Goal: Task Accomplishment & Management: Use online tool/utility

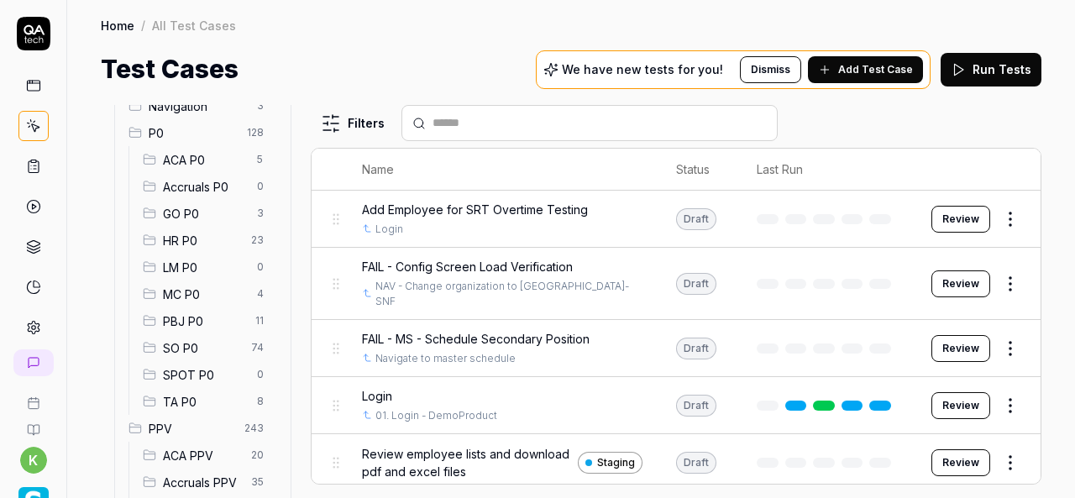
scroll to position [156, 0]
click at [210, 348] on span "SO P0" at bounding box center [202, 346] width 78 height 18
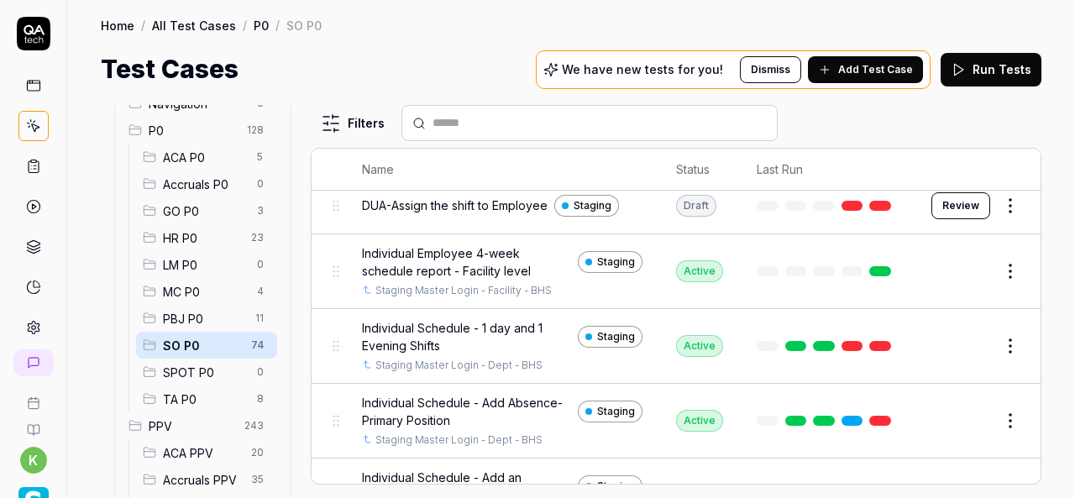
scroll to position [1310, 0]
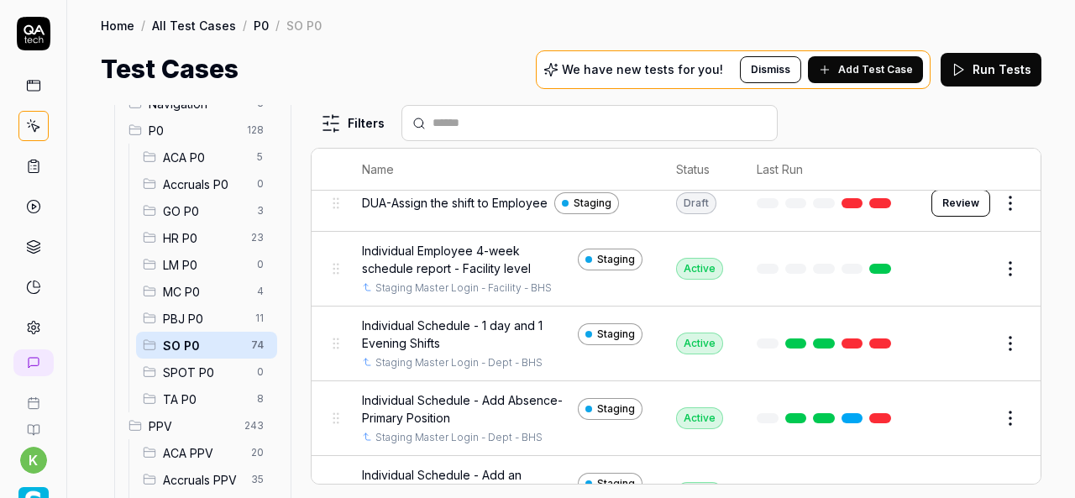
click at [485, 336] on span "Individual Schedule - 1 day and 1 Evening Shifts" at bounding box center [466, 333] width 209 height 35
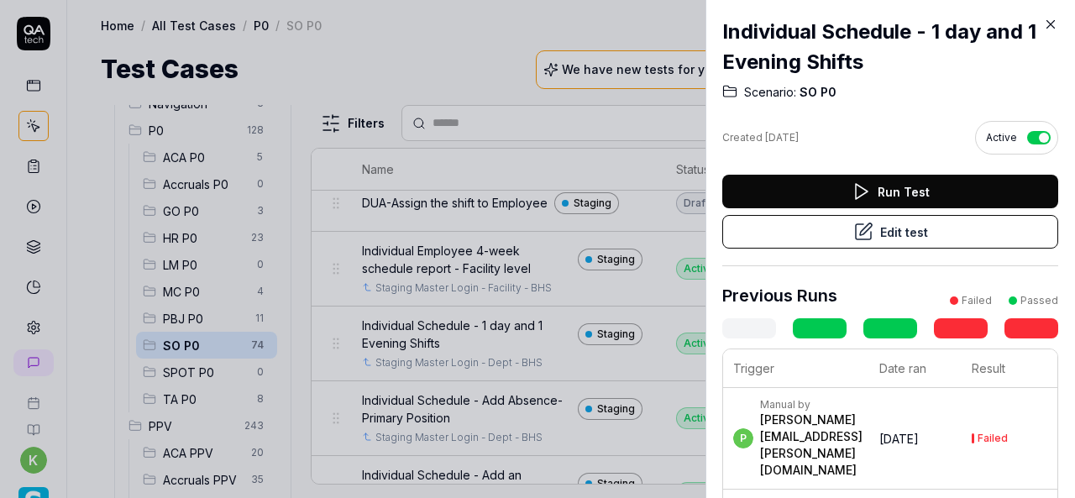
click at [802, 236] on button "Edit test" at bounding box center [890, 232] width 336 height 34
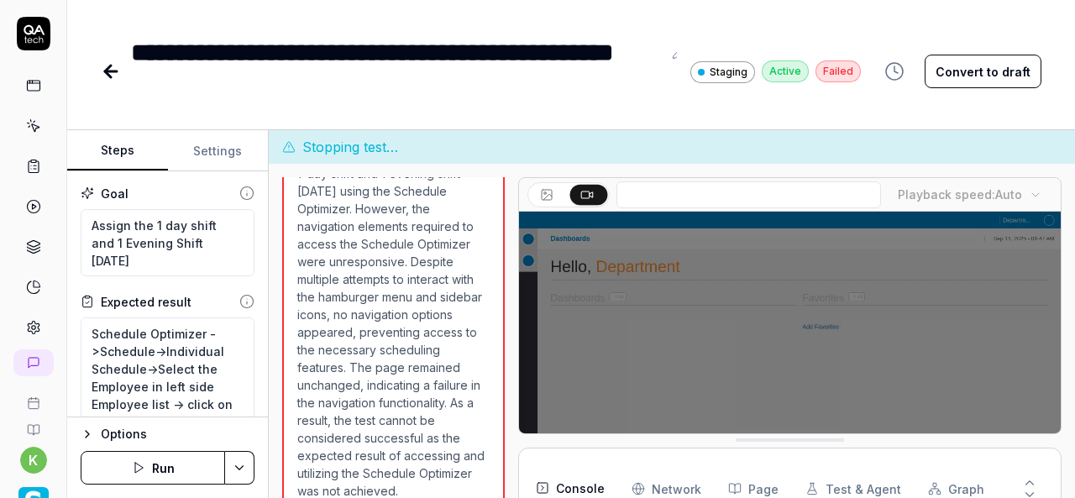
scroll to position [123, 0]
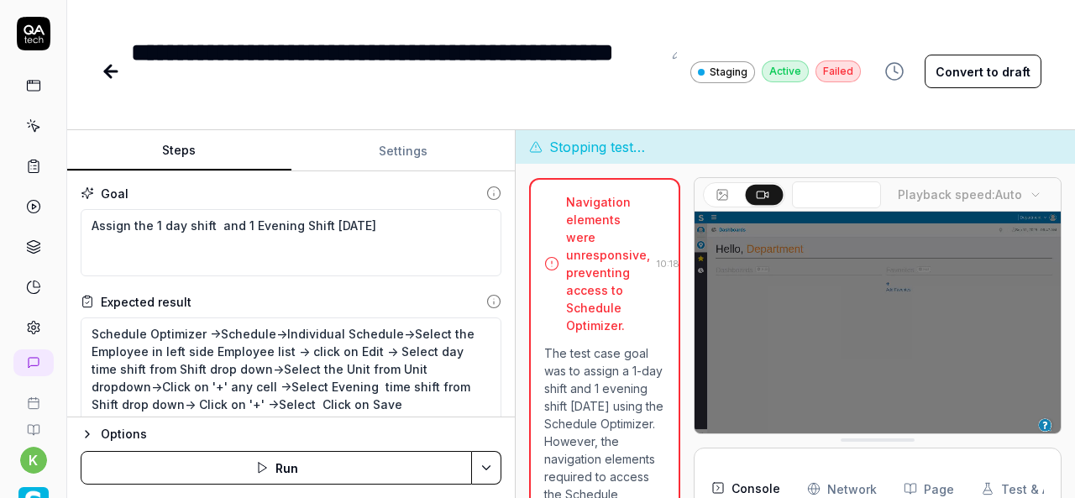
click at [519, 292] on div "Steps Settings Goal Assign the 1 day shift and 1 Evening Shift in one day Expec…" at bounding box center [570, 314] width 1007 height 368
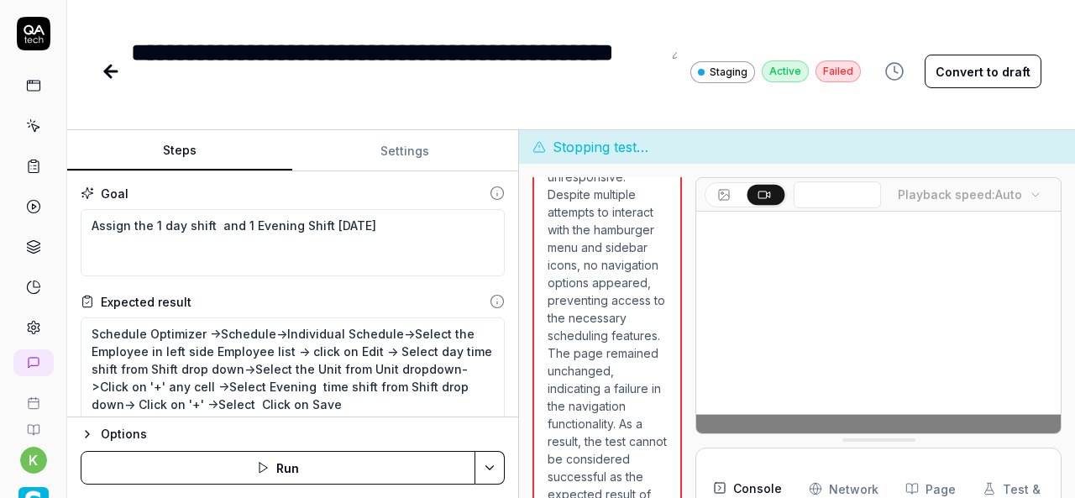
type textarea "*"
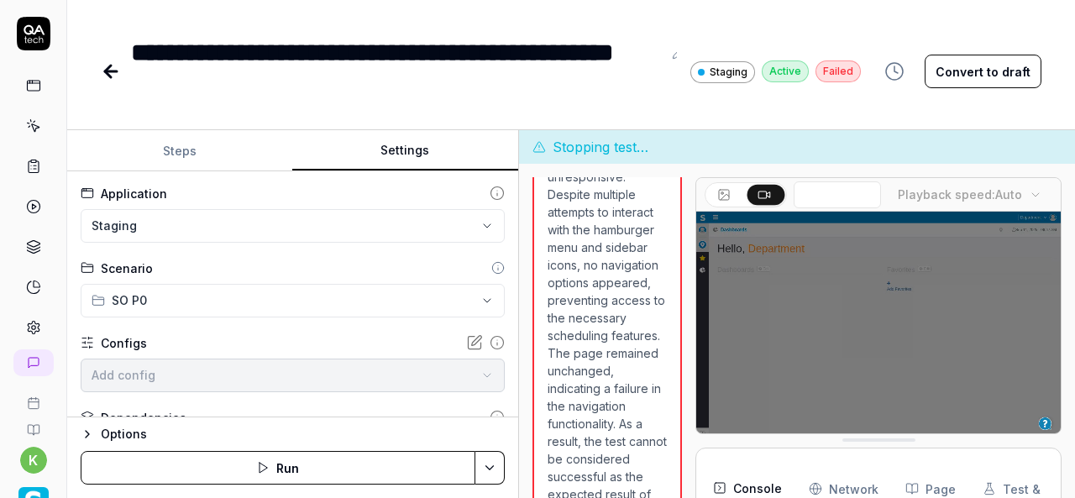
click at [422, 154] on button "Settings" at bounding box center [404, 151] width 225 height 40
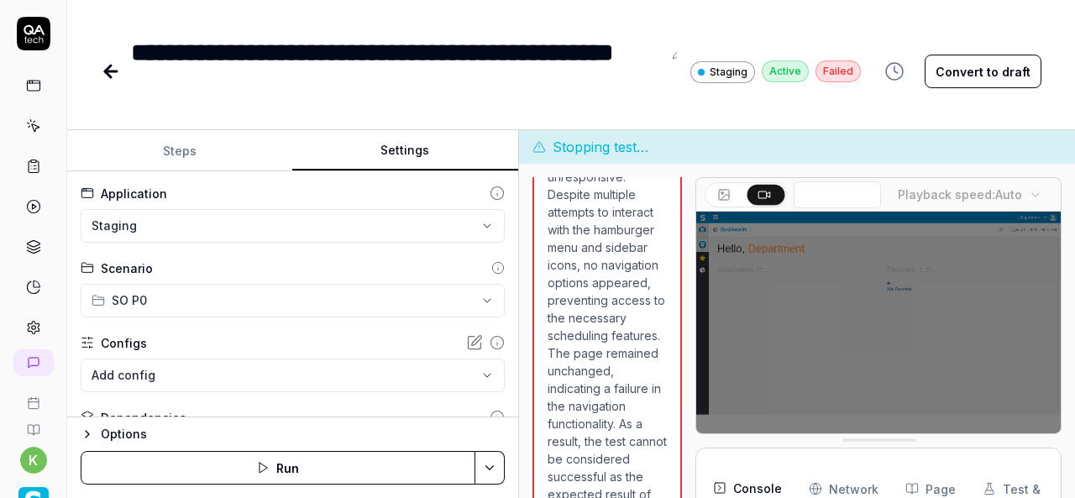
click at [594, 338] on p "The test case goal was to assign a 1-day shift and 1 evening shift in one day u…" at bounding box center [607, 283] width 120 height 582
drag, startPoint x: 935, startPoint y: 296, endPoint x: 611, endPoint y: 275, distance: 324.8
click at [611, 275] on div "Open browser 10:17:44 Staging https://v6-stg01.smartlinxsolutions.com/ Mouse mo…" at bounding box center [796, 347] width 529 height 341
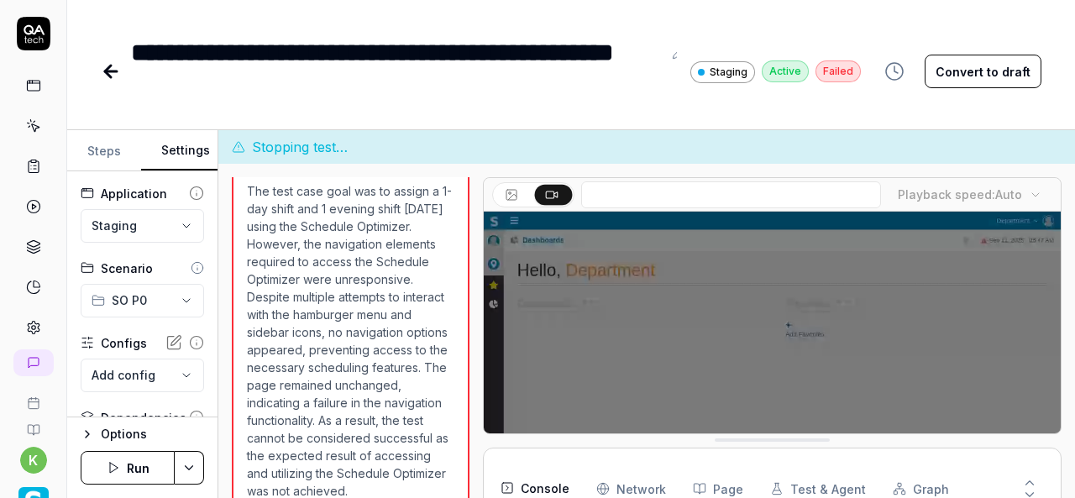
scroll to position [95, 0]
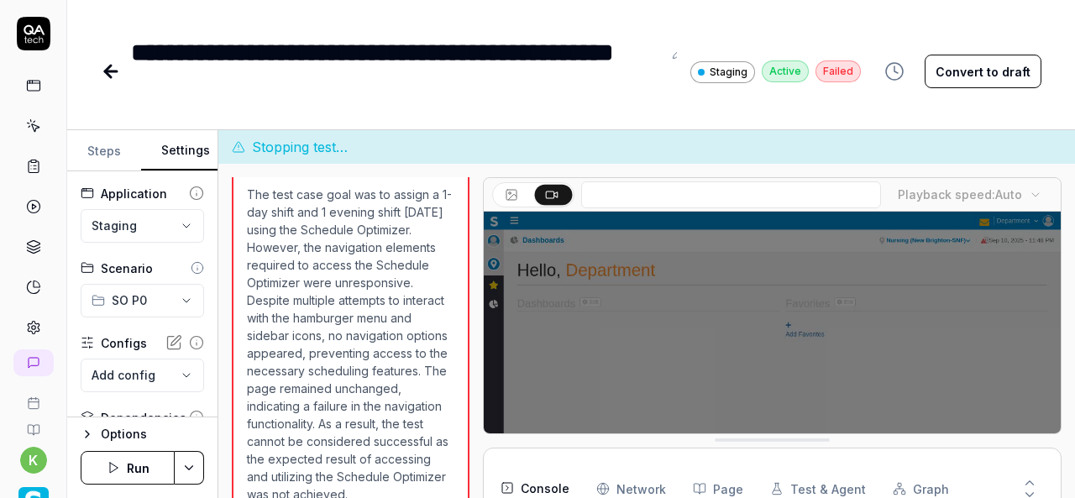
click at [172, 325] on div "**********" at bounding box center [570, 314] width 1007 height 368
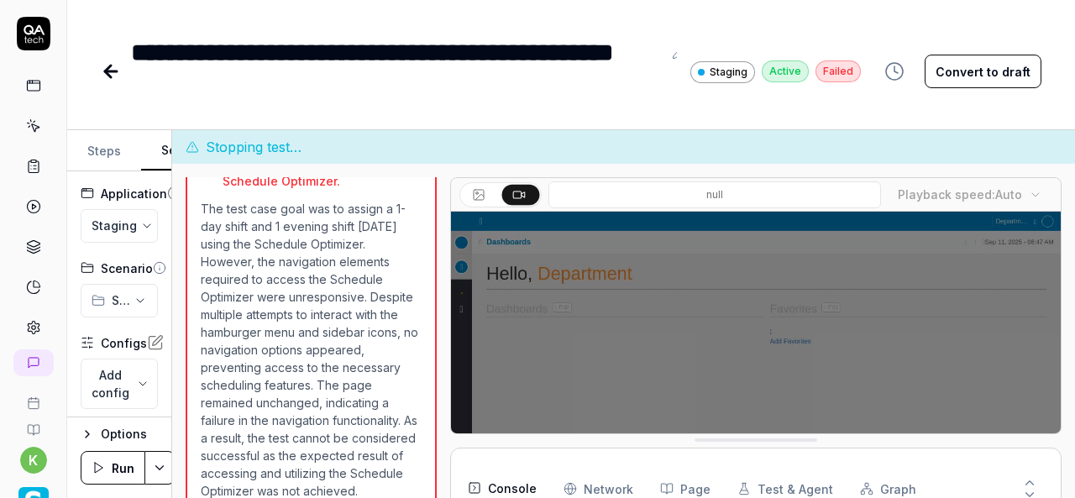
click at [591, 201] on input at bounding box center [714, 194] width 332 height 27
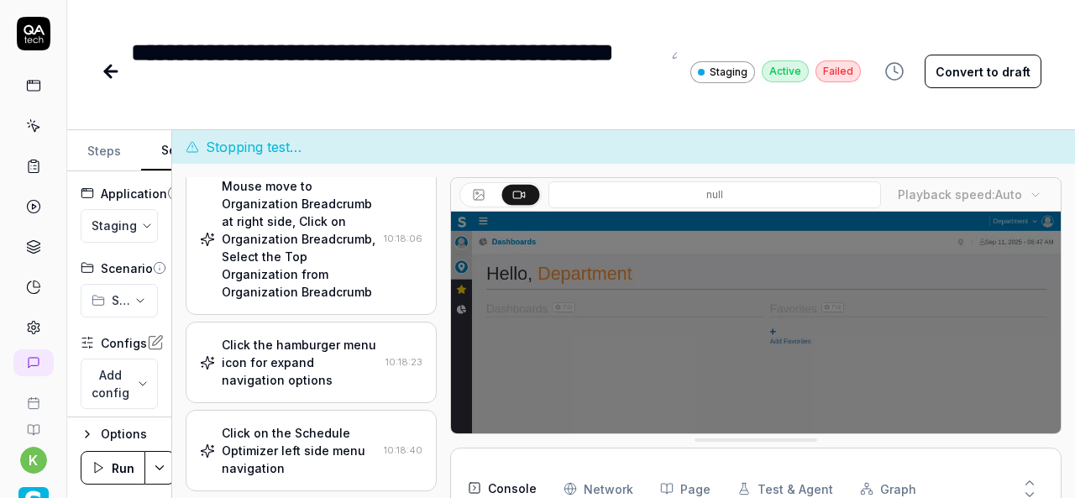
scroll to position [0, 0]
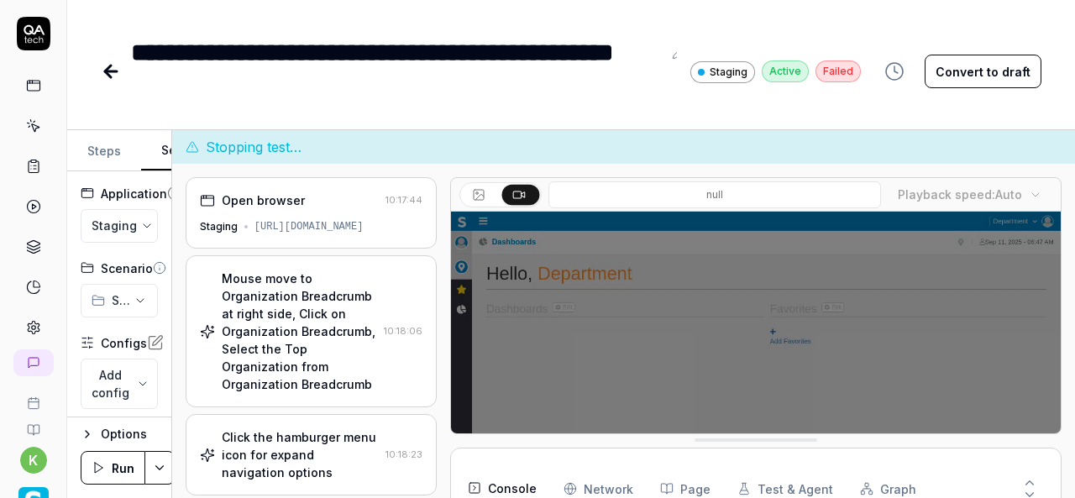
click at [277, 355] on div "Mouse move to Organization Breadcrumb at right side, Click on Organization Brea…" at bounding box center [299, 330] width 155 height 123
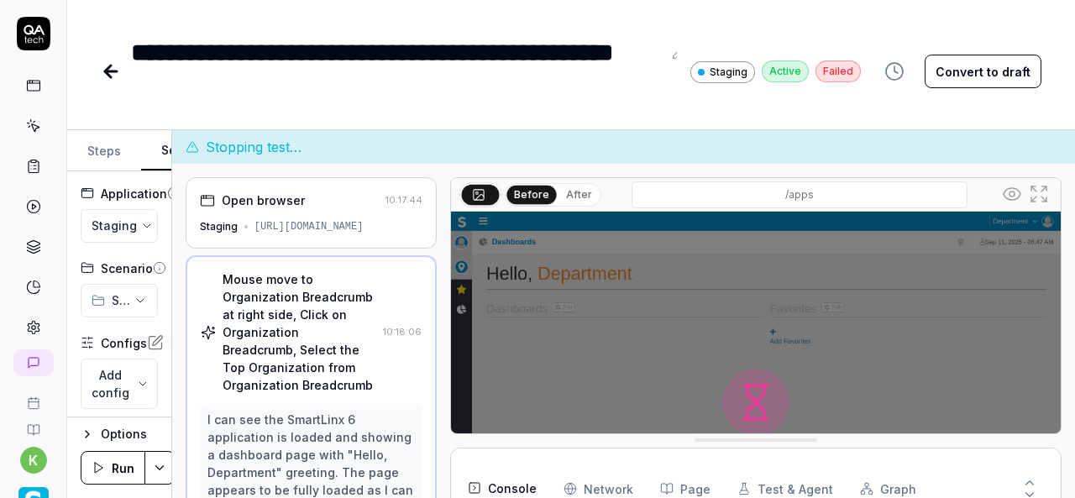
click at [337, 212] on div "Open browser 10:17:44 Staging https://v6-stg01.smartlinxsolutions.com/" at bounding box center [311, 212] width 251 height 71
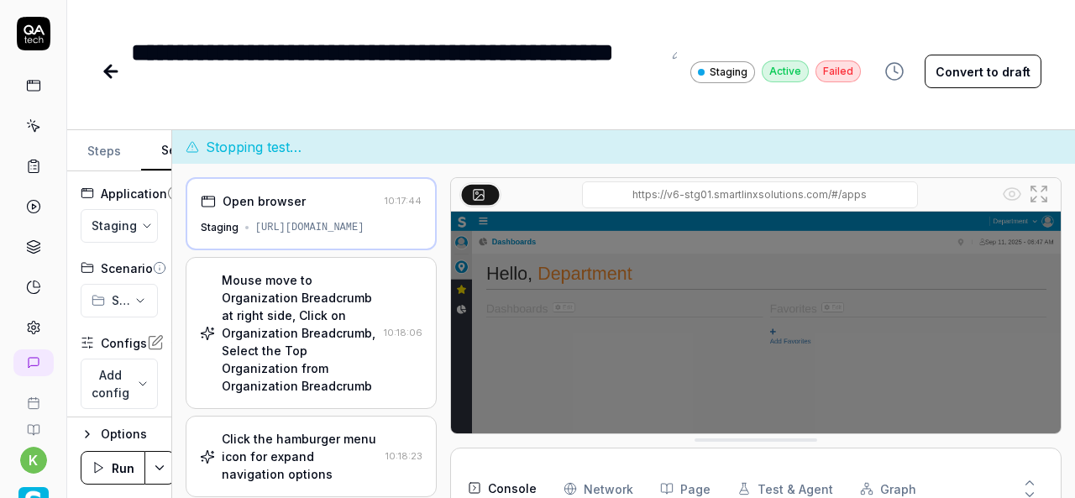
click at [813, 194] on input "/apps" at bounding box center [750, 194] width 336 height 27
click at [824, 192] on input "/apps" at bounding box center [750, 194] width 336 height 27
click at [334, 326] on div "Mouse move to Organization Breadcrumb at right side, Click on Organization Brea…" at bounding box center [299, 332] width 155 height 123
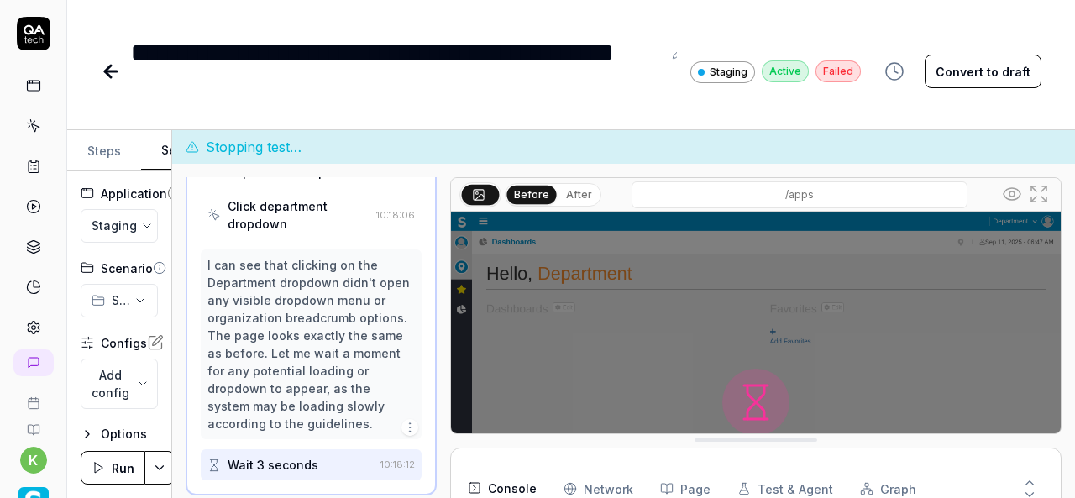
scroll to position [688, 0]
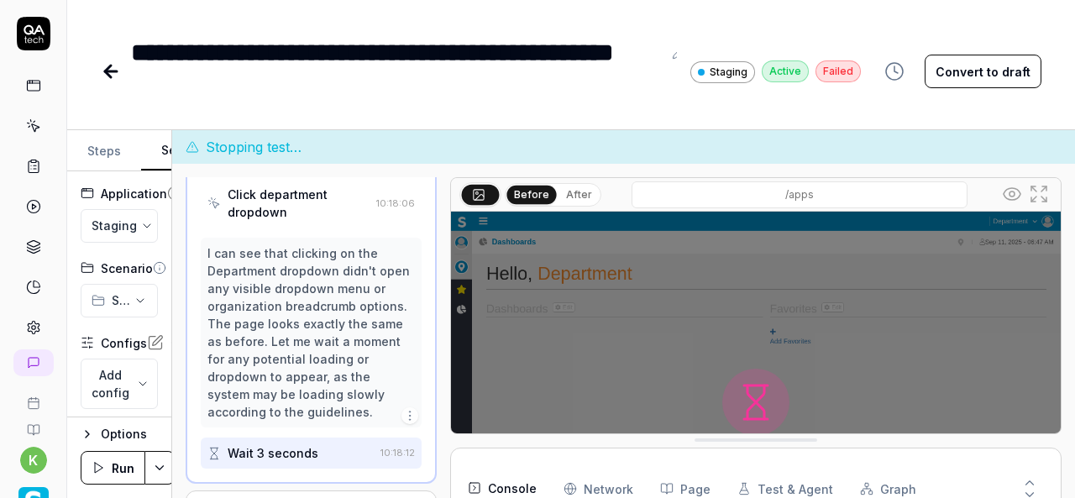
click at [119, 80] on icon at bounding box center [111, 71] width 20 height 20
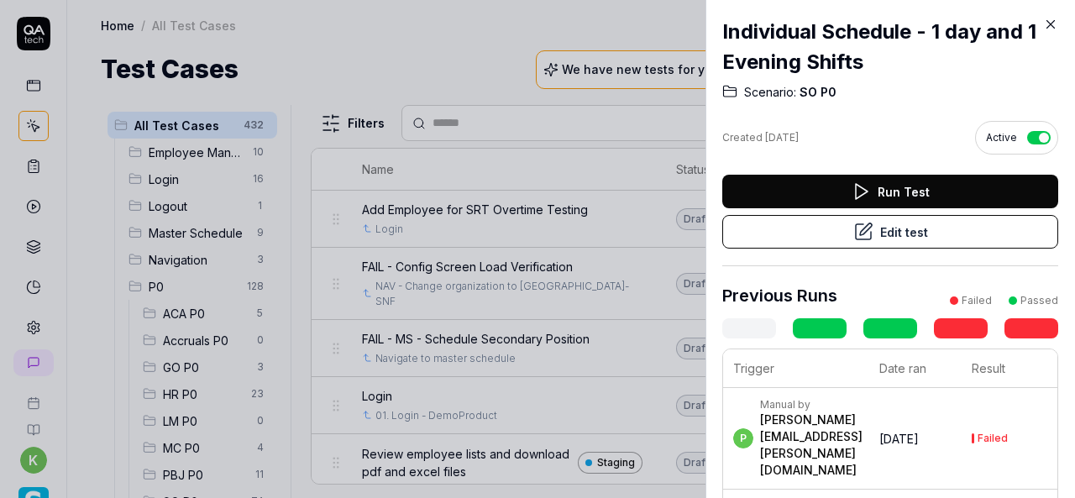
click at [443, 43] on div at bounding box center [537, 249] width 1075 height 498
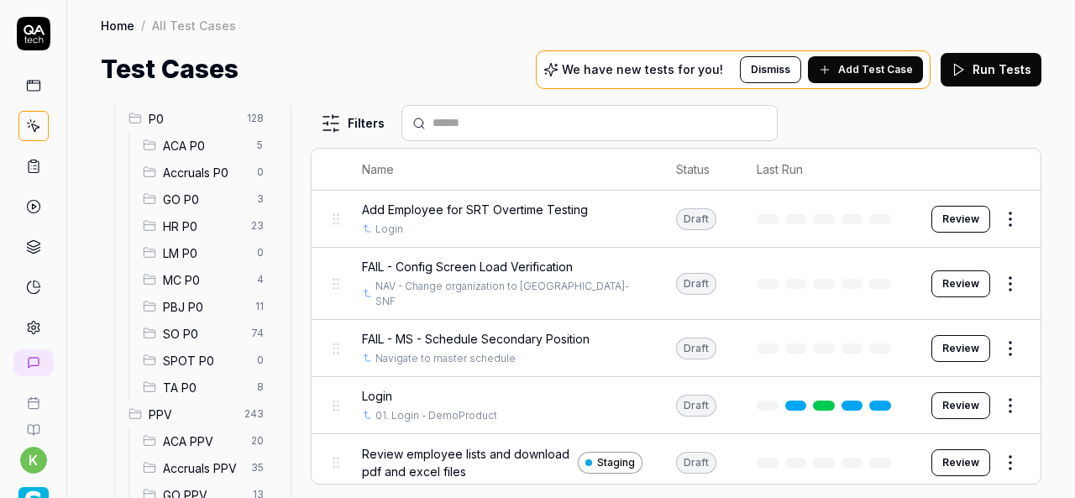
scroll to position [169, 0]
drag, startPoint x: 202, startPoint y: 332, endPoint x: 494, endPoint y: 132, distance: 353.7
click at [202, 332] on span "SO P0" at bounding box center [202, 333] width 78 height 18
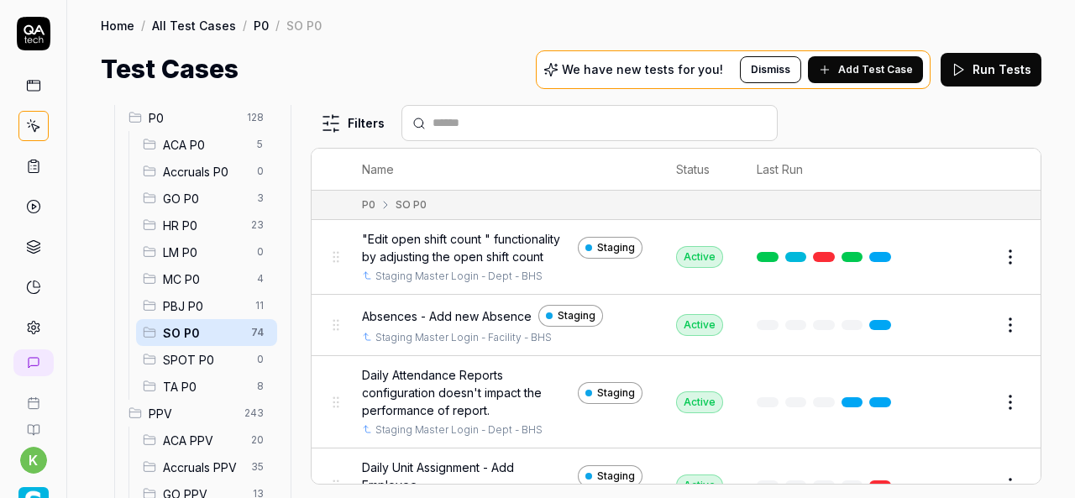
click at [490, 125] on input "text" at bounding box center [599, 123] width 334 height 18
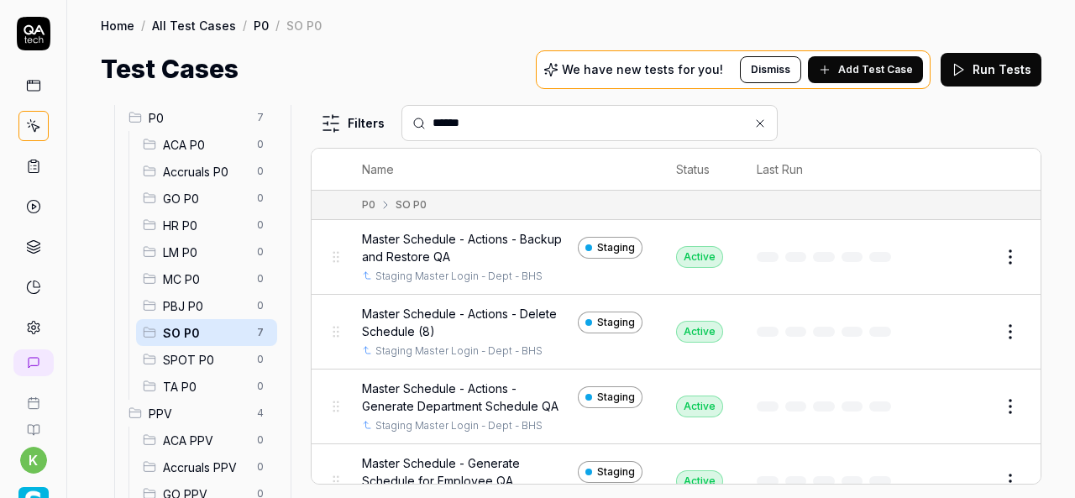
type input "******"
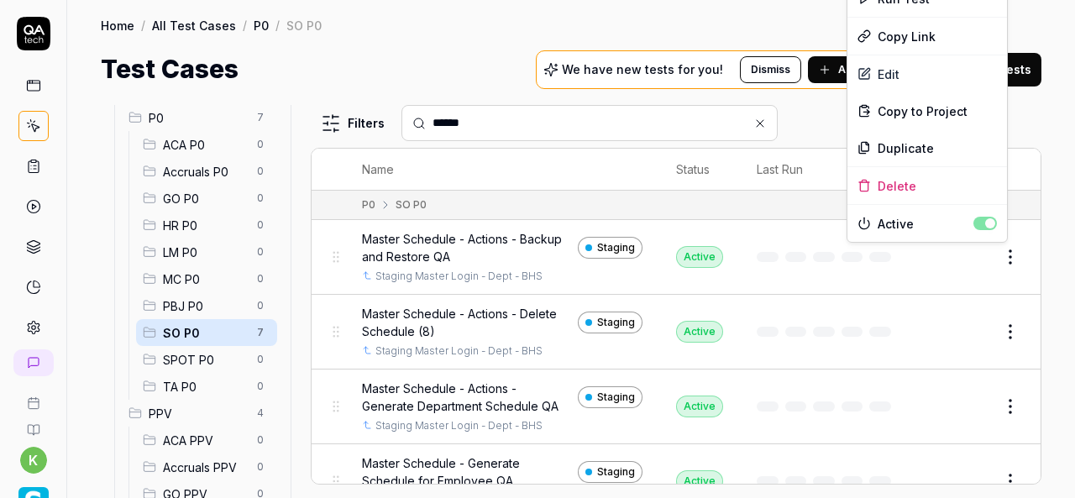
click at [1003, 258] on html "k Home / All Test Cases / P0 / SO P0 Home / All Test Cases / P0 / SO P0 Test Ca…" at bounding box center [537, 249] width 1075 height 498
click at [912, 149] on div "Duplicate" at bounding box center [927, 147] width 160 height 37
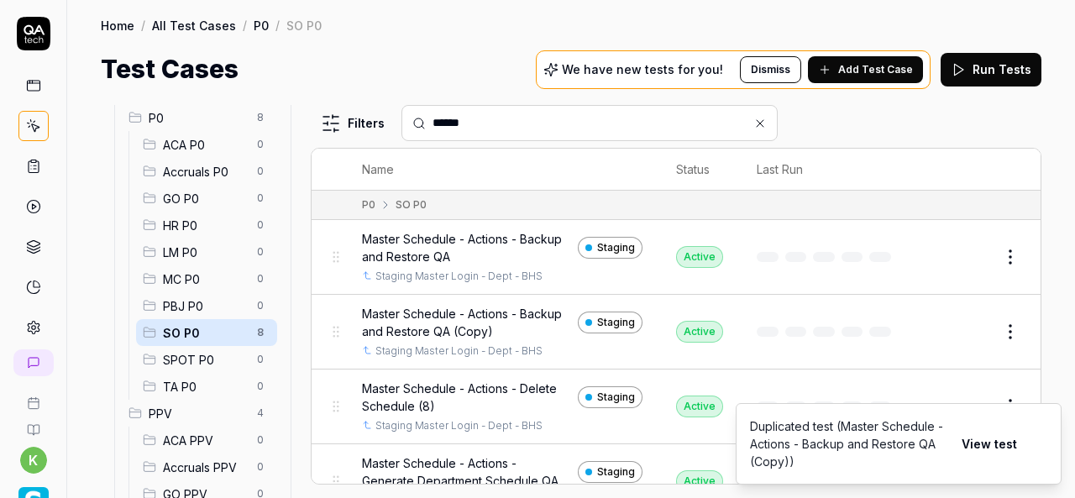
click at [949, 327] on button "Edit" at bounding box center [969, 331] width 40 height 27
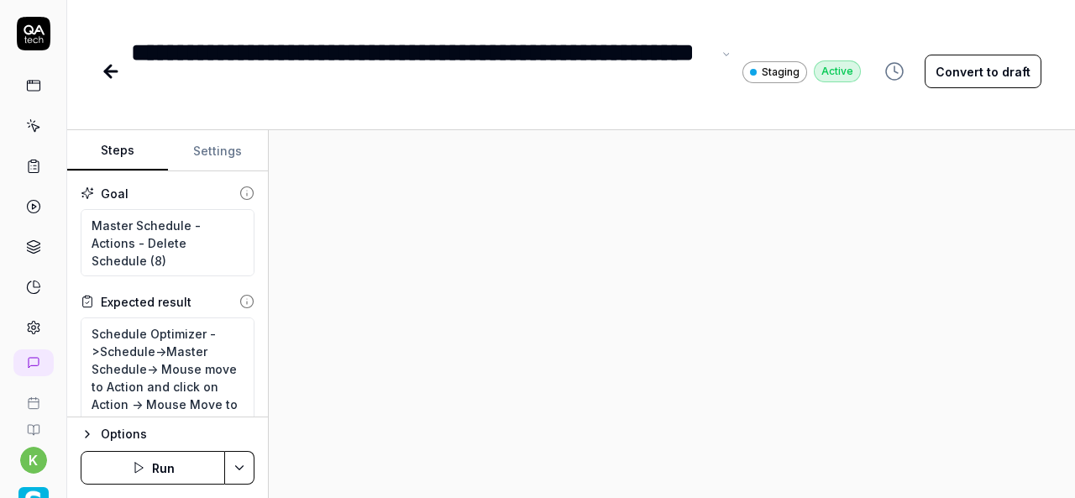
click at [137, 54] on div "**********" at bounding box center [421, 72] width 580 height 76
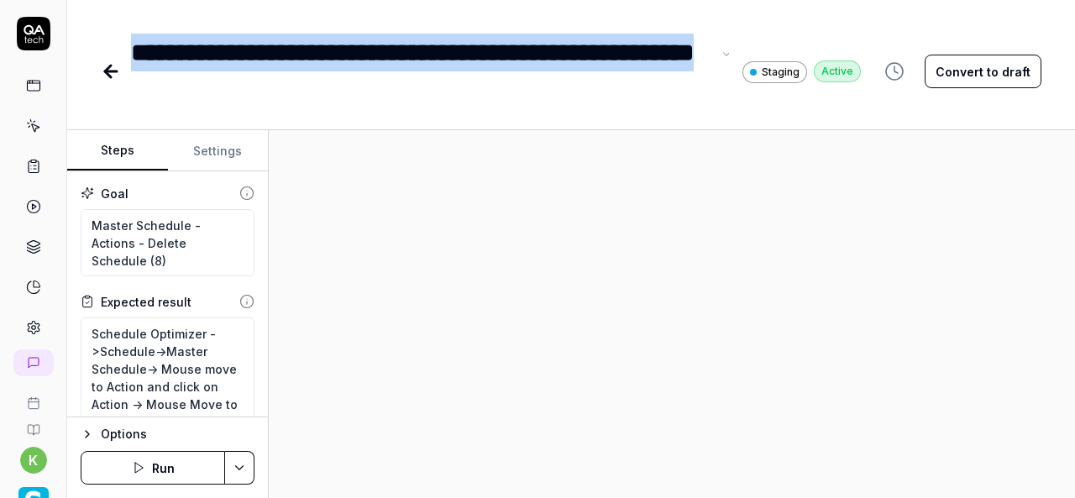
click at [363, 89] on div "**********" at bounding box center [421, 72] width 580 height 76
type textarea "*"
click at [390, 109] on div "**********" at bounding box center [570, 249] width 1007 height 498
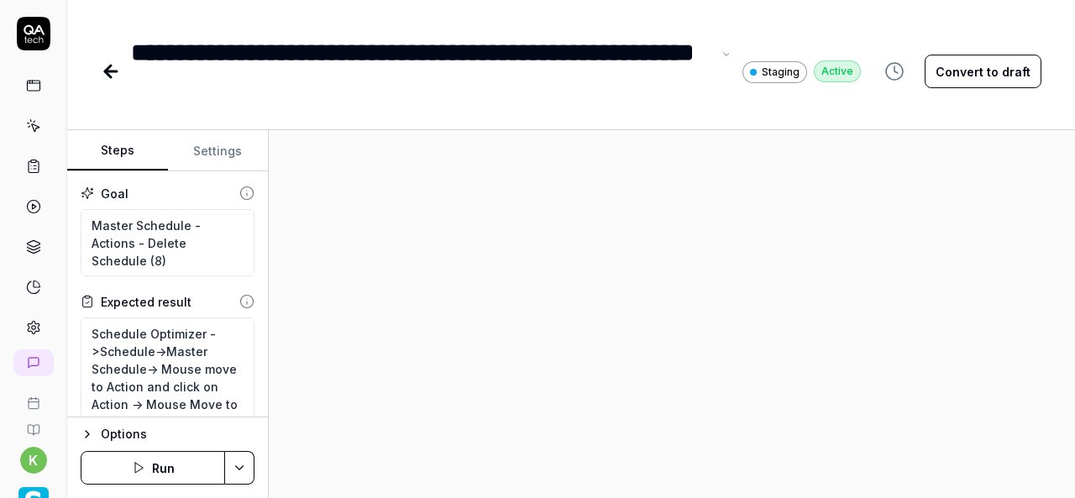
click at [368, 88] on div "**********" at bounding box center [421, 72] width 580 height 76
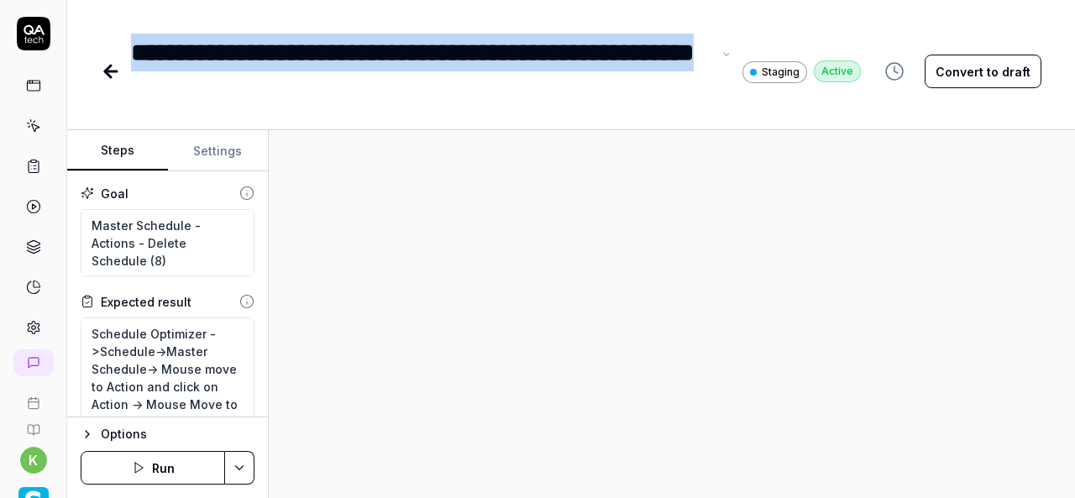
drag, startPoint x: 368, startPoint y: 88, endPoint x: 136, endPoint y: 54, distance: 234.2
click at [136, 54] on div "**********" at bounding box center [421, 72] width 580 height 76
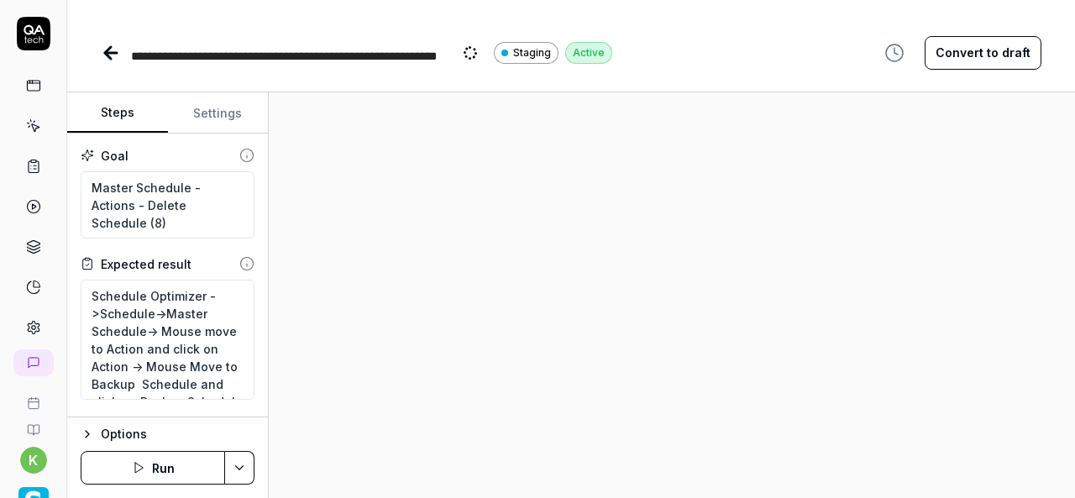
click at [490, 175] on div at bounding box center [672, 294] width 806 height 405
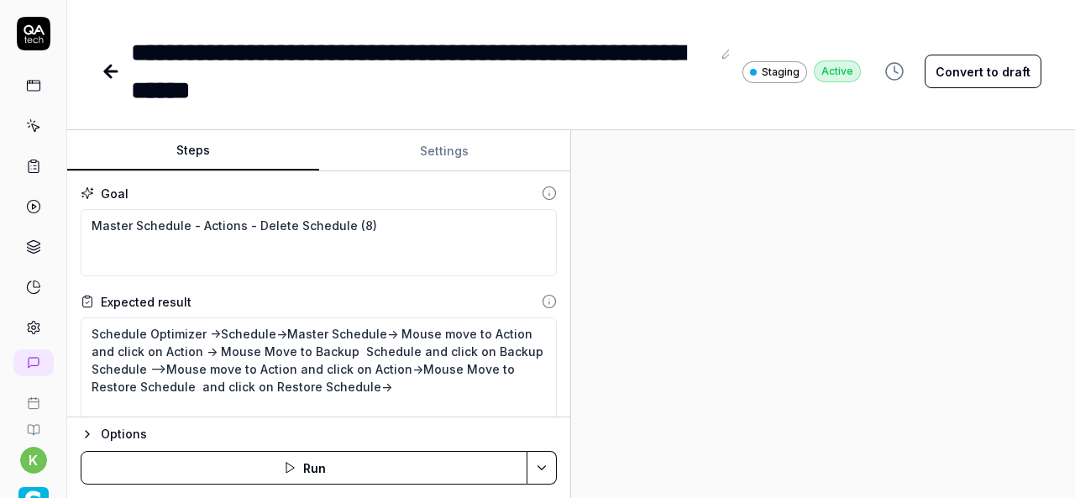
click at [811, 328] on div "Steps Settings Goal Master Schedule - Actions - Delete Schedule (8) Expected re…" at bounding box center [570, 314] width 1007 height 368
click at [386, 386] on textarea "Schedule Optimizer ->Schedule->Master Schedule-> Mouse move to Action and click…" at bounding box center [319, 377] width 476 height 120
drag, startPoint x: 397, startPoint y: 385, endPoint x: 391, endPoint y: 323, distance: 62.4
click at [391, 323] on textarea "Schedule Optimizer ->Schedule->Master Schedule-> Mouse move to Action and click…" at bounding box center [319, 377] width 476 height 120
type textarea "*"
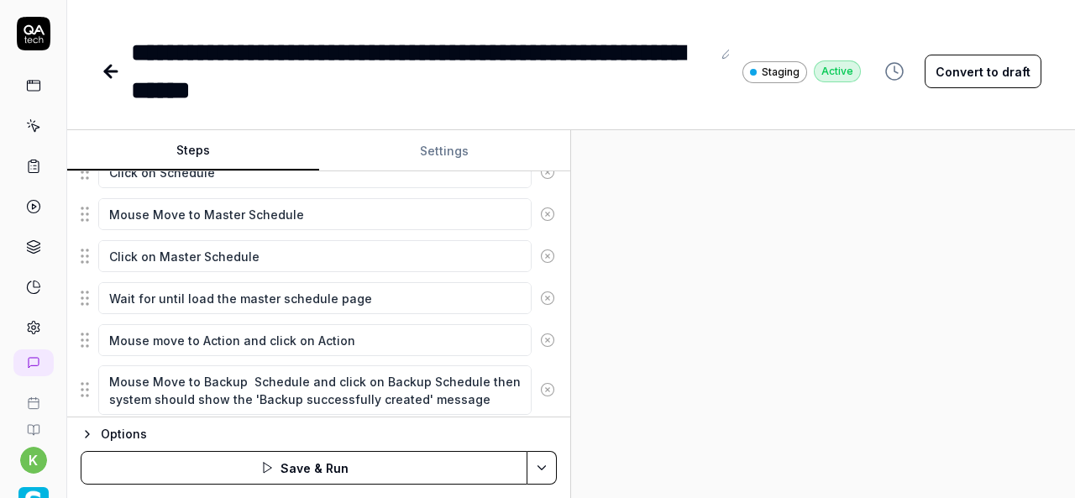
scroll to position [624, 0]
type textarea "Schedule Optimizer ->Schedule->Master Schedule->"
click at [540, 337] on icon at bounding box center [547, 338] width 15 height 15
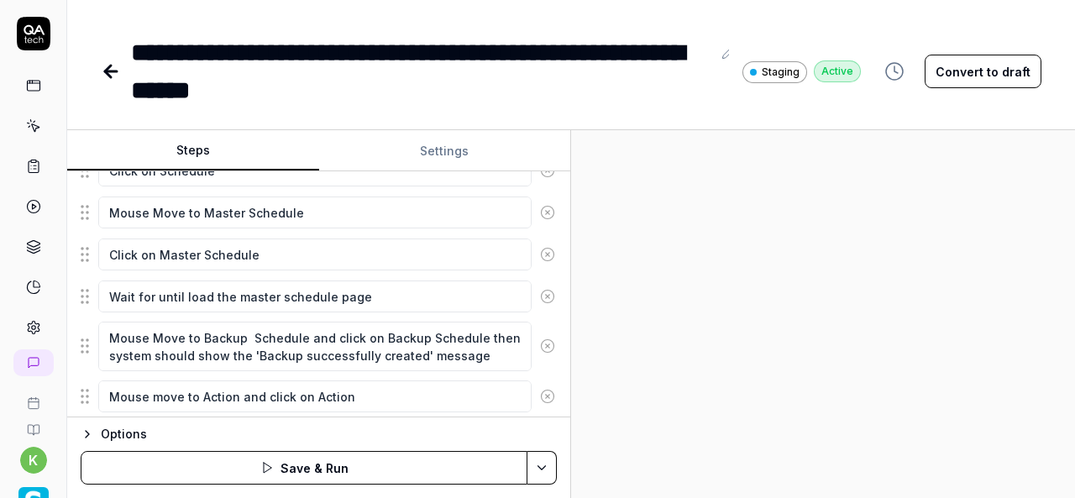
click at [540, 338] on icon at bounding box center [547, 345] width 15 height 15
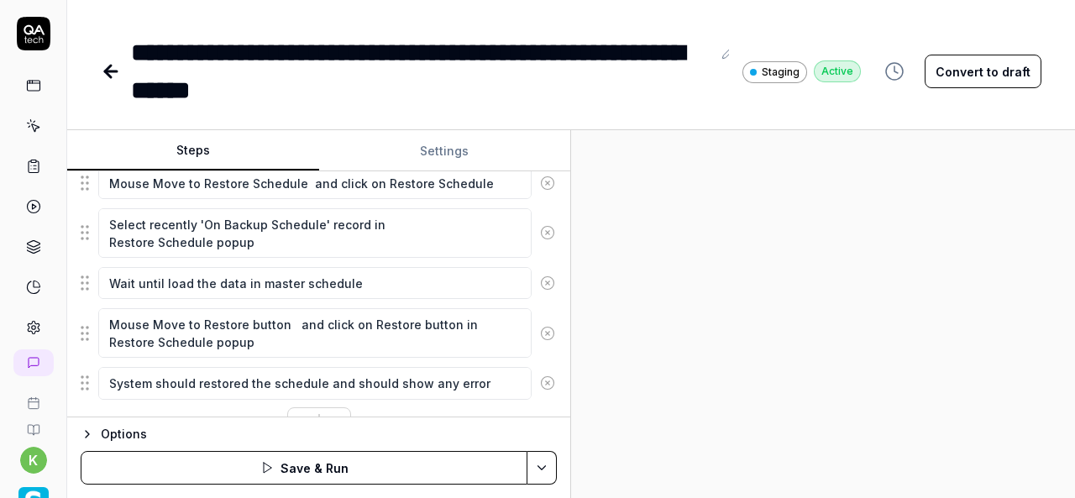
scroll to position [845, 0]
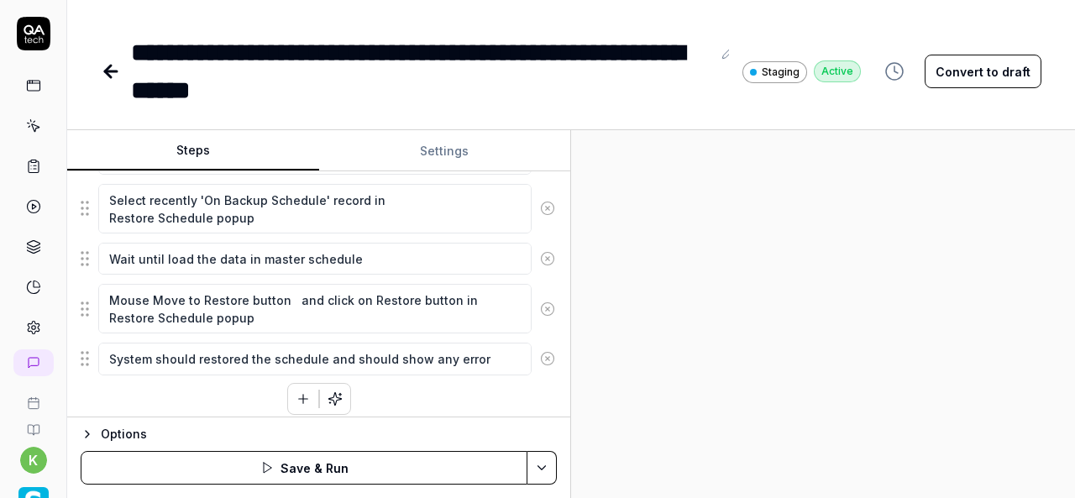
click at [540, 351] on icon at bounding box center [547, 358] width 15 height 15
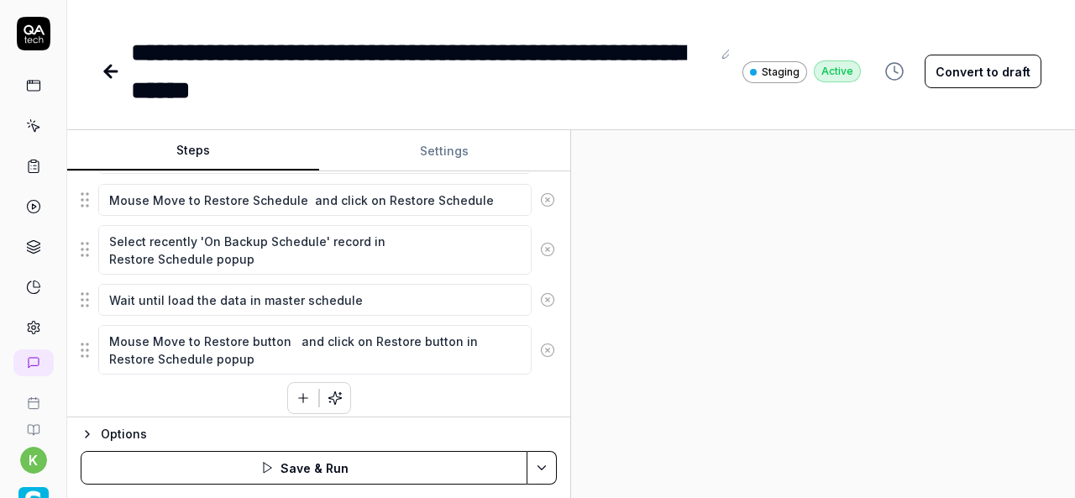
click at [540, 343] on icon at bounding box center [547, 350] width 15 height 15
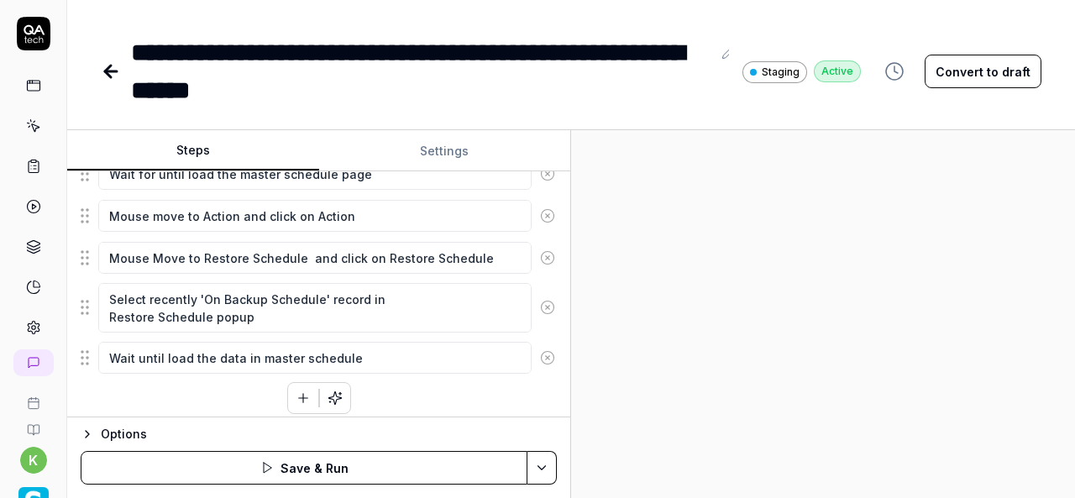
click at [540, 350] on icon at bounding box center [547, 357] width 15 height 15
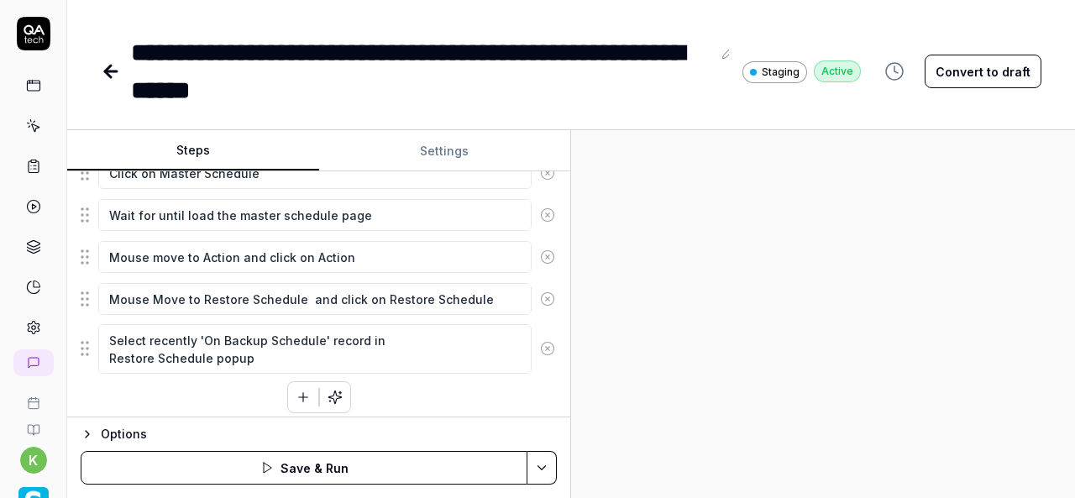
click at [540, 344] on icon at bounding box center [547, 348] width 15 height 15
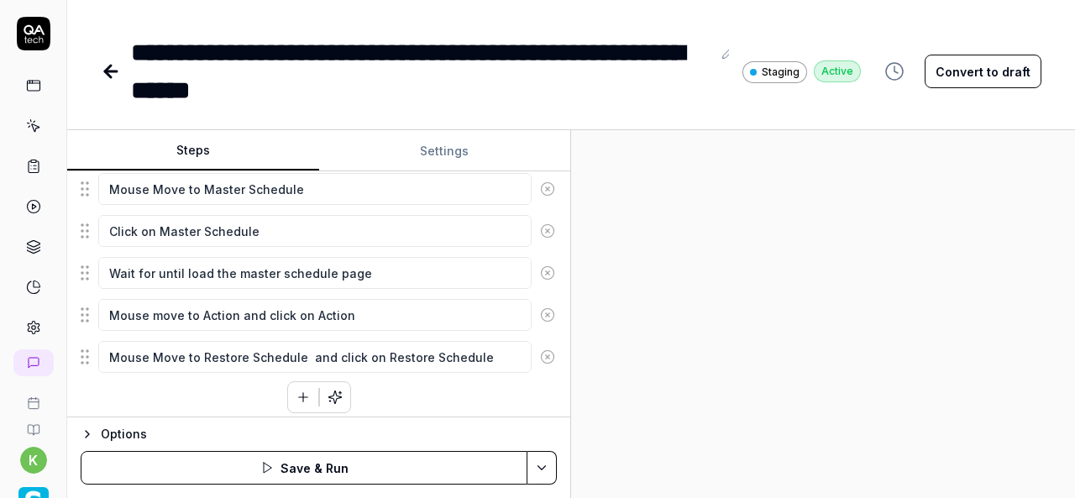
click at [540, 355] on icon at bounding box center [547, 356] width 15 height 15
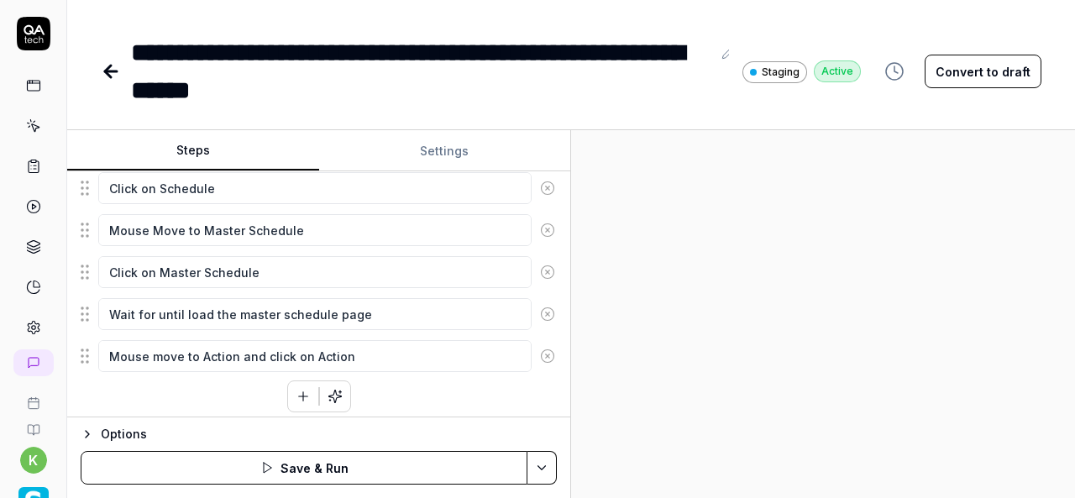
click at [540, 354] on icon at bounding box center [547, 355] width 15 height 15
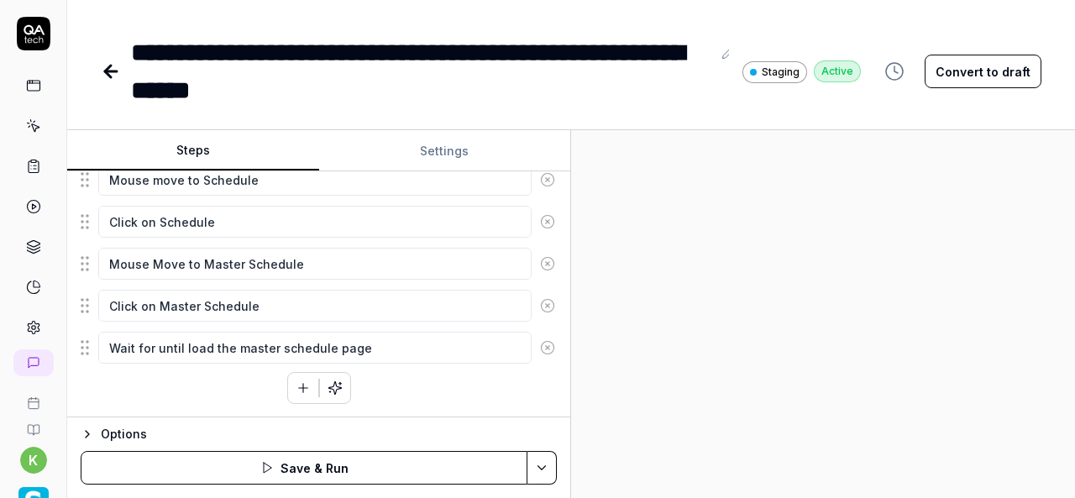
scroll to position [564, 0]
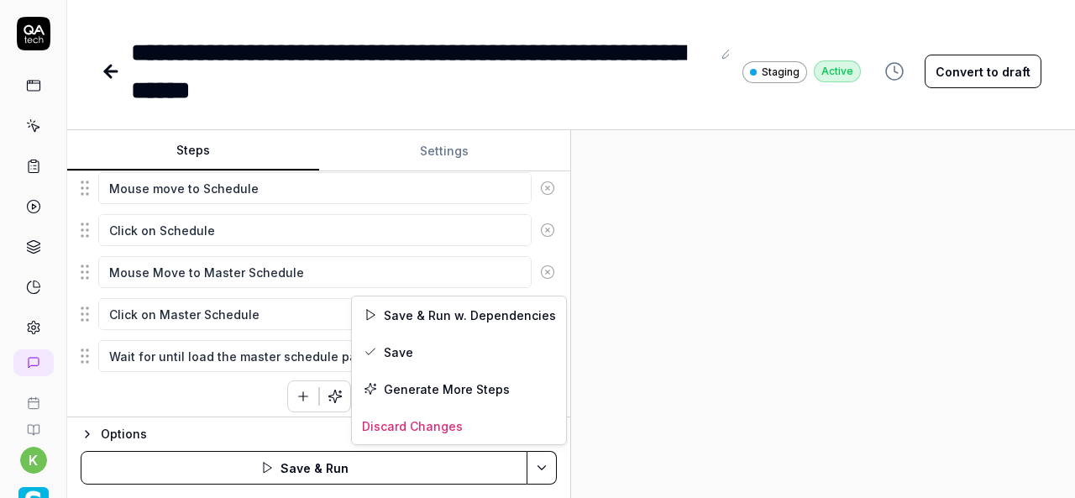
click at [546, 464] on html "**********" at bounding box center [537, 249] width 1075 height 498
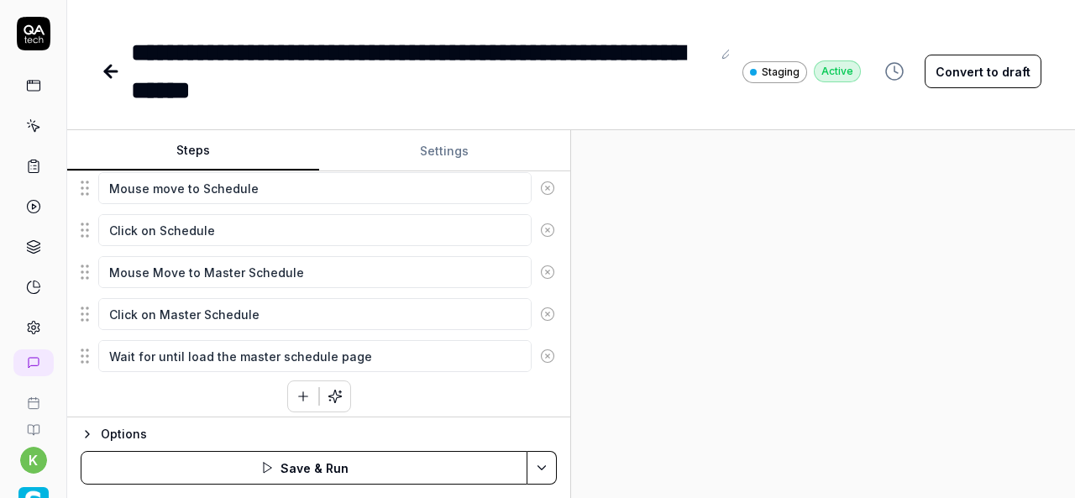
click at [698, 268] on html "**********" at bounding box center [537, 249] width 1075 height 498
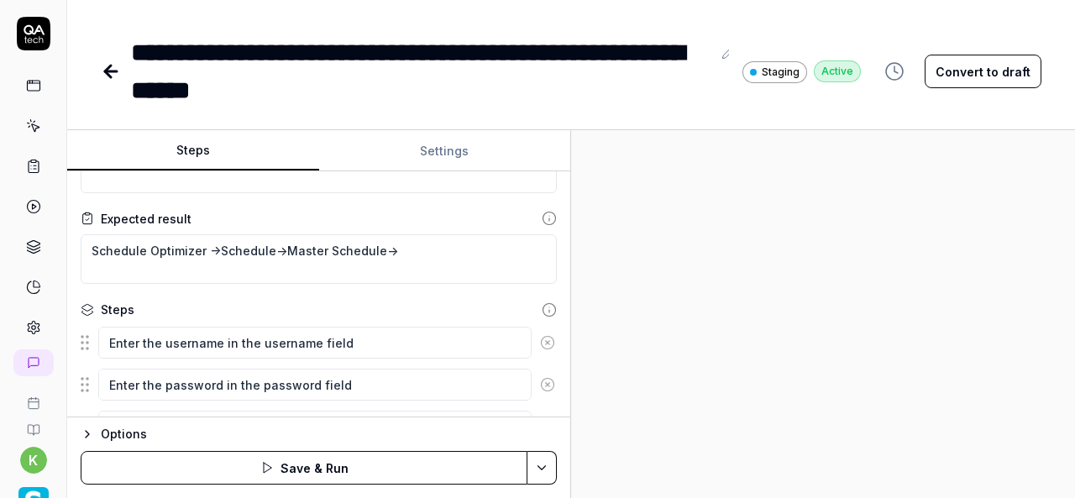
scroll to position [0, 0]
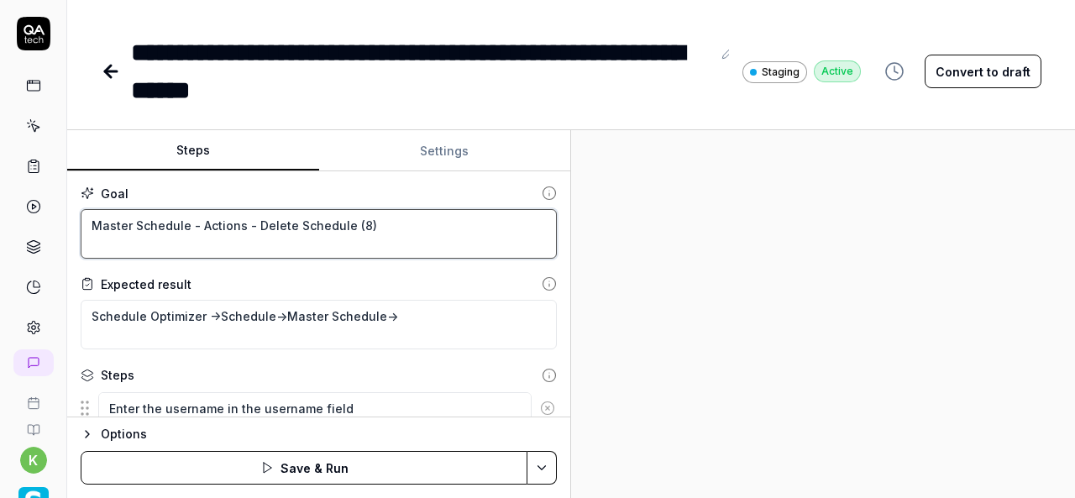
click at [410, 231] on textarea "Master Schedule - Actions - Delete Schedule (8)" at bounding box center [319, 234] width 476 height 50
paste textarea "Verify the Orange Dot badge for the scheduled agency employee"
type textarea "*"
type textarea "Verify the Orange Dot badge for the scheduled agency employee"
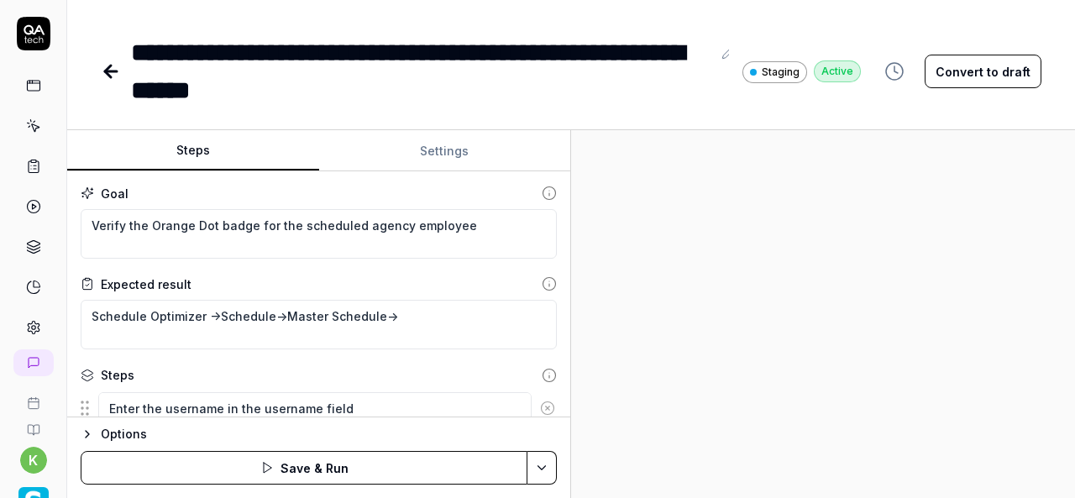
drag, startPoint x: 776, startPoint y: 268, endPoint x: 536, endPoint y: 490, distance: 327.3
click at [536, 490] on div "Steps Settings Goal Verify the Orange Dot badge for the scheduled agency employ…" at bounding box center [570, 314] width 1007 height 368
click at [536, 490] on div "Options Save & Run" at bounding box center [318, 456] width 503 height 81
click at [544, 454] on html "**********" at bounding box center [537, 249] width 1075 height 498
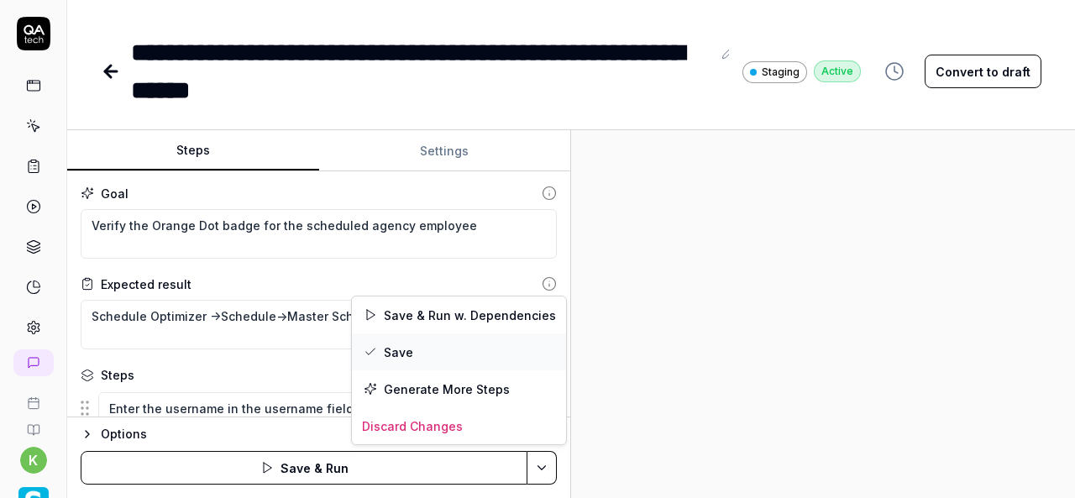
click at [390, 353] on div "Save" at bounding box center [459, 351] width 214 height 37
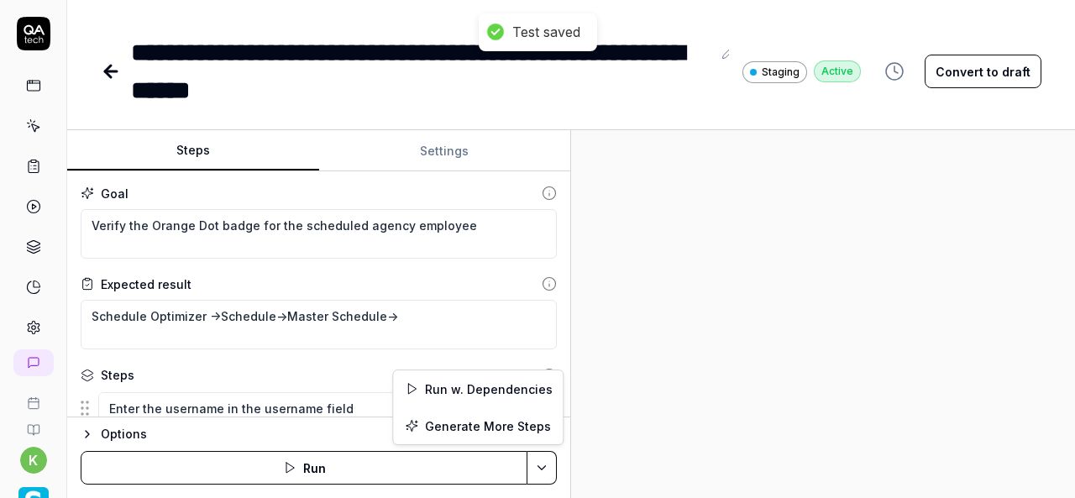
click at [541, 460] on html "**********" at bounding box center [537, 249] width 1075 height 498
click at [489, 396] on div "Run w. Dependencies" at bounding box center [478, 388] width 170 height 37
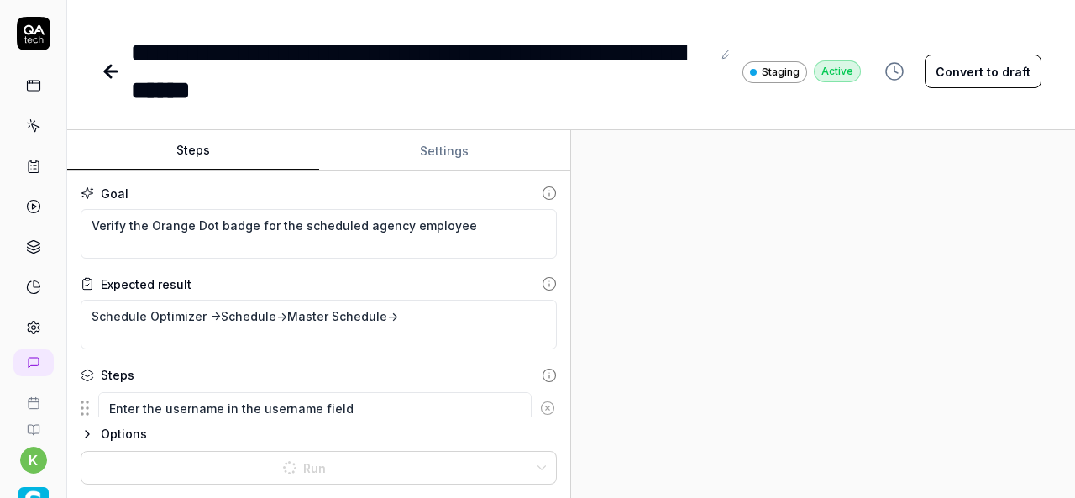
click at [645, 379] on div at bounding box center [823, 314] width 504 height 368
click at [653, 363] on div at bounding box center [823, 314] width 504 height 368
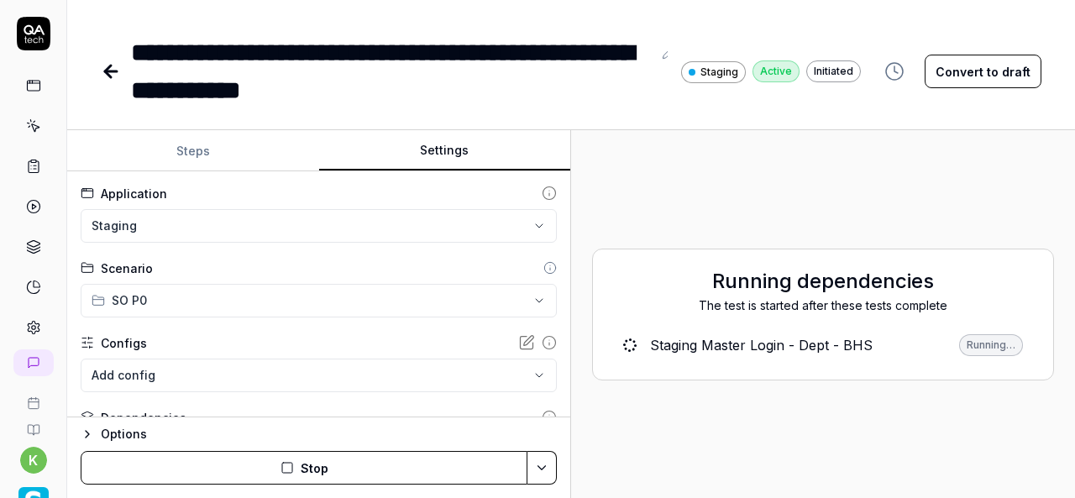
click at [422, 146] on button "Settings" at bounding box center [445, 151] width 252 height 40
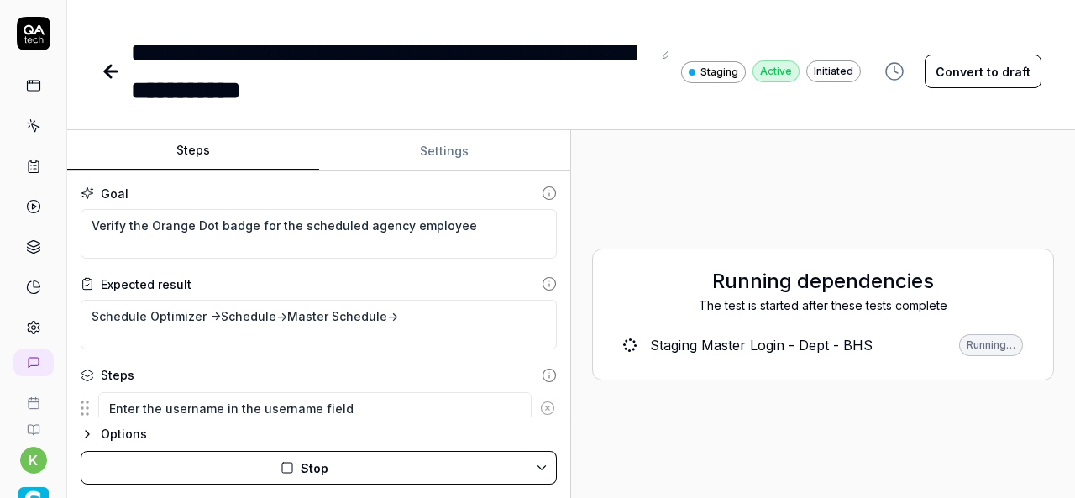
click at [201, 155] on button "Steps" at bounding box center [193, 151] width 252 height 40
type textarea "*"
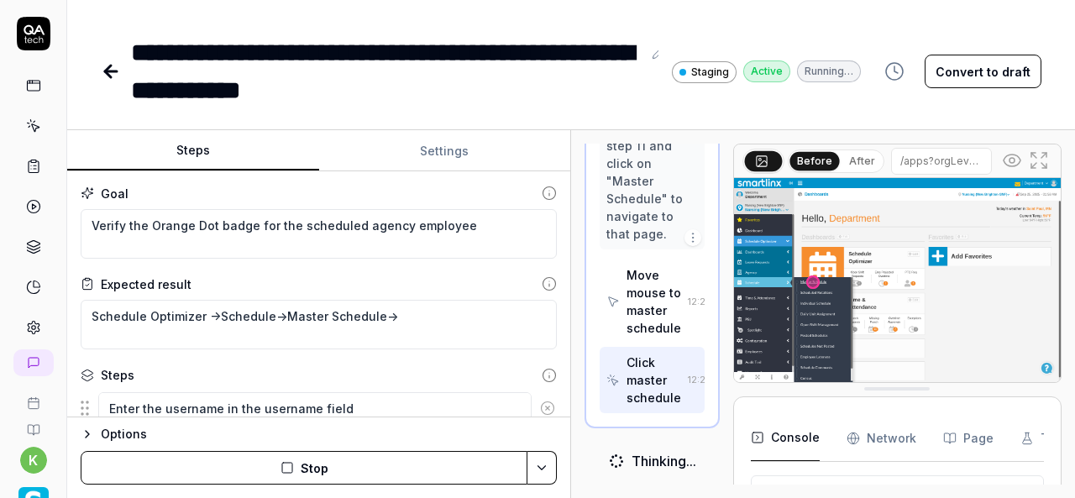
scroll to position [1075, 0]
click at [925, 153] on input "/apps?orgLevelId=100009" at bounding box center [941, 161] width 101 height 27
click at [925, 158] on input "/apps?orgLevelId=100009" at bounding box center [941, 161] width 101 height 27
type input "https://v6-stg01.smartlinxsolutions.com/#/apps?orgLevelId=100009"
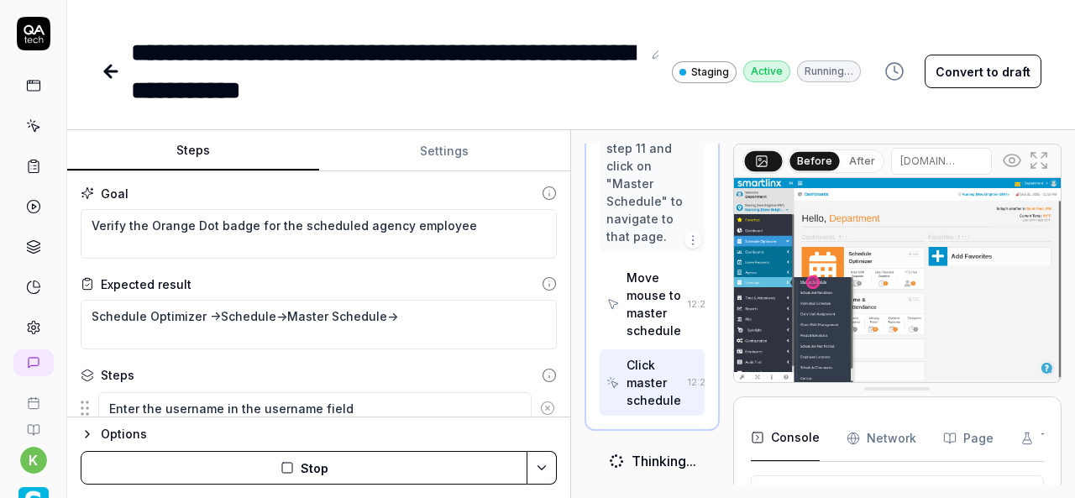
click at [973, 164] on input "https://v6-stg01.smartlinxsolutions.com/#/apps?orgLevelId=100009" at bounding box center [941, 161] width 101 height 27
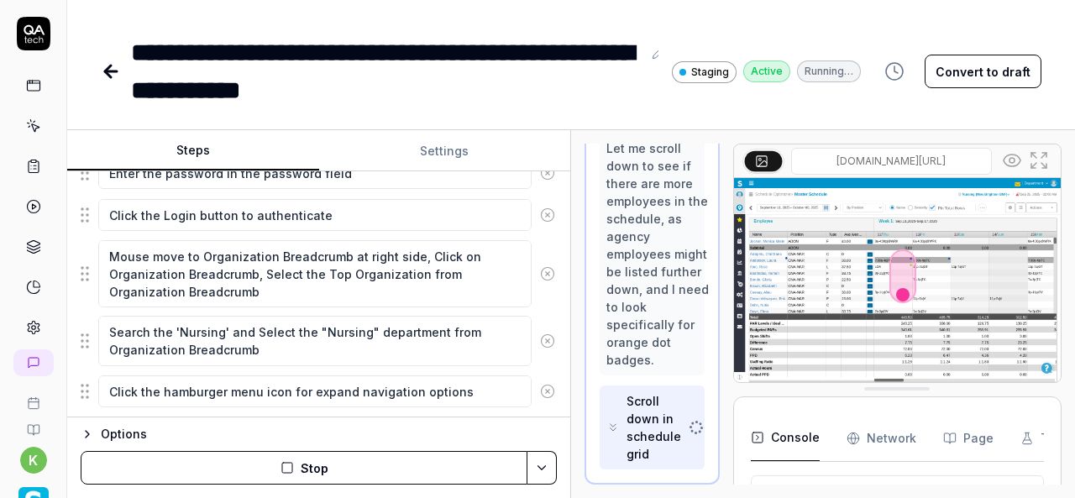
scroll to position [2431, 0]
click at [540, 275] on icon at bounding box center [547, 273] width 15 height 15
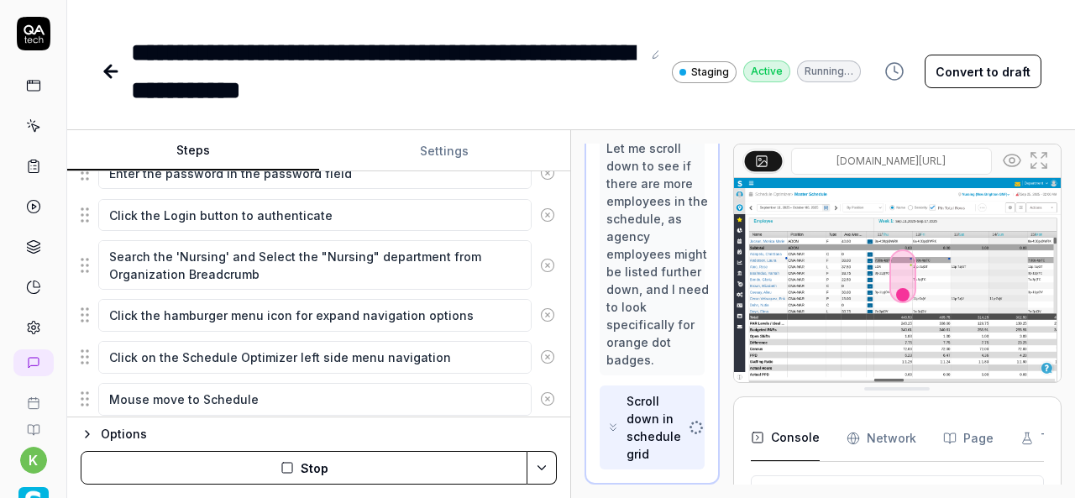
click at [545, 264] on icon at bounding box center [547, 266] width 4 height 4
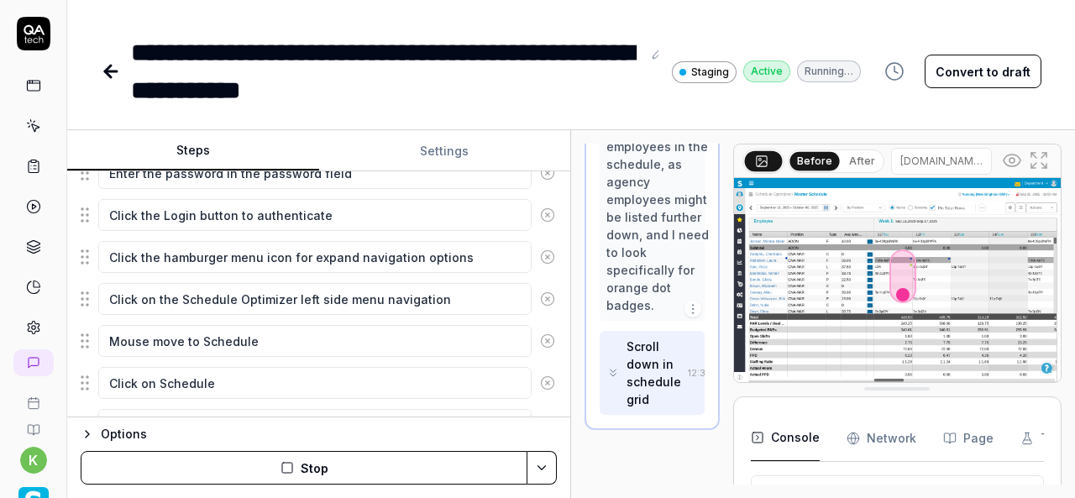
scroll to position [2485, 0]
click at [540, 258] on icon at bounding box center [547, 256] width 15 height 15
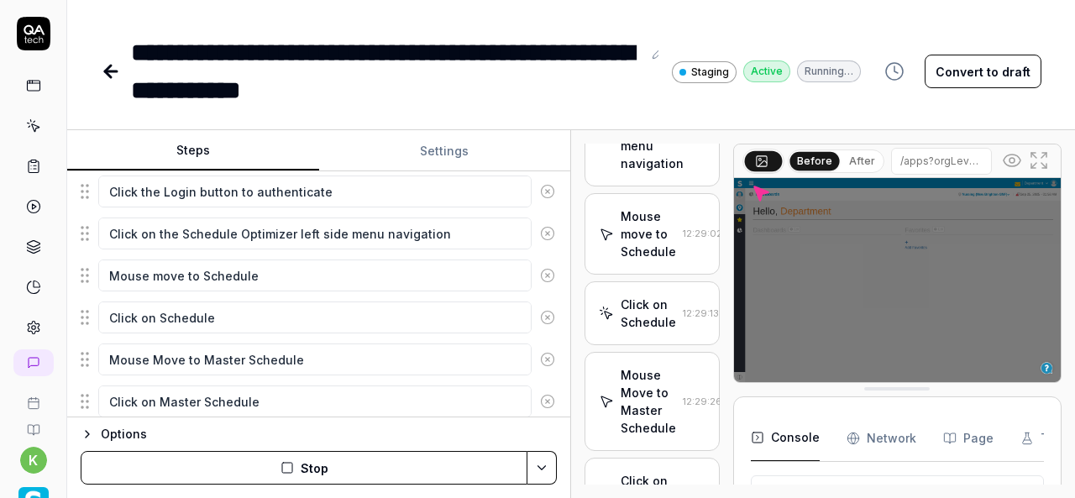
scroll to position [312, 0]
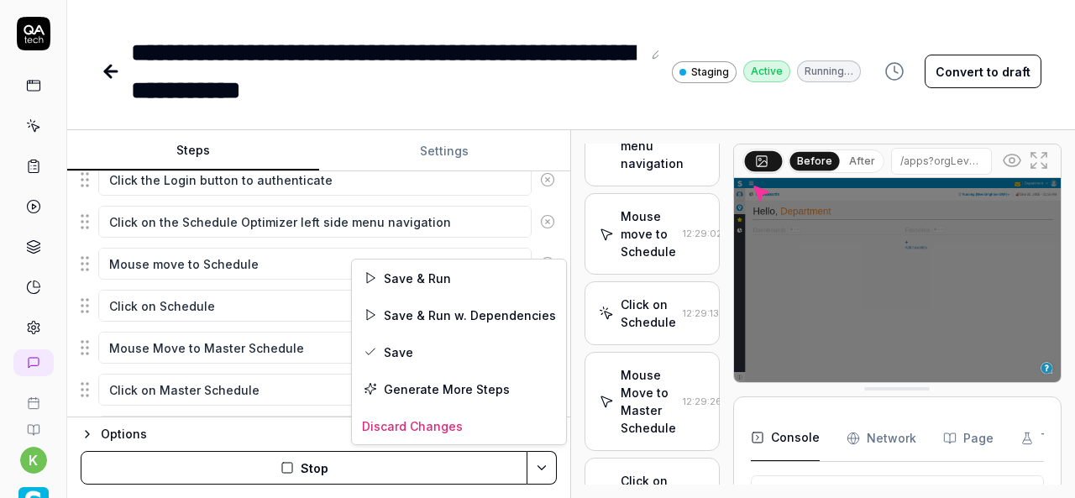
click at [539, 473] on html "**********" at bounding box center [537, 249] width 1075 height 498
click at [437, 314] on div "Save & Run w. Dependencies" at bounding box center [459, 314] width 214 height 37
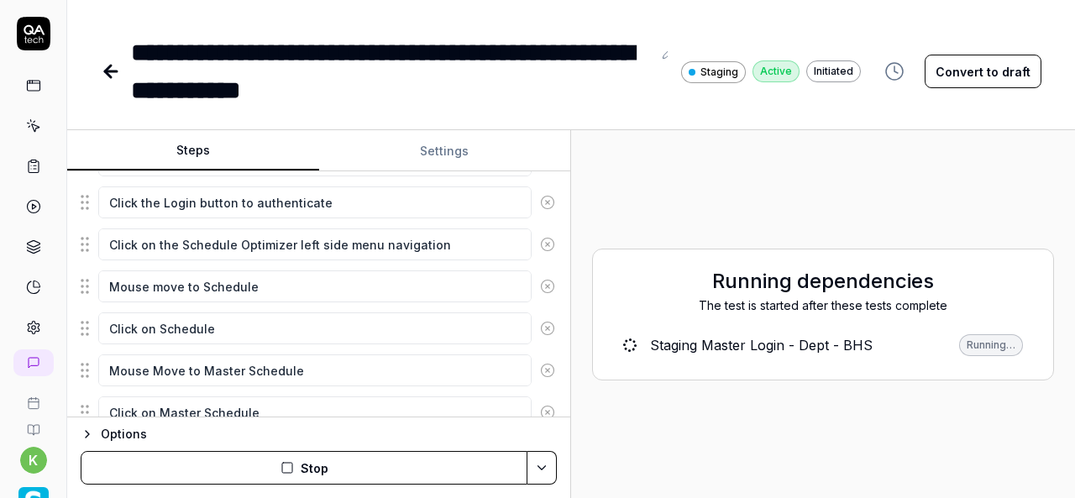
scroll to position [290, 0]
click at [991, 73] on button "Convert to draft" at bounding box center [982, 72] width 117 height 34
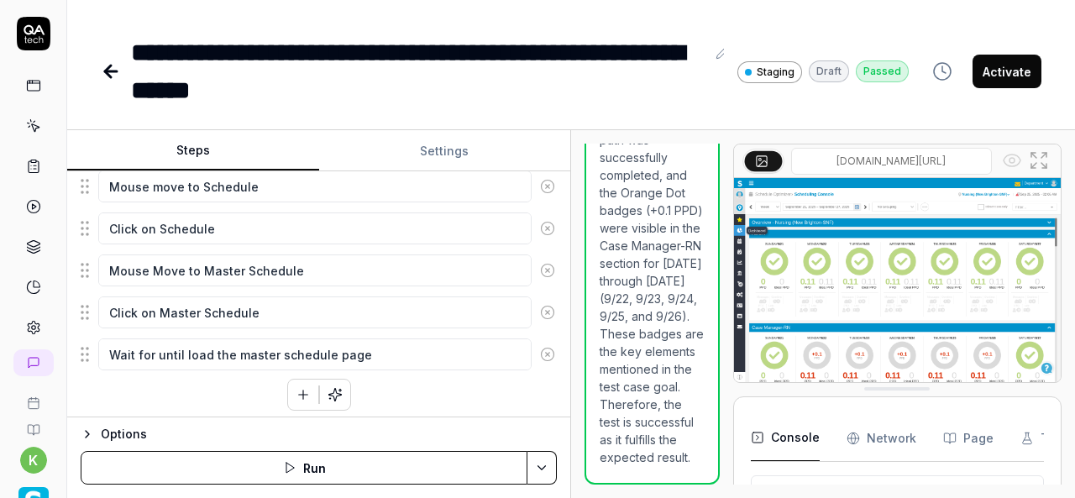
scroll to position [390, 0]
click at [296, 390] on icon "button" at bounding box center [303, 393] width 15 height 15
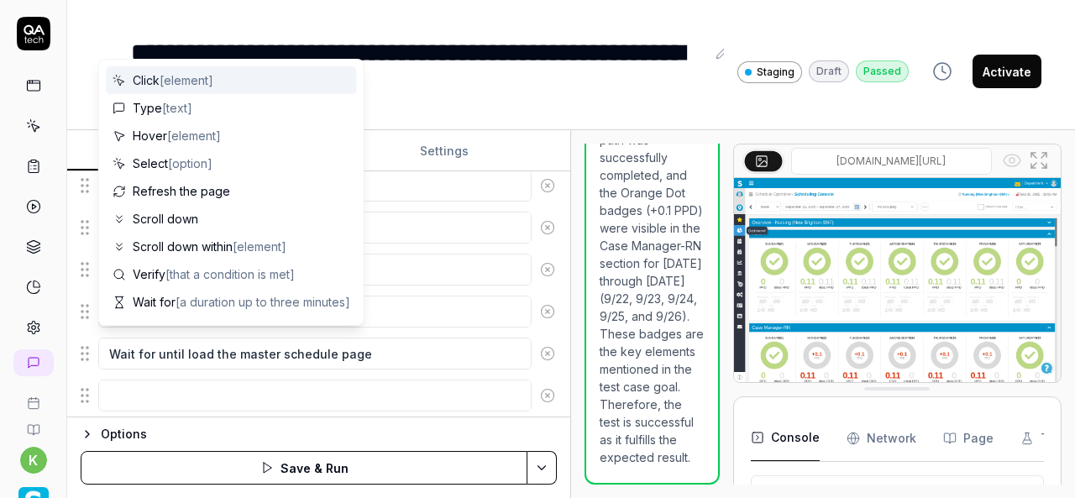
scroll to position [431, 0]
click at [468, 355] on textarea at bounding box center [314, 354] width 433 height 32
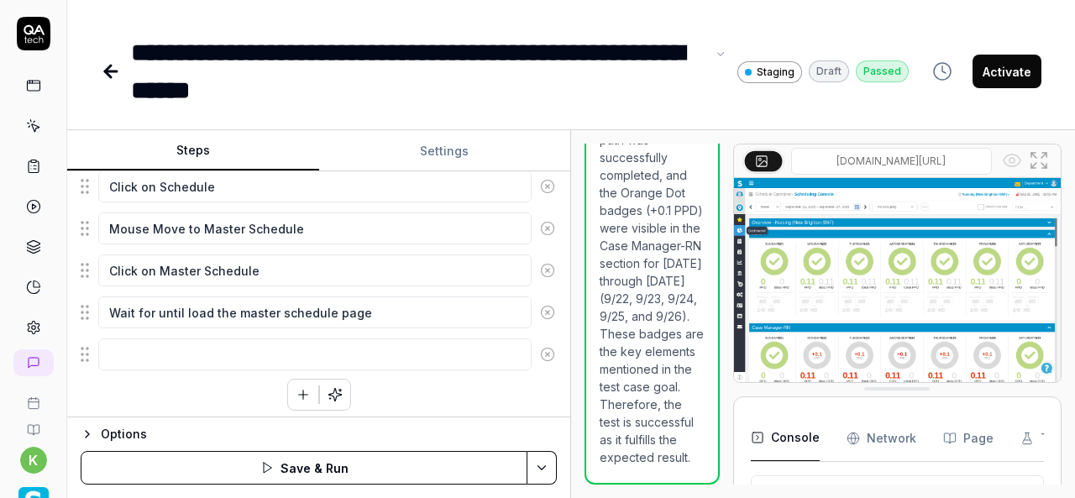
click at [601, 46] on div "**********" at bounding box center [418, 72] width 574 height 76
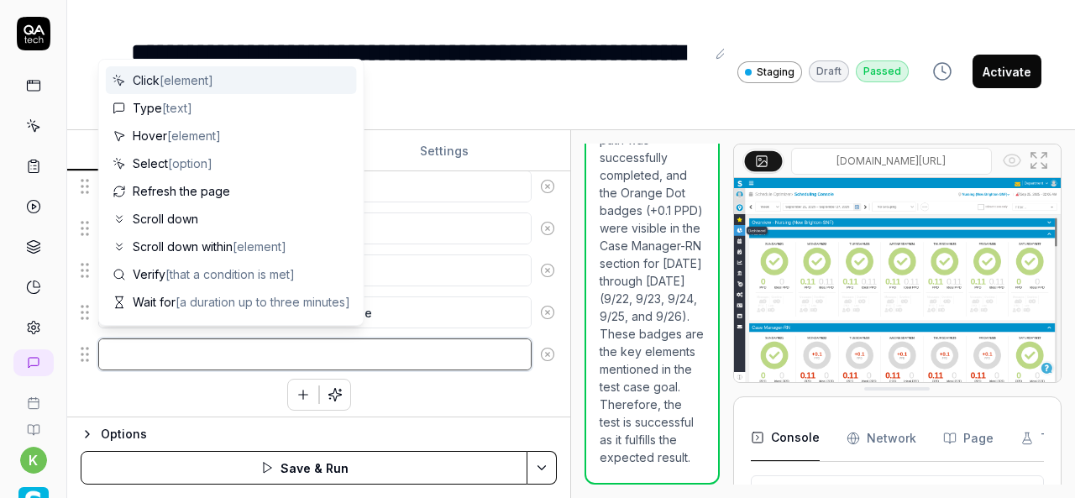
click at [368, 349] on textarea at bounding box center [314, 354] width 433 height 32
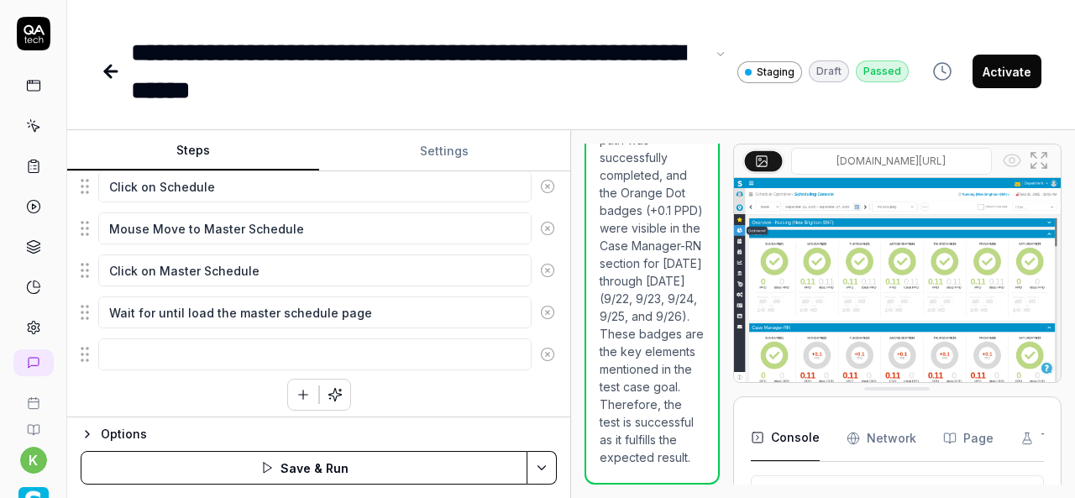
click at [548, 60] on div "**********" at bounding box center [418, 72] width 574 height 76
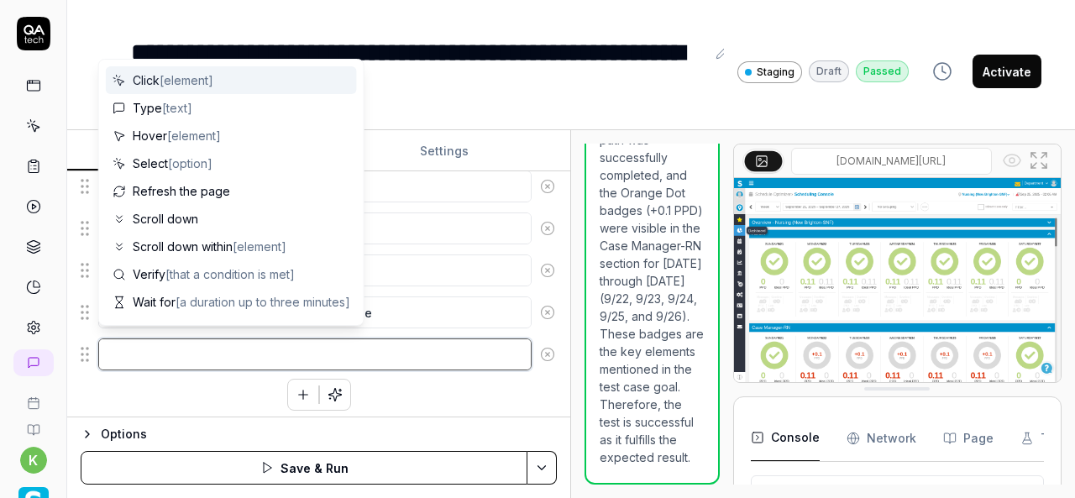
click at [437, 342] on textarea at bounding box center [314, 354] width 433 height 32
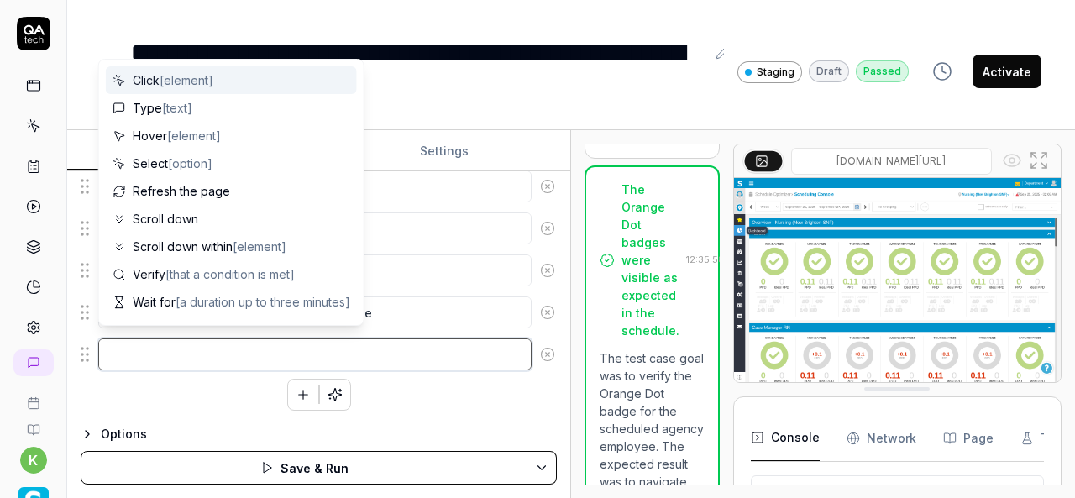
scroll to position [814, 0]
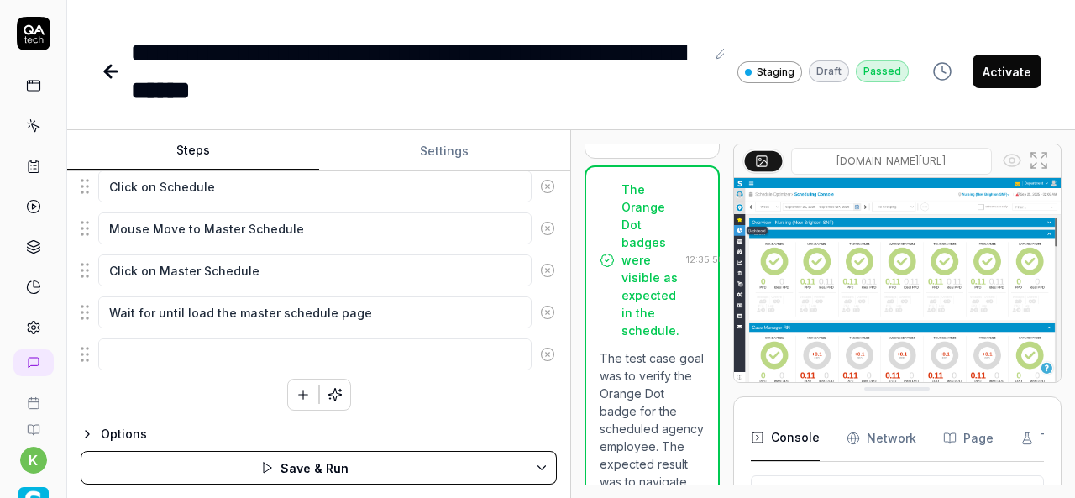
click at [646, 339] on div "The Orange Dot badges were visible as expected in the schedule." at bounding box center [650, 259] width 58 height 159
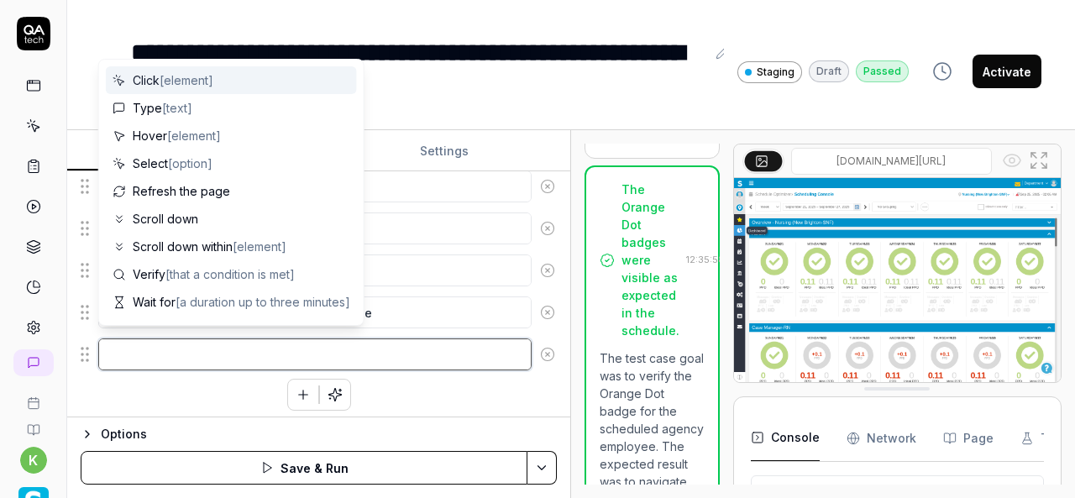
click at [306, 343] on textarea at bounding box center [314, 354] width 433 height 32
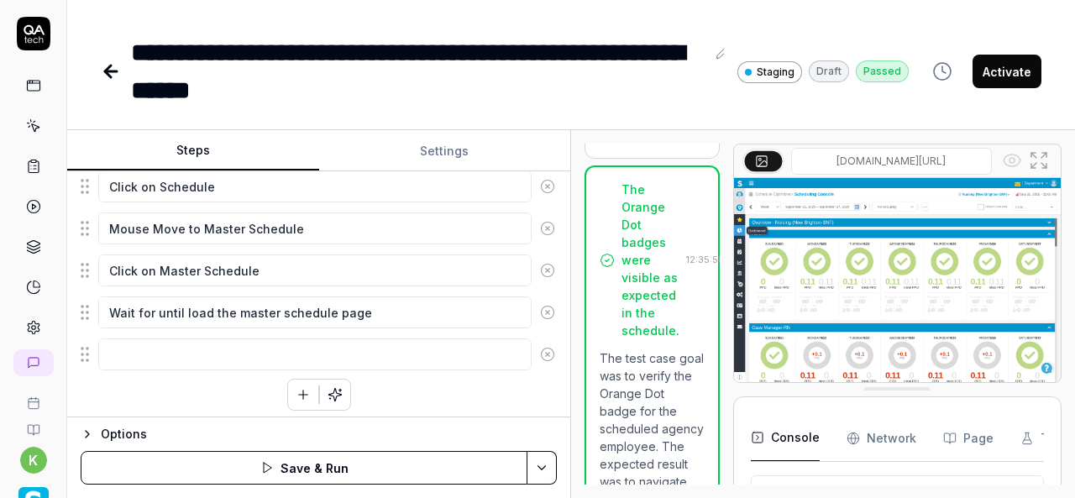
click at [646, 144] on div "Test completed successfully" at bounding box center [657, 118] width 75 height 53
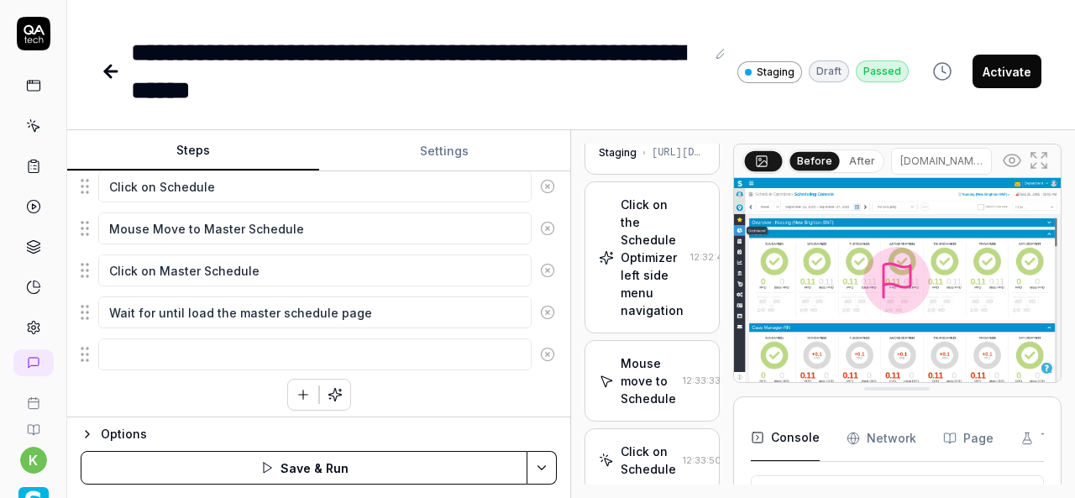
scroll to position [27, 0]
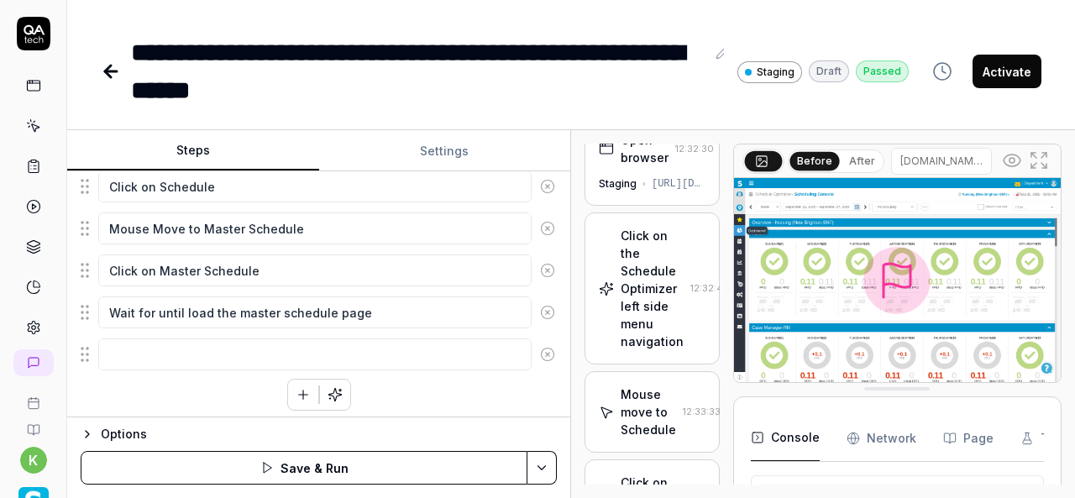
click at [640, 308] on div "Click on the Schedule Optimizer left side menu navigation" at bounding box center [651, 288] width 63 height 123
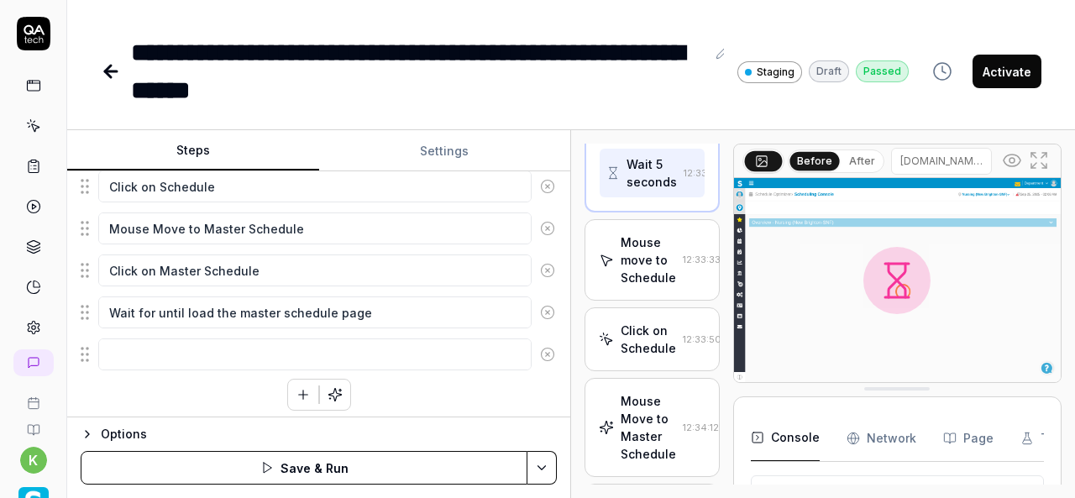
scroll to position [2586, 0]
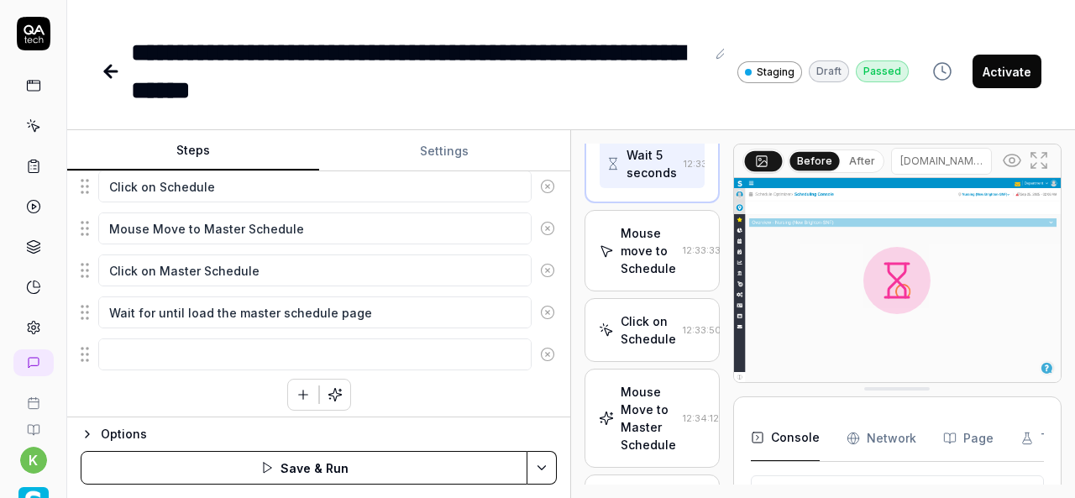
click at [780, 289] on div "Steps Settings Goal Verify the Orange Dot badge for the scheduled agency employ…" at bounding box center [570, 314] width 1007 height 368
click at [793, 275] on div "Steps Settings Goal Verify the Orange Dot badge for the scheduled agency employ…" at bounding box center [570, 314] width 1007 height 368
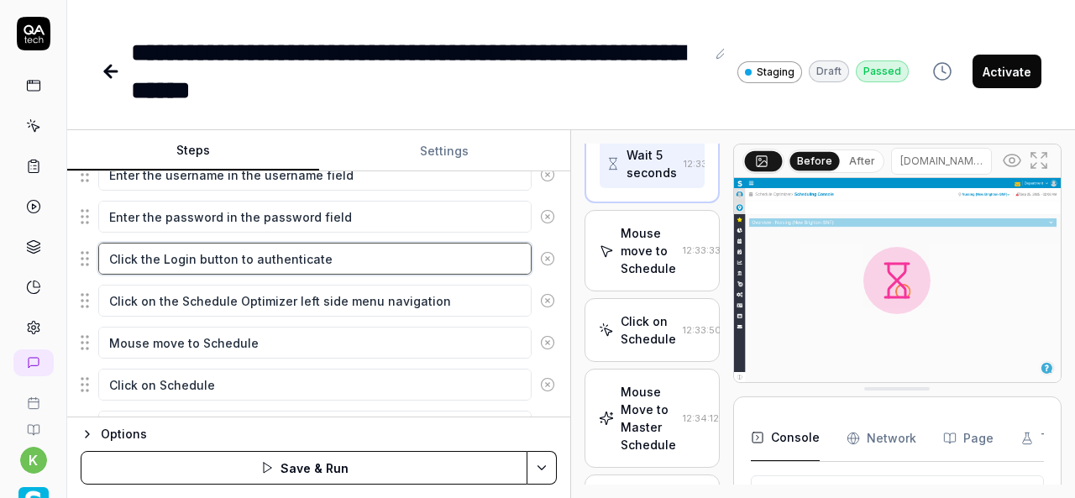
click at [259, 248] on textarea "Click the Login button to authenticate" at bounding box center [314, 259] width 433 height 32
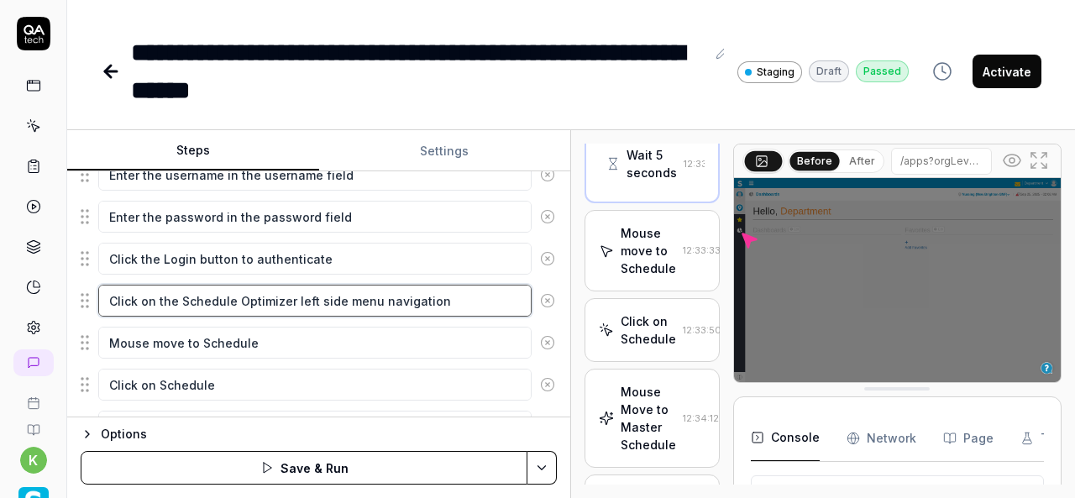
click at [299, 296] on textarea "Click on the Schedule Optimizer left side menu navigation" at bounding box center [314, 301] width 433 height 32
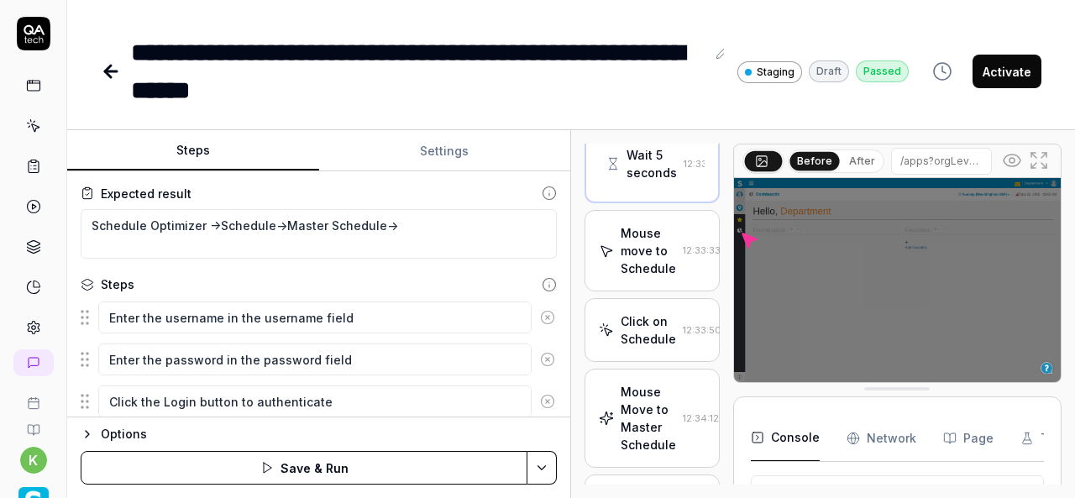
scroll to position [84, 0]
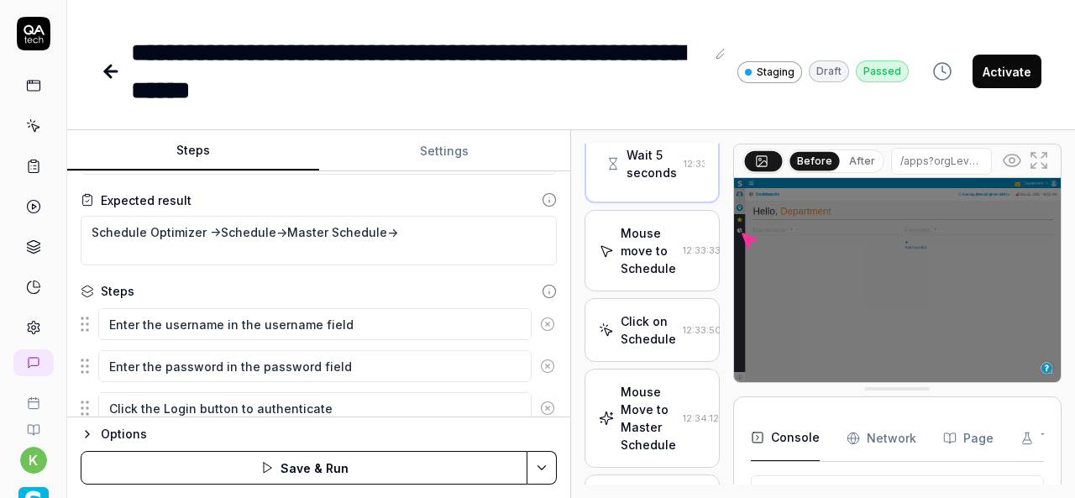
click at [545, 325] on icon at bounding box center [547, 324] width 4 height 4
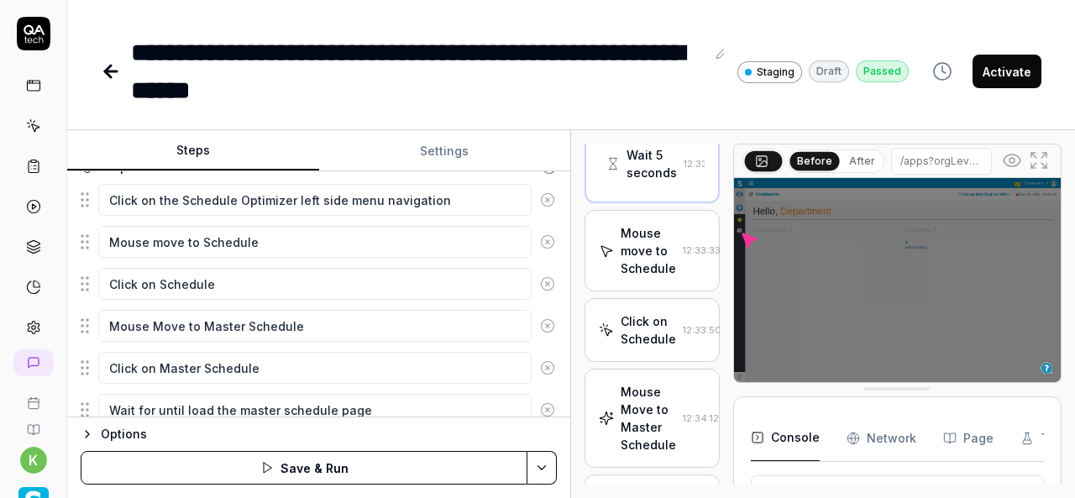
scroll to position [217, 0]
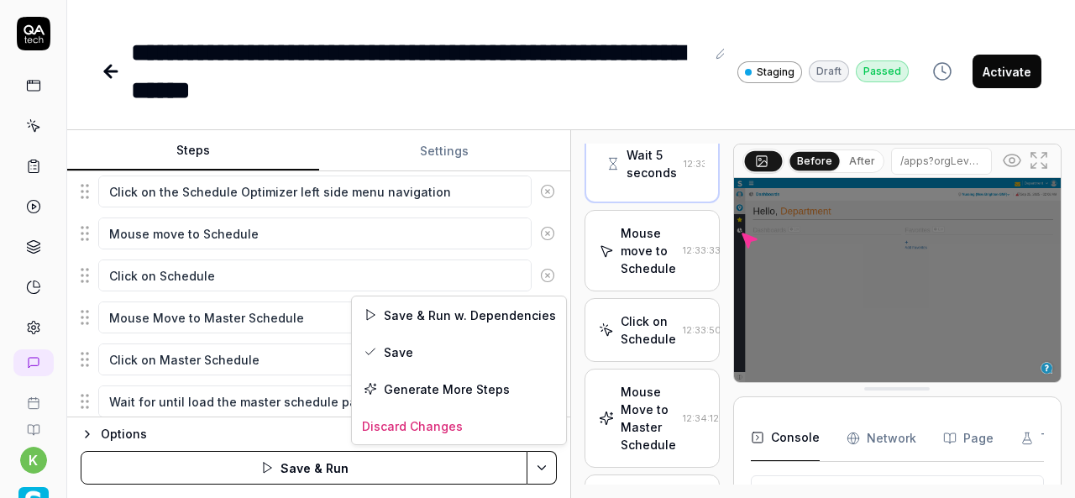
click at [541, 470] on html "**********" at bounding box center [537, 249] width 1075 height 498
click at [438, 309] on div "Save & Run w. Dependencies" at bounding box center [459, 314] width 214 height 37
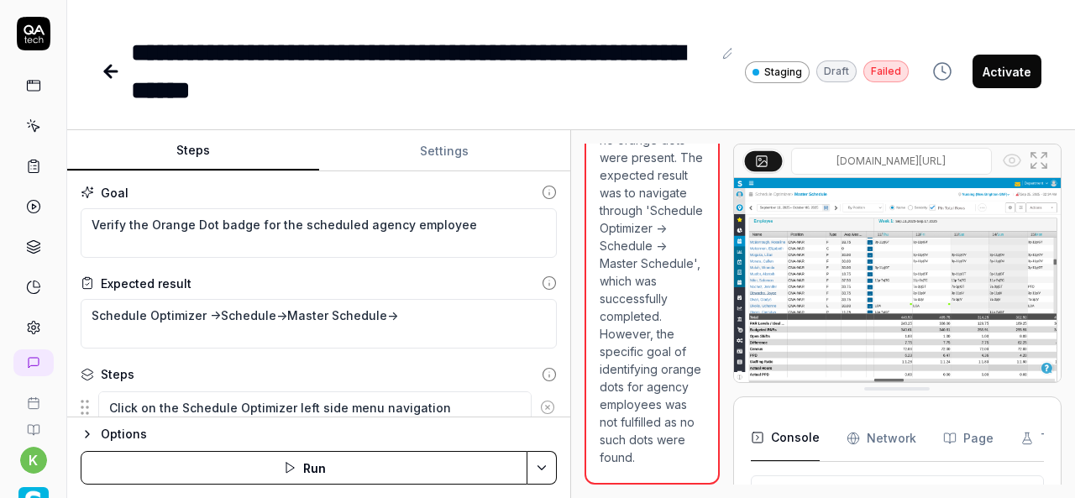
scroll to position [410, 0]
click at [658, 409] on p "The test case goal was to verify the presence of an 'Orange Dot badge for the s…" at bounding box center [651, 148] width 105 height 635
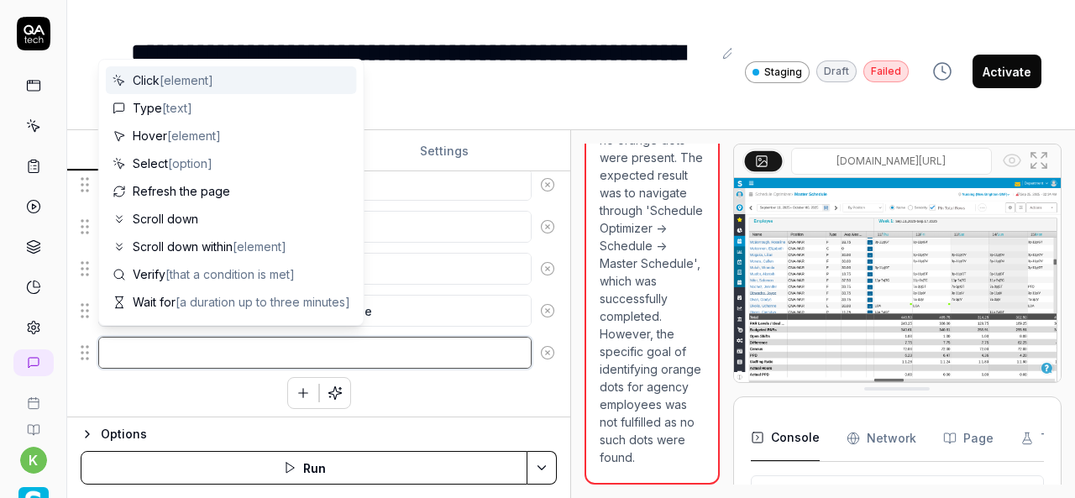
click at [181, 357] on textarea at bounding box center [314, 353] width 433 height 32
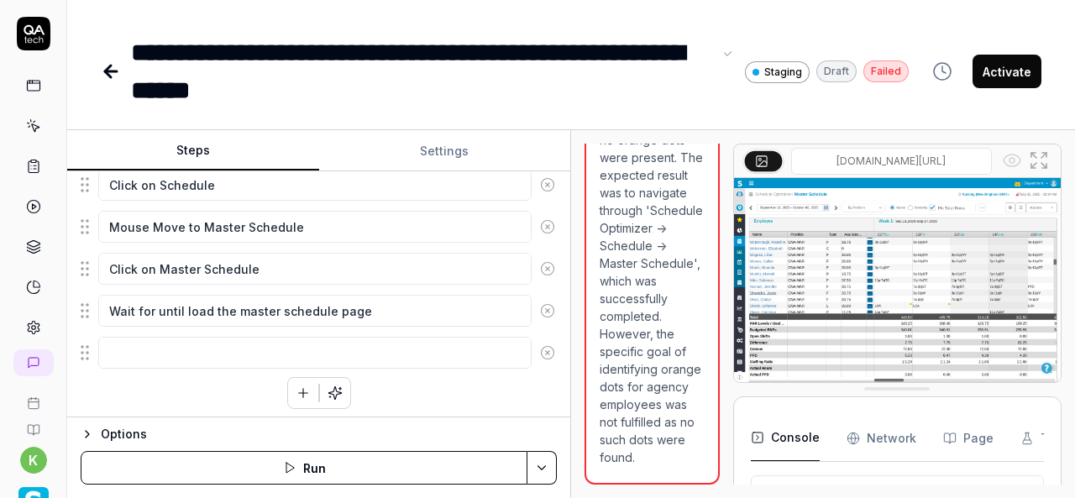
click at [549, 64] on div "**********" at bounding box center [421, 72] width 581 height 76
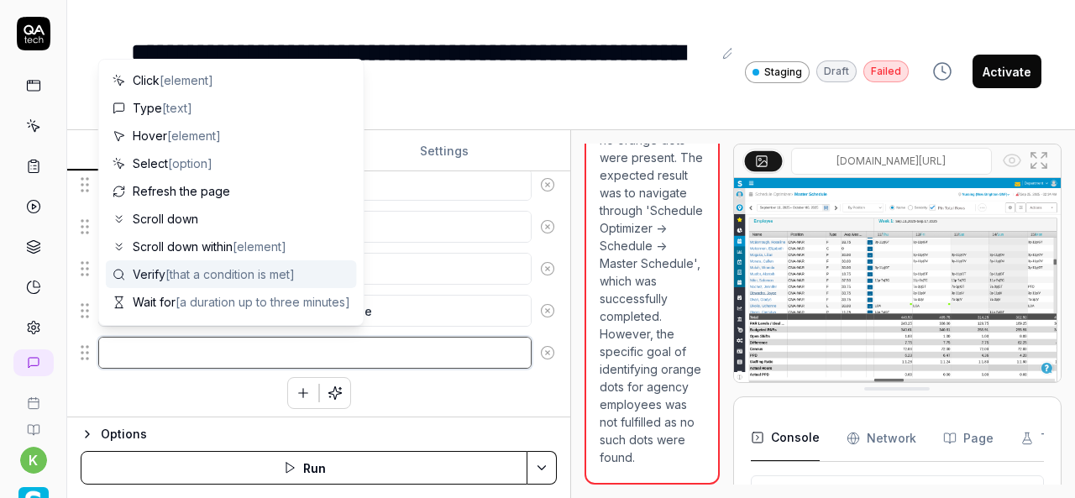
click at [197, 348] on textarea at bounding box center [314, 353] width 433 height 32
type textarea "*"
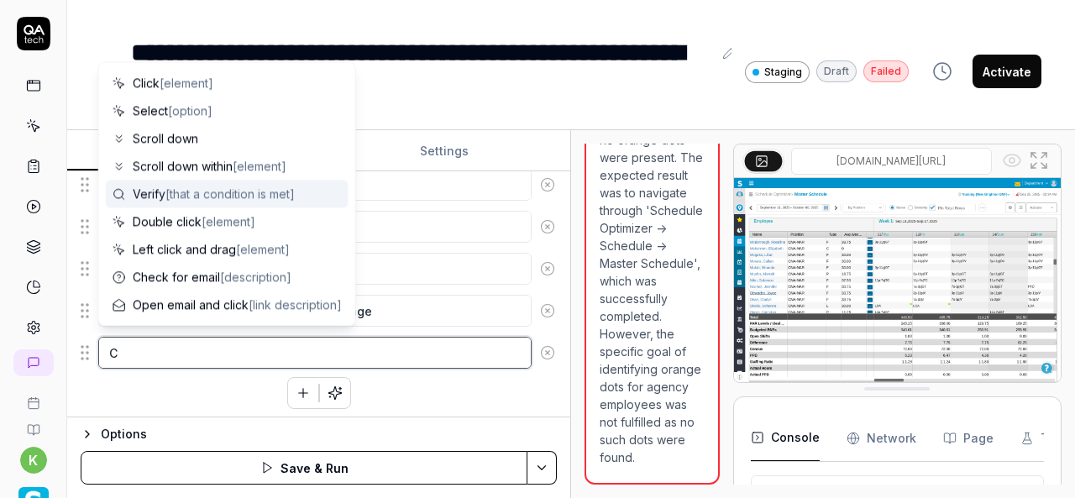
type textarea "Ch"
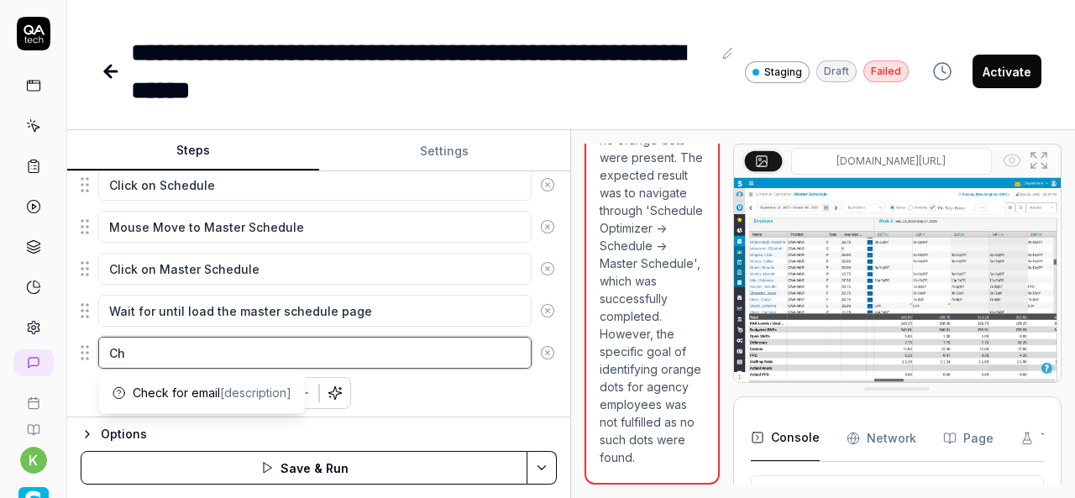
type textarea "*"
type textarea "Che"
type textarea "*"
type textarea "Chec"
type textarea "*"
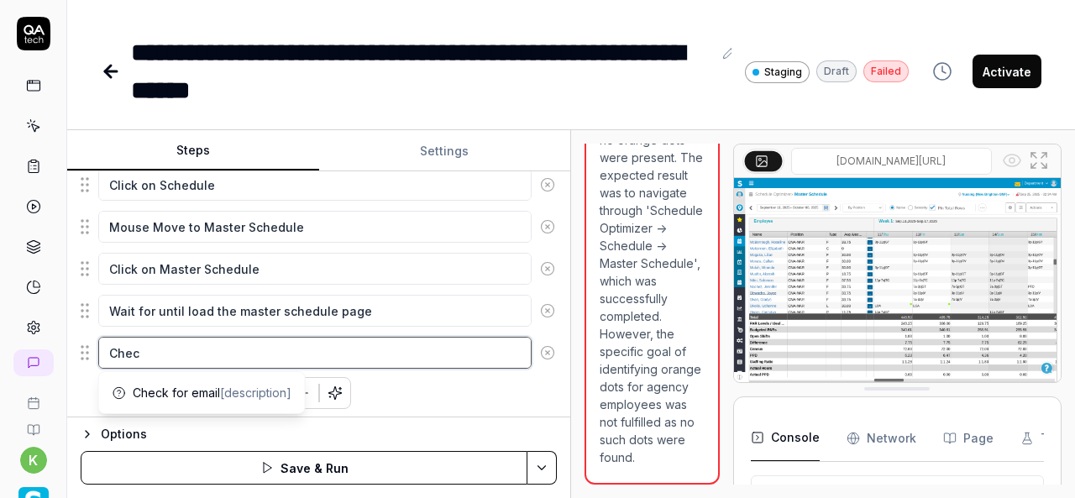
type textarea "Check"
type textarea "*"
type textarea "Check"
type textarea "*"
type textarea "Check t"
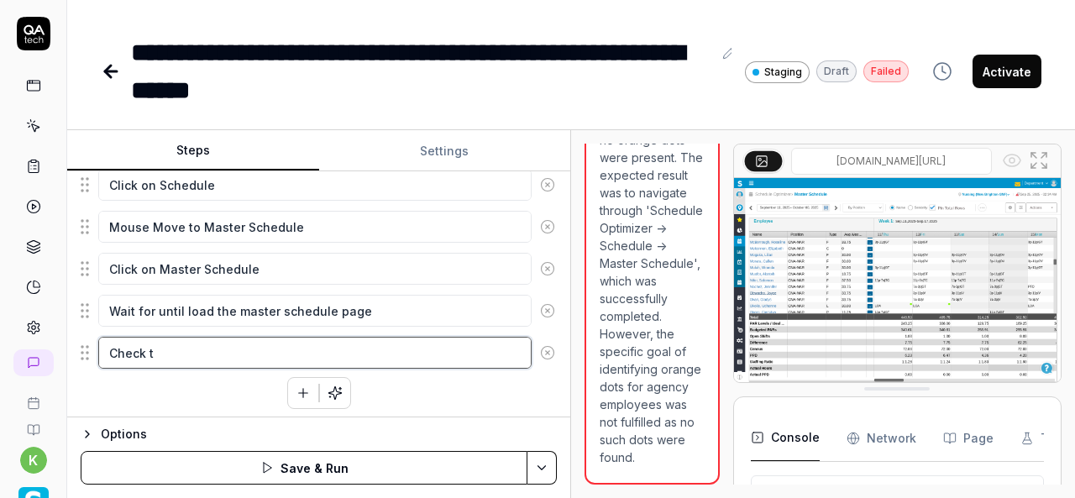
type textarea "*"
type textarea "Check th"
type textarea "*"
type textarea "Check the"
type textarea "*"
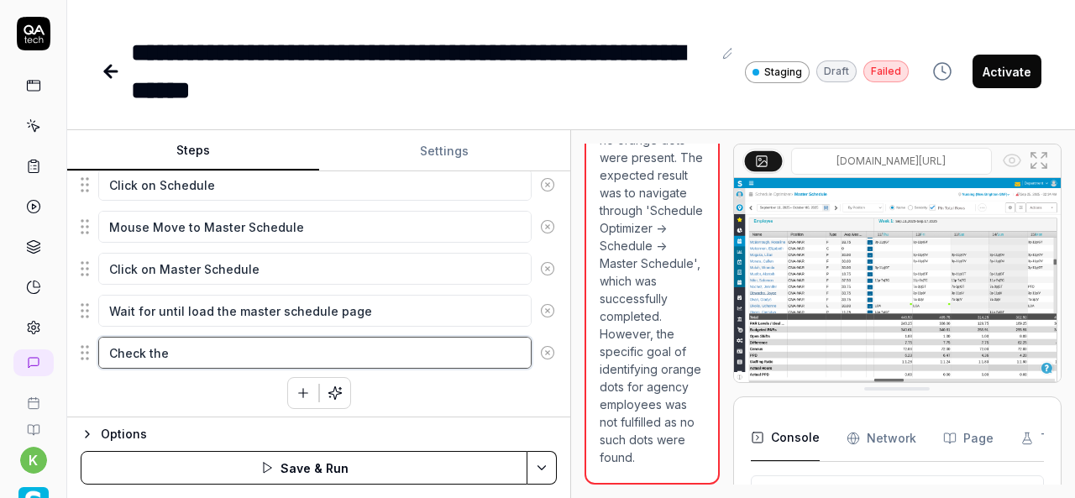
type textarea "Check the"
type textarea "*"
type textarea "Check the e"
type textarea "*"
type textarea "Check the em"
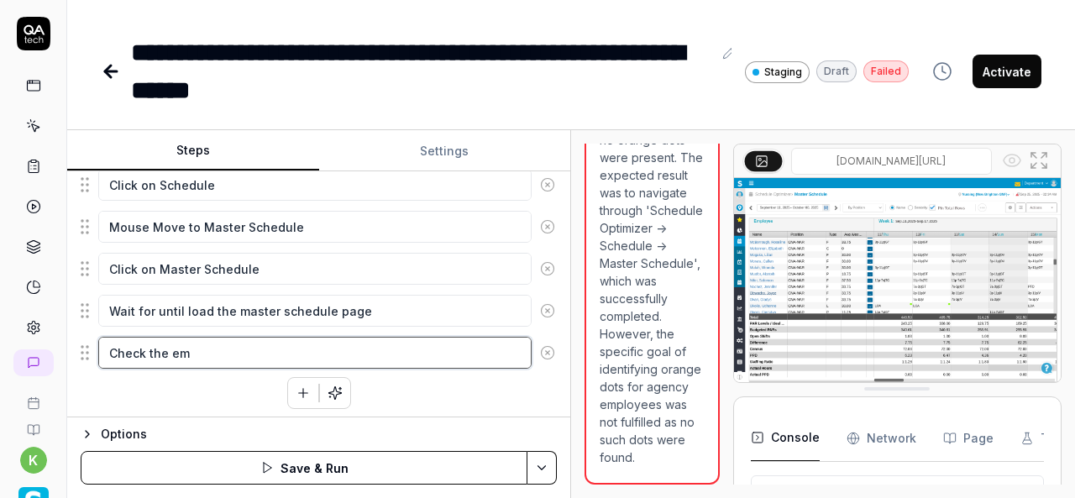
type textarea "*"
type textarea "Check the emp"
type textarea "*"
type textarea "Check the empl"
type textarea "*"
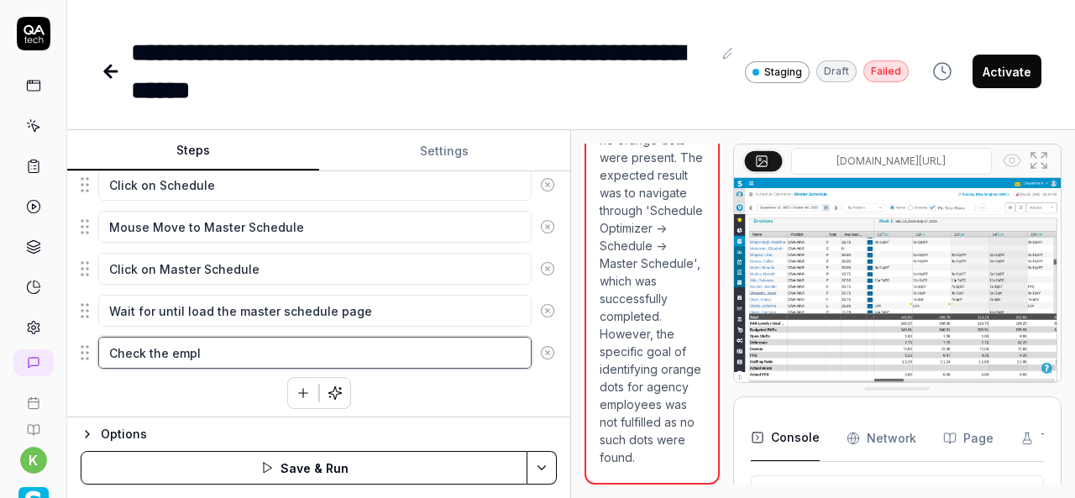
type textarea "Check the emplo"
type textarea "*"
type textarea "Check the employ"
type textarea "*"
type textarea "Check the employe"
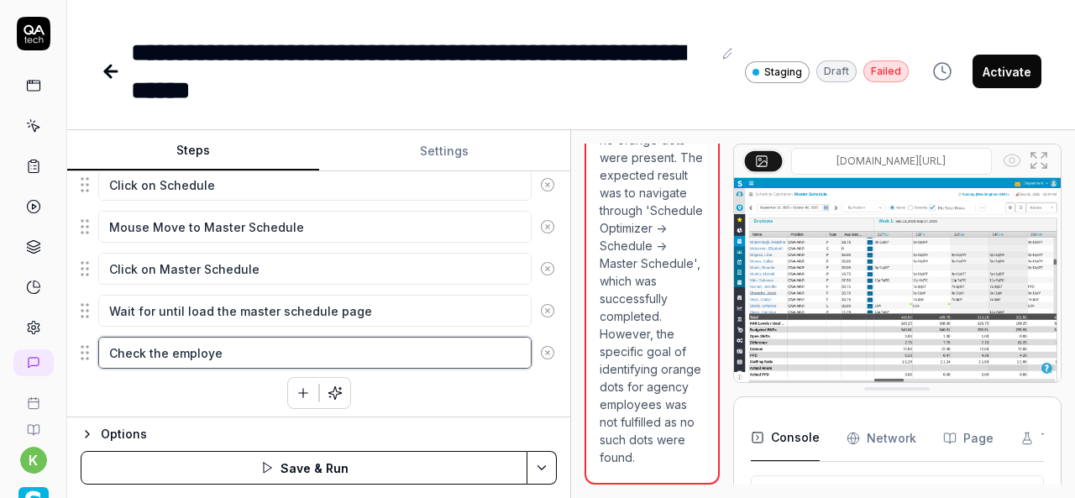
type textarea "*"
type textarea "Check the employee"
type textarea "*"
type textarea "Check the employee"
type textarea "*"
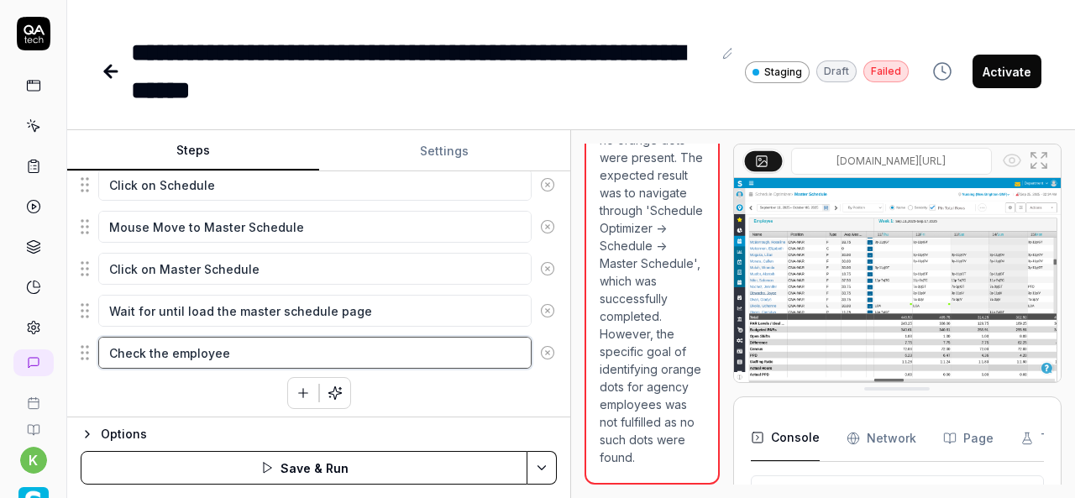
type textarea "Check the employee n"
type textarea "*"
type textarea "Check the employee na"
type textarea "*"
type textarea "Check the employee nam"
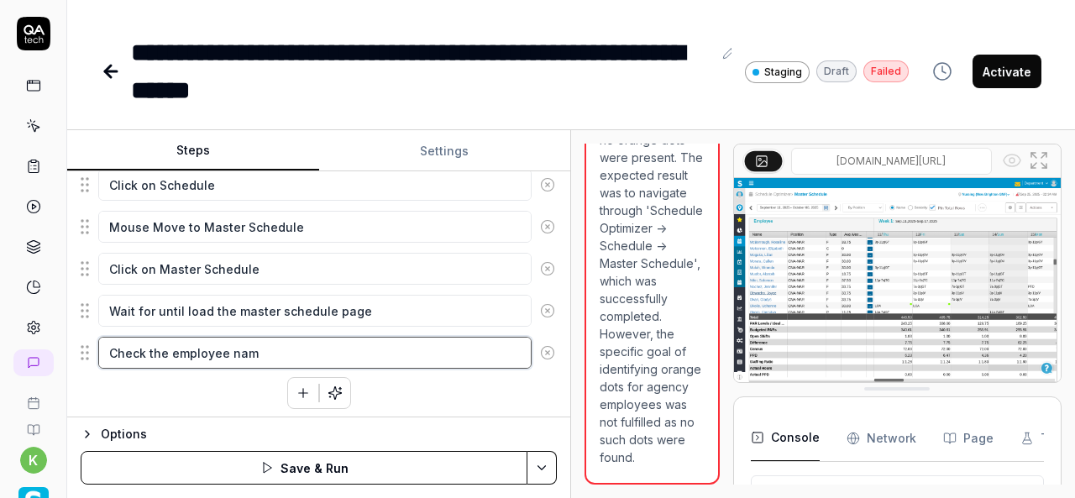
type textarea "*"
type textarea "Check the employee name"
type textarea "*"
type textarea "Check the employee name"
type textarea "*"
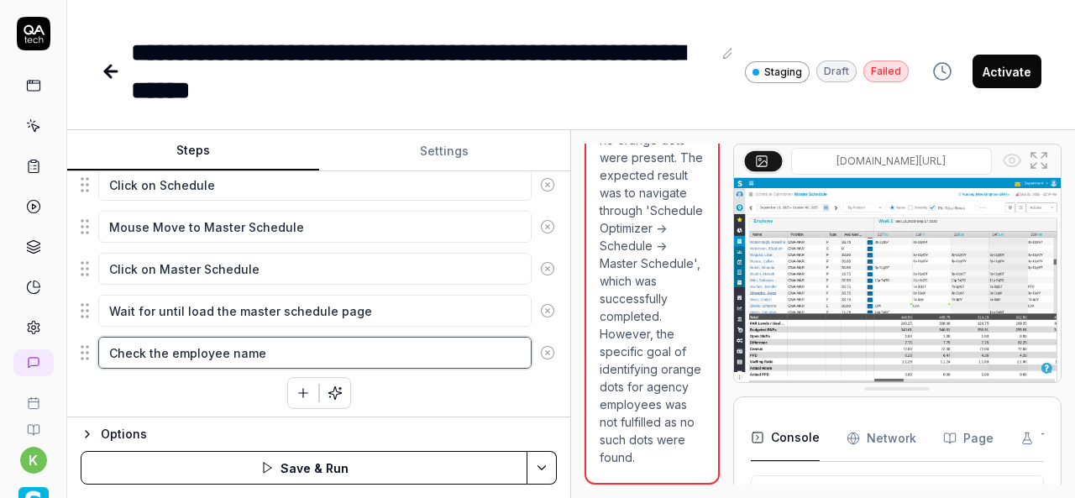
type textarea "Check the employee name h"
type textarea "*"
type textarea "Check the employee name ha"
type textarea "*"
type textarea "Check the employee name hav"
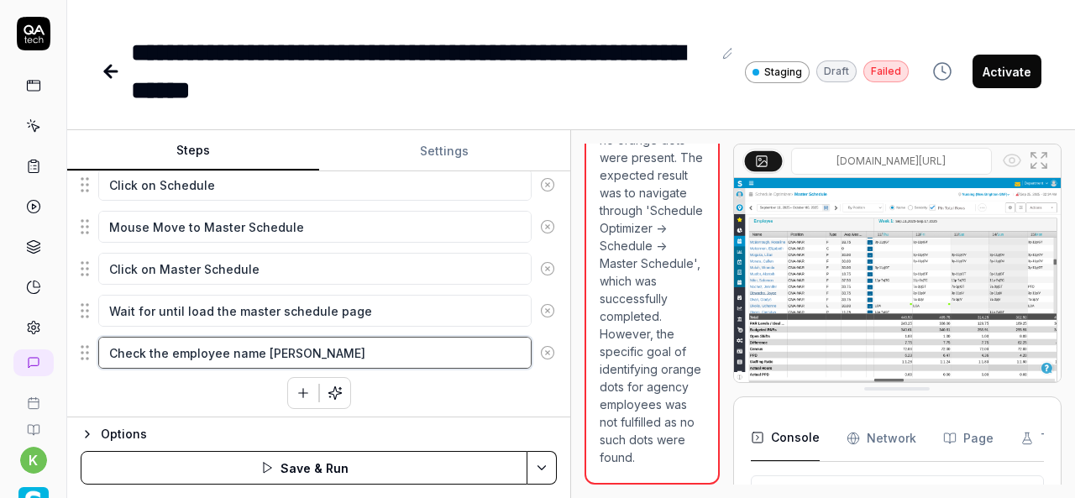
type textarea "*"
type textarea "Check the employee name have"
type textarea "*"
type textarea "Check the employee name hav"
type textarea "*"
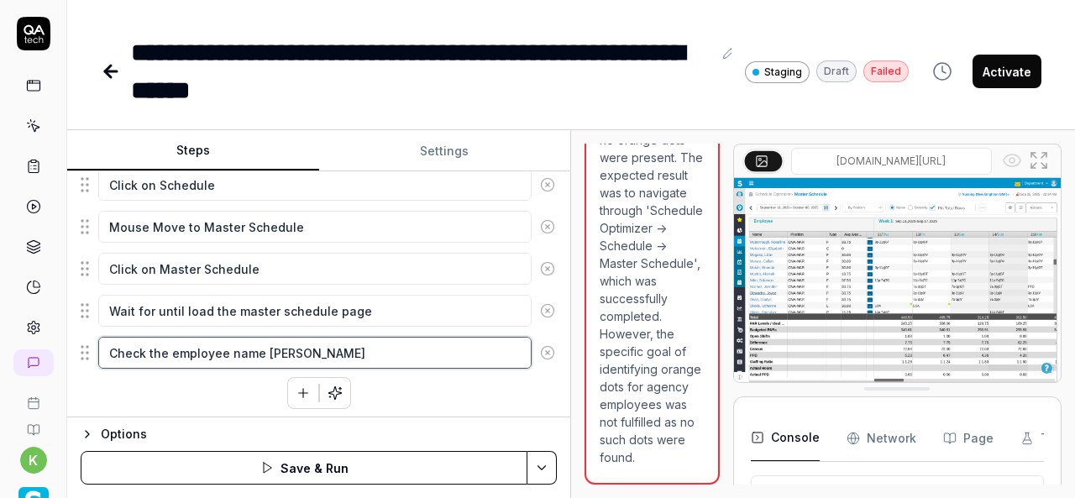
type textarea "Check the employee name ha"
type textarea "*"
type textarea "Check the employee name h"
type textarea "*"
type textarea "Check the employee name"
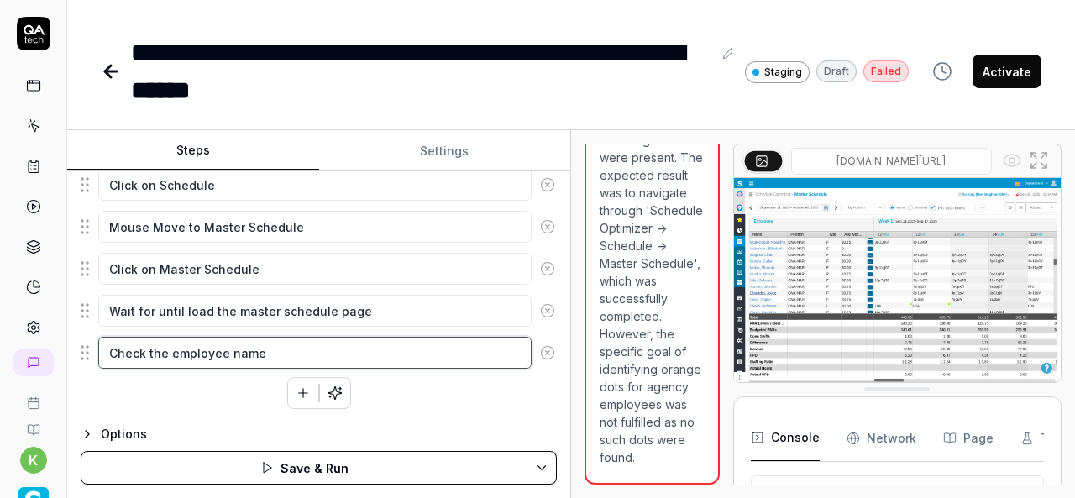
type textarea "*"
type textarea "Check the employee name"
type textarea "*"
type textarea "Check the employee nam"
type textarea "*"
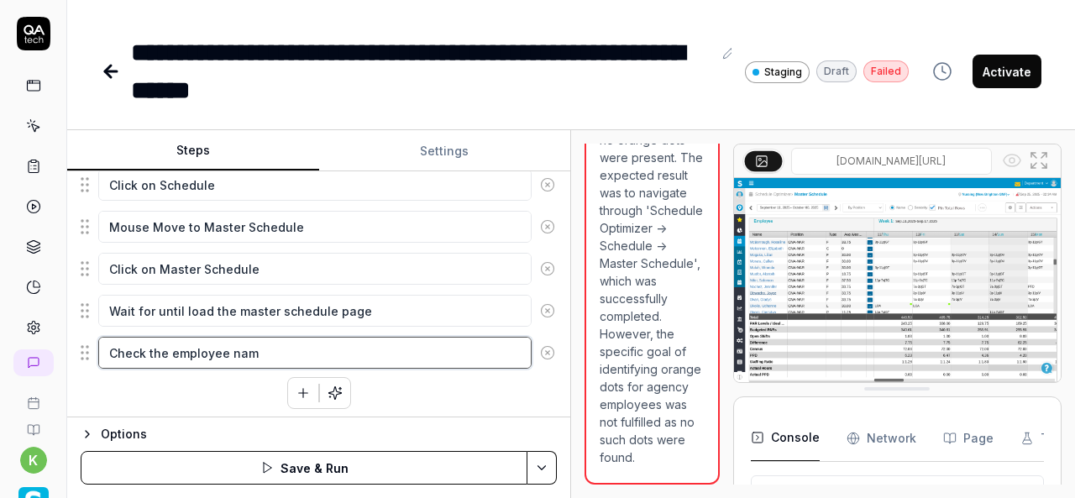
type textarea "Check the employee na"
type textarea "*"
type textarea "Check the employee n"
type textarea "*"
type textarea "Check the employee"
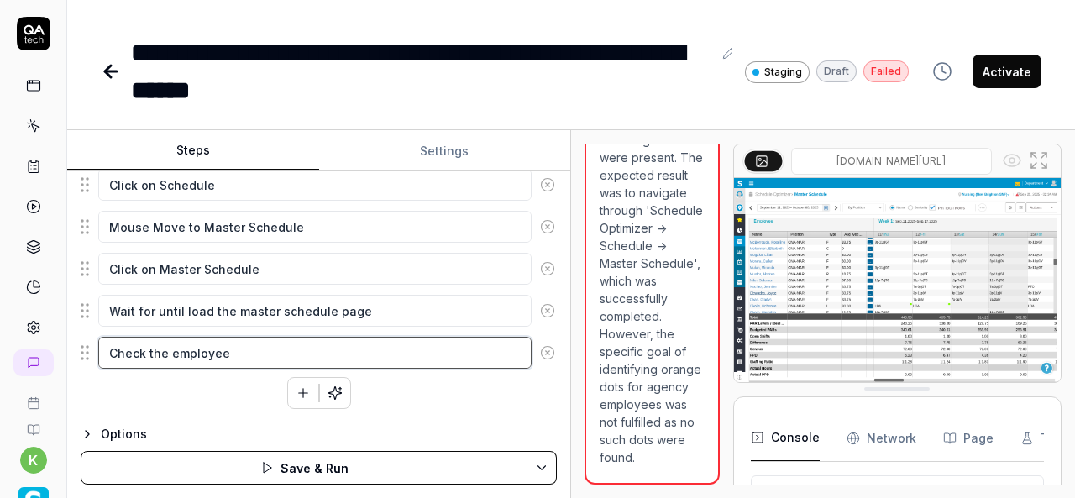
type textarea "*"
type textarea "Check the employe"
type textarea "*"
type textarea "Check the employ"
type textarea "*"
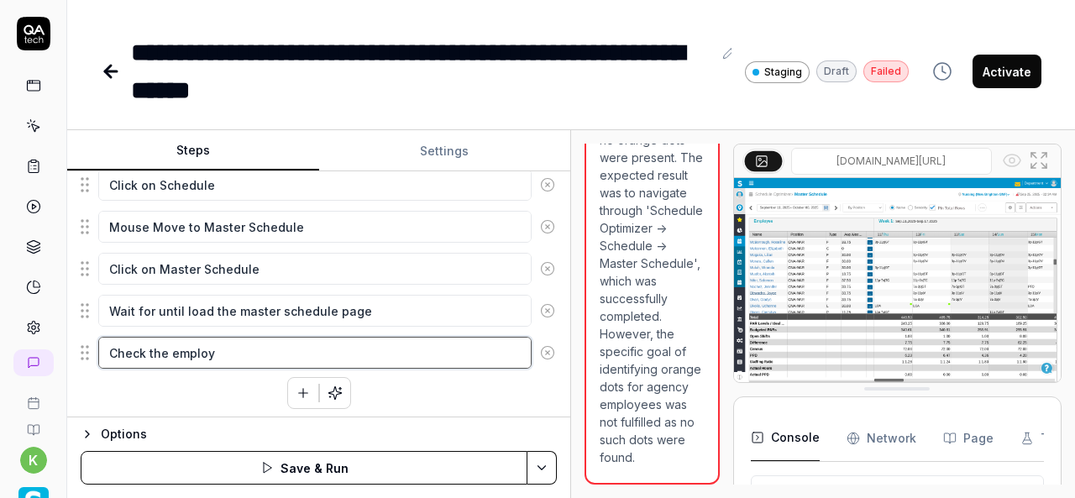
type textarea "Check the emplo"
type textarea "*"
type textarea "Check the empl"
type textarea "*"
type textarea "Check the emp"
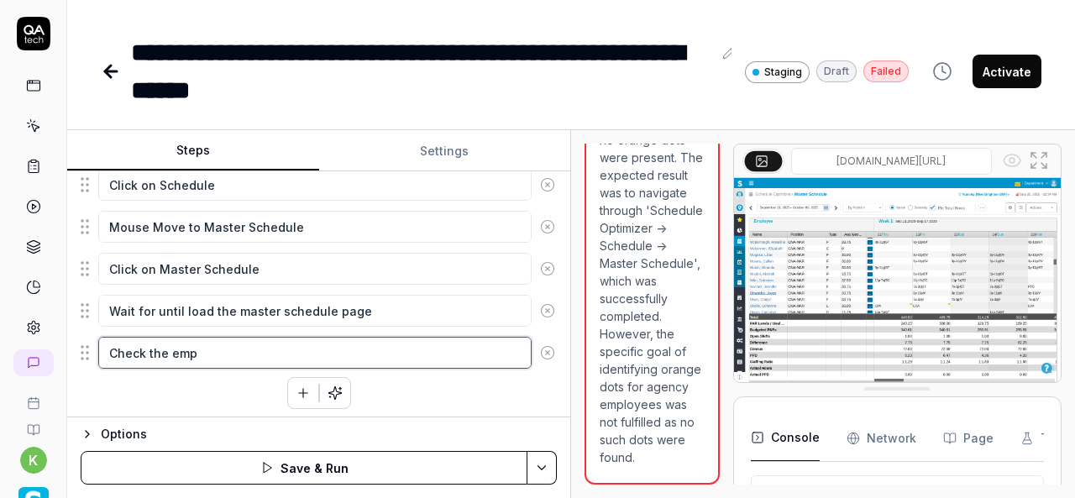
type textarea "*"
type textarea "Check the em"
type textarea "*"
type textarea "Check the e"
type textarea "*"
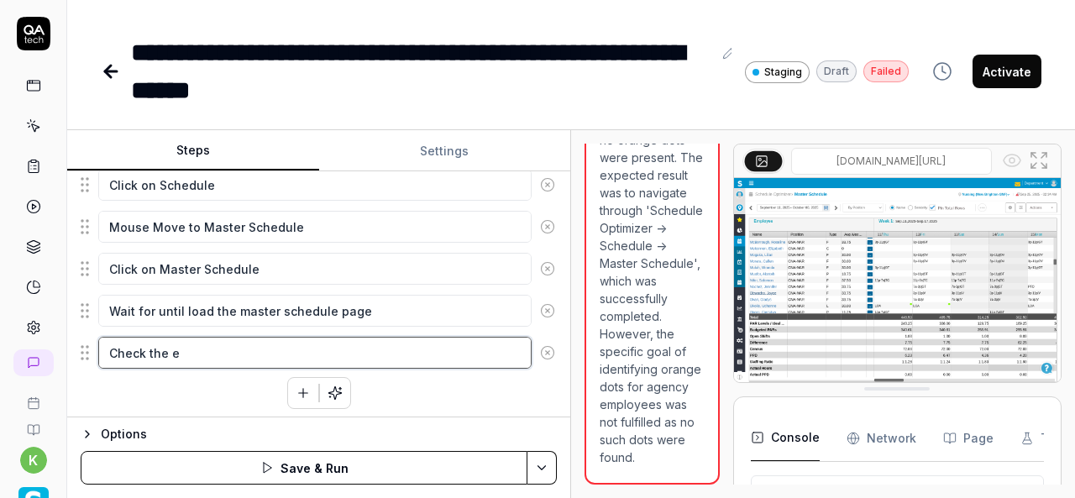
type textarea "Check the"
type textarea "*"
type textarea "Check the A"
type textarea "*"
type textarea "Check the Ag"
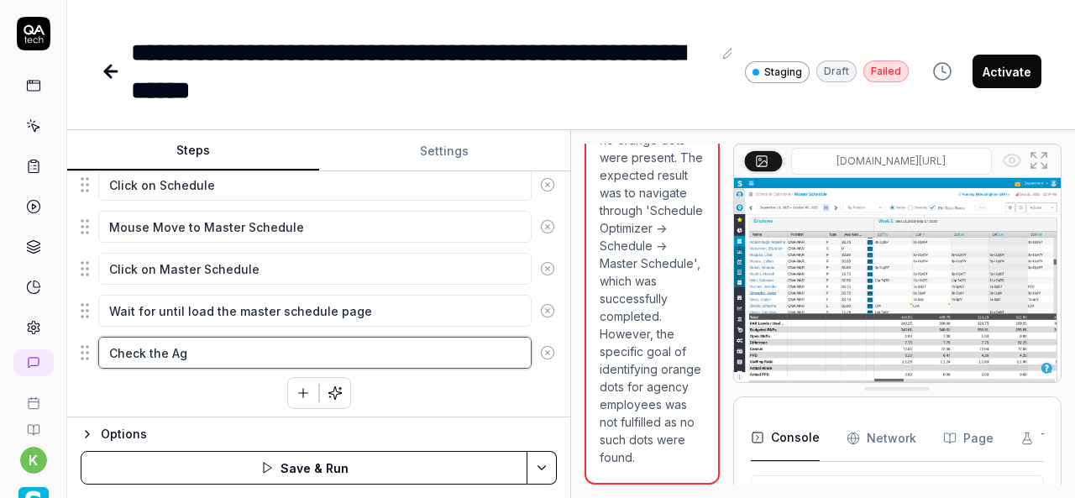
type textarea "*"
type textarea "Check the Age"
type textarea "*"
type textarea "Check the Agen"
type textarea "*"
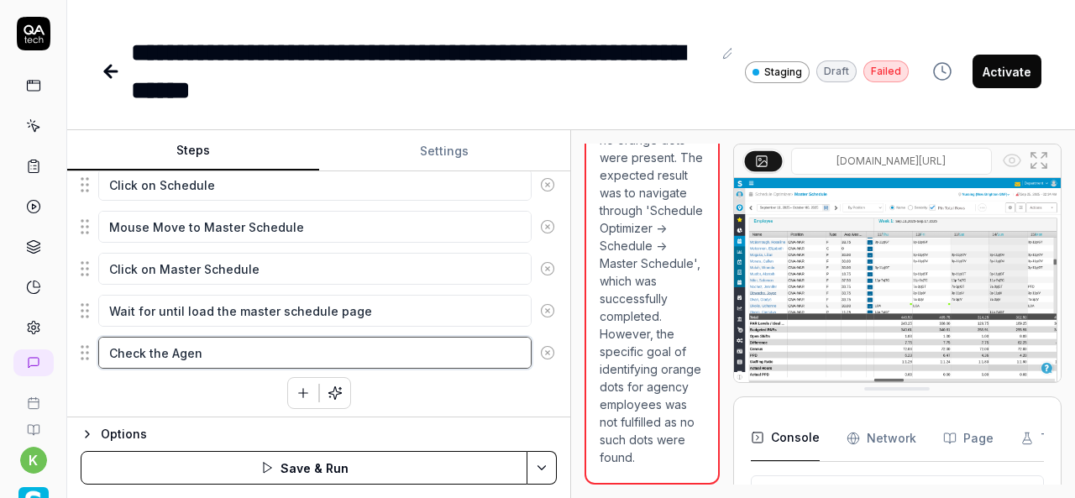
type textarea "Check the Agenc"
type textarea "*"
type textarea "Check the Agency"
type textarea "*"
type textarea "Check the Agency"
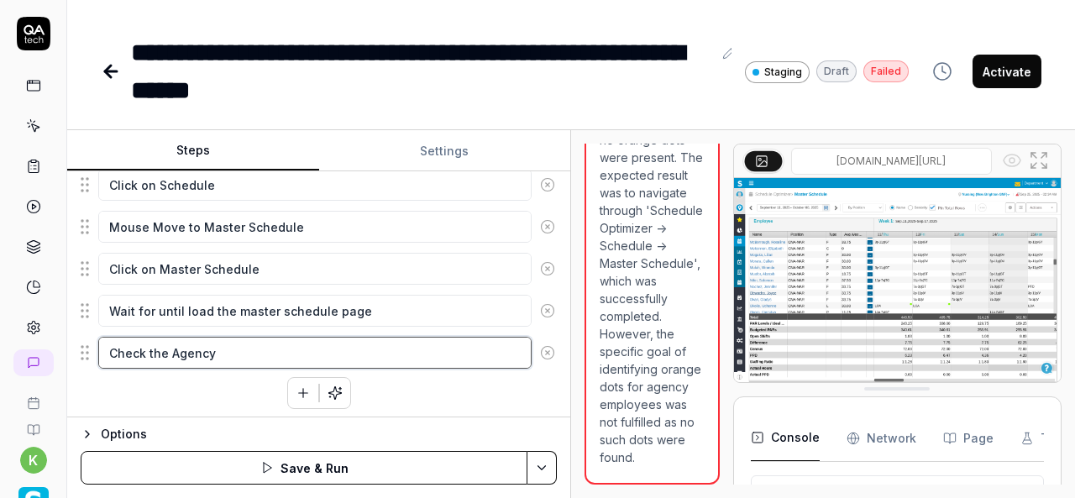
type textarea "*"
type textarea "Check the Agency e"
type textarea "*"
type textarea "Check the Agency em"
type textarea "*"
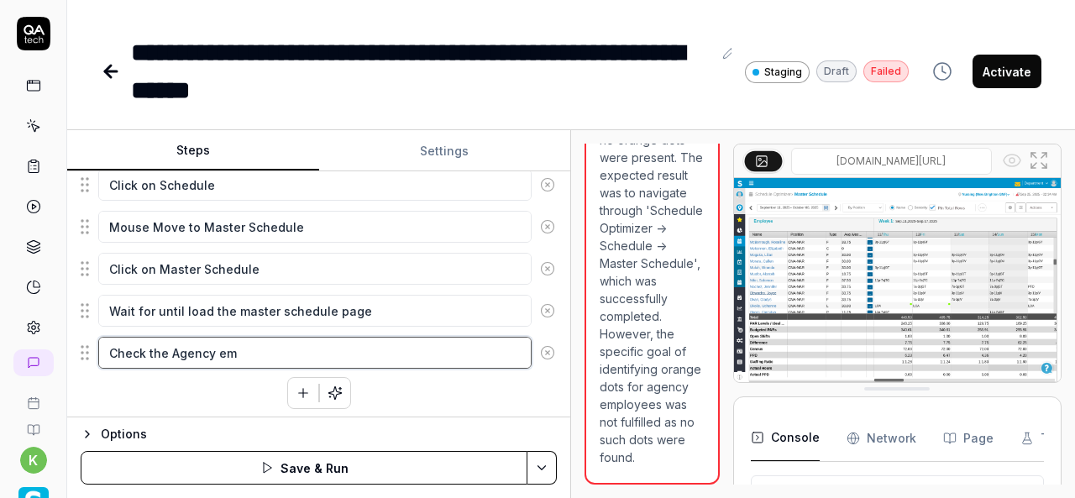
type textarea "Check the Agency emp"
type textarea "*"
type textarea "Check the Agency empl"
type textarea "*"
type textarea "Check the Agency emplo"
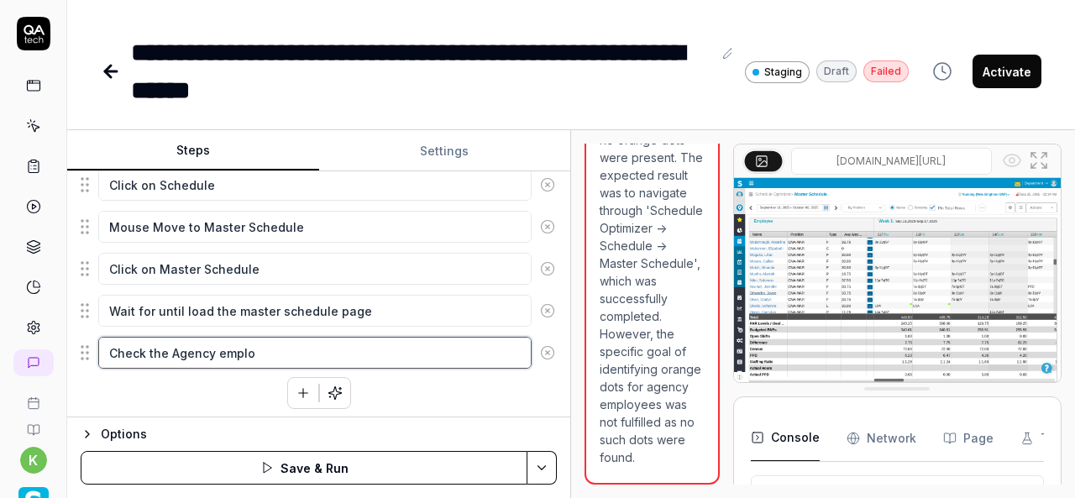
type textarea "*"
type textarea "Check the Agency employ"
type textarea "*"
type textarea "Check the Agency employe"
type textarea "*"
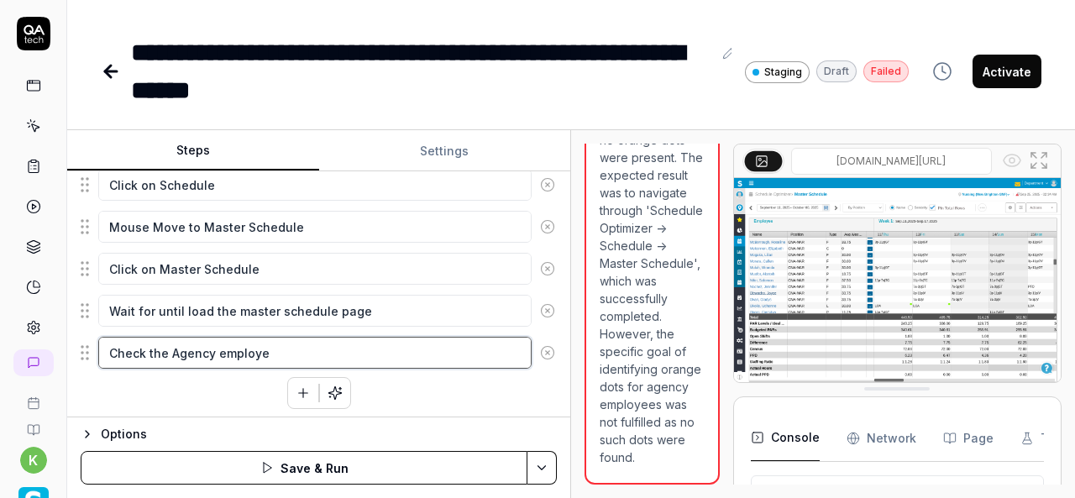
type textarea "Check the Agency employee"
type textarea "*"
type textarea "Check the Agency employee"
type textarea "*"
type textarea "Check the Agency employee i"
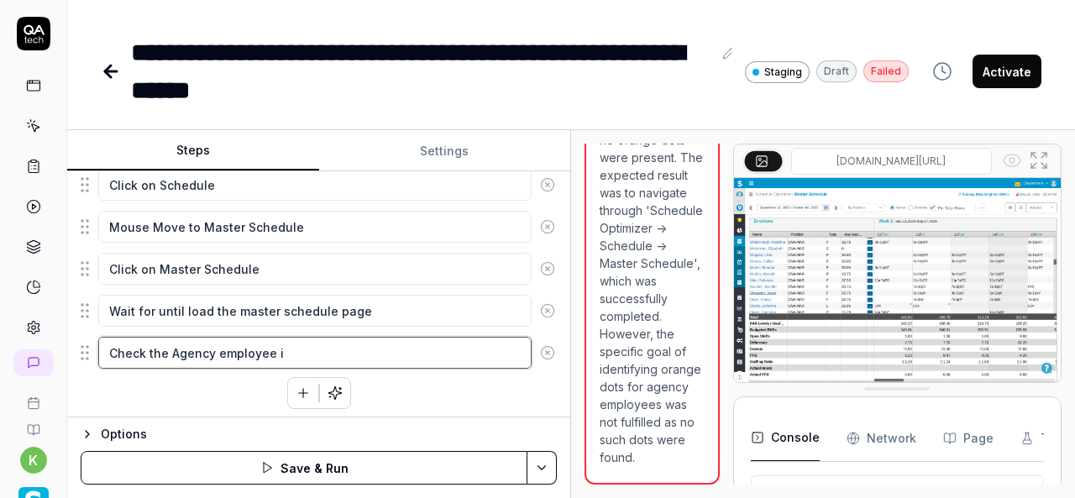
type textarea "*"
type textarea "Check the Agency employee in"
type textarea "*"
type textarea "Check the Agency employee in"
click at [289, 343] on textarea "Check the Agency employee in" at bounding box center [314, 353] width 433 height 32
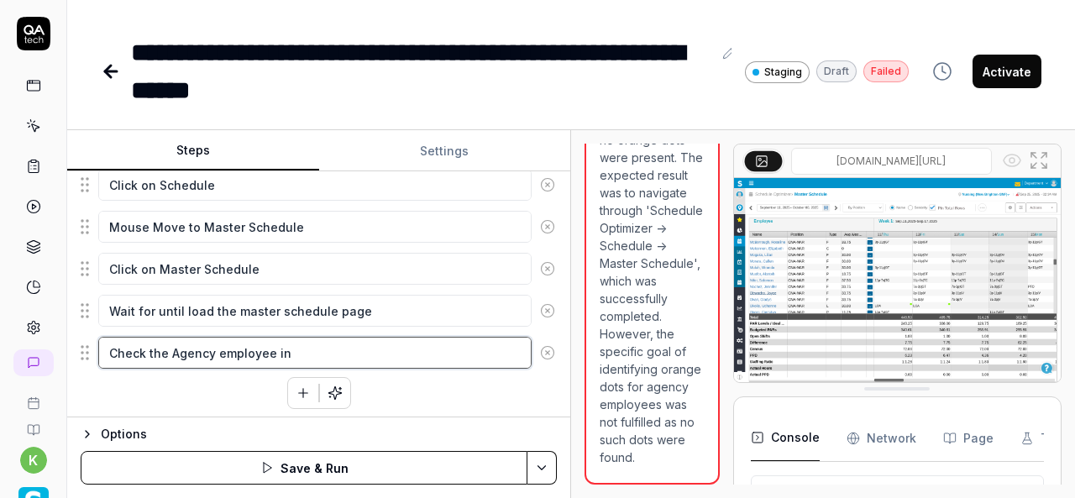
drag, startPoint x: 289, startPoint y: 343, endPoint x: 288, endPoint y: 362, distance: 18.5
click at [288, 362] on textarea "Check the Agency employee in" at bounding box center [314, 353] width 433 height 32
type textarea "*"
type textarea "Check the Agency employee in"
type textarea "*"
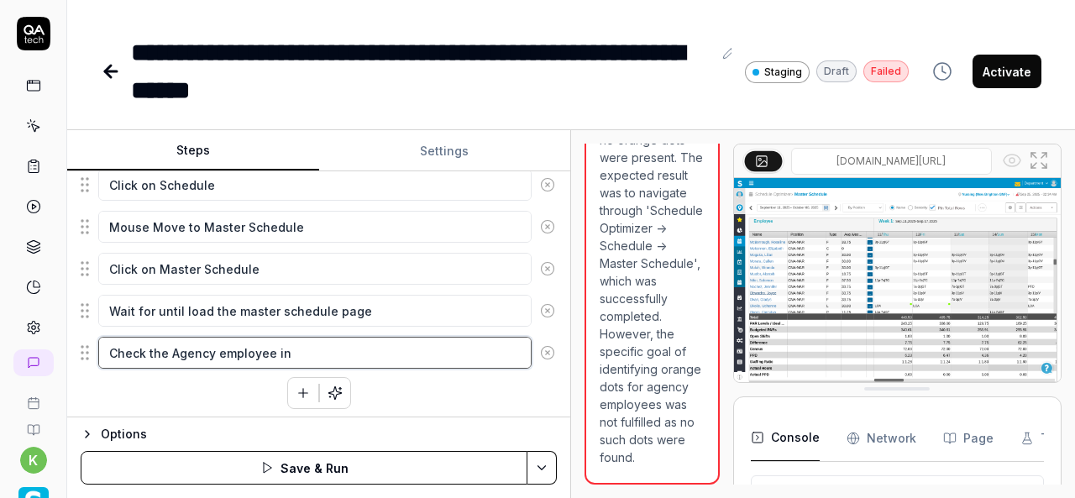
type textarea "Check the Agency employee i"
type textarea "*"
type textarea "Check the Agency employee"
type textarea "*"
type textarea "Check the Agency employee"
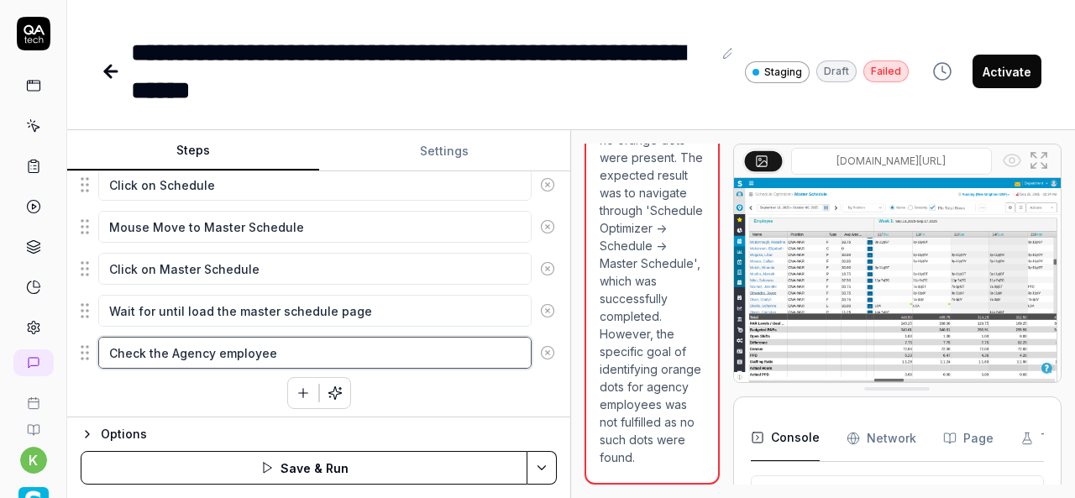
type textarea "*"
type textarea "Check the Agency employe"
type textarea "*"
type textarea "Check the Agency employ"
type textarea "*"
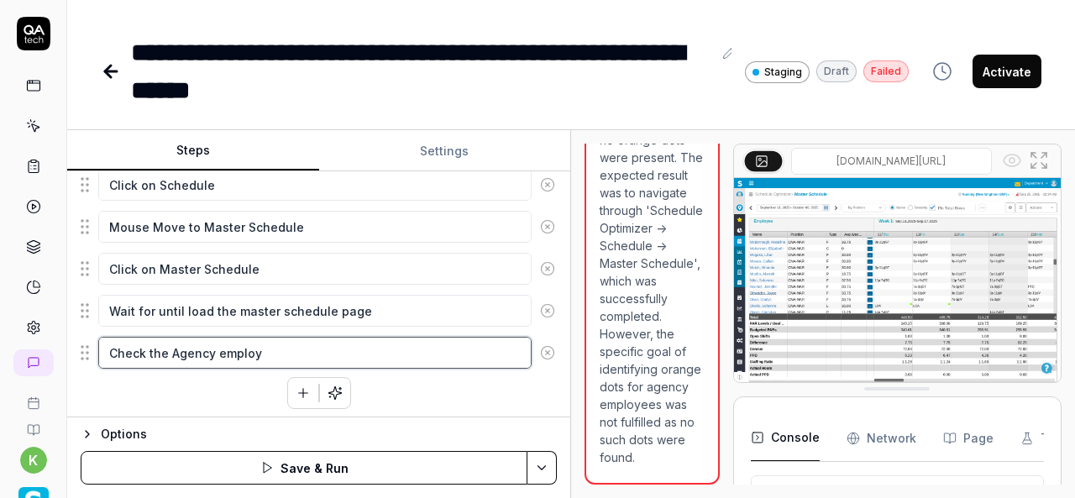
type textarea "Check the Agency emplo"
type textarea "*"
type textarea "Check the Agency empl"
type textarea "*"
type textarea "Check the Agency emp"
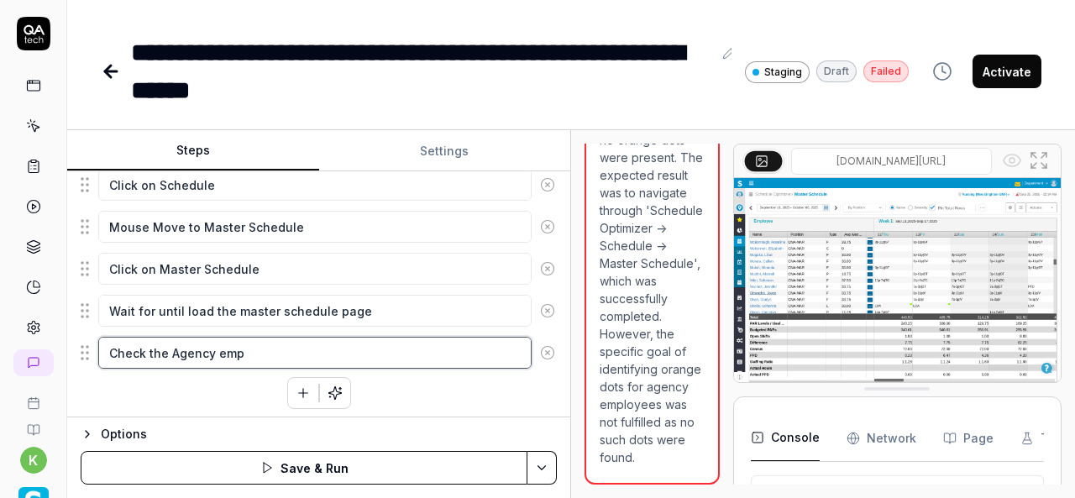
type textarea "*"
type textarea "Check the Agency em"
type textarea "*"
type textarea "Check the Agency e"
type textarea "*"
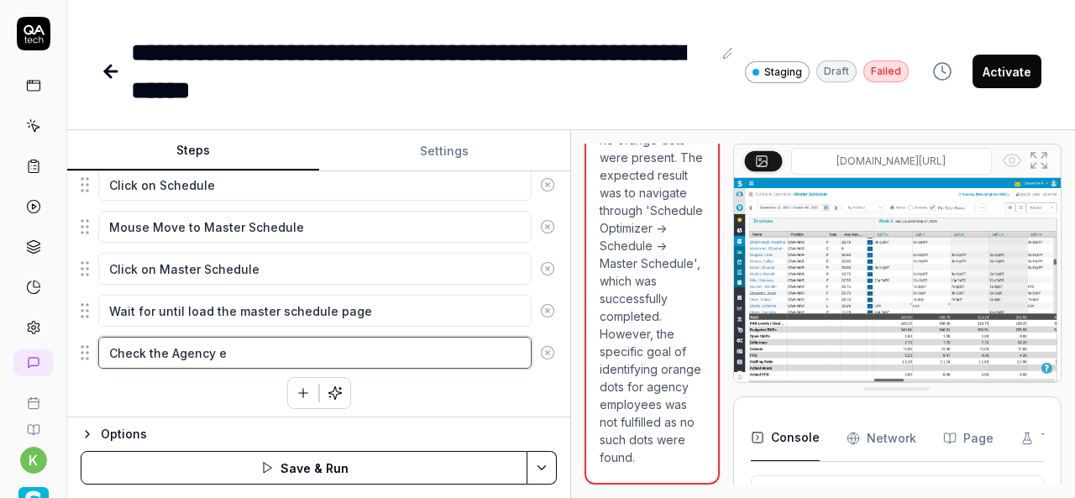
type textarea "Check the Agency"
type textarea "*"
type textarea "Check the Agency"
type textarea "*"
type textarea "Check the Agen"
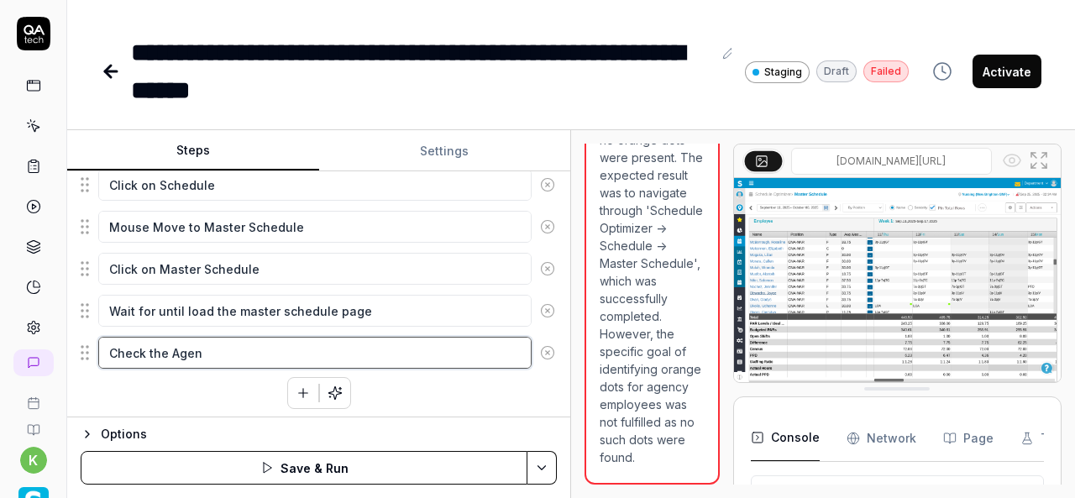
type textarea "*"
type textarea "Check the Age"
type textarea "*"
type textarea "Check the Ag"
type textarea "*"
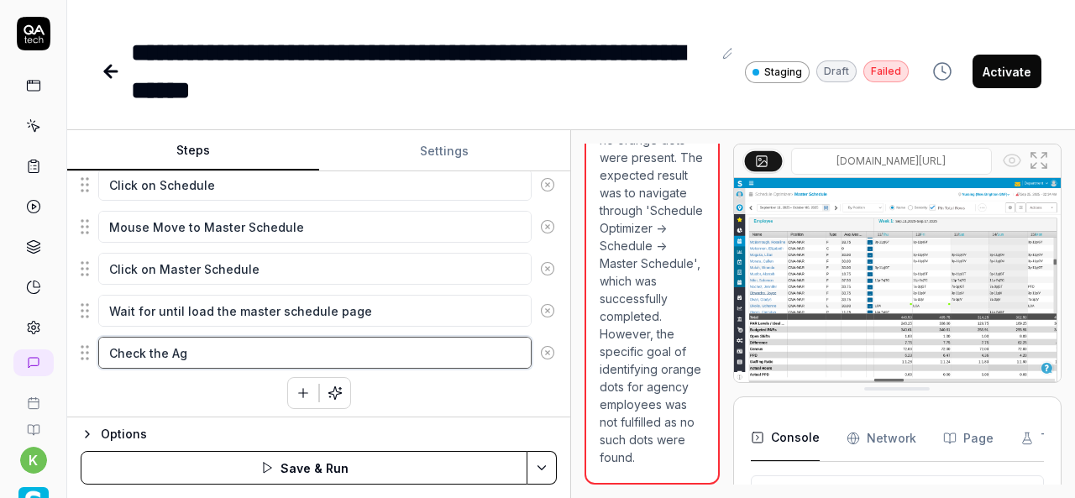
type textarea "Check the A"
type textarea "*"
type textarea "Check the"
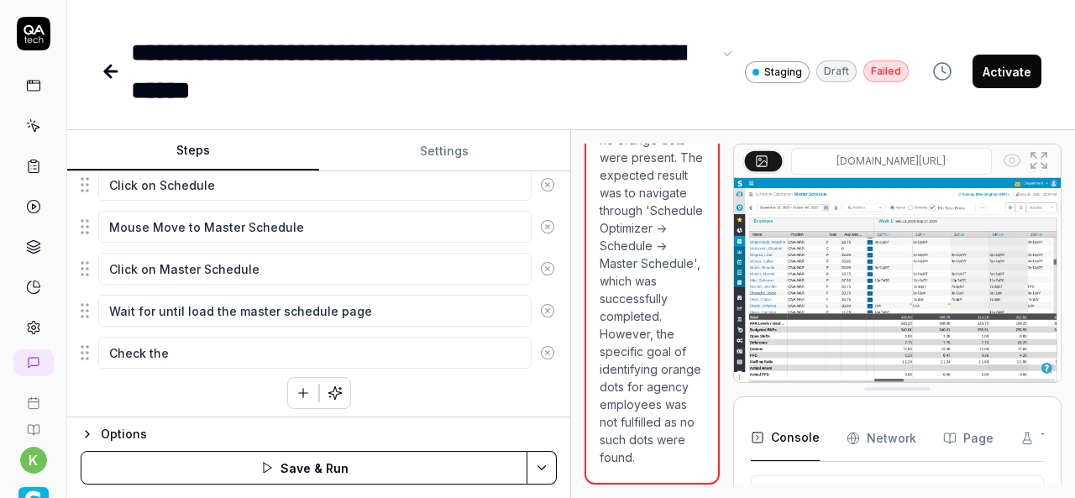
click at [261, 48] on div "**********" at bounding box center [421, 72] width 581 height 76
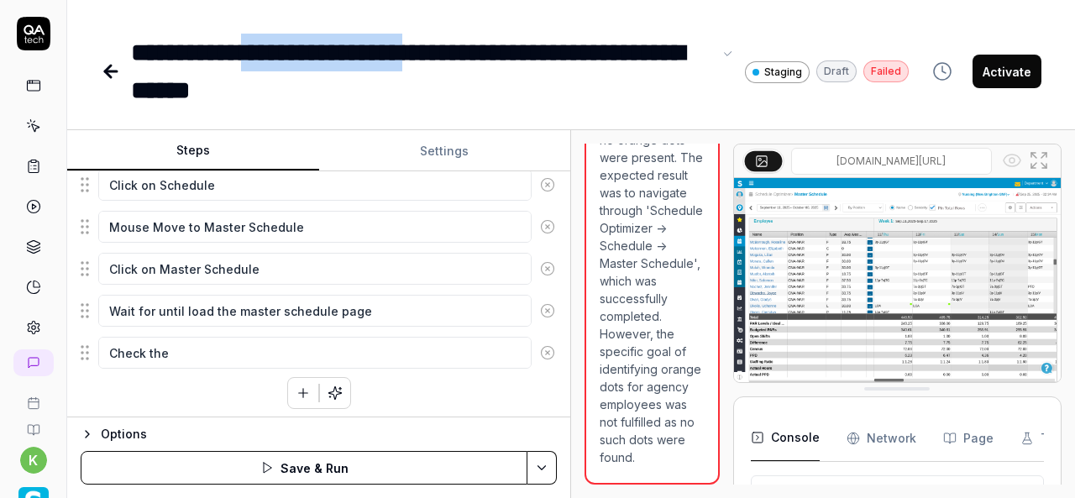
click at [482, 54] on div "**********" at bounding box center [421, 72] width 581 height 76
copy div "**********"
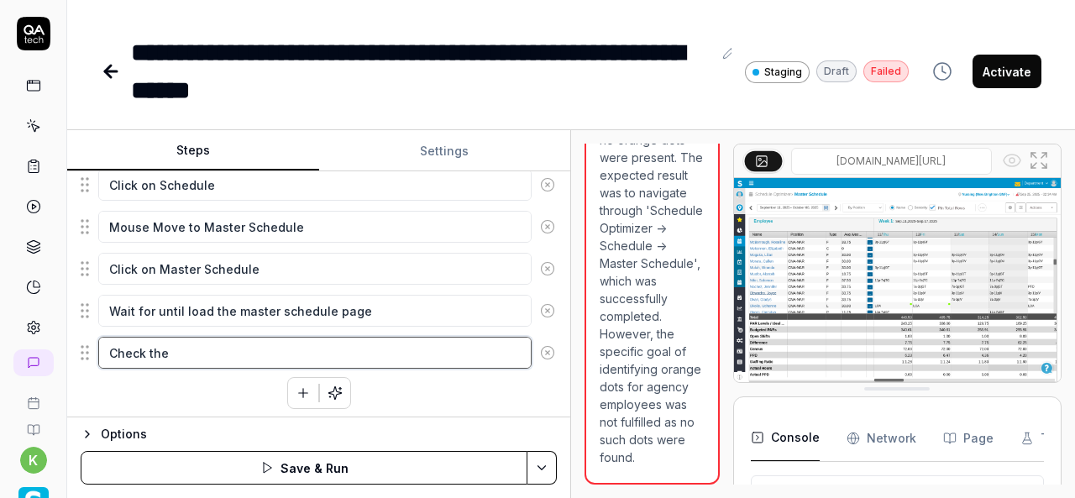
click at [196, 352] on textarea "Check the" at bounding box center [314, 353] width 433 height 32
paste textarea "Orange Dot badge"
type textarea "*"
type textarea "Check the Orange Dot badge"
type textarea "*"
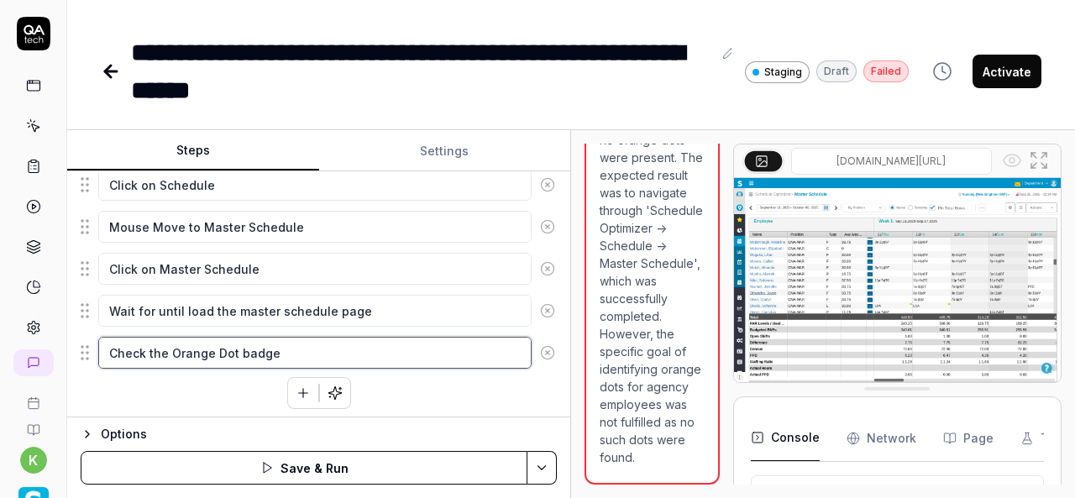
type textarea "Check the Orange Dot badge"
type textarea "*"
type textarea "Check the Orange Dot badge b"
type textarea "*"
type textarea "Check the Orange Dot badge be"
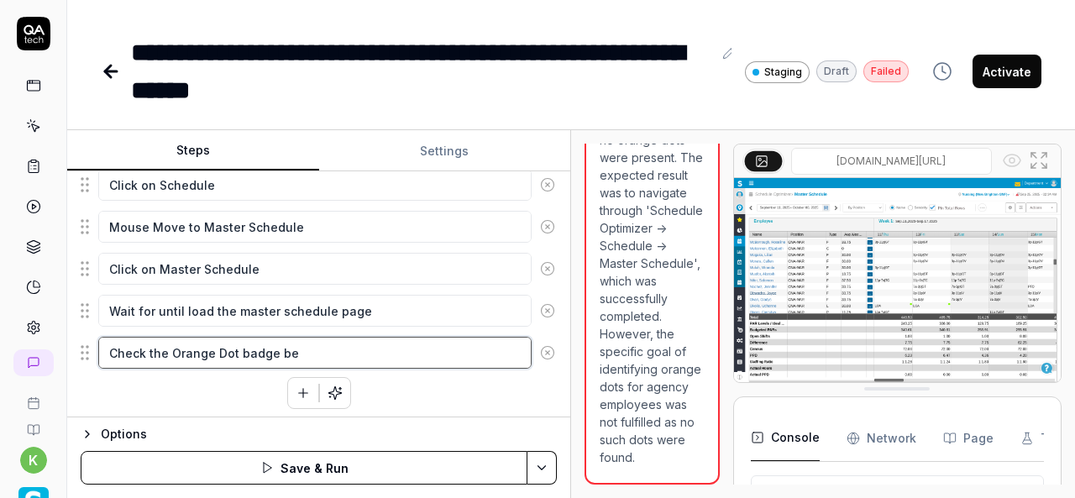
type textarea "*"
type textarea "Check the Orange Dot badge bes"
type textarea "*"
type textarea "Check the Orange Dot badge besi"
type textarea "*"
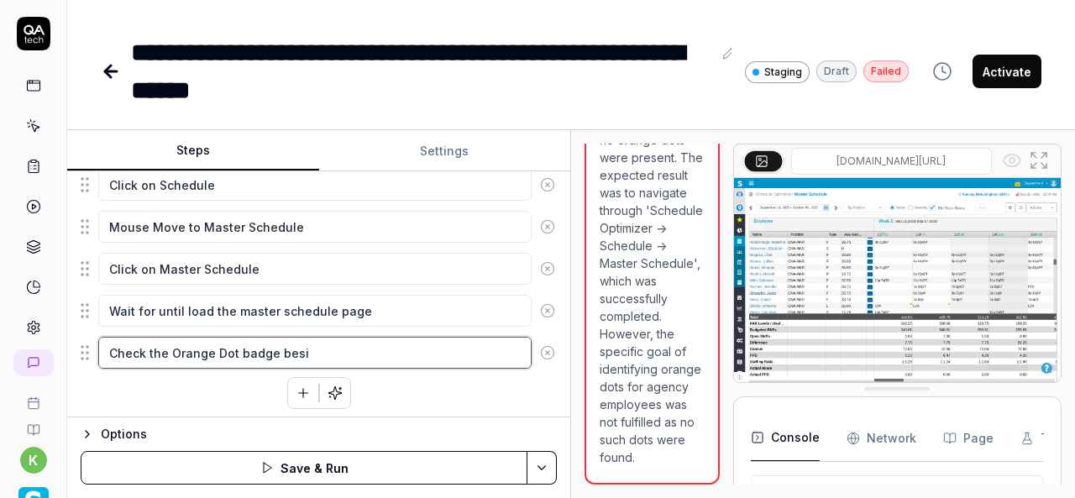
type textarea "Check the Orange Dot badge besid"
type textarea "*"
type textarea "Check the Orange Dot badge beside"
type textarea "*"
type textarea "Check the Orange Dot badge beside"
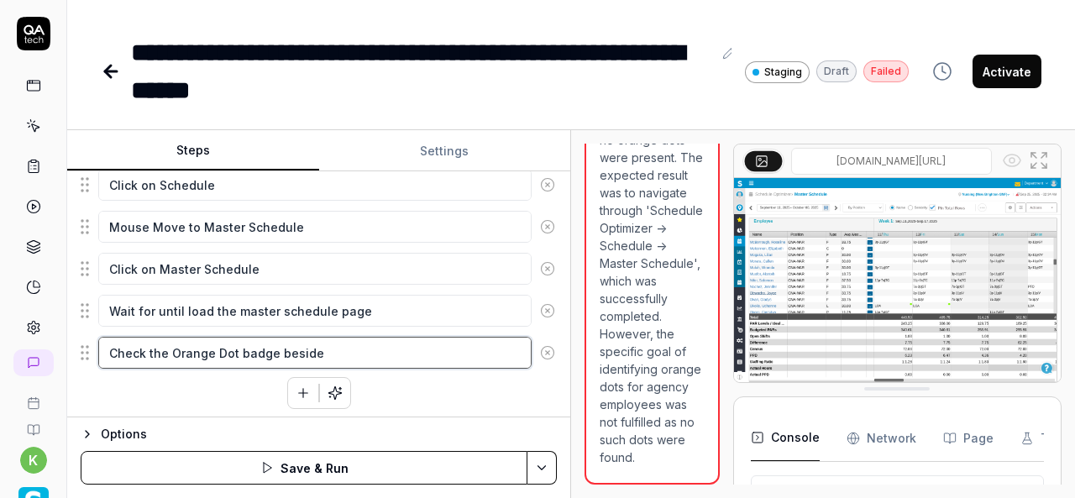
type textarea "*"
type textarea "Check the Orange Dot badge beside t"
type textarea "*"
type textarea "Check the Orange Dot badge beside th"
type textarea "*"
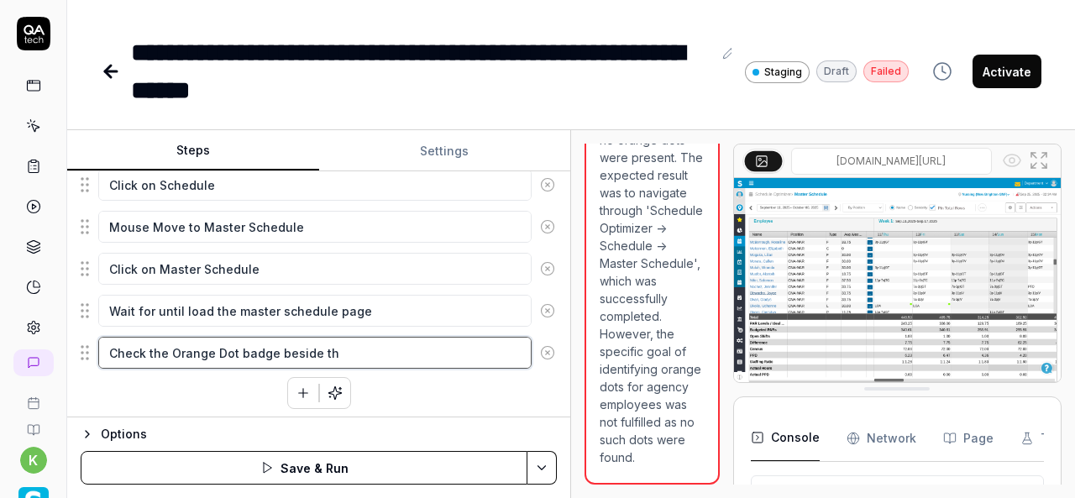
type textarea "Check the Orange Dot badge beside the"
type textarea "*"
type textarea "Check the Orange Dot badge beside the"
type textarea "*"
type textarea "Check the Orange Dot badge beside the e"
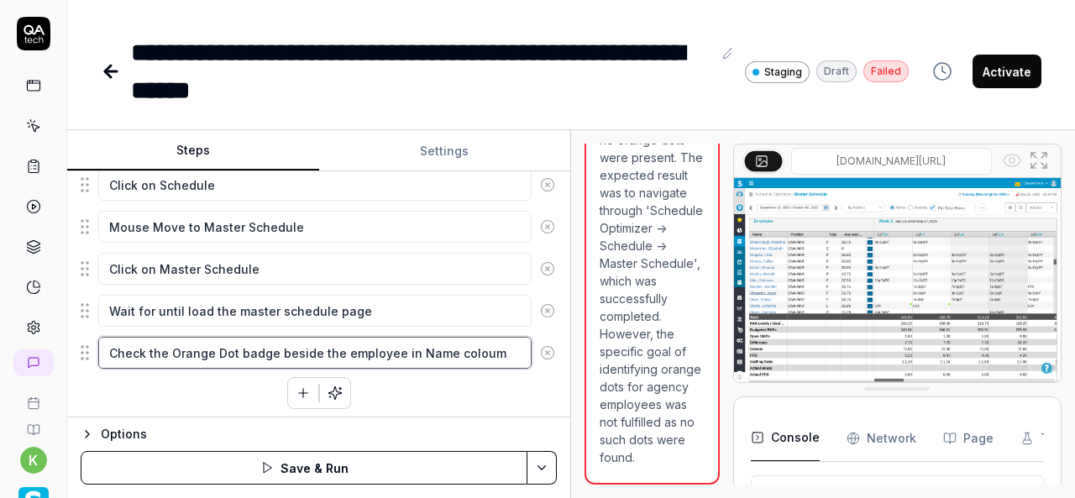
click at [495, 348] on textarea "Check the Orange Dot badge beside the employee in Name coloum" at bounding box center [314, 353] width 433 height 32
click at [457, 344] on textarea "Check the Orange Dot badge beside the employee in Name coloun" at bounding box center [314, 353] width 433 height 32
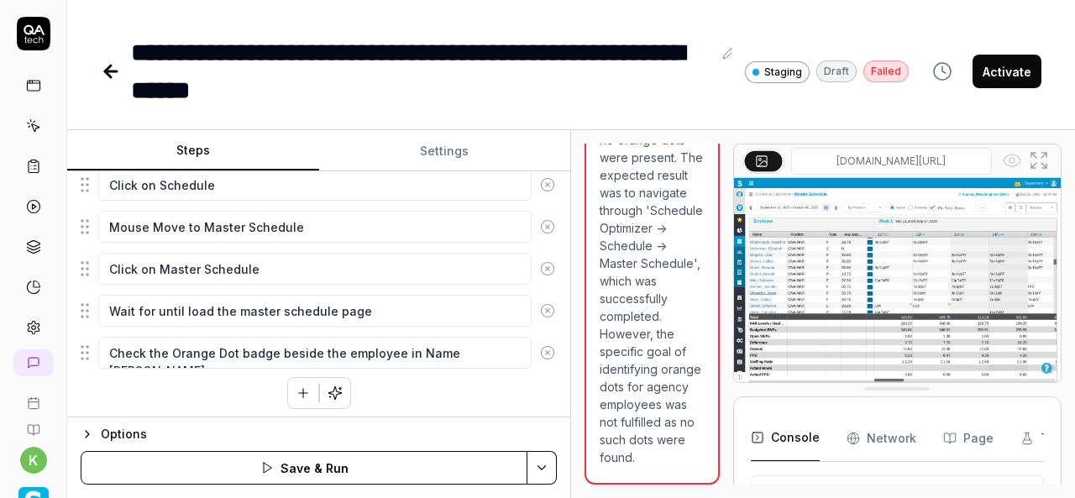
drag, startPoint x: 457, startPoint y: 344, endPoint x: 426, endPoint y: 375, distance: 43.3
click at [426, 375] on div "Click on the Schedule Optimizer left side menu navigation Mouse move to Schedul…" at bounding box center [319, 246] width 476 height 326
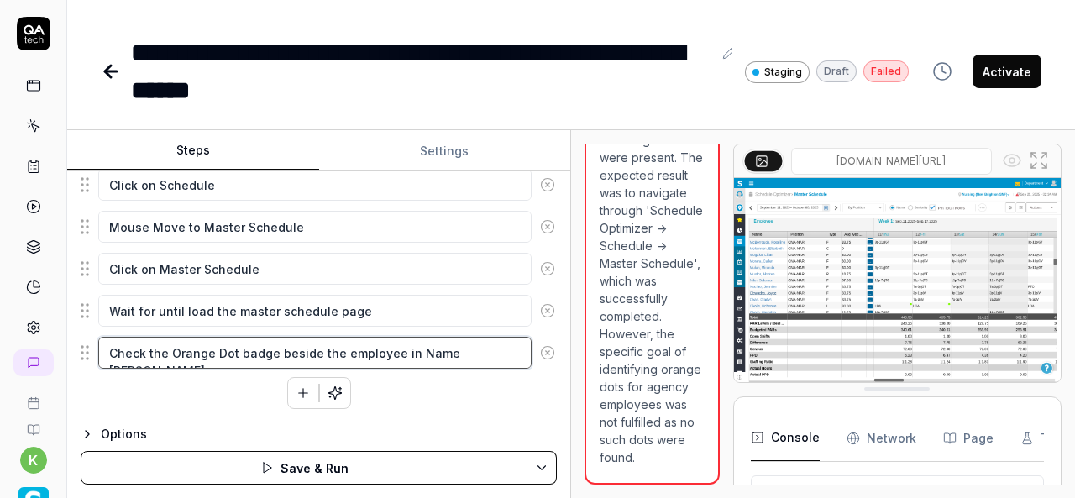
click at [493, 351] on textarea "Check the Orange Dot badge beside the employee in Name coloun" at bounding box center [314, 353] width 433 height 32
click at [462, 353] on textarea "Check the Orange Dot badge beside the employee in Name colomn" at bounding box center [314, 353] width 433 height 32
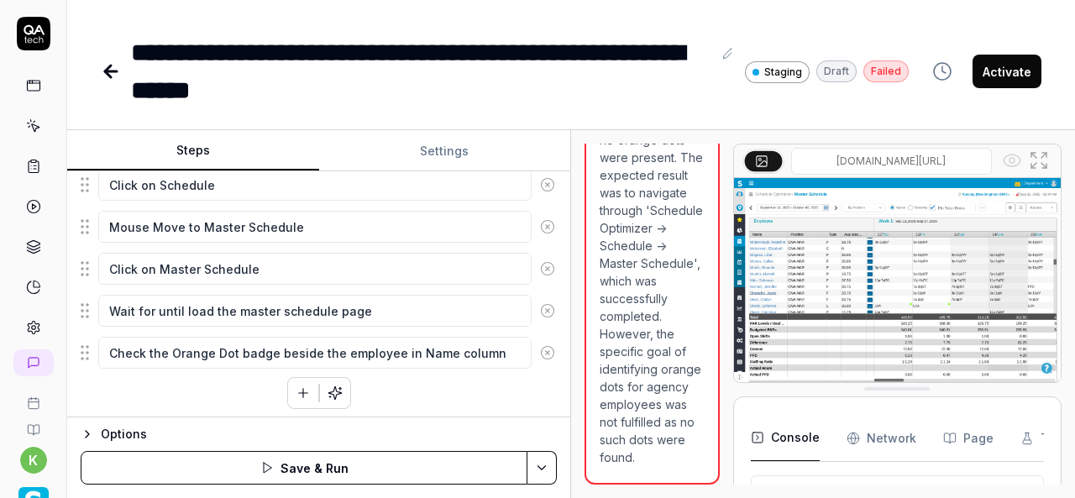
click at [473, 394] on div "Click on the Schedule Optimizer left side menu navigation Mouse move to Schedul…" at bounding box center [319, 246] width 476 height 326
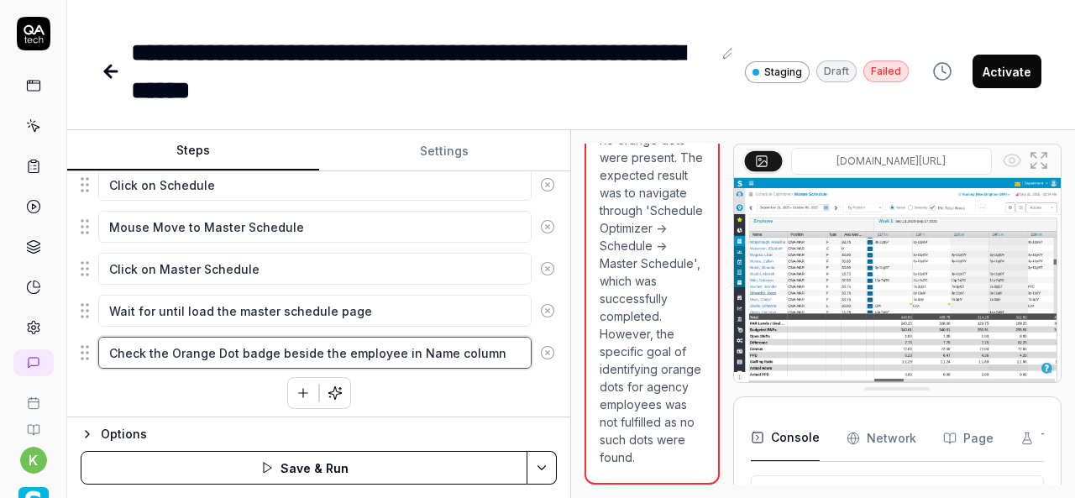
click at [495, 349] on textarea "Check the Orange Dot badge beside the employee in Name column" at bounding box center [314, 353] width 433 height 32
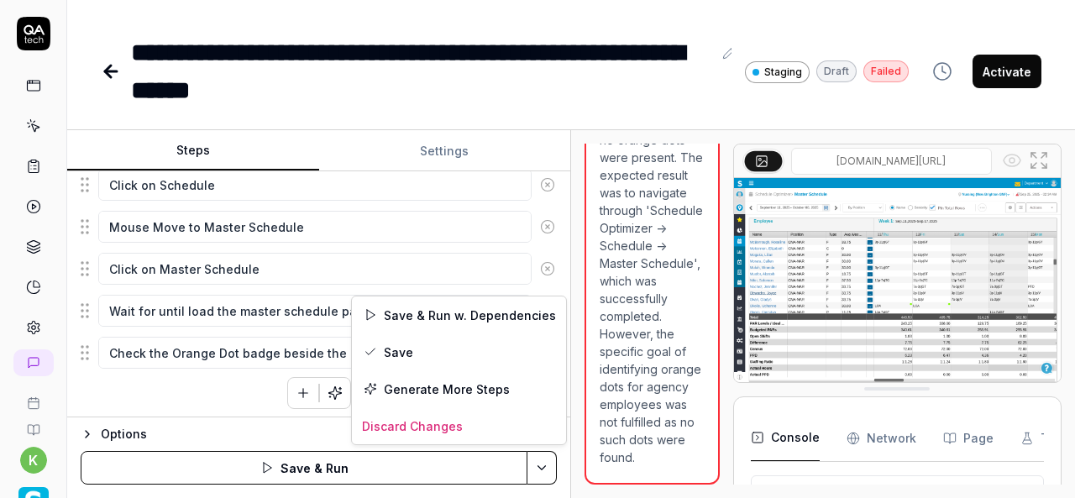
click at [541, 464] on html "**********" at bounding box center [537, 249] width 1075 height 498
click at [447, 310] on div "Save & Run w. Dependencies" at bounding box center [459, 314] width 214 height 37
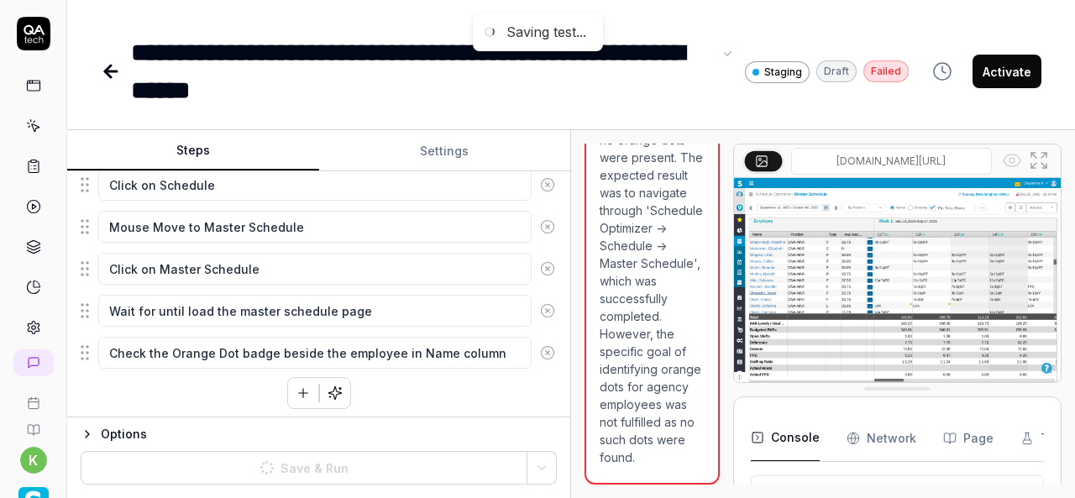
click at [650, 54] on div "**********" at bounding box center [421, 72] width 581 height 76
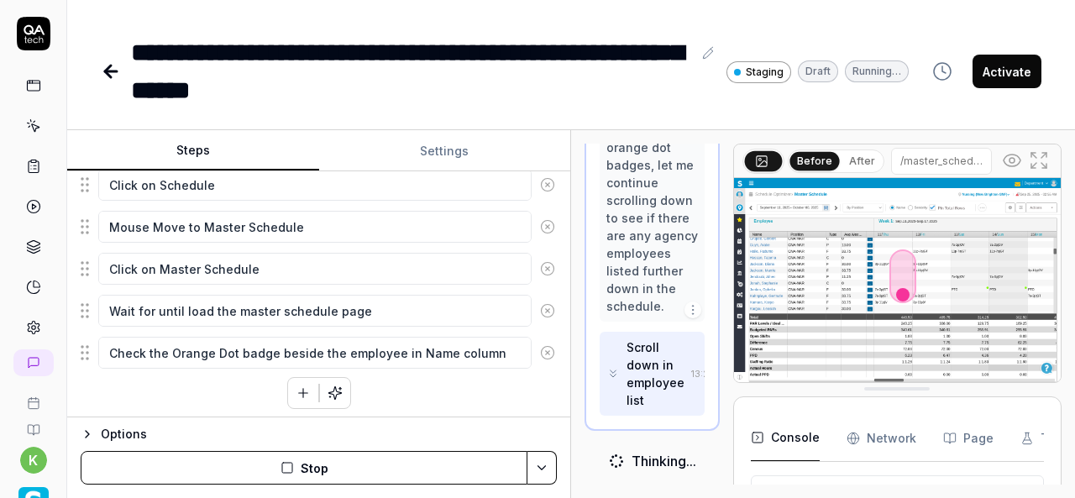
scroll to position [410, 0]
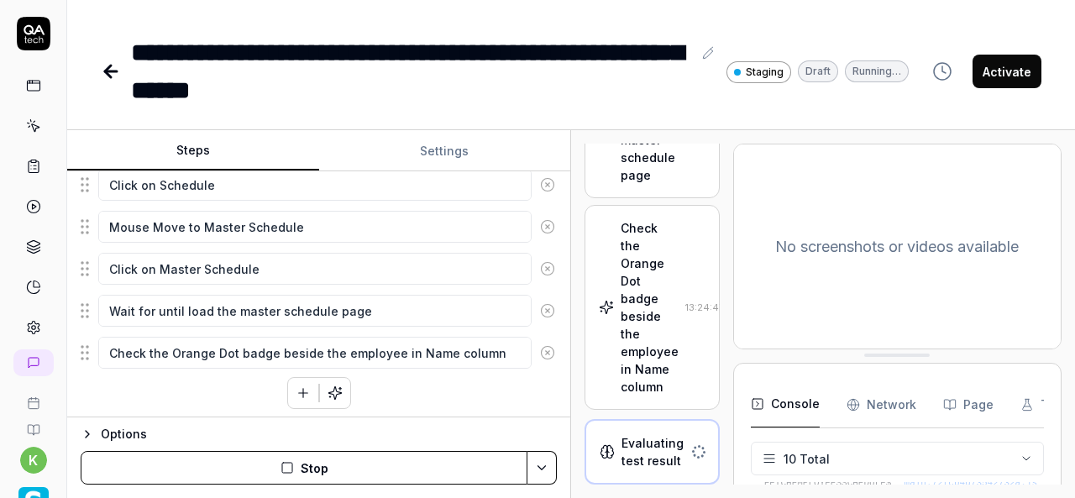
scroll to position [780, 0]
click at [636, 274] on div "Check the Orange Dot badge beside the employee in Name column" at bounding box center [649, 310] width 58 height 176
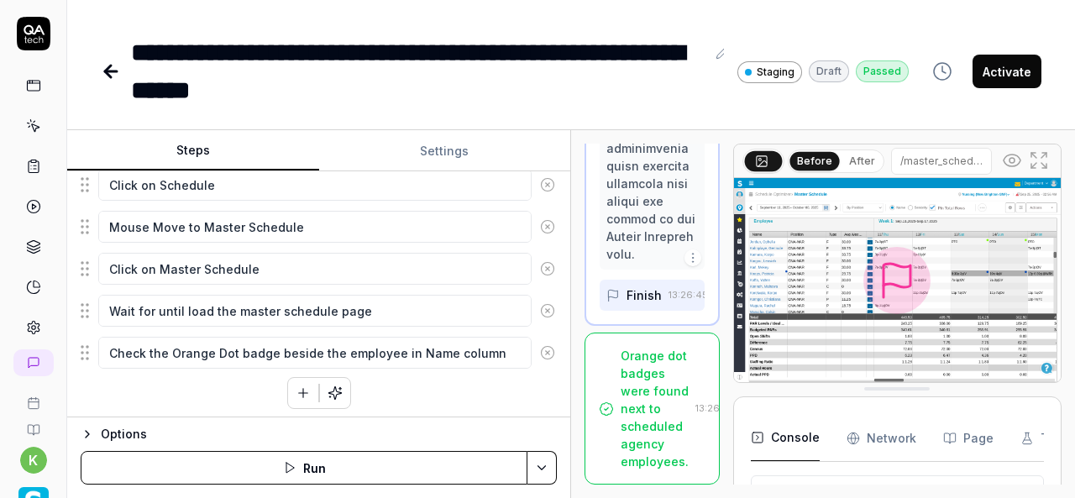
scroll to position [8701, 0]
click at [641, 347] on div "Orange dot badges were found next to scheduled agency employees." at bounding box center [654, 408] width 68 height 123
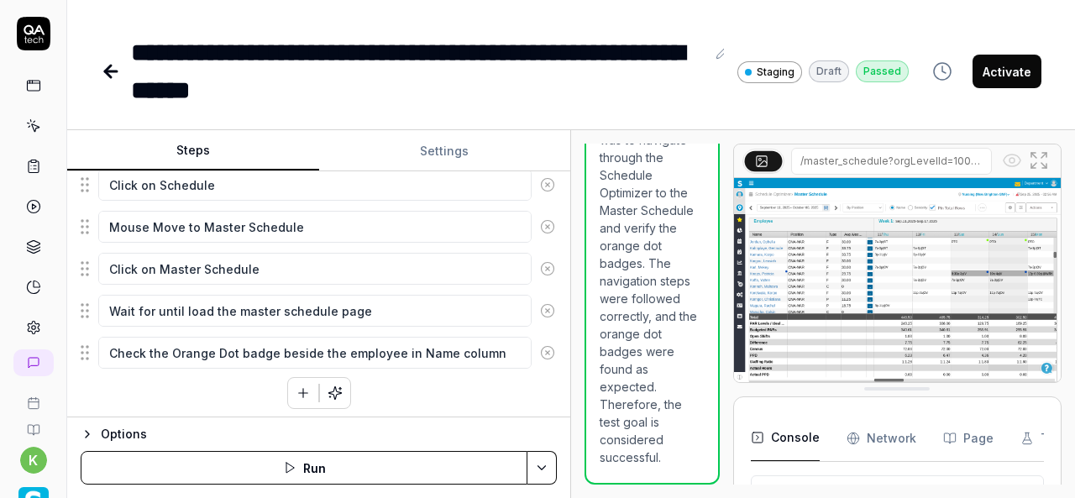
scroll to position [1733, 0]
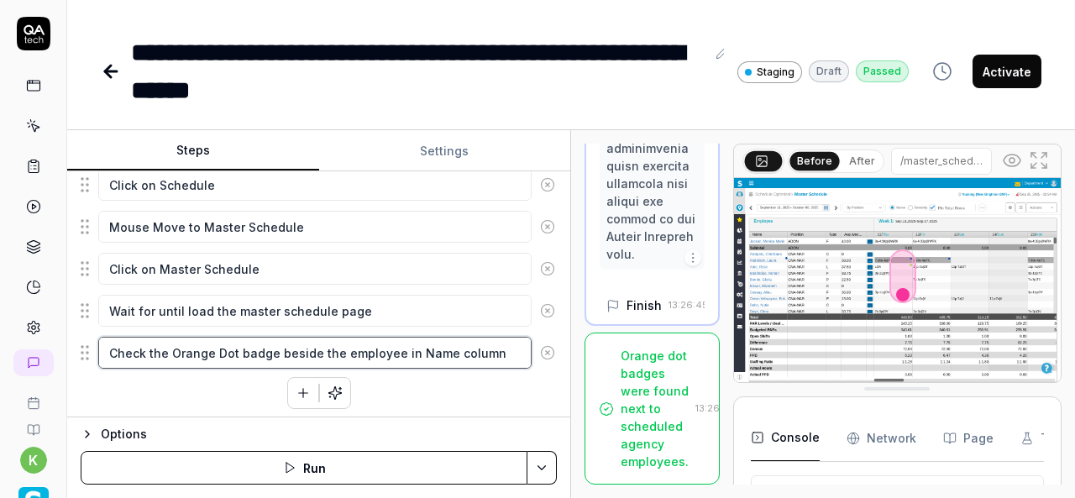
click at [239, 353] on textarea "Check the Orange Dot badge beside the employee in Name column" at bounding box center [314, 353] width 433 height 32
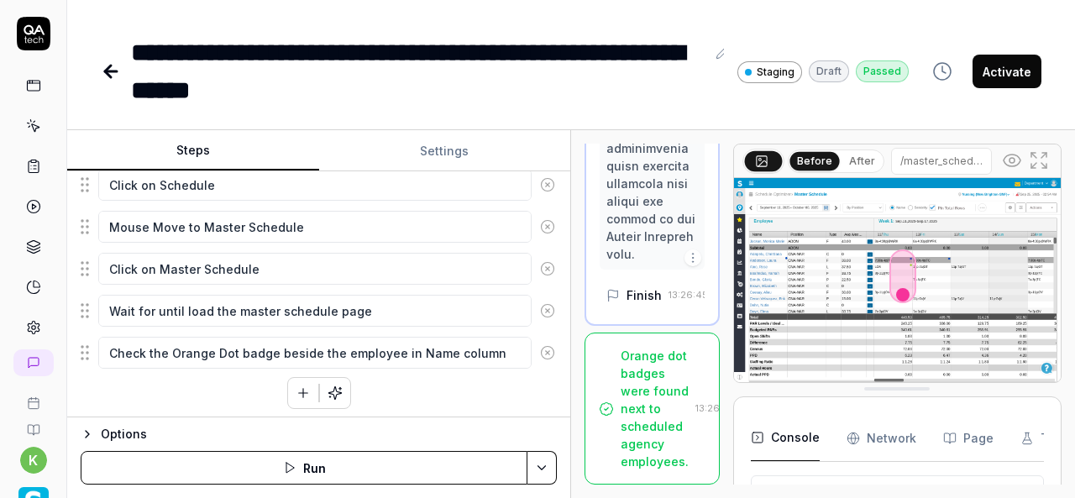
click at [846, 288] on img at bounding box center [897, 280] width 327 height 204
click at [915, 279] on img at bounding box center [897, 280] width 327 height 204
click at [1041, 160] on icon at bounding box center [1038, 160] width 20 height 20
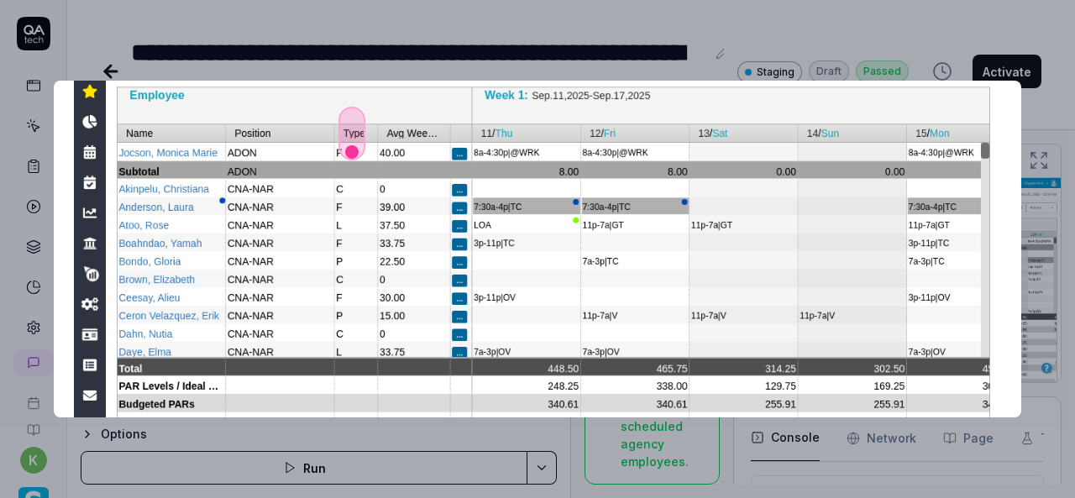
click at [616, 276] on img at bounding box center [537, 262] width 927 height 579
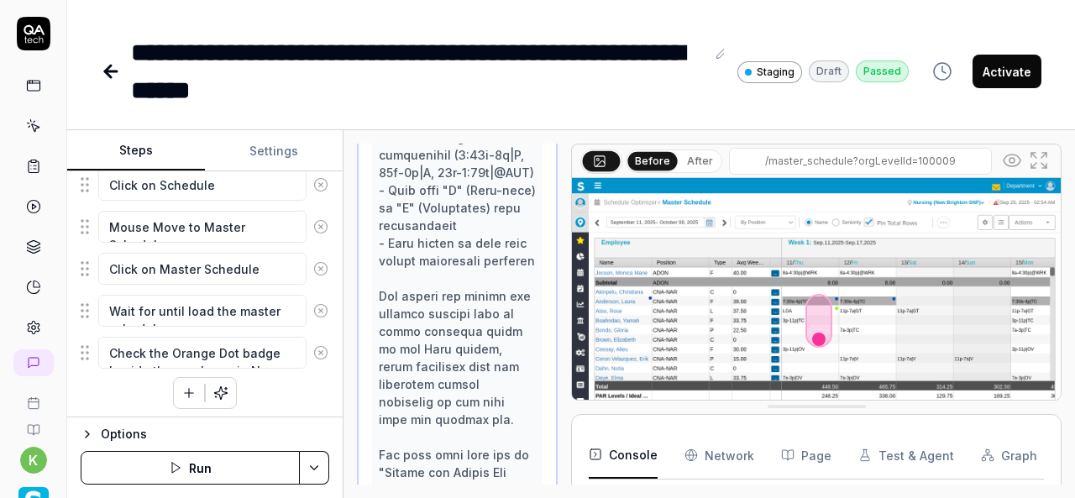
scroll to position [4562, 0]
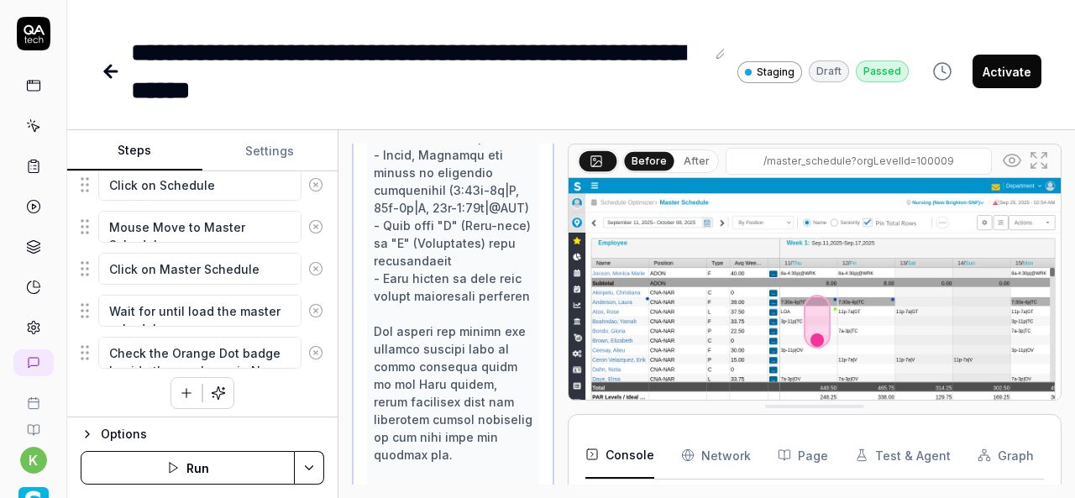
click at [339, 318] on div "Steps Settings Goal Verify the Orange Dot badge for the scheduled agency employ…" at bounding box center [570, 314] width 1007 height 368
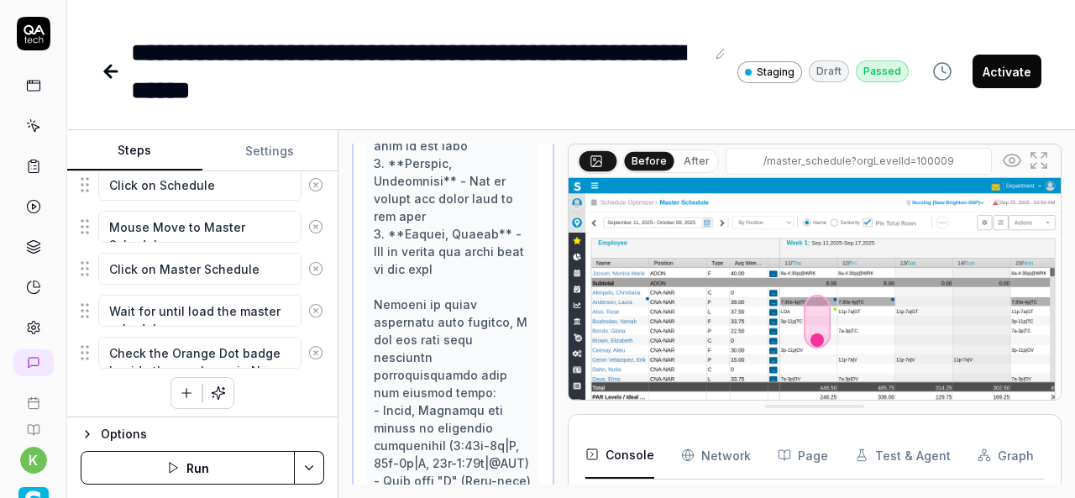
scroll to position [4306, 0]
click at [446, 313] on div at bounding box center [453, 402] width 159 height 952
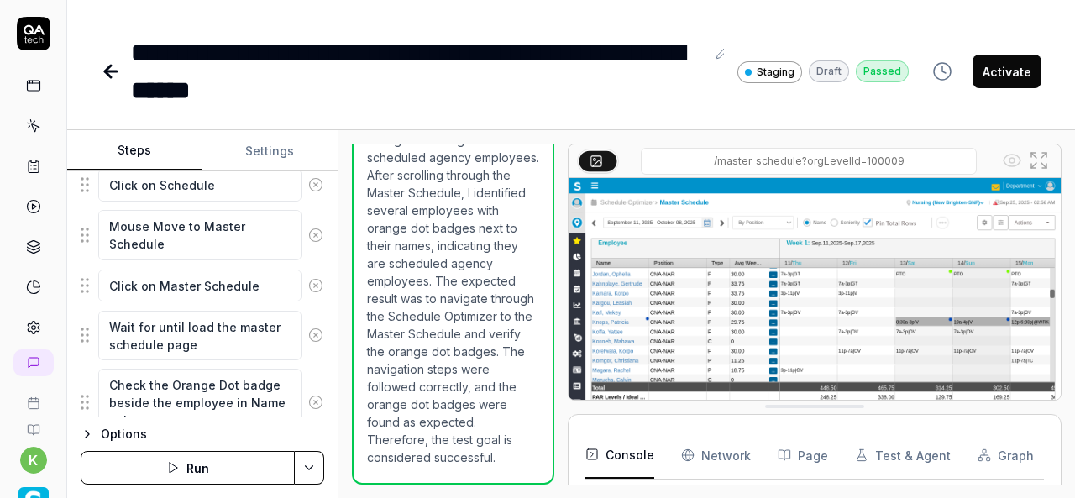
scroll to position [408, 0]
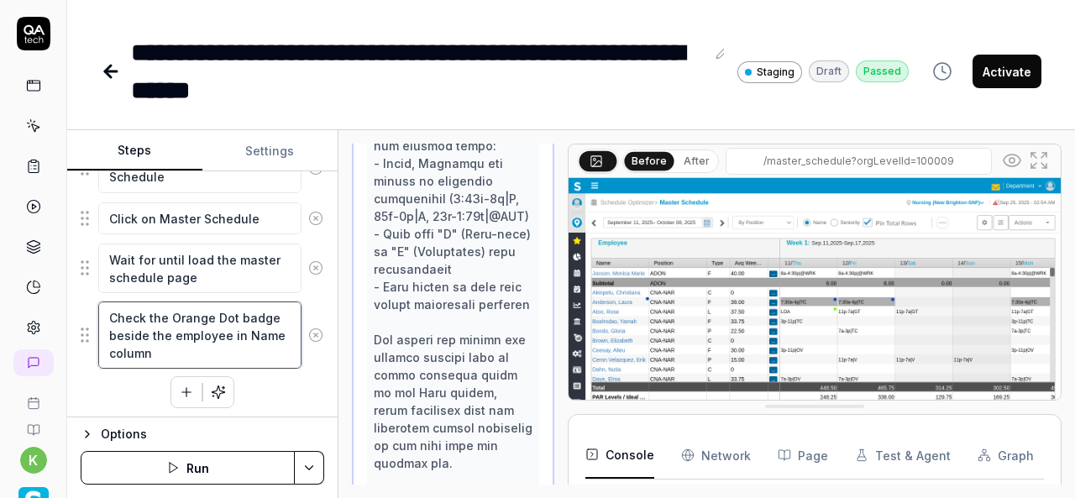
click at [203, 332] on textarea "Check the Orange Dot badge beside the employee in Name column" at bounding box center [199, 334] width 203 height 67
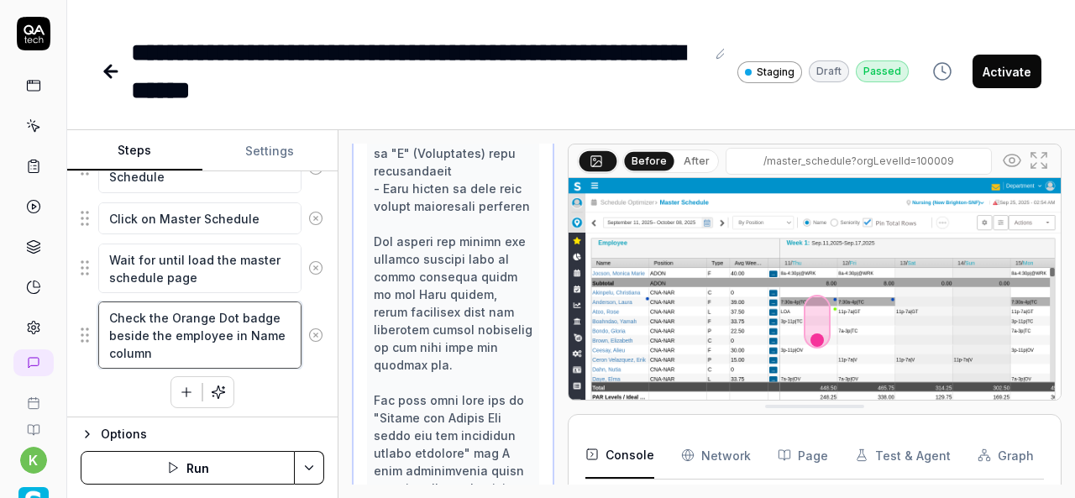
scroll to position [4652, 0]
click at [226, 332] on textarea "Check the Orange Dot badge beside the employee in Name column" at bounding box center [199, 334] width 203 height 67
click at [223, 348] on textarea "Check the Orange Dot badge beside the employee name in Name column" at bounding box center [199, 334] width 203 height 67
click at [222, 347] on textarea "Check the Orange Dot badge beside the employee name in Name column and Vapture …" at bounding box center [199, 334] width 203 height 67
click at [275, 346] on textarea "Check the Orange Dot badge beside the employee name in Name column and capture …" at bounding box center [199, 334] width 203 height 67
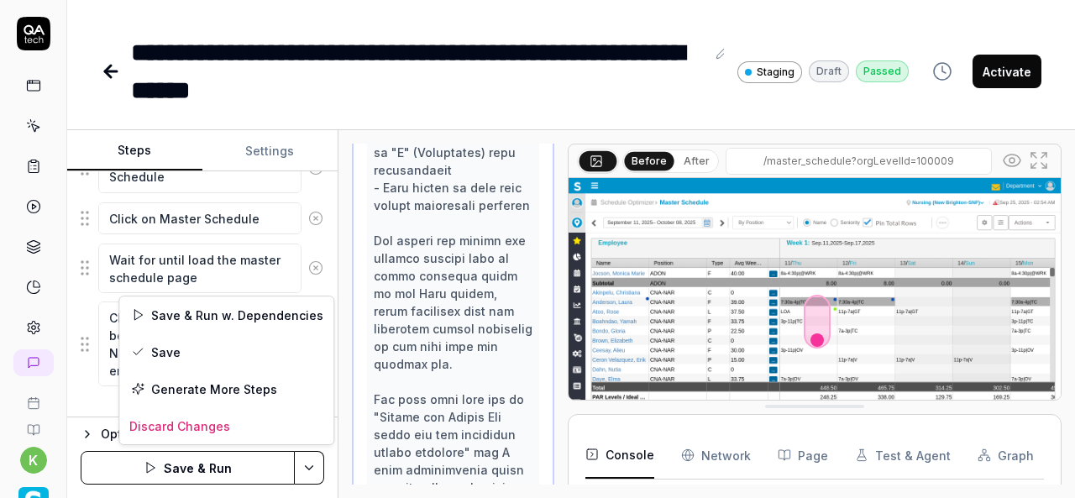
click at [317, 476] on html "**********" at bounding box center [537, 249] width 1075 height 498
click at [210, 302] on div "Save & Run w. Dependencies" at bounding box center [226, 314] width 214 height 37
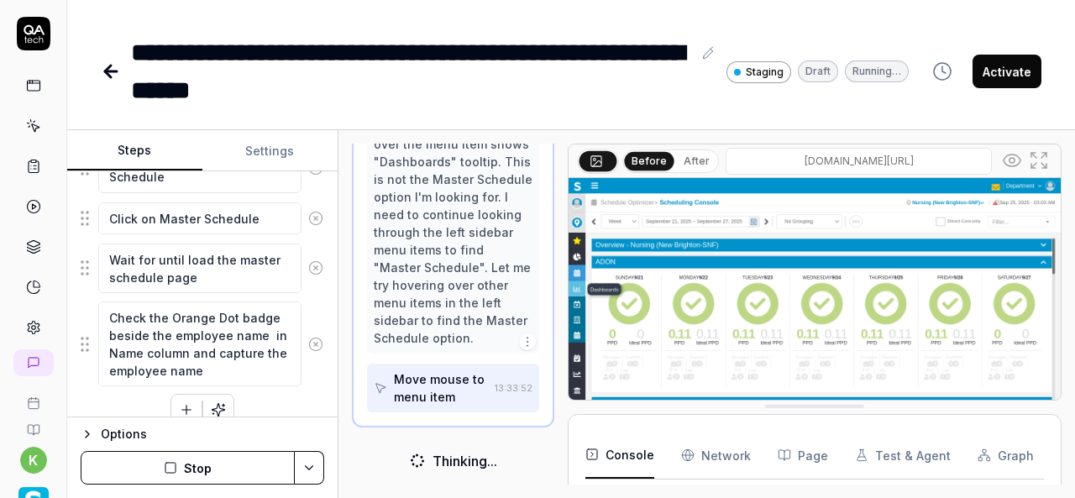
scroll to position [1006, 0]
click at [452, 284] on div "I can see that hovering over the menu item shows "Dashboards" tooltip. This is …" at bounding box center [453, 235] width 159 height 229
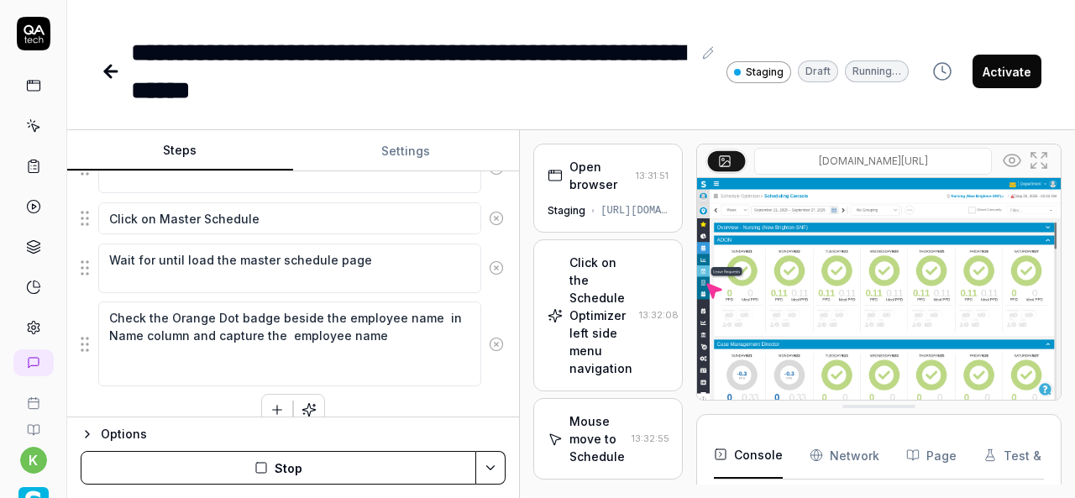
scroll to position [225, 0]
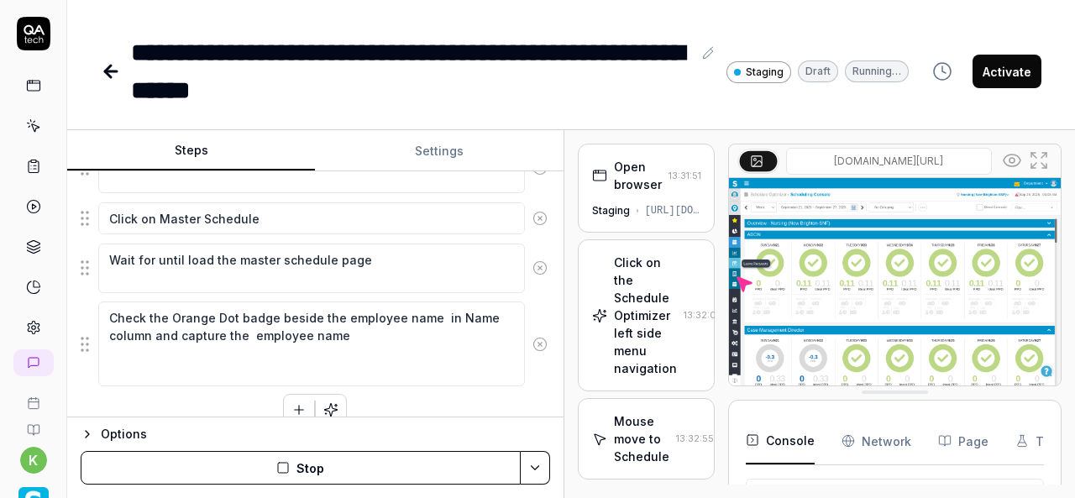
click at [567, 333] on div "Steps Settings Goal Verify the Orange Dot badge for the scheduled agency employ…" at bounding box center [570, 314] width 1007 height 368
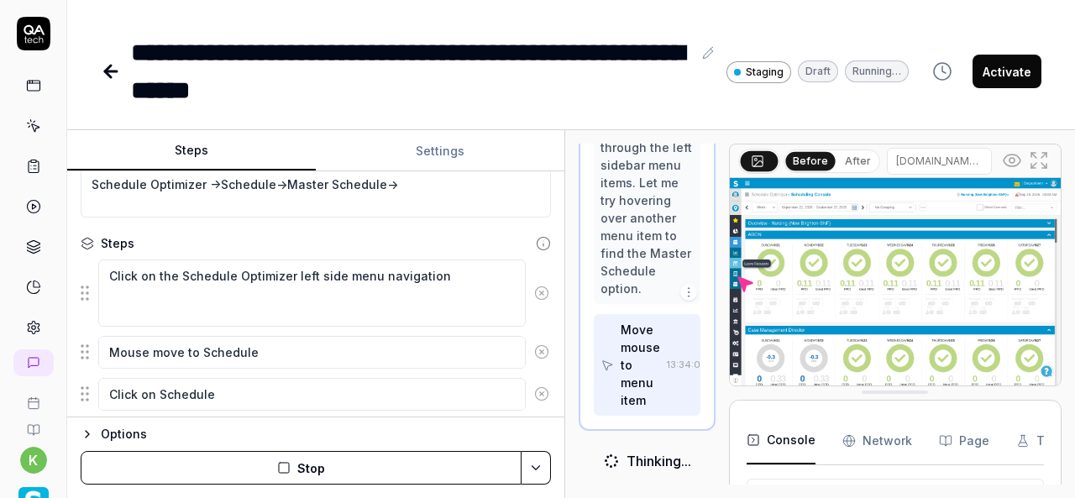
scroll to position [130, 0]
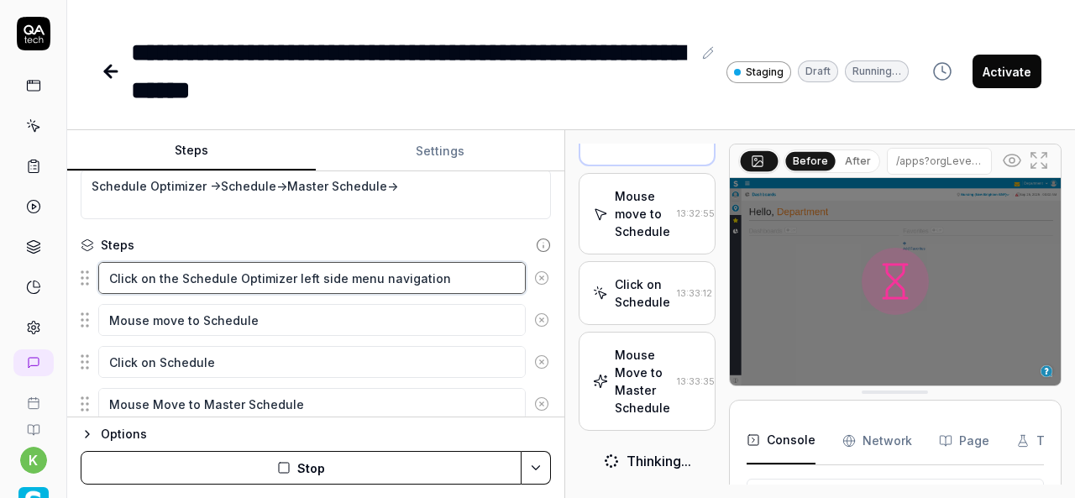
click at [137, 288] on textarea "Click on the Schedule Optimizer left side menu navigation" at bounding box center [311, 278] width 427 height 32
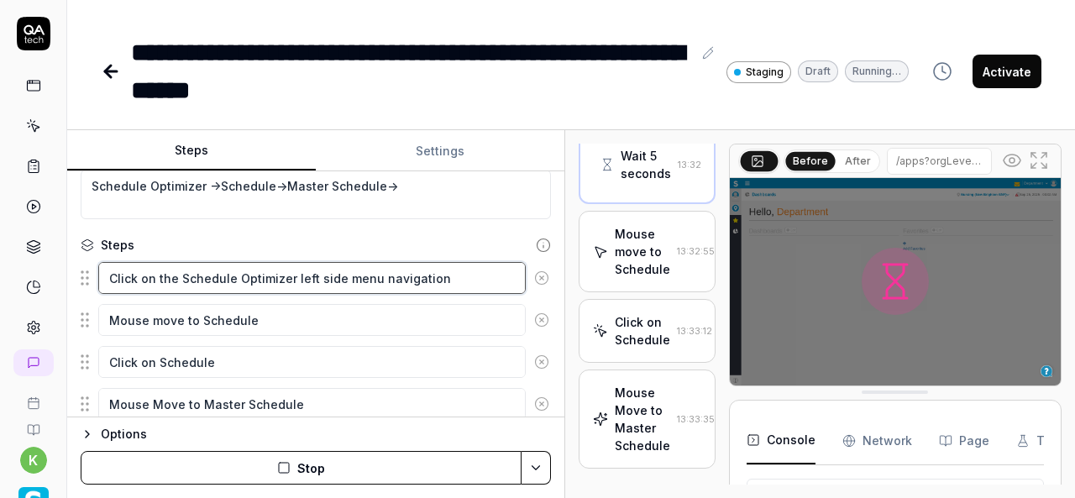
scroll to position [324, 0]
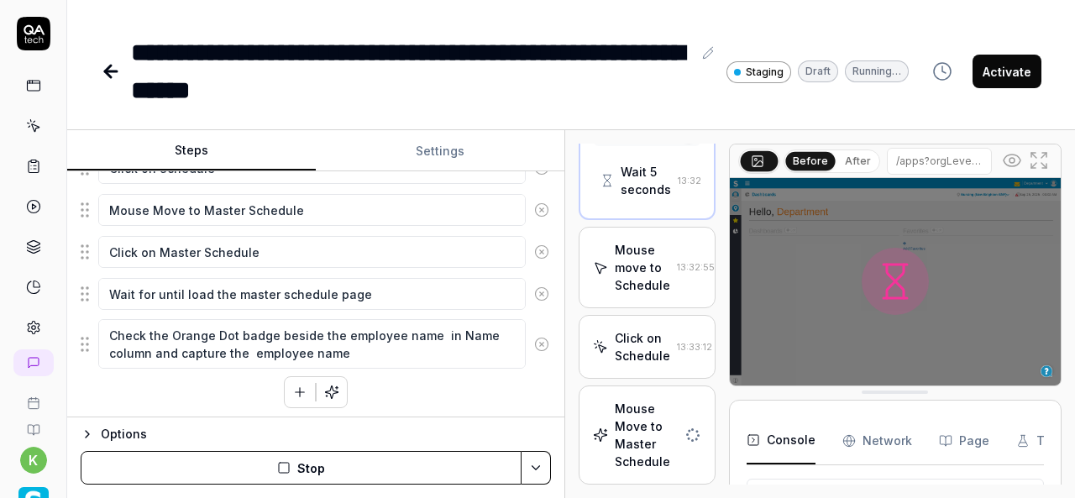
click at [292, 389] on icon "button" at bounding box center [299, 391] width 15 height 15
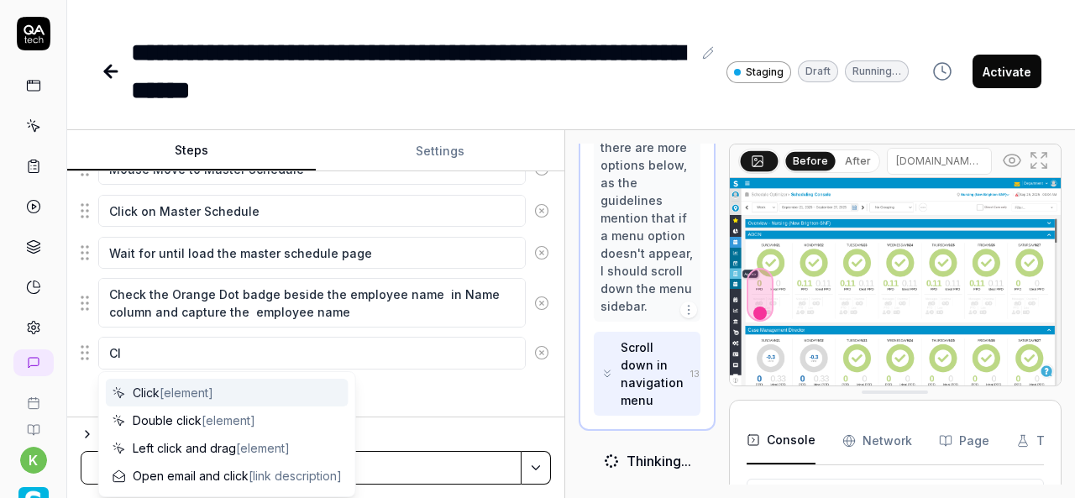
scroll to position [3162, 0]
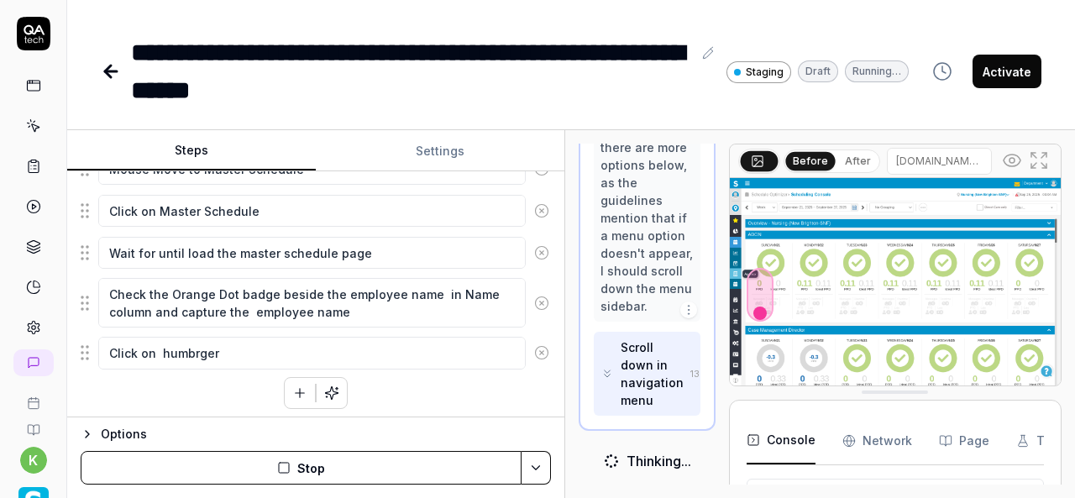
click at [183, 345] on textarea "Click on humbrger" at bounding box center [311, 353] width 427 height 32
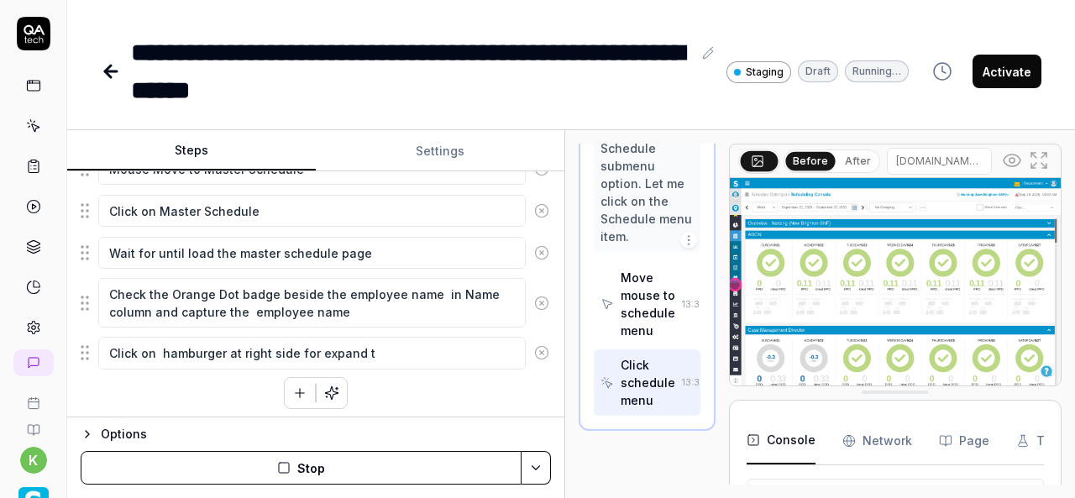
scroll to position [1040, 0]
click at [252, 346] on textarea "Click on hamburger at right side for expand t" at bounding box center [311, 353] width 427 height 32
click at [410, 338] on textarea "Click on hamburger at left side side for expand t" at bounding box center [311, 353] width 427 height 32
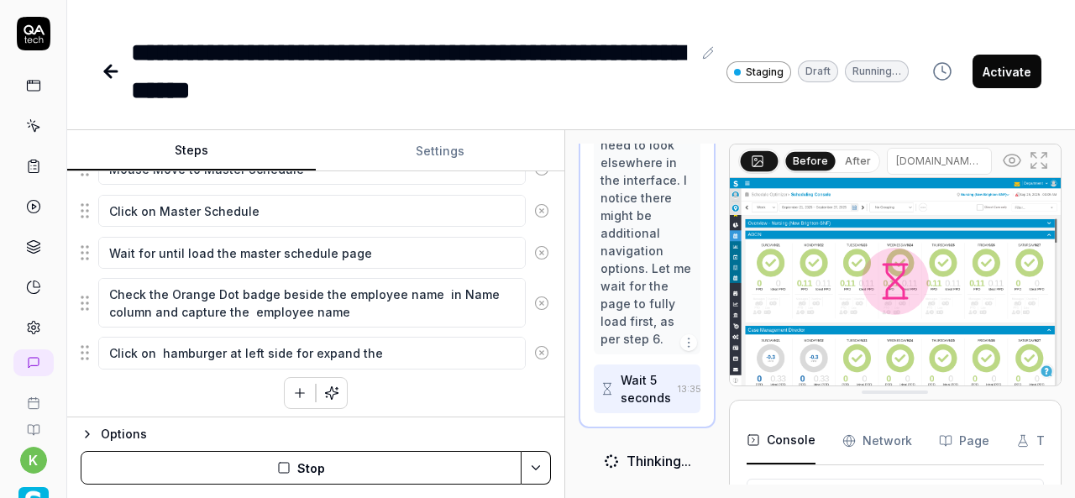
scroll to position [1429, 0]
click at [159, 395] on div "Click on the Schedule Optimizer left side menu navigation Mouse move to Schedul…" at bounding box center [316, 217] width 470 height 384
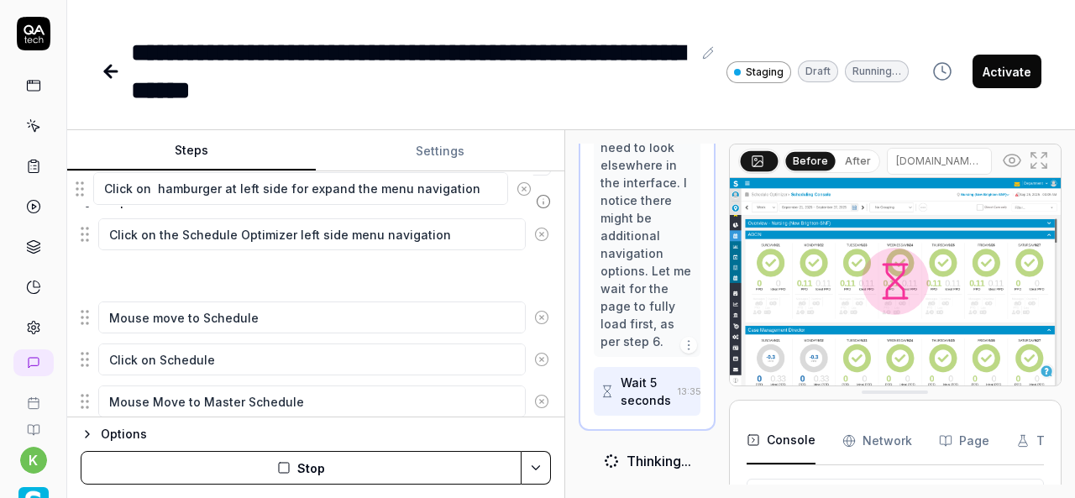
scroll to position [139, 0]
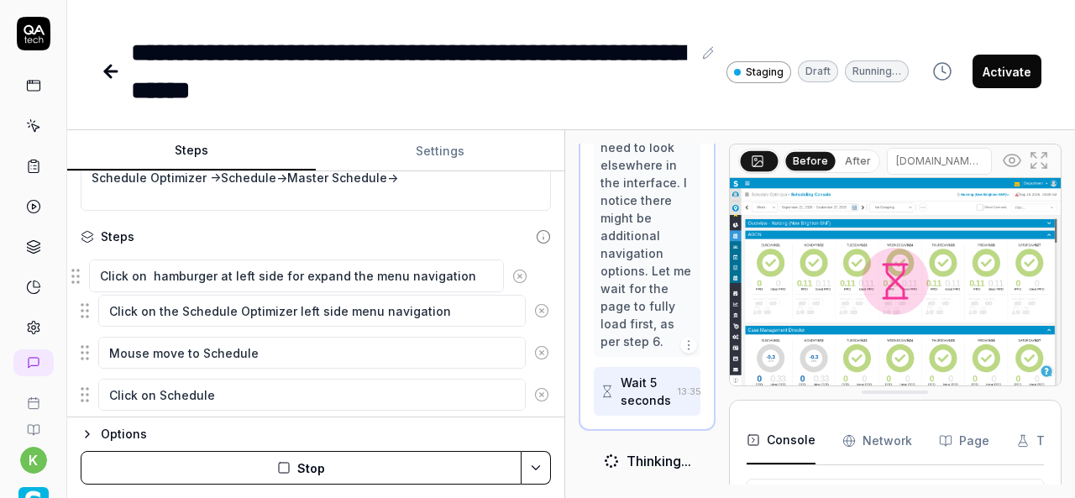
drag, startPoint x: 83, startPoint y: 373, endPoint x: 74, endPoint y: 270, distance: 102.8
click at [81, 270] on fieldset "Click on the Schedule Optimizer left side menu navigation Mouse move to Schedul…" at bounding box center [316, 424] width 470 height 345
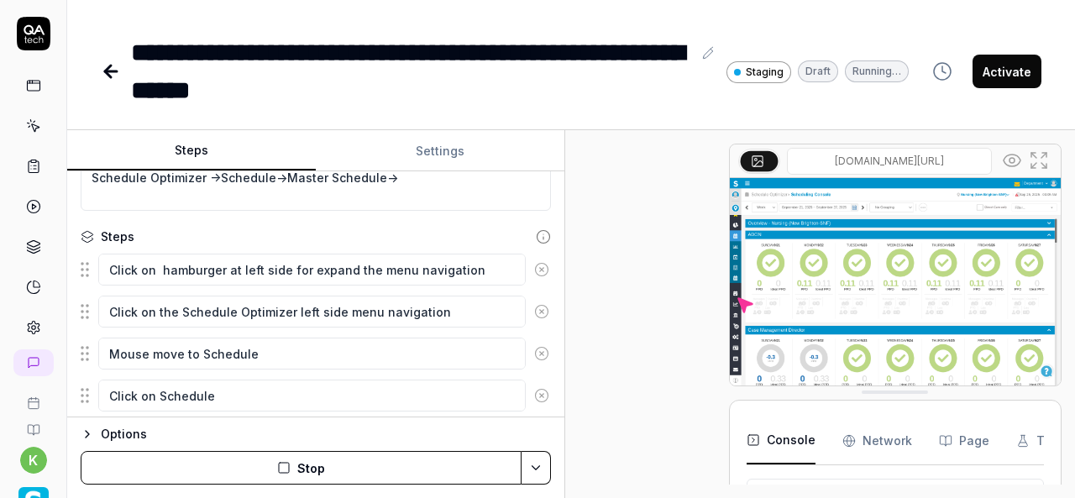
scroll to position [1533, 0]
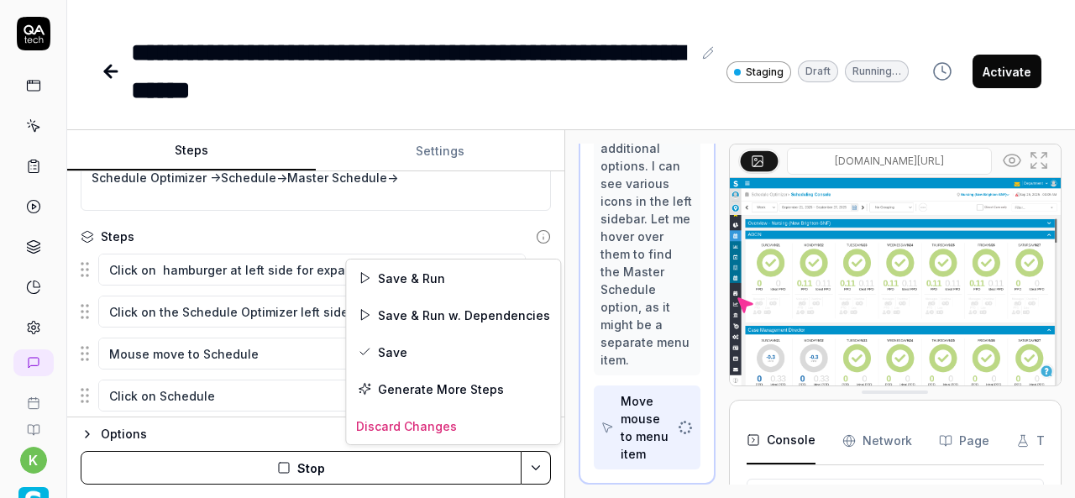
click at [531, 460] on html "**********" at bounding box center [537, 249] width 1075 height 498
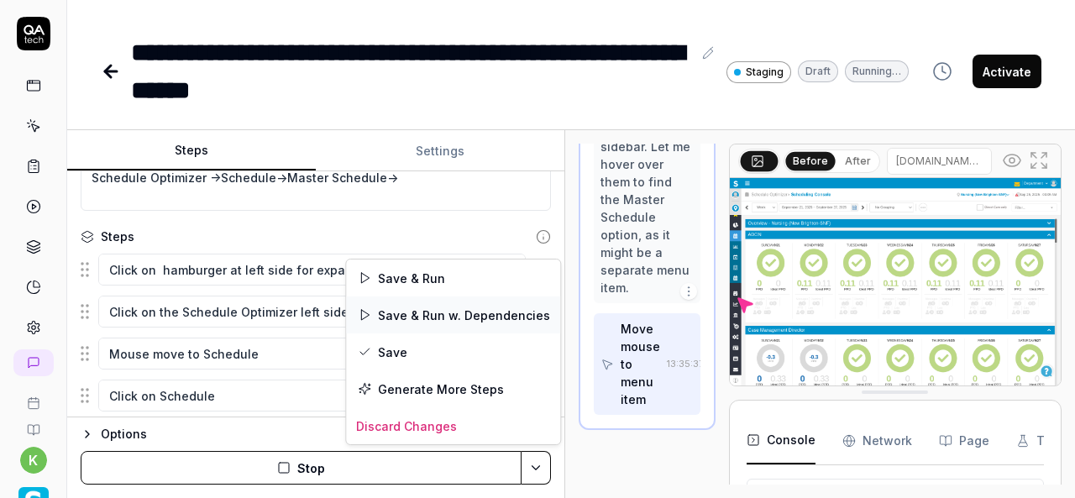
scroll to position [1587, 0]
click at [398, 310] on div "Save & Run w. Dependencies" at bounding box center [453, 314] width 214 height 37
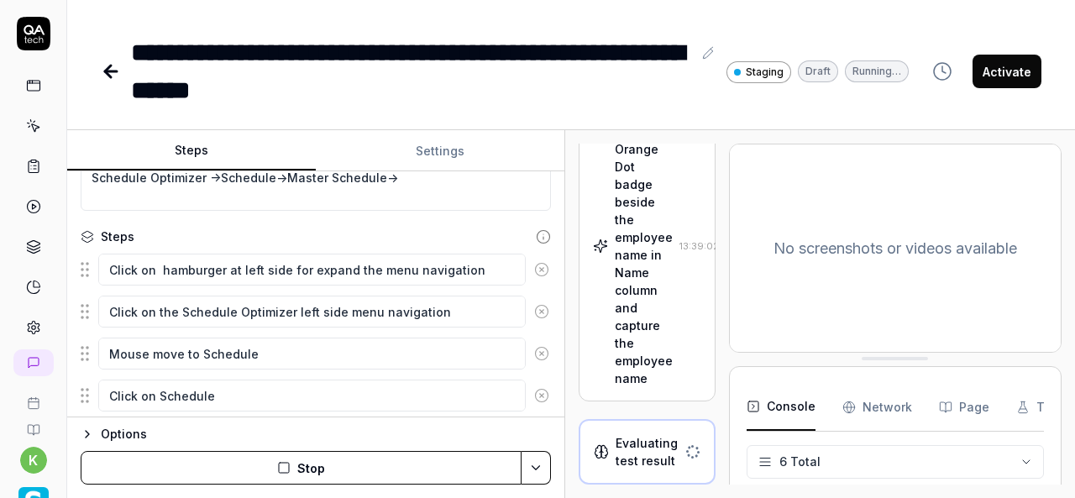
scroll to position [1185, 0]
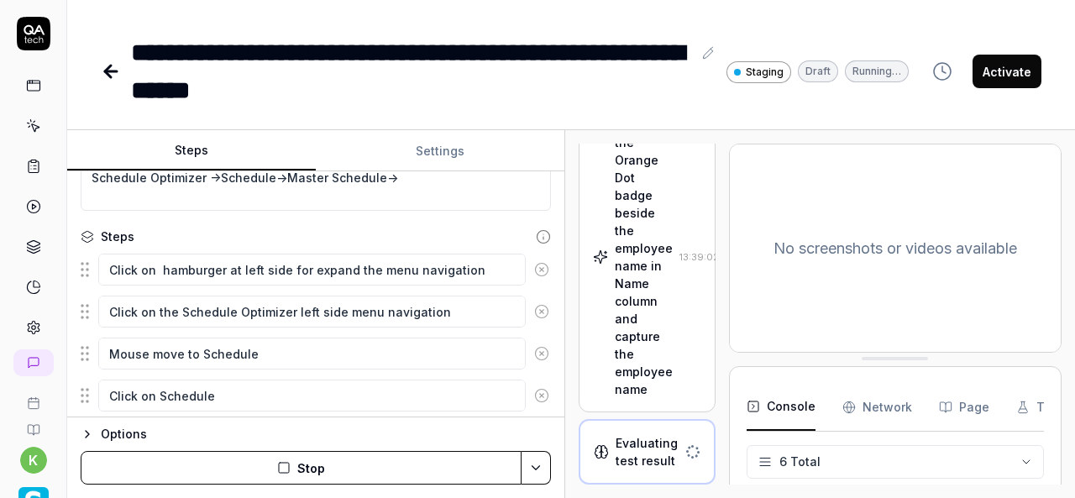
click at [655, 308] on div "Check the Orange Dot badge beside the employee name in Name column and capture …" at bounding box center [644, 257] width 58 height 282
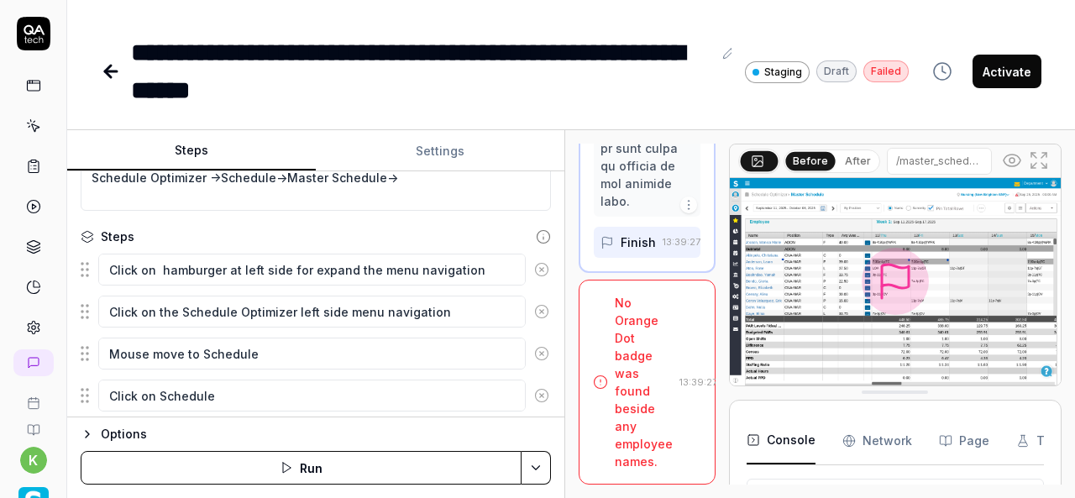
scroll to position [5123, 0]
click at [635, 367] on div "No Orange Dot badge was found beside any employee names." at bounding box center [644, 382] width 58 height 176
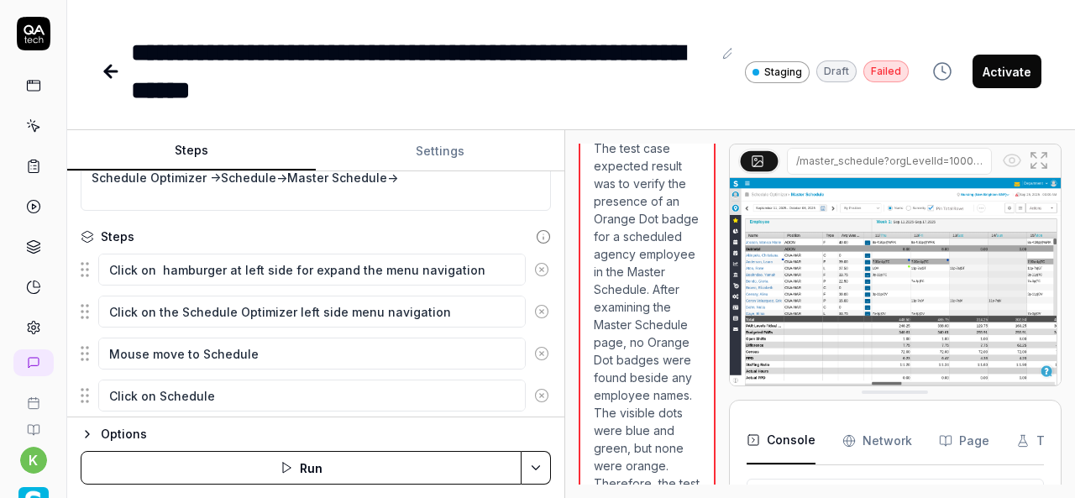
scroll to position [1409, 0]
click at [875, 235] on img at bounding box center [895, 281] width 331 height 207
click at [905, 286] on img at bounding box center [895, 281] width 331 height 207
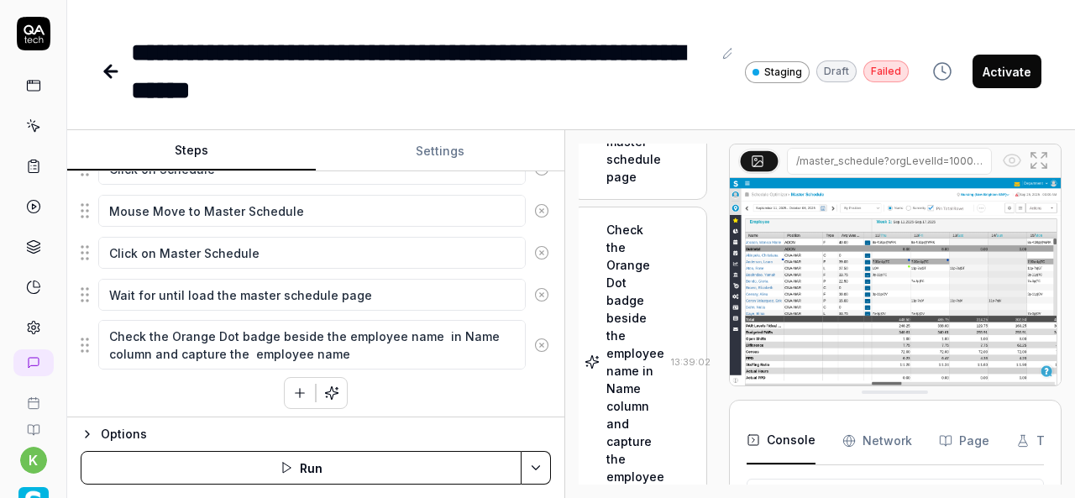
scroll to position [831, 8]
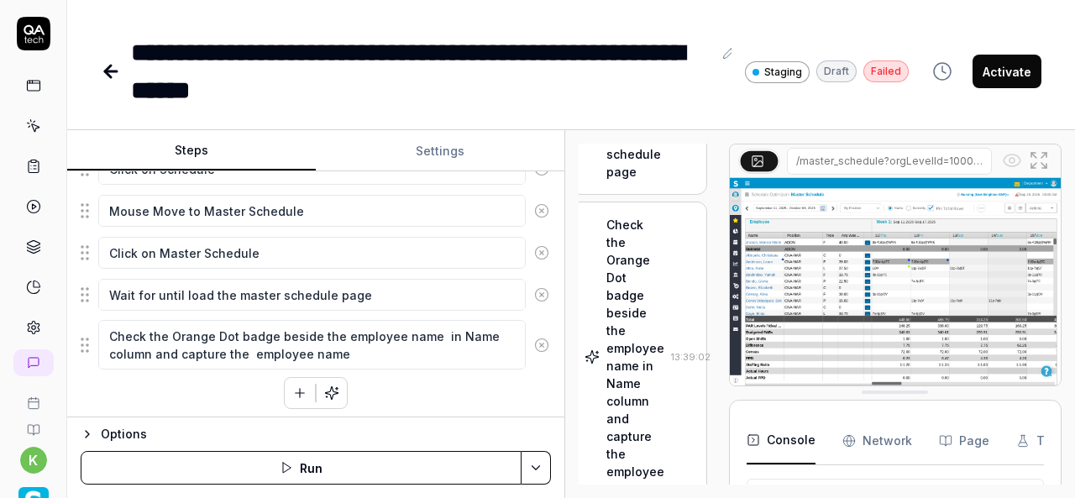
click at [294, 401] on button "button" at bounding box center [300, 393] width 30 height 30
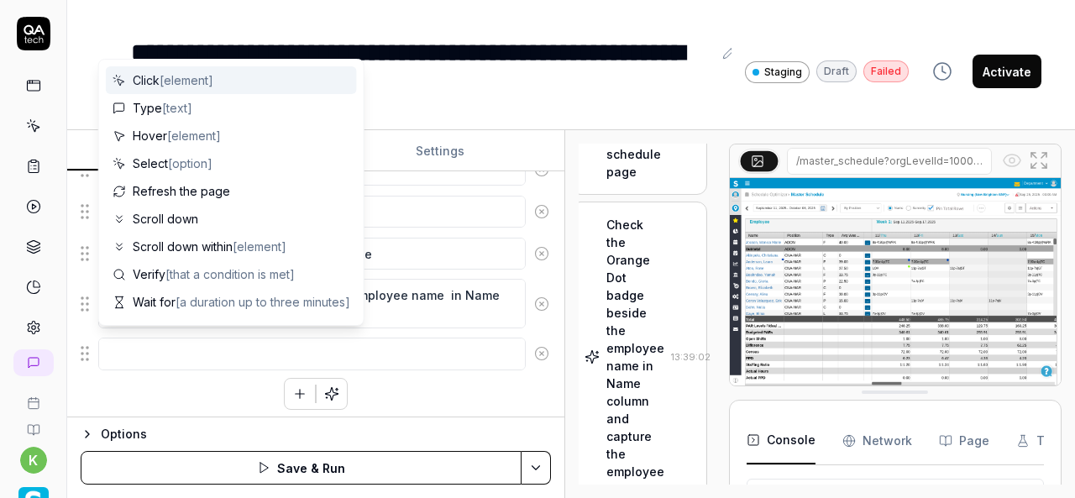
click at [416, 336] on div at bounding box center [316, 353] width 470 height 35
click at [275, 344] on textarea at bounding box center [311, 353] width 427 height 32
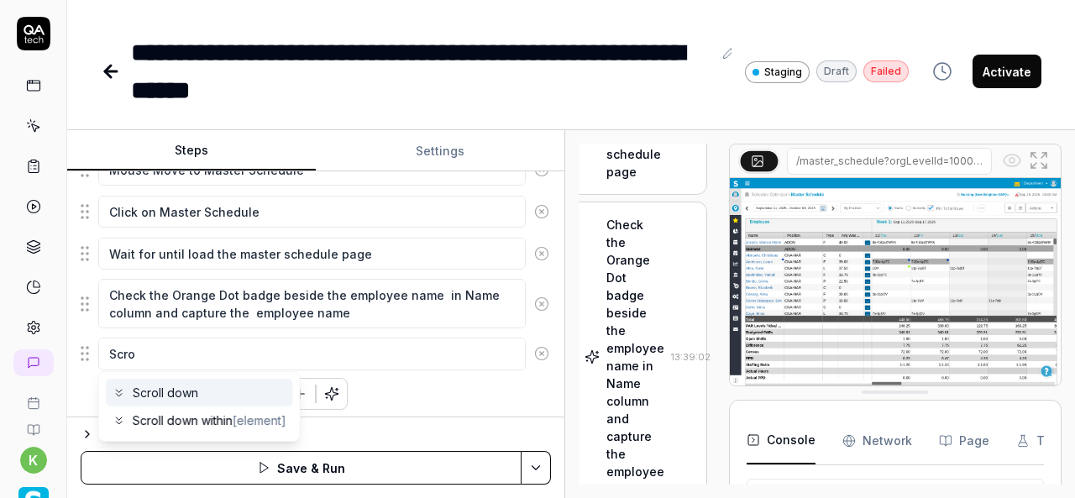
click at [165, 389] on span "Scroll down" at bounding box center [165, 393] width 65 height 18
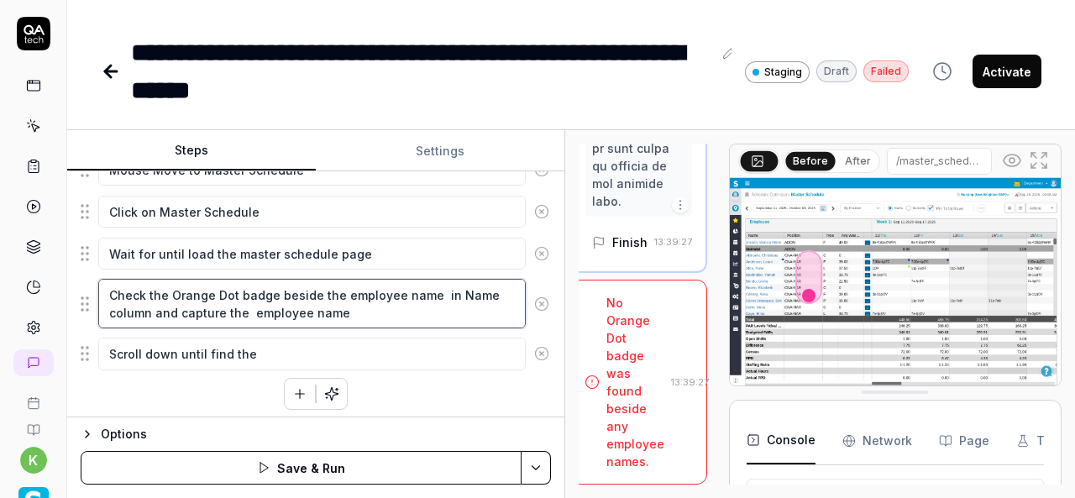
scroll to position [4881, 8]
drag, startPoint x: 173, startPoint y: 287, endPoint x: 268, endPoint y: 292, distance: 95.0
click at [268, 292] on textarea "Check the Orange Dot badge beside the employee name in Name column and capture …" at bounding box center [311, 304] width 427 height 50
click at [271, 292] on textarea "Check the Orange Dot badge beside the employee name in Name column and capture …" at bounding box center [311, 304] width 427 height 50
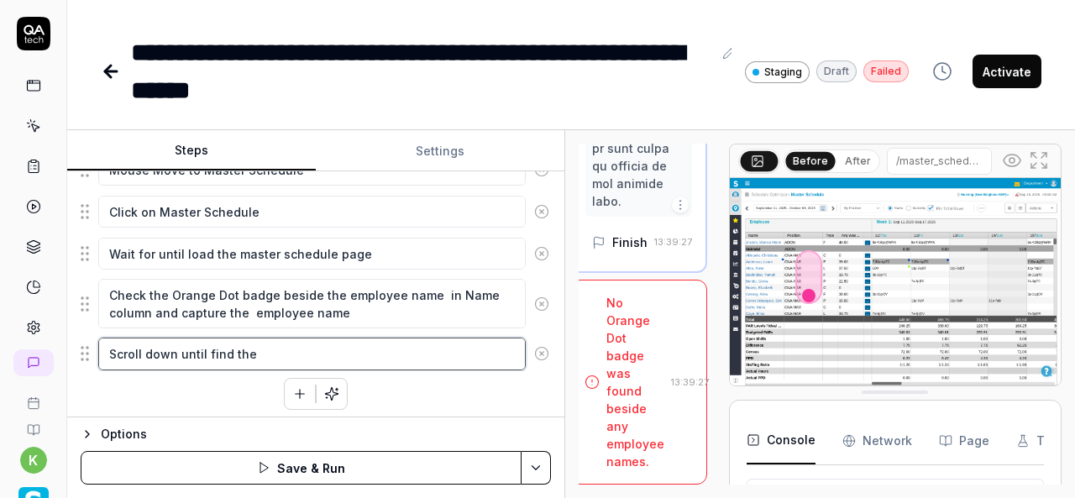
click at [294, 350] on textarea "Scroll down until find the" at bounding box center [311, 353] width 427 height 32
paste textarea "Orange Dot badge"
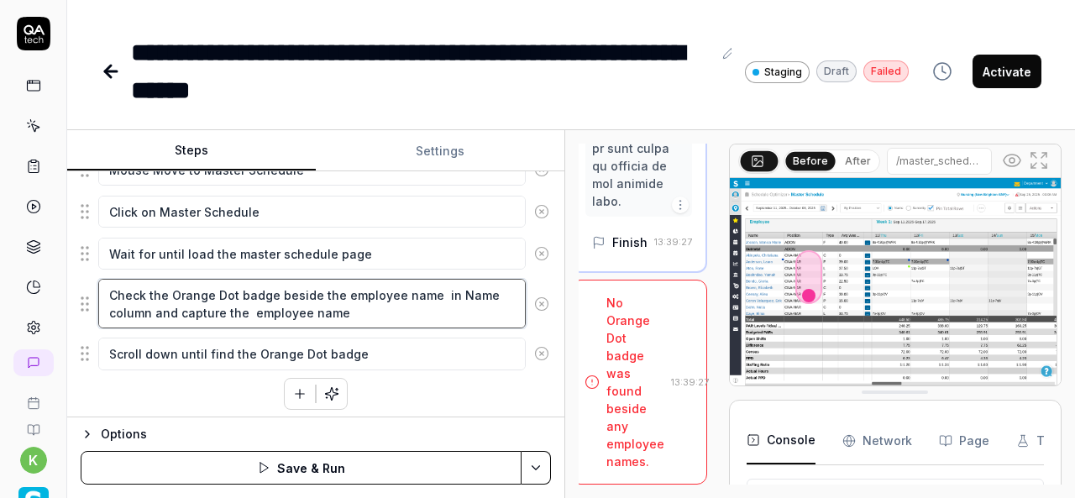
click at [361, 291] on textarea "Check the Orange Dot badge beside the employee name in Name column and capture …" at bounding box center [311, 304] width 427 height 50
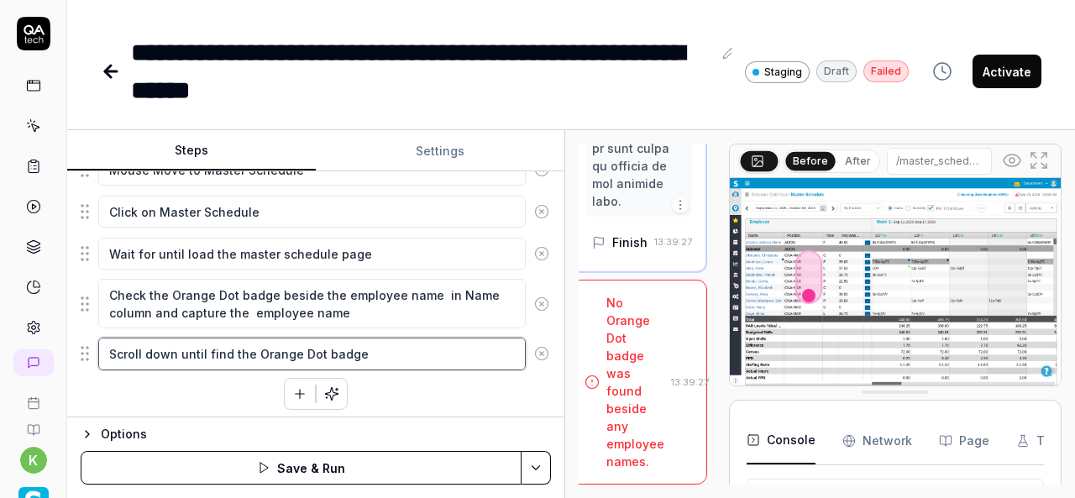
click at [371, 353] on textarea "Scroll down until find the Orange Dot badge" at bounding box center [311, 353] width 427 height 32
paste textarea "employee"
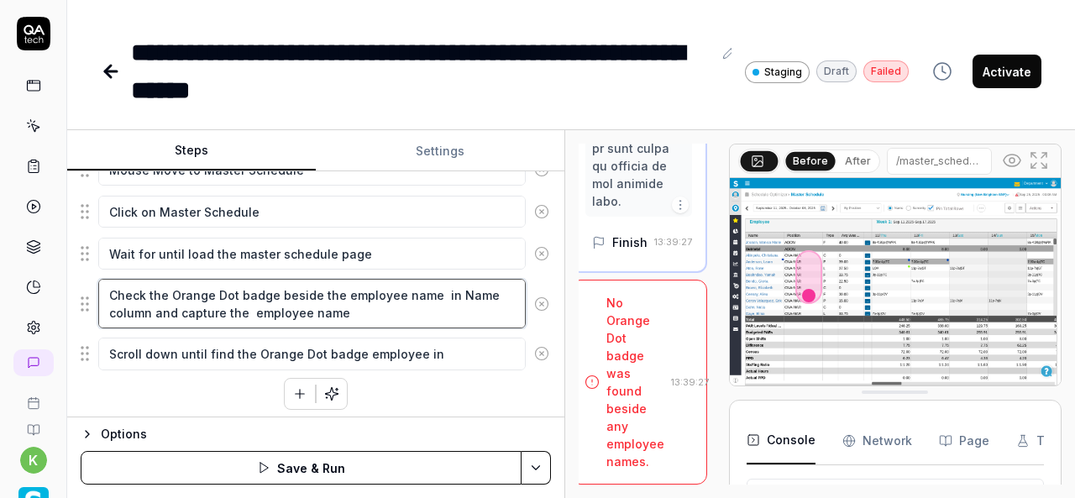
click at [460, 288] on textarea "Check the Orange Dot badge beside the employee name in Name column and capture …" at bounding box center [311, 304] width 427 height 50
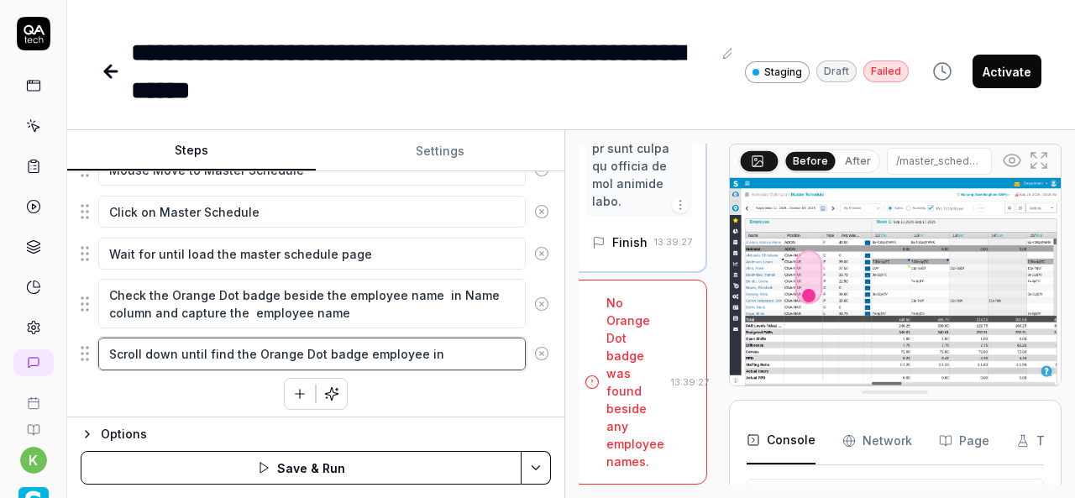
click at [431, 351] on textarea "Scroll down until find the Orange Dot badge employee in" at bounding box center [311, 353] width 427 height 32
paste textarea "Name"
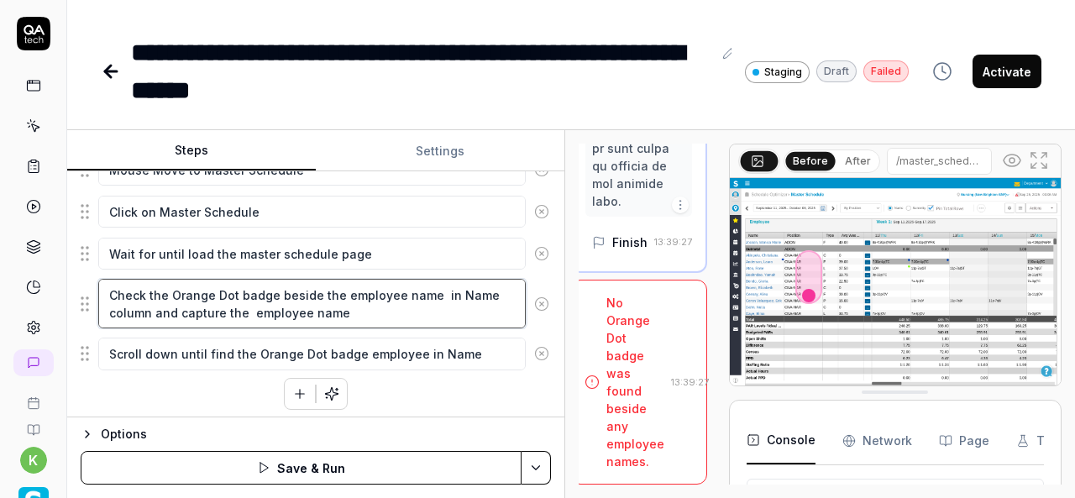
click at [138, 311] on textarea "Check the Orange Dot badge beside the employee name in Name column and capture …" at bounding box center [311, 304] width 427 height 50
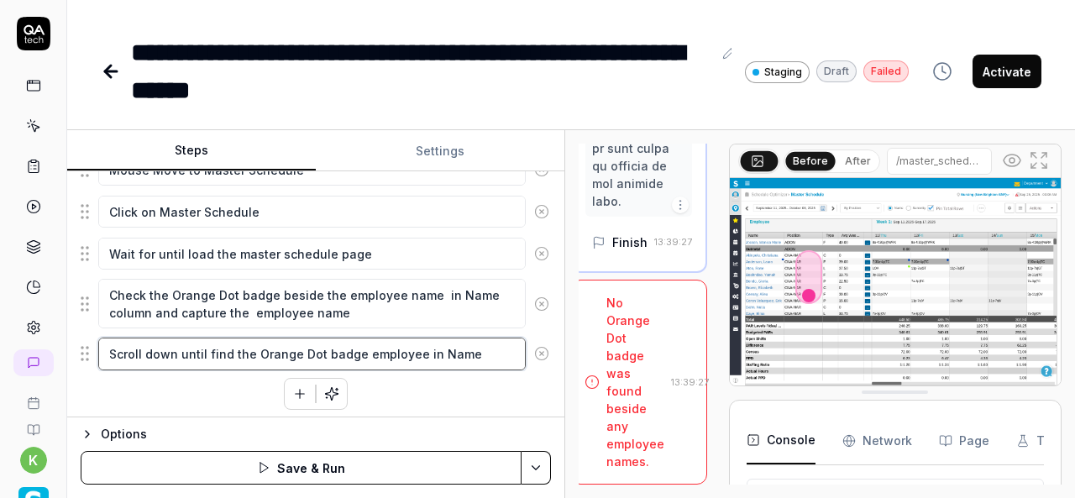
click at [485, 353] on textarea "Scroll down until find the Orange Dot badge employee in Name" at bounding box center [311, 353] width 427 height 32
paste textarea "column"
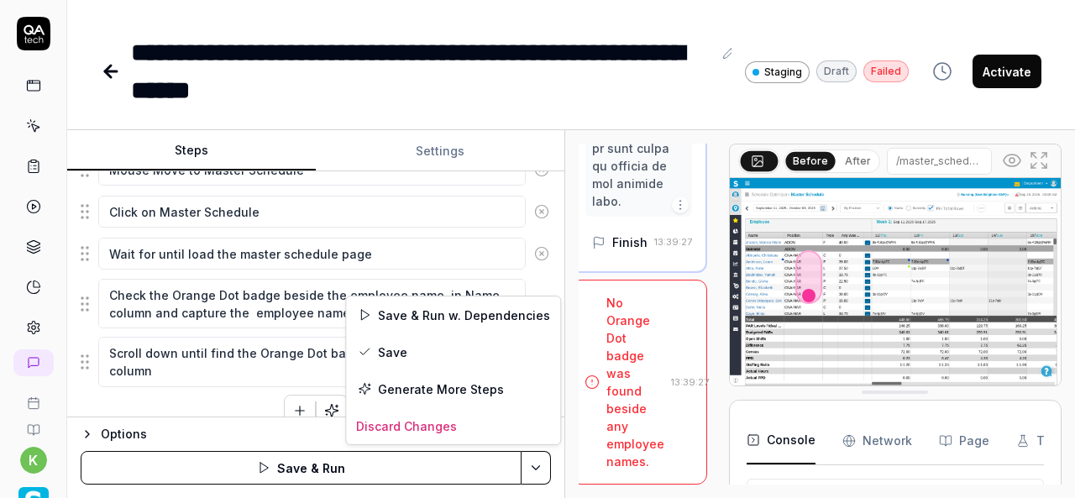
click at [531, 468] on html "**********" at bounding box center [537, 249] width 1075 height 498
click at [430, 319] on div "Save & Run w. Dependencies" at bounding box center [453, 314] width 214 height 37
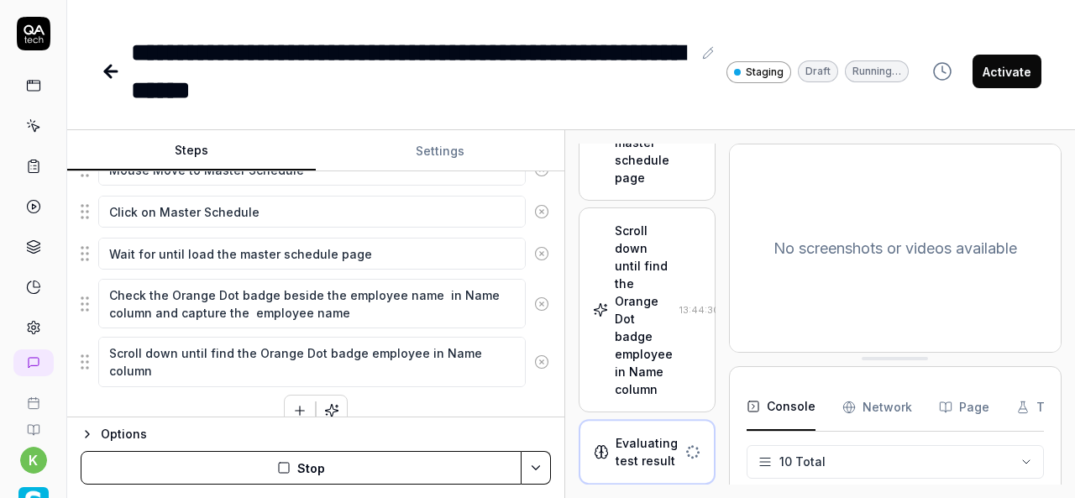
scroll to position [1061, 0]
click at [630, 340] on div "Scroll down until find the Orange Dot badge employee in Name column" at bounding box center [644, 310] width 58 height 176
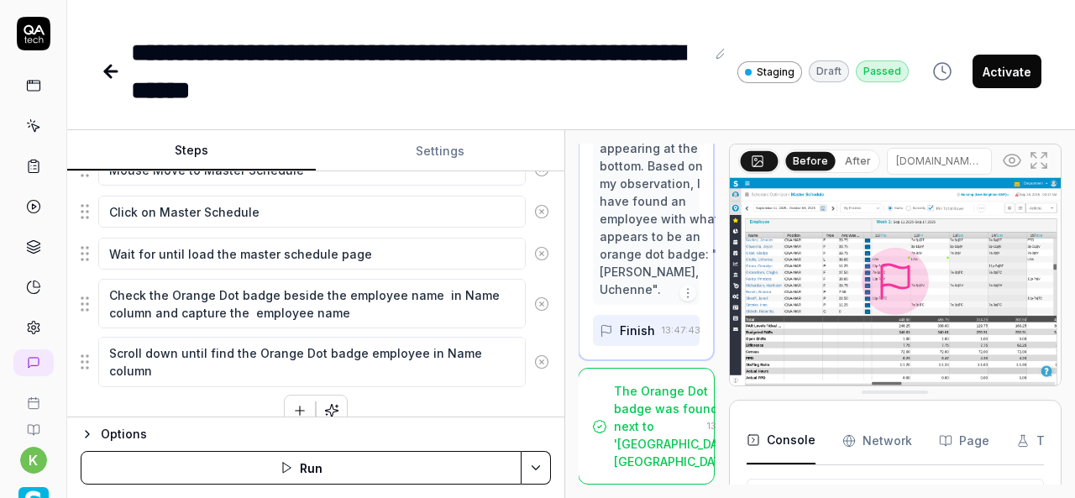
scroll to position [9313, 1]
drag, startPoint x: 599, startPoint y: 347, endPoint x: 671, endPoint y: 347, distance: 71.4
copy div "Sirenko, Inna"
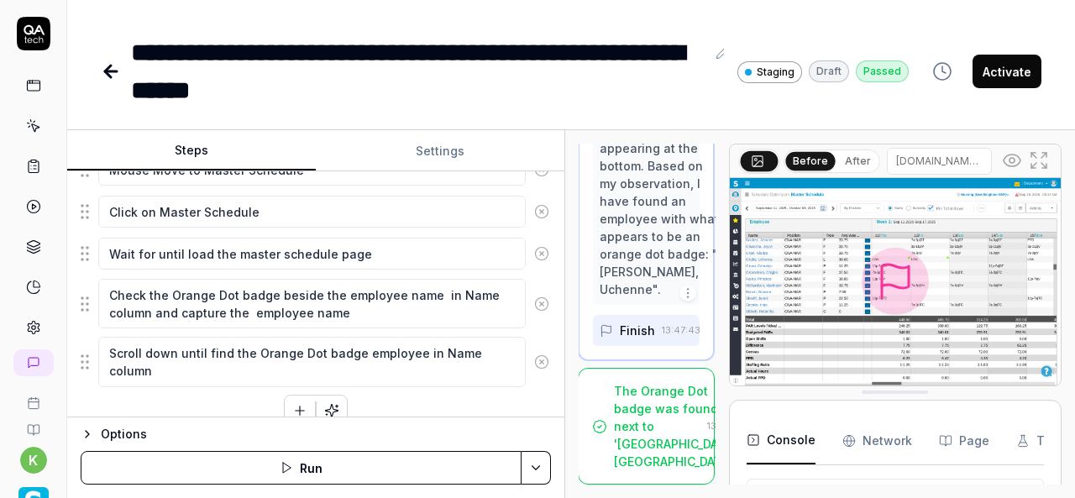
click at [832, 341] on img at bounding box center [895, 281] width 331 height 207
click at [777, 352] on img at bounding box center [895, 281] width 331 height 207
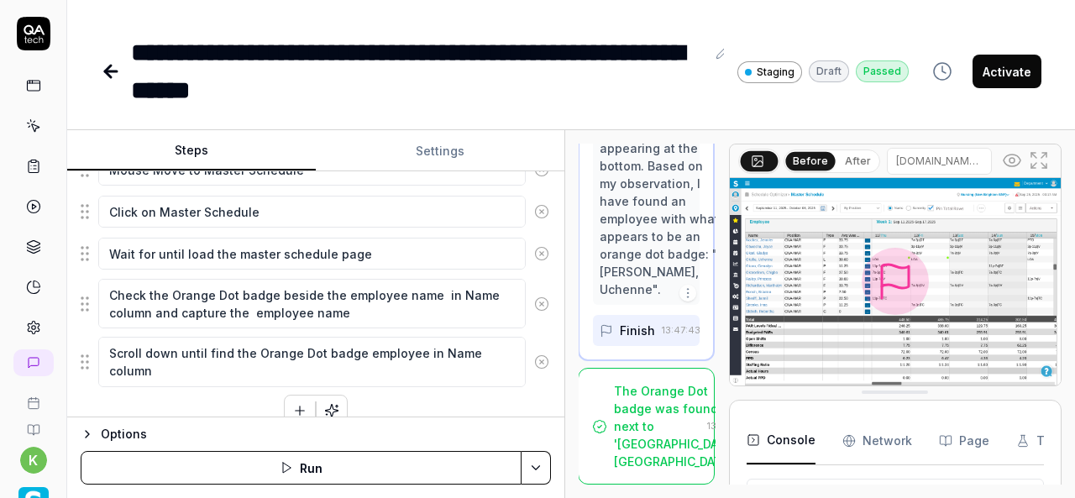
click at [777, 352] on img at bounding box center [895, 281] width 331 height 207
click at [802, 323] on img at bounding box center [895, 281] width 331 height 207
click at [1039, 163] on icon at bounding box center [1038, 160] width 20 height 20
click at [1038, 160] on icon at bounding box center [1038, 160] width 20 height 20
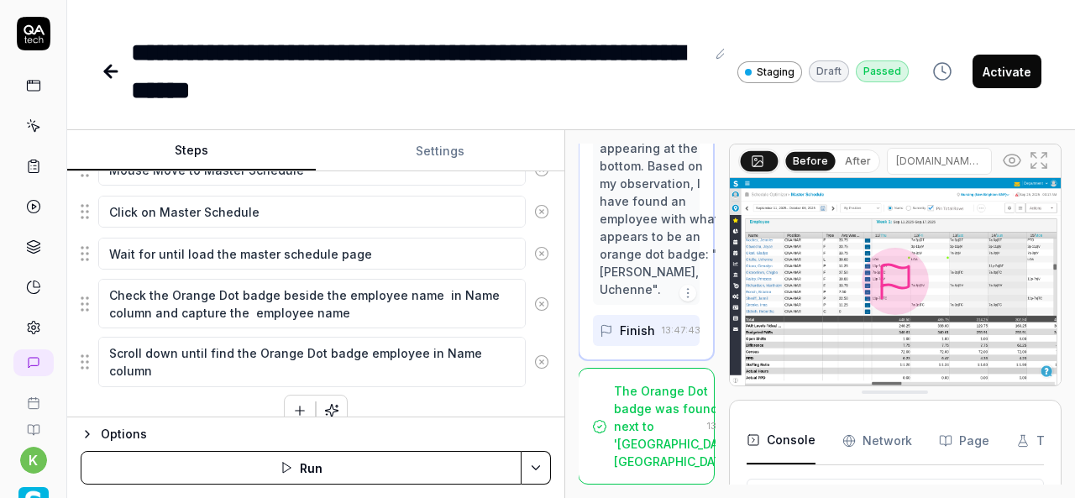
scroll to position [423, 0]
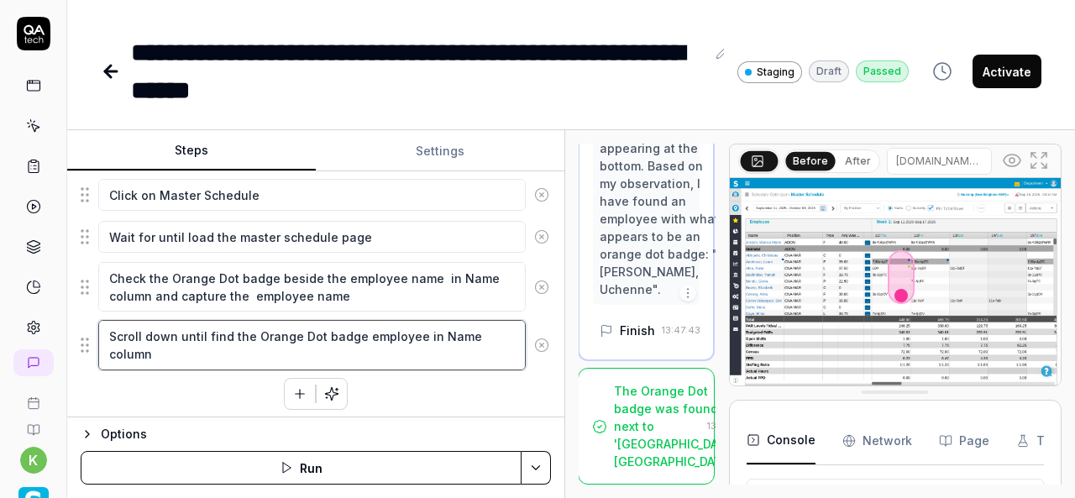
click at [359, 330] on textarea "Scroll down until find the Orange Dot badge employee in Name column" at bounding box center [311, 345] width 427 height 50
click at [426, 332] on textarea "Scroll down until find the Orange Dot badge at employee in Name column" at bounding box center [311, 345] width 427 height 50
click at [198, 352] on textarea "Scroll down until find the Orange Dot badge at employee name in Name column" at bounding box center [311, 345] width 427 height 50
click at [461, 338] on textarea "Scroll down until find the Orange Dot badge at employee name in Name column" at bounding box center [311, 345] width 427 height 50
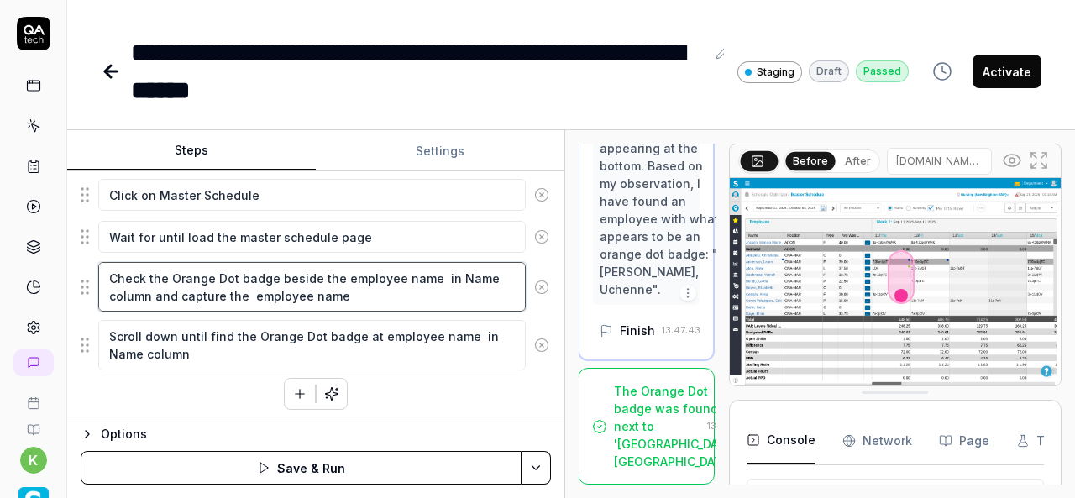
click at [438, 268] on textarea "Check the Orange Dot badge beside the employee name in Name column and capture …" at bounding box center [311, 287] width 427 height 50
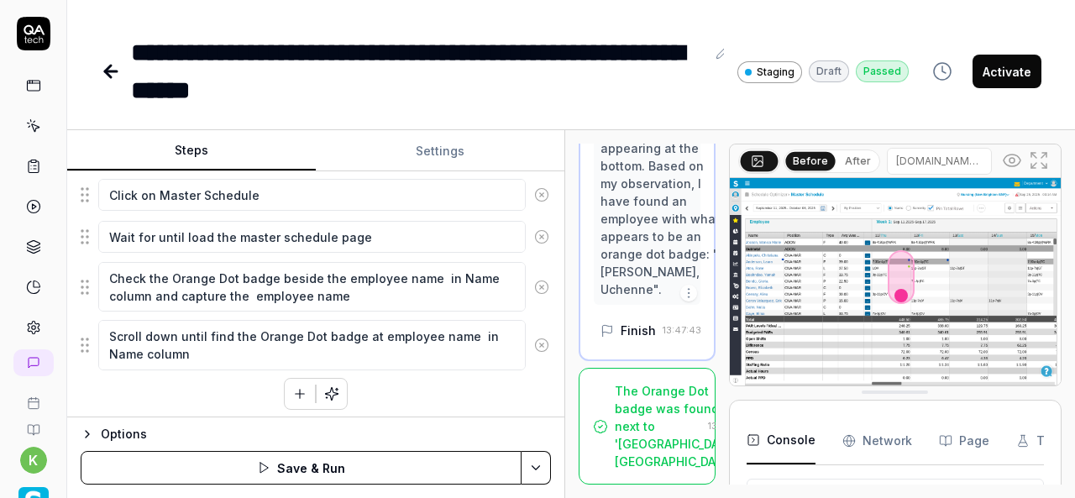
drag, startPoint x: 604, startPoint y: 308, endPoint x: 648, endPoint y: 332, distance: 49.6
copy div "Okolie, Uchenne"
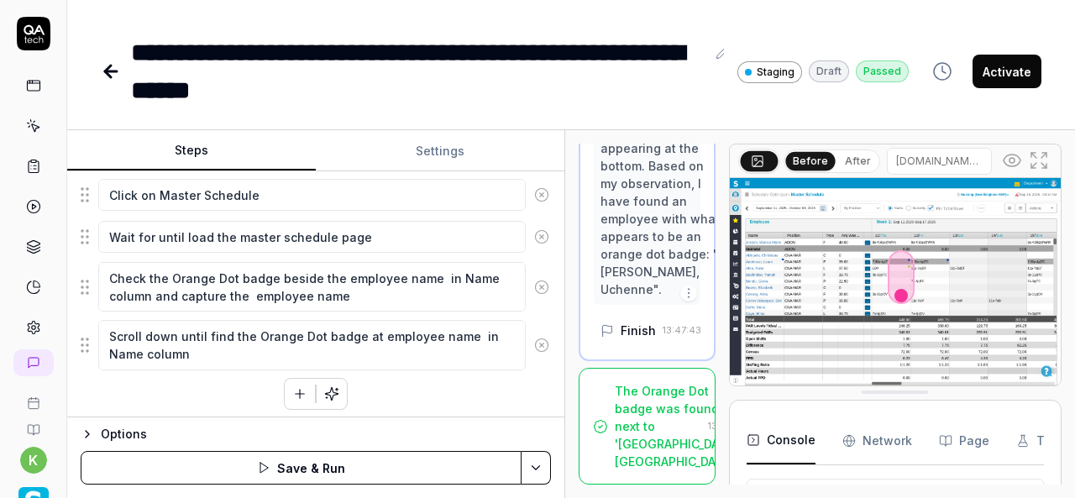
click at [617, 438] on div "The Orange Dot badge was found next to 'Okolie, Uchenne'." at bounding box center [678, 426] width 126 height 88
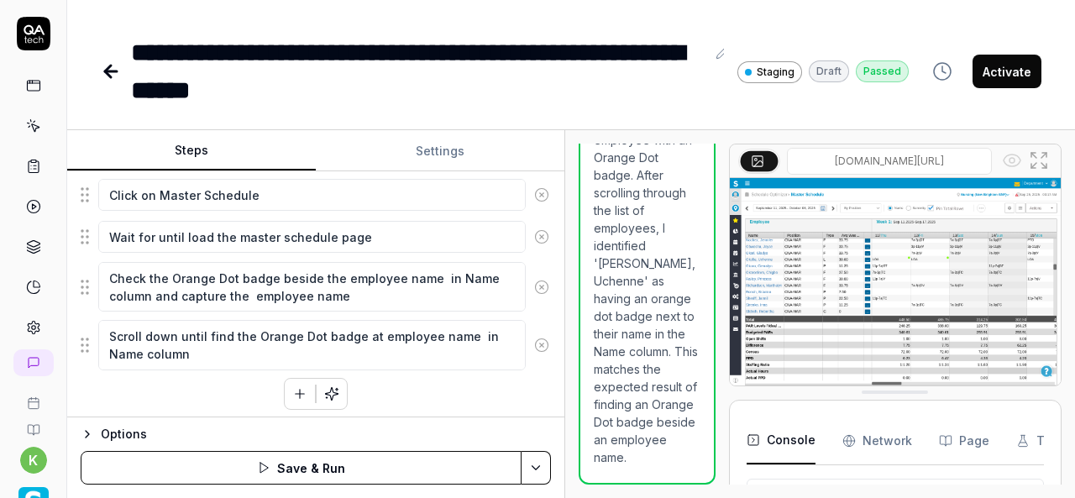
scroll to position [1833, 0]
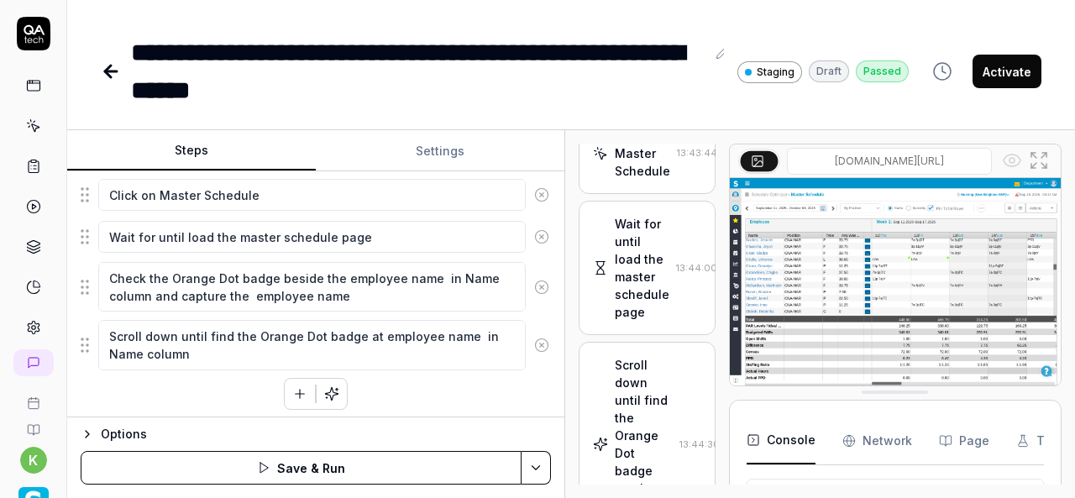
click at [1014, 81] on button "Activate" at bounding box center [1006, 72] width 69 height 34
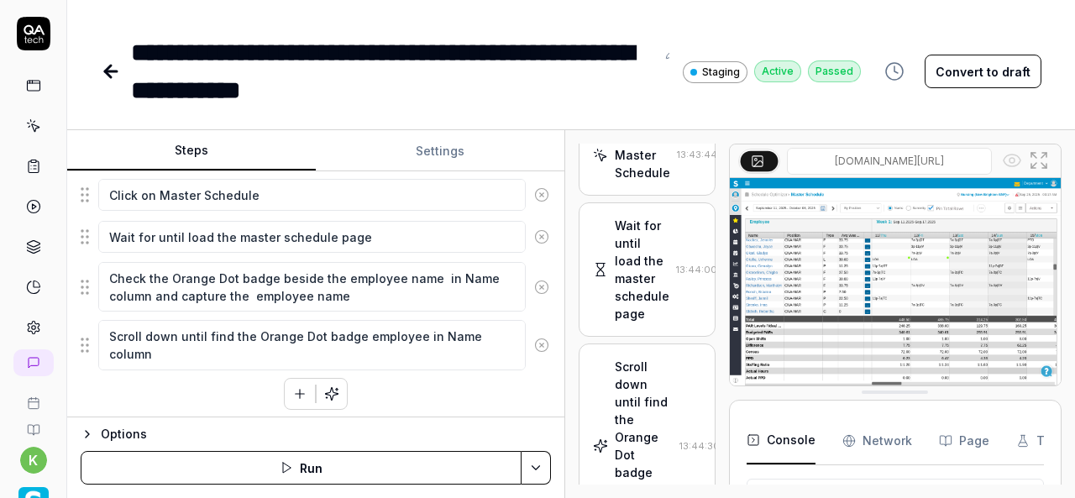
click at [116, 67] on icon at bounding box center [111, 71] width 20 height 20
click at [306, 91] on div "**********" at bounding box center [393, 72] width 524 height 76
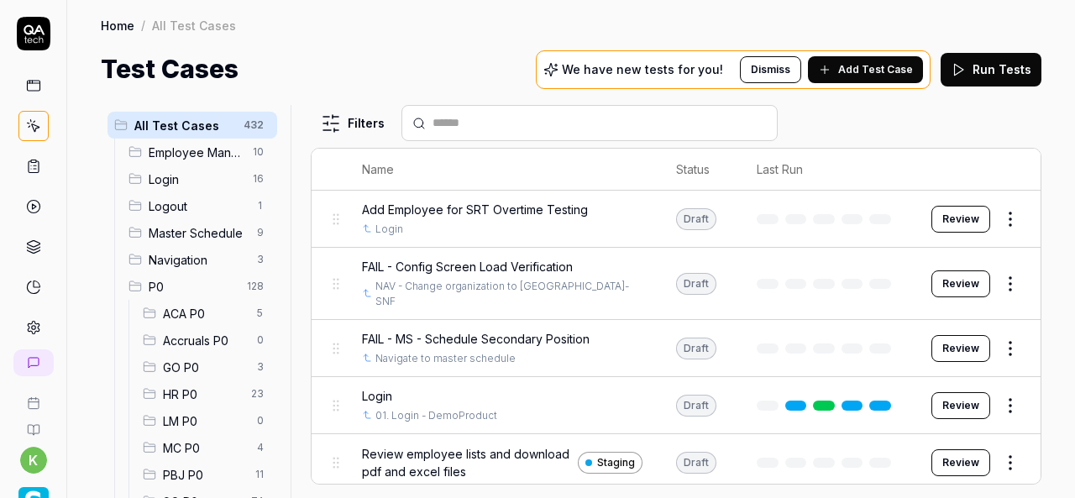
click at [438, 117] on input "text" at bounding box center [599, 123] width 334 height 18
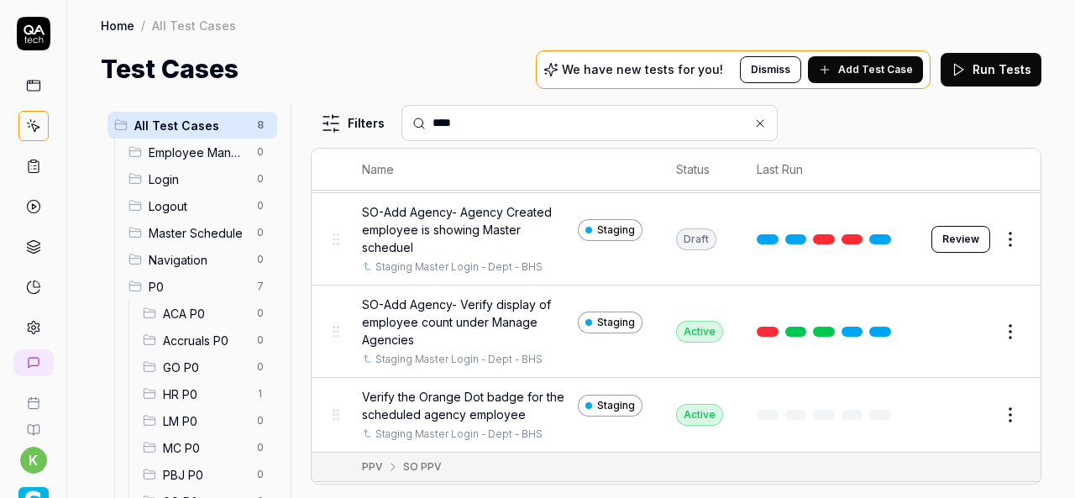
scroll to position [329, 0]
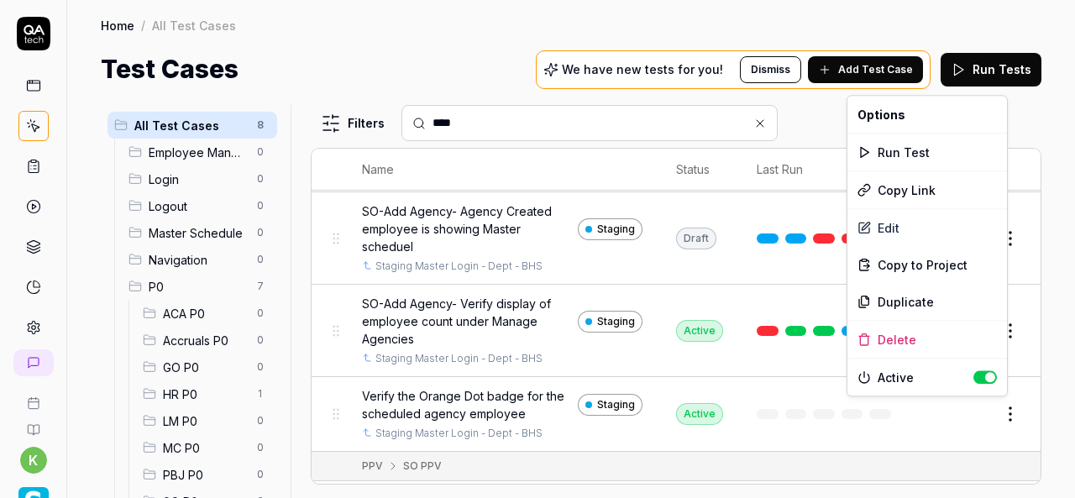
click at [997, 414] on html "k Home / All Test Cases Home / All Test Cases Test Cases We have new tests for …" at bounding box center [537, 249] width 1075 height 498
click at [898, 308] on div "Duplicate" at bounding box center [927, 301] width 160 height 37
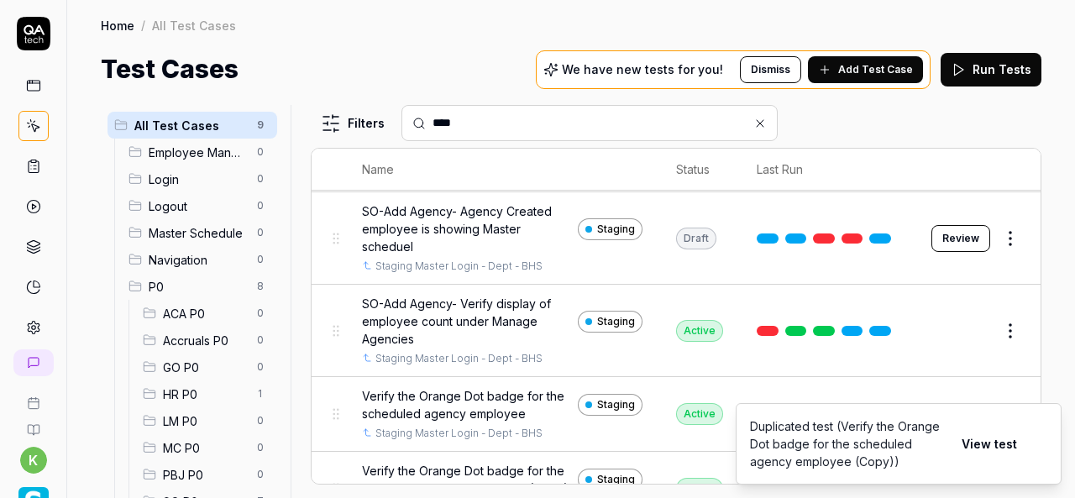
scroll to position [439, 0]
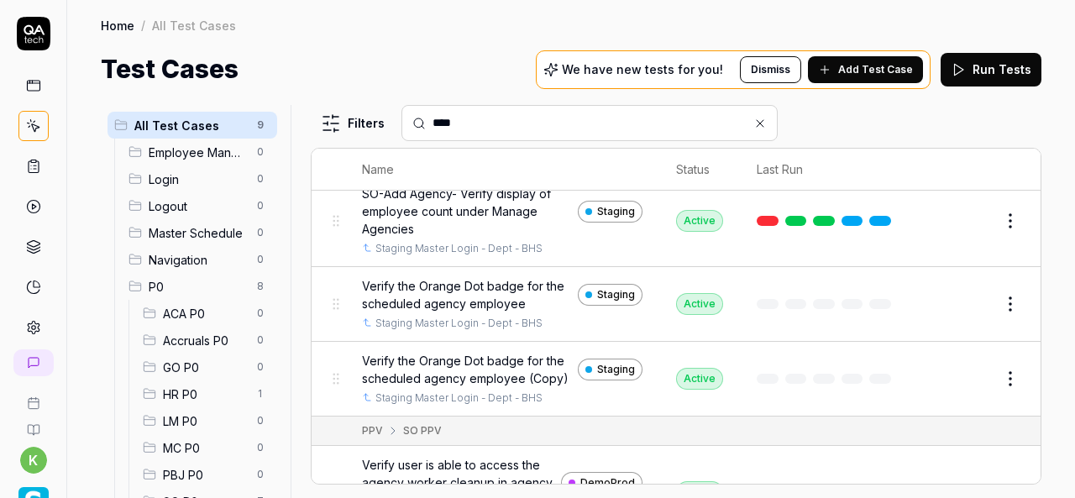
click at [962, 370] on button "Edit" at bounding box center [969, 378] width 40 height 27
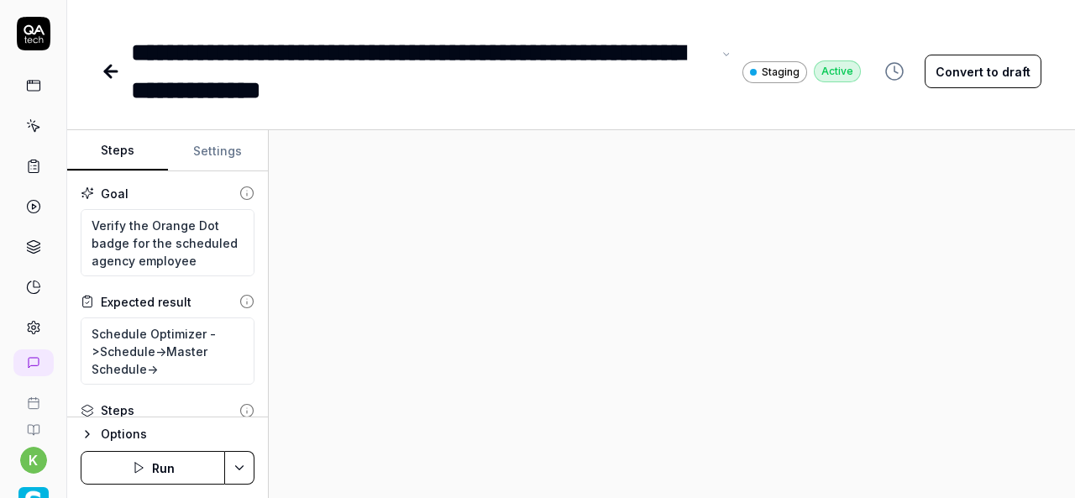
click at [141, 50] on div "**********" at bounding box center [421, 72] width 580 height 76
click at [138, 49] on div "**********" at bounding box center [421, 72] width 580 height 76
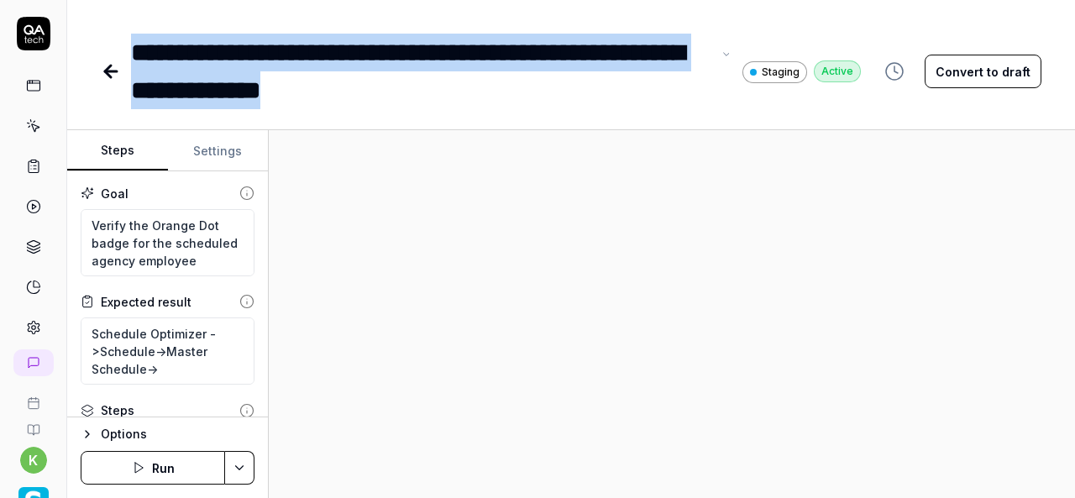
click at [455, 88] on div "**********" at bounding box center [421, 72] width 580 height 76
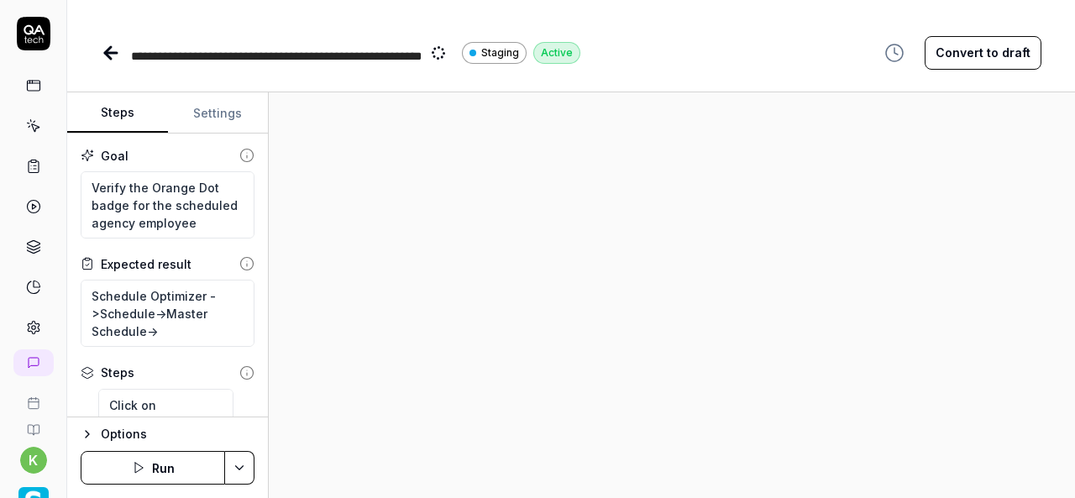
click at [970, 56] on button "Convert to draft" at bounding box center [982, 53] width 117 height 34
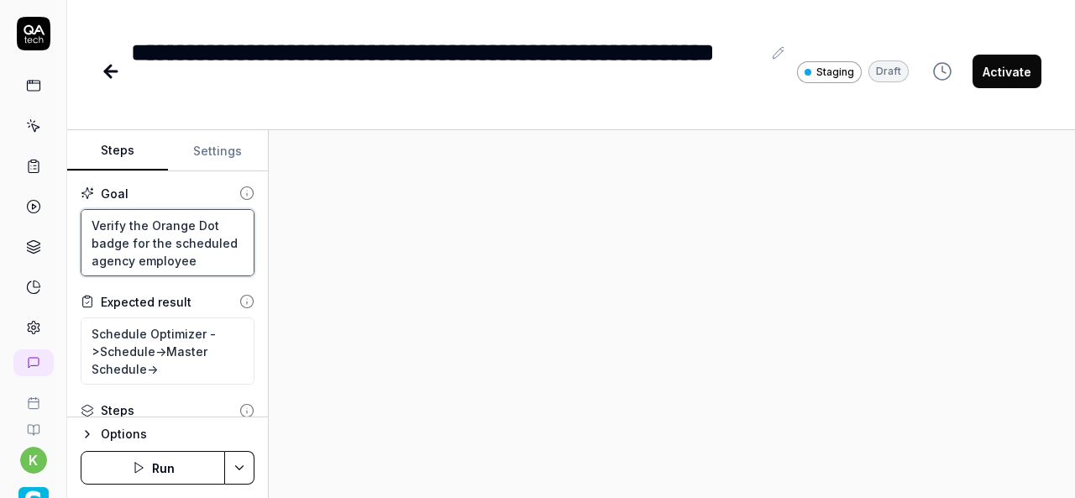
click at [104, 233] on textarea "Verify the Orange Dot badge for the scheduled agency employee" at bounding box center [168, 242] width 174 height 67
click at [92, 226] on textarea "Verify the Orange Dot badge for the scheduled agency employee" at bounding box center [168, 242] width 174 height 67
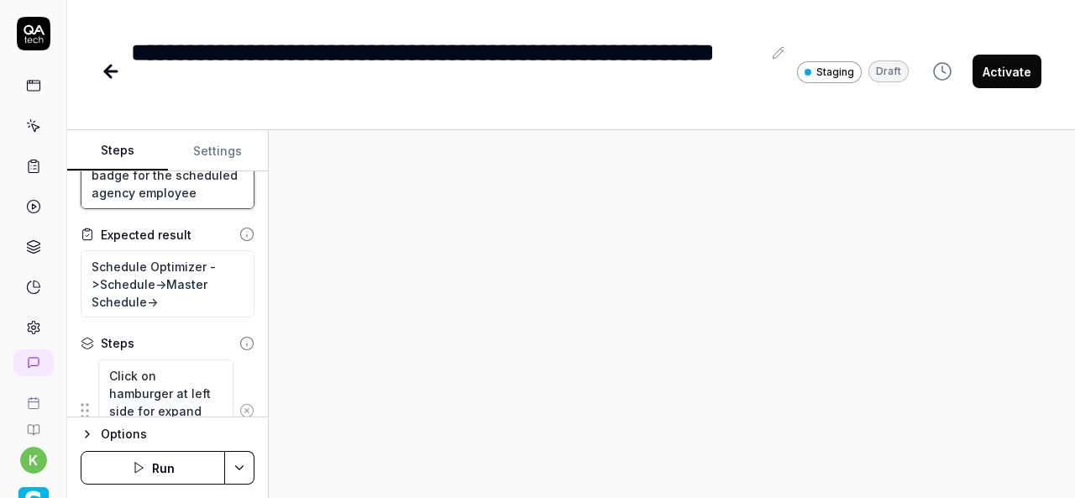
scroll to position [69, 0]
click at [166, 199] on textarea "Verify the Orange Dot badge for the scheduled agency employee" at bounding box center [168, 173] width 174 height 67
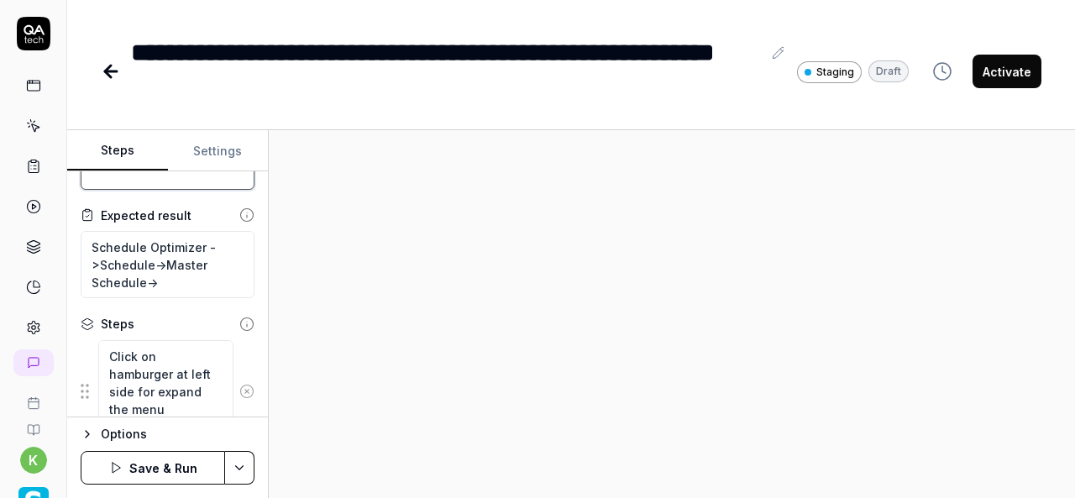
scroll to position [0, 0]
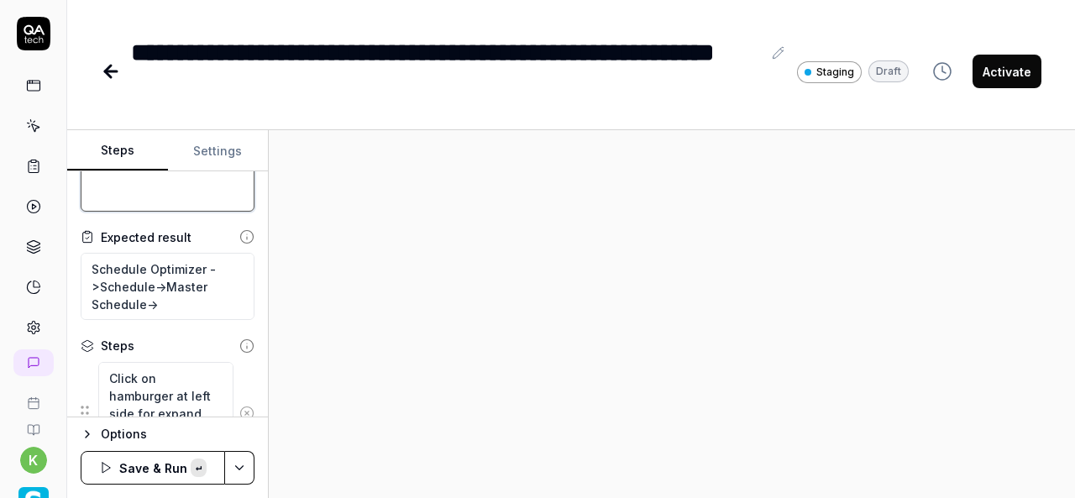
paste textarea "Verify user should not get error message in auto schedule."
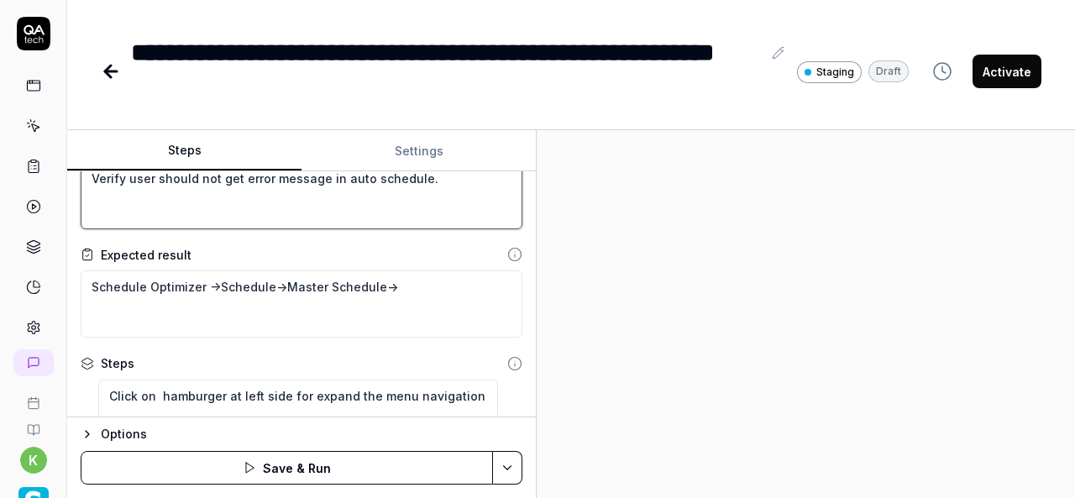
click at [553, 327] on div "Steps Settings Goal Verify user should not get error message in auto schedule. …" at bounding box center [570, 314] width 1007 height 368
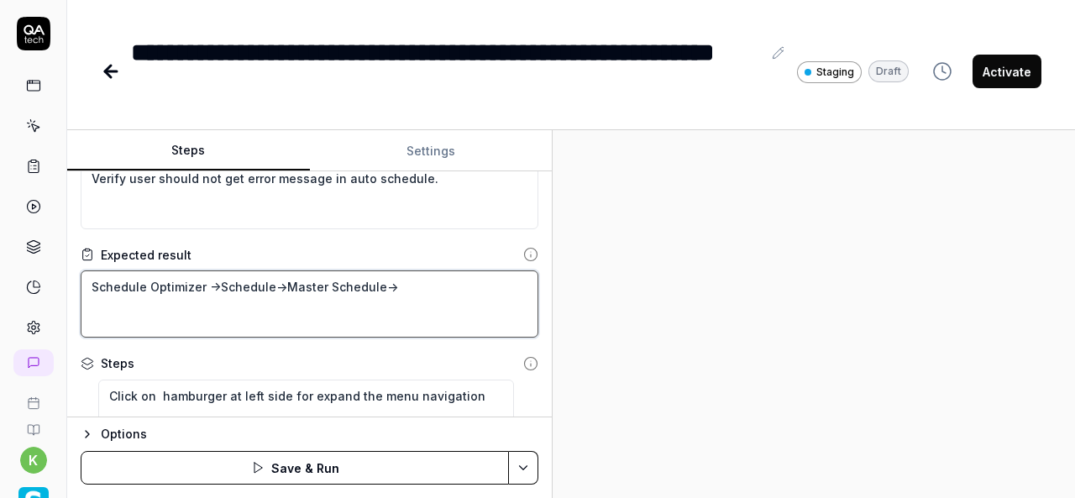
click at [348, 326] on textarea "Schedule Optimizer ->Schedule->Master Schedule->" at bounding box center [310, 303] width 458 height 67
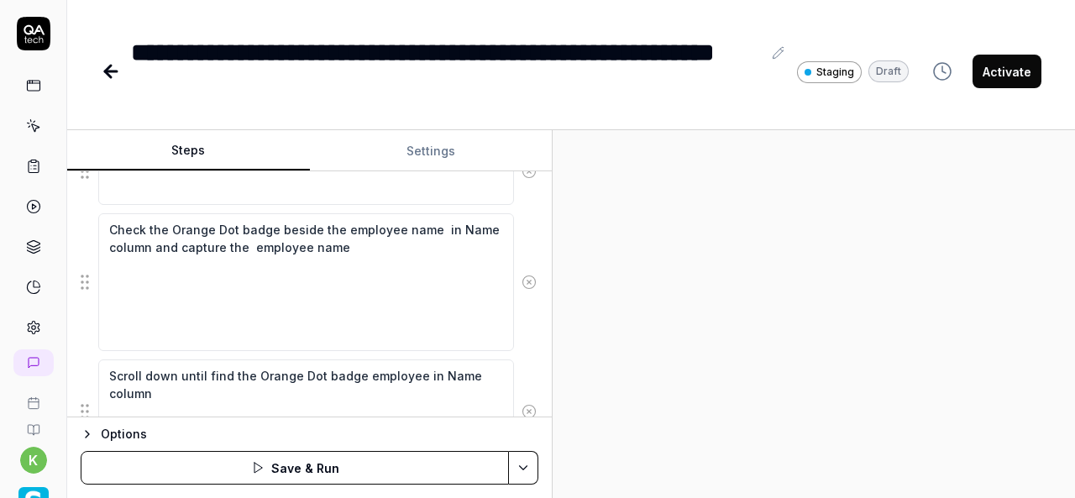
scroll to position [709, 0]
click at [521, 405] on icon at bounding box center [528, 412] width 15 height 15
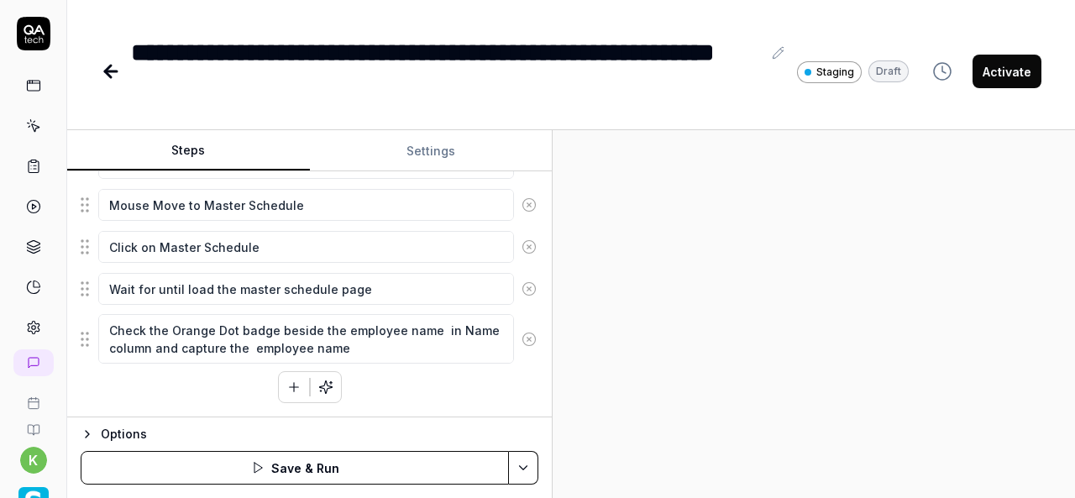
scroll to position [365, 0]
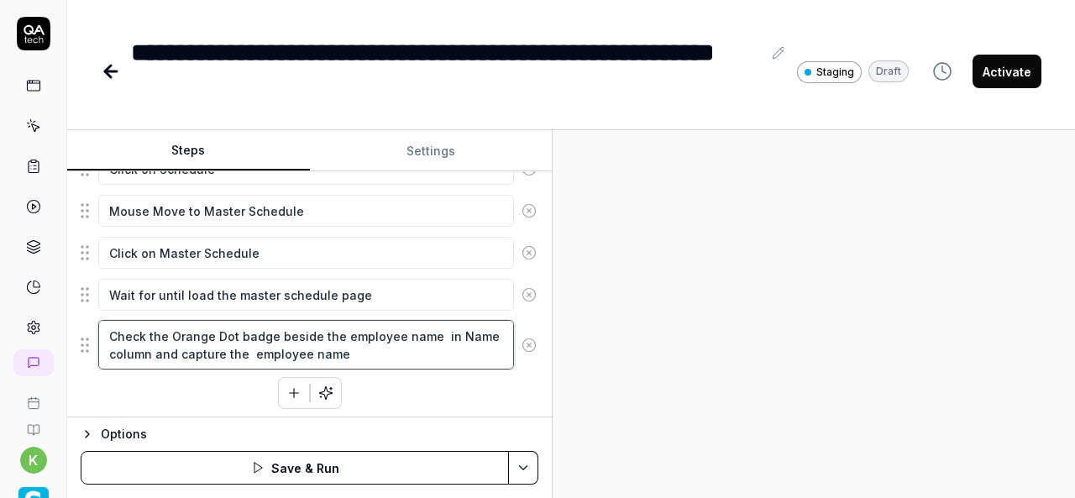
click at [400, 350] on textarea "Check the Orange Dot badge beside the employee name in Name column and capture …" at bounding box center [306, 345] width 416 height 50
drag, startPoint x: 400, startPoint y: 350, endPoint x: 107, endPoint y: 332, distance: 293.5
click at [107, 332] on textarea "Check the Orange Dot badge beside the employee name in Name column and capture …" at bounding box center [306, 345] width 416 height 50
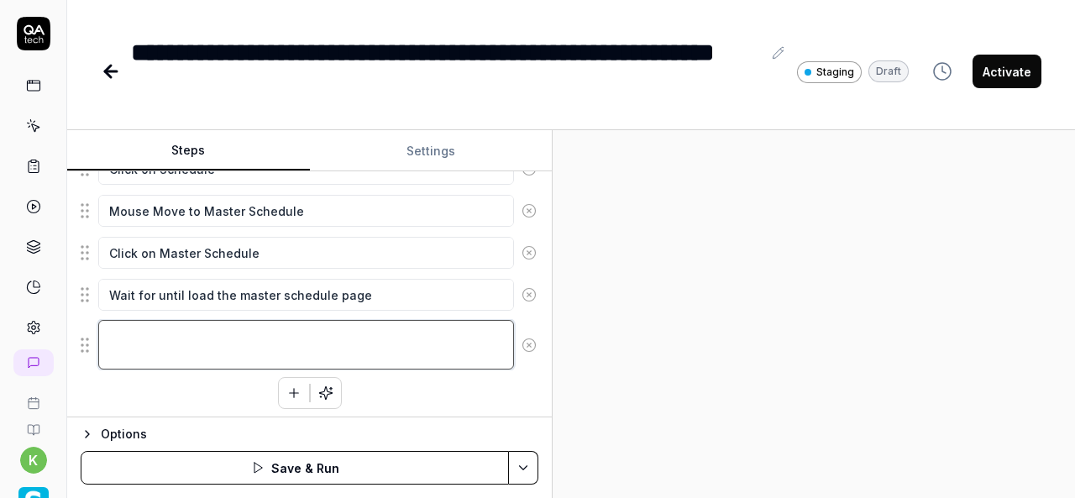
scroll to position [349, 0]
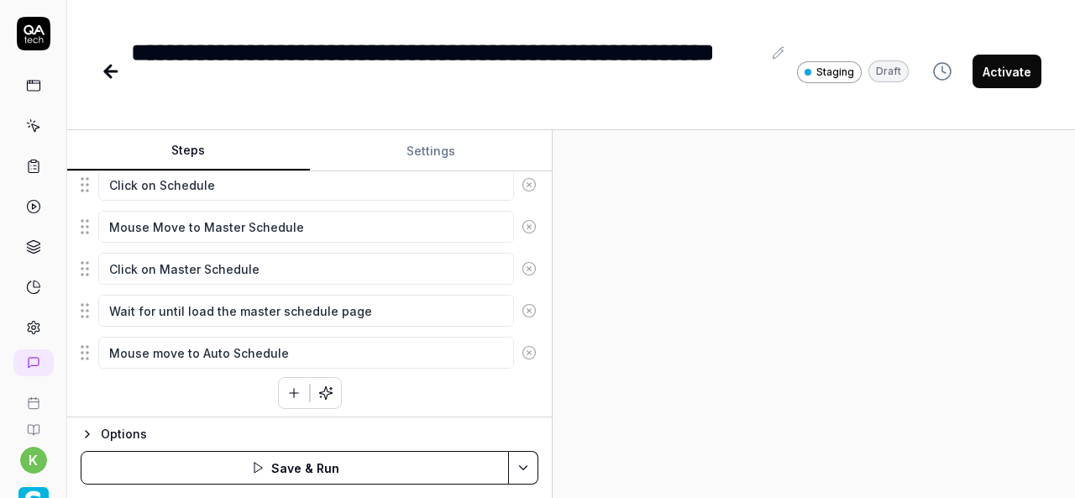
click at [186, 375] on div "Click on hamburger at left side for expand the menu navigation Click on the Sch…" at bounding box center [310, 225] width 458 height 368
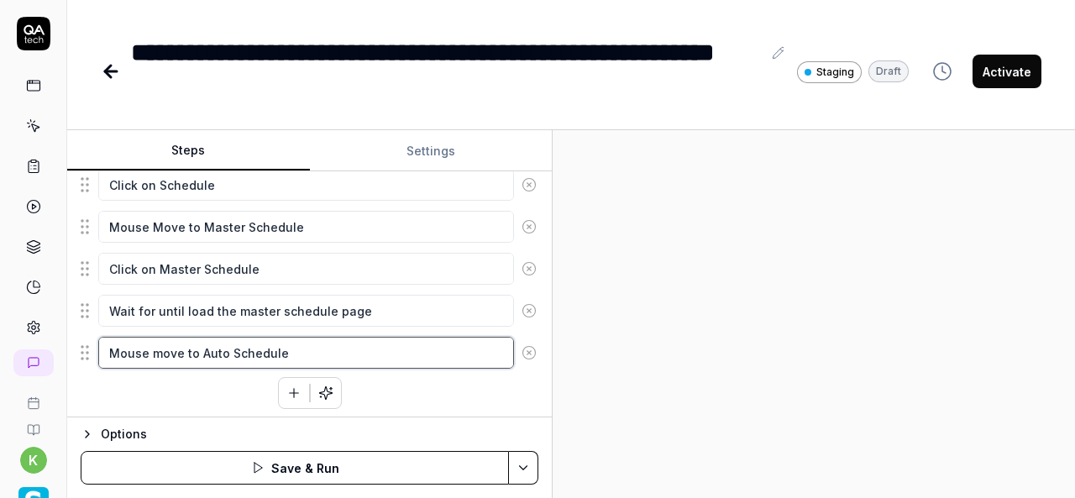
click at [299, 357] on textarea "Mouse move to Auto Schedule" at bounding box center [306, 353] width 416 height 32
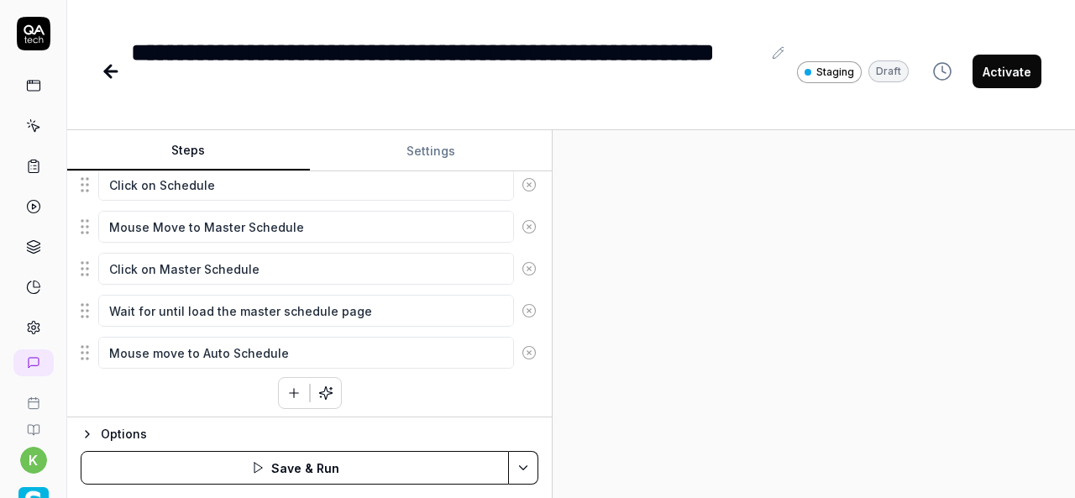
click at [285, 397] on button "button" at bounding box center [294, 393] width 30 height 30
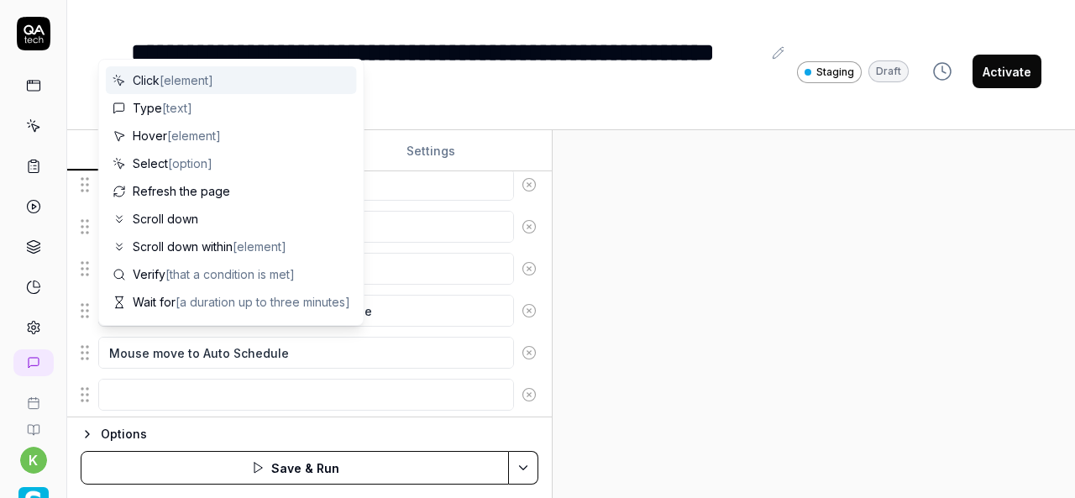
scroll to position [390, 0]
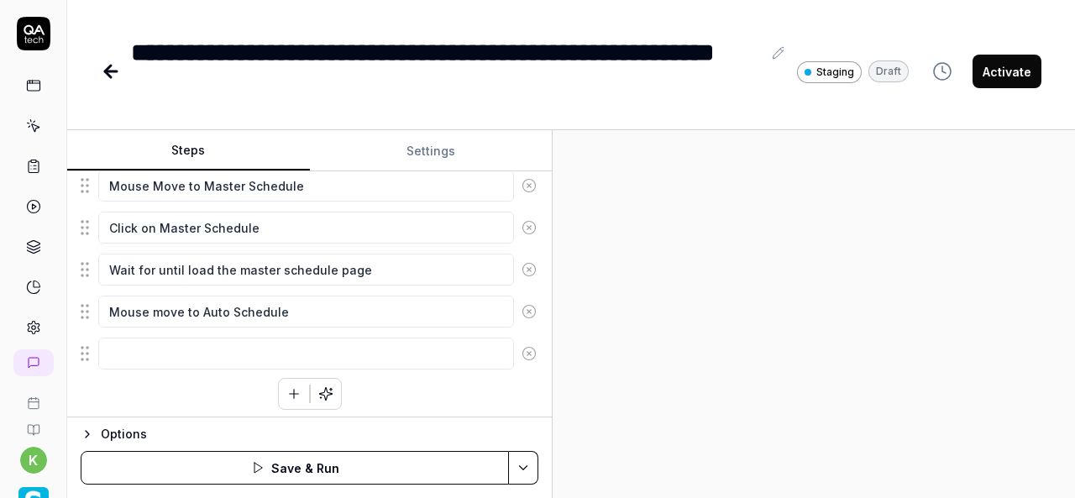
click at [749, 239] on div at bounding box center [813, 314] width 522 height 368
click at [307, 308] on textarea "Mouse move to Auto Schedule" at bounding box center [306, 312] width 416 height 32
drag, startPoint x: 307, startPoint y: 308, endPoint x: 55, endPoint y: 291, distance: 252.4
click at [55, 291] on div "**********" at bounding box center [537, 249] width 1075 height 498
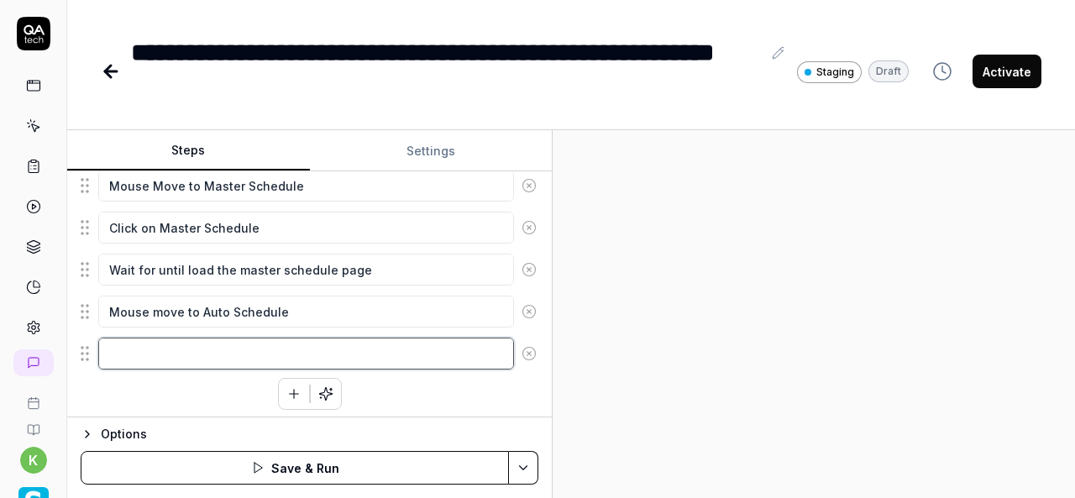
click at [117, 342] on textarea at bounding box center [306, 353] width 416 height 32
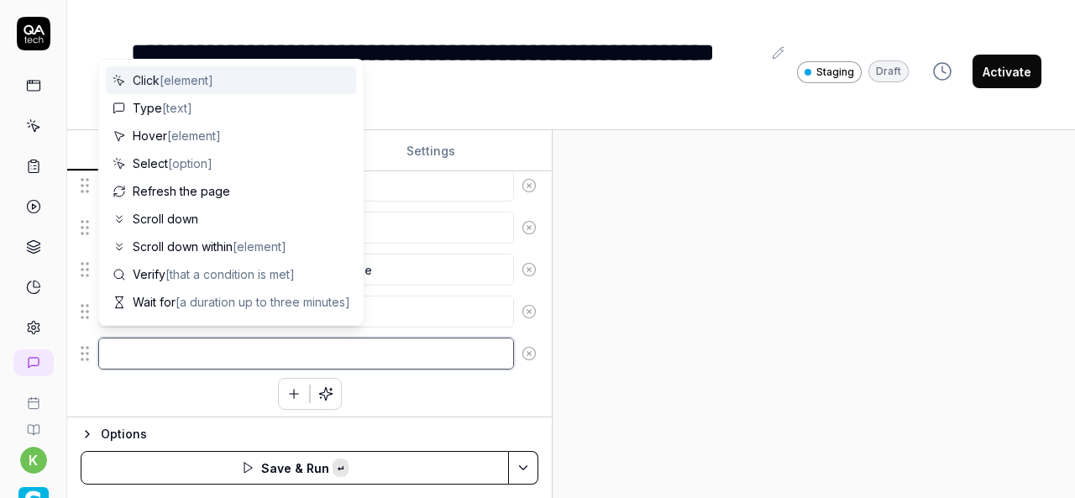
paste textarea "Mouse move to Auto Schedule"
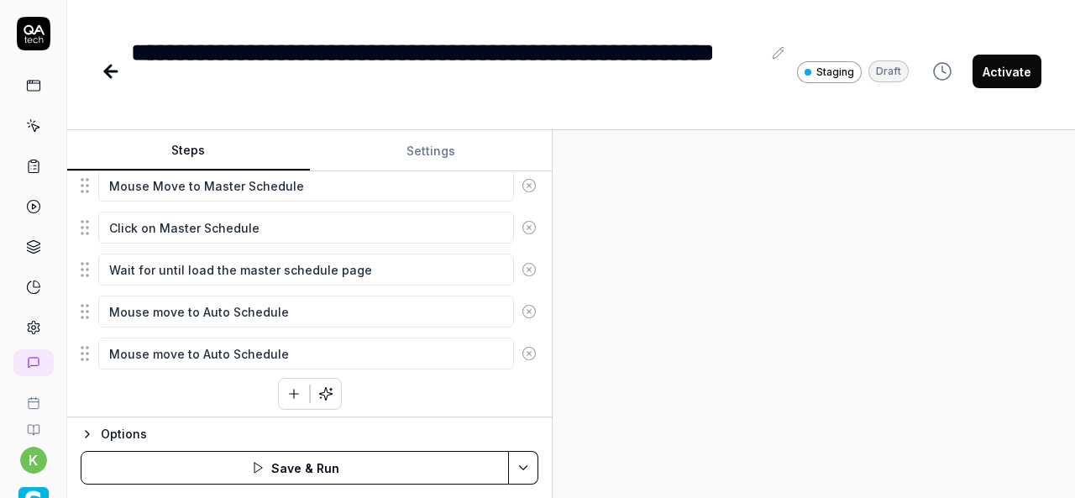
click at [221, 405] on div "Goal Verify user should not get error message in auto schedule. Expected result…" at bounding box center [309, 294] width 484 height 246
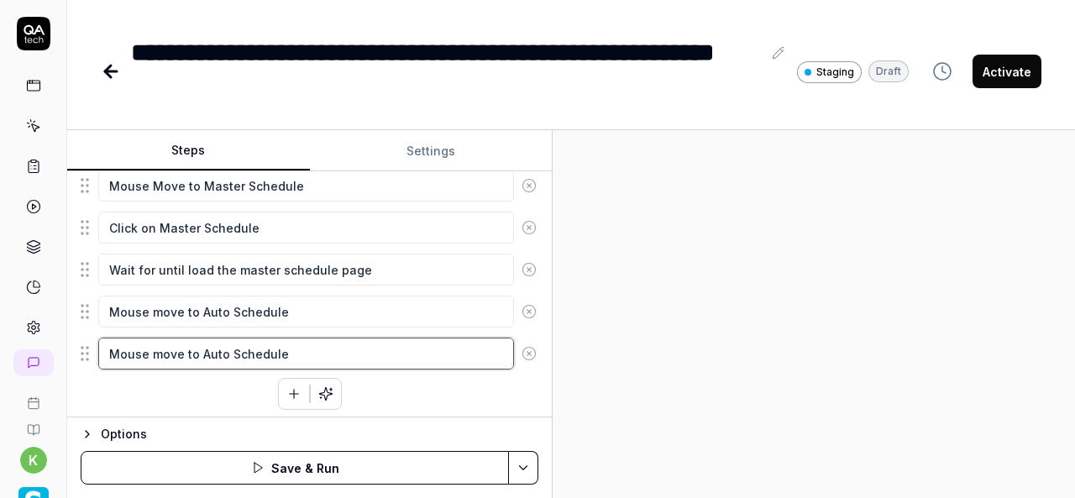
click at [192, 343] on textarea "Mouse move to Auto Schedule" at bounding box center [306, 353] width 416 height 32
drag, startPoint x: 200, startPoint y: 345, endPoint x: 94, endPoint y: 367, distance: 108.0
click at [94, 367] on div "Click on hamburger at left side for expand the menu navigation Click on the Sch…" at bounding box center [310, 205] width 458 height 410
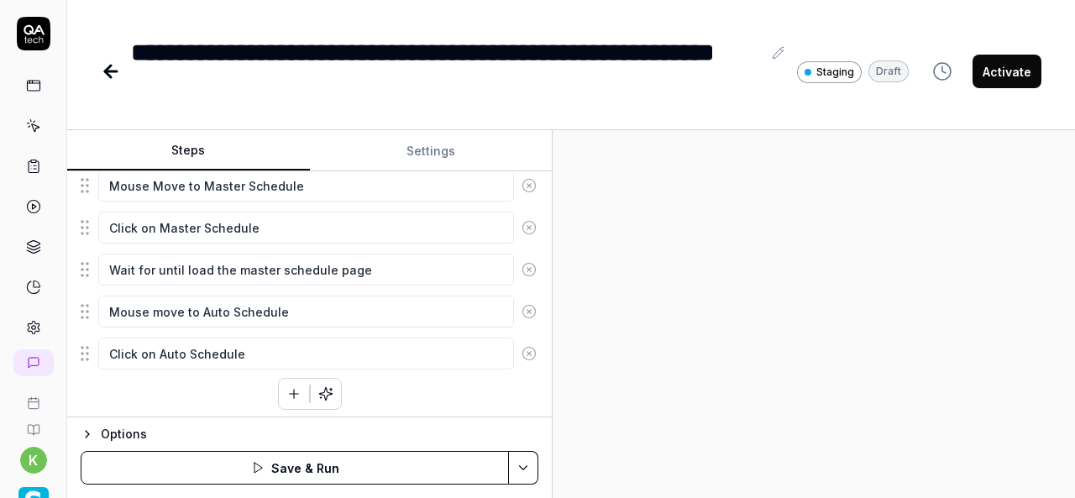
click at [191, 397] on div "Click on hamburger at left side for expand the menu navigation Click on the Sch…" at bounding box center [310, 205] width 458 height 410
click at [435, 387] on div "Click on hamburger at left side for expand the menu navigation Click on the Sch…" at bounding box center [310, 205] width 458 height 410
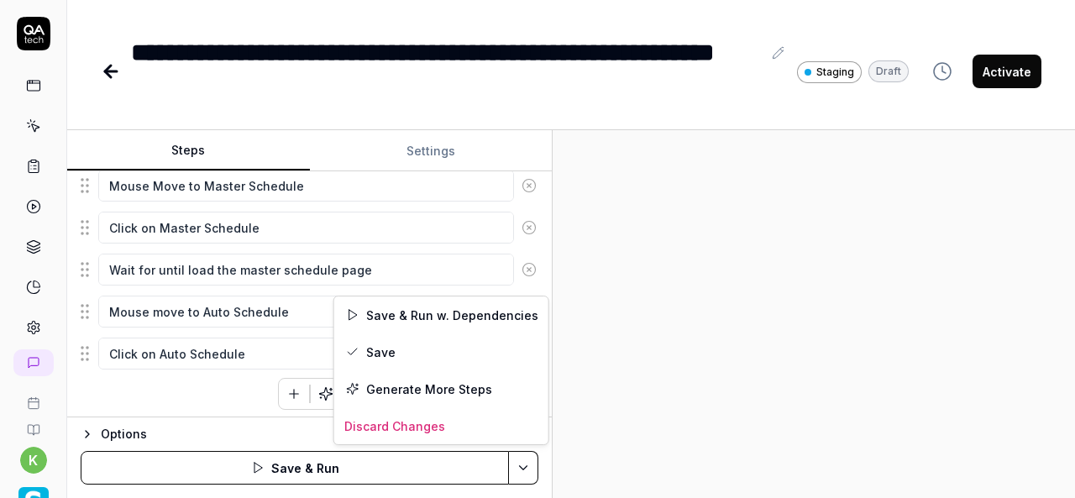
click at [518, 465] on html "**********" at bounding box center [537, 249] width 1075 height 498
click at [435, 318] on div "Save & Run w. Dependencies" at bounding box center [441, 314] width 214 height 37
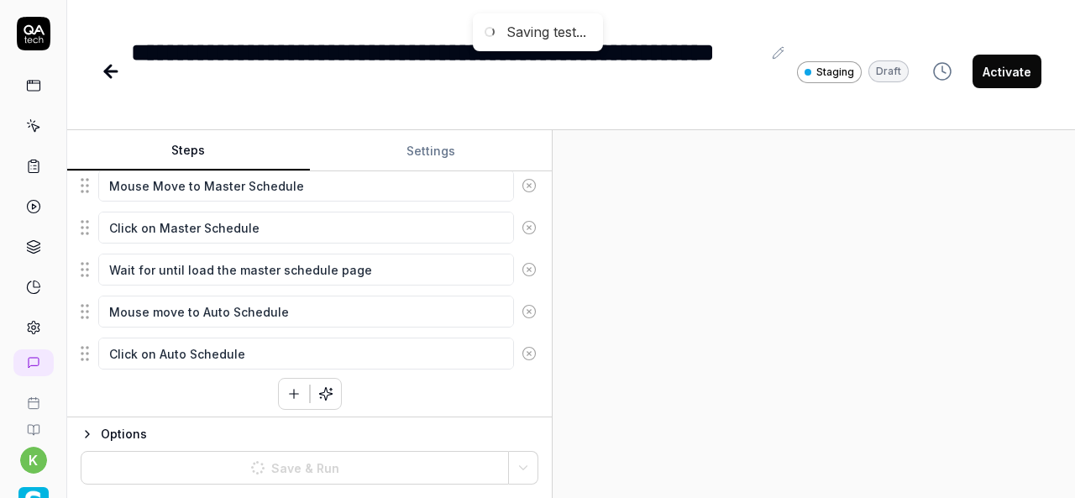
click at [764, 308] on div at bounding box center [813, 314] width 522 height 368
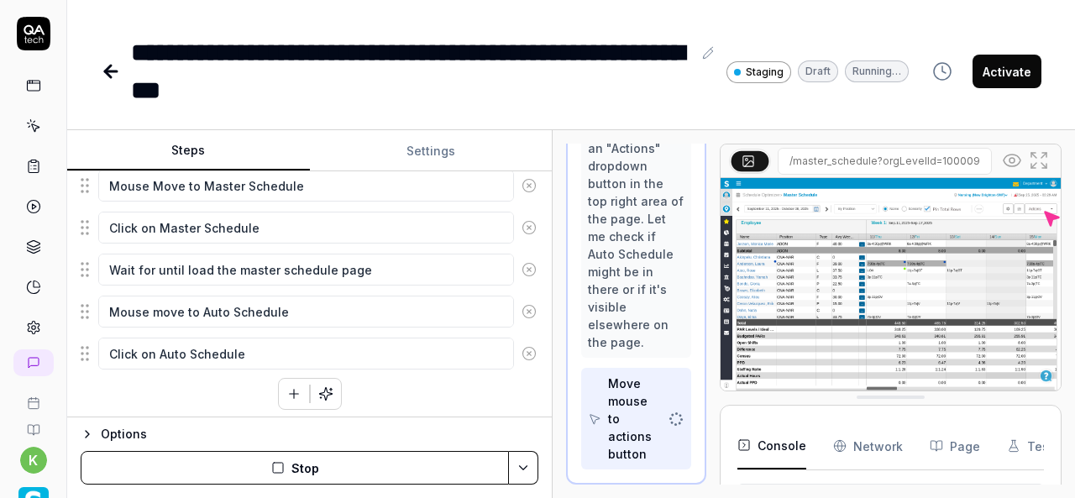
scroll to position [1638, 0]
click at [834, 285] on img at bounding box center [890, 284] width 340 height 212
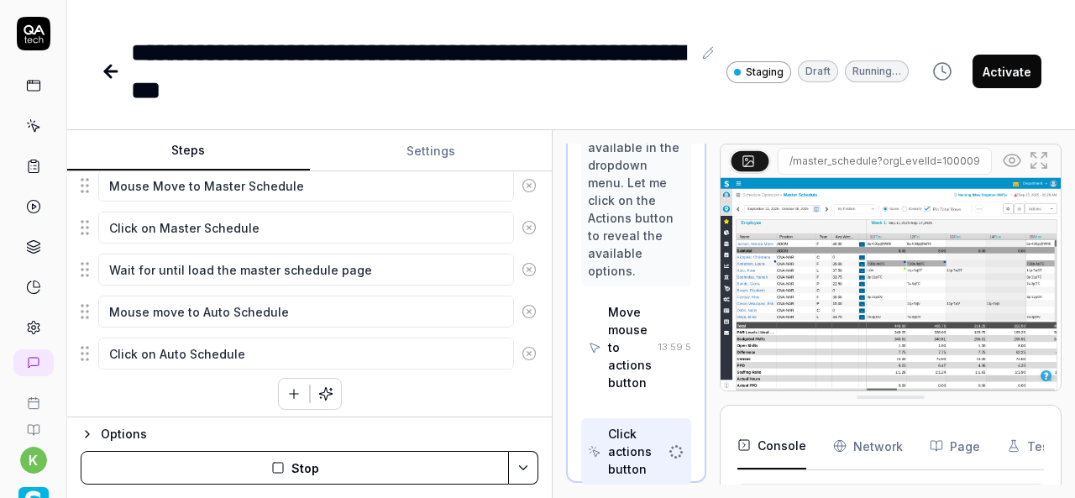
scroll to position [1448, 0]
click at [286, 386] on icon "button" at bounding box center [293, 393] width 15 height 15
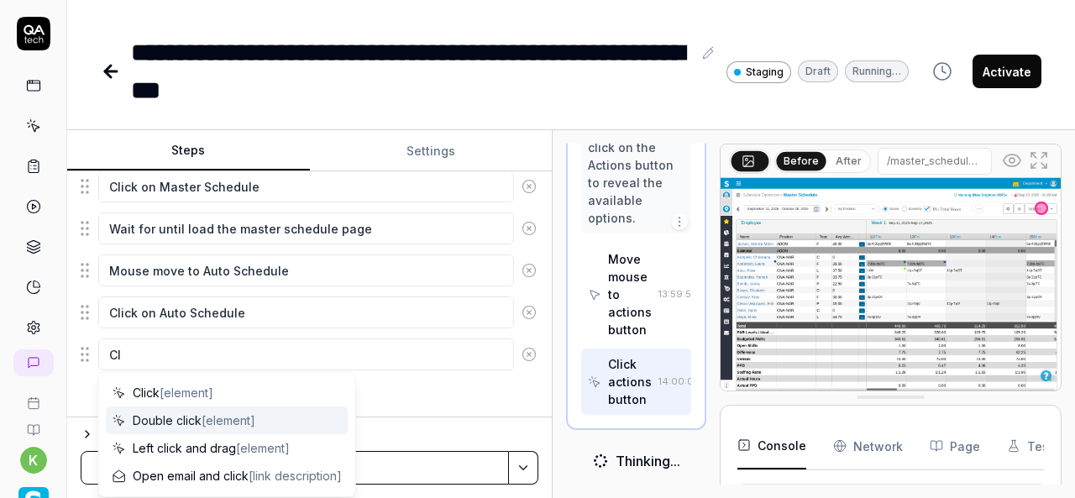
scroll to position [1514, 0]
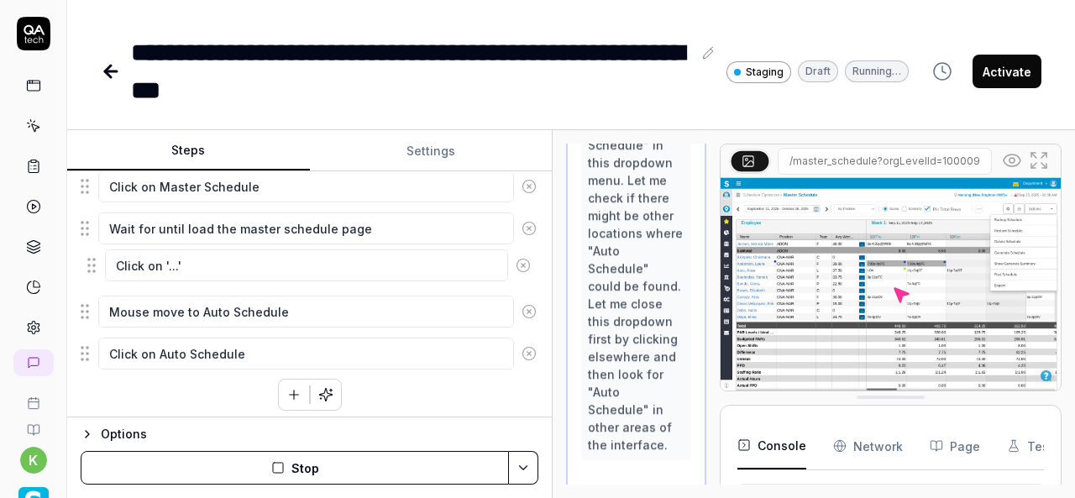
drag, startPoint x: 85, startPoint y: 343, endPoint x: 92, endPoint y: 261, distance: 82.6
click at [92, 261] on fieldset "Click on hamburger at left side for expand the menu navigation Click on the Sch…" at bounding box center [310, 165] width 458 height 413
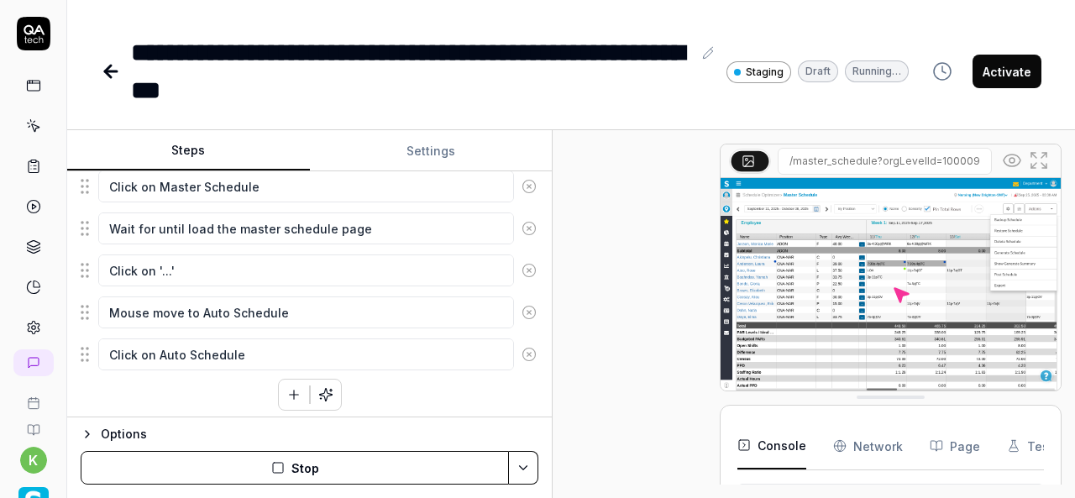
scroll to position [2042, 0]
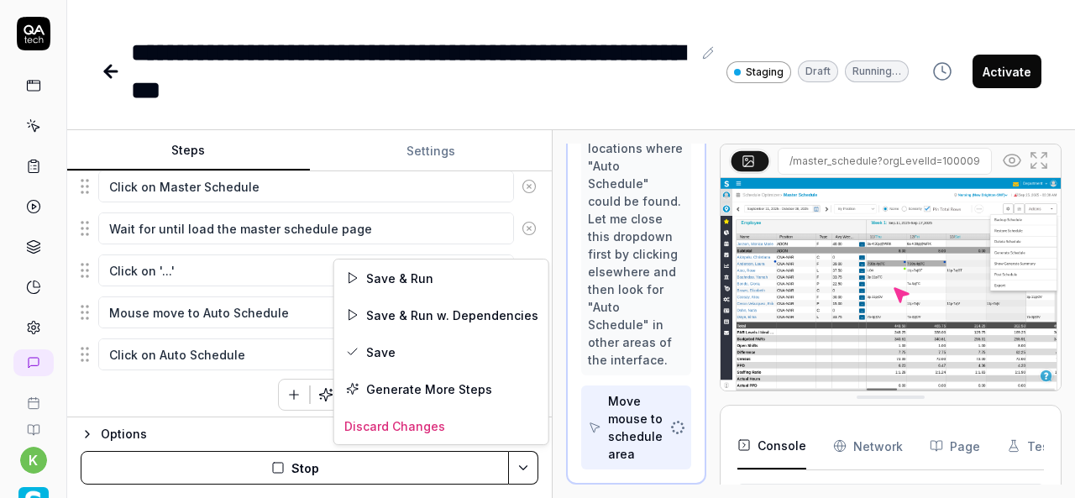
click at [533, 461] on html "**********" at bounding box center [537, 249] width 1075 height 498
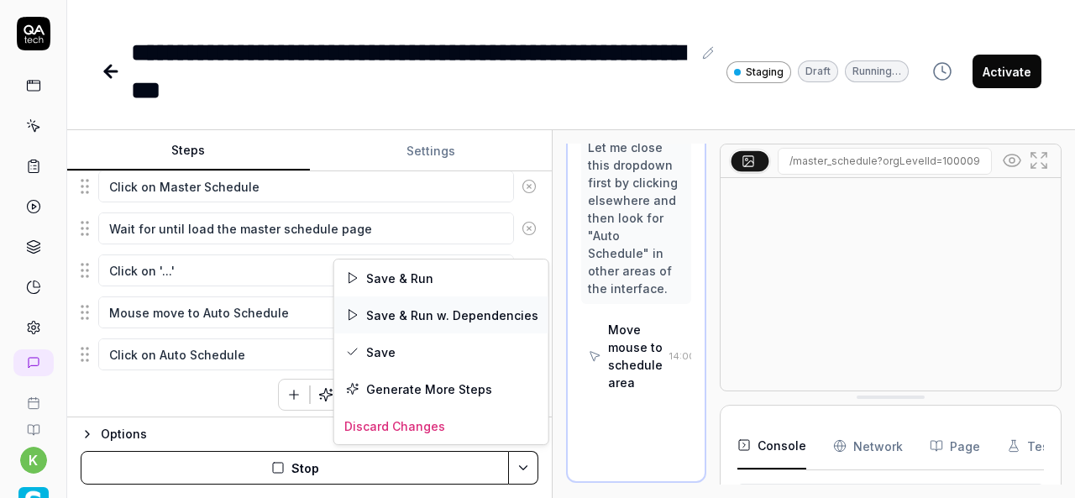
scroll to position [2100, 0]
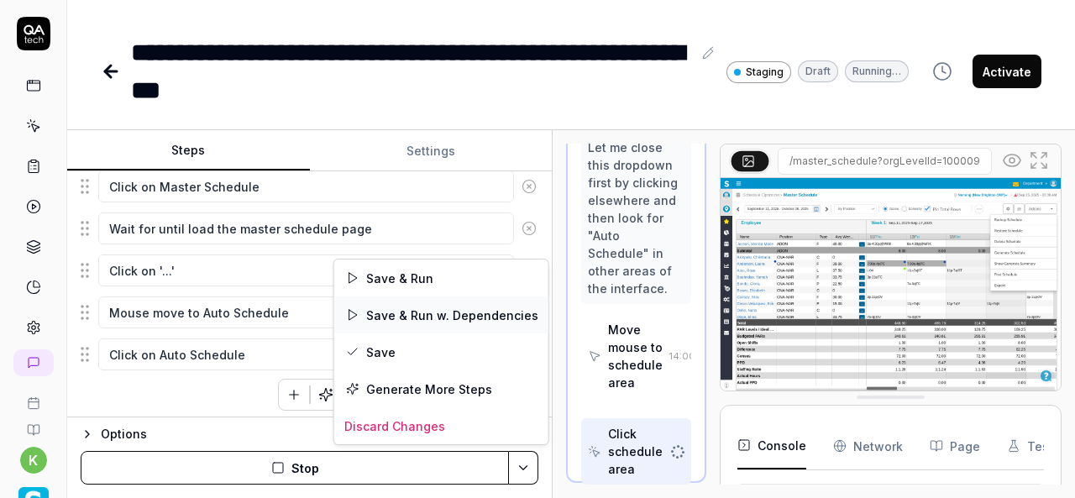
click at [403, 317] on div "Save & Run w. Dependencies" at bounding box center [441, 314] width 214 height 37
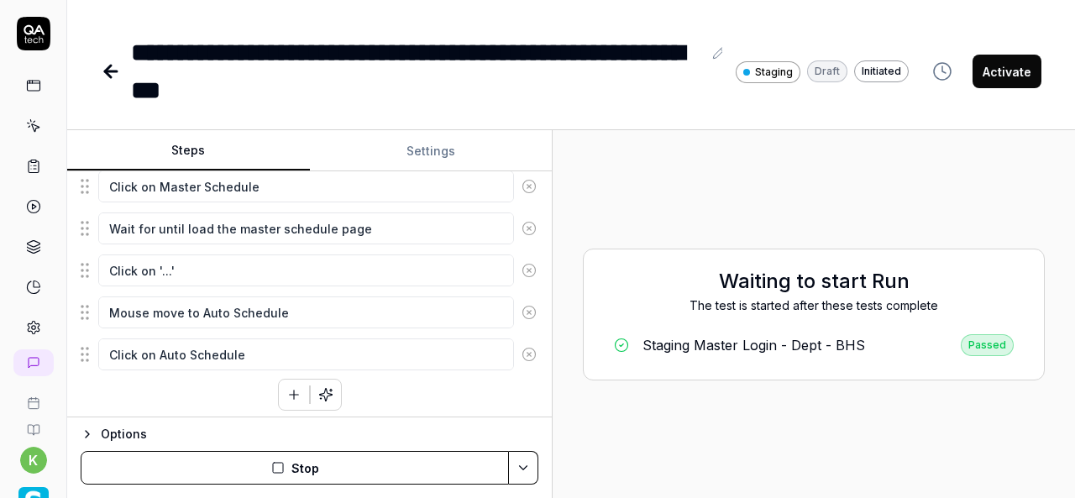
click at [750, 211] on div "Waiting to start Run The test is started after these tests complete Staging Mas…" at bounding box center [813, 314] width 495 height 341
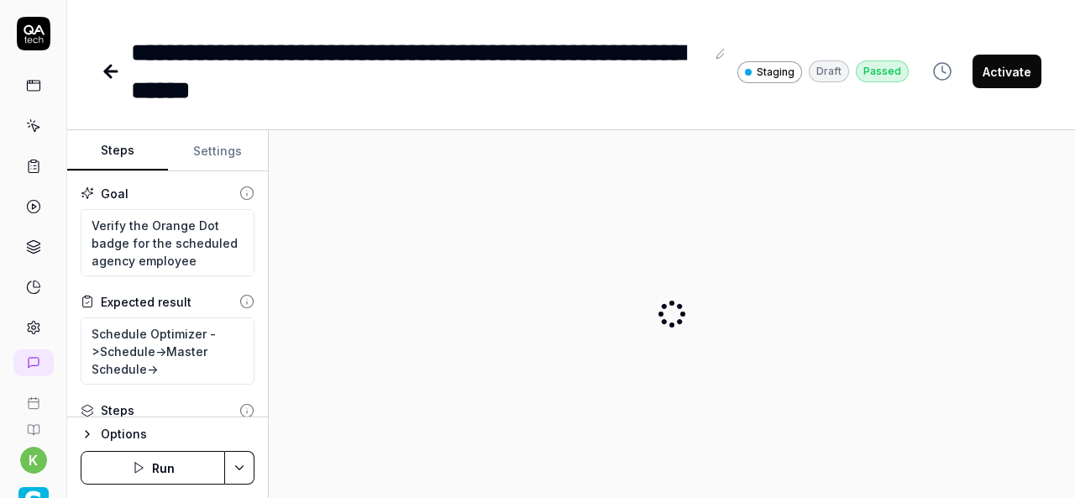
click at [29, 120] on icon at bounding box center [33, 125] width 15 height 15
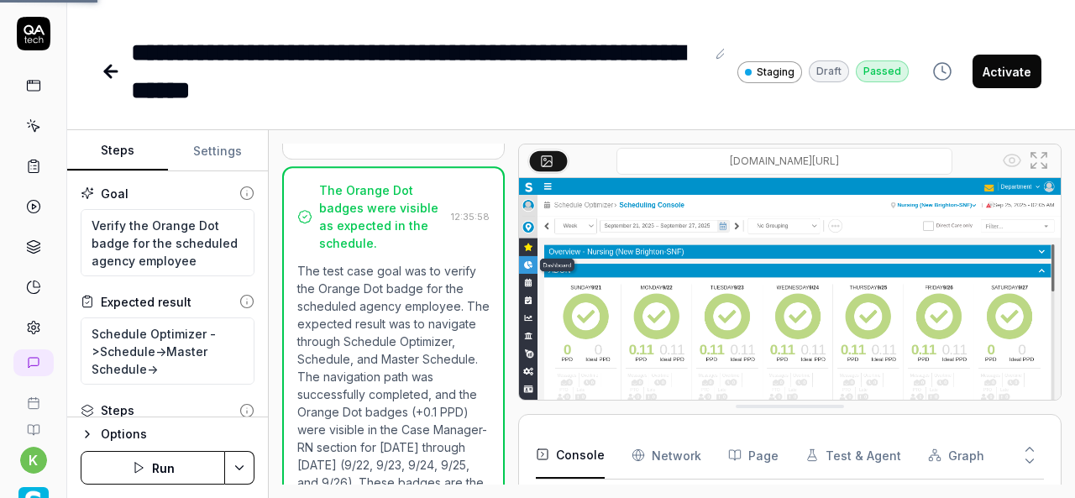
scroll to position [710, 0]
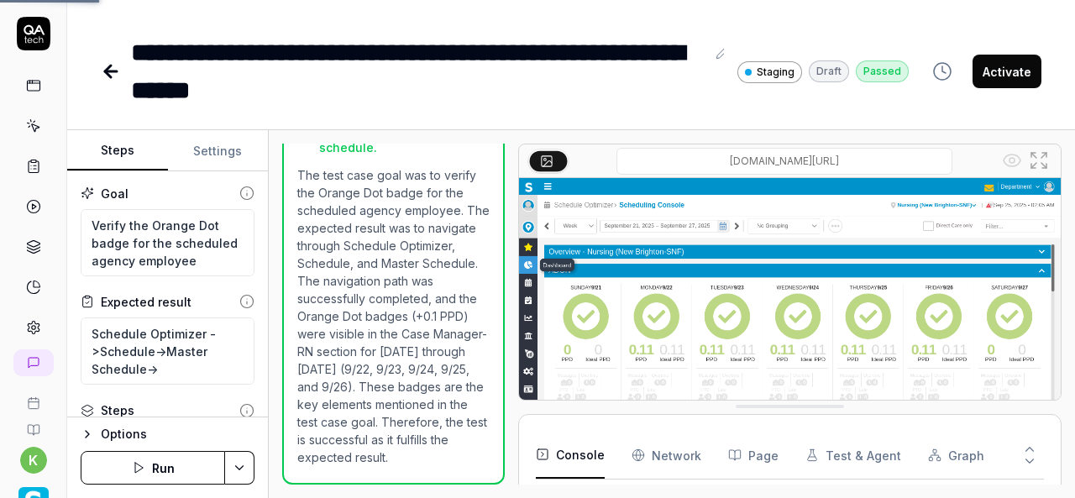
type textarea "*"
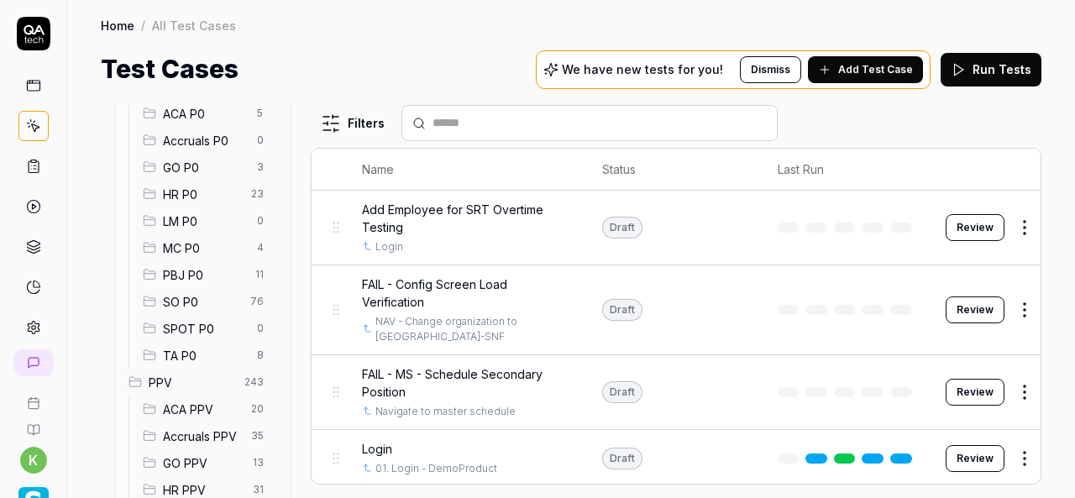
scroll to position [202, 0]
click at [203, 296] on span "SO P0" at bounding box center [201, 299] width 77 height 18
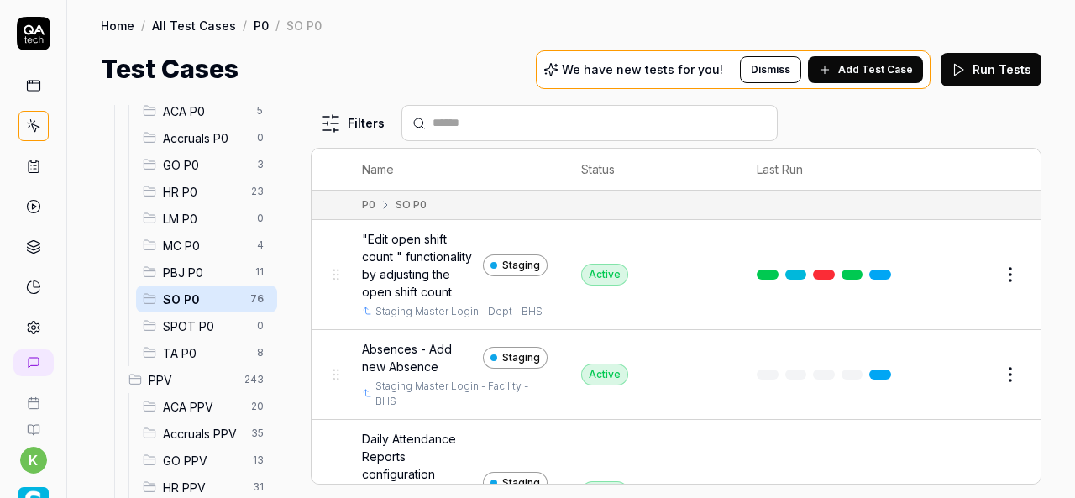
click at [499, 130] on input "text" at bounding box center [599, 123] width 334 height 18
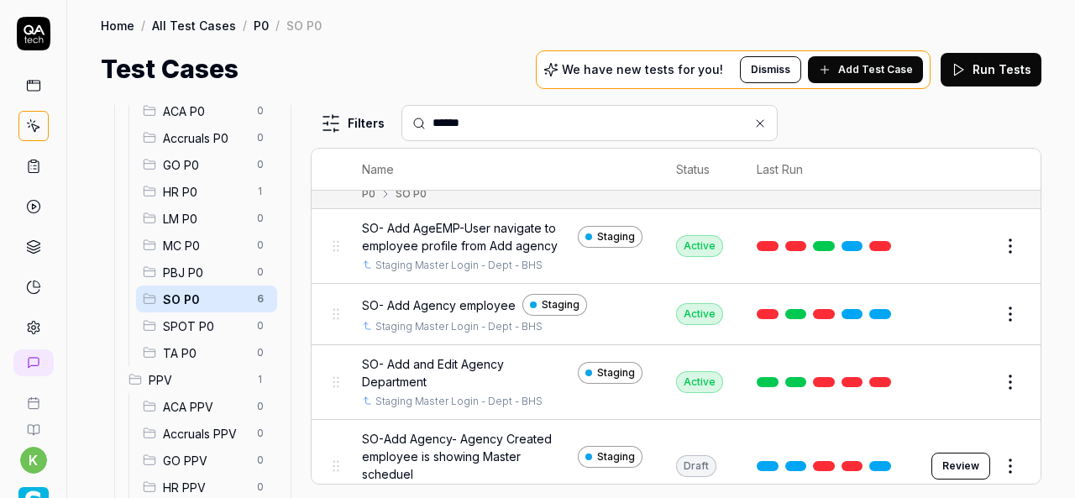
scroll to position [43, 0]
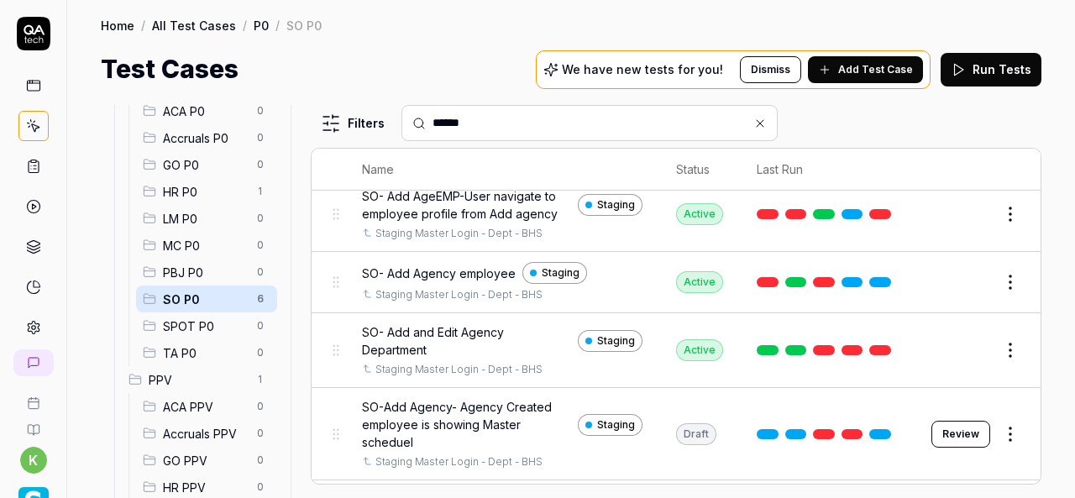
type input "******"
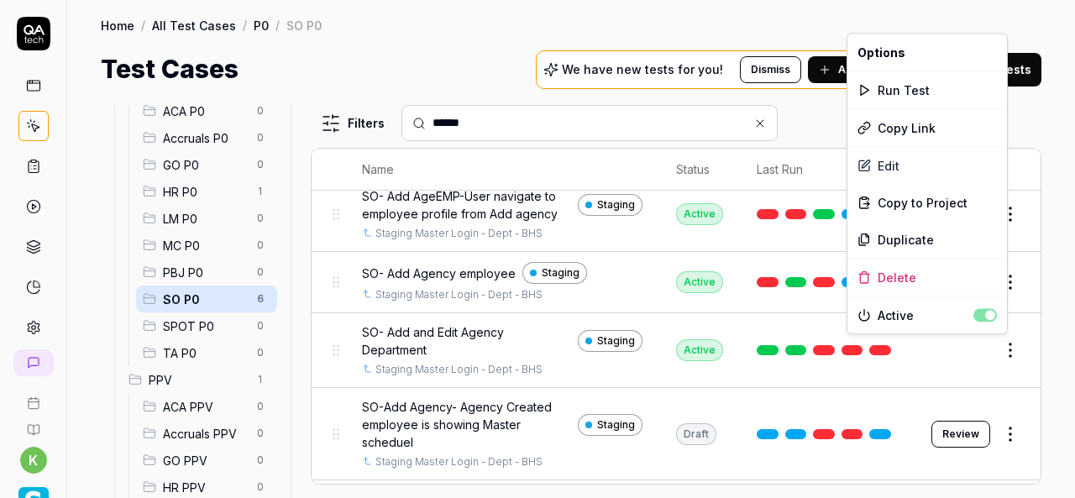
click at [997, 357] on html "k Home / All Test Cases / P0 / SO P0 Home / All Test Cases / P0 / SO P0 Test Ca…" at bounding box center [537, 249] width 1075 height 498
click at [917, 95] on div "Run Test" at bounding box center [927, 89] width 160 height 37
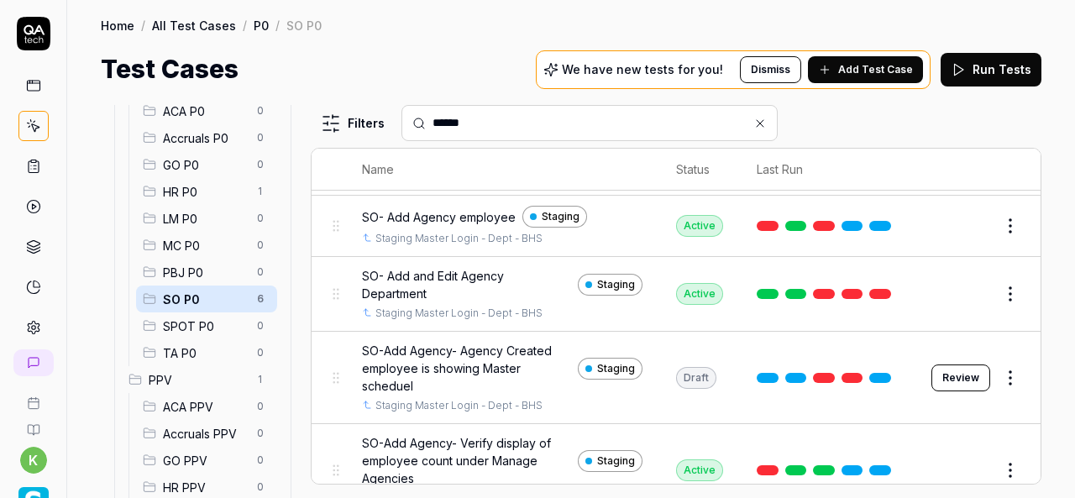
scroll to position [97, 0]
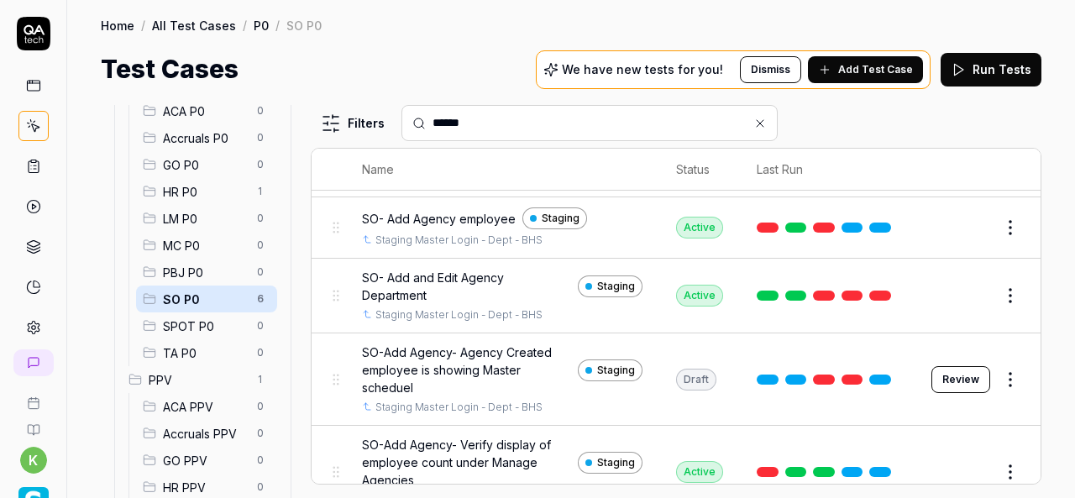
click at [384, 2] on div "Home / All Test Cases / P0 / SO P0 Home / All Test Cases / P0 / SO P0 Test Case…" at bounding box center [570, 44] width 1007 height 88
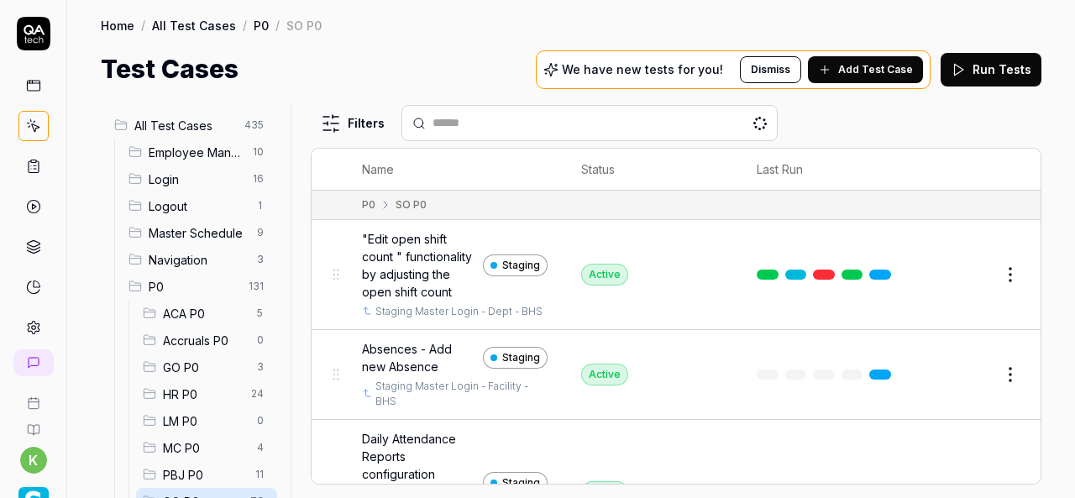
click at [438, 110] on div at bounding box center [589, 123] width 376 height 36
click at [446, 114] on input "text" at bounding box center [599, 123] width 334 height 18
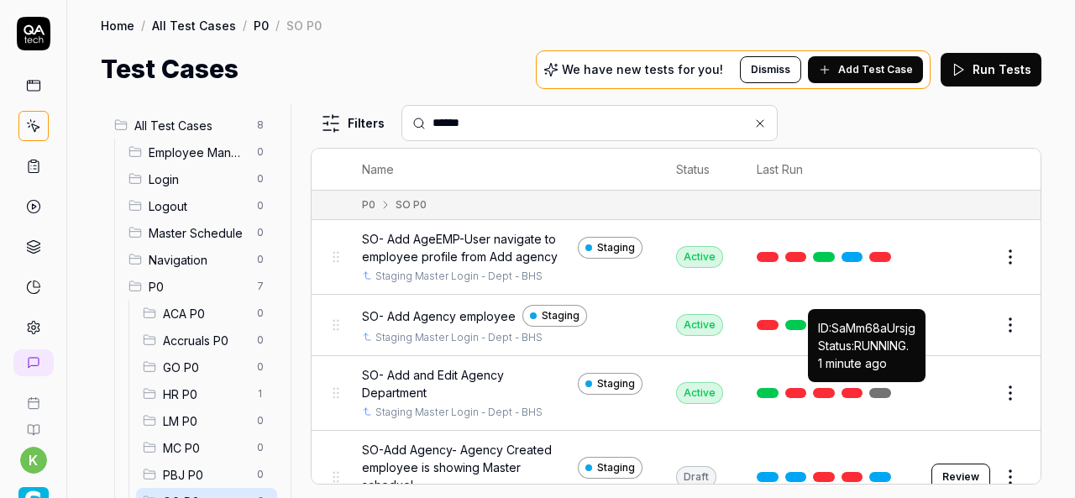
type input "******"
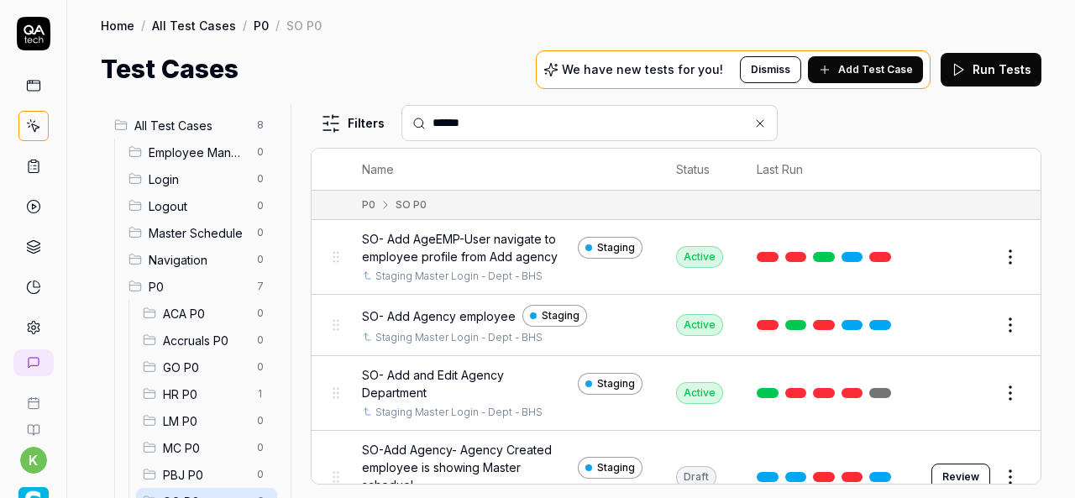
click at [869, 391] on link at bounding box center [880, 393] width 22 height 10
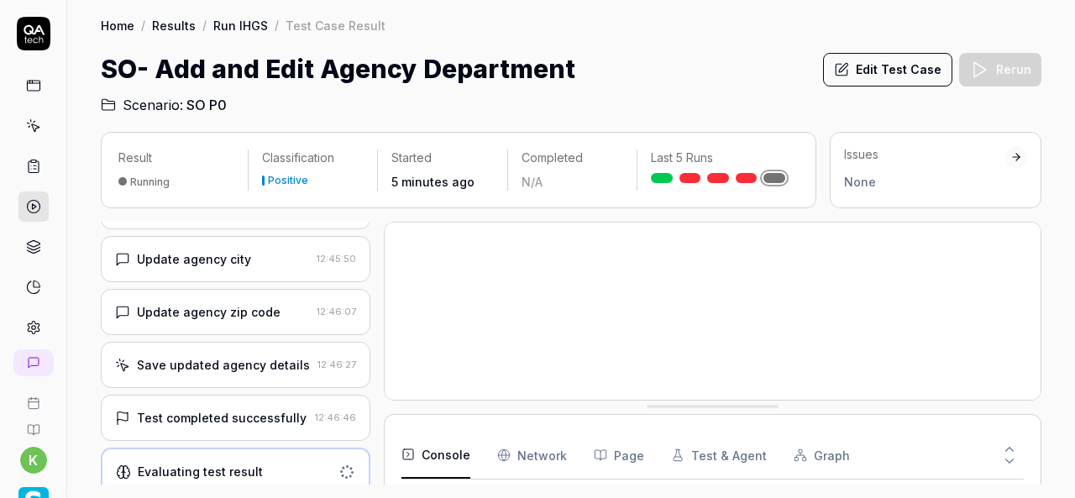
scroll to position [961, 0]
click at [265, 420] on div "Test completed successfully 12:46:46" at bounding box center [235, 419] width 269 height 46
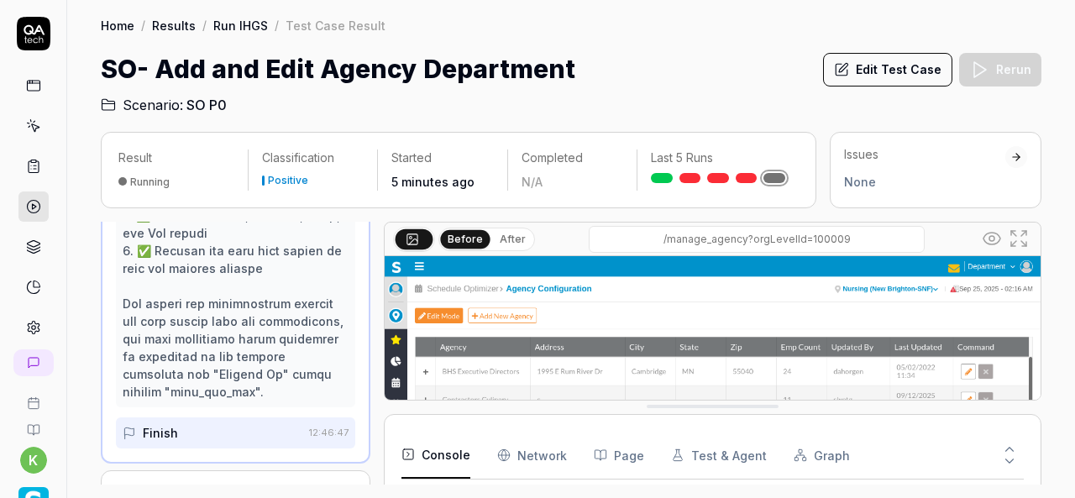
scroll to position [1696, 0]
click at [42, 123] on div at bounding box center [33, 180] width 66 height 326
click at [34, 125] on icon at bounding box center [33, 125] width 15 height 15
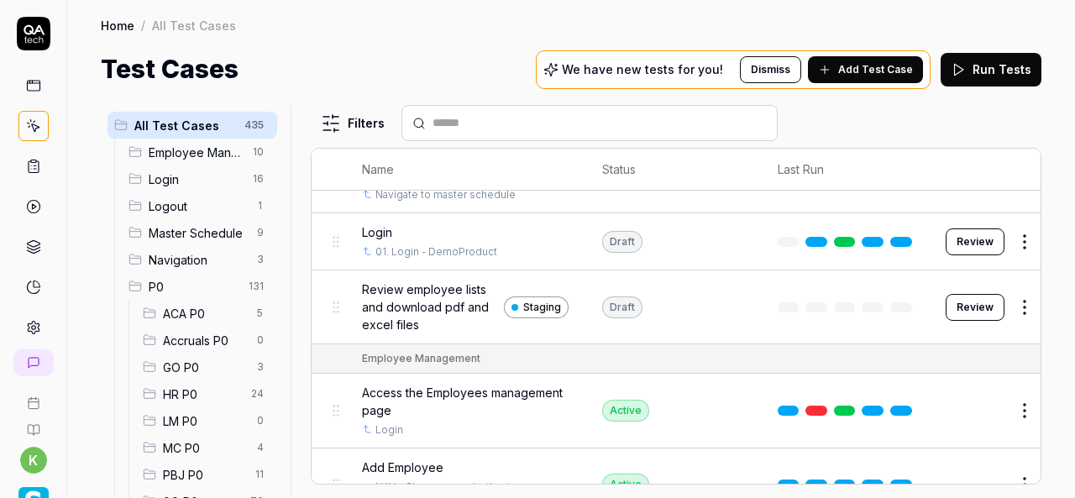
scroll to position [220, 0]
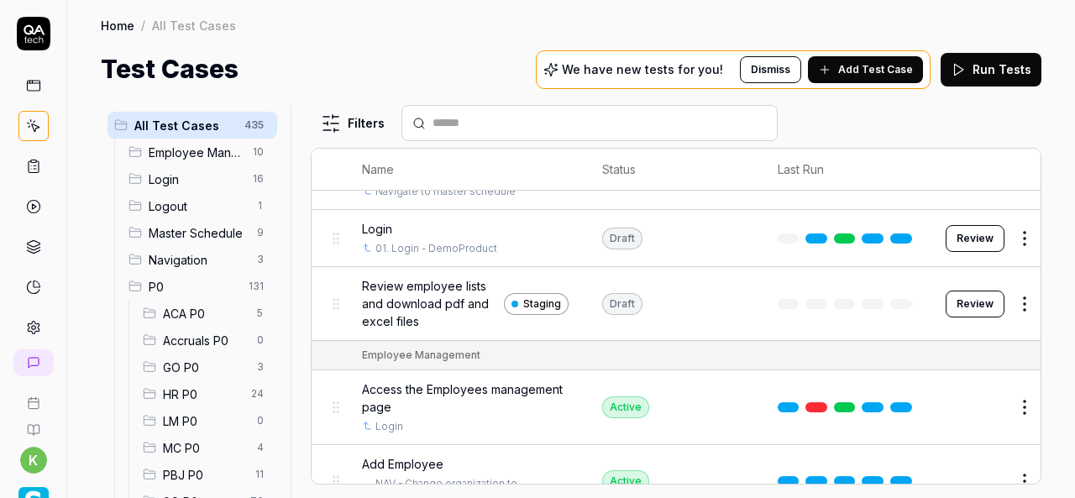
click at [437, 125] on input "text" at bounding box center [599, 123] width 334 height 18
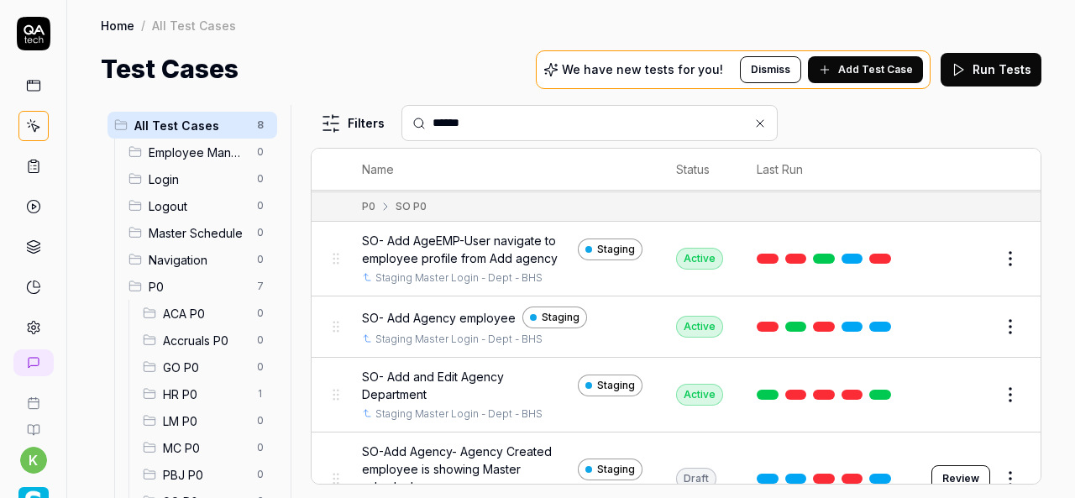
scroll to position [124, 0]
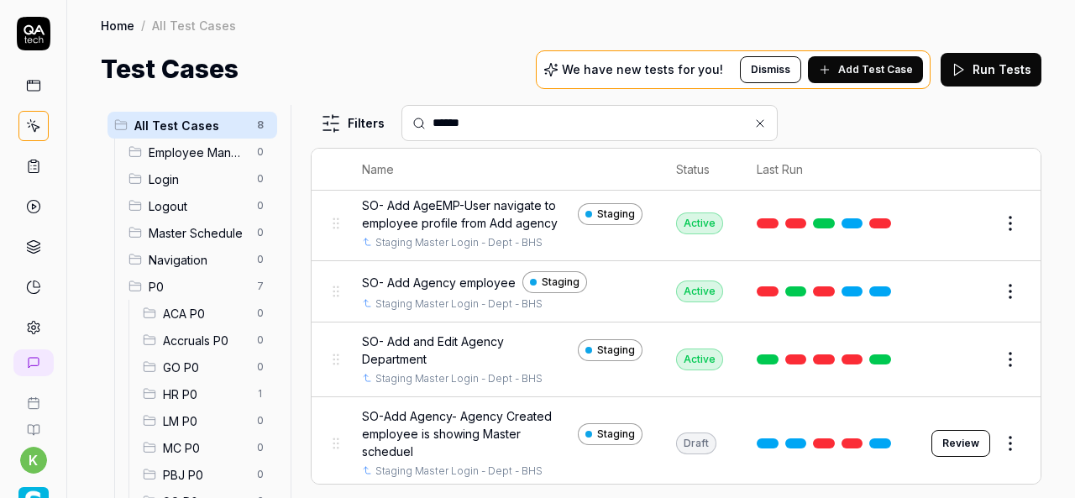
type input "******"
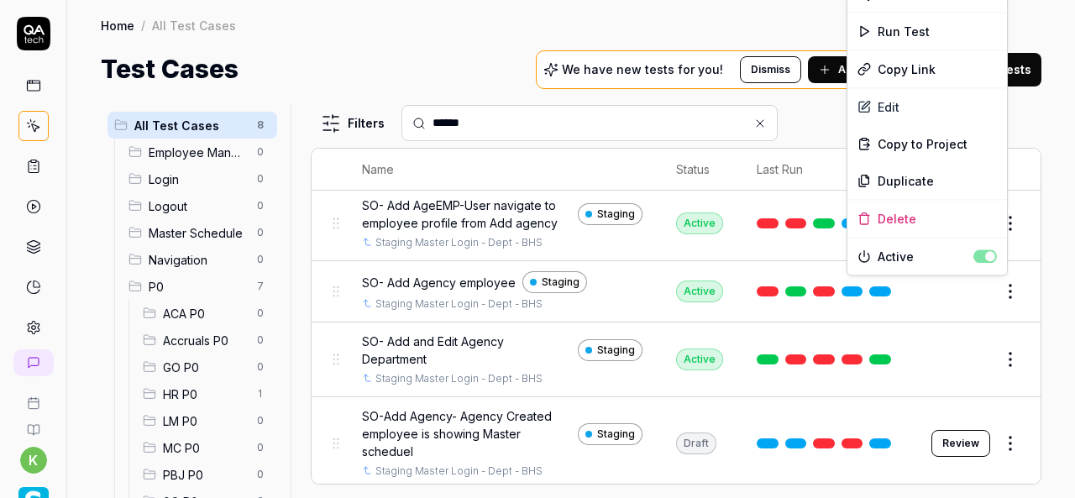
click at [1002, 294] on html "k Home / All Test Cases Home / All Test Cases Test Cases We have new tests for …" at bounding box center [537, 249] width 1075 height 498
click at [908, 39] on div "Run Test" at bounding box center [927, 31] width 160 height 37
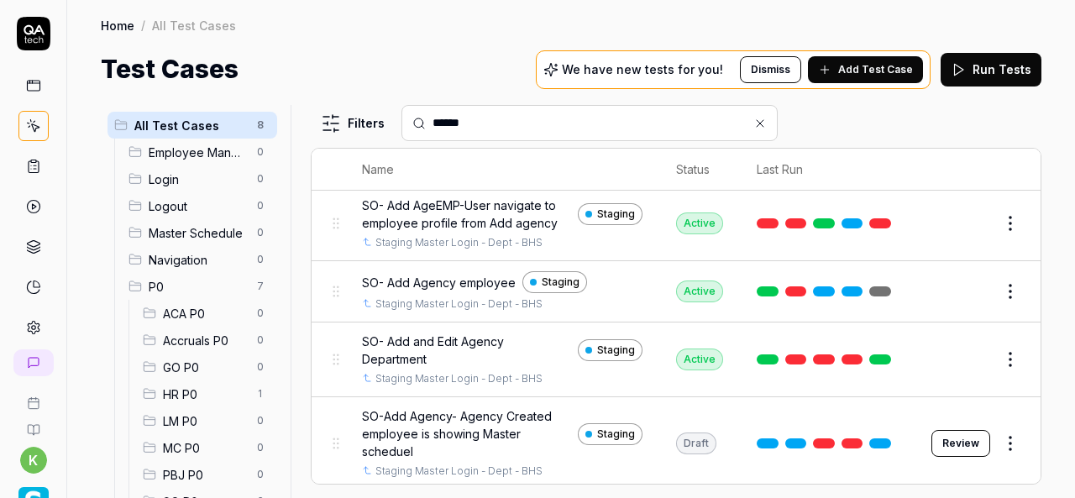
click at [869, 286] on link at bounding box center [880, 291] width 22 height 10
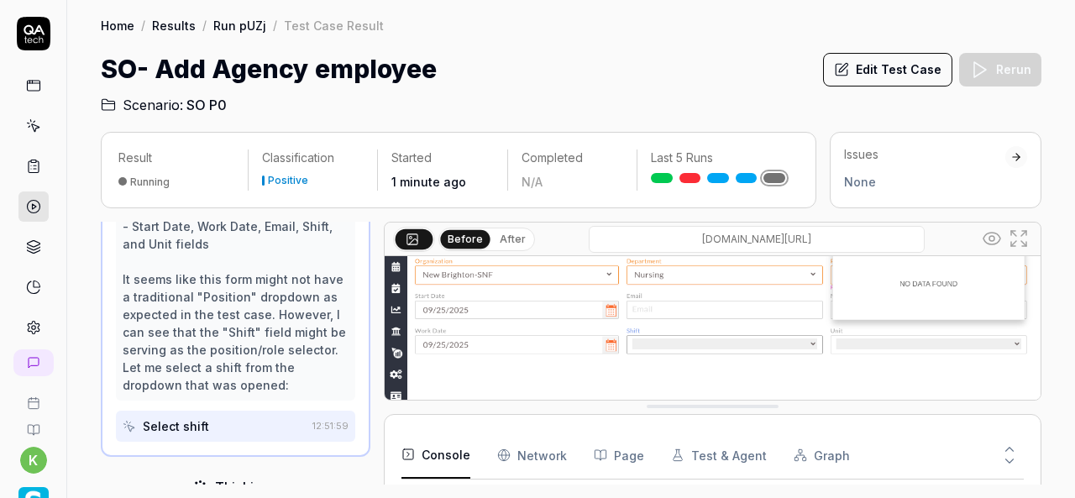
scroll to position [122, 0]
click at [290, 334] on div "I can see that I clicked on the "Shift" dropdown instead of the Position dropdo…" at bounding box center [236, 182] width 226 height 423
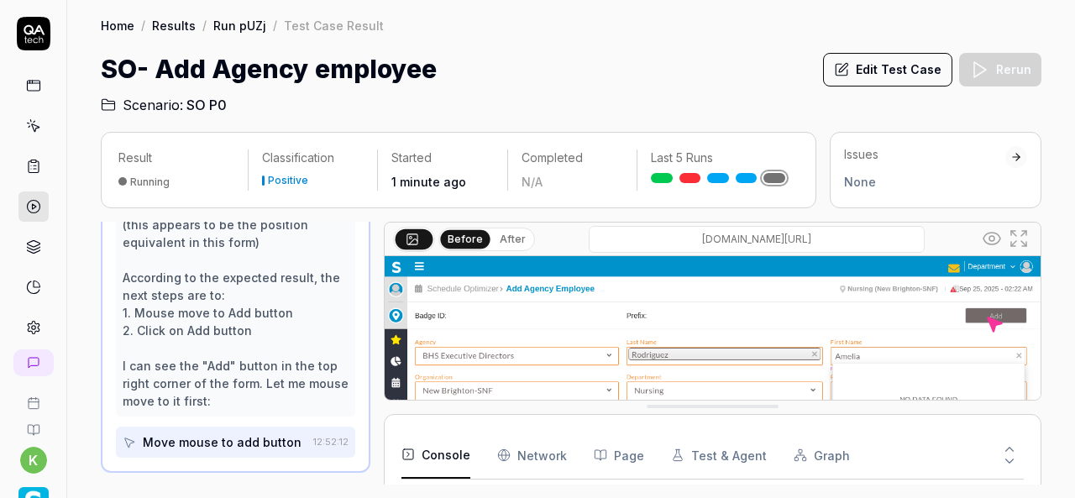
scroll to position [1242, 0]
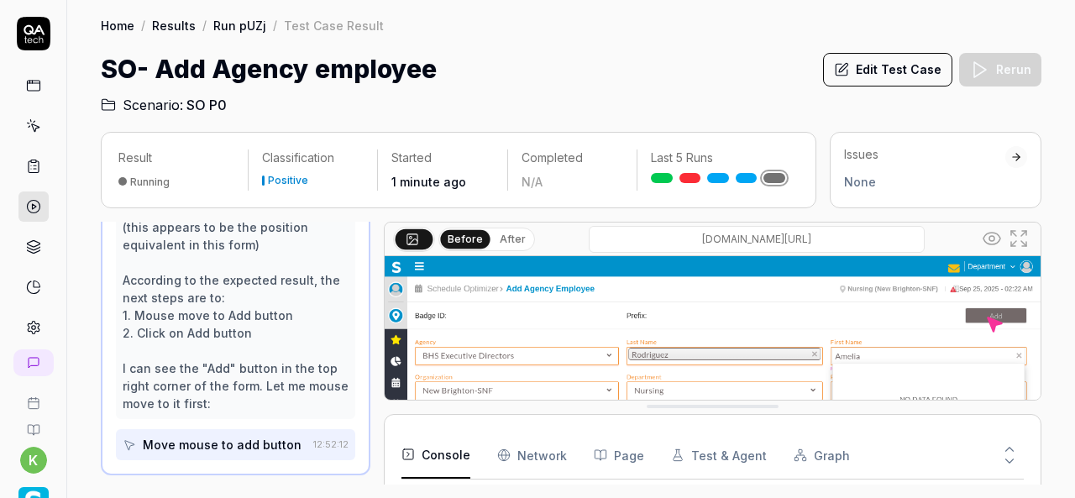
click at [833, 335] on img at bounding box center [712, 461] width 656 height 410
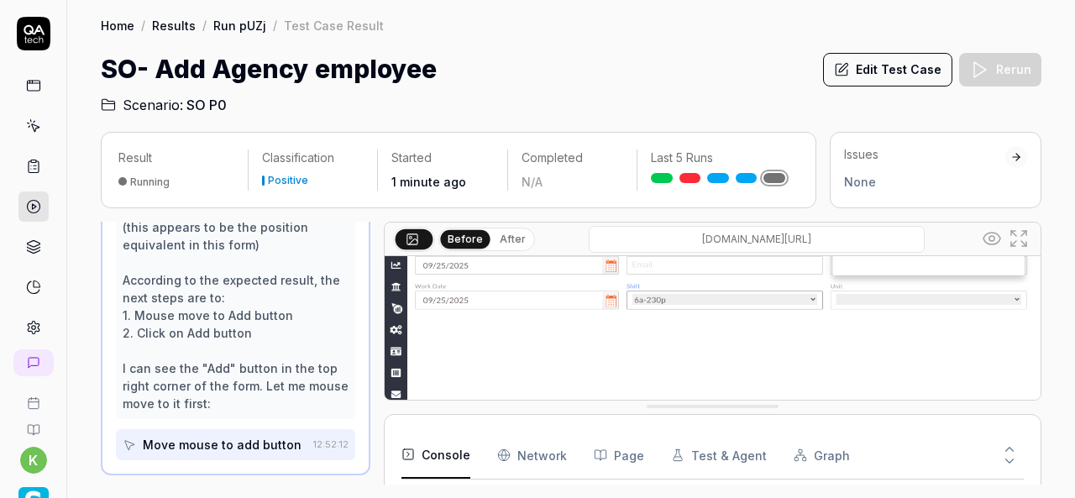
scroll to position [162, 0]
click at [828, 311] on img at bounding box center [712, 299] width 656 height 410
click at [767, 298] on img at bounding box center [712, 299] width 656 height 410
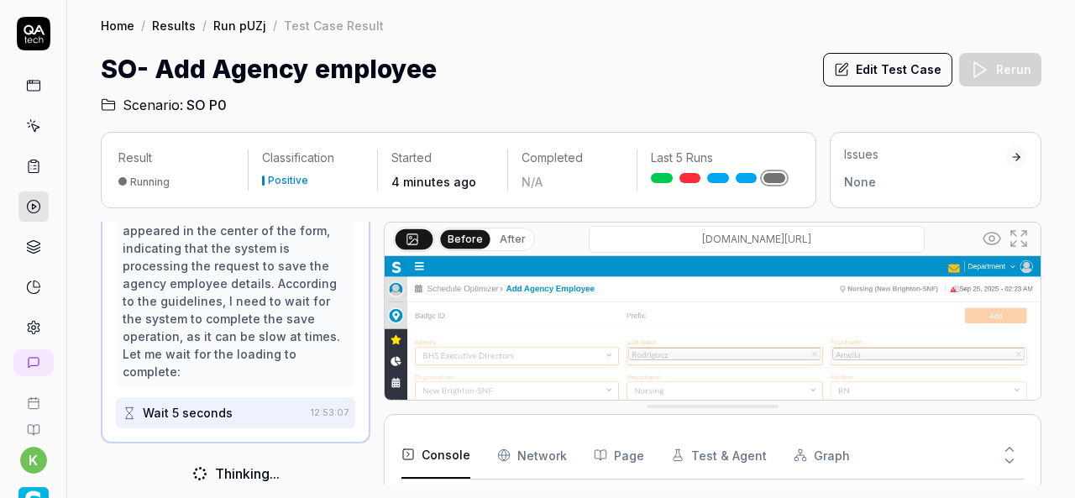
scroll to position [341, 0]
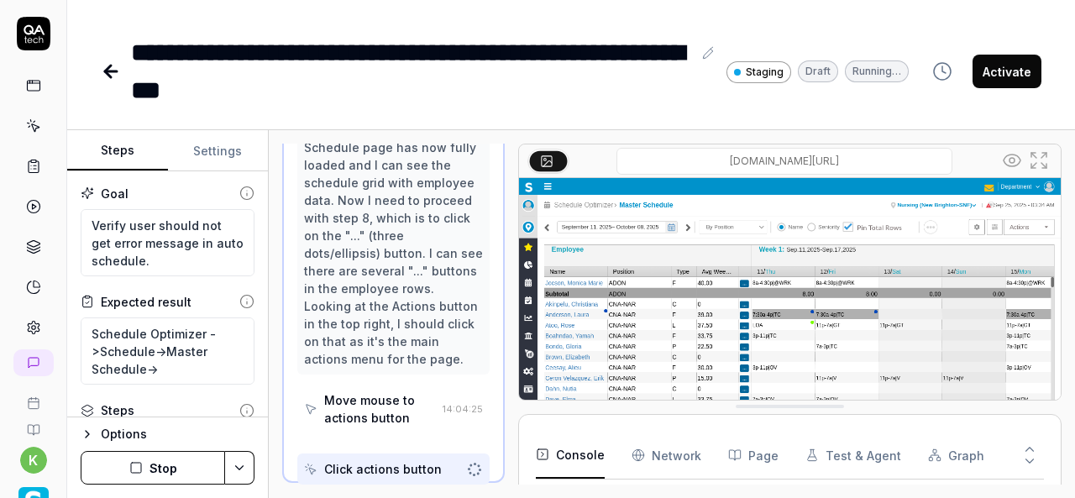
scroll to position [725, 0]
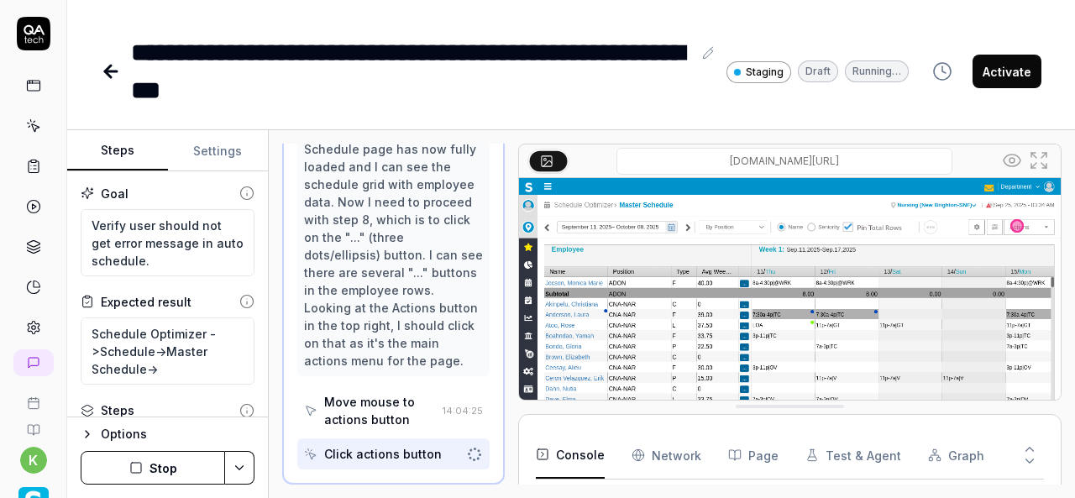
click at [421, 234] on div "Excellent! The Master Schedule page has now fully loaded and I can see the sche…" at bounding box center [393, 246] width 179 height 247
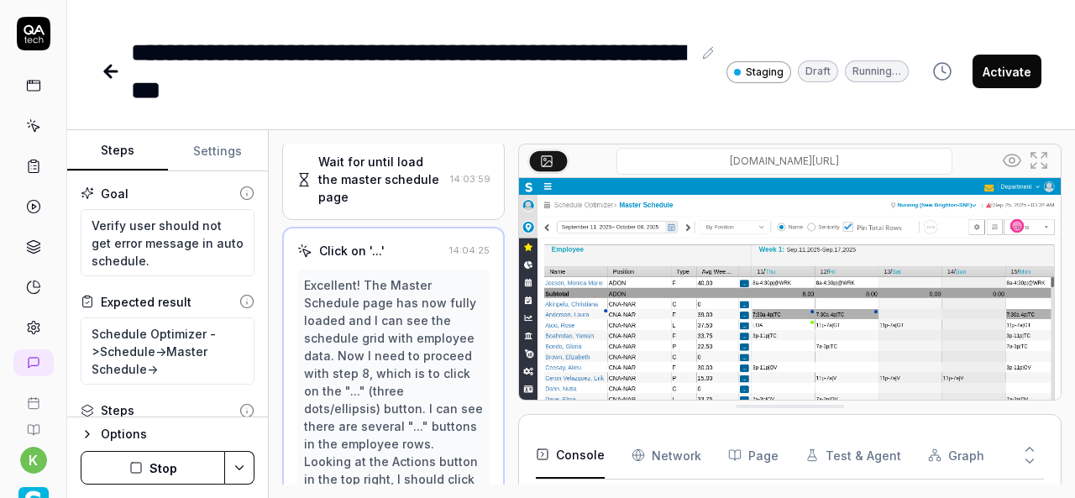
scroll to position [474, 0]
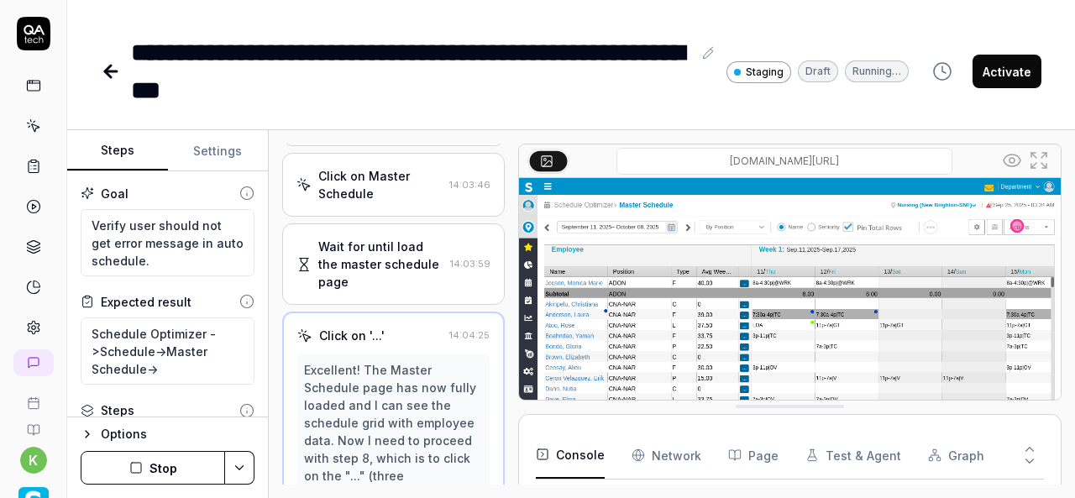
click at [405, 264] on div "Wait for until load the master schedule page" at bounding box center [380, 264] width 125 height 53
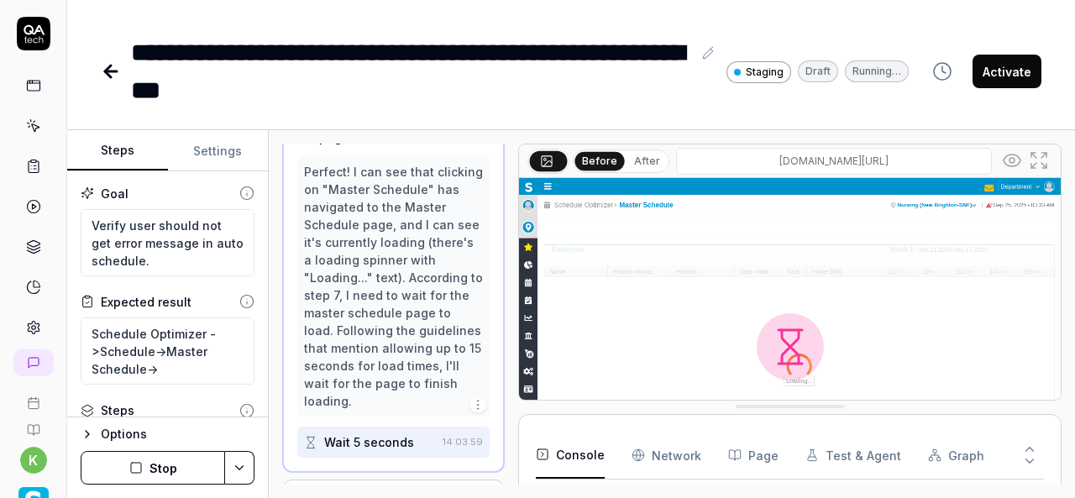
scroll to position [621, 0]
click at [395, 295] on div "Perfect! I can see that clicking on "Master Schedule" has navigated to the Mast…" at bounding box center [393, 284] width 179 height 247
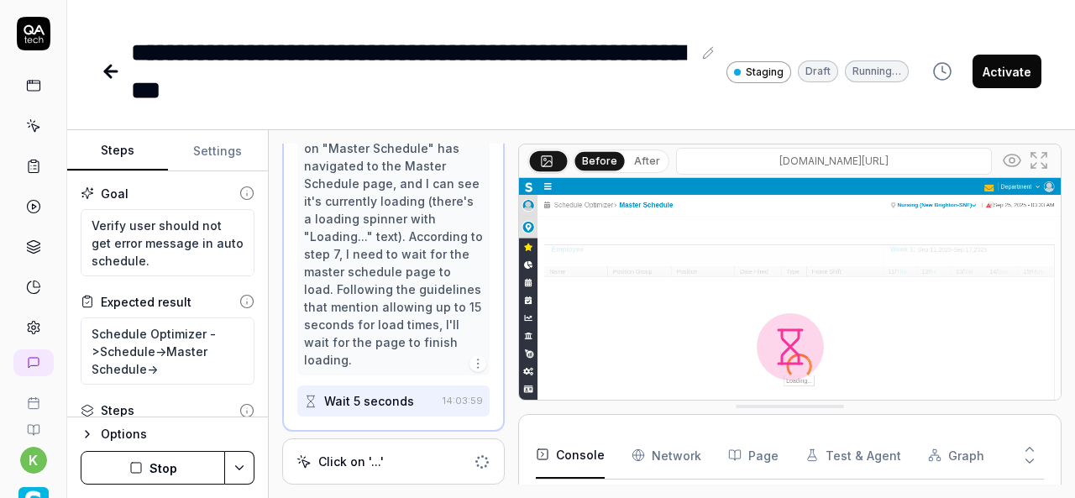
click at [342, 452] on div "Click on '...'" at bounding box center [350, 461] width 65 height 18
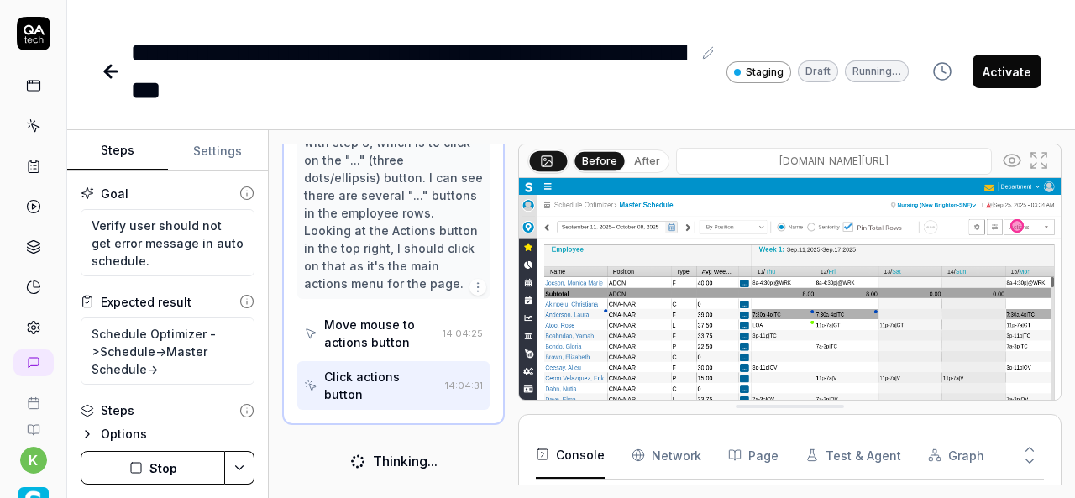
scroll to position [797, 0]
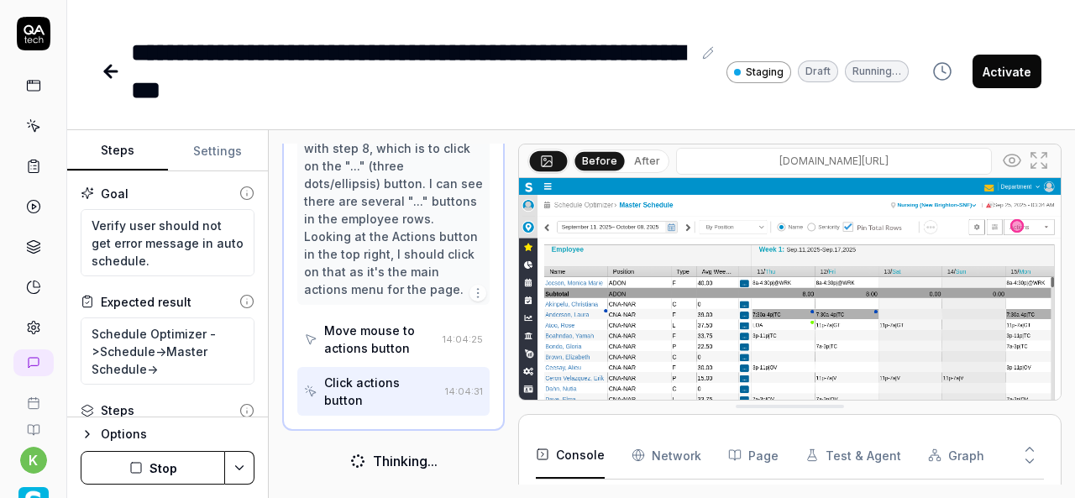
click at [925, 226] on img at bounding box center [789, 347] width 541 height 338
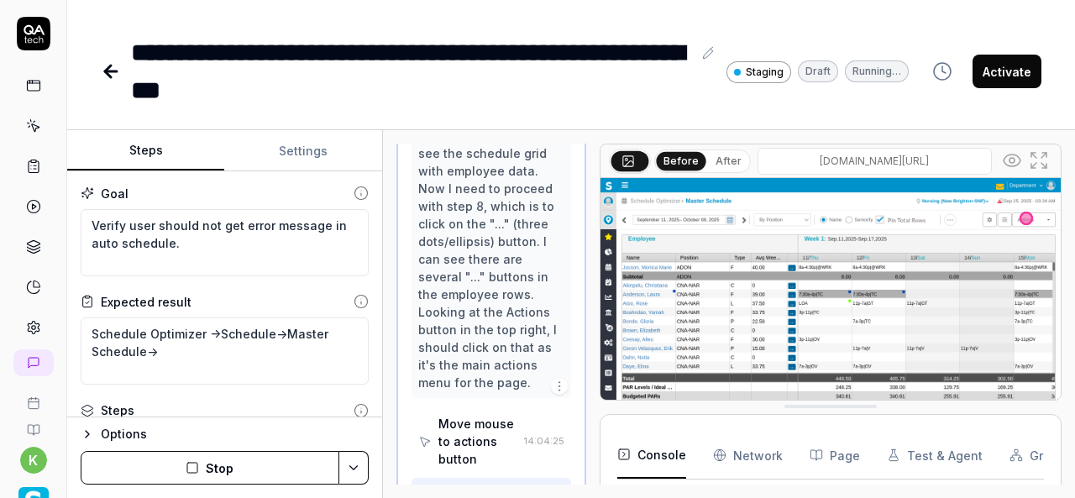
scroll to position [920, 0]
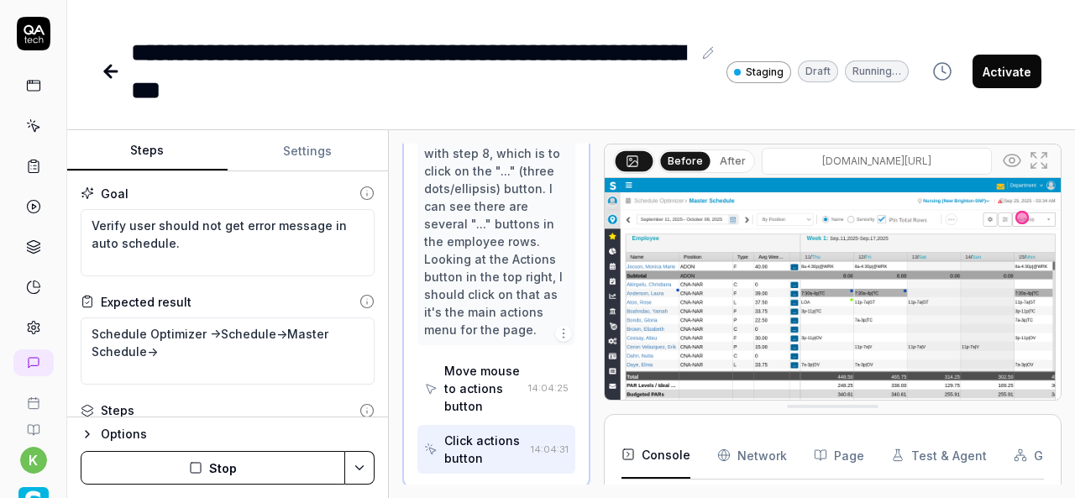
click at [390, 341] on div "Steps Settings Goal Verify user should not get error message in auto schedule. …" at bounding box center [570, 314] width 1007 height 368
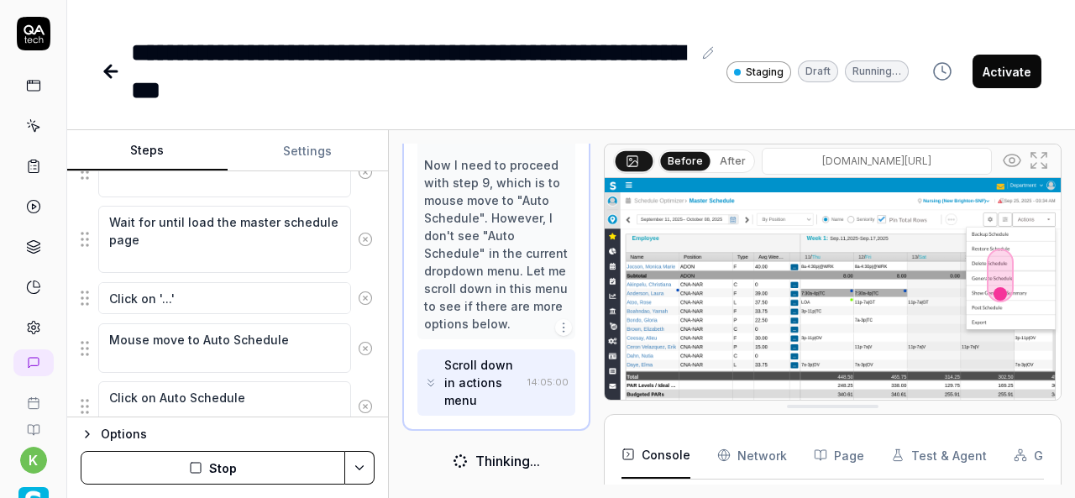
scroll to position [641, 0]
click at [940, 227] on img at bounding box center [832, 320] width 456 height 285
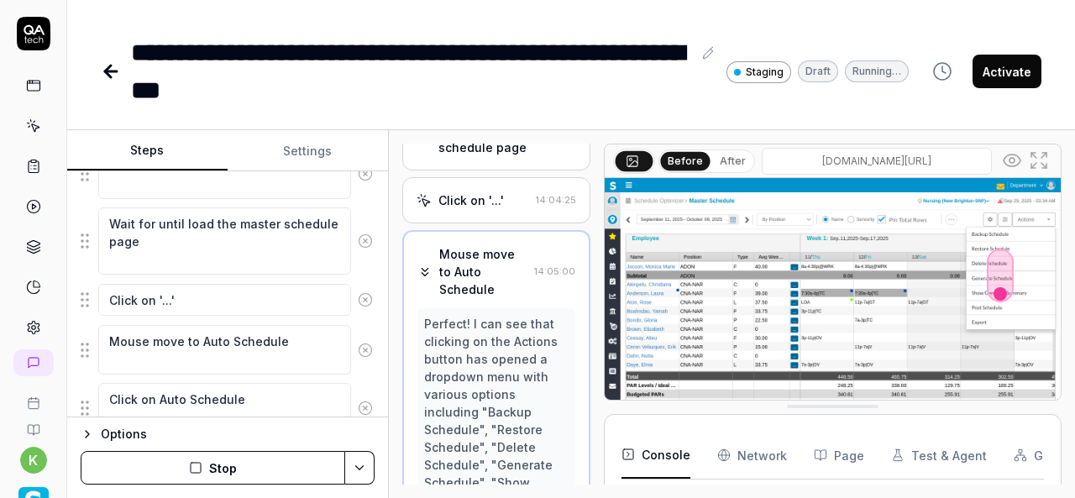
scroll to position [735, 0]
click at [494, 180] on div "Click on '...' 14:04:25" at bounding box center [496, 198] width 188 height 46
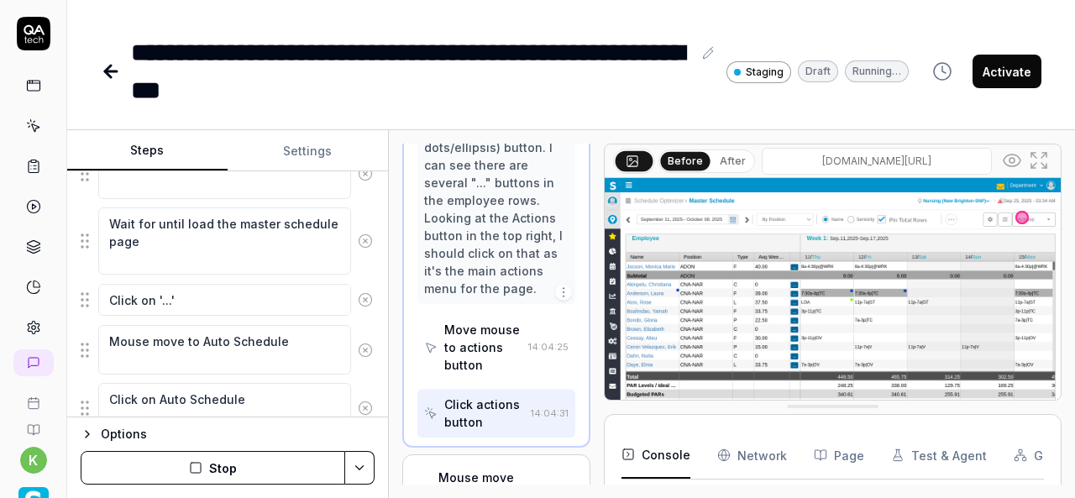
scroll to position [972, 0]
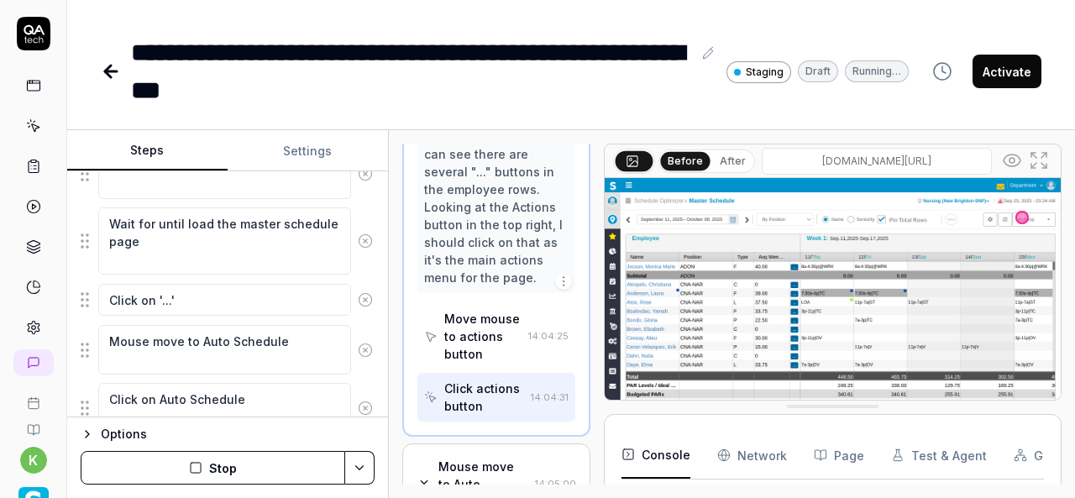
click at [800, 262] on img at bounding box center [832, 320] width 456 height 285
click at [1029, 159] on icon at bounding box center [1038, 160] width 20 height 20
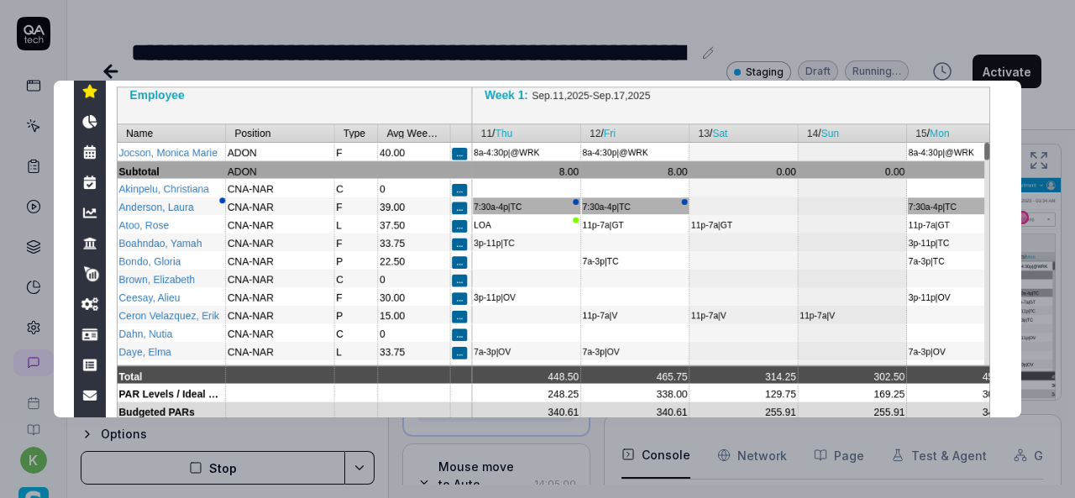
click at [672, 146] on img at bounding box center [537, 262] width 927 height 579
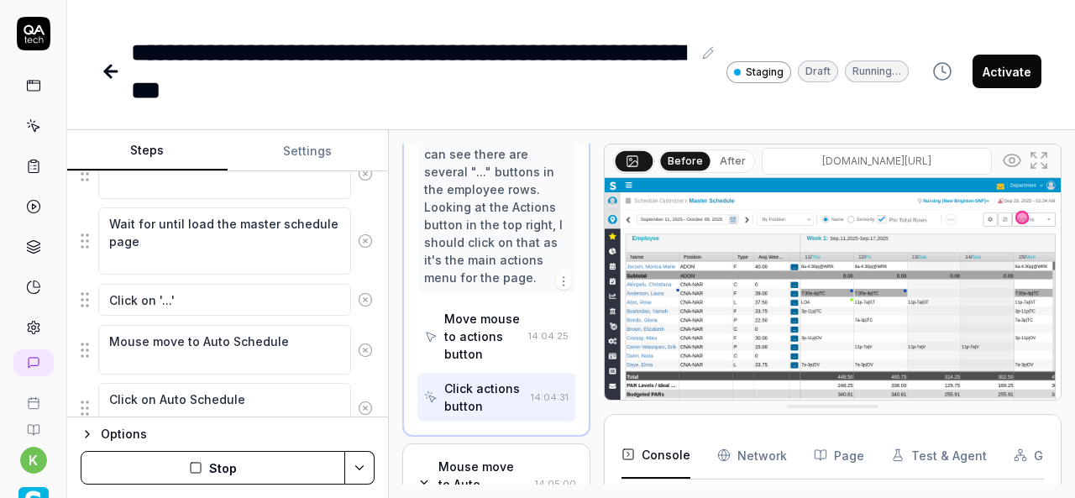
click at [1010, 164] on icon at bounding box center [1012, 160] width 20 height 20
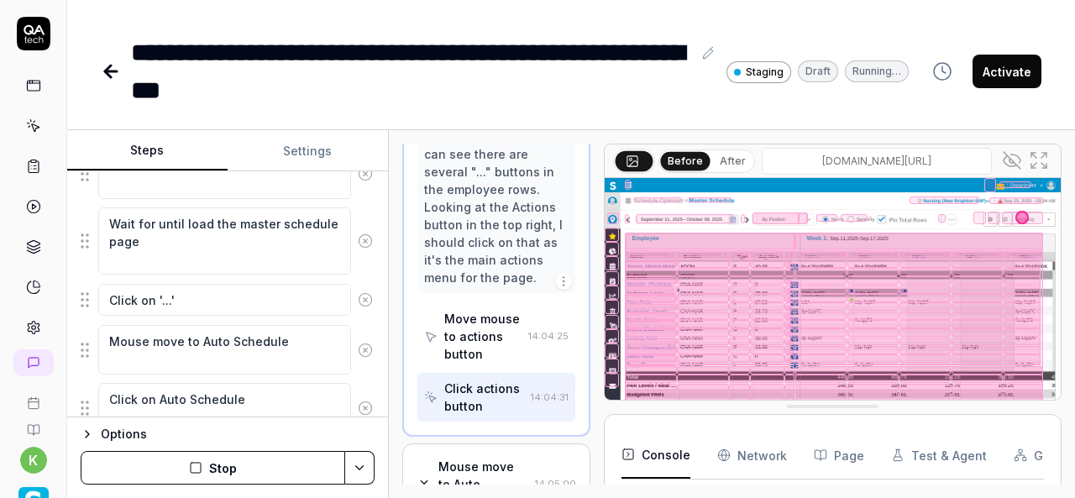
click at [941, 220] on div at bounding box center [942, 218] width 8 height 8
click at [940, 217] on div at bounding box center [942, 218] width 8 height 8
type textarea "*"
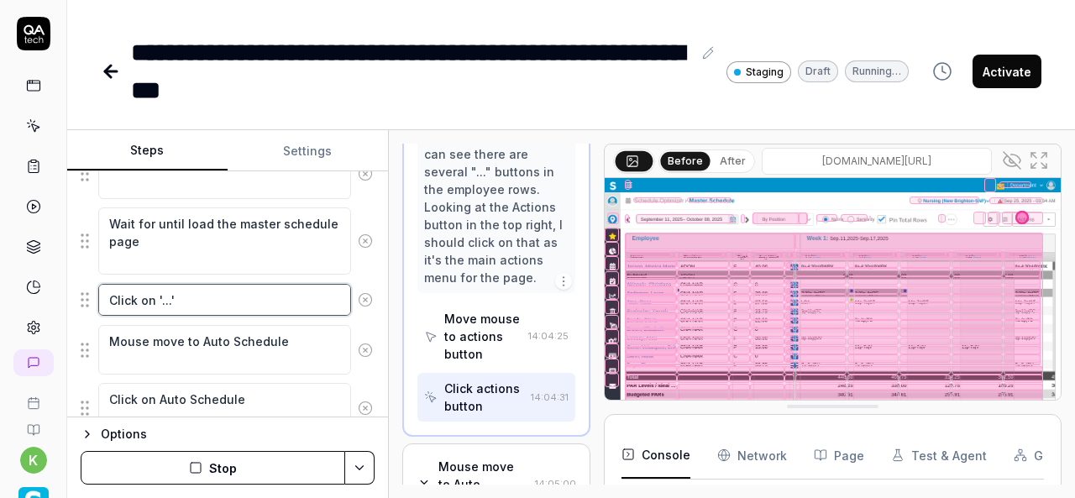
click at [233, 296] on fieldset "Click on hamburger at left side for expand the menu navigation Click on the Sch…" at bounding box center [228, 109] width 294 height 649
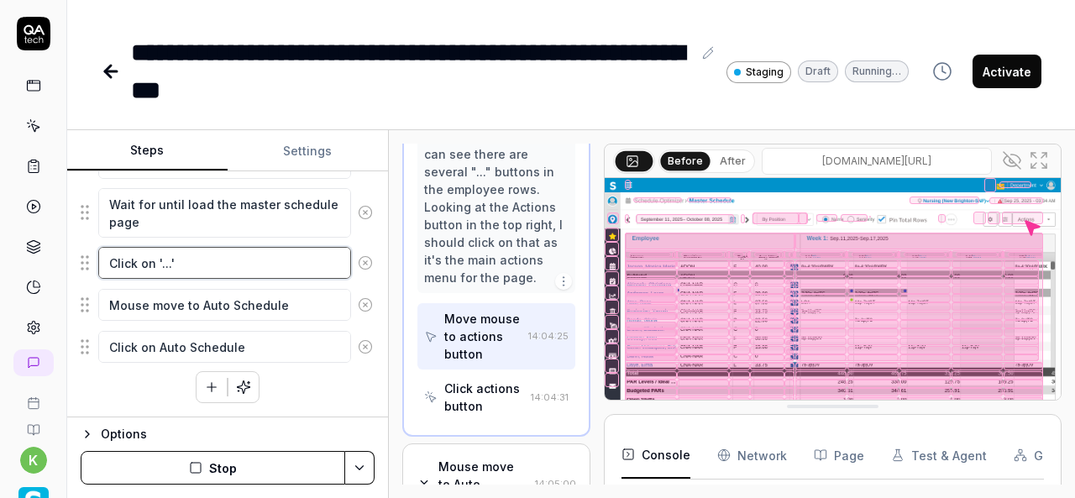
scroll to position [477, 0]
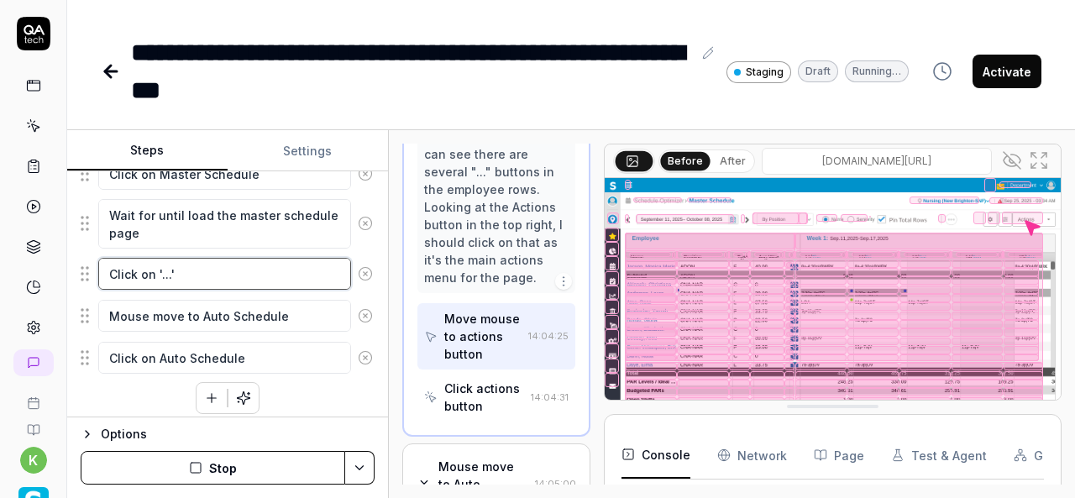
type textarea "Click on '..."
type textarea "*"
type textarea "Click on '.."
type textarea "*"
type textarea "Click on '."
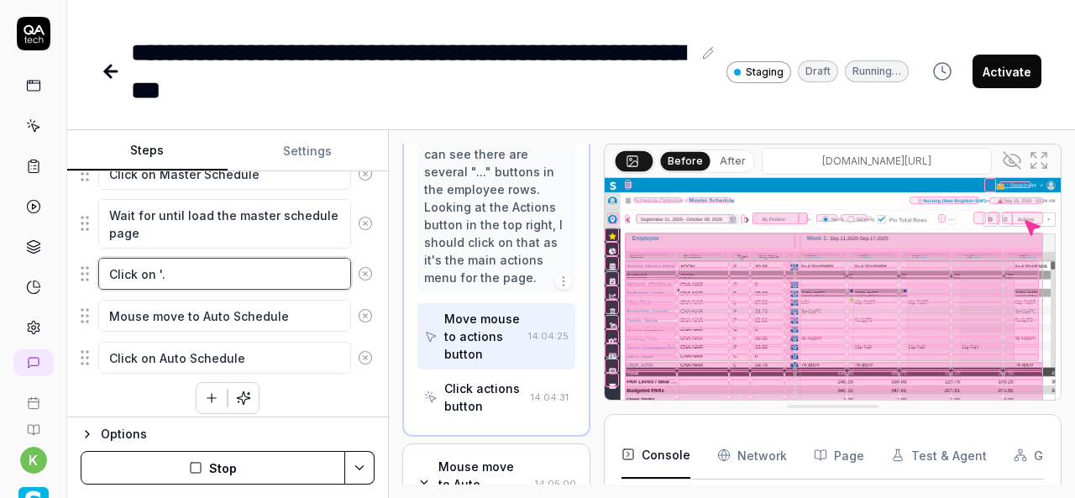
type textarea "*"
type textarea "Click on '"
type textarea "*"
type textarea "Click on"
type textarea "*"
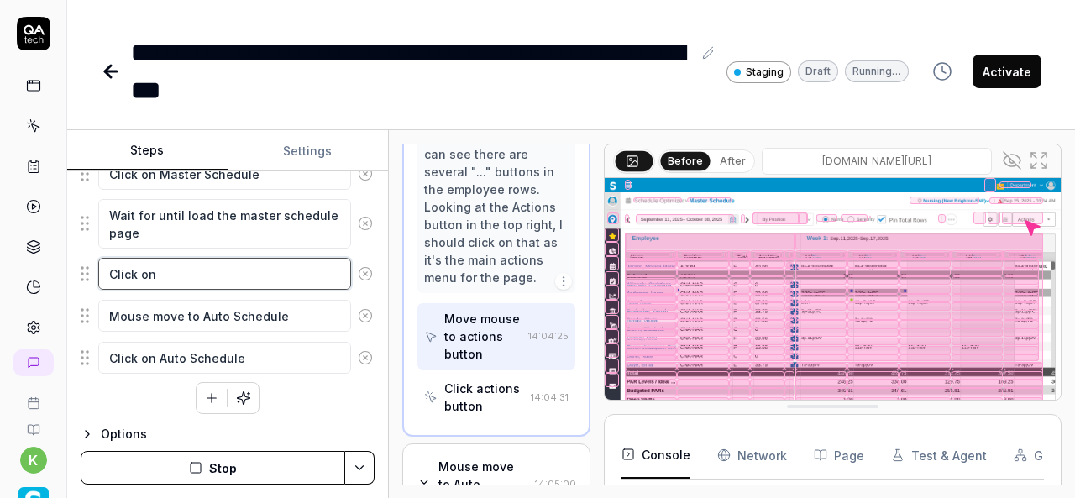
type textarea "Click on"
type textarea "*"
type textarea "Click on Q"
type textarea "*"
type textarea "Click on QA"
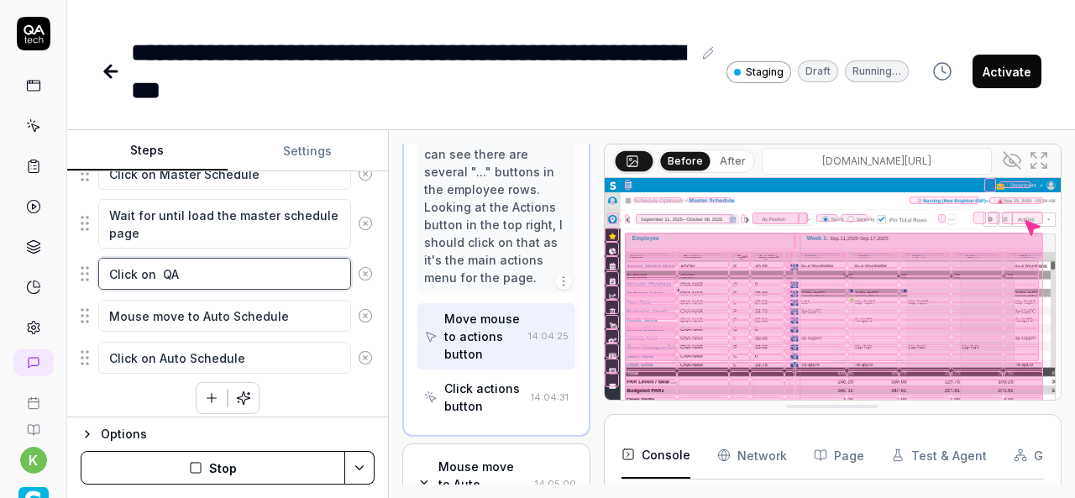
type textarea "*"
type textarea "Click on QA."
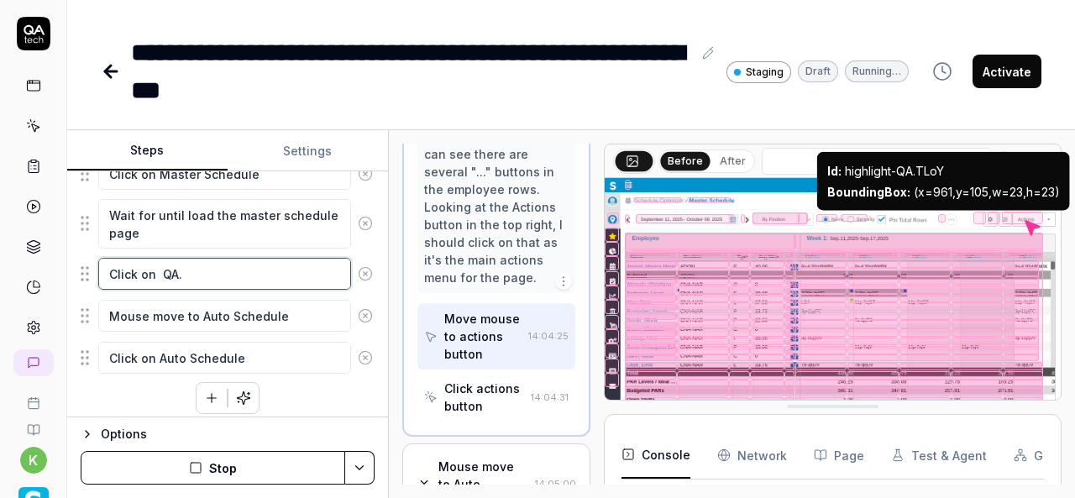
type textarea "*"
type textarea "Click on QA.T"
type textarea "*"
type textarea "Click on QA.TL"
type textarea "*"
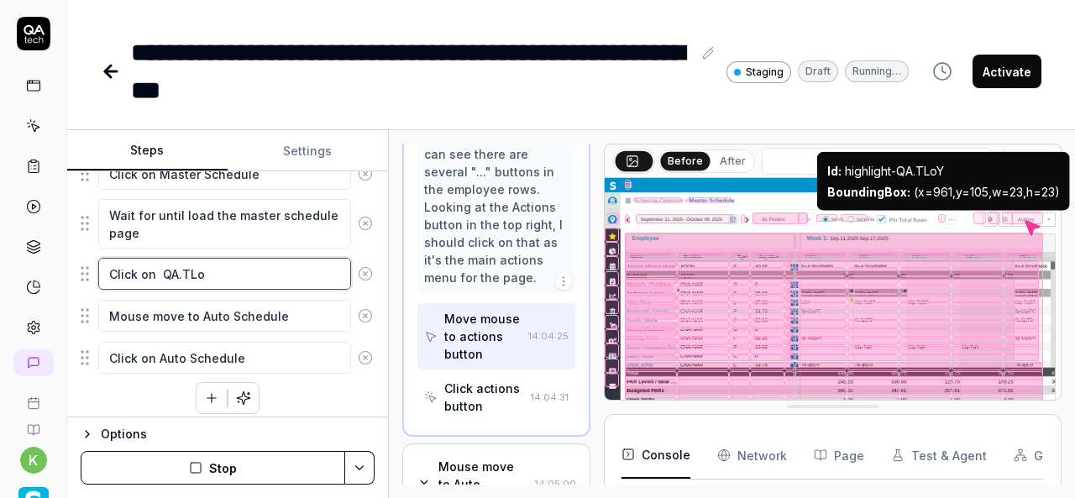
type textarea "Click on QA.TLoY"
type textarea "*"
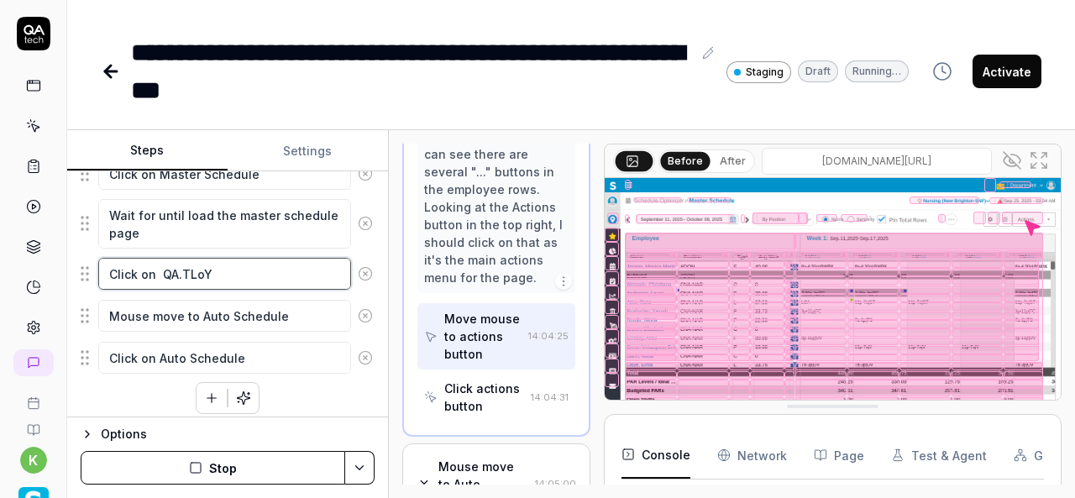
type textarea "Click on QA.TLoY"
click at [366, 479] on html "**********" at bounding box center [537, 249] width 1075 height 498
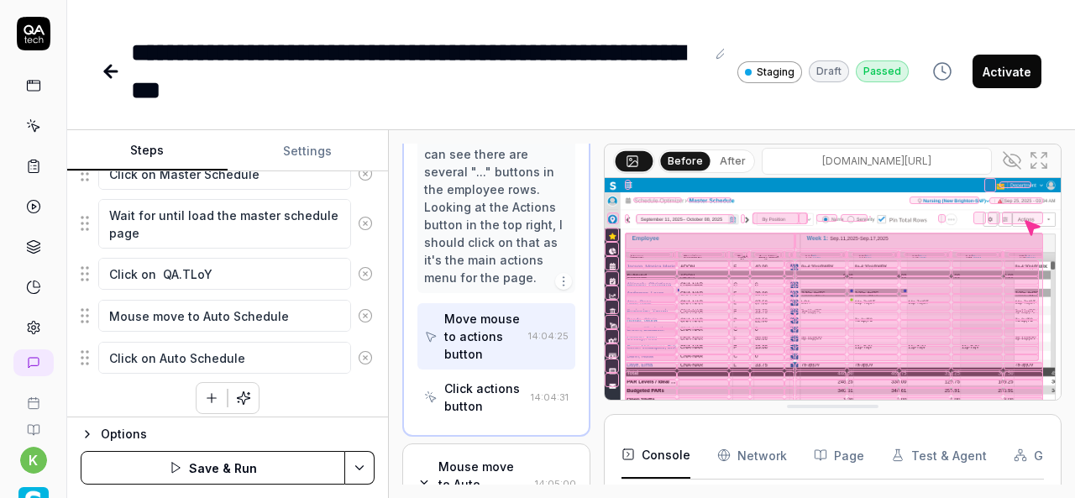
drag, startPoint x: 583, startPoint y: 373, endPoint x: 583, endPoint y: 444, distance: 71.4
click at [583, 444] on html "**********" at bounding box center [537, 249] width 1075 height 498
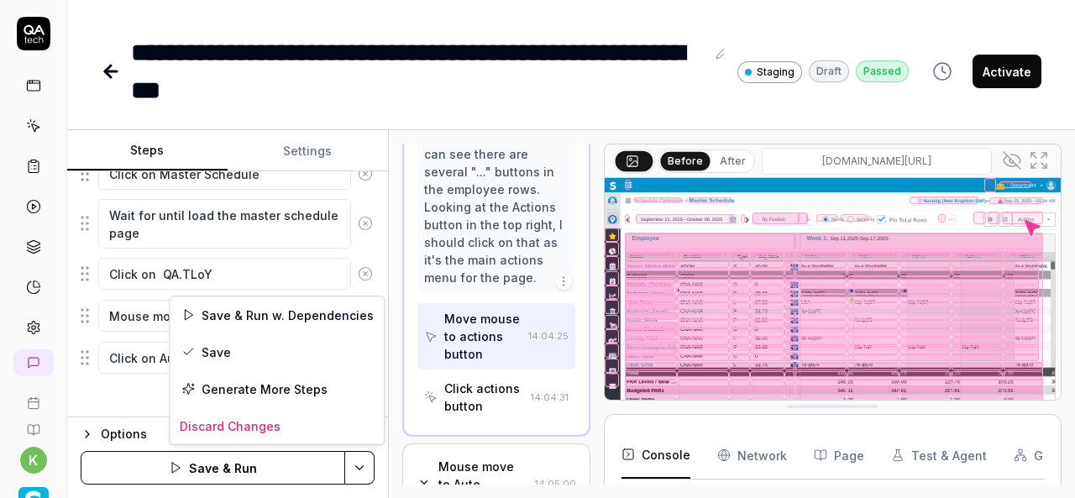
click at [364, 468] on html "**********" at bounding box center [537, 249] width 1075 height 498
click at [213, 348] on div "Save" at bounding box center [277, 351] width 214 height 37
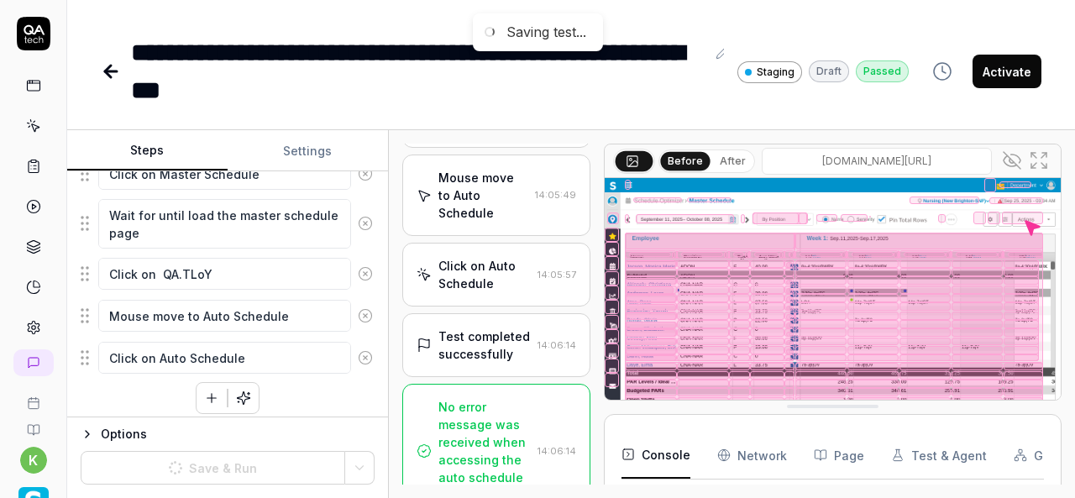
scroll to position [1498, 0]
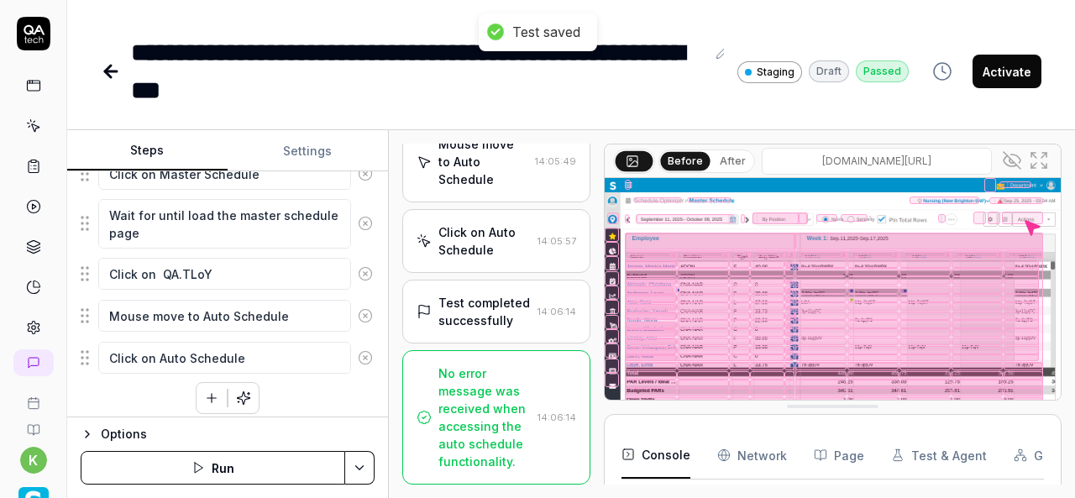
click at [474, 418] on div "No error message was received when accessing the auto schedule functionality." at bounding box center [484, 417] width 92 height 106
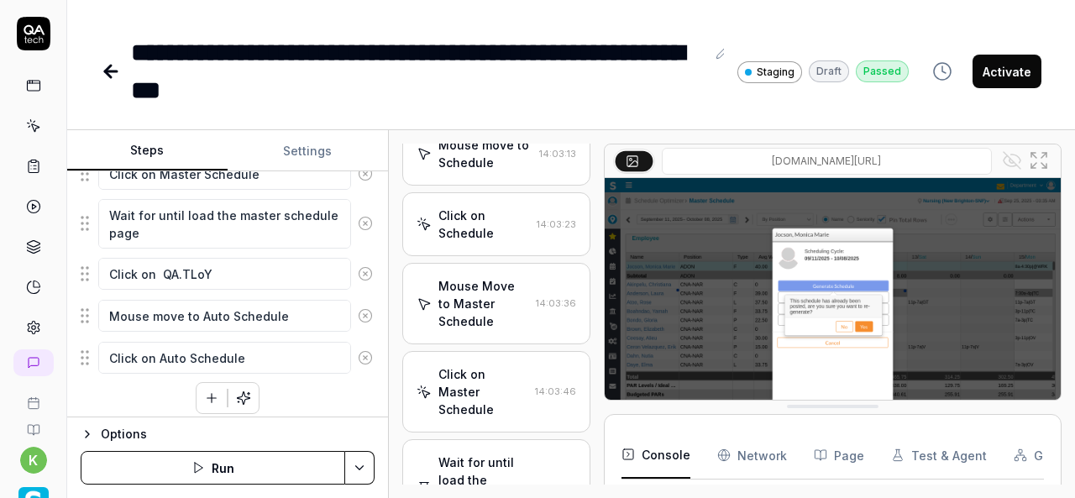
scroll to position [0, 0]
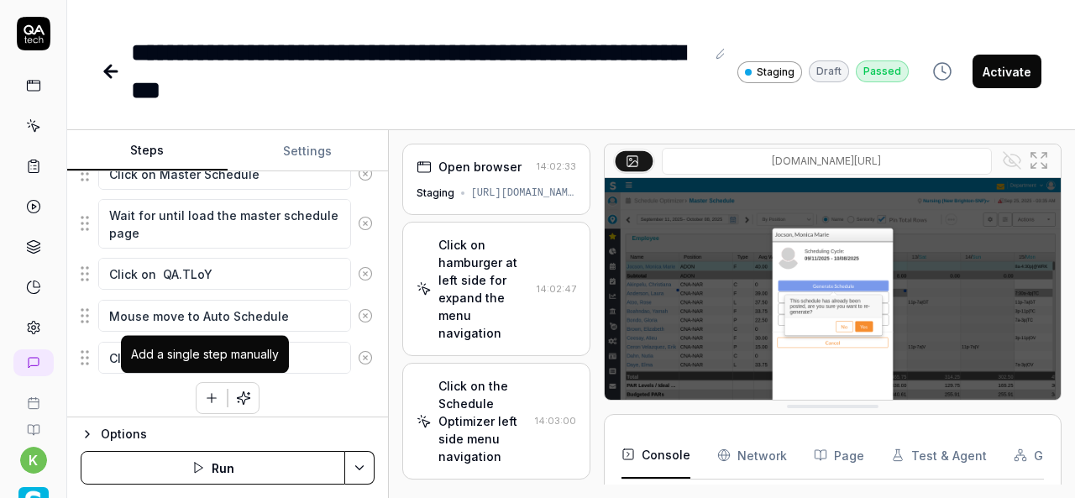
click at [210, 395] on icon "button" at bounding box center [211, 397] width 15 height 15
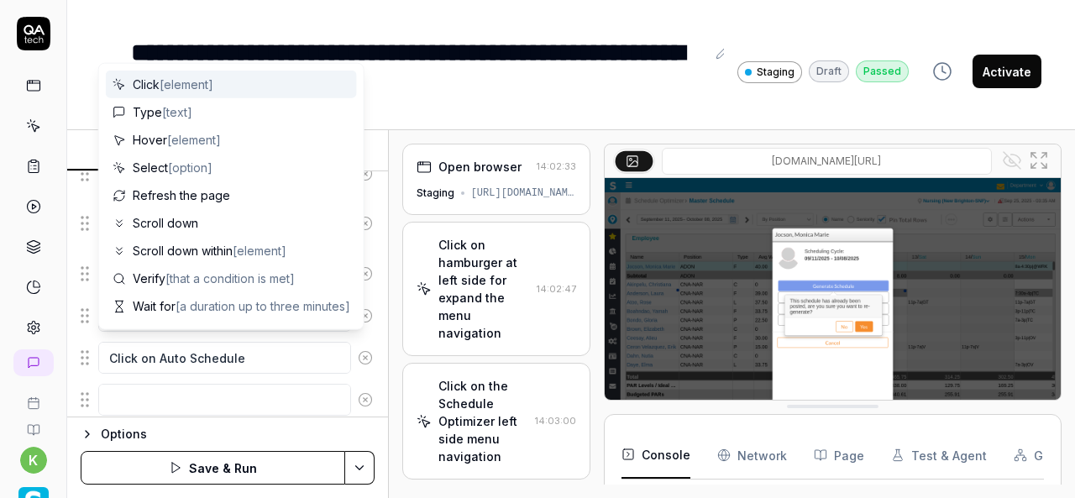
scroll to position [518, 0]
click at [138, 345] on textarea at bounding box center [224, 359] width 253 height 32
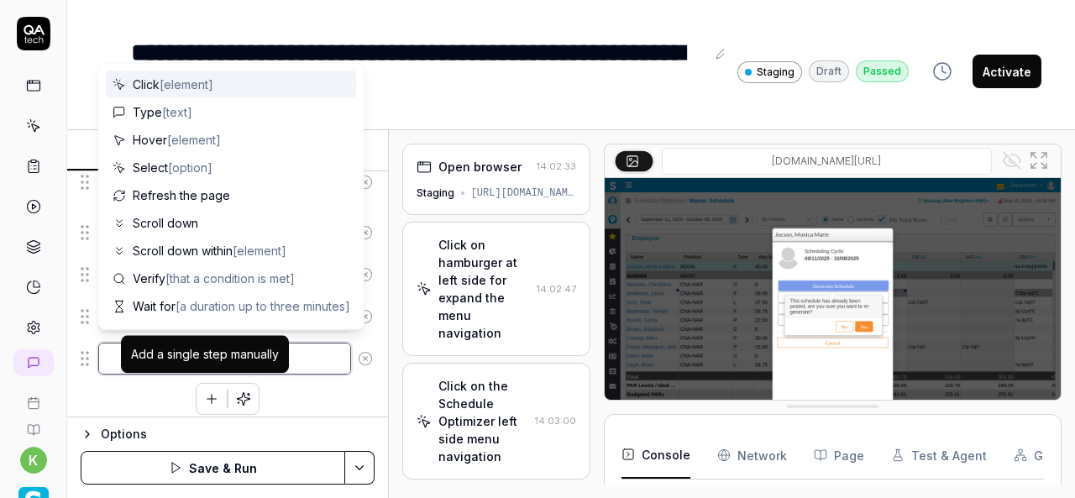
type textarea "*"
type textarea "S"
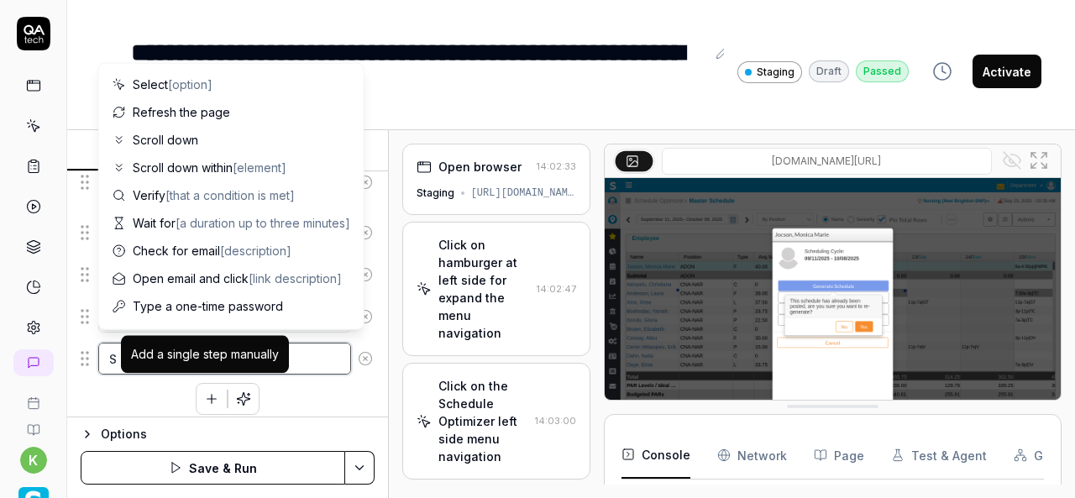
type textarea "*"
type textarea "Se"
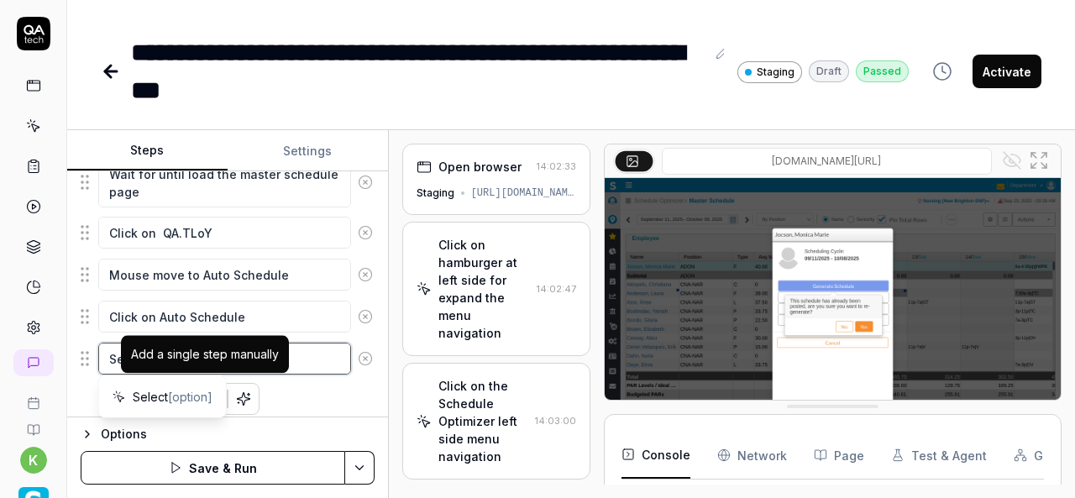
type textarea "*"
type textarea "Sel"
type textarea "*"
type textarea "Sele"
type textarea "*"
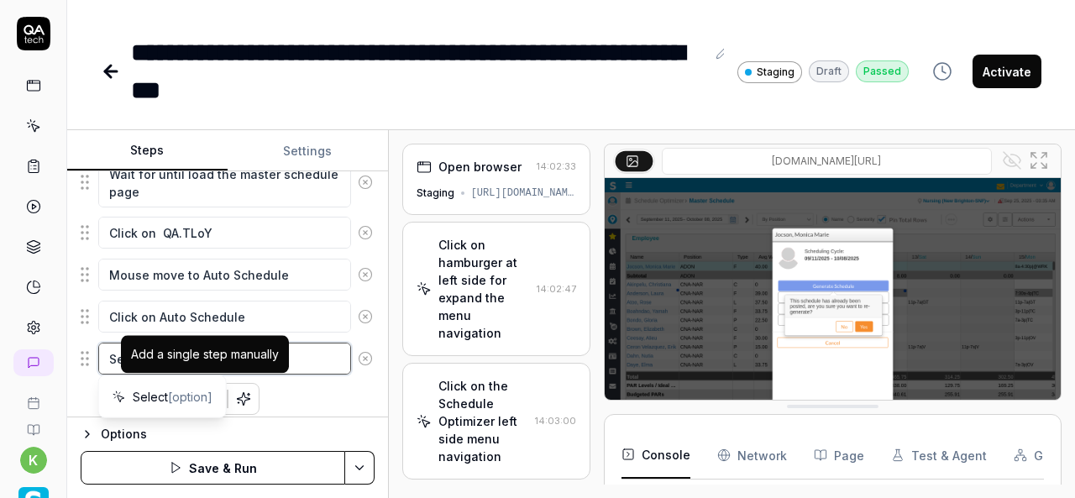
type textarea "Selec"
type textarea "*"
type textarea "Select"
type textarea "*"
type textarea "Select"
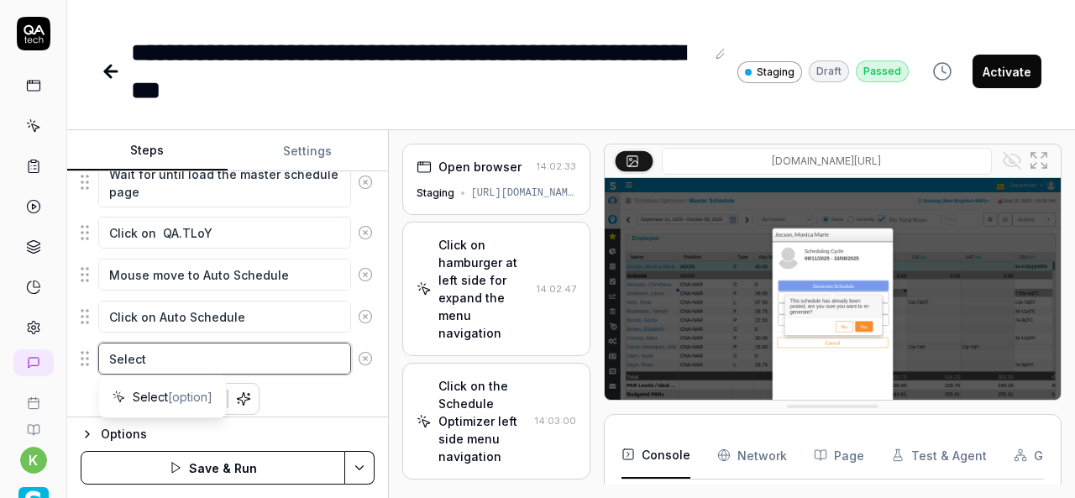
type textarea "*"
type textarea "Select v"
type textarea "*"
type textarea "Select va"
type textarea "*"
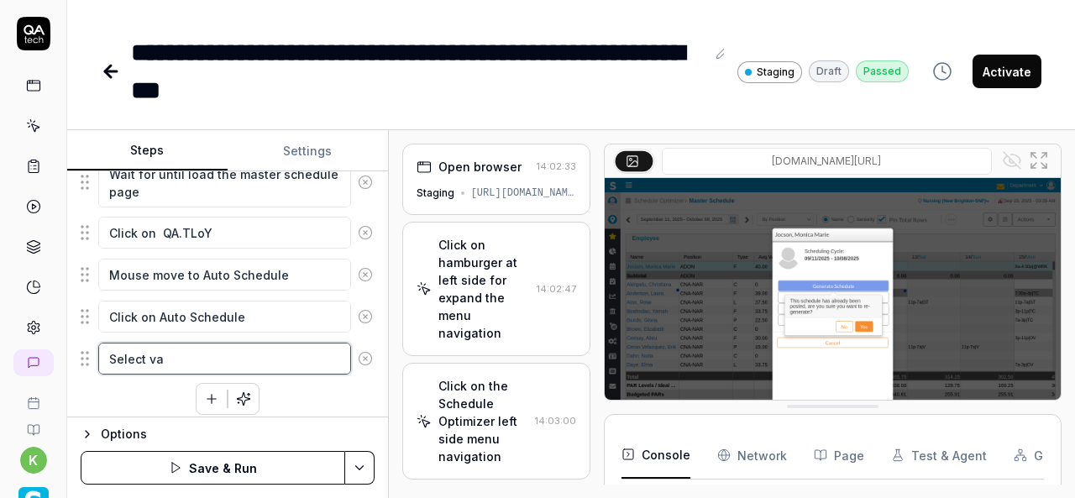
type textarea "Select val"
type textarea "*"
type textarea "Select valu"
type textarea "*"
type textarea "Select values"
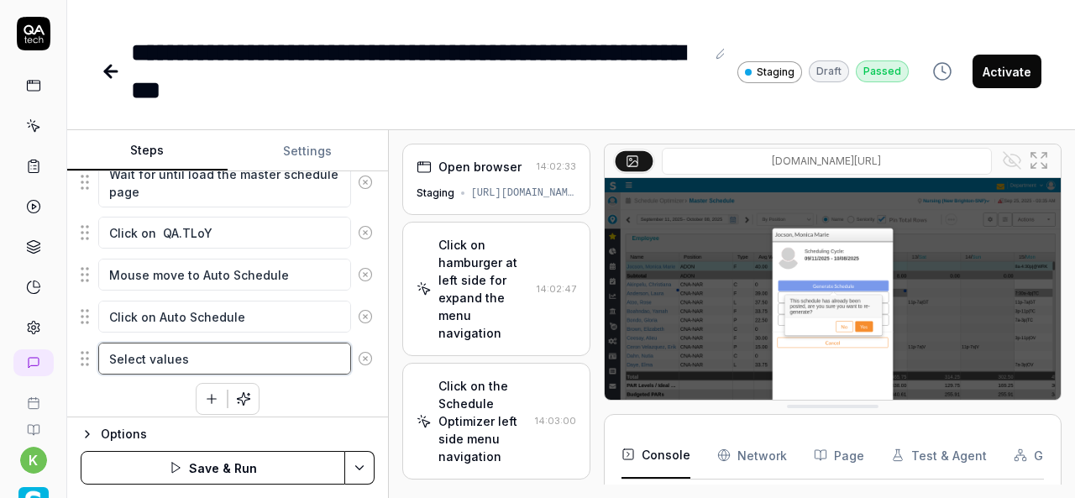
type textarea "*"
type textarea "Select value"
type textarea "*"
type textarea "Select value"
type textarea "*"
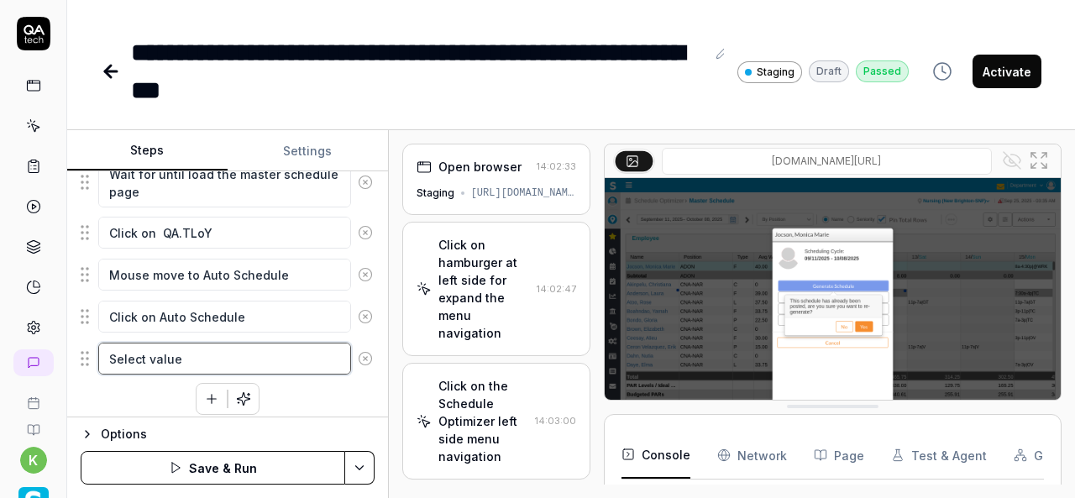
type textarea "Select value f"
type textarea "*"
type textarea "Select value fr"
type textarea "*"
type textarea "Select value fro"
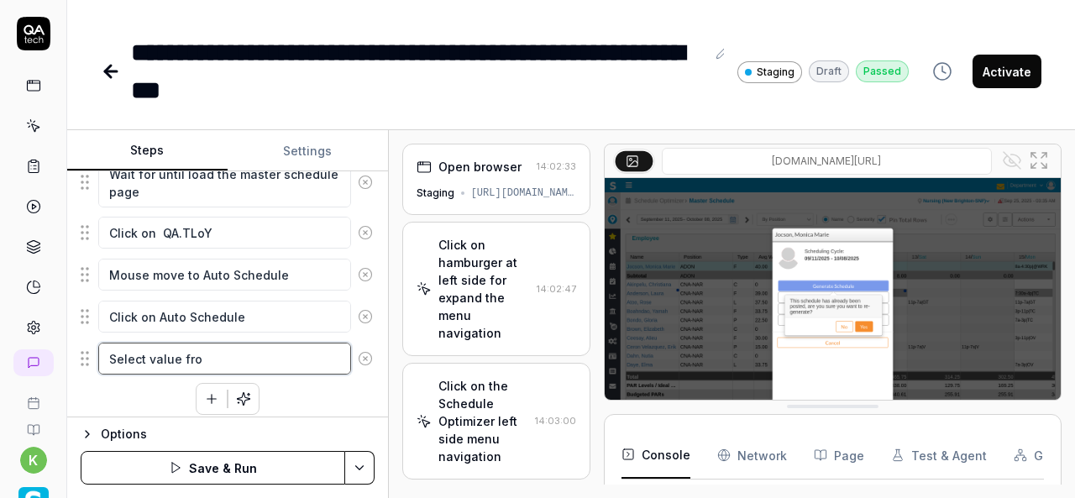
type textarea "*"
type textarea "Select value from"
type textarea "*"
type textarea "Select value from"
type textarea "*"
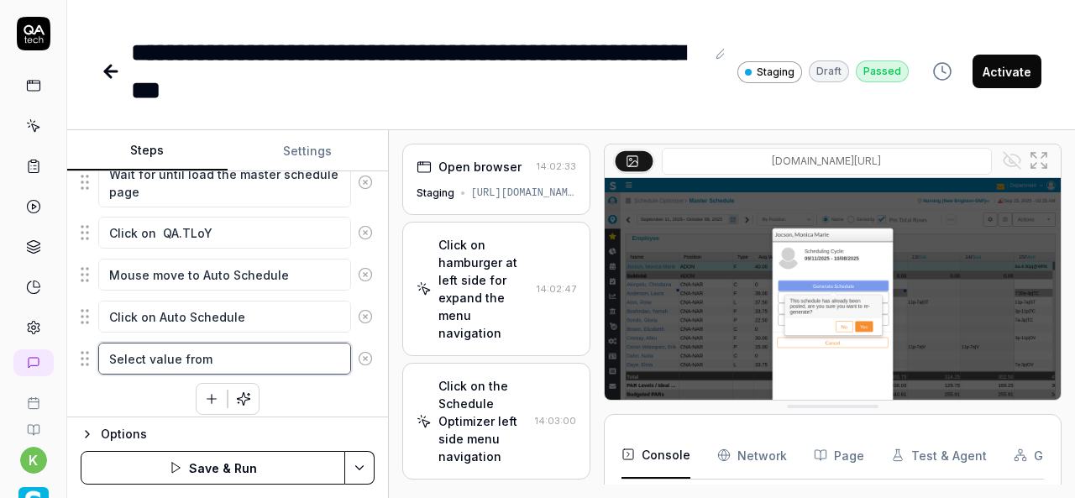
type textarea "Select value from D"
type textarea "*"
type textarea "Select value from Da"
type textarea "*"
type textarea "Select value from Day"
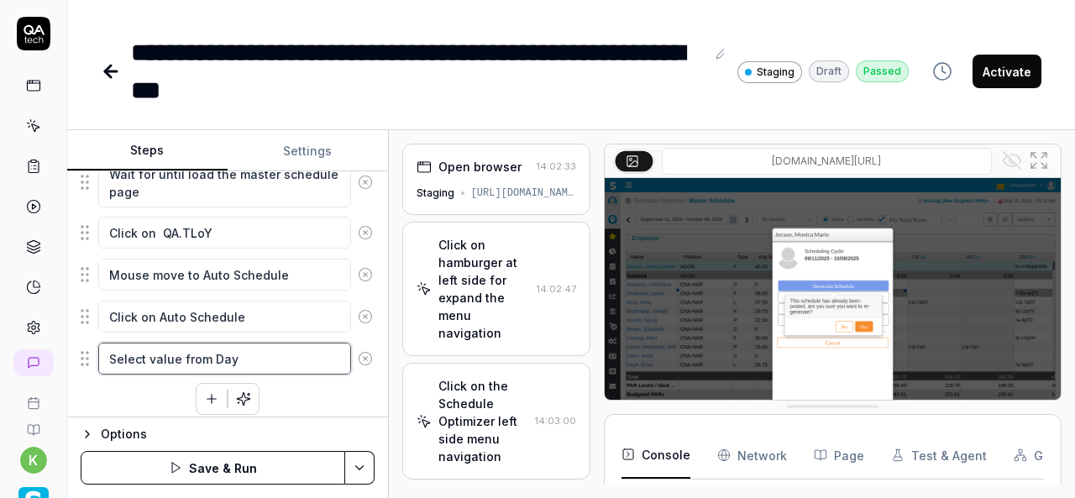
type textarea "*"
type textarea "Select value from Days"
type textarea "*"
type textarea "Select value from Days"
type textarea "*"
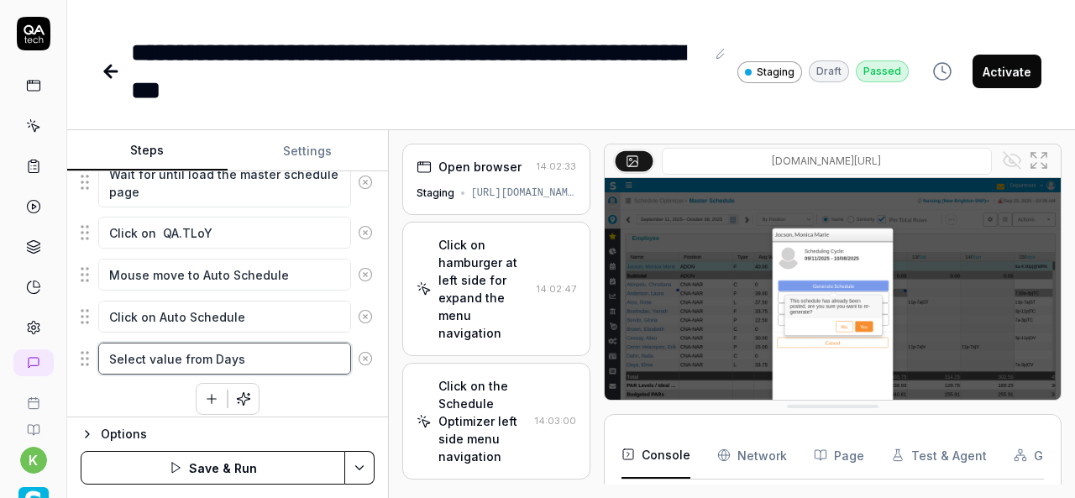
type textarea "Select value from Days d"
type textarea "*"
type textarea "Select value from Days dr"
type textarea "*"
type textarea "Select value from Days dro"
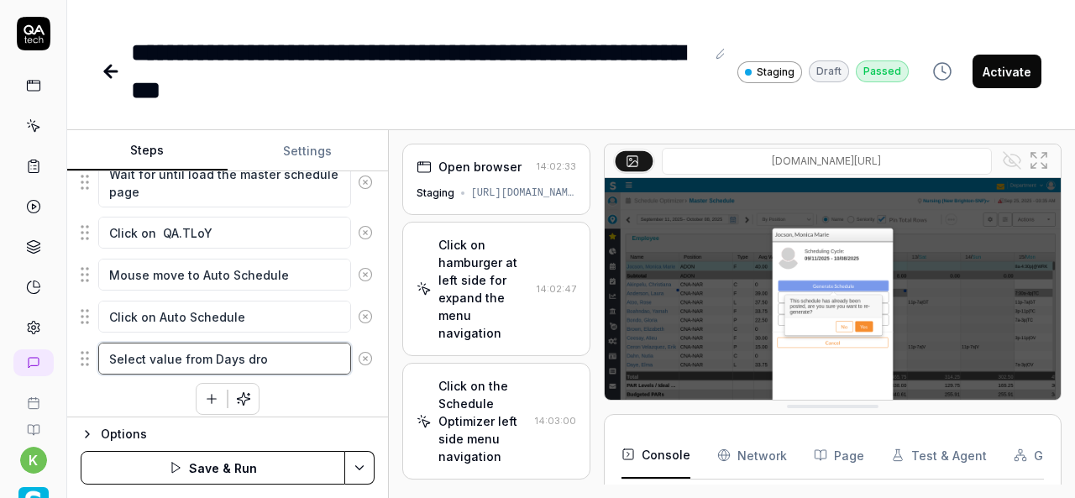
type textarea "*"
type textarea "Select value from Days drop"
type textarea "*"
type textarea "Select value from Days drop"
type textarea "*"
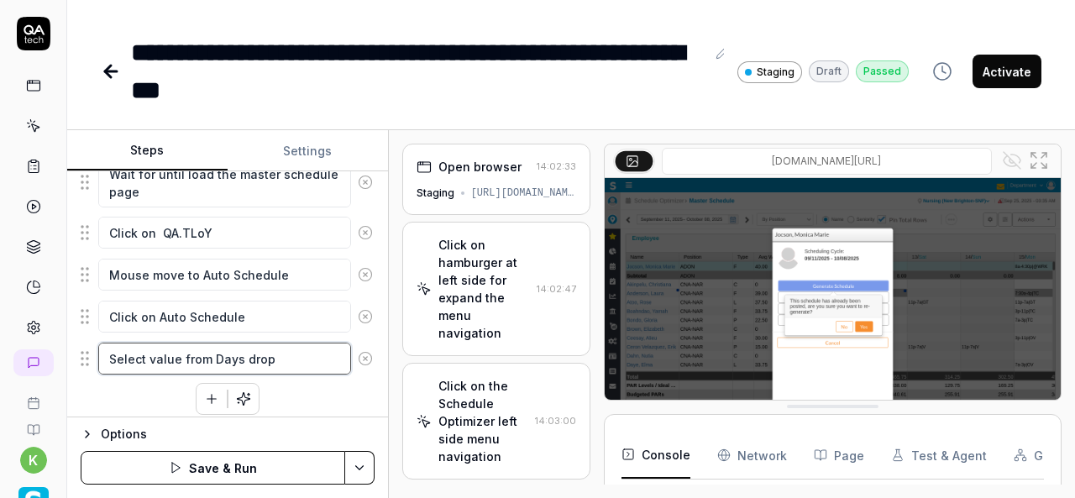
type textarea "Select value from Days drop d"
type textarea "*"
type textarea "Select value from Days drop do"
type textarea "*"
type textarea "Select value from Days drop dow"
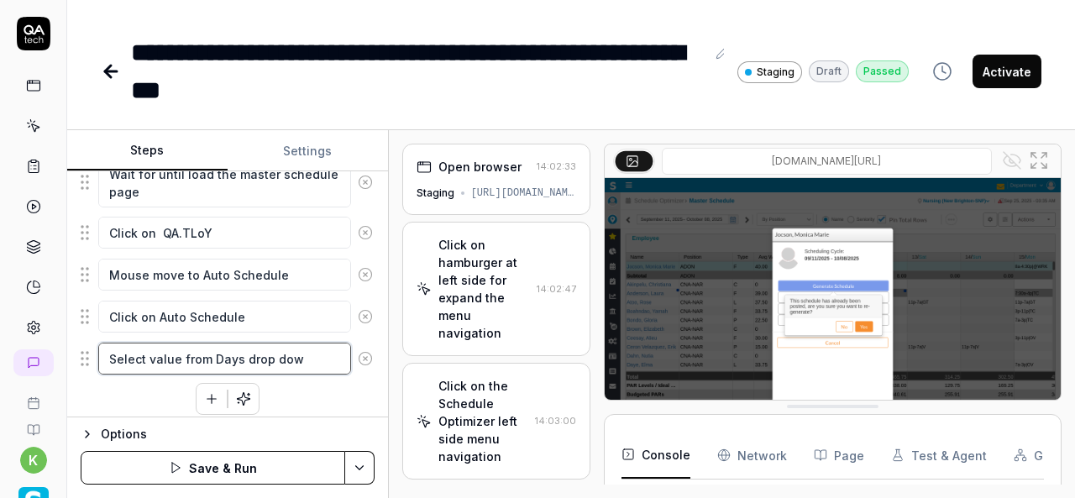
type textarea "*"
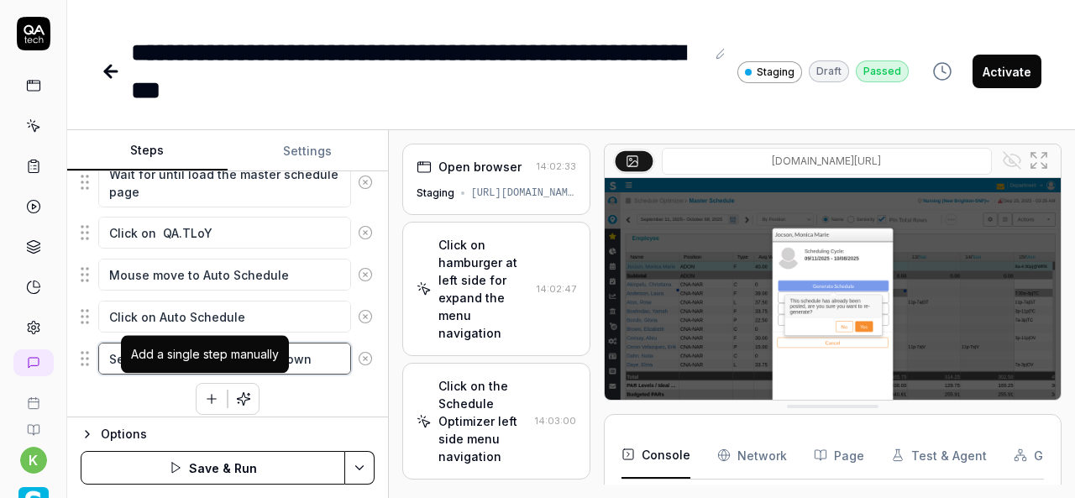
type textarea "Select value from Days drop down"
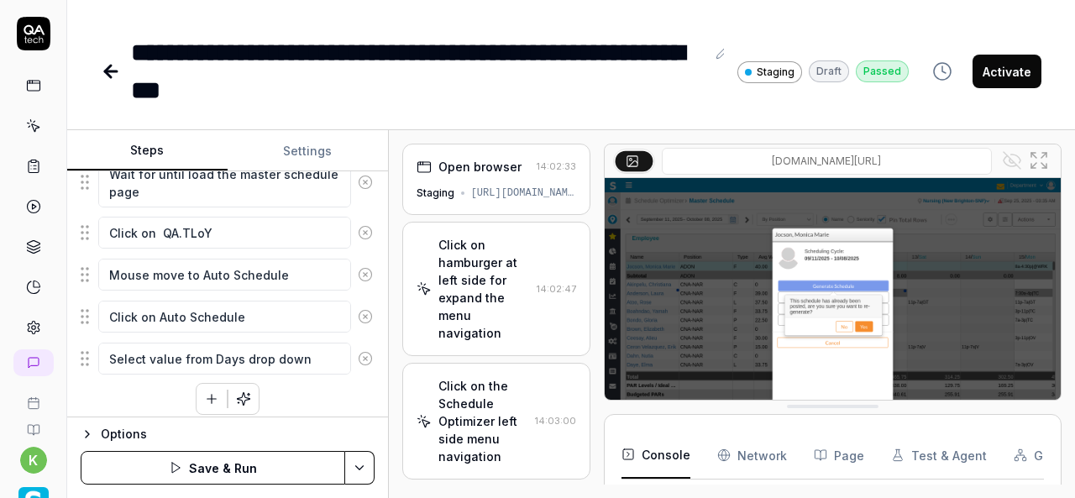
click at [204, 391] on icon "button" at bounding box center [211, 398] width 15 height 15
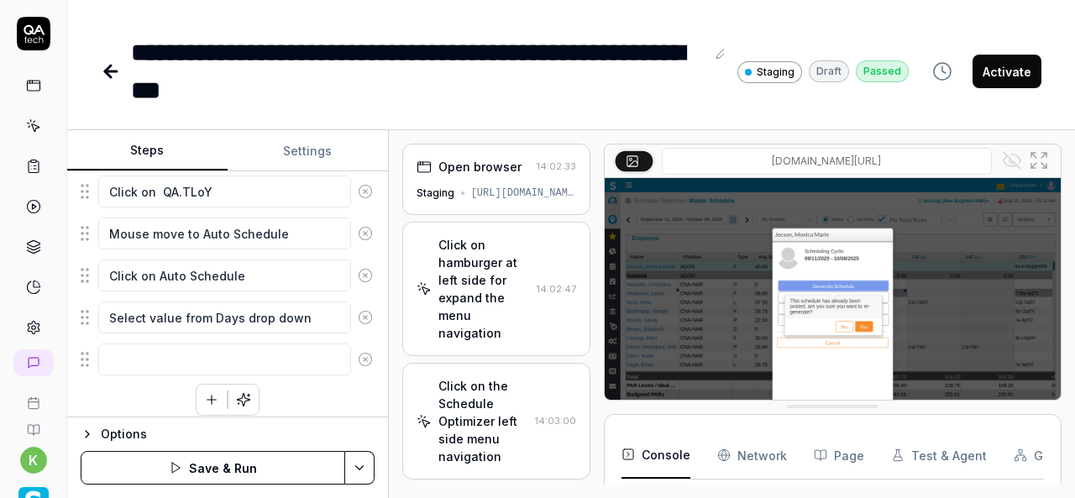
click at [112, 400] on div "Click on hamburger at left side for expand the menu navigation Click on the Sch…" at bounding box center [228, 123] width 294 height 584
drag, startPoint x: 307, startPoint y: 313, endPoint x: 97, endPoint y: 316, distance: 210.7
click at [97, 316] on div "Select value from Days drop down" at bounding box center [228, 317] width 294 height 35
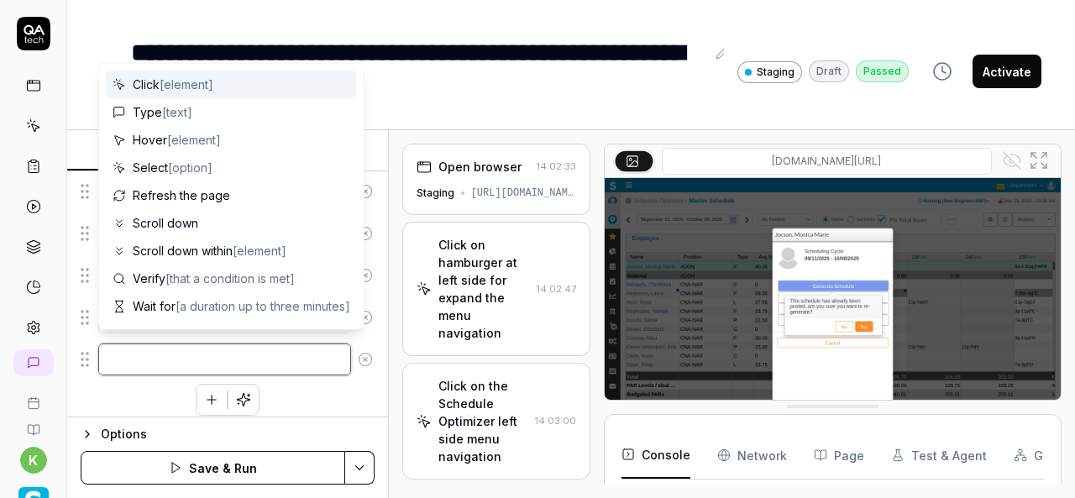
click at [129, 355] on textarea at bounding box center [224, 359] width 253 height 32
paste textarea "Select value from Days drop down"
type textarea "*"
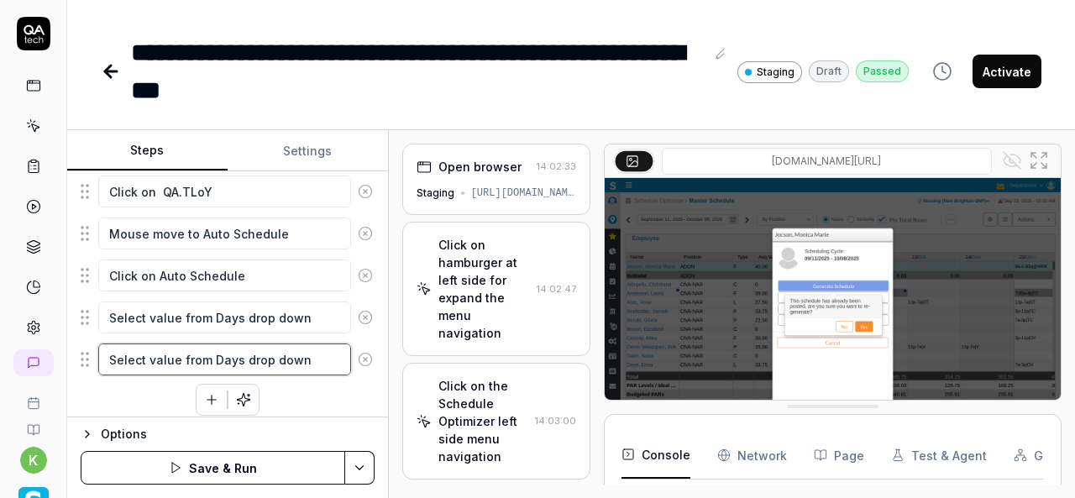
type textarea "Select value from Days drop down"
type textarea "*"
type textarea "Select value from Days drop down"
type textarea "*"
type textarea "Select value from Days drop down u"
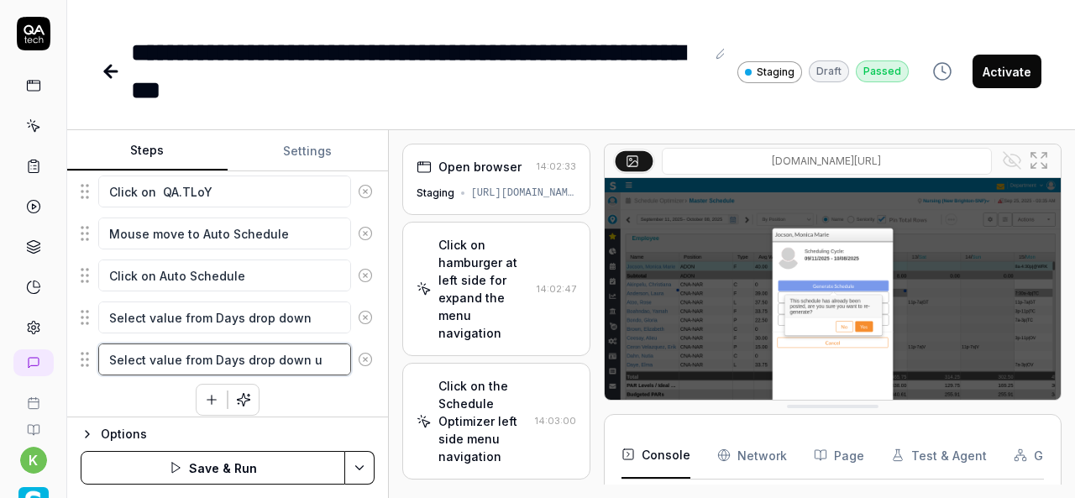
type textarea "*"
type textarea "Select value from Days drop down un"
type textarea "*"
type textarea "Select value from Days drop down unt"
type textarea "*"
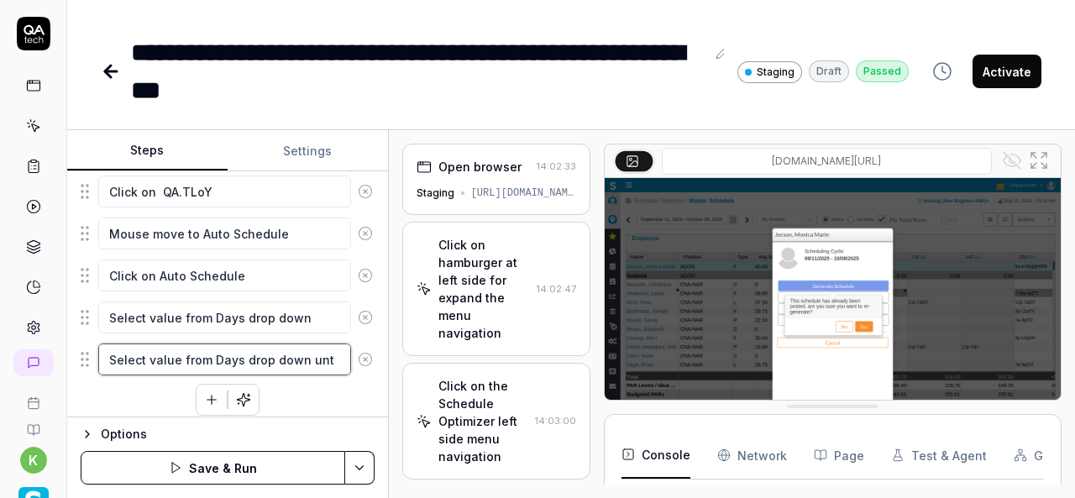
type textarea "Select value from Days drop down unti"
type textarea "*"
type textarea "Select value from Days drop down until"
type textarea "*"
type textarea "Select value from Days drop down until"
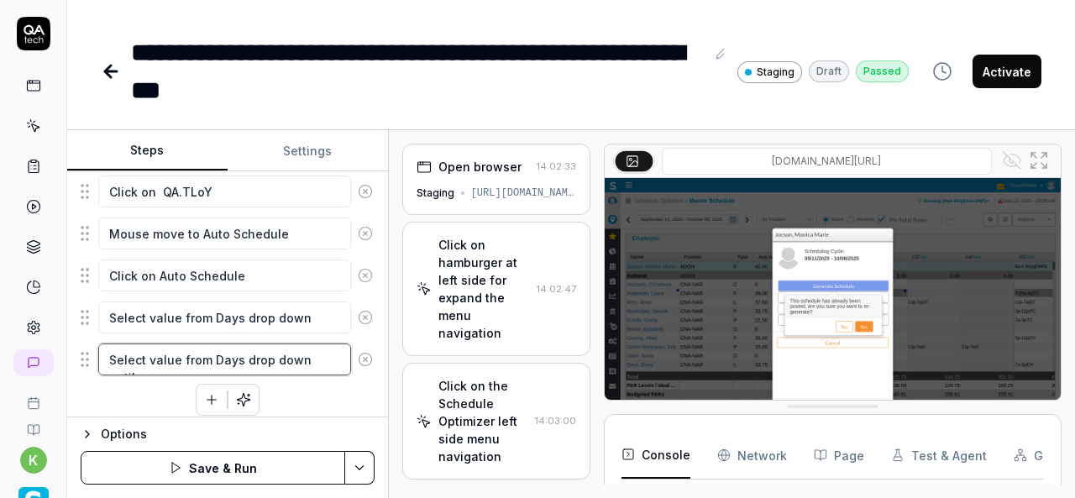
type textarea "*"
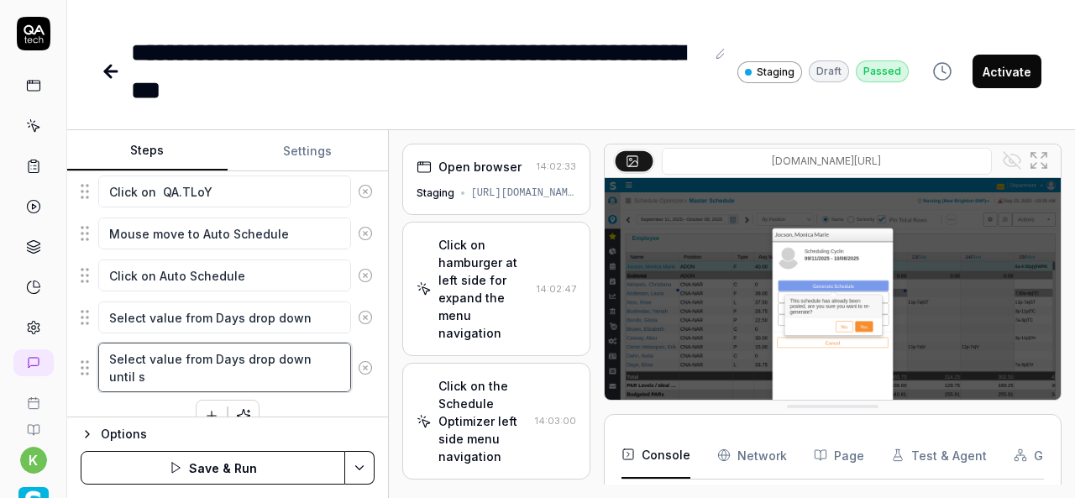
type textarea "Select value from Days drop down until"
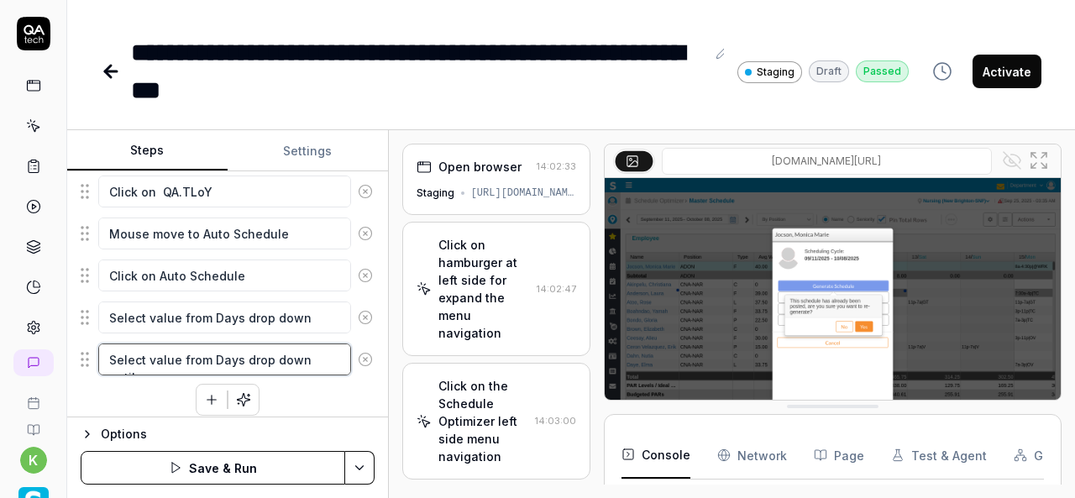
type textarea "*"
type textarea "Select value from Days drop down until"
type textarea "*"
type textarea "Select value from Days drop down until e"
type textarea "*"
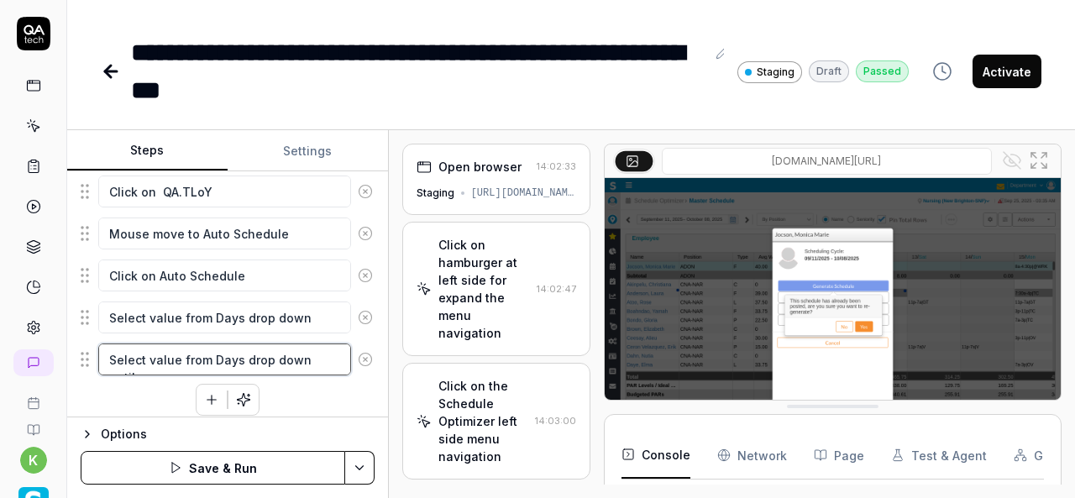
type textarea "Select value from Days drop down until en"
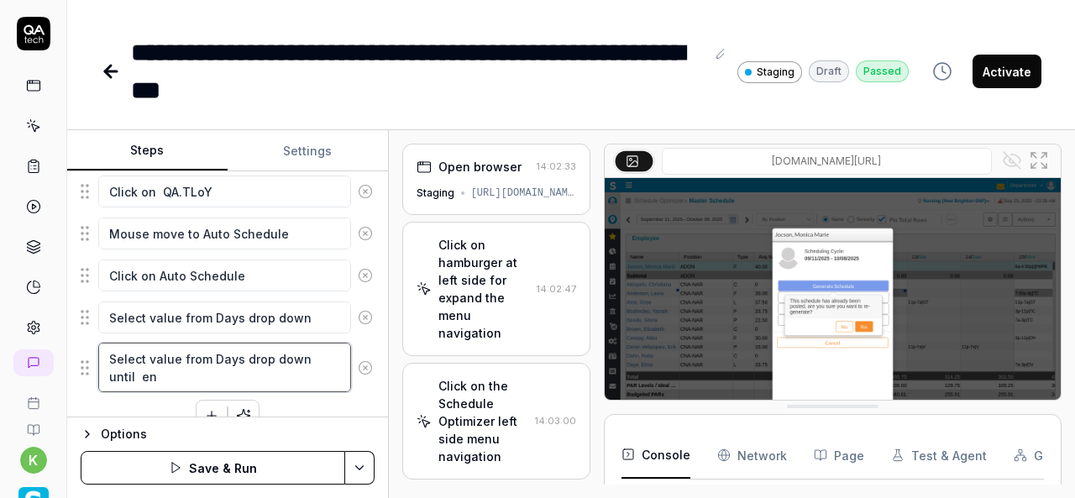
type textarea "*"
type textarea "Select value from Days drop down until ena"
type textarea "*"
type textarea "Select value from Days drop down until enab"
type textarea "*"
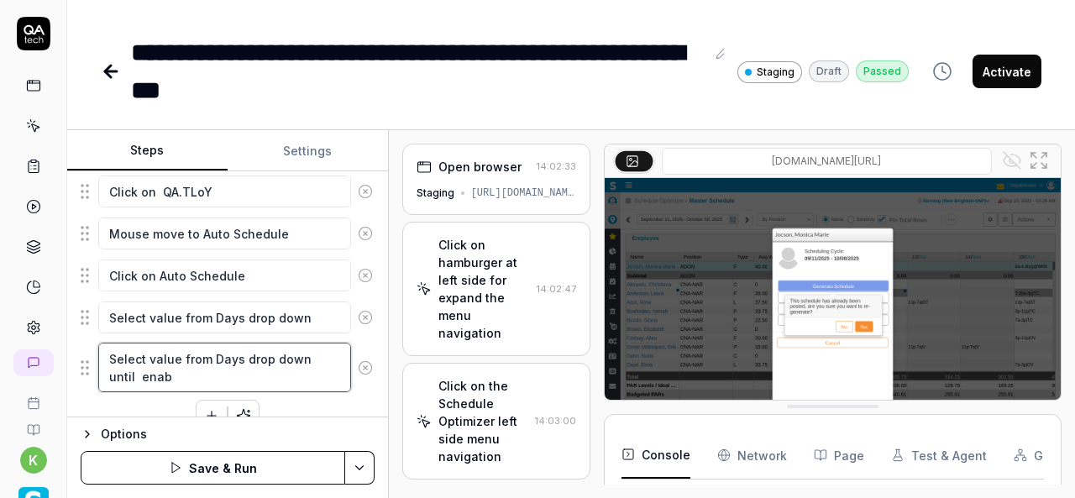
type textarea "Select value from Days drop down until enabl"
type textarea "*"
type textarea "Select value from Days drop down until enable"
type textarea "*"
type textarea "Select value from Days drop down until enable"
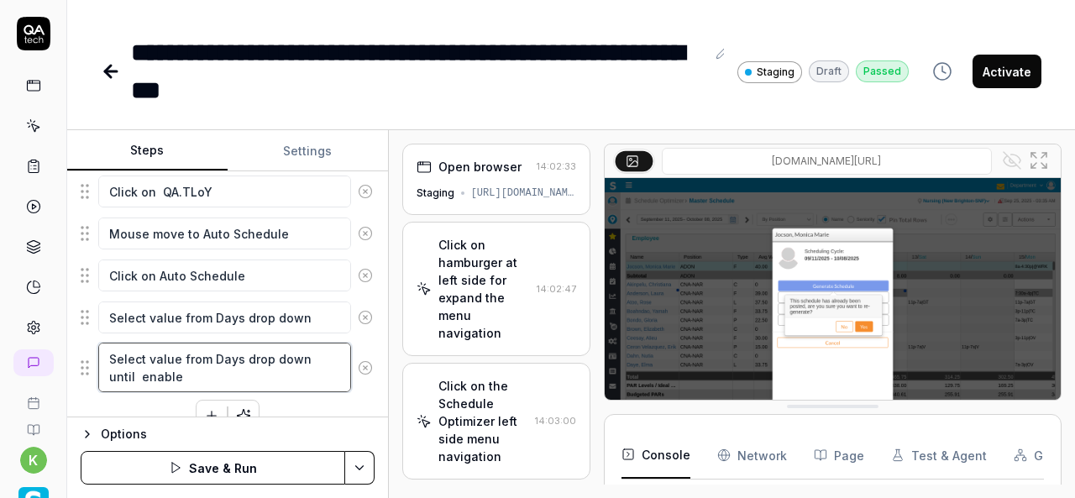
type textarea "*"
type textarea "Select value from Days drop down until enable t"
type textarea "*"
type textarea "Select value from Days drop down until enable th"
type textarea "*"
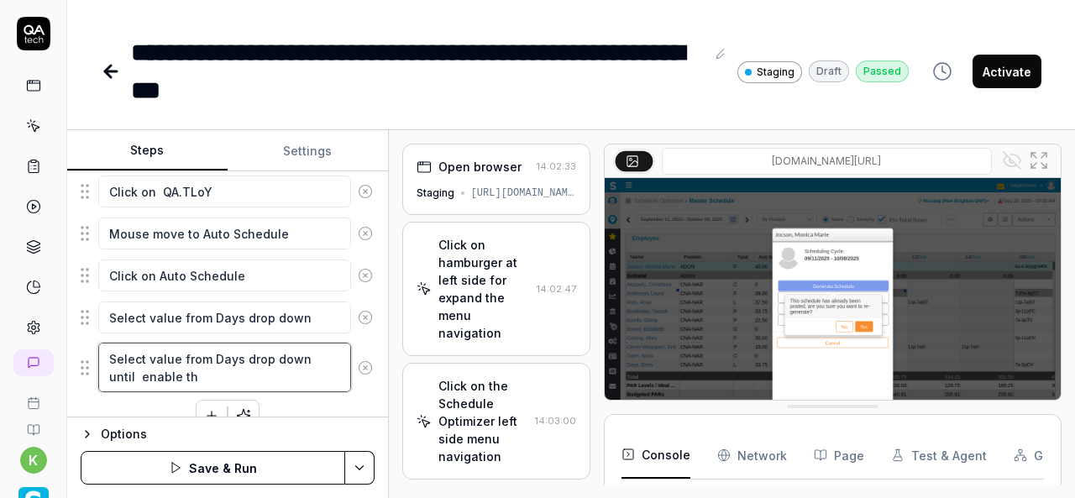
type textarea "Select value from Days drop down until enable th"
type textarea "*"
type textarea "Select value from Days drop down until enable th"
type textarea "*"
type textarea "Select value from Days drop down until enable the"
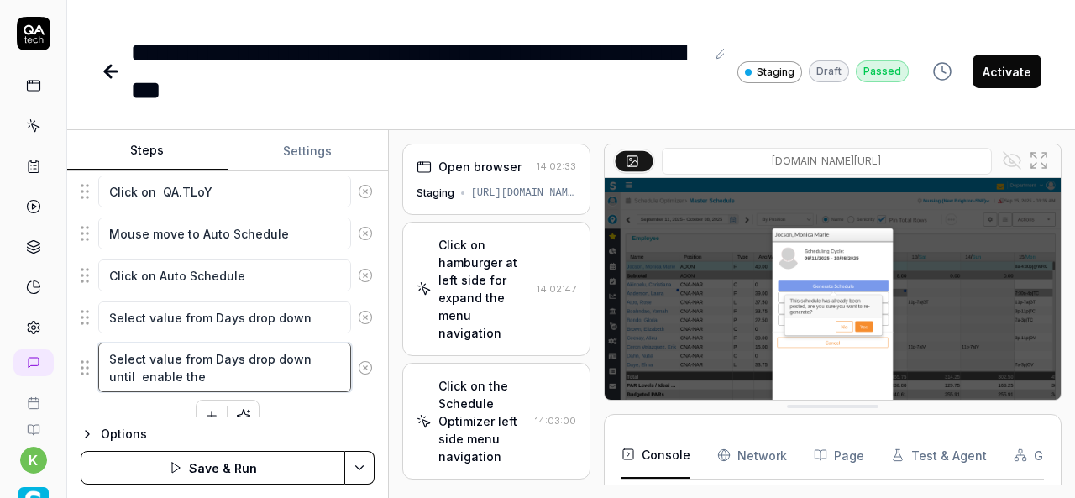
type textarea "*"
type textarea "Select value from Days drop down until enable theS"
type textarea "*"
type textarea "Select value from Days drop down until enable theSa"
type textarea "*"
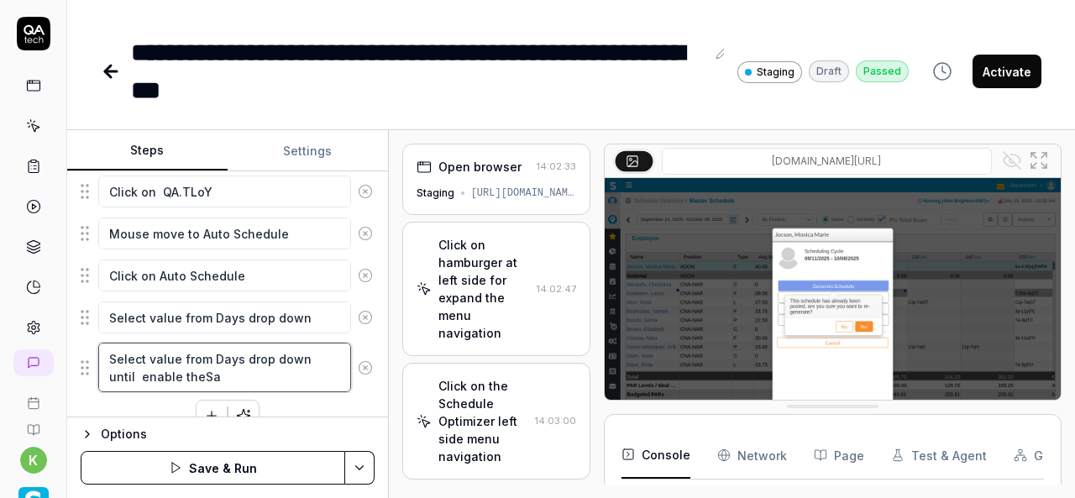
type textarea "Select value from Days drop down until enable theSav"
type textarea "*"
type textarea "Select value from Days drop down until enable theSave"
type textarea "*"
type textarea "Select value from Days drop down until enable theSave"
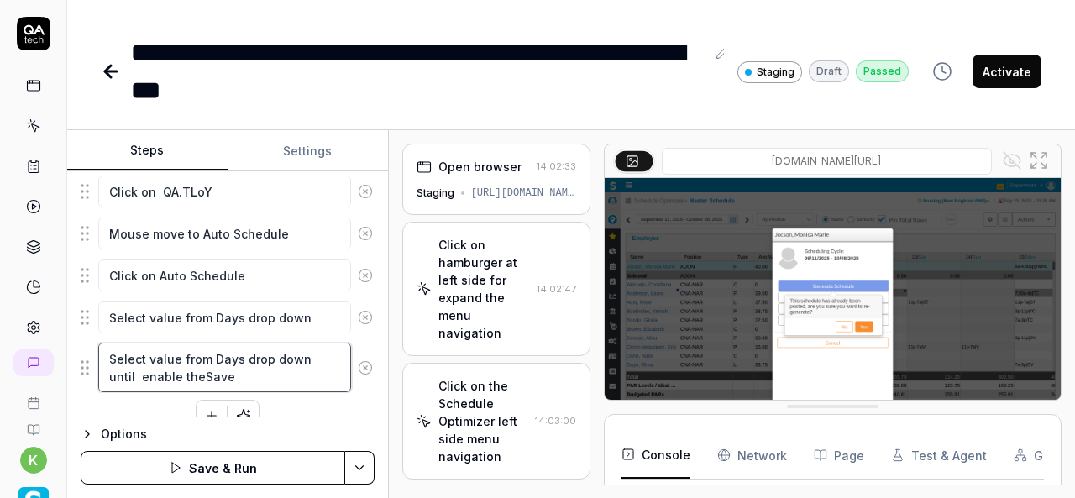
type textarea "*"
type textarea "Select value from Days drop down until enable theSave"
type textarea "*"
type textarea "Select value from Days drop down until enable theSav"
type textarea "*"
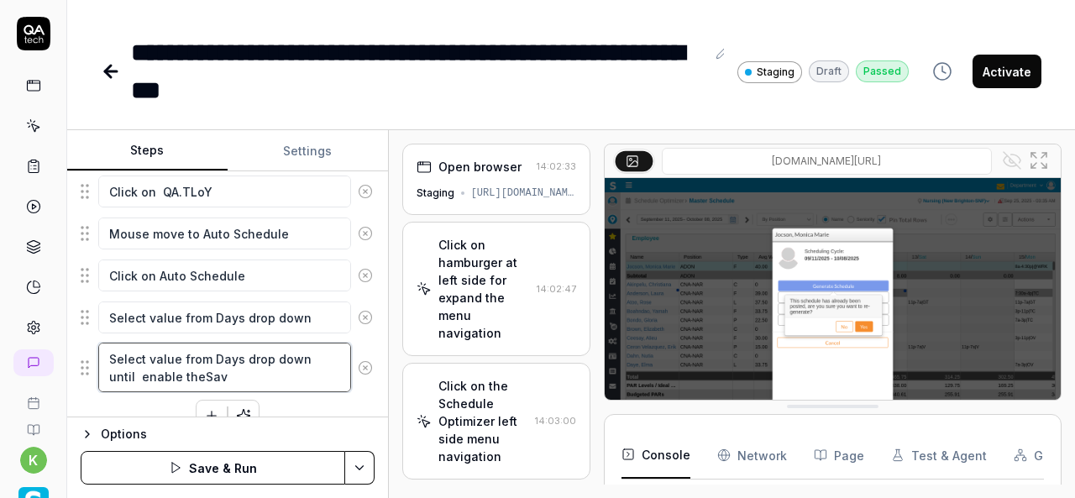
type textarea "Select value from Days drop down until enable theSa"
type textarea "*"
type textarea "Select value from Days drop down until enable theS"
type textarea "*"
type textarea "Select value from Days drop down until enable the"
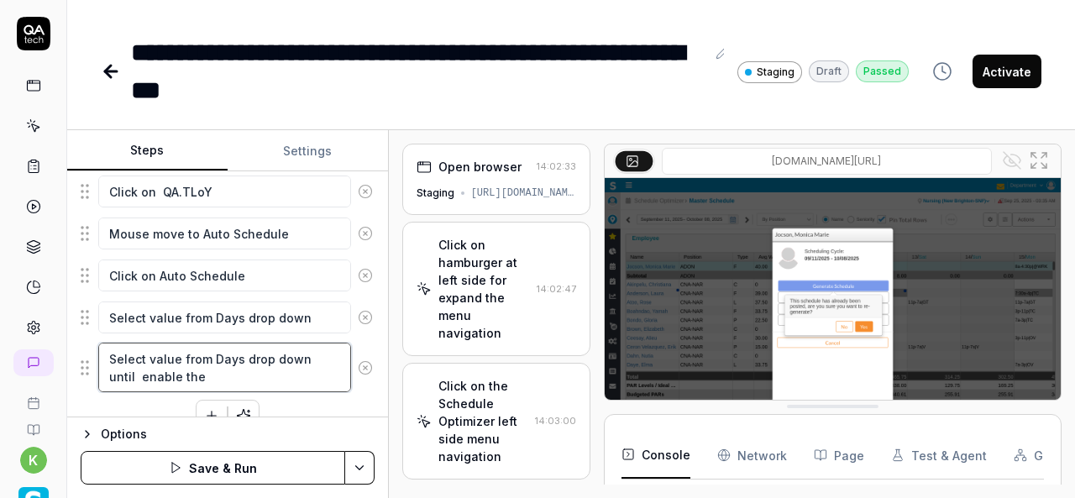
type textarea "*"
type textarea "Select value from Days drop down until enable the"
type textarea "*"
type textarea "Select value from Days drop down until enable the S"
type textarea "*"
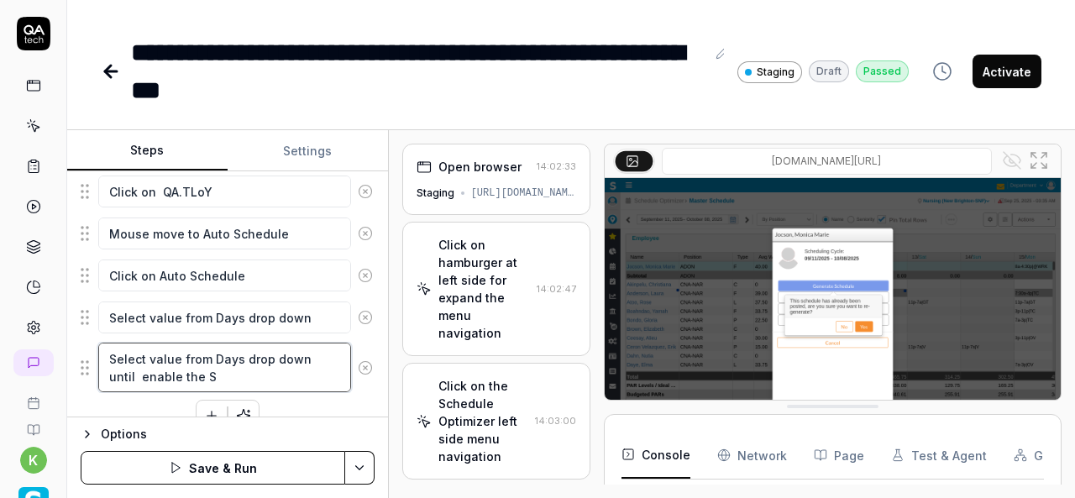
type textarea "Select value from Days drop down until enable the Sa"
type textarea "*"
type textarea "Select value from Days drop down until enable the Sav"
type textarea "*"
type textarea "Select value from Days drop down until enable the Save"
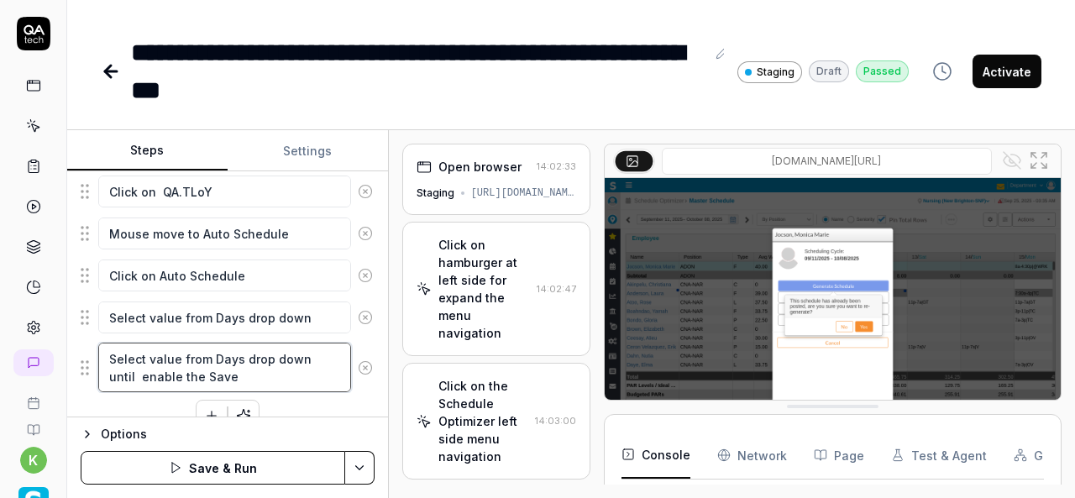
type textarea "*"
type textarea "Select value from Days drop down until enable the Save"
type textarea "*"
type textarea "Select value from Days drop down until enable the Save b"
type textarea "*"
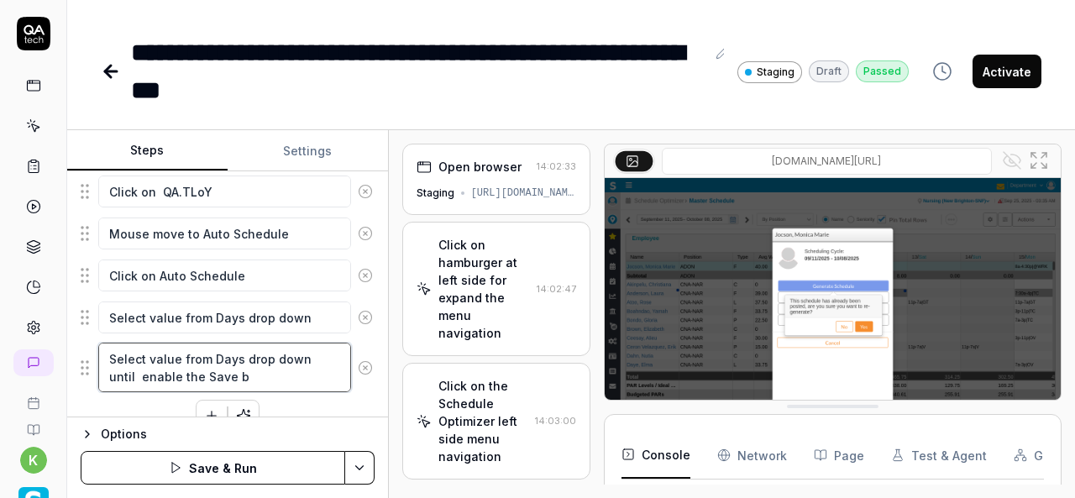
type textarea "Select value from Days drop down until enable the Save bu"
type textarea "*"
type textarea "Select value from Days drop down until enable the Save but"
type textarea "*"
type textarea "Select value from Days drop down until enable the Save butt"
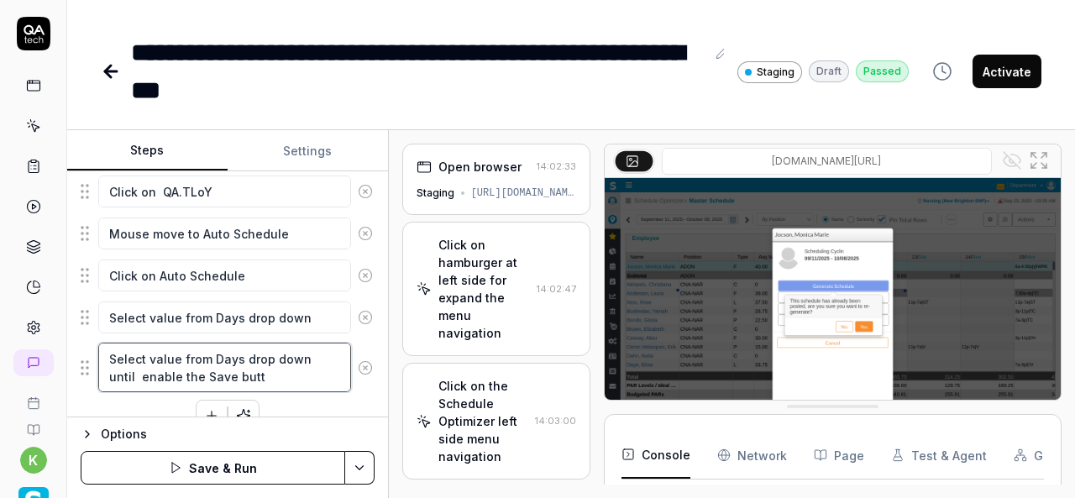
type textarea "*"
type textarea "Select value from Days drop down until enable the Save butto"
type textarea "*"
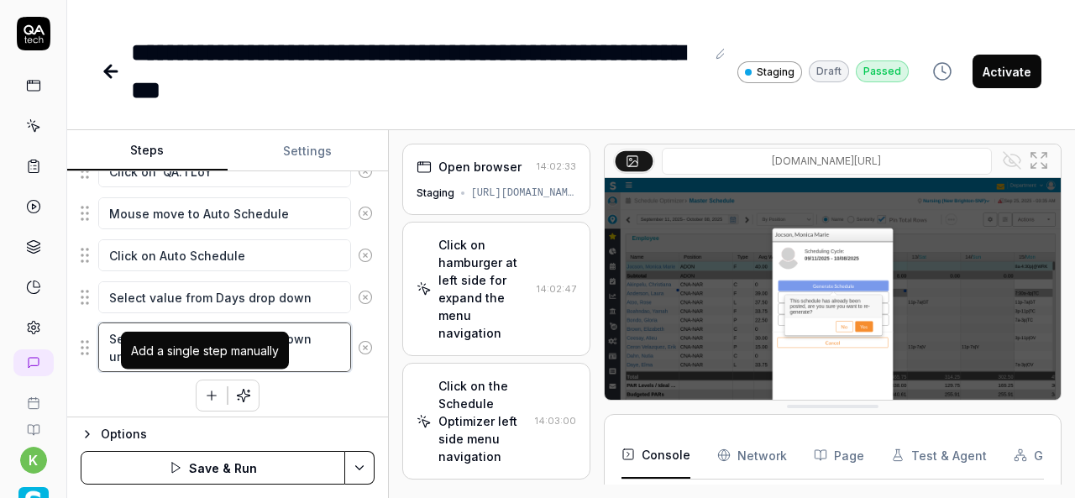
type textarea "Select value from Days drop down until enable the Save button"
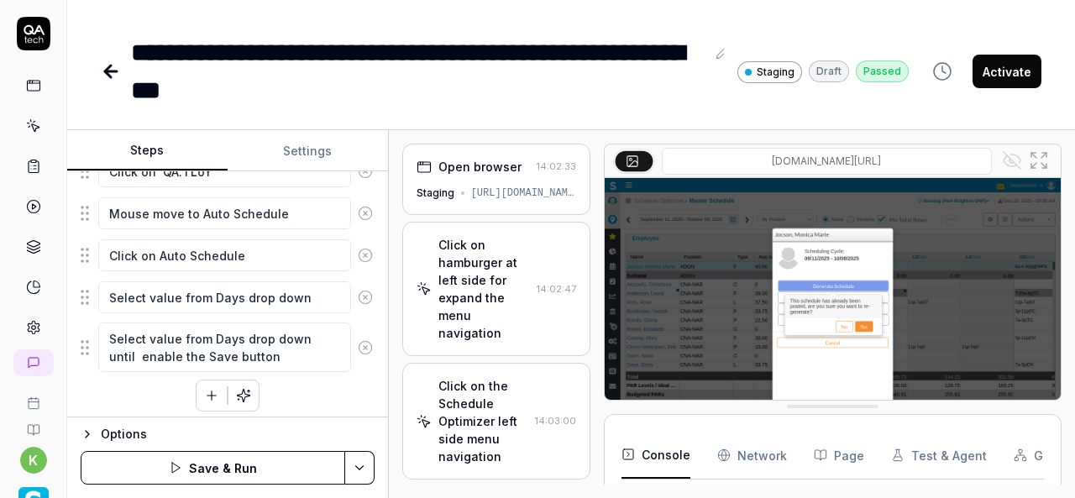
click at [207, 395] on icon "button" at bounding box center [211, 395] width 15 height 15
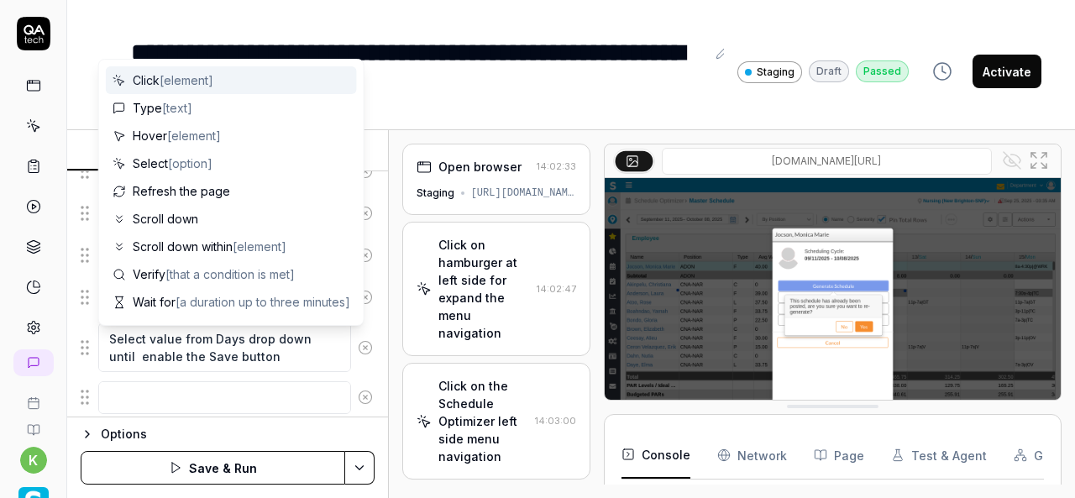
scroll to position [621, 0]
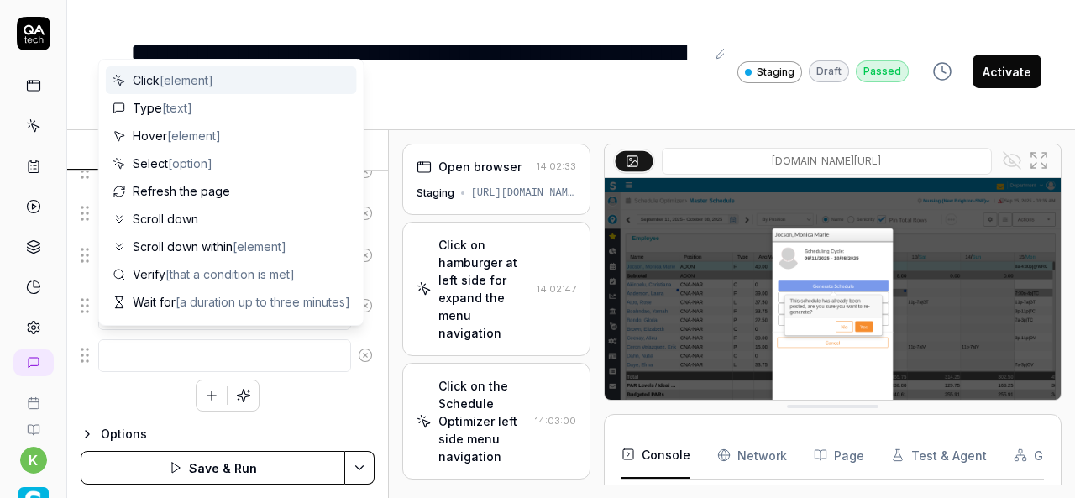
click at [110, 345] on textarea at bounding box center [224, 355] width 253 height 32
type textarea "*"
type textarea "C"
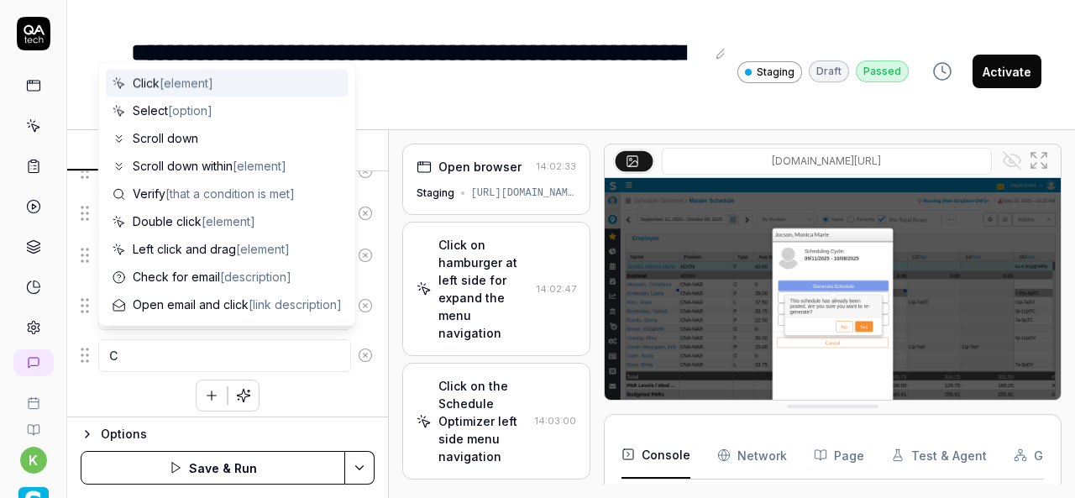
type textarea "*"
type textarea "Cl"
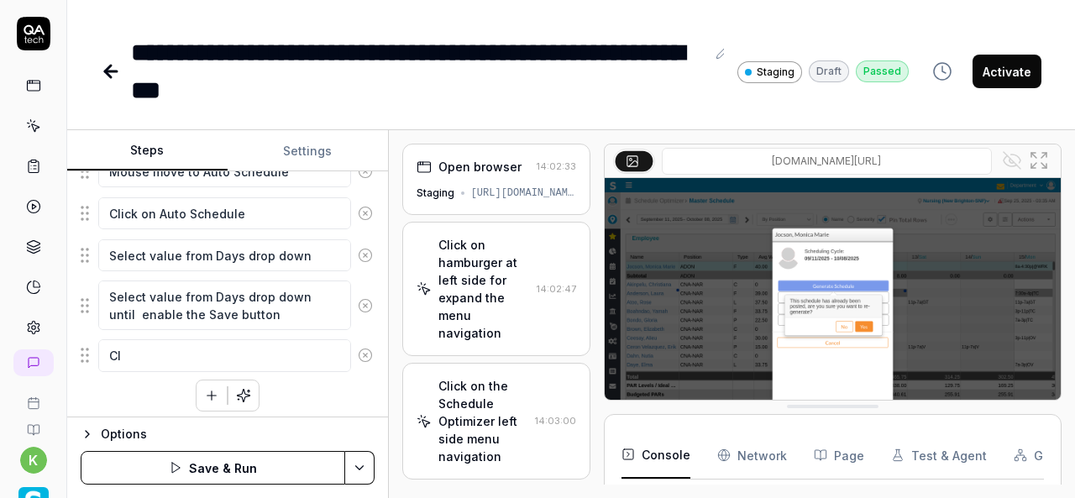
type textarea "*"
type textarea "Clc"
type textarea "*"
type textarea "Clci"
type textarea "*"
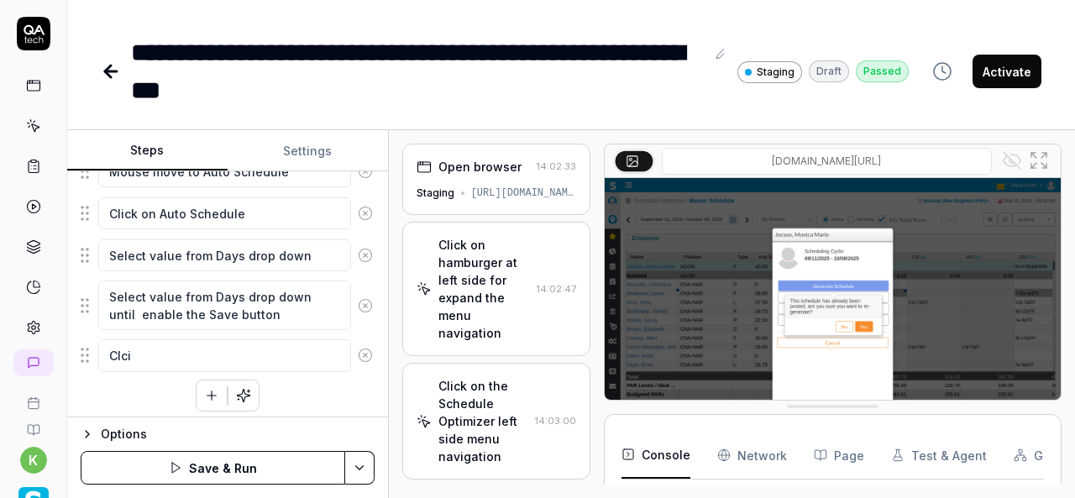
type textarea "Clcik"
type textarea "*"
type textarea "Clci"
type textarea "*"
type textarea "Clc"
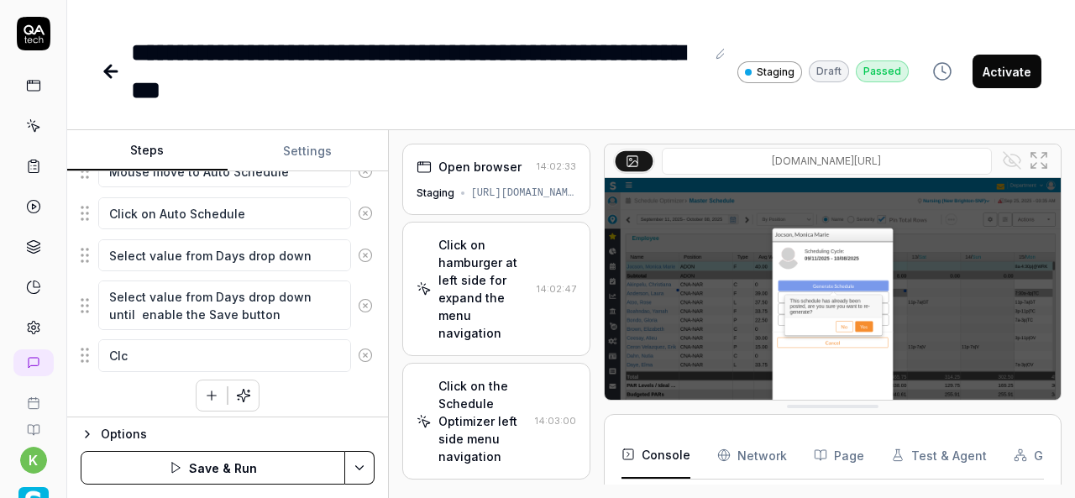
type textarea "*"
type textarea "Cl"
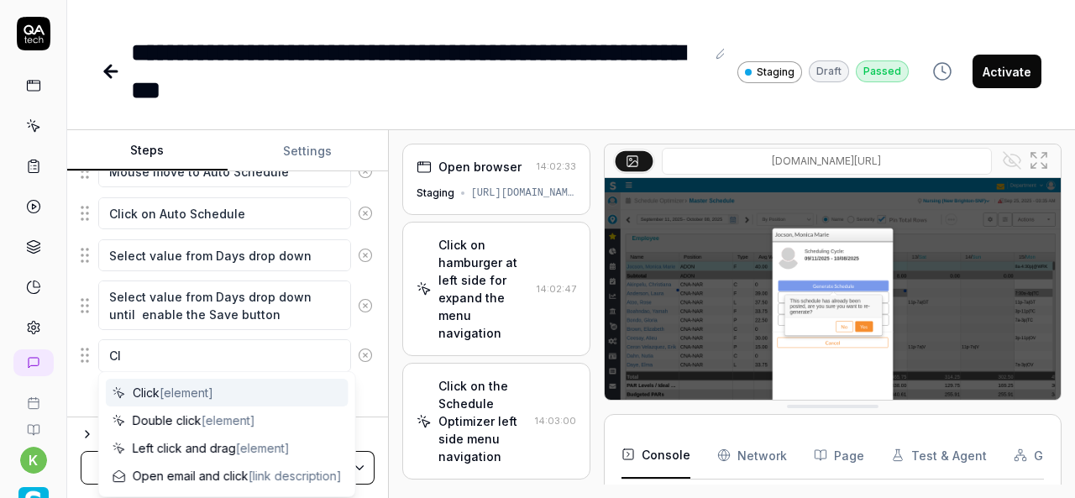
type textarea "*"
type textarea "Cli"
type textarea "*"
type textarea "Clic"
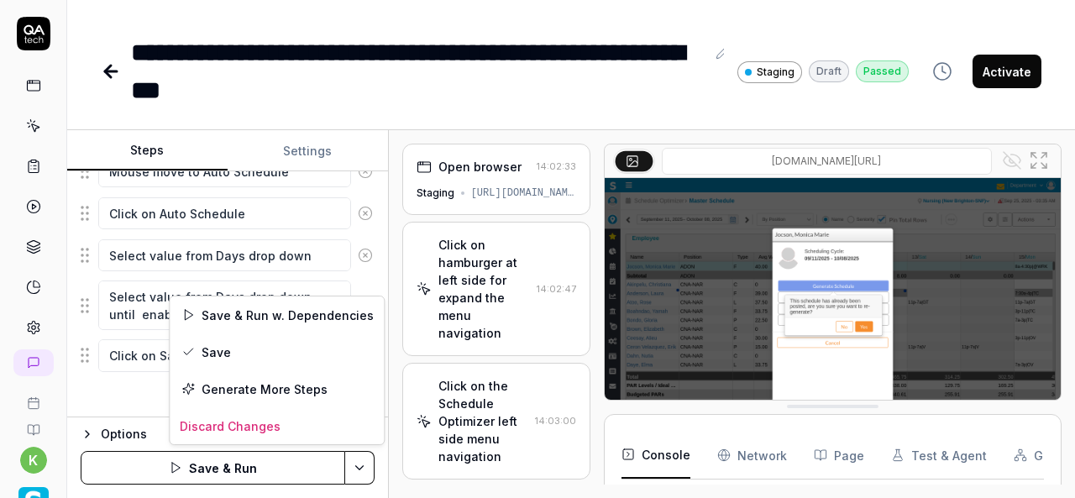
click at [356, 471] on html "**********" at bounding box center [537, 249] width 1075 height 498
click at [222, 350] on div "Save" at bounding box center [277, 351] width 214 height 37
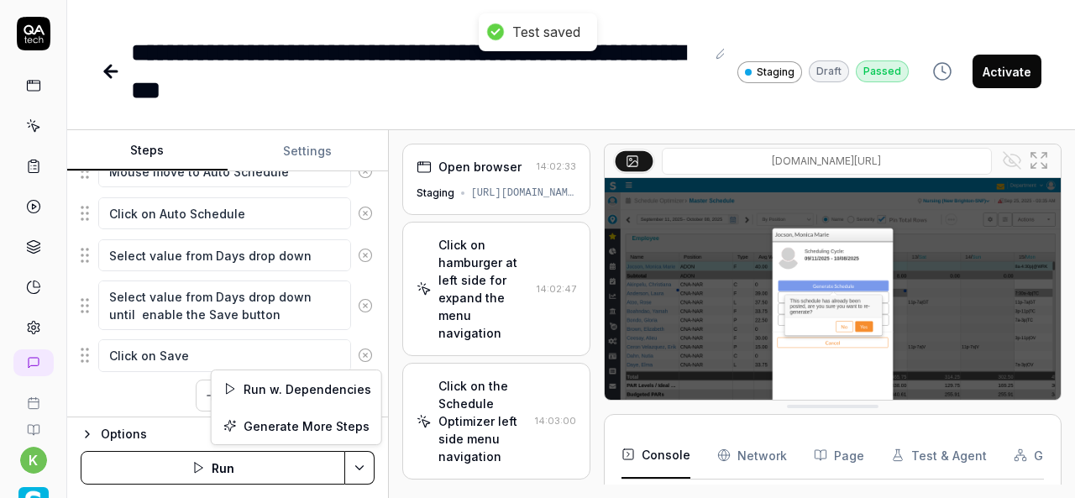
click at [363, 474] on html "**********" at bounding box center [537, 249] width 1075 height 498
click at [325, 383] on div "Run w. Dependencies" at bounding box center [297, 388] width 170 height 37
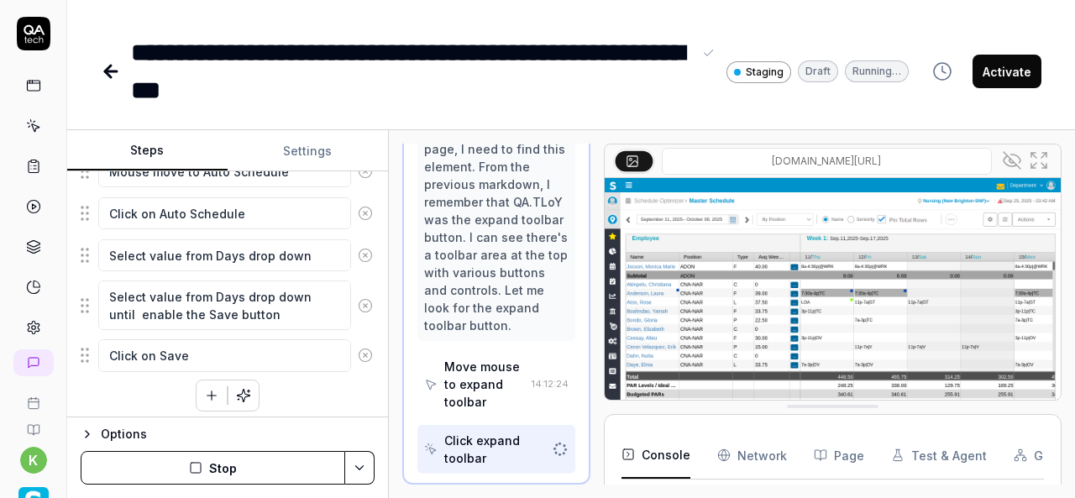
scroll to position [1043, 0]
click at [708, 102] on div "**********" at bounding box center [422, 72] width 582 height 76
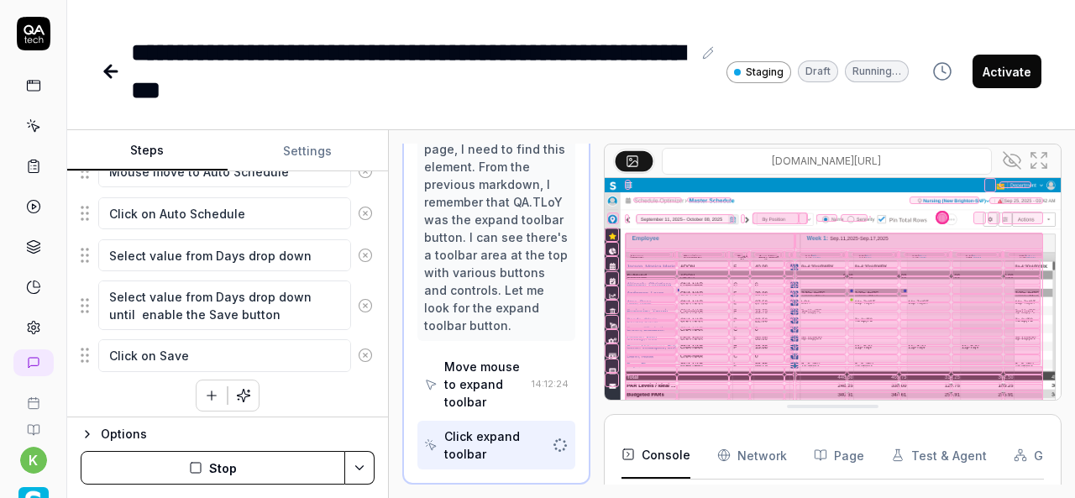
click at [1011, 157] on icon at bounding box center [1012, 160] width 20 height 20
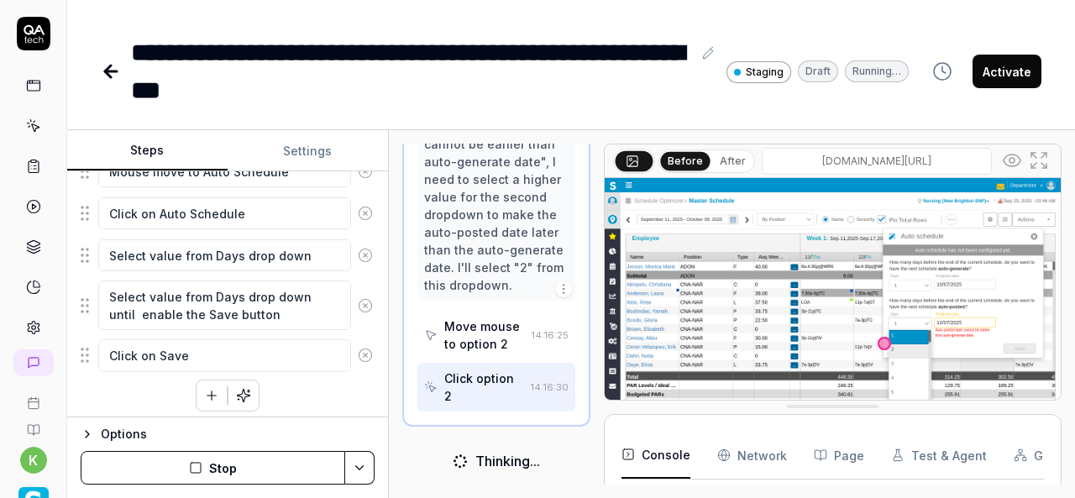
scroll to position [3277, 0]
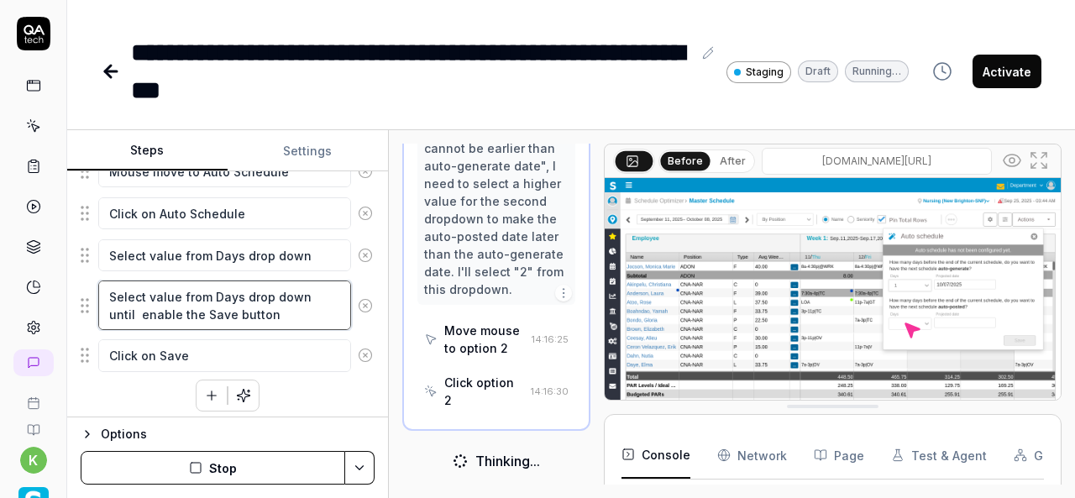
click at [262, 303] on textarea "Select value from Days drop down until enable the Save button" at bounding box center [224, 305] width 253 height 50
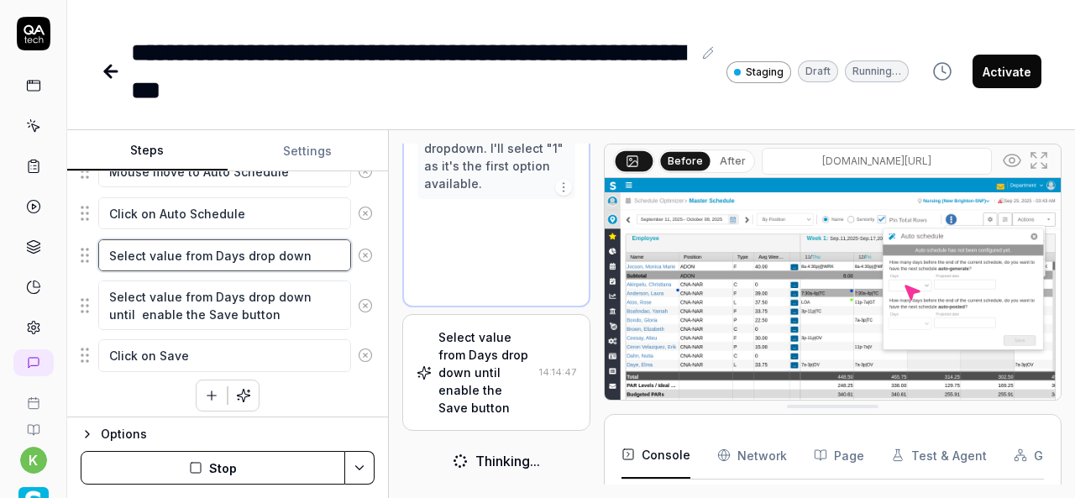
click at [292, 249] on textarea "Select value from Days drop down" at bounding box center [224, 255] width 253 height 32
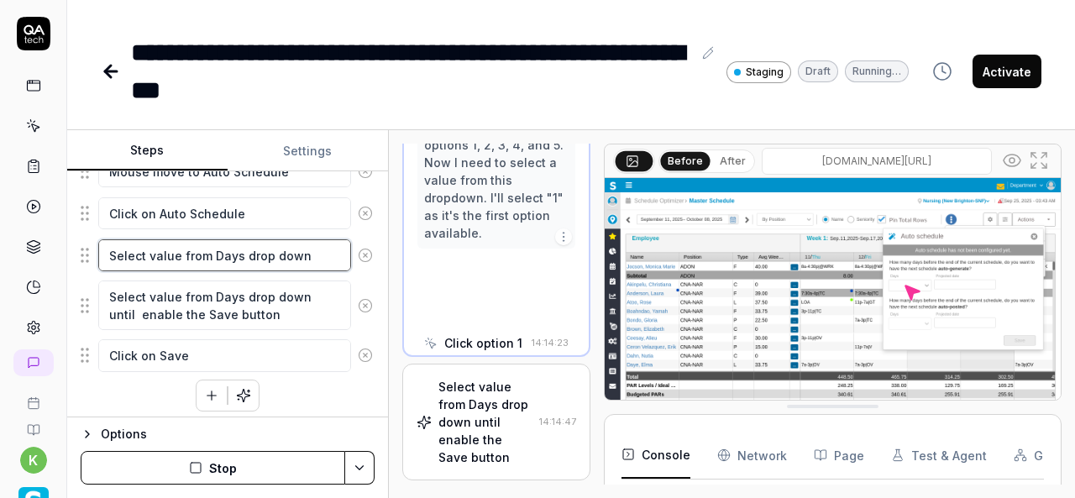
scroll to position [1845, 0]
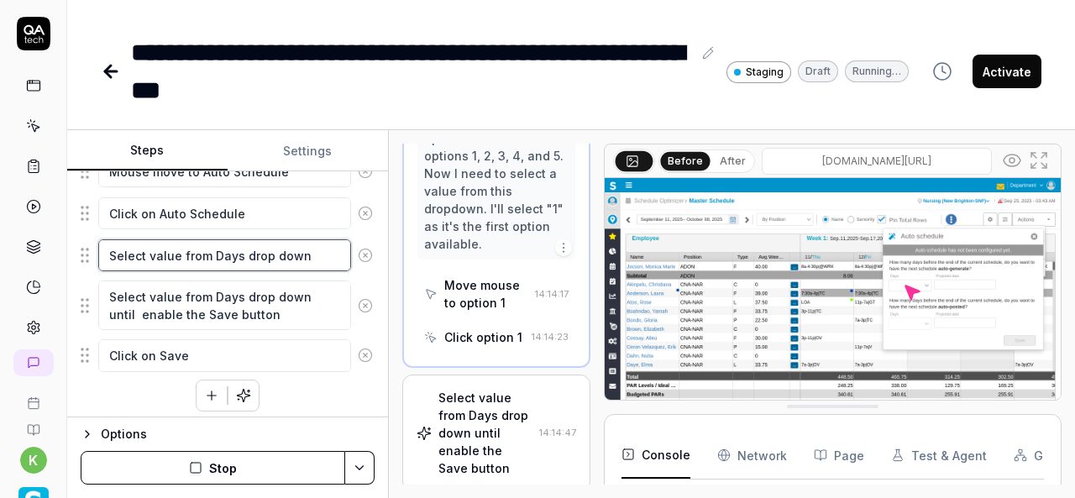
click at [323, 250] on textarea "Select value from Days drop down" at bounding box center [224, 255] width 253 height 32
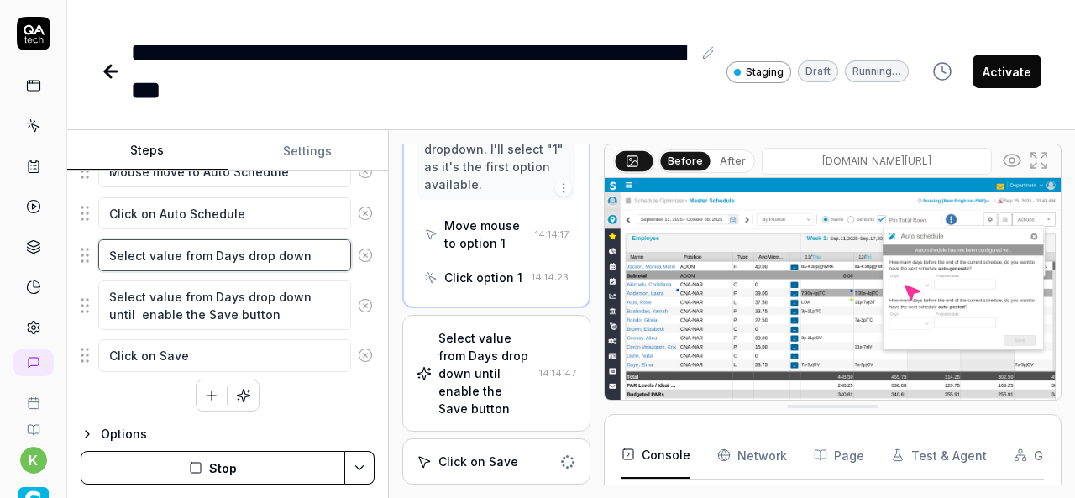
scroll to position [2038, 0]
drag, startPoint x: 306, startPoint y: 248, endPoint x: 287, endPoint y: 246, distance: 18.6
click at [287, 246] on textarea "Select value from Days drop down" at bounding box center [224, 255] width 253 height 32
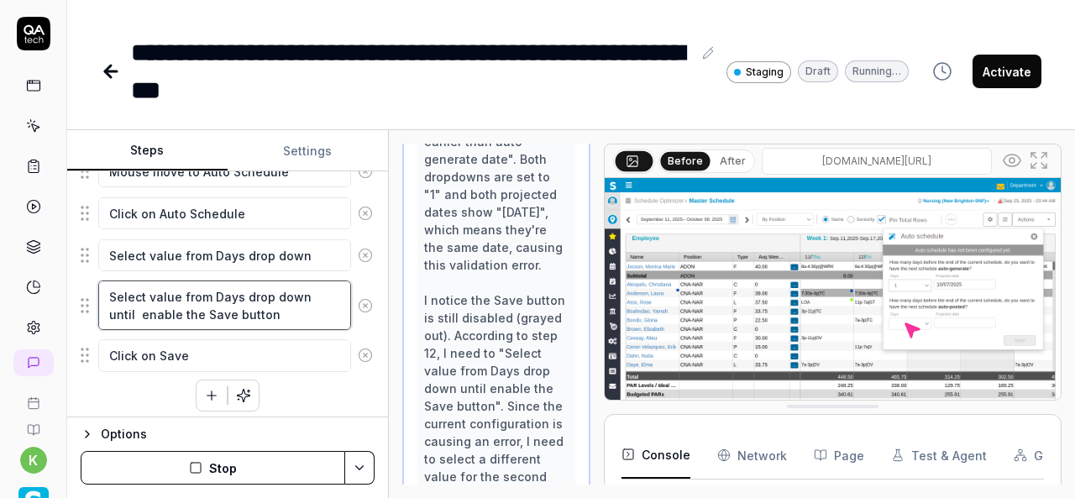
click at [281, 315] on textarea "Select value from Days drop down until enable the Save button" at bounding box center [224, 305] width 253 height 50
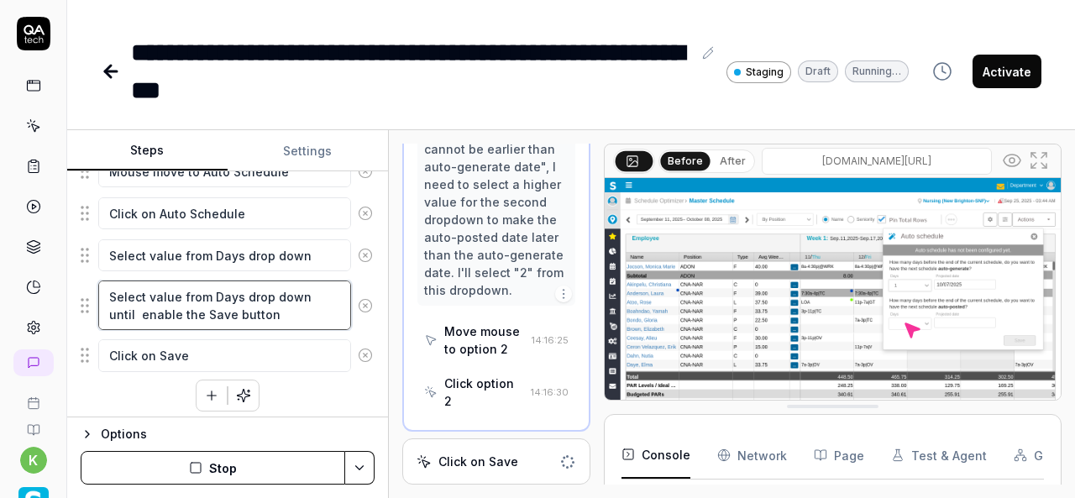
scroll to position [3224, 0]
click at [933, 261] on img at bounding box center [832, 320] width 456 height 285
click at [1047, 152] on icon at bounding box center [1038, 160] width 20 height 20
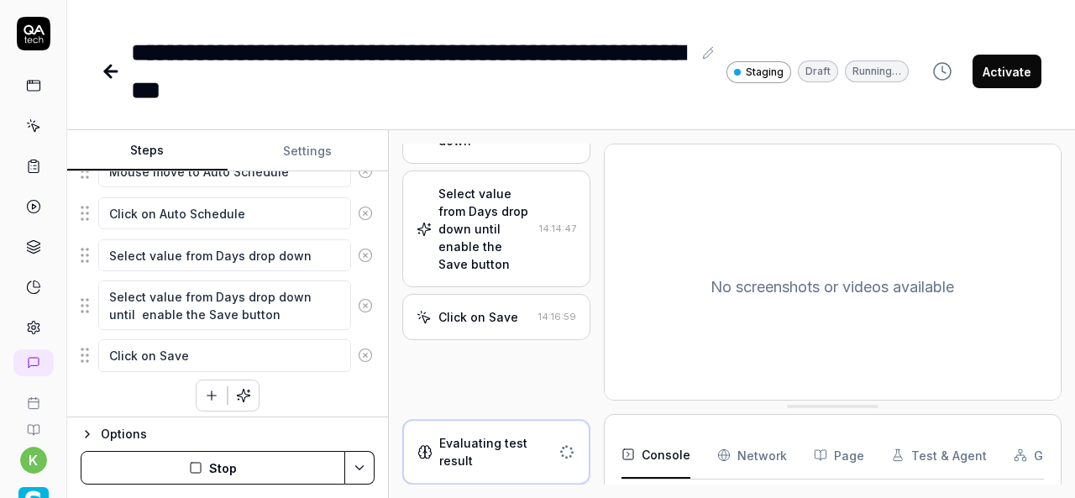
scroll to position [1080, 0]
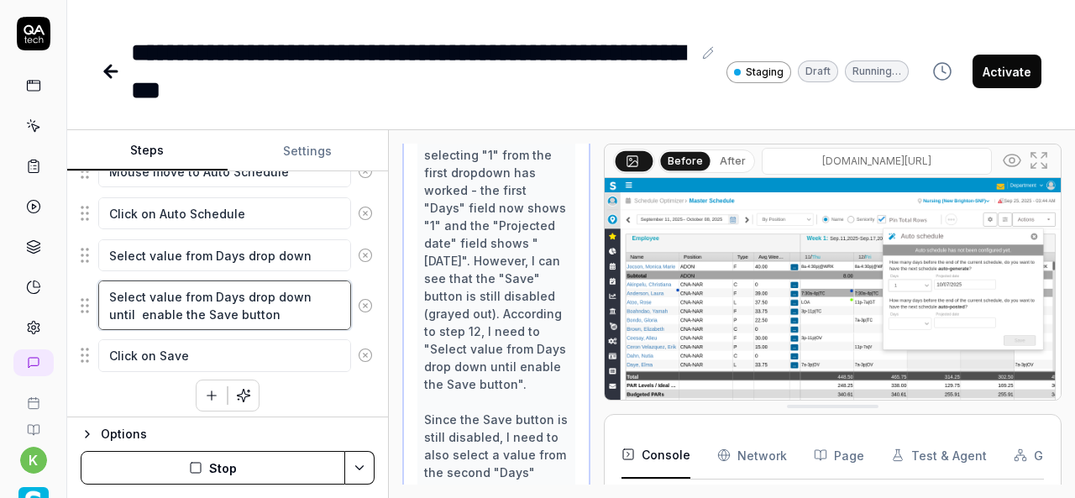
click at [293, 310] on textarea "Select value from Days drop down until enable the Save button" at bounding box center [224, 305] width 253 height 50
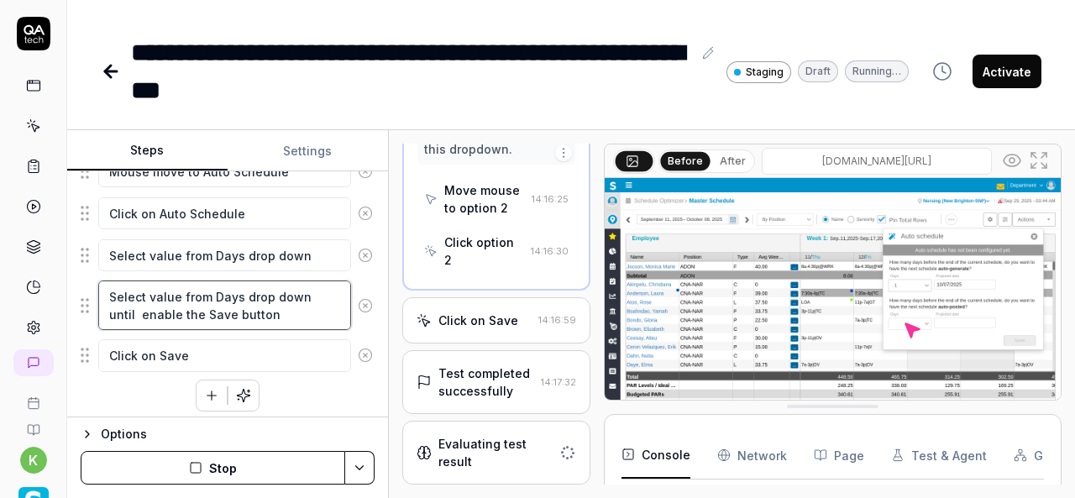
scroll to position [3224, 0]
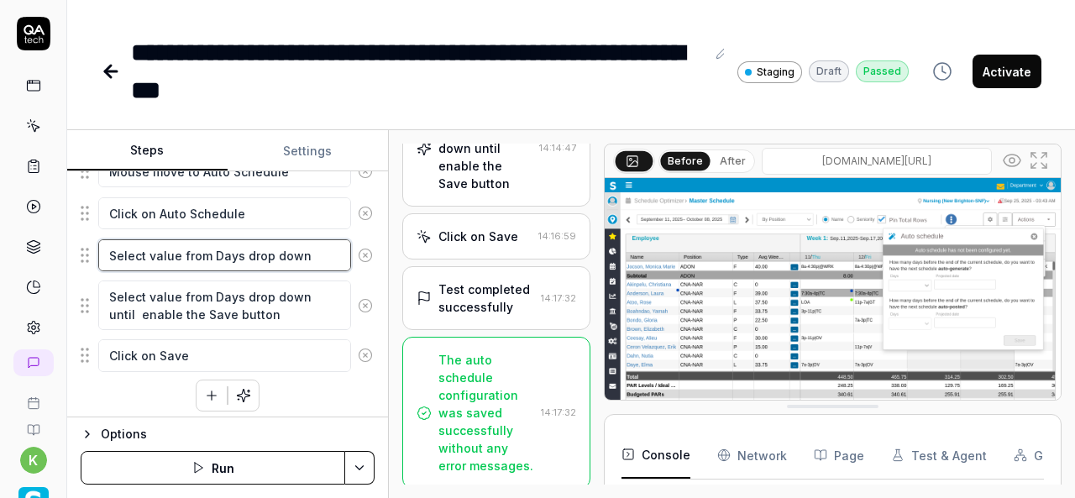
click at [314, 249] on textarea "Select value from Days drop down" at bounding box center [224, 255] width 253 height 32
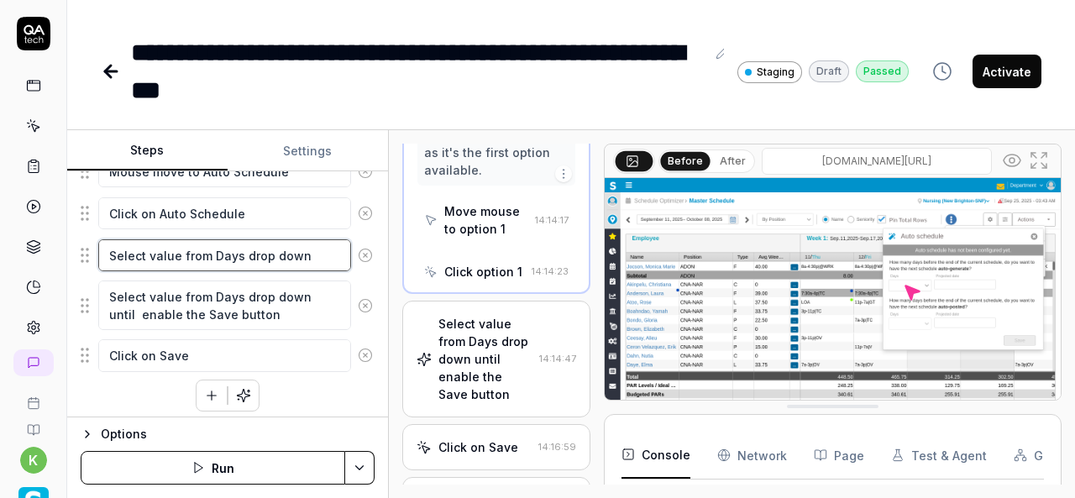
scroll to position [1845, 0]
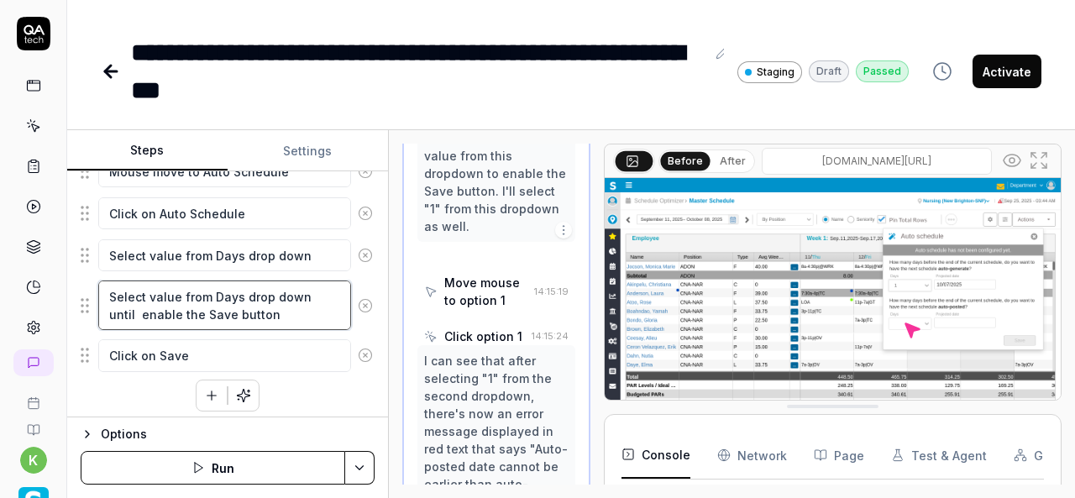
click at [307, 290] on textarea "Select value from Days drop down until enable the Save button" at bounding box center [224, 305] width 253 height 50
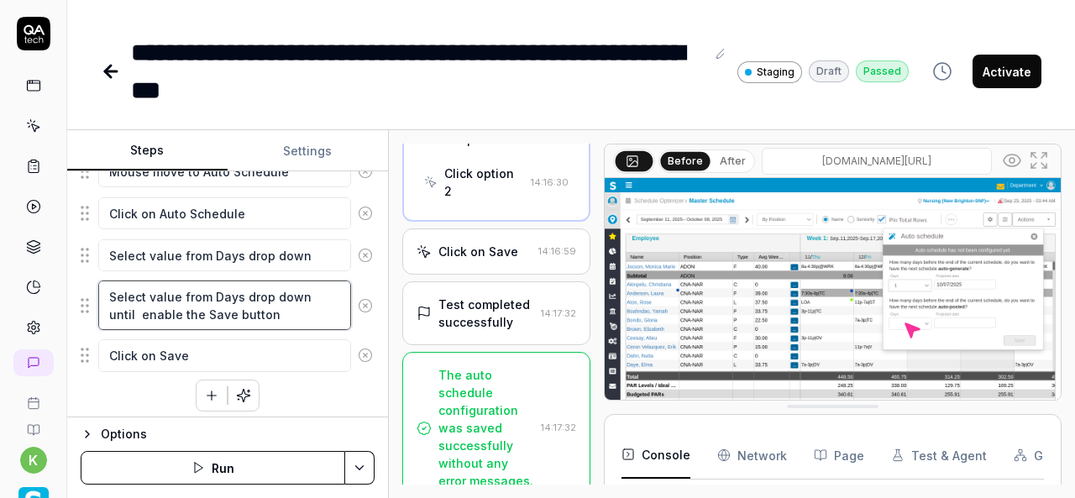
scroll to position [3224, 0]
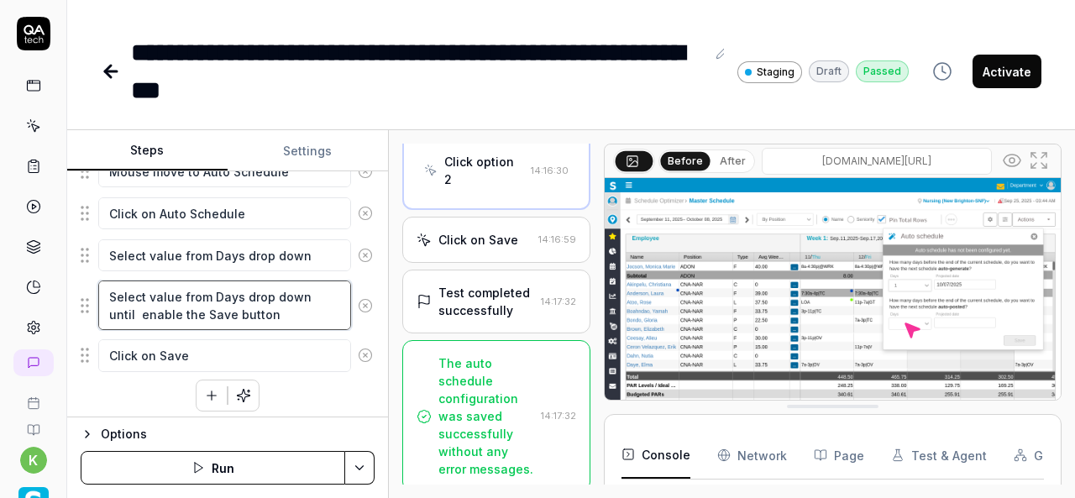
click at [292, 306] on textarea "Select value from Days drop down until enable the Save button" at bounding box center [224, 305] width 253 height 50
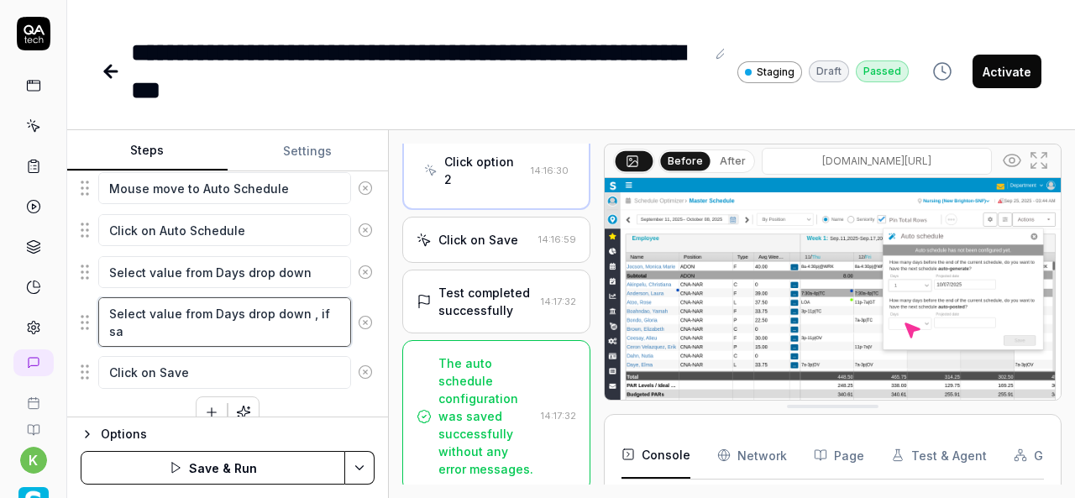
scroll to position [621, 0]
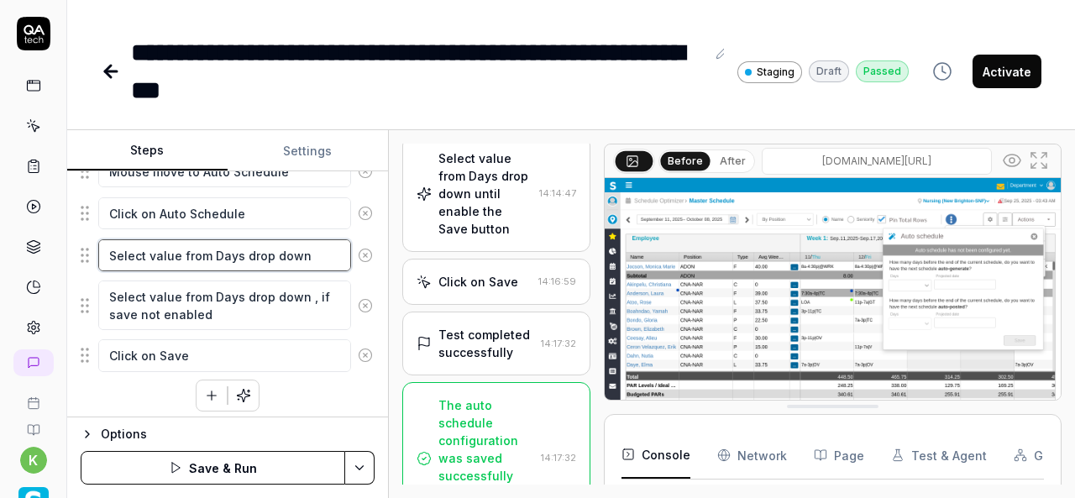
click at [178, 248] on textarea "Select value from Days drop down" at bounding box center [224, 255] width 253 height 32
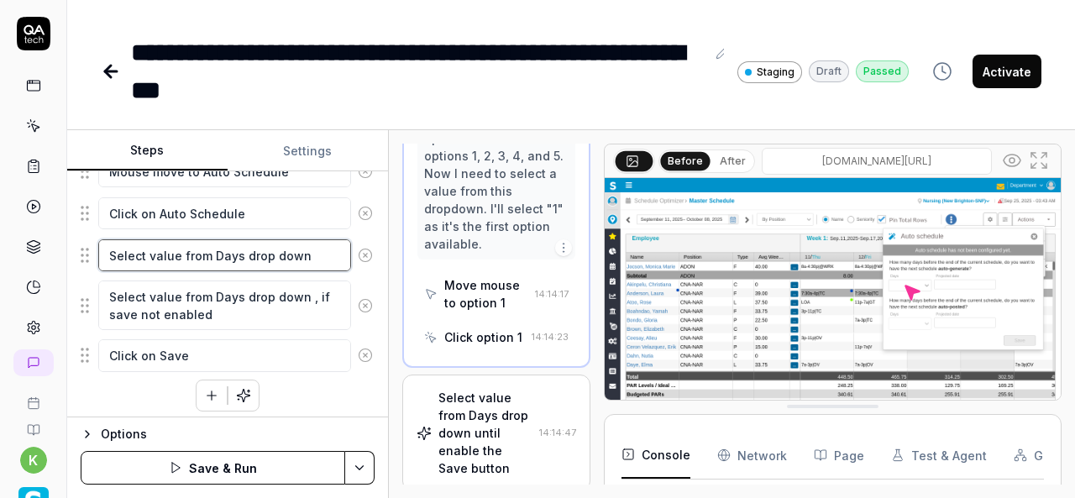
scroll to position [1845, 0]
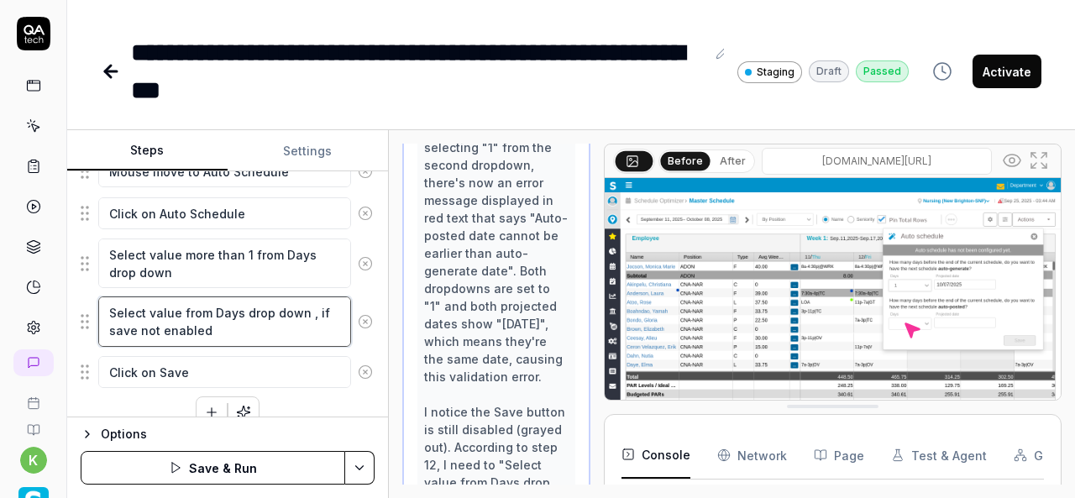
click at [305, 306] on textarea "Select value from Days drop down , if save not enabled" at bounding box center [224, 321] width 253 height 50
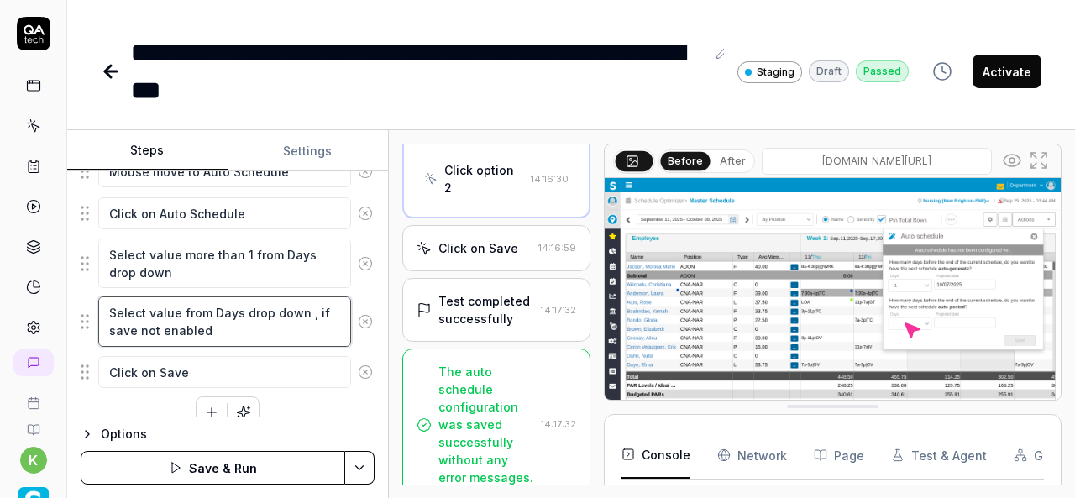
scroll to position [3224, 0]
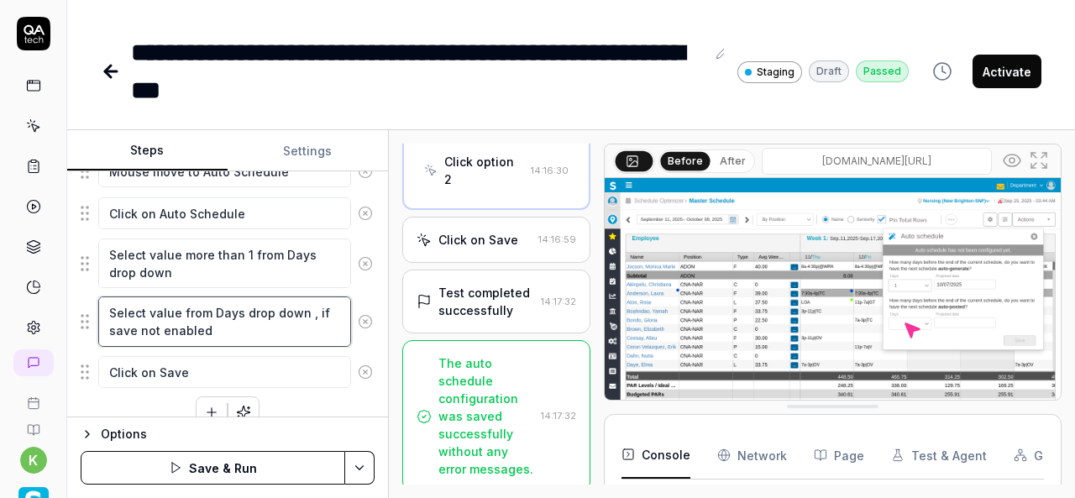
click at [288, 323] on textarea "Select value from Days drop down , if save not enabled" at bounding box center [224, 321] width 253 height 50
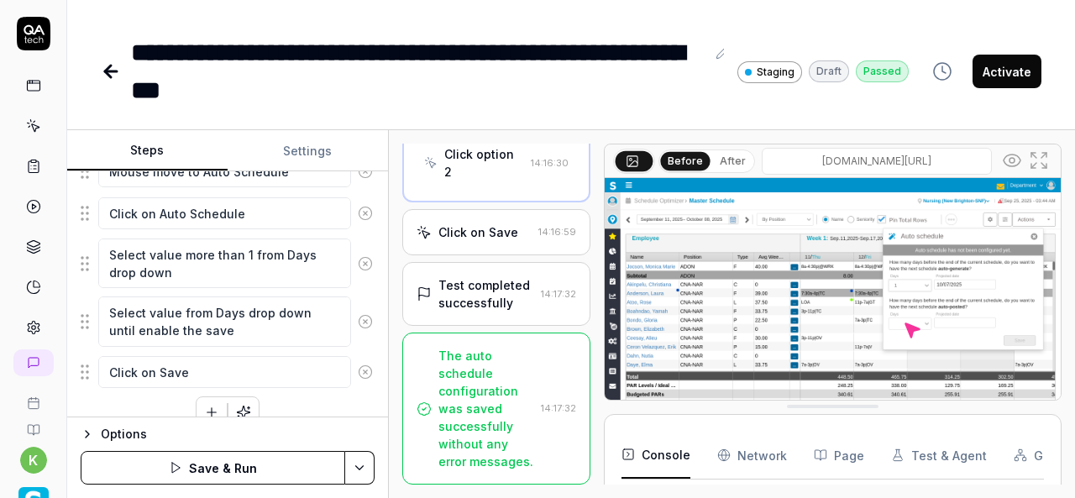
click at [488, 442] on div "The auto schedule configuration was saved successfully without any error messag…" at bounding box center [486, 408] width 96 height 123
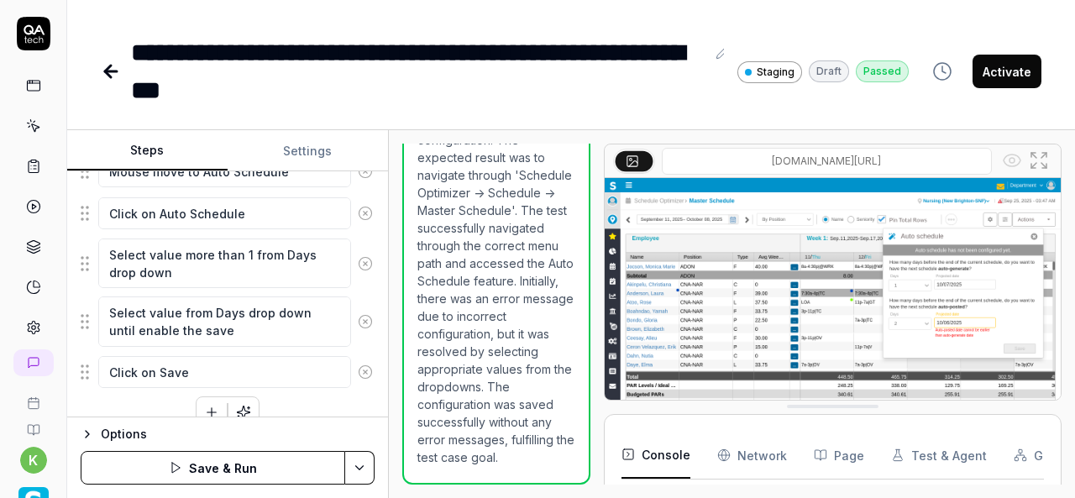
scroll to position [1582, 0]
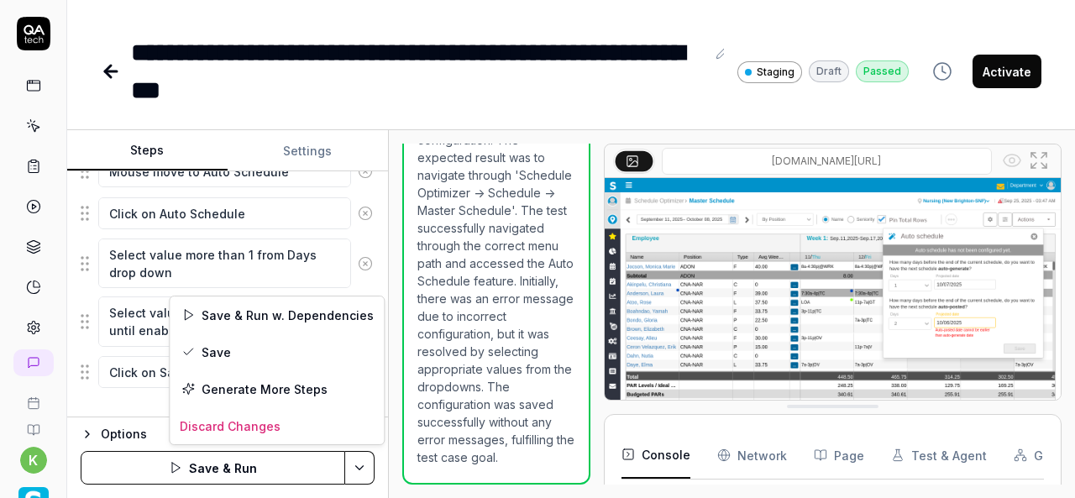
click at [368, 466] on html "**********" at bounding box center [537, 249] width 1075 height 498
click at [296, 313] on div "Save & Run w. Dependencies" at bounding box center [277, 314] width 214 height 37
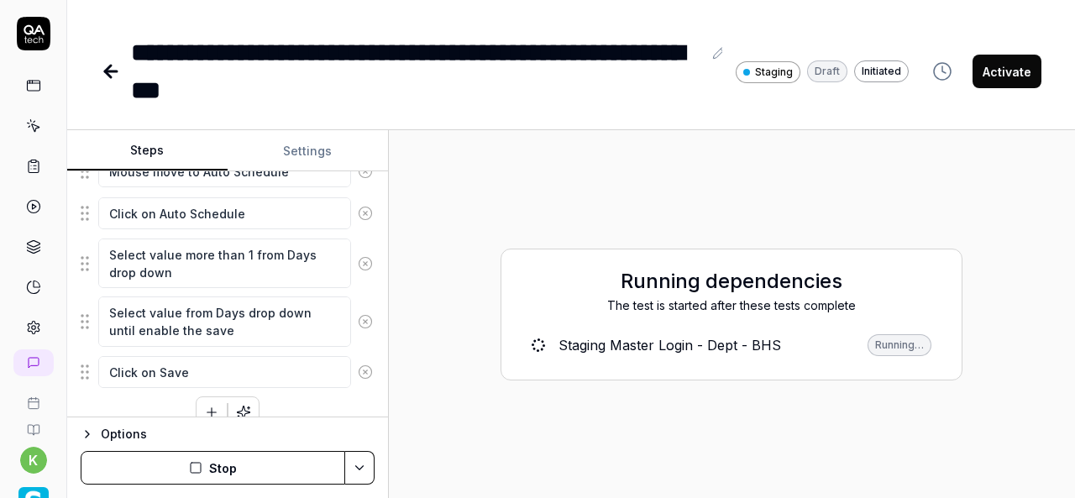
click at [573, 173] on div "Running dependencies The test is started after these tests complete Staging Mas…" at bounding box center [731, 314] width 659 height 341
click at [246, 245] on textarea "Select value more than 1 from Days drop down" at bounding box center [224, 263] width 253 height 50
click at [178, 248] on textarea "Select value more than 1 value from Days drop down" at bounding box center [224, 263] width 253 height 50
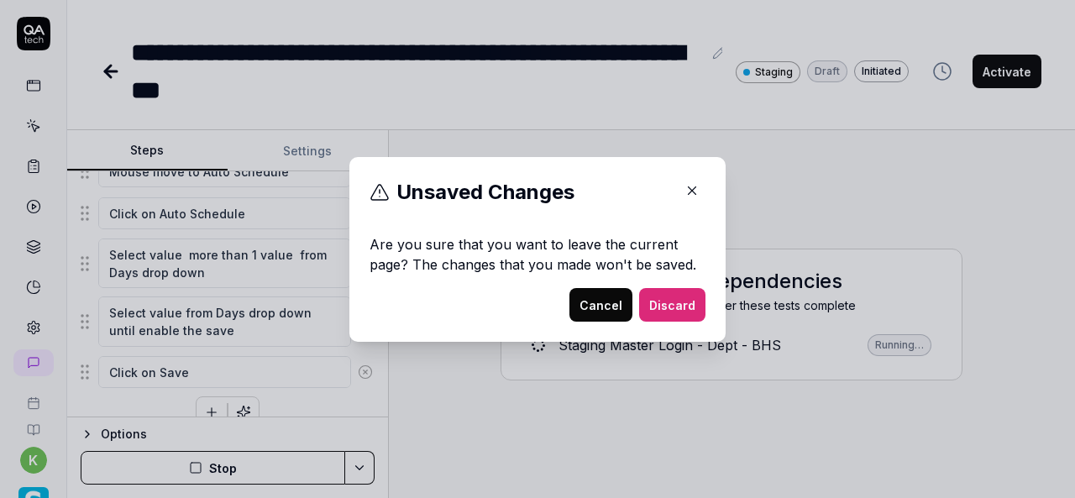
click at [692, 193] on icon "button" at bounding box center [691, 190] width 15 height 15
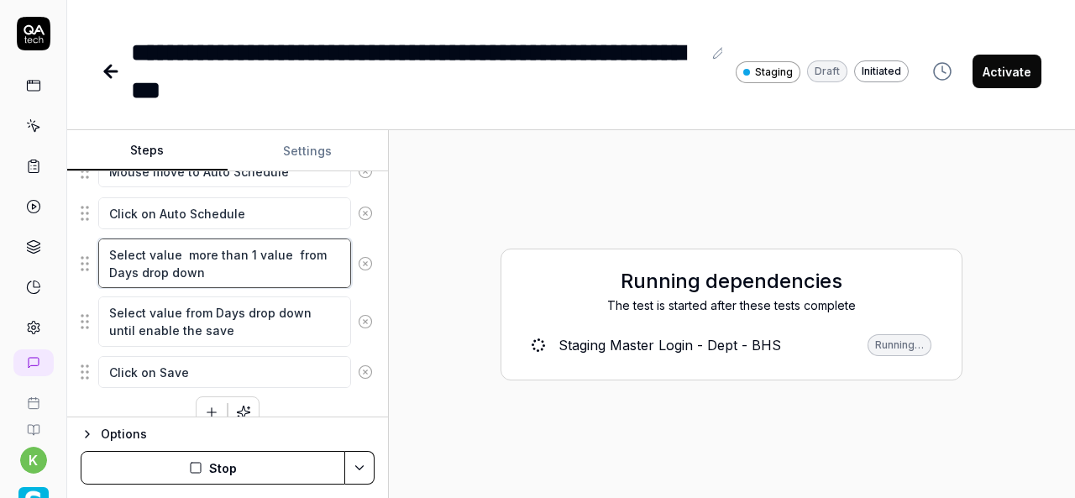
click at [188, 241] on textarea "Select value more than 1 value from Days drop down" at bounding box center [224, 263] width 253 height 50
click at [221, 254] on textarea "Select value as more than 1 value from Days drop down" at bounding box center [224, 263] width 253 height 50
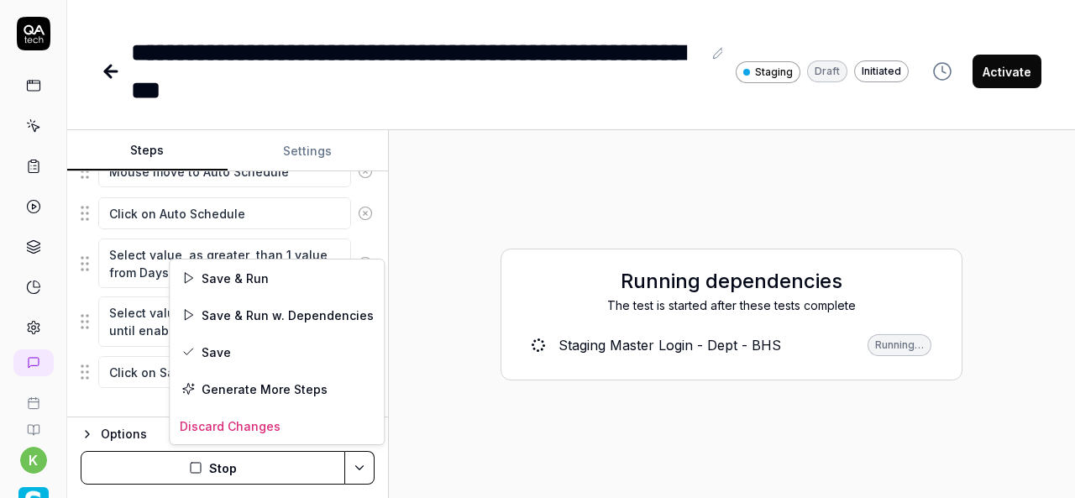
click at [360, 473] on html "**********" at bounding box center [537, 249] width 1075 height 498
click at [237, 270] on div "Save & Run" at bounding box center [277, 277] width 214 height 37
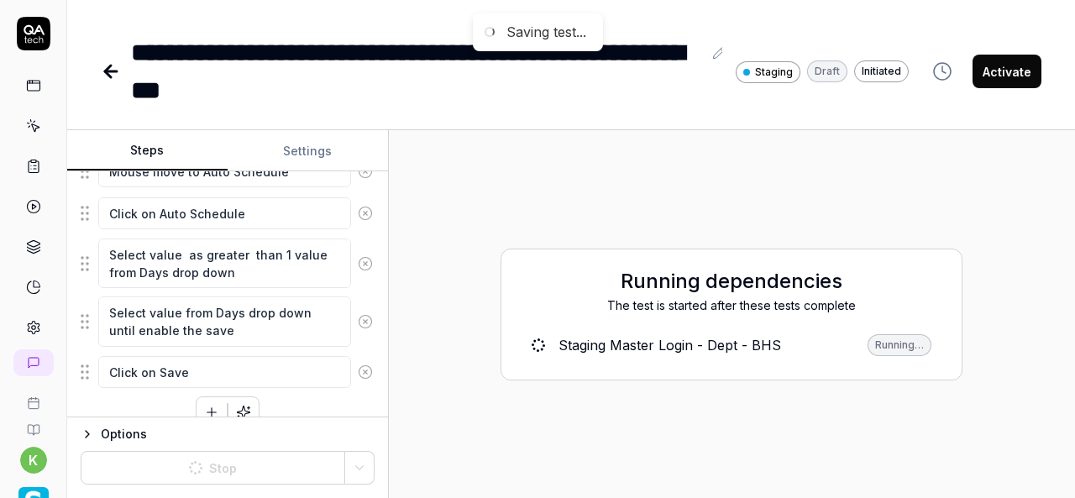
click at [463, 194] on div "Running dependencies The test is started after these tests complete Staging Mas…" at bounding box center [731, 314] width 659 height 341
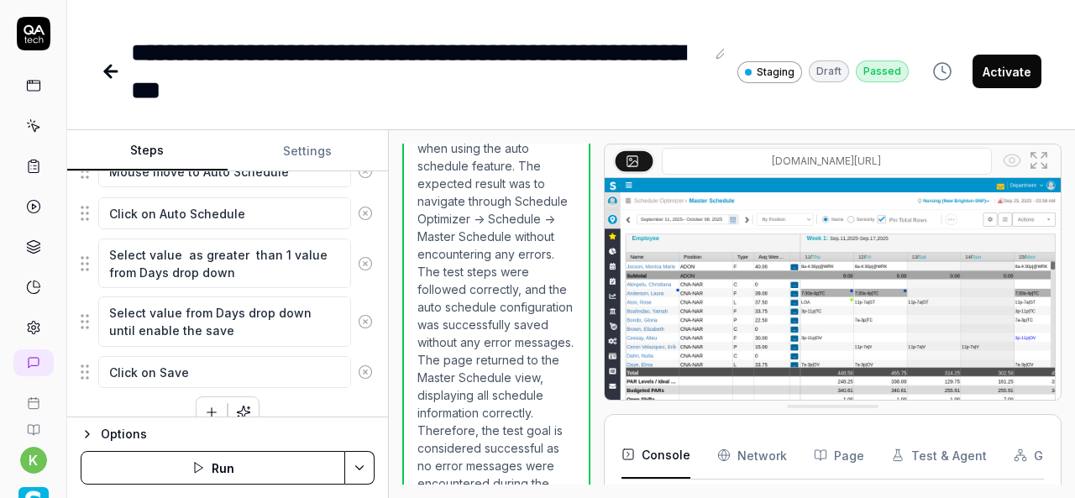
scroll to position [1693, 0]
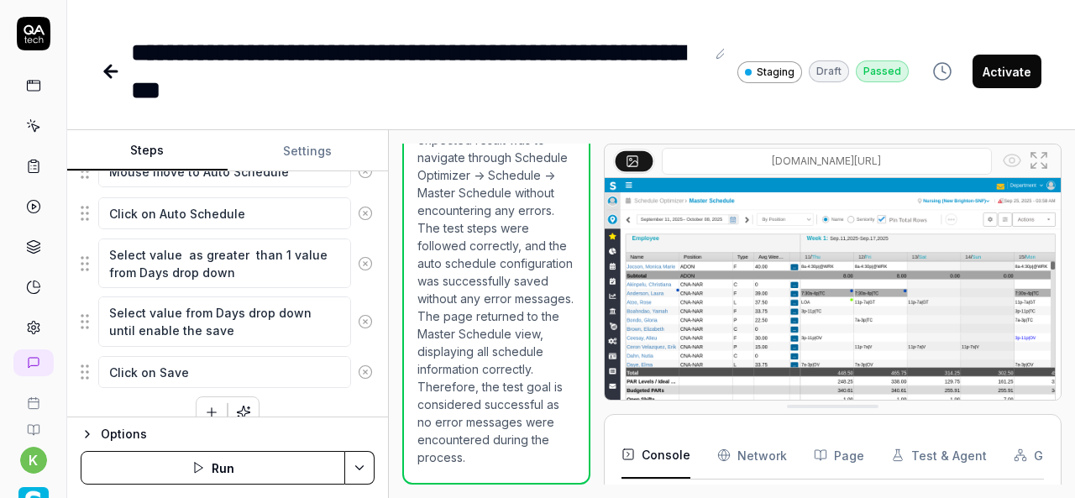
click at [1007, 82] on button "Activate" at bounding box center [1006, 72] width 69 height 34
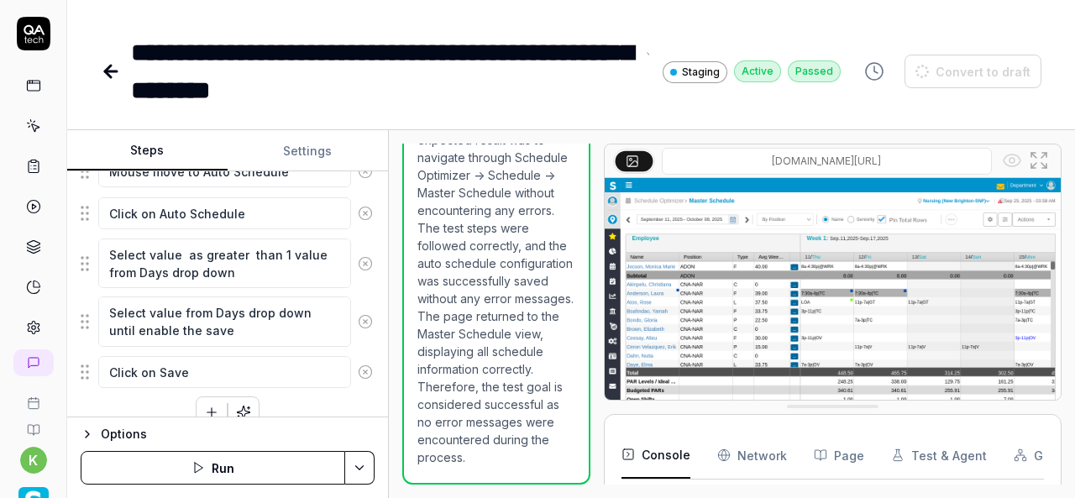
click at [563, 18] on div "**********" at bounding box center [570, 54] width 1007 height 109
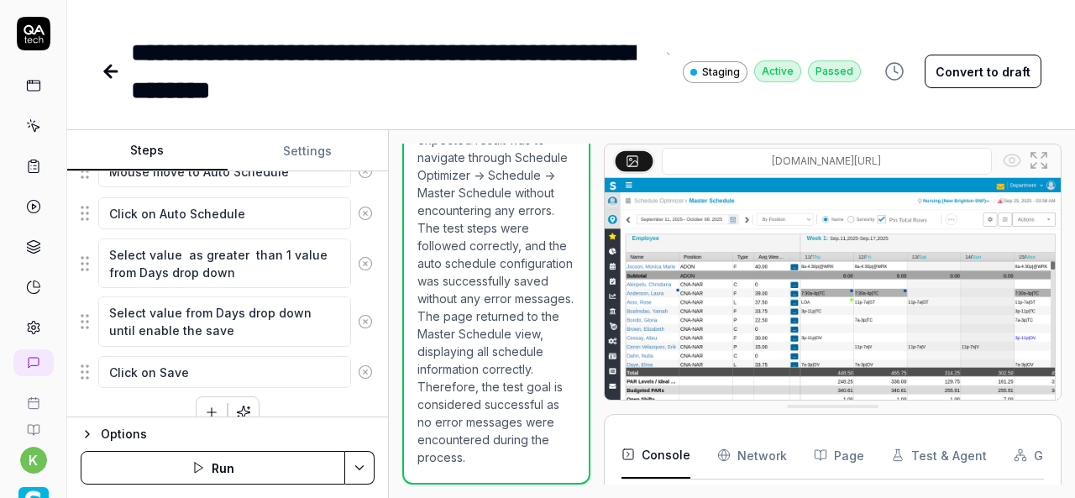
click at [142, 53] on div "**********" at bounding box center [393, 72] width 524 height 76
click at [137, 50] on div "**********" at bounding box center [393, 72] width 524 height 76
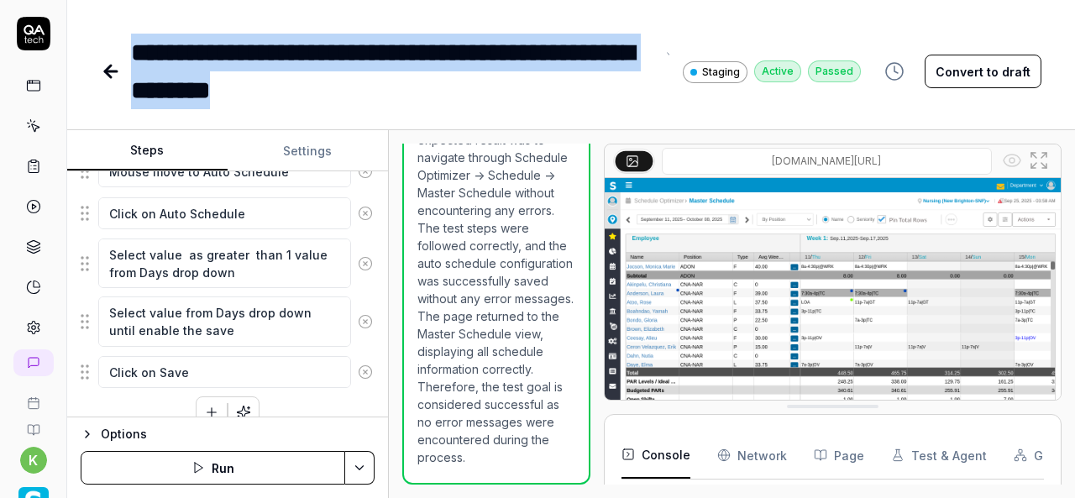
click at [343, 98] on div "**********" at bounding box center [393, 72] width 524 height 76
copy div "**********"
click at [957, 66] on button "Convert to draft" at bounding box center [982, 72] width 117 height 34
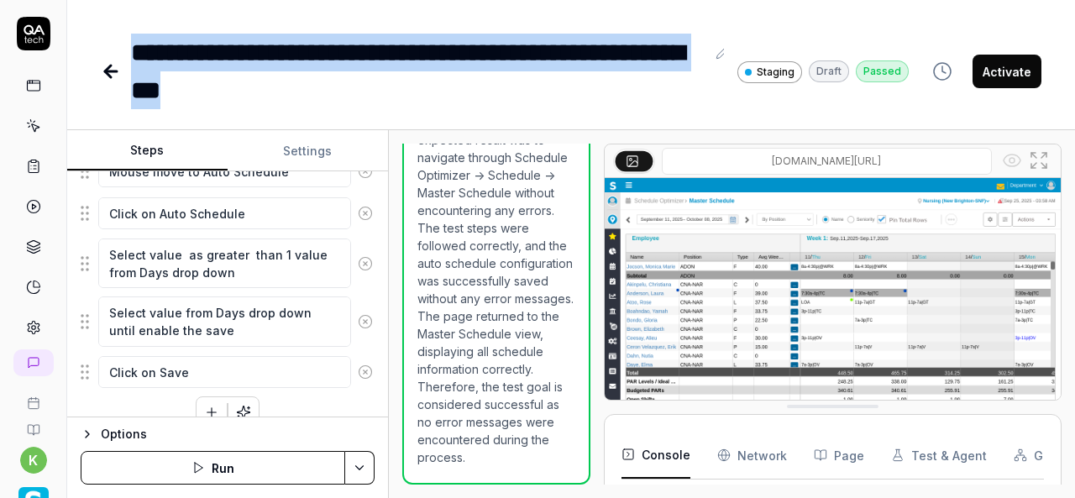
click at [992, 74] on button "Activate" at bounding box center [1006, 72] width 69 height 34
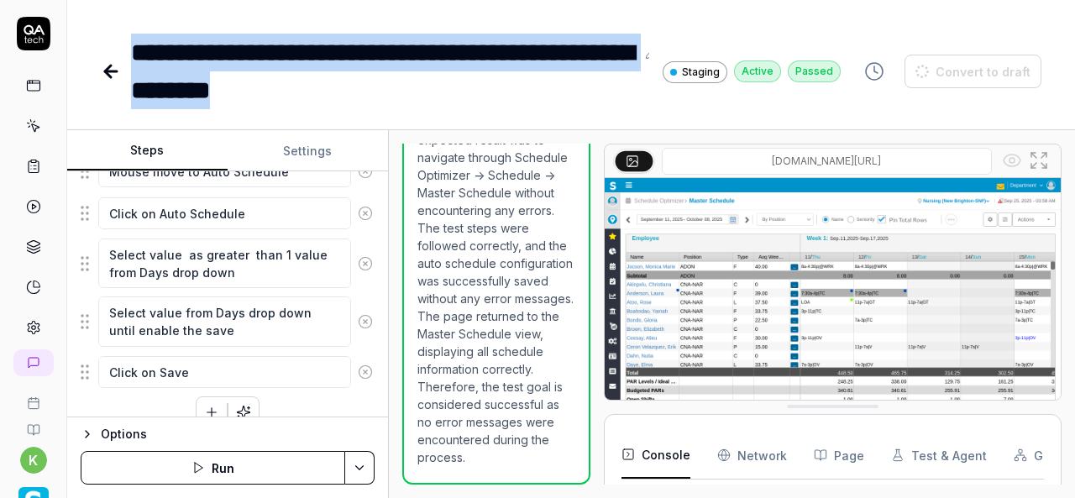
click at [106, 71] on icon at bounding box center [111, 71] width 12 height 0
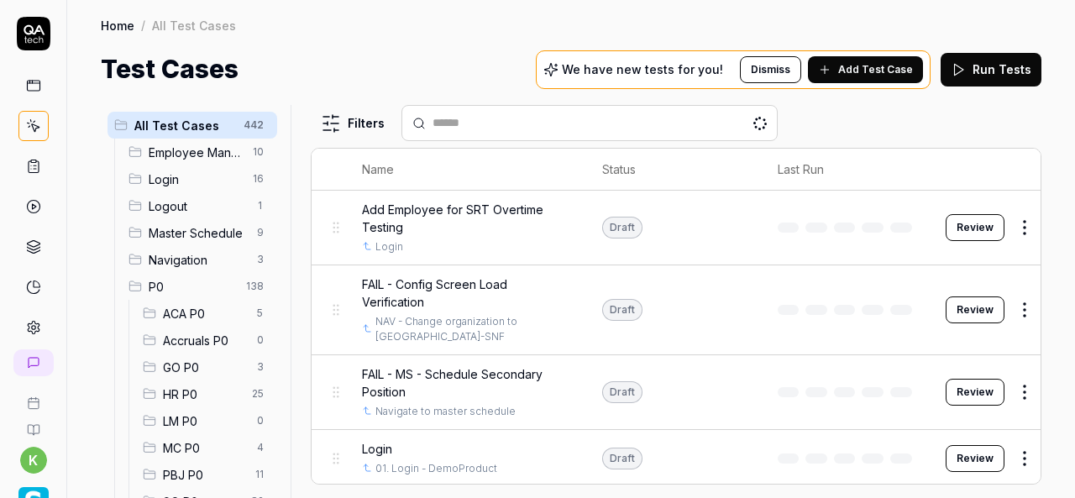
click at [596, 116] on input "text" at bounding box center [599, 123] width 334 height 18
click at [600, 129] on input "text" at bounding box center [599, 123] width 334 height 18
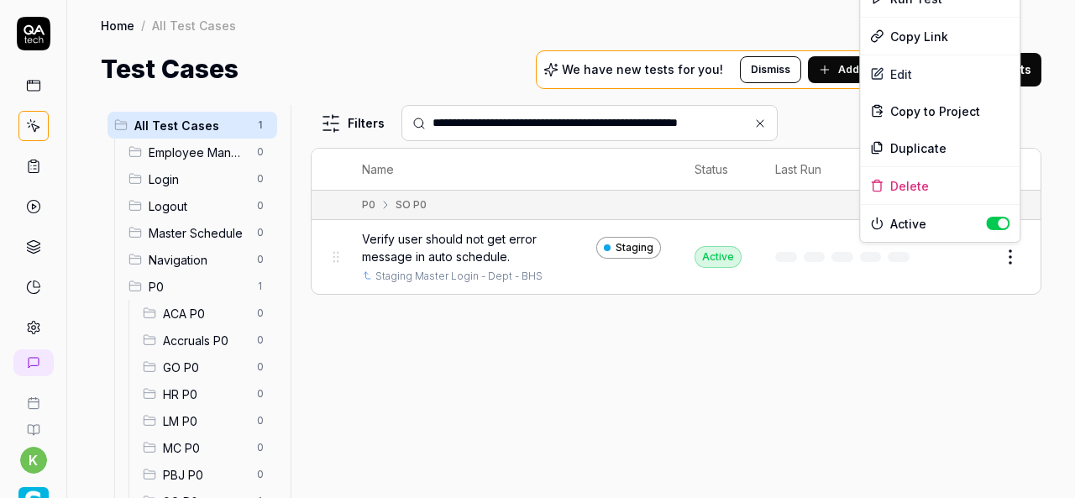
click at [1009, 263] on html "**********" at bounding box center [537, 249] width 1075 height 498
click at [928, 140] on div "Duplicate" at bounding box center [940, 147] width 160 height 37
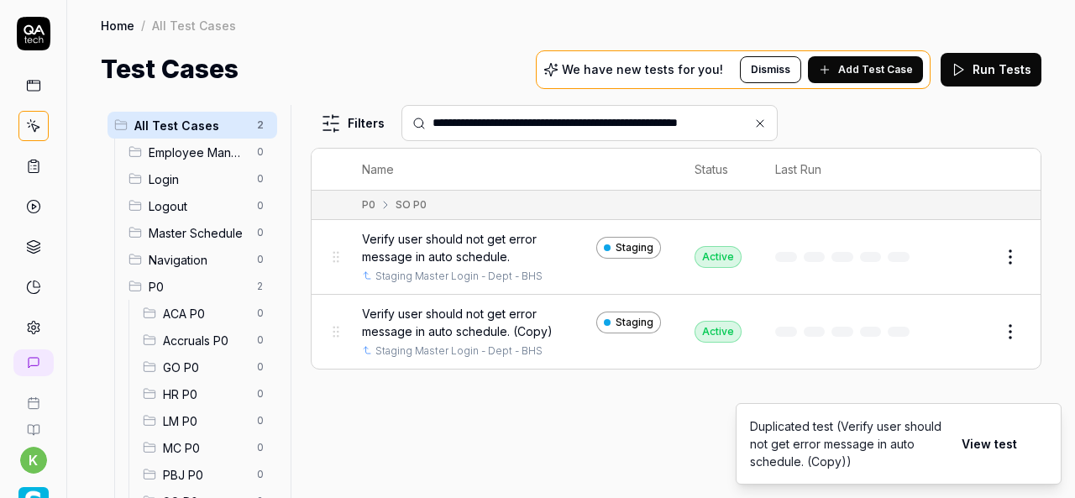
click at [973, 323] on button "Edit" at bounding box center [969, 331] width 40 height 27
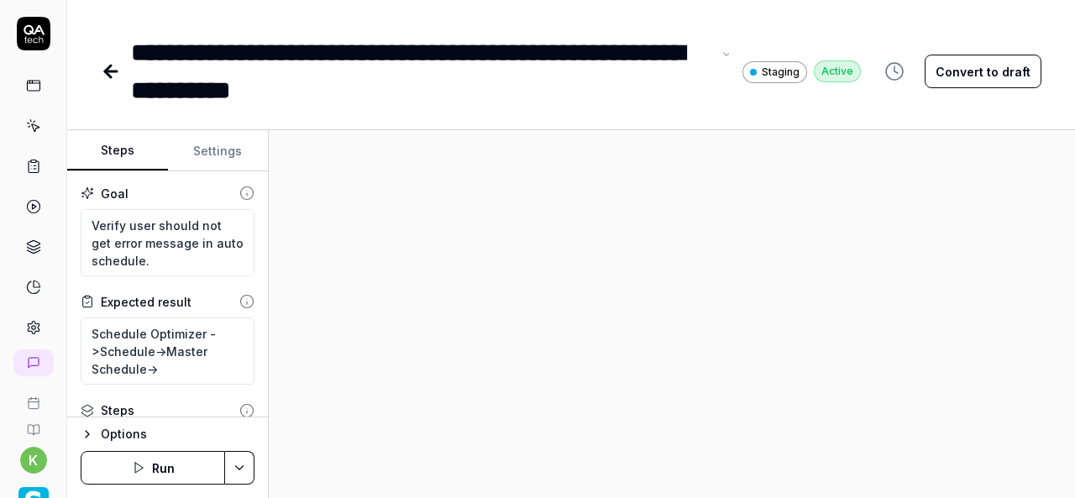
click at [134, 48] on div "**********" at bounding box center [421, 72] width 580 height 76
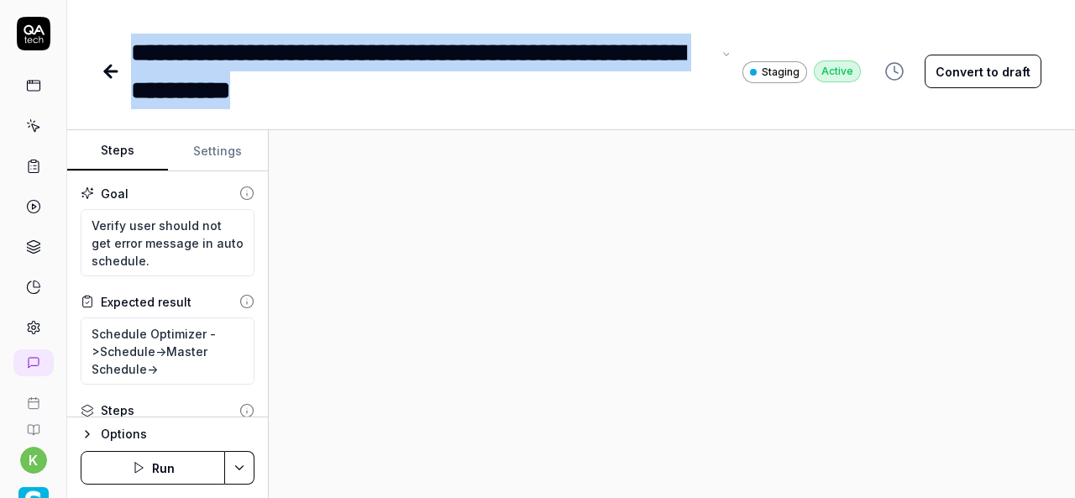
click at [416, 88] on div "**********" at bounding box center [421, 72] width 580 height 76
paste div
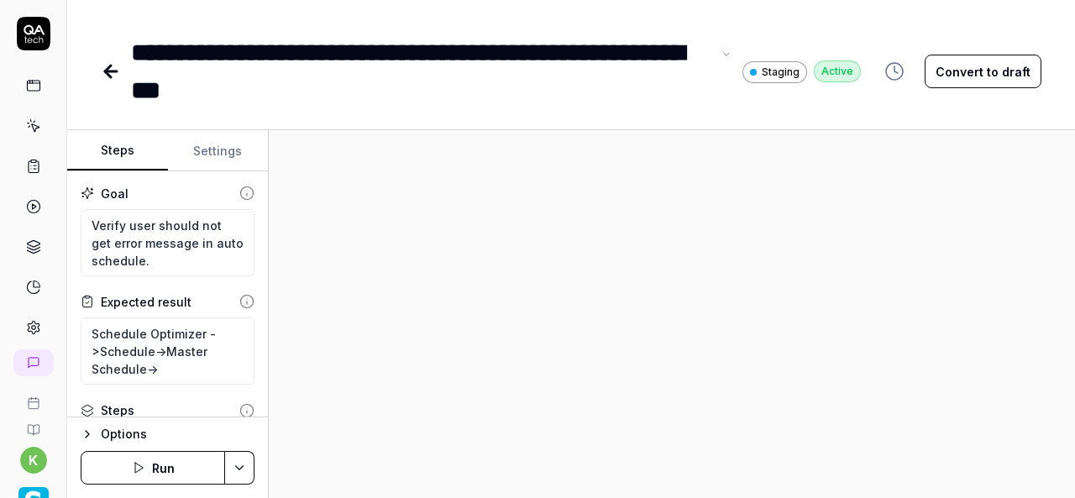
click at [332, 97] on div "**********" at bounding box center [421, 72] width 580 height 76
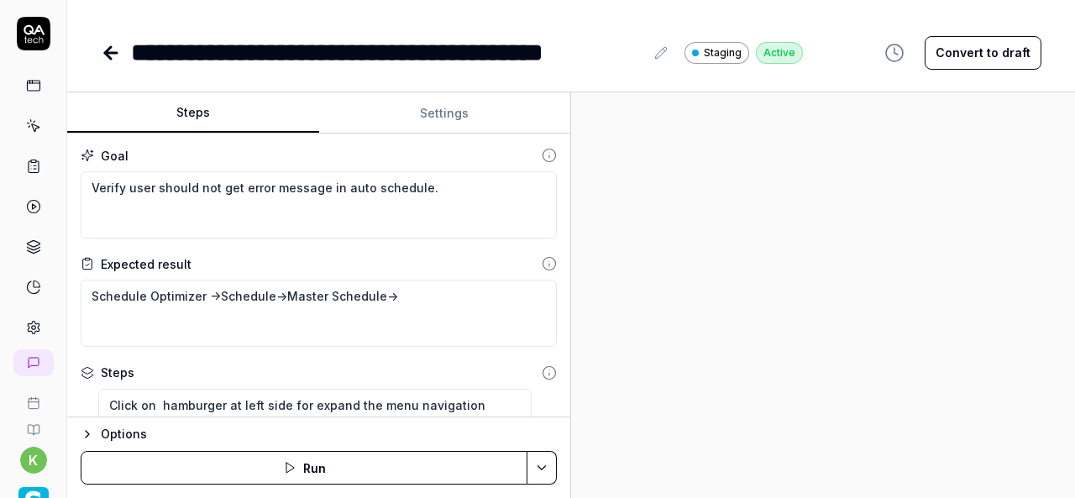
click at [639, 372] on div "Steps Settings Goal Verify user should not get error message in auto schedule. …" at bounding box center [570, 294] width 1007 height 405
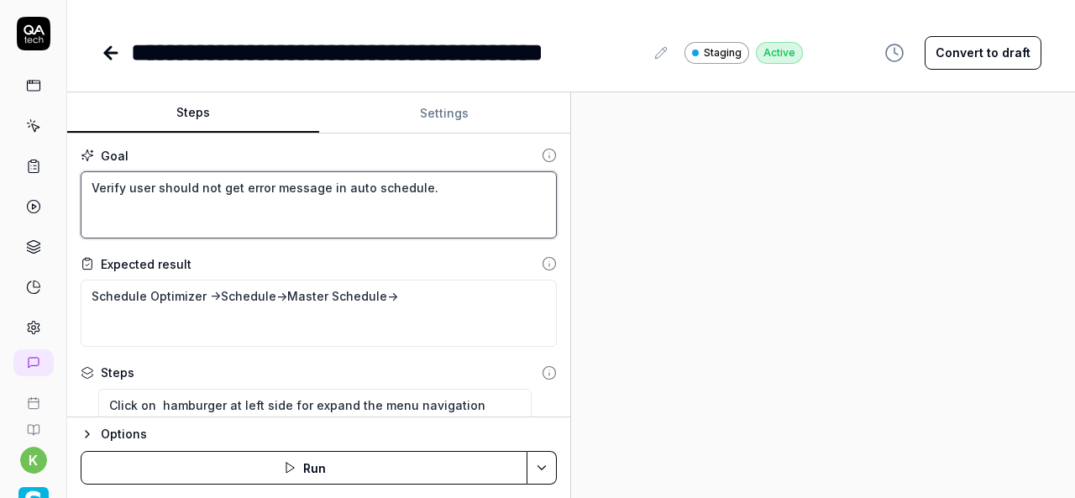
click at [447, 209] on textarea "Verify user should not get error message in auto schedule." at bounding box center [319, 204] width 476 height 67
paste textarea "deactivate button in auto schedule"
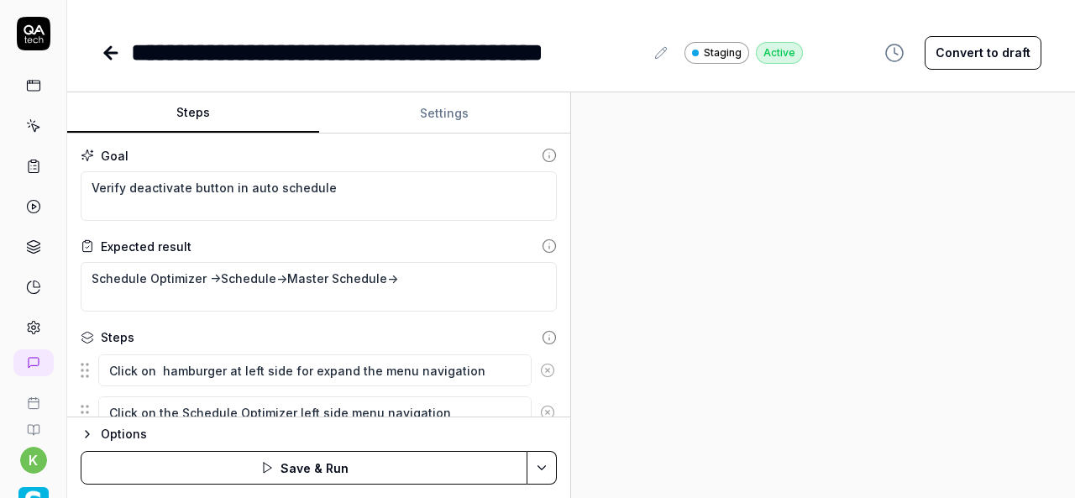
click at [803, 280] on div at bounding box center [823, 294] width 504 height 405
click at [840, 340] on div "Steps Settings Goal Verify deactivate button in auto schedule Expected result S…" at bounding box center [570, 294] width 1007 height 405
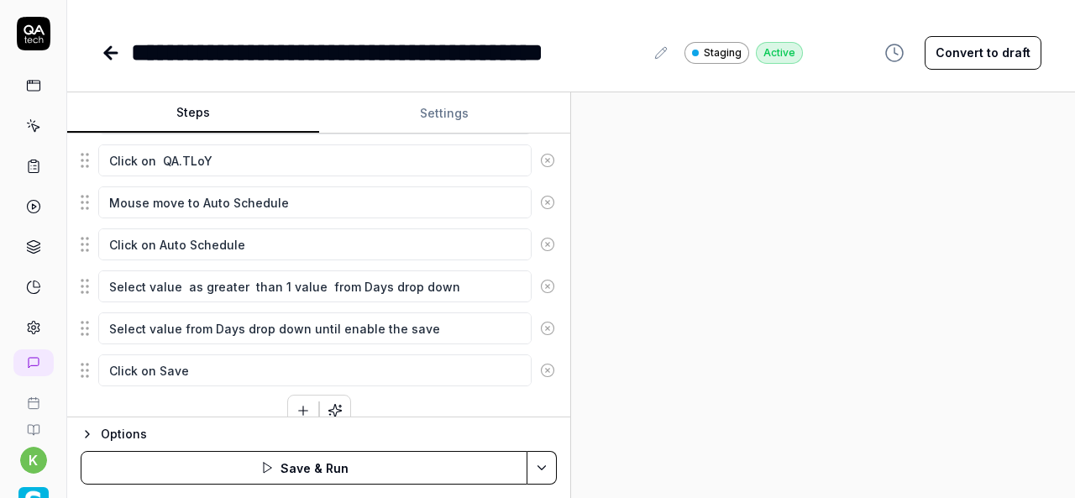
scroll to position [518, 0]
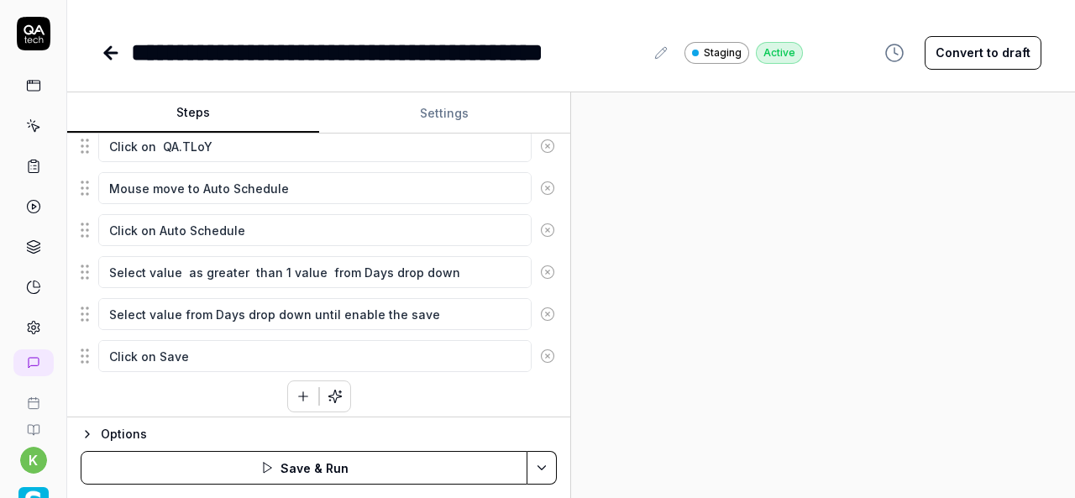
click at [992, 55] on button "Convert to draft" at bounding box center [982, 53] width 117 height 34
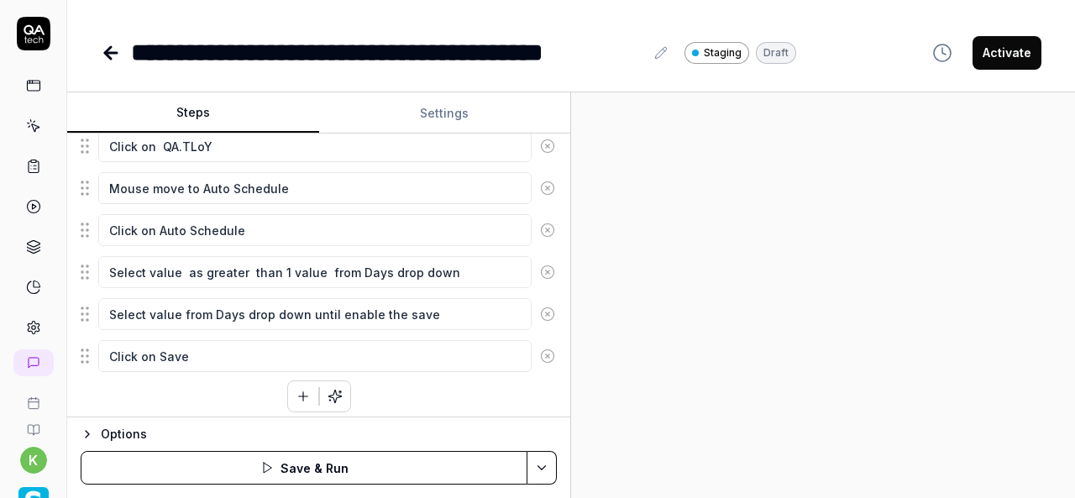
click at [288, 395] on button "button" at bounding box center [303, 396] width 30 height 30
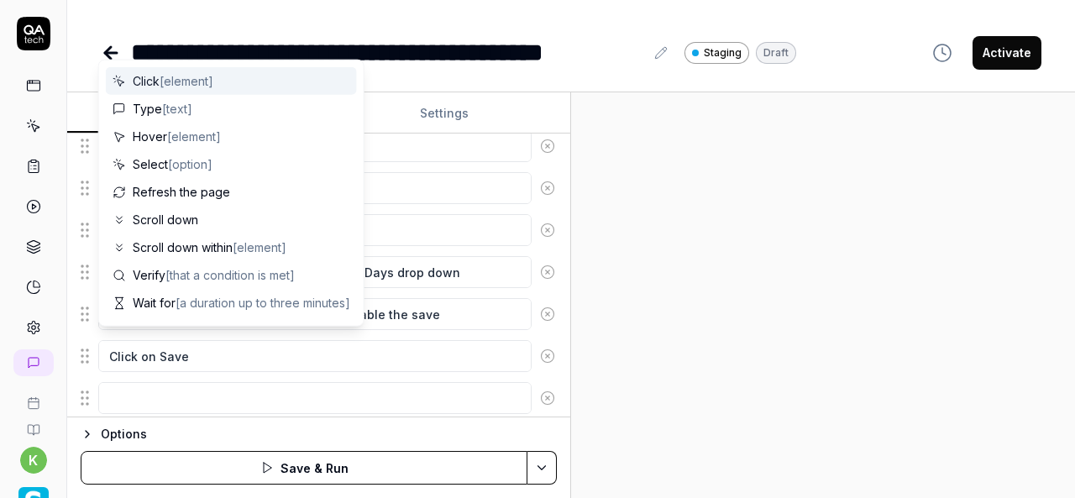
scroll to position [559, 0]
click at [363, 351] on textarea at bounding box center [314, 357] width 433 height 32
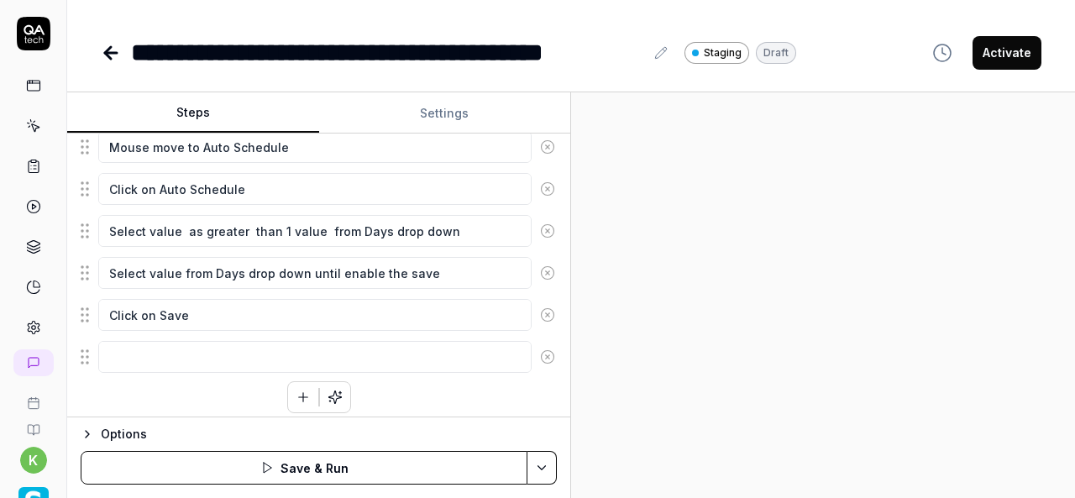
click at [743, 270] on div at bounding box center [823, 294] width 504 height 405
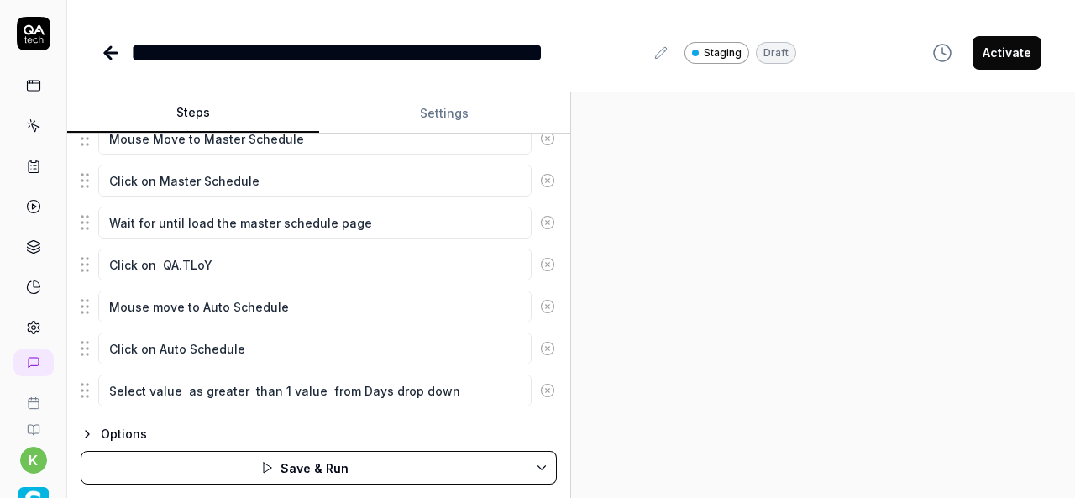
scroll to position [396, 0]
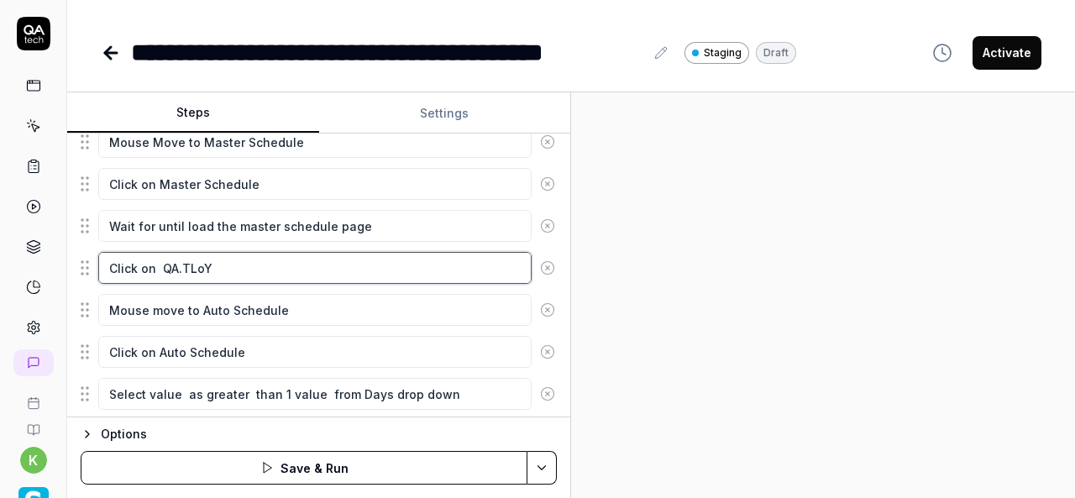
click at [264, 254] on textarea "Click on QA.TLoY" at bounding box center [314, 268] width 433 height 32
drag, startPoint x: 264, startPoint y: 254, endPoint x: 92, endPoint y: 249, distance: 171.3
click at [92, 250] on div "Click on QA.TLoY" at bounding box center [319, 267] width 476 height 35
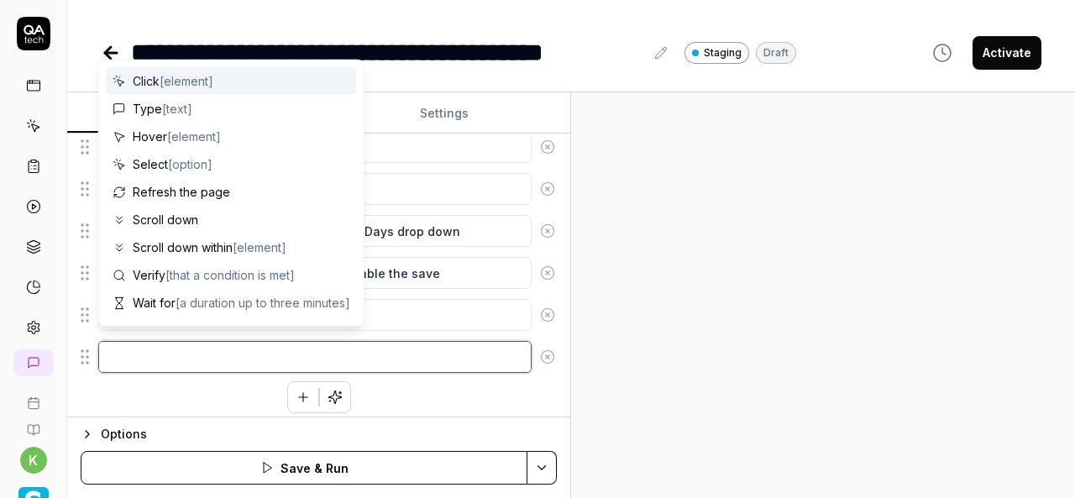
click at [356, 341] on textarea at bounding box center [314, 357] width 433 height 32
paste textarea "Click on QA.TLoY"
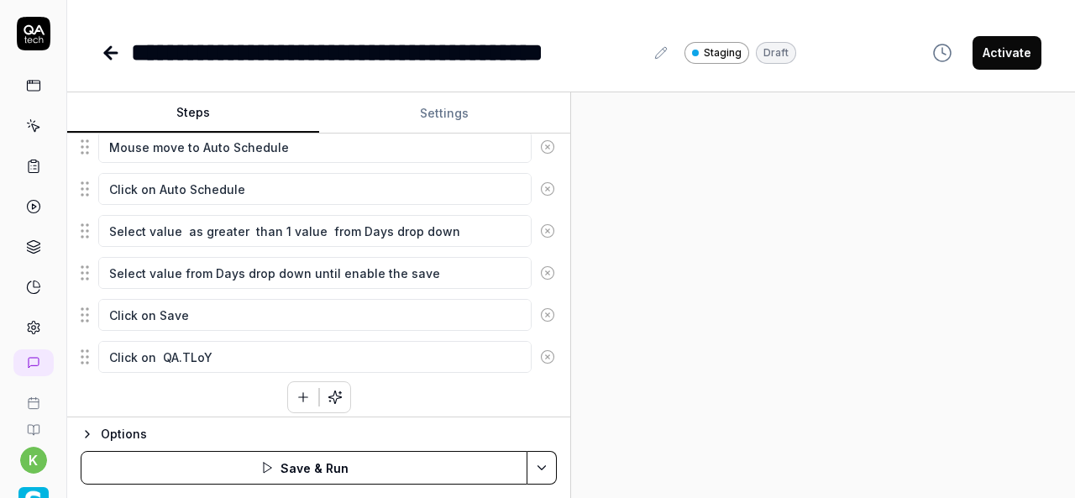
click at [881, 298] on div at bounding box center [823, 294] width 504 height 405
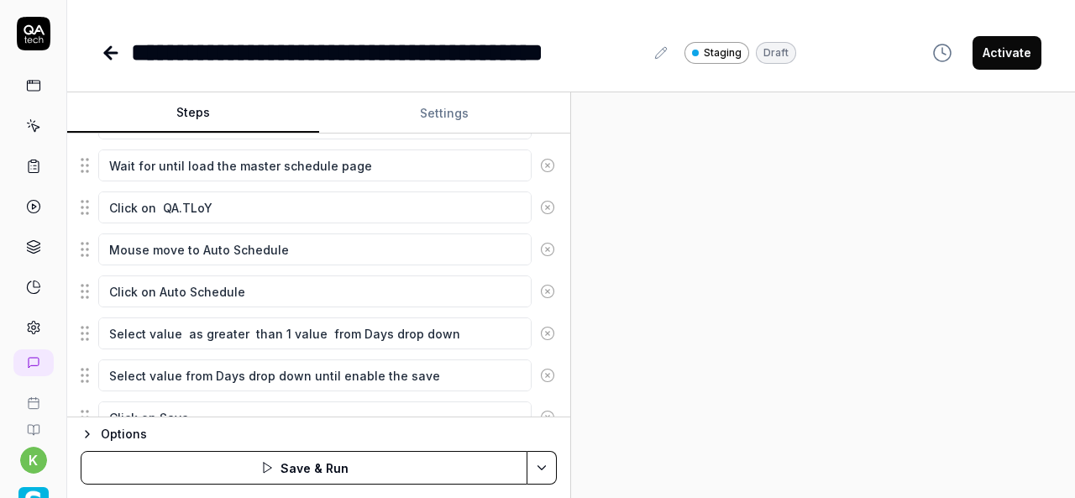
scroll to position [457, 0]
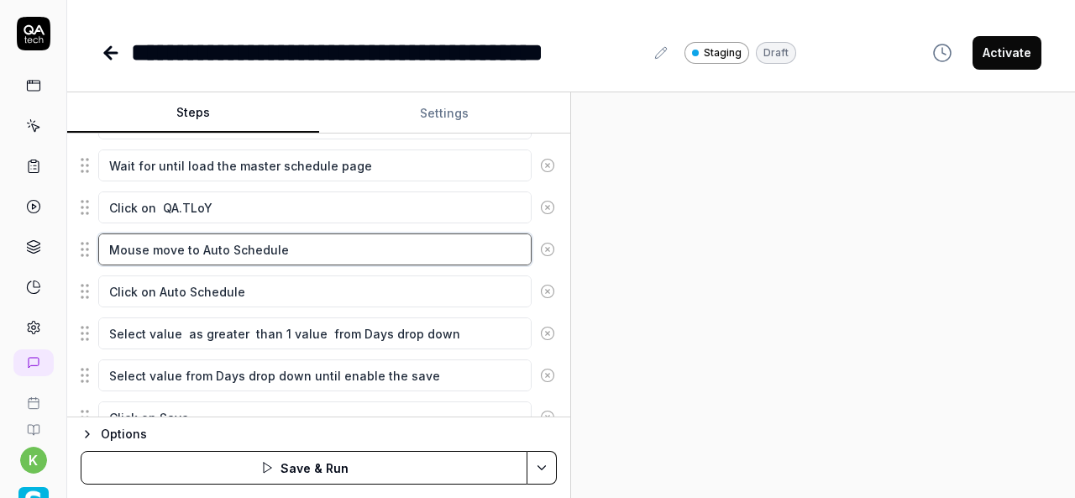
drag, startPoint x: 287, startPoint y: 252, endPoint x: 77, endPoint y: 253, distance: 209.9
click at [77, 253] on div "Goal Verify deactivate button in auto schedule Expected result Schedule Optimiz…" at bounding box center [318, 275] width 503 height 284
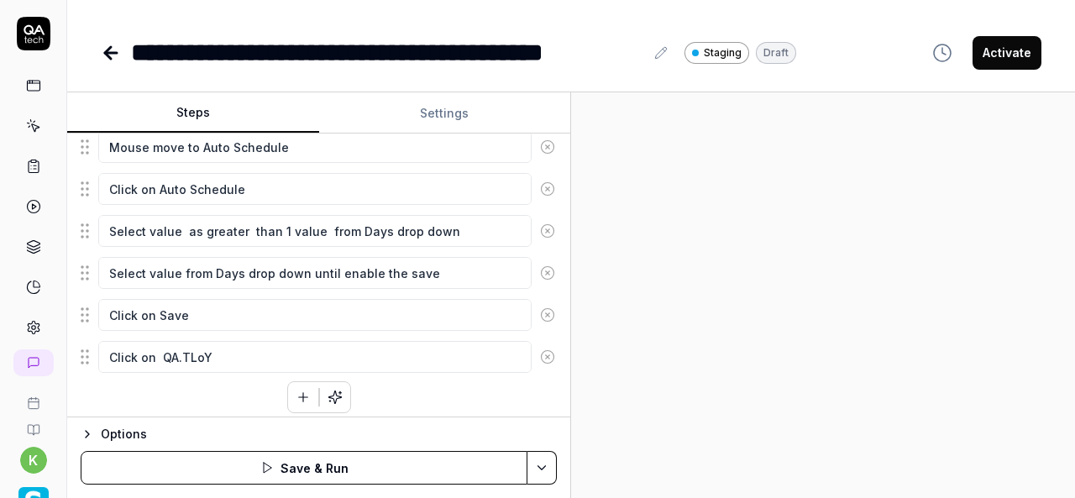
click at [288, 390] on button "button" at bounding box center [303, 397] width 30 height 30
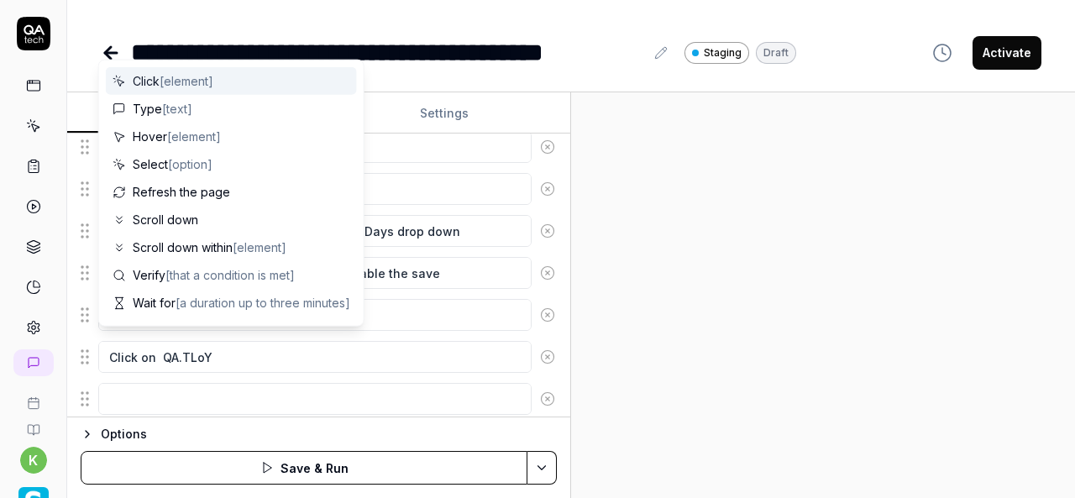
scroll to position [601, 0]
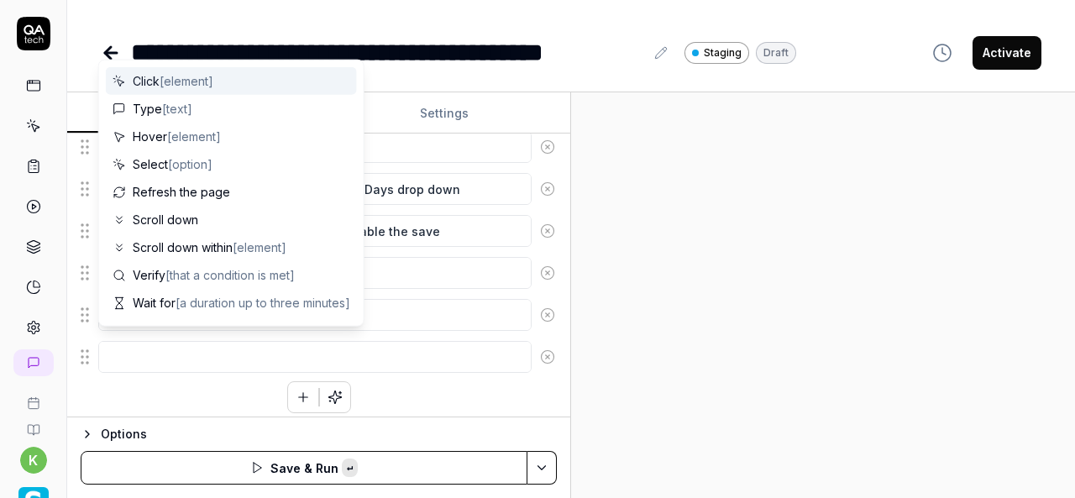
click at [217, 356] on textarea at bounding box center [314, 357] width 433 height 32
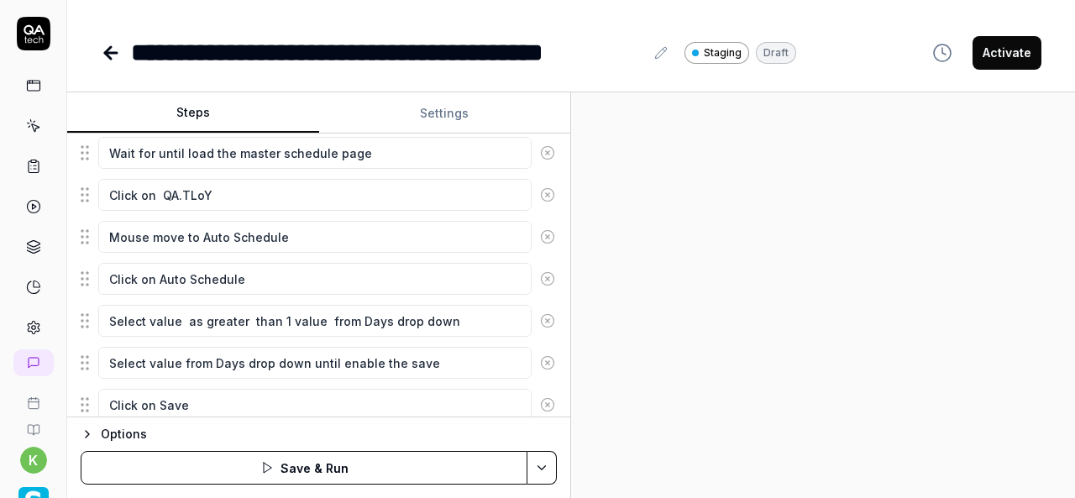
scroll to position [468, 0]
click at [267, 269] on textarea "Click on Auto Schedule" at bounding box center [314, 280] width 433 height 32
drag, startPoint x: 267, startPoint y: 269, endPoint x: 101, endPoint y: 283, distance: 166.8
click at [101, 283] on textarea "Click on Auto Schedule" at bounding box center [314, 280] width 433 height 32
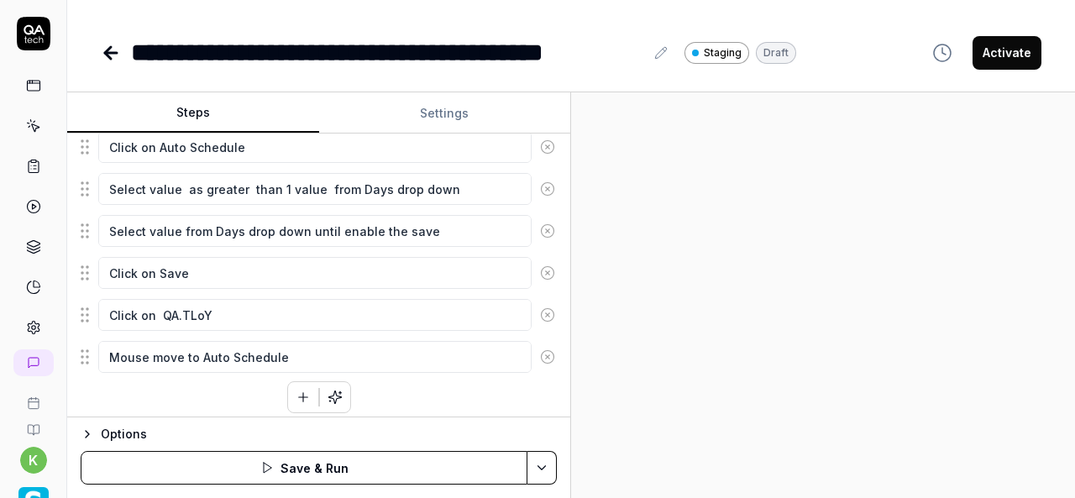
click at [291, 395] on button "button" at bounding box center [303, 397] width 30 height 30
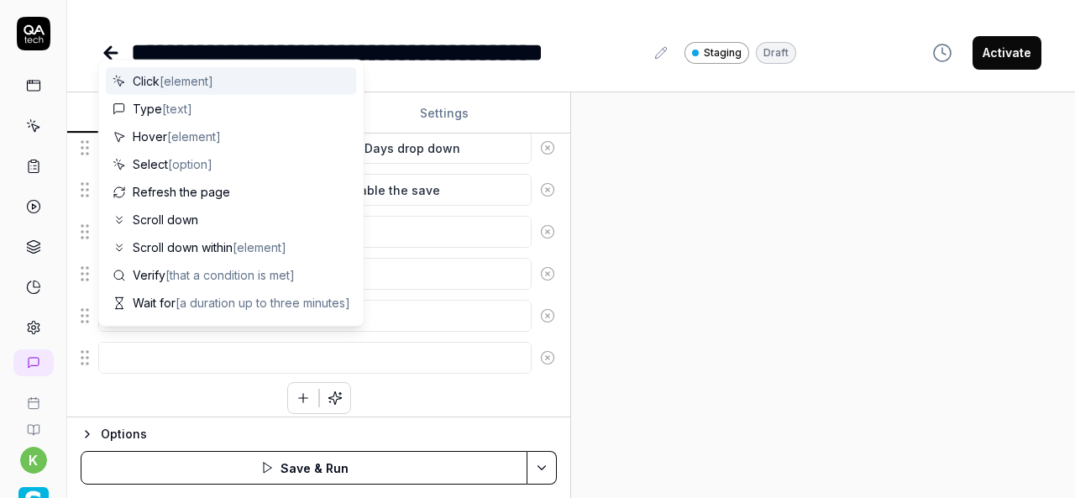
click at [201, 344] on textarea at bounding box center [314, 358] width 433 height 32
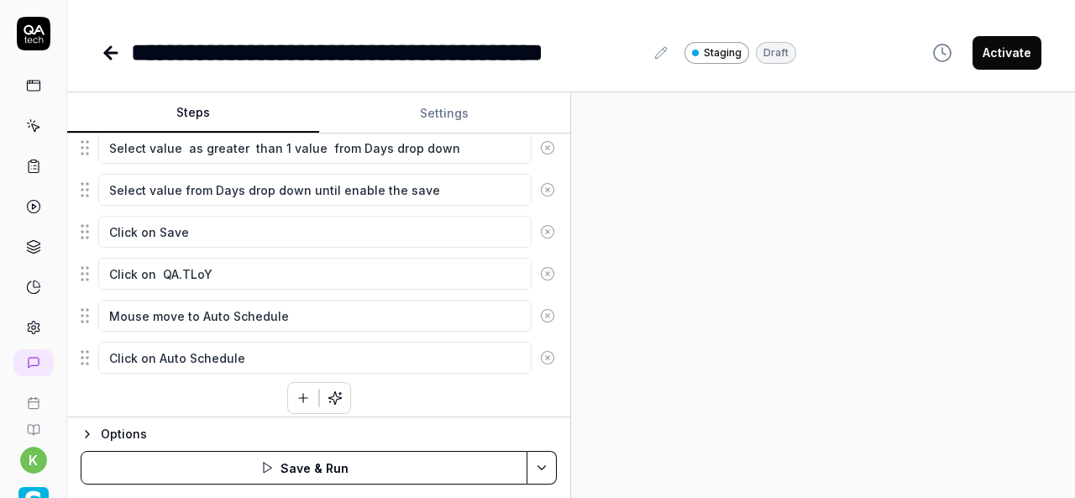
click at [298, 400] on button "button" at bounding box center [303, 398] width 30 height 30
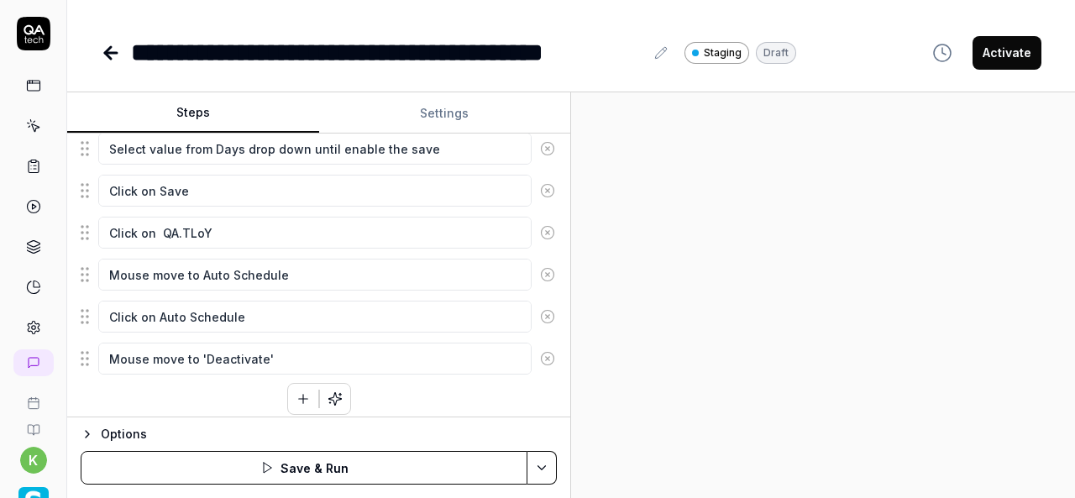
click at [233, 390] on div "Click on hamburger at left side for expand the menu navigation Click on the Sch…" at bounding box center [319, 41] width 476 height 745
click at [299, 391] on icon "button" at bounding box center [303, 398] width 15 height 15
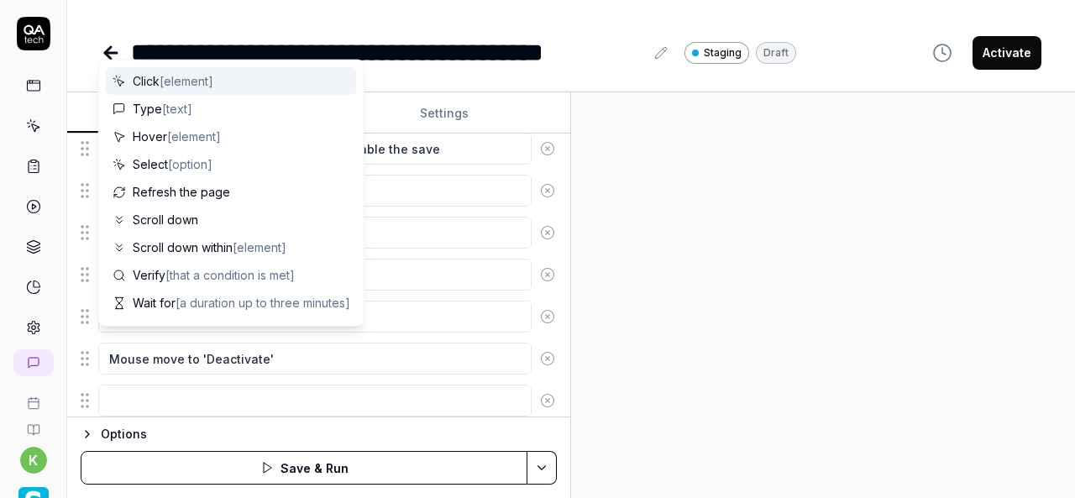
scroll to position [725, 0]
click at [224, 353] on textarea at bounding box center [314, 359] width 433 height 32
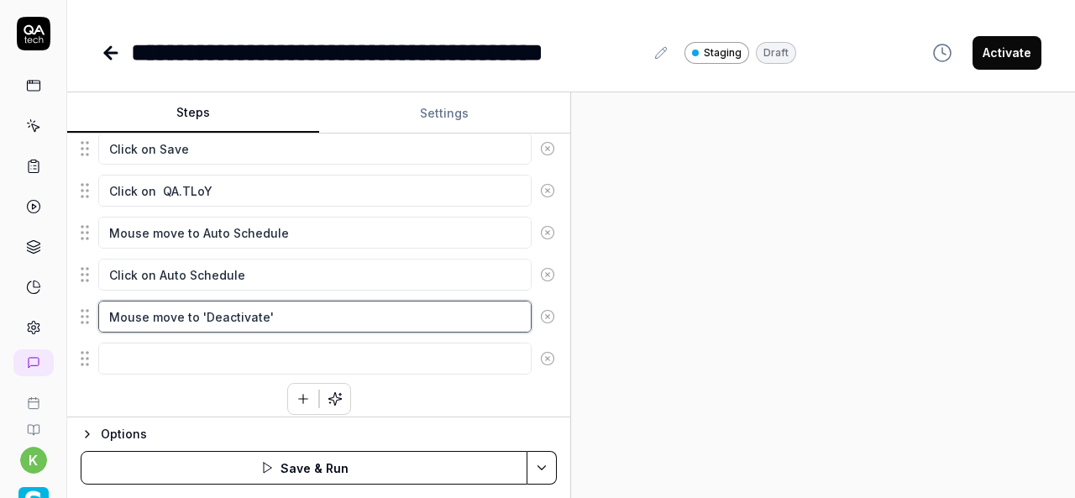
click at [455, 304] on textarea "Mouse move to 'Deactivate'" at bounding box center [314, 317] width 433 height 32
click at [201, 308] on textarea "Mouse move to 'Deactivate" at bounding box center [314, 317] width 433 height 32
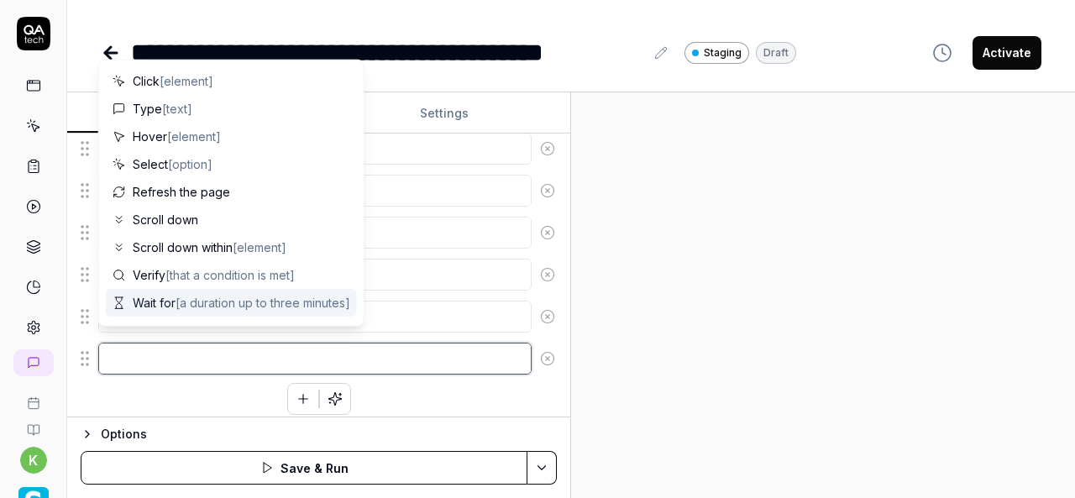
click at [136, 354] on textarea at bounding box center [314, 359] width 433 height 32
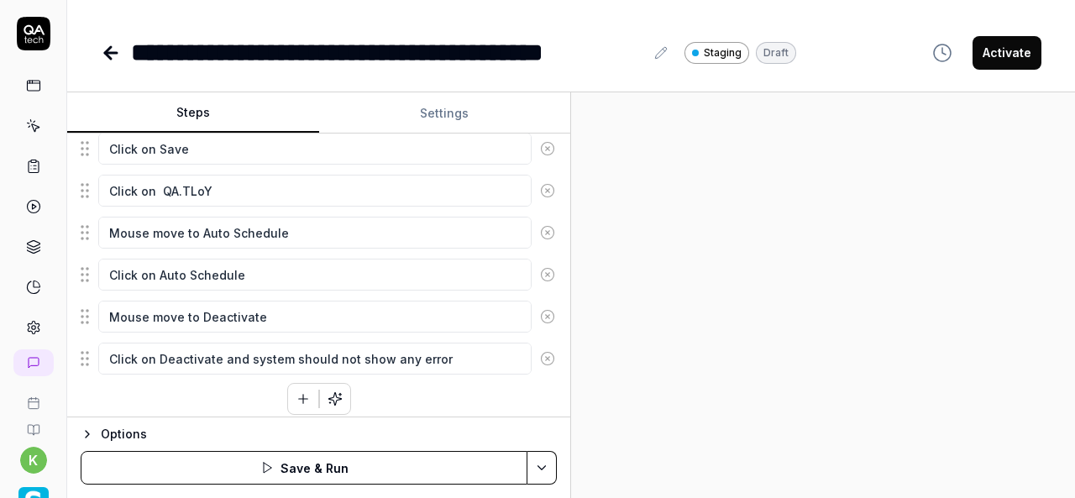
click at [410, 387] on div "Click on hamburger at left side for expand the menu navigation Click on the Sch…" at bounding box center [319, 20] width 476 height 787
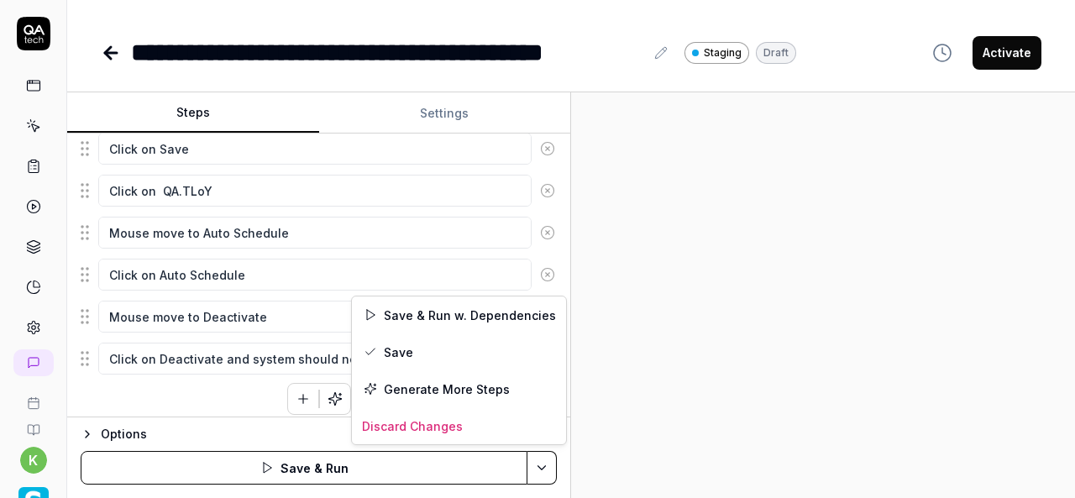
click at [543, 469] on html "**********" at bounding box center [537, 249] width 1075 height 498
click at [444, 312] on div "Save & Run w. Dependencies" at bounding box center [459, 314] width 214 height 37
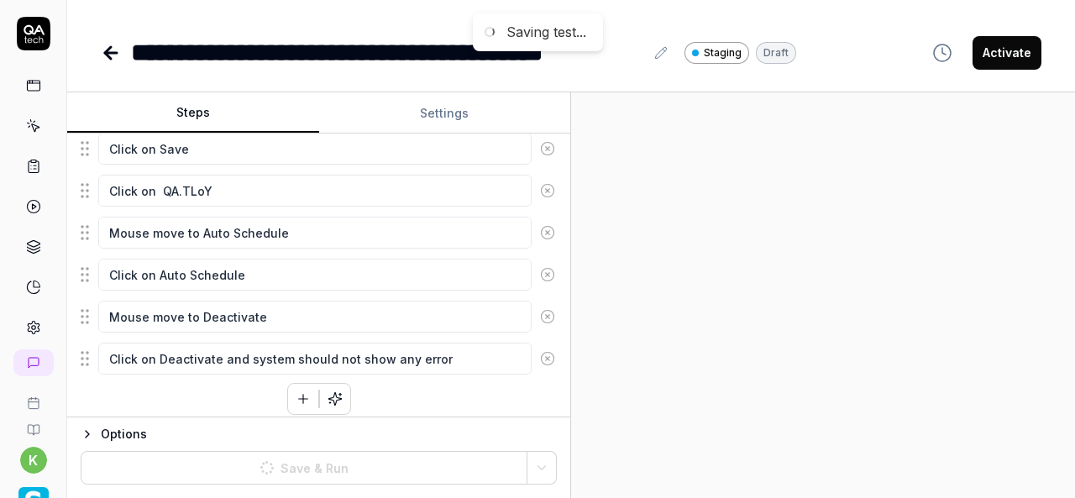
click at [834, 301] on div at bounding box center [823, 294] width 504 height 405
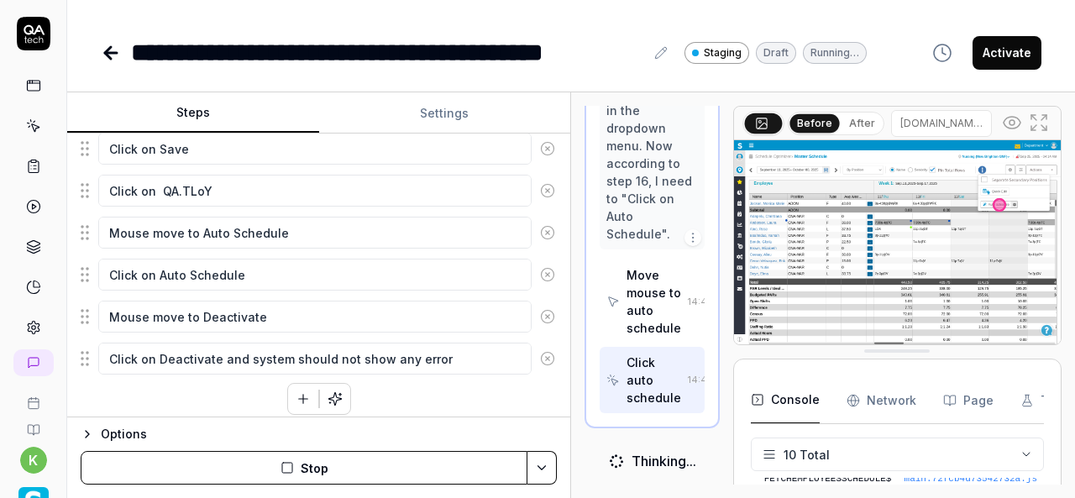
scroll to position [2037, 0]
click at [686, 233] on icon "button" at bounding box center [692, 239] width 13 height 13
click at [633, 233] on div "Perfect! I can see the mouse has moved to "Auto schedule" and it's highlighted …" at bounding box center [651, 122] width 105 height 260
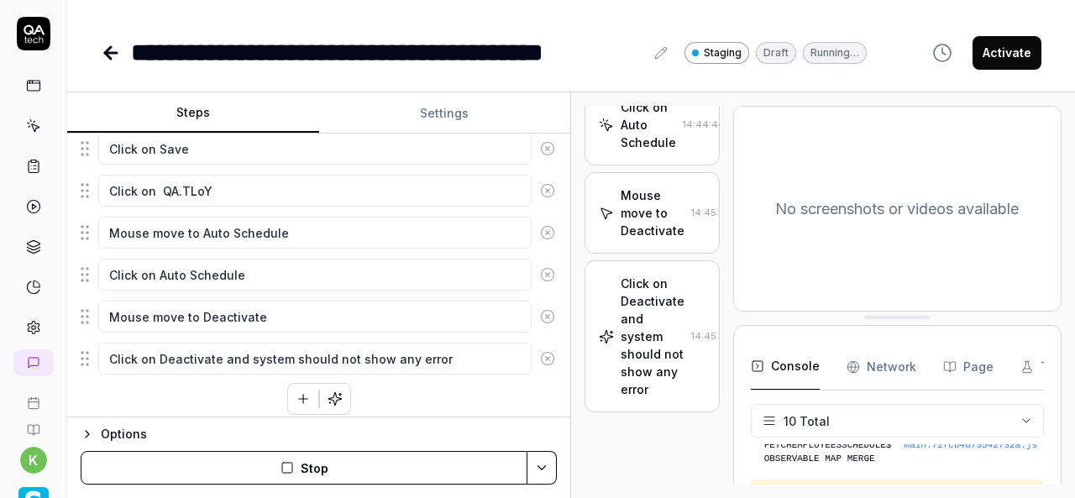
scroll to position [1829, 0]
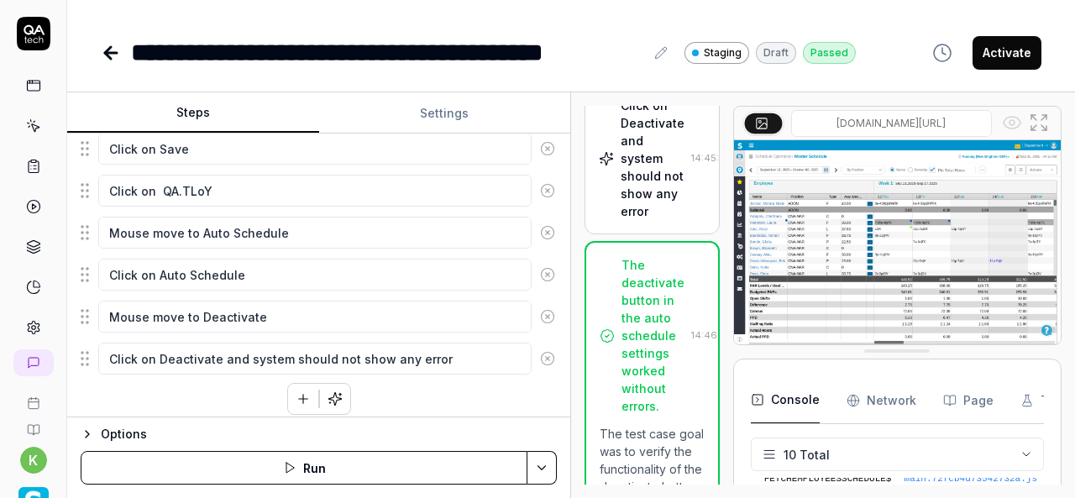
click at [1007, 69] on button "Activate" at bounding box center [1006, 53] width 69 height 34
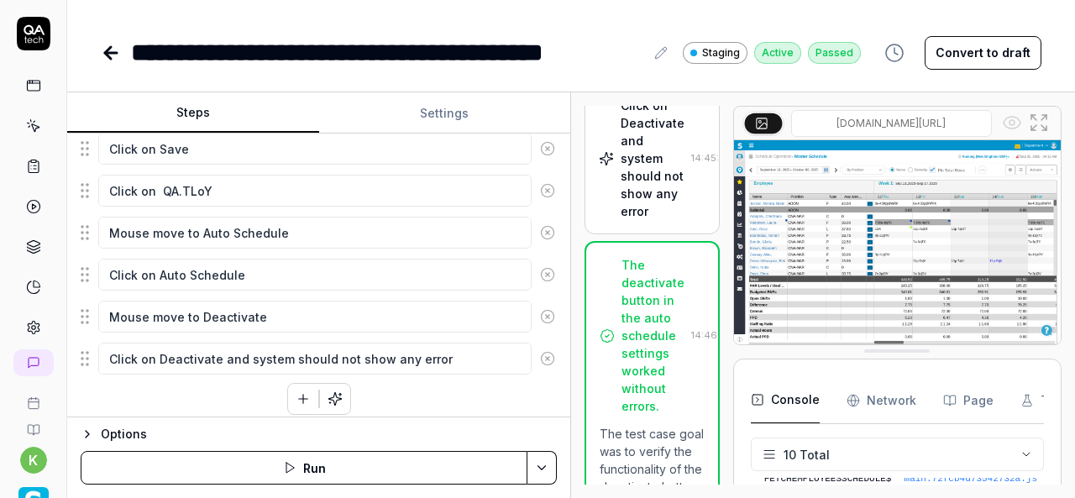
click at [106, 55] on icon at bounding box center [111, 53] width 20 height 20
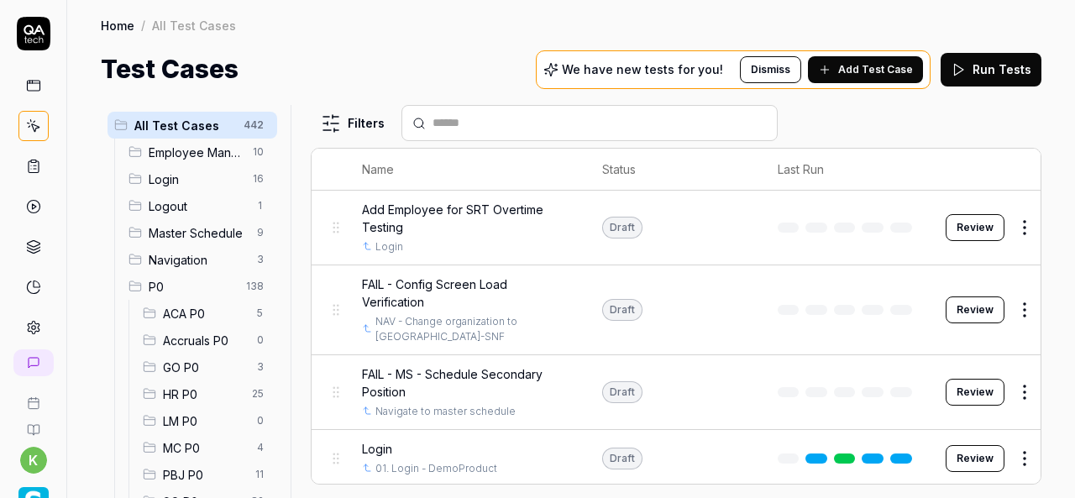
drag, startPoint x: 458, startPoint y: 136, endPoint x: 458, endPoint y: 126, distance: 10.1
click at [458, 126] on div at bounding box center [589, 123] width 376 height 36
click at [458, 126] on input "text" at bounding box center [599, 123] width 334 height 18
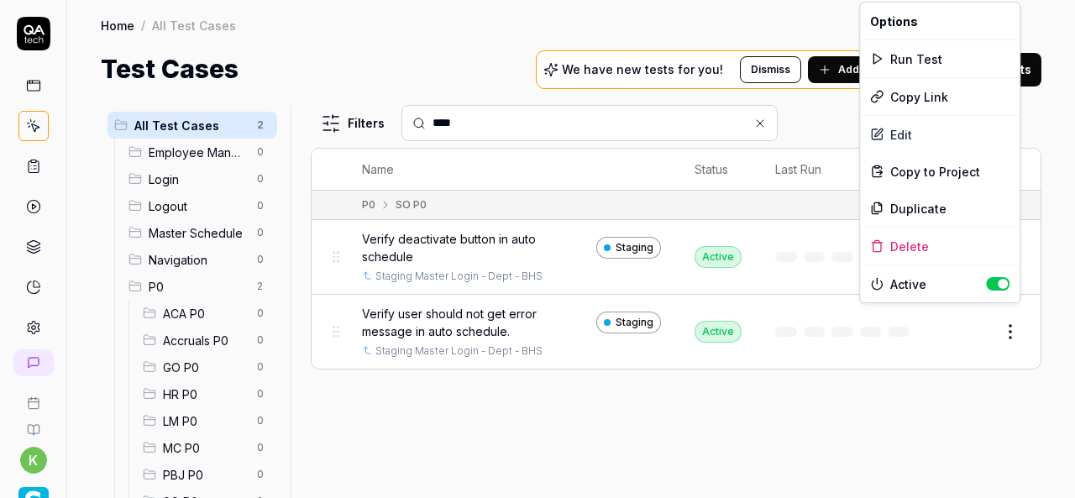
click at [1019, 323] on html "k Home / All Test Cases Home / All Test Cases Test Cases We have new tests for …" at bounding box center [537, 249] width 1075 height 498
click at [928, 202] on div "Duplicate" at bounding box center [940, 208] width 160 height 37
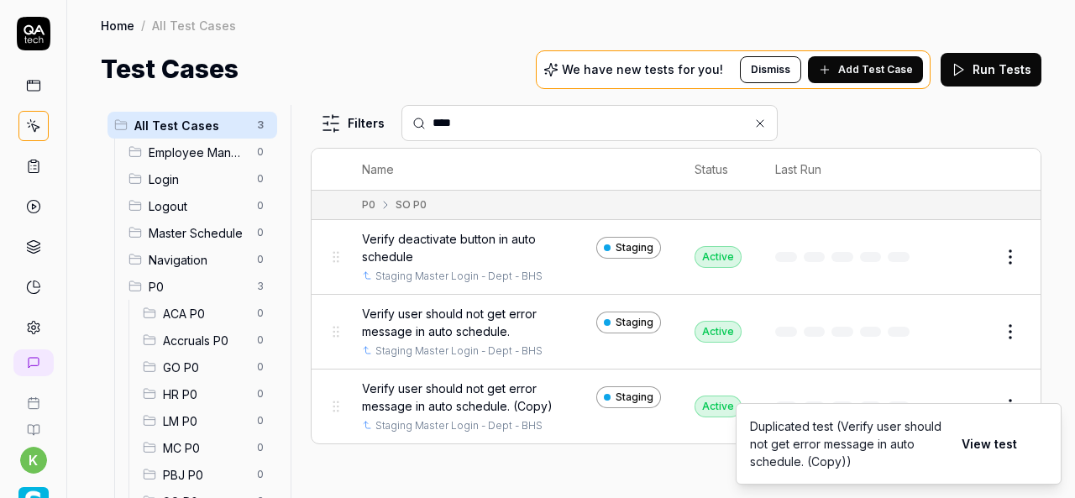
click at [970, 390] on ol "Duplicated test (Verify user should not get error message in auto schedule. (Co…" at bounding box center [898, 444] width 353 height 108
click at [960, 393] on button "Edit" at bounding box center [969, 406] width 40 height 27
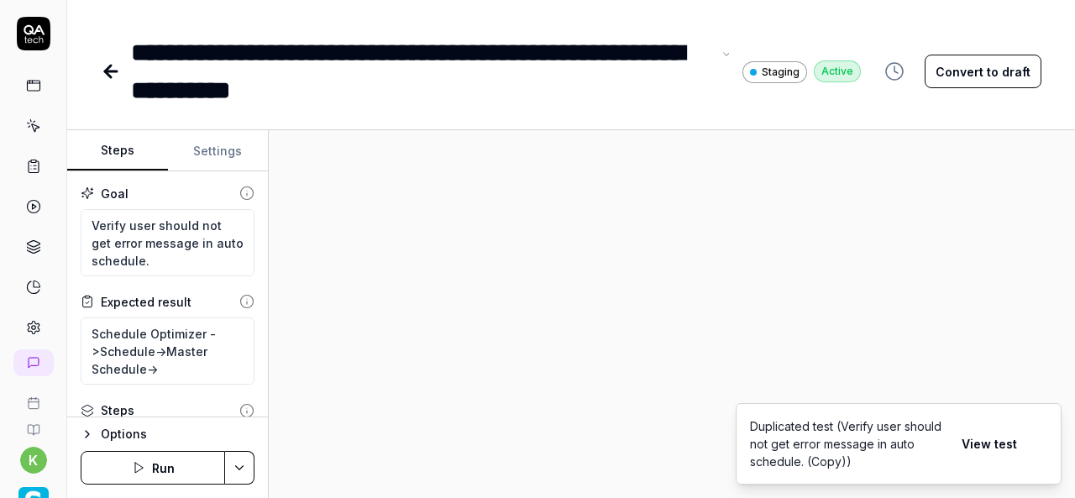
click at [411, 92] on div "**********" at bounding box center [421, 72] width 580 height 76
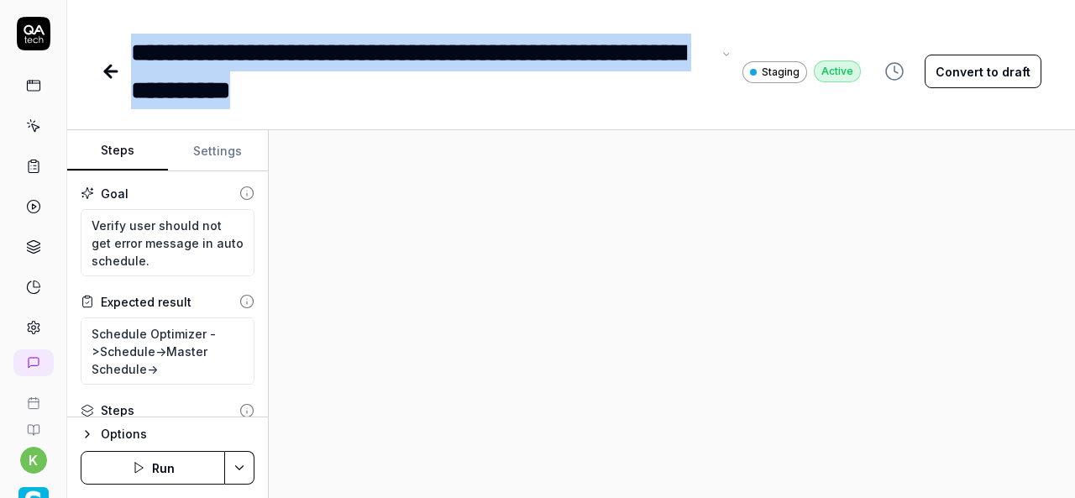
click at [138, 48] on div "**********" at bounding box center [421, 72] width 580 height 76
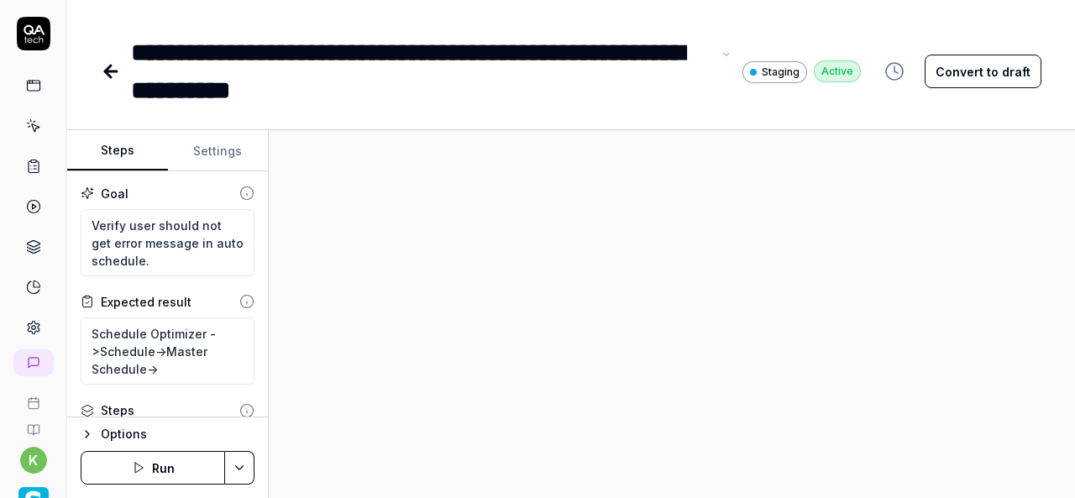
click at [416, 87] on div "**********" at bounding box center [421, 72] width 580 height 76
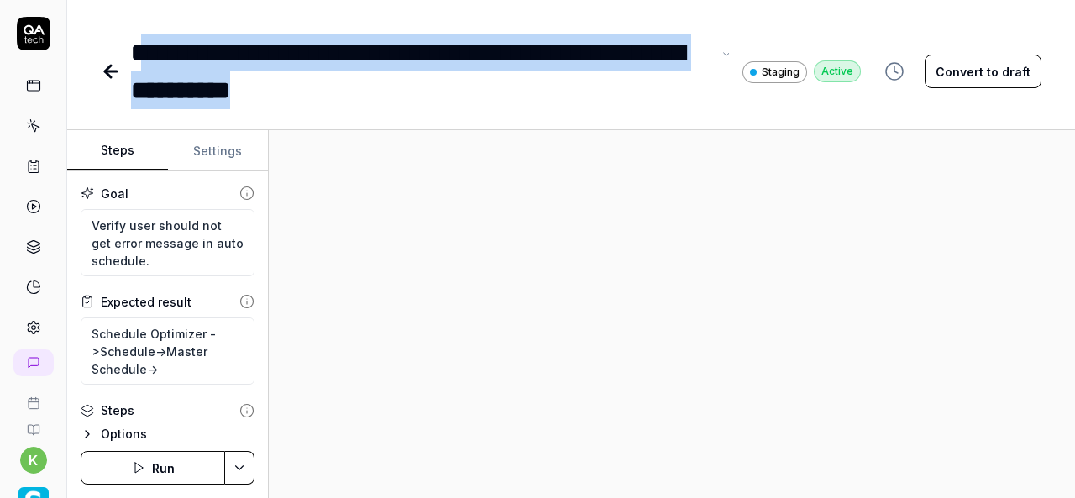
click at [152, 56] on div "**********" at bounding box center [421, 72] width 580 height 76
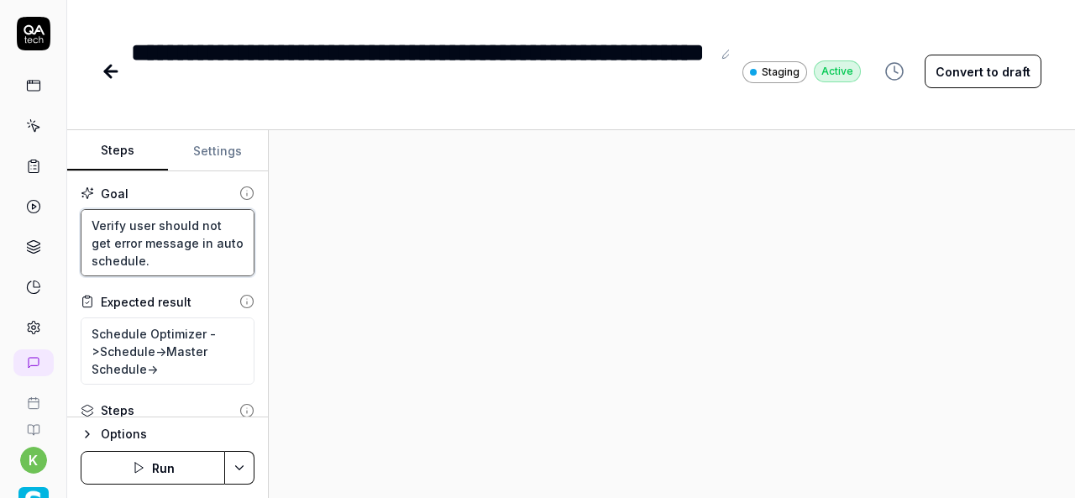
click at [200, 259] on textarea "Verify user should not get error message in auto schedule." at bounding box center [168, 242] width 174 height 67
drag, startPoint x: 200, startPoint y: 259, endPoint x: 92, endPoint y: 232, distance: 110.8
click at [92, 232] on textarea "Verify user should not get error message in auto schedule." at bounding box center [168, 242] width 174 height 67
paste textarea "is able to open the census model in MS totals"
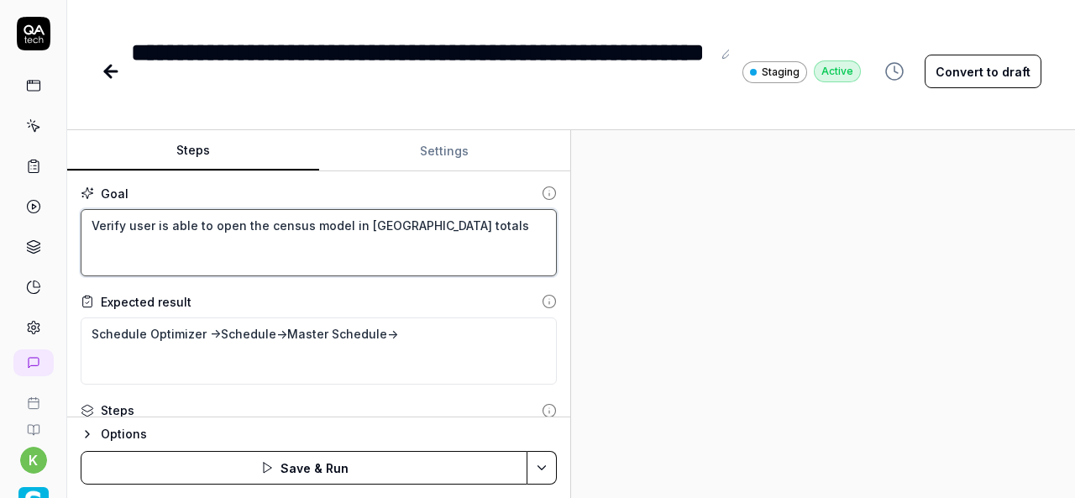
click at [600, 303] on div "Steps Settings Goal Verify user is able to open the census model in MS totals E…" at bounding box center [570, 314] width 1007 height 368
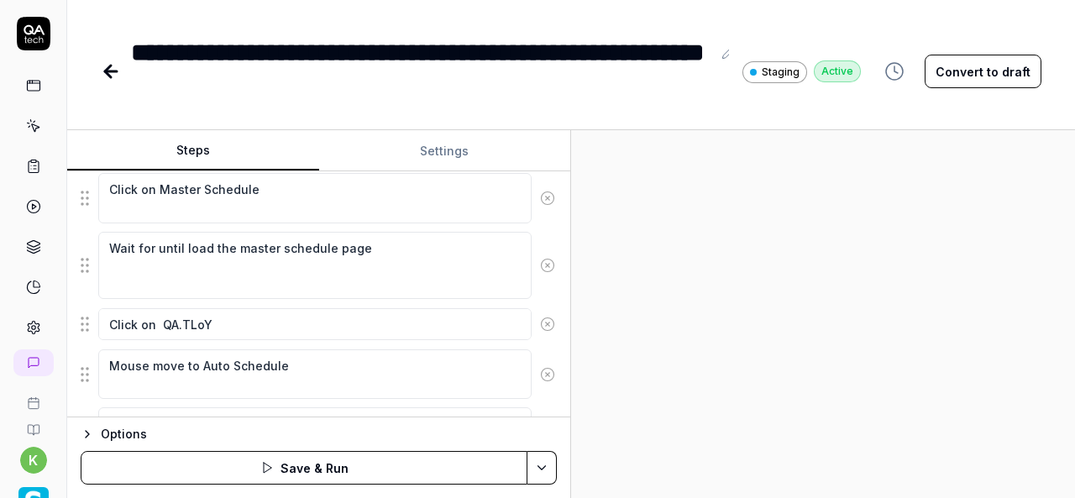
scroll to position [675, 0]
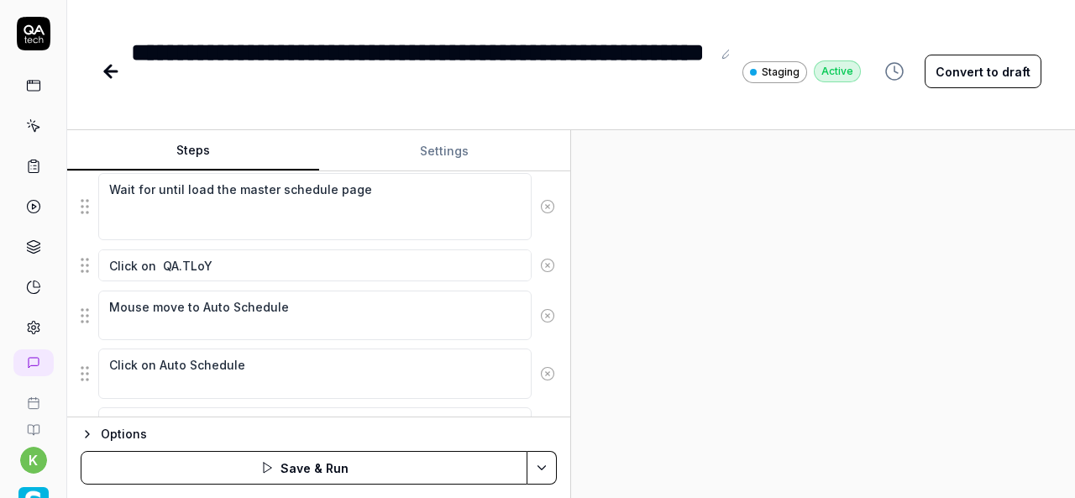
click at [540, 262] on icon at bounding box center [547, 265] width 15 height 15
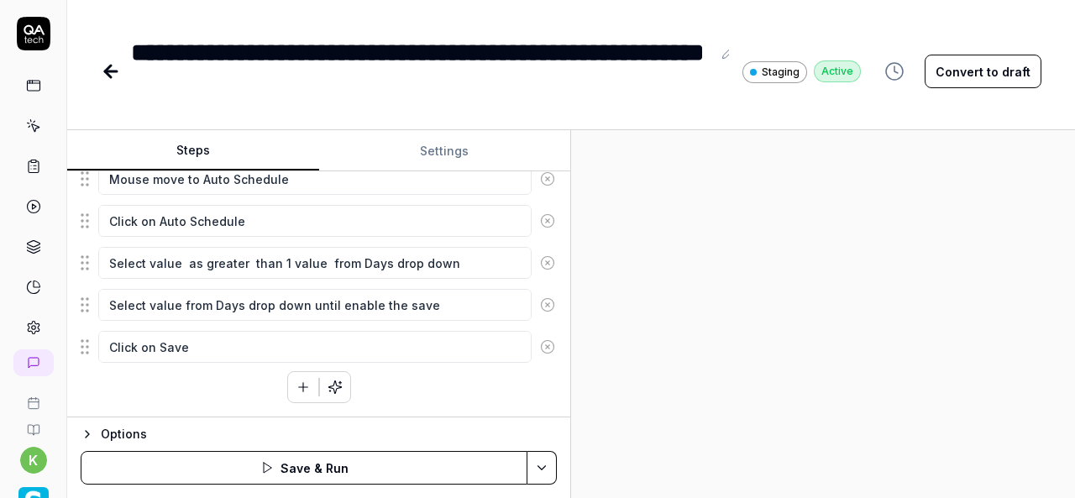
scroll to position [453, 0]
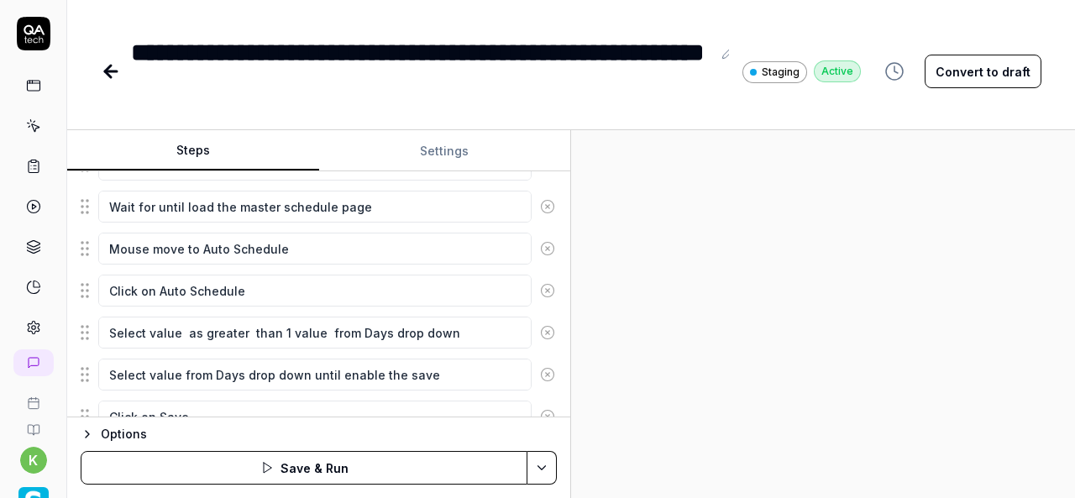
click at [540, 329] on icon at bounding box center [547, 332] width 15 height 15
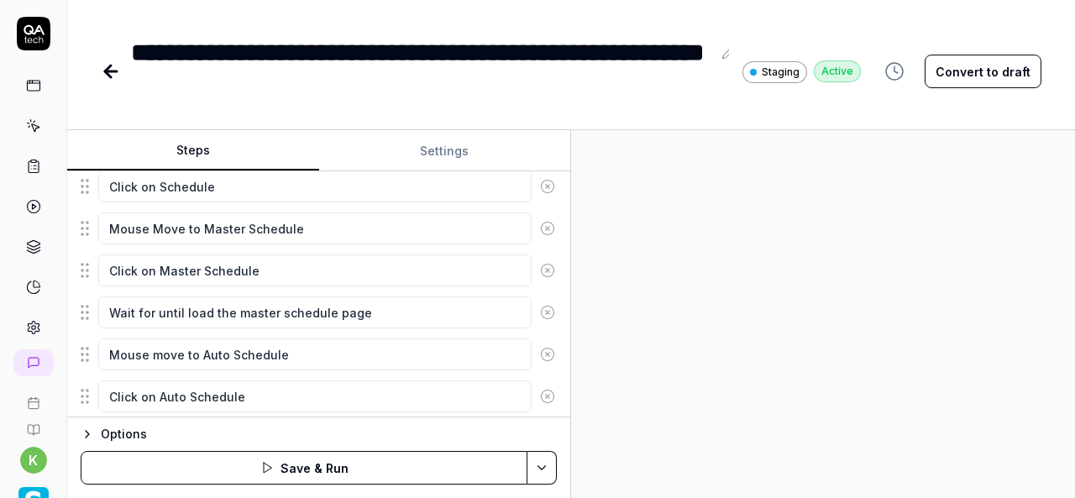
scroll to position [348, 0]
click at [545, 353] on icon at bounding box center [547, 355] width 4 height 4
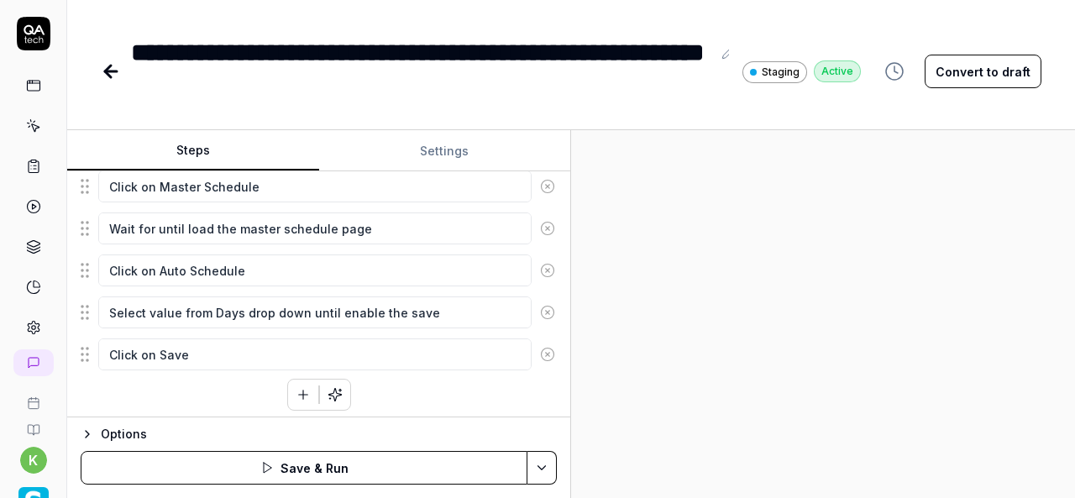
click at [541, 271] on circle at bounding box center [547, 270] width 13 height 13
click at [545, 310] on icon at bounding box center [547, 312] width 4 height 4
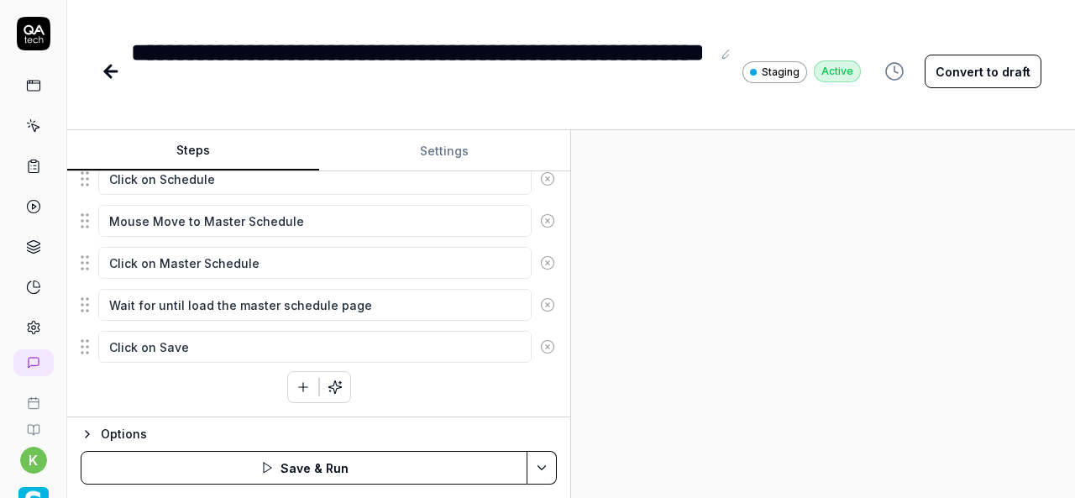
scroll to position [349, 0]
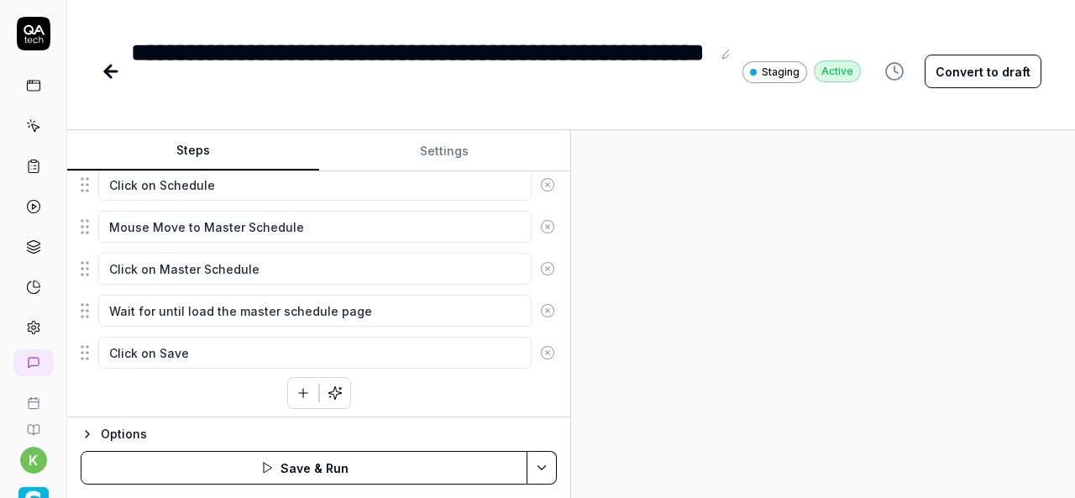
click at [541, 347] on circle at bounding box center [547, 353] width 13 height 13
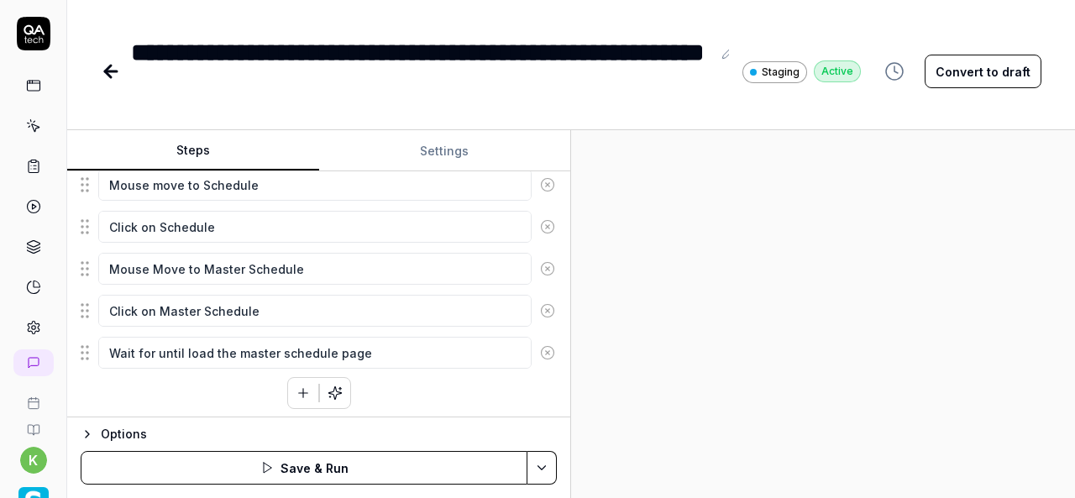
click at [288, 392] on button "button" at bounding box center [303, 393] width 30 height 30
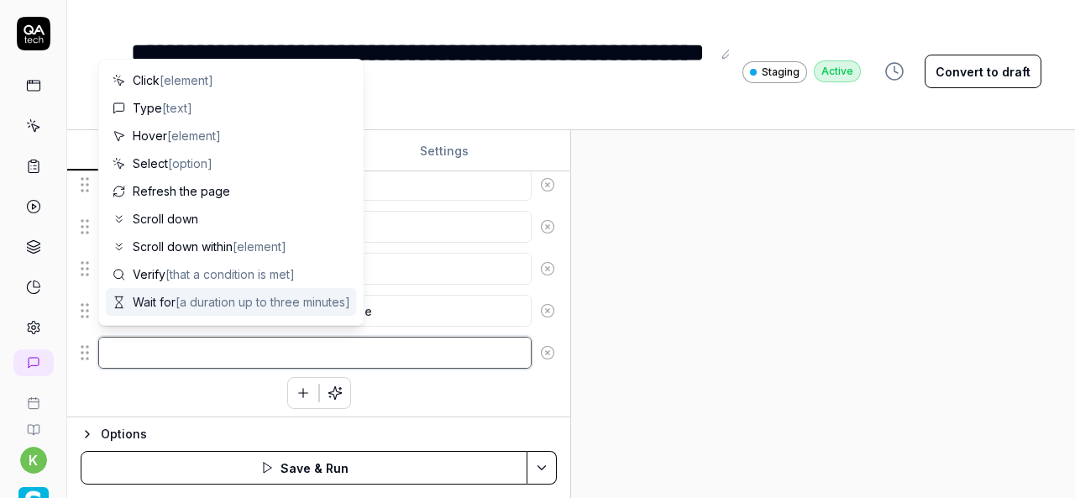
click at [164, 342] on textarea at bounding box center [314, 353] width 433 height 32
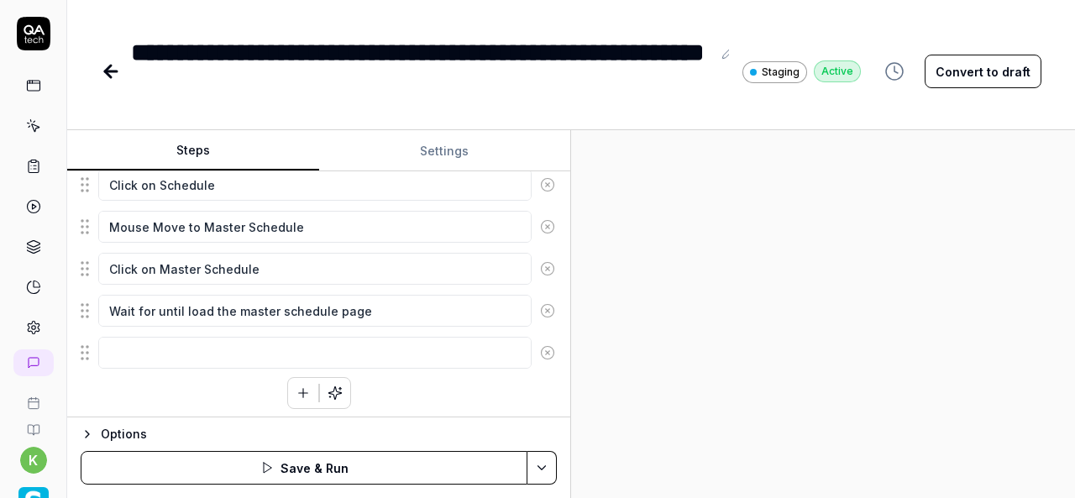
click at [761, 287] on div at bounding box center [823, 314] width 504 height 368
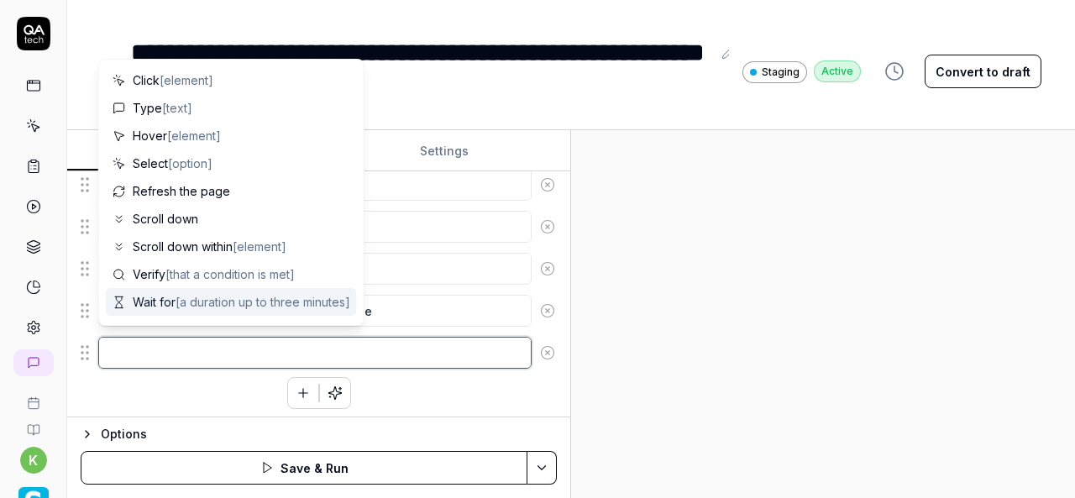
click at [238, 354] on textarea at bounding box center [314, 353] width 433 height 32
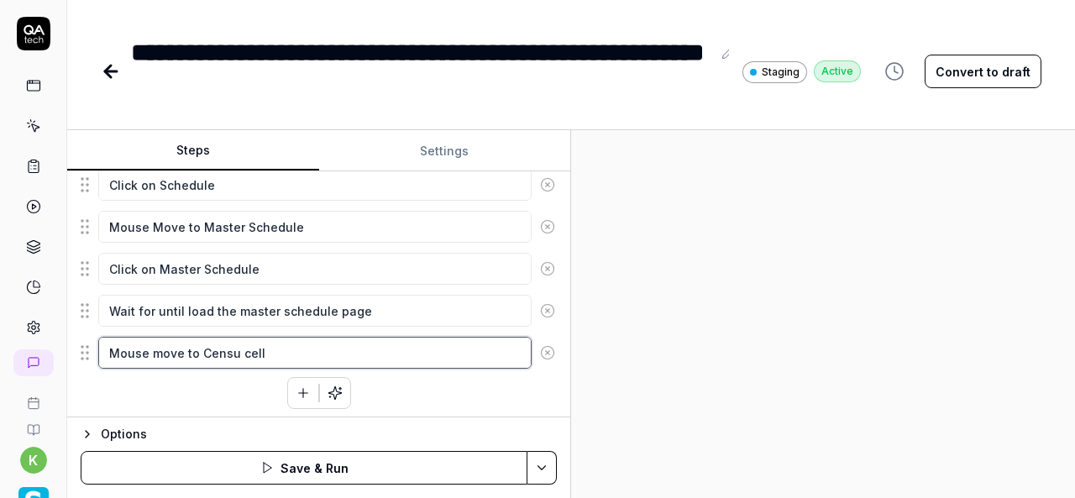
click at [227, 351] on textarea "Mouse move to Censu cell" at bounding box center [314, 353] width 433 height 32
click at [269, 348] on textarea "Mouse move to Census cell" at bounding box center [314, 353] width 433 height 32
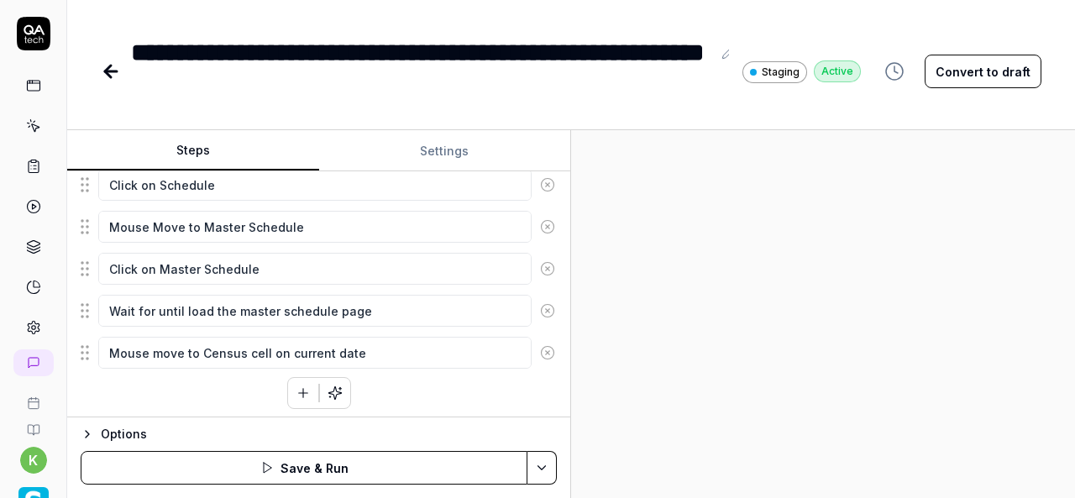
click at [292, 400] on button "button" at bounding box center [303, 393] width 30 height 30
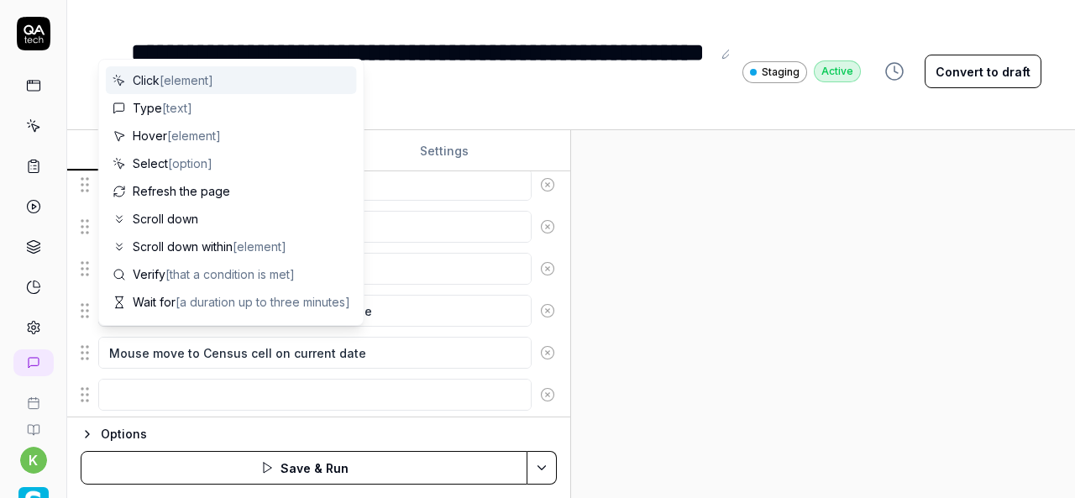
scroll to position [390, 0]
click at [159, 348] on textarea at bounding box center [314, 353] width 433 height 32
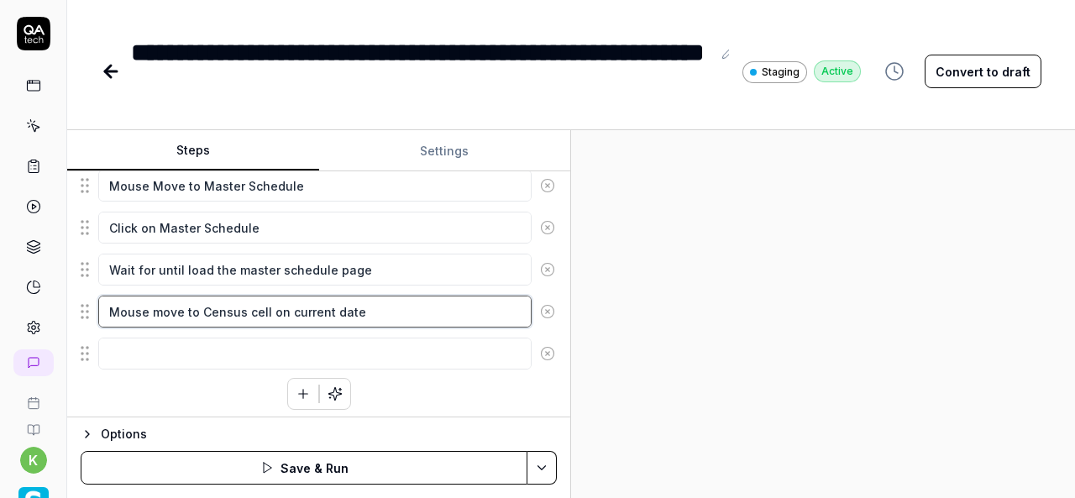
click at [428, 301] on textarea "Mouse move to Census cell on current date" at bounding box center [314, 312] width 433 height 32
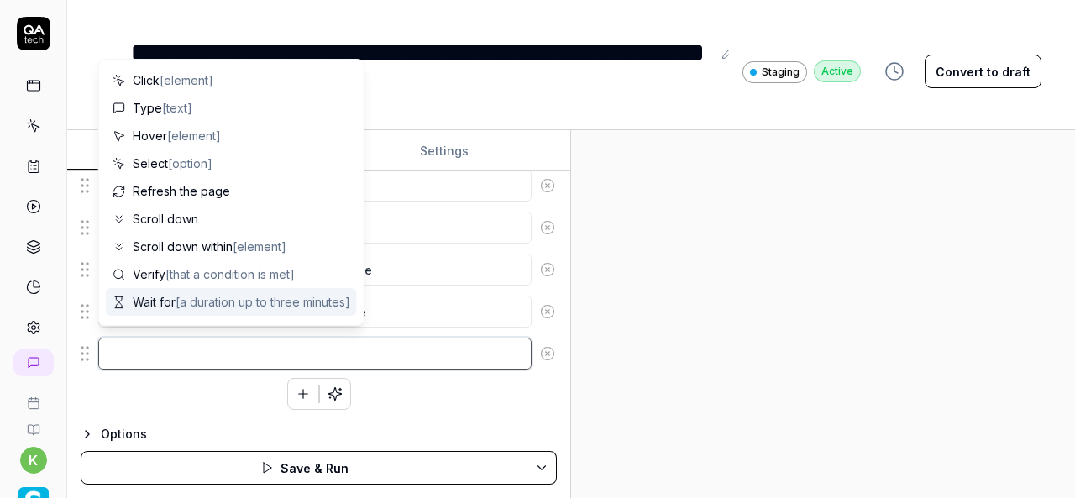
click at [183, 356] on textarea at bounding box center [314, 353] width 433 height 32
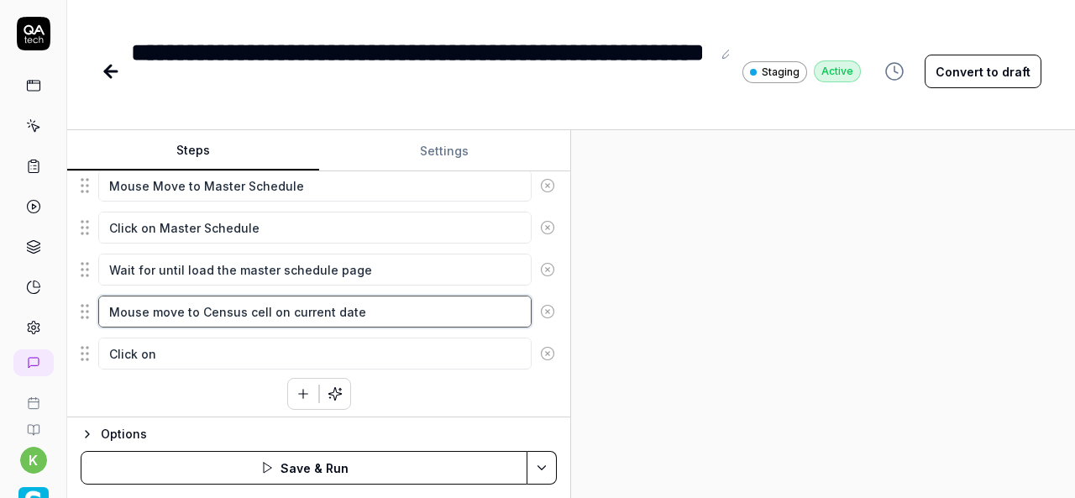
click at [199, 302] on textarea "Mouse move to Census cell on current date" at bounding box center [314, 312] width 433 height 32
click at [383, 300] on textarea "Mouse move to Census cell on current date" at bounding box center [314, 312] width 433 height 32
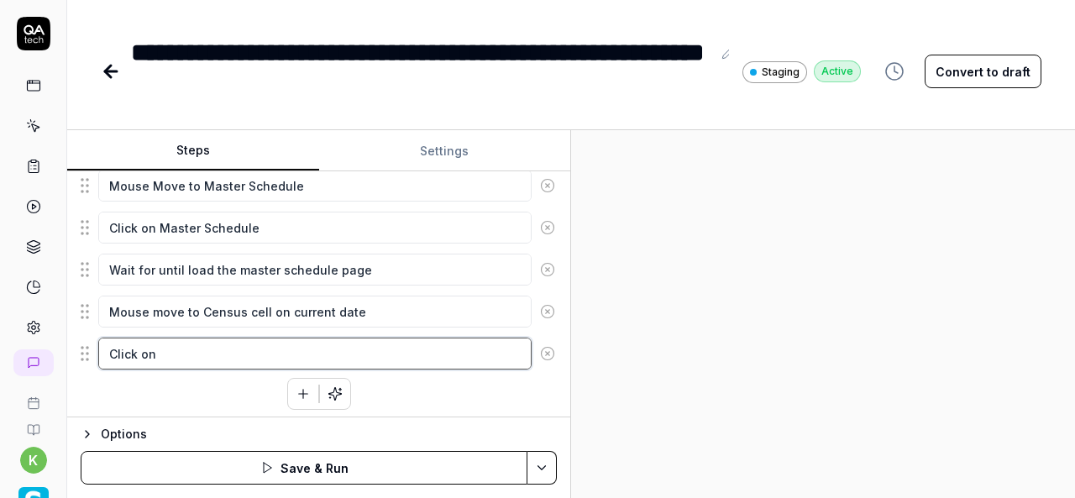
click at [223, 342] on textarea "Click on" at bounding box center [314, 353] width 433 height 32
paste textarea "Census cell on current date"
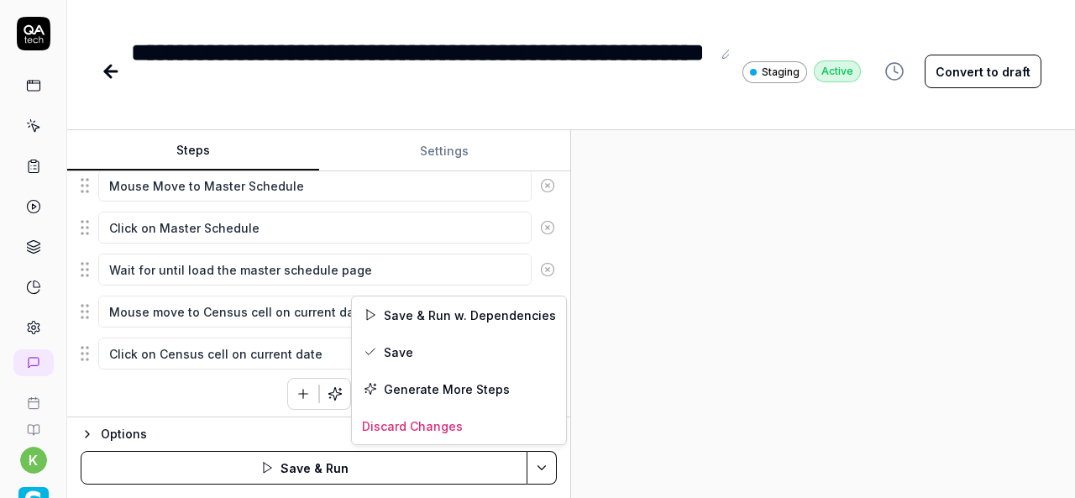
click at [553, 476] on html "**********" at bounding box center [537, 249] width 1075 height 498
click at [433, 313] on div "Save & Run w. Dependencies" at bounding box center [459, 314] width 214 height 37
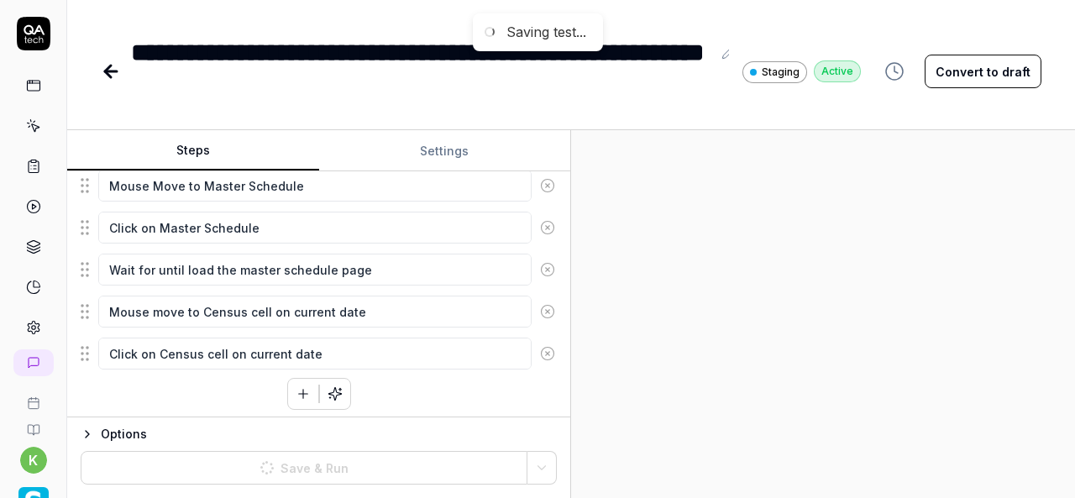
click at [775, 311] on div at bounding box center [823, 314] width 504 height 368
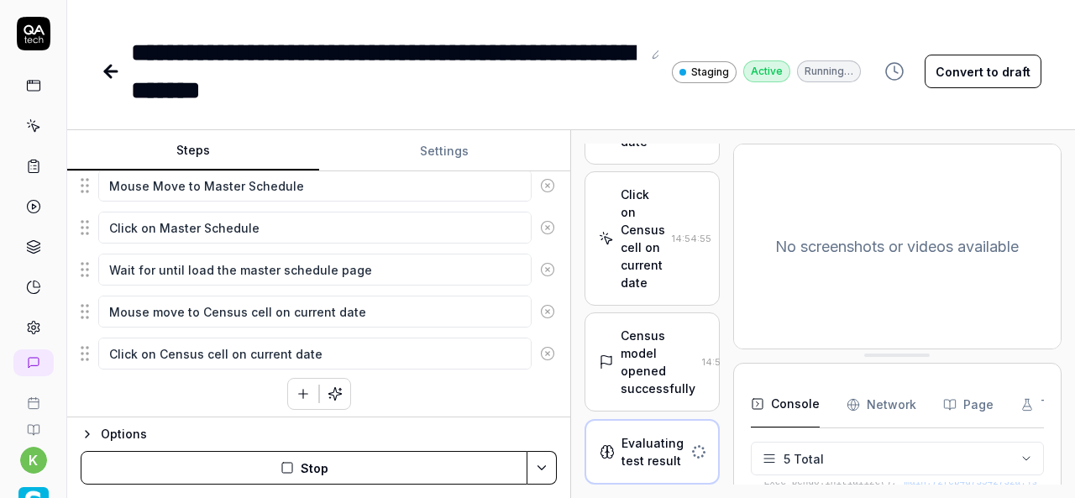
scroll to position [1237, 0]
click at [665, 337] on div "Census model opened successfully 14:55:26" at bounding box center [652, 362] width 107 height 71
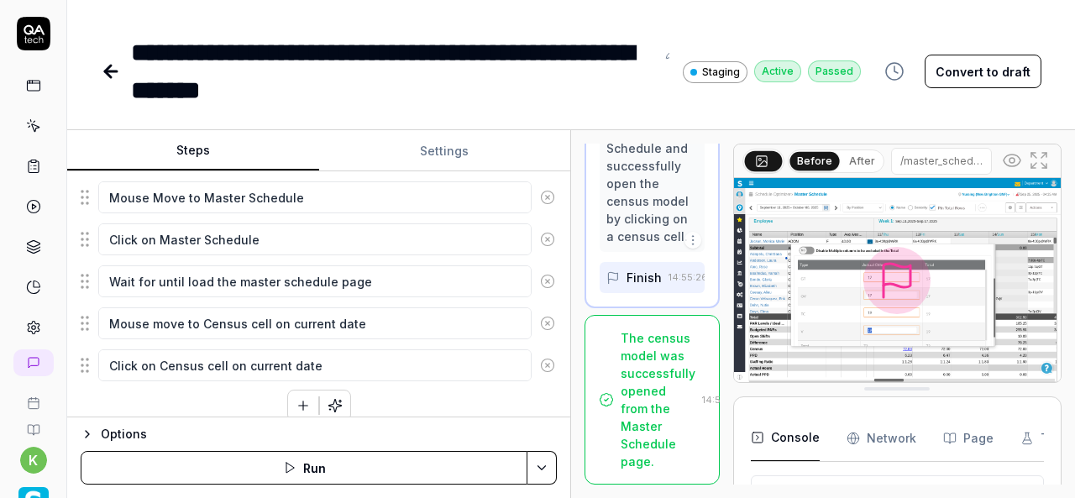
scroll to position [378, 0]
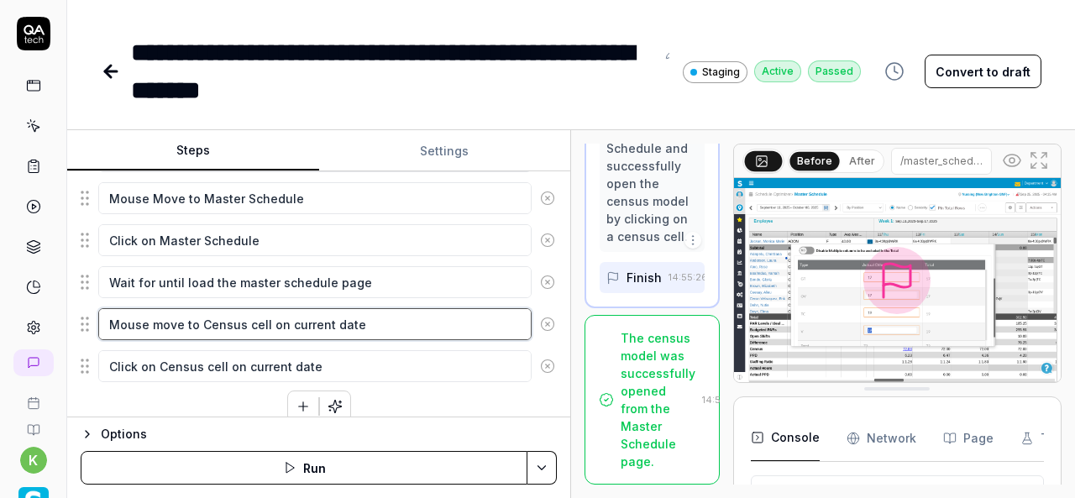
click at [280, 330] on textarea "Mouse move to Census cell on current date" at bounding box center [314, 324] width 433 height 32
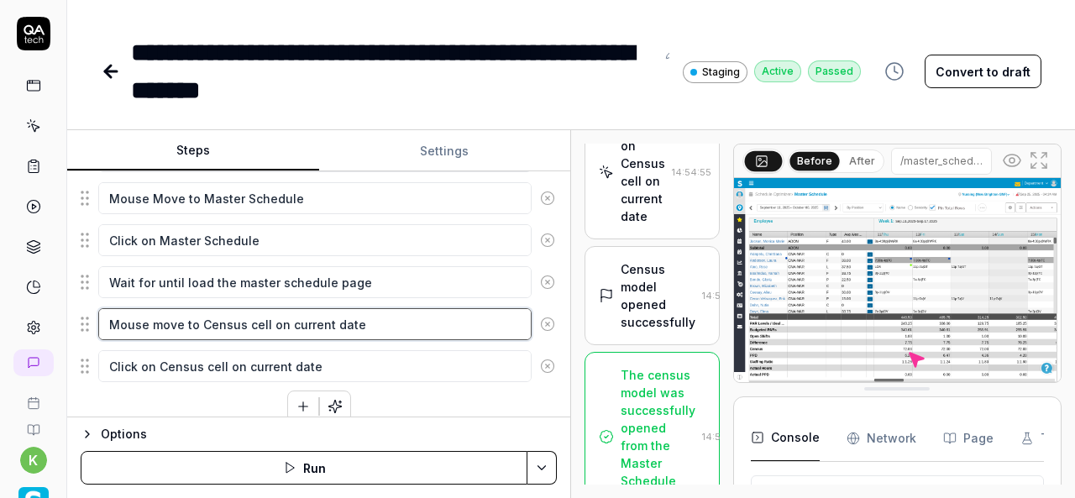
scroll to position [2348, 0]
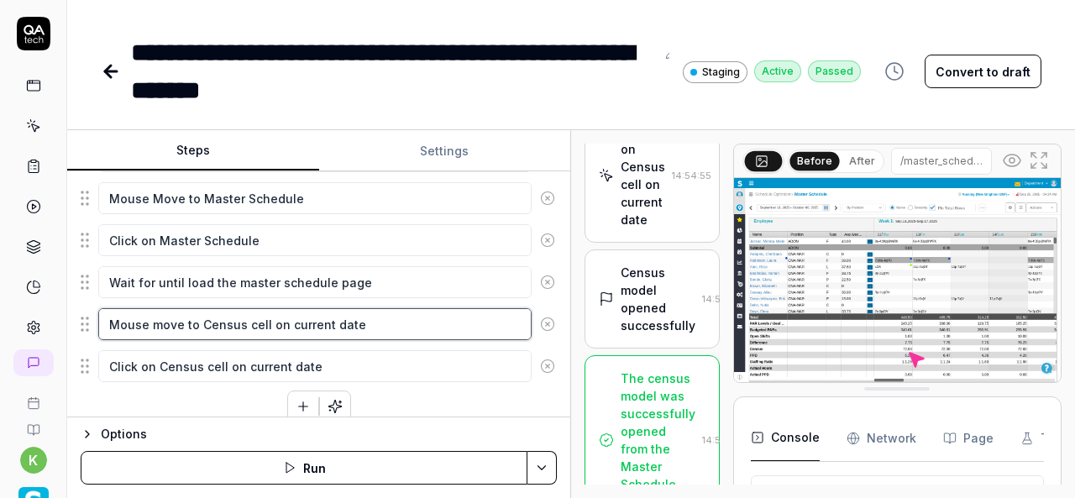
click at [383, 320] on textarea "Mouse move to Census cell on current date" at bounding box center [314, 324] width 433 height 32
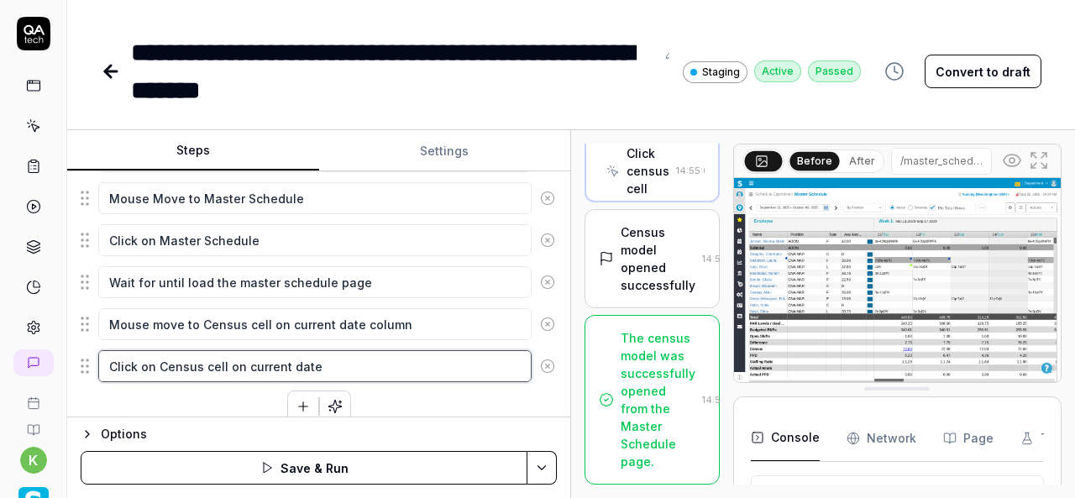
click at [425, 350] on textarea "Click on Census cell on current date" at bounding box center [314, 366] width 433 height 32
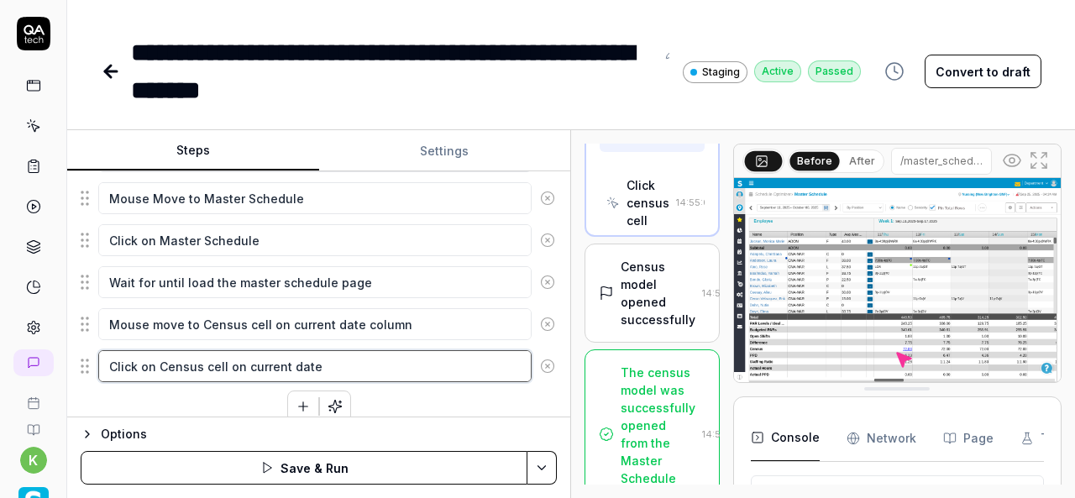
scroll to position [1641, 0]
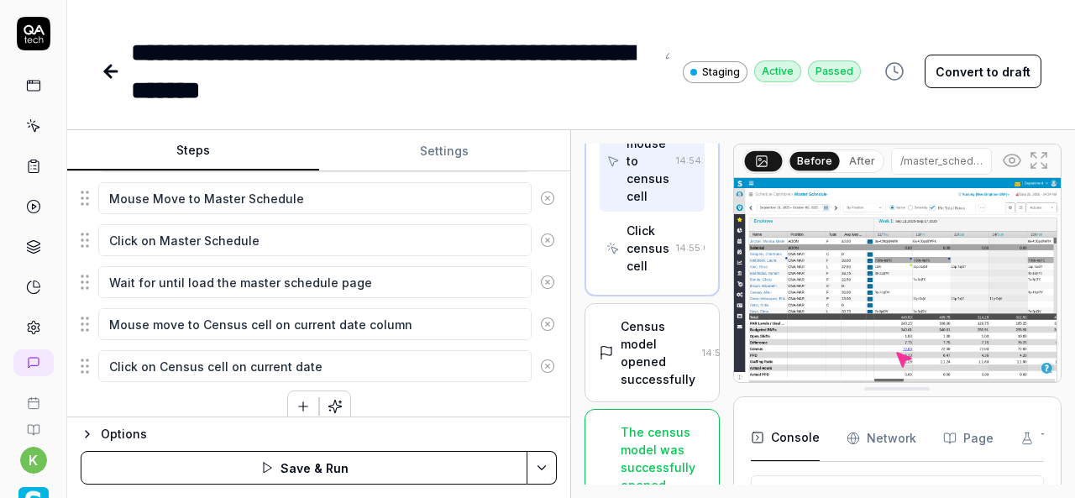
click at [246, 402] on div "Click on hamburger at left side for expand the menu navigation Click on the Sch…" at bounding box center [319, 218] width 476 height 410
click at [301, 399] on icon "button" at bounding box center [303, 406] width 15 height 15
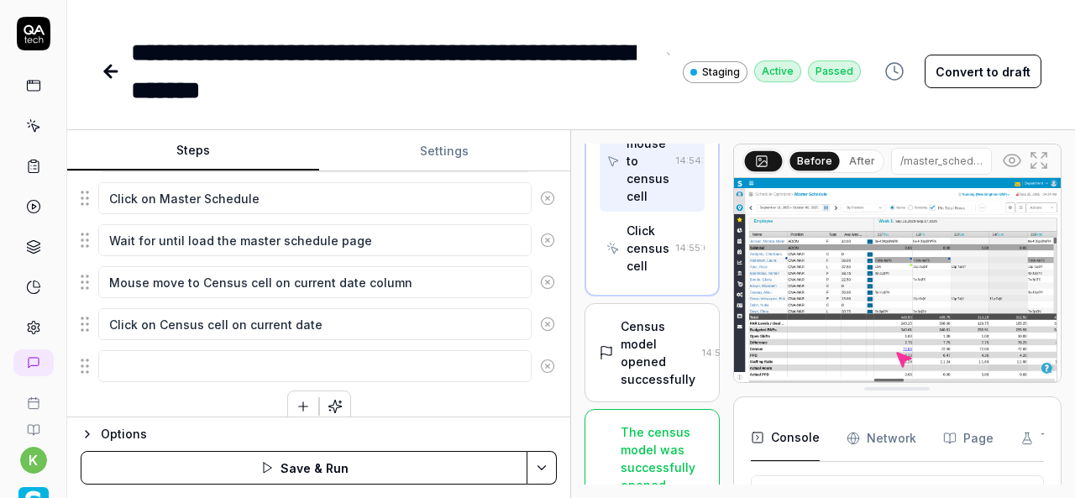
click at [522, 36] on div "**********" at bounding box center [393, 72] width 524 height 76
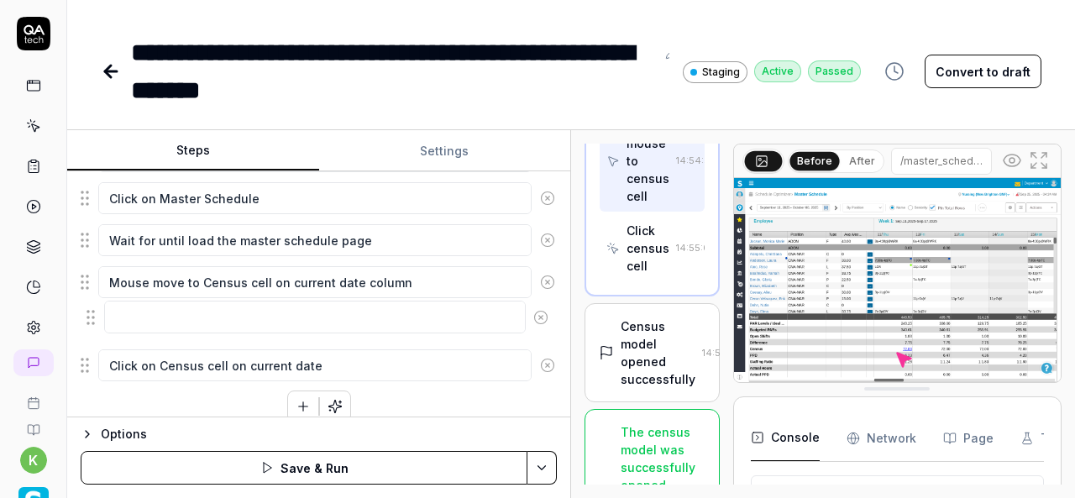
drag, startPoint x: 82, startPoint y: 361, endPoint x: 87, endPoint y: 313, distance: 48.1
click at [87, 313] on fieldset "Click on hamburger at left side for expand the menu navigation Click on the Sch…" at bounding box center [319, 177] width 476 height 413
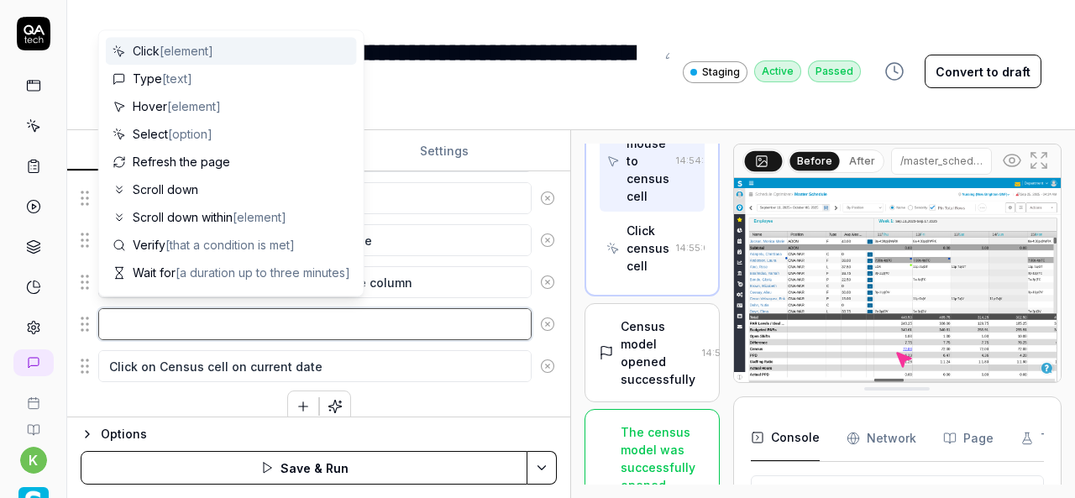
click at [169, 308] on textarea at bounding box center [314, 324] width 433 height 32
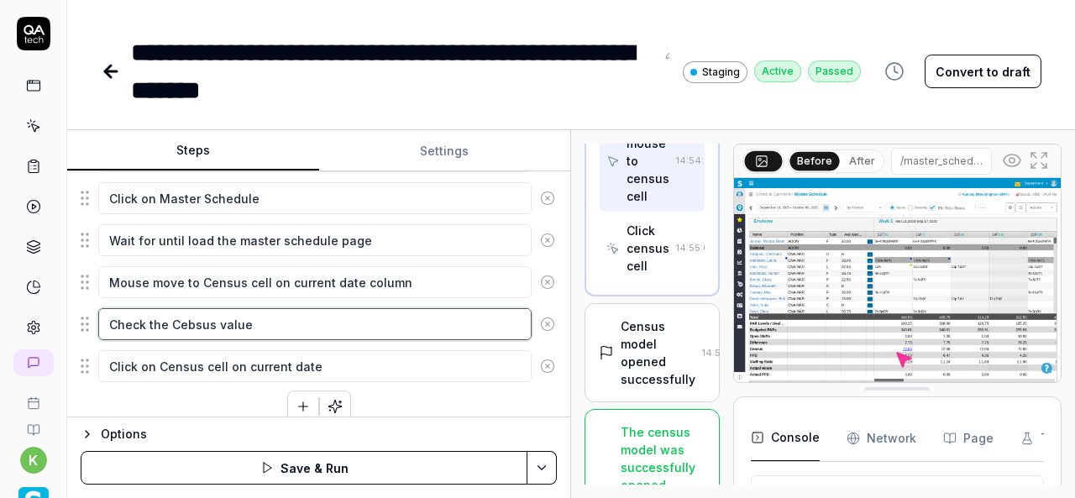
click at [186, 314] on textarea "Check the Cebsus value" at bounding box center [314, 324] width 433 height 32
click at [269, 340] on fieldset "Click on hamburger at left side for expand the menu navigation Click on the Sch…" at bounding box center [319, 177] width 476 height 413
click at [207, 390] on div "Click on hamburger at left side for expand the menu navigation Click on the Sch…" at bounding box center [319, 197] width 476 height 452
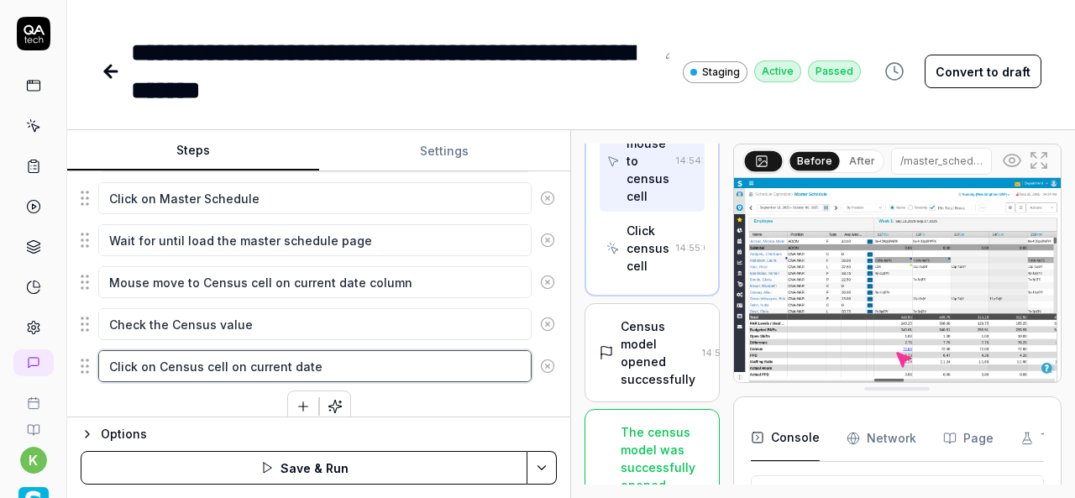
click at [332, 363] on textarea "Click on Census cell on current date" at bounding box center [314, 366] width 433 height 32
click at [223, 360] on textarea "Click on Census cell on current date" at bounding box center [314, 366] width 433 height 32
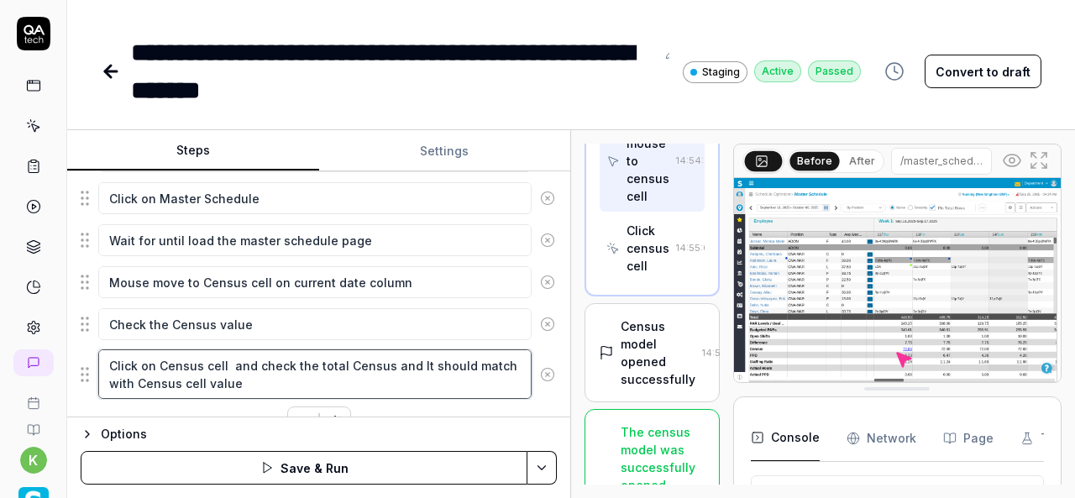
scroll to position [448, 0]
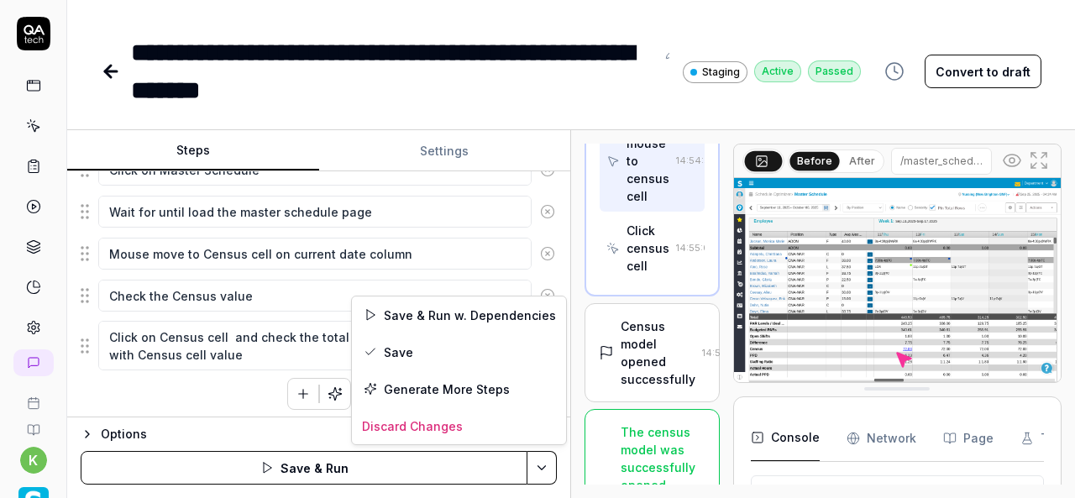
click at [542, 467] on html "**********" at bounding box center [537, 249] width 1075 height 498
click at [459, 303] on div "Save & Run w. Dependencies" at bounding box center [459, 314] width 214 height 37
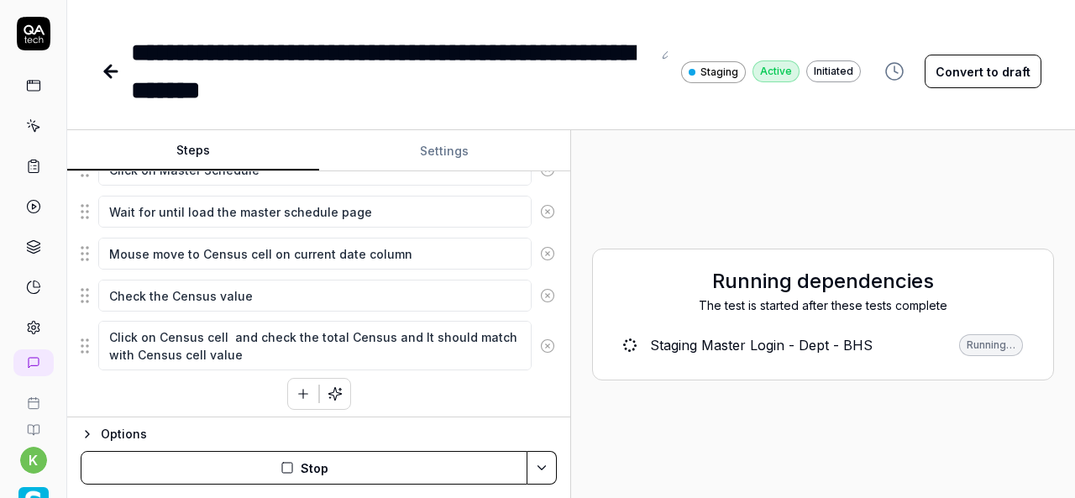
click at [994, 75] on button "Convert to draft" at bounding box center [982, 72] width 117 height 34
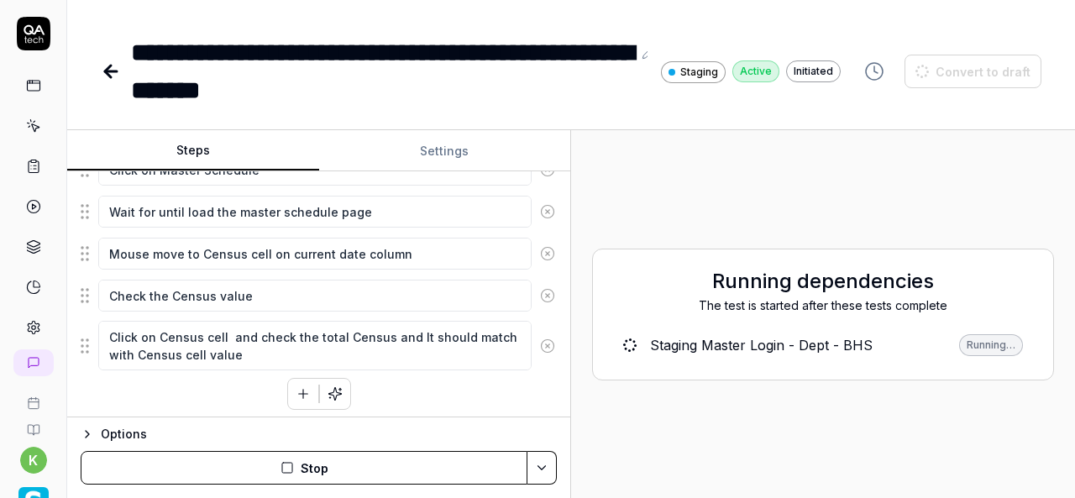
click at [949, 28] on div "**********" at bounding box center [570, 54] width 1007 height 109
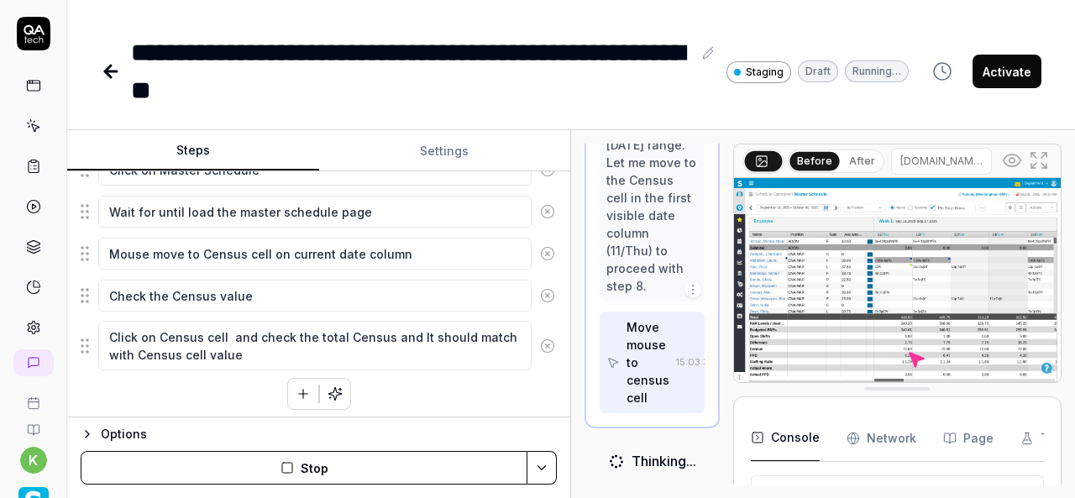
scroll to position [2273, 0]
click at [964, 251] on img at bounding box center [897, 280] width 327 height 204
click at [1036, 154] on icon at bounding box center [1038, 160] width 20 height 20
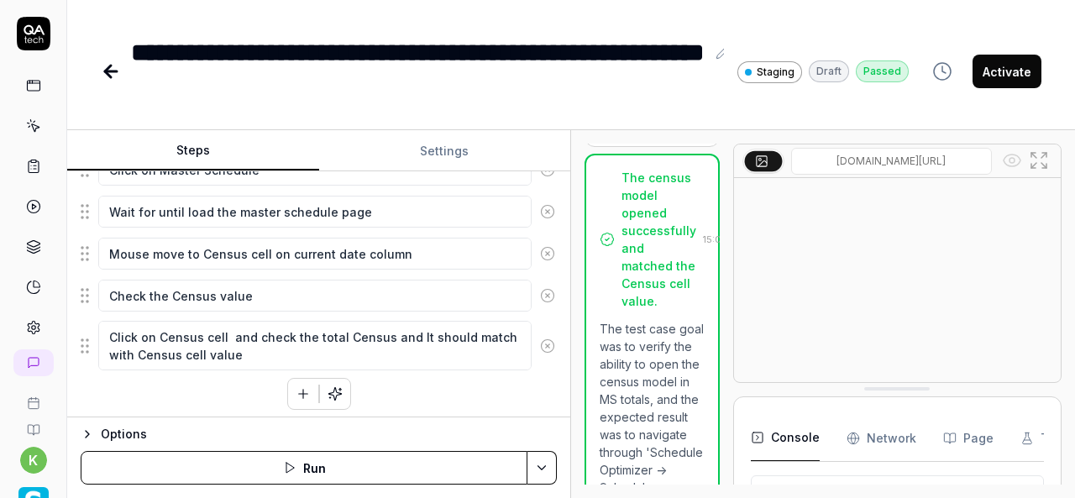
scroll to position [1461, 0]
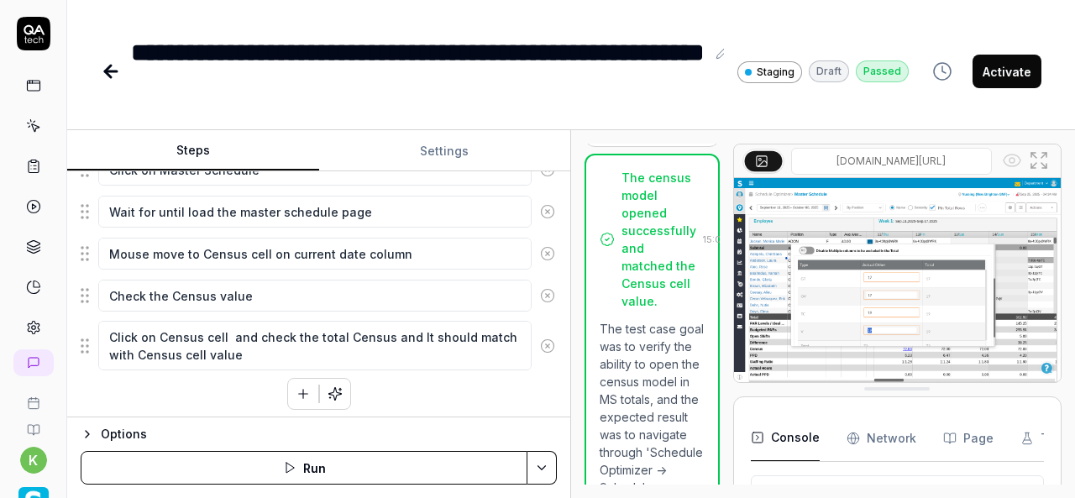
click at [897, 291] on img at bounding box center [897, 280] width 327 height 204
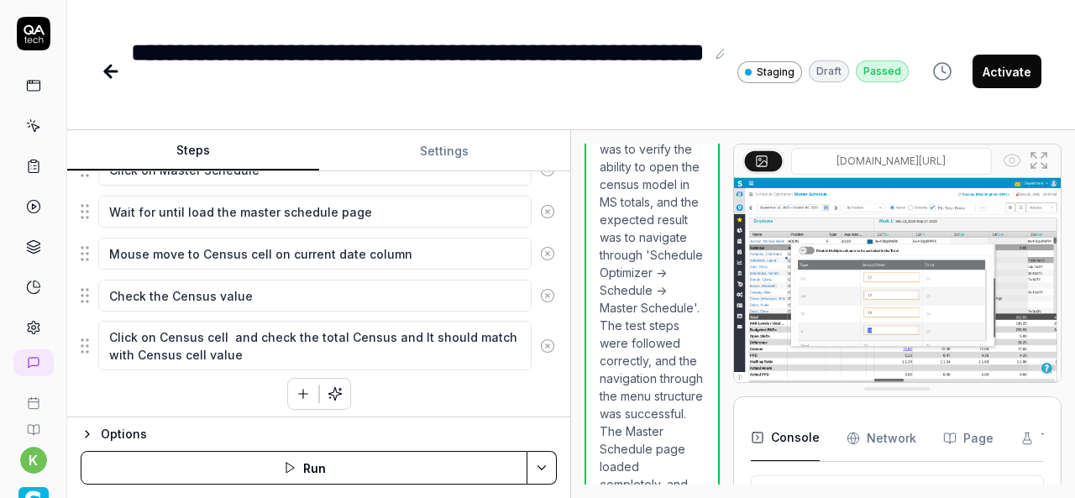
scroll to position [1630, 0]
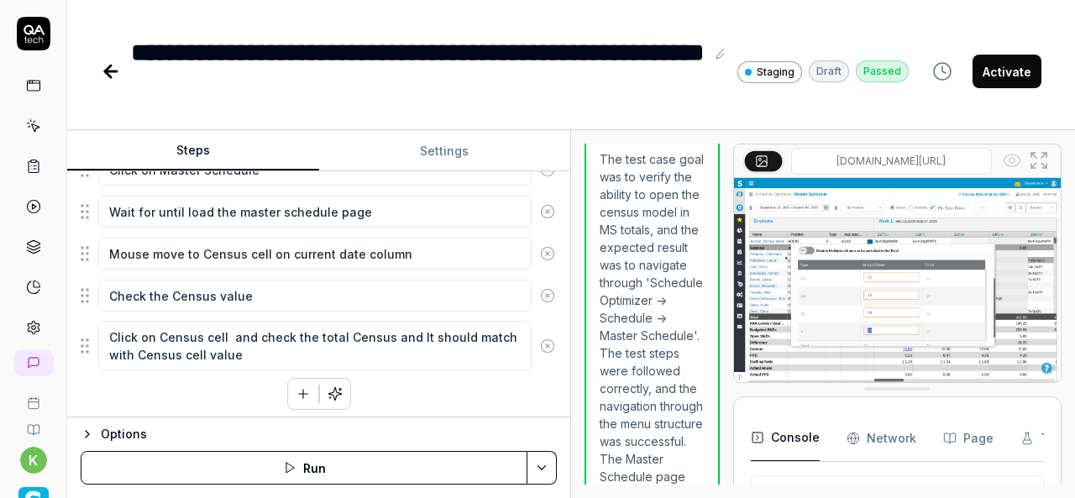
click at [1011, 65] on button "Activate" at bounding box center [1006, 72] width 69 height 34
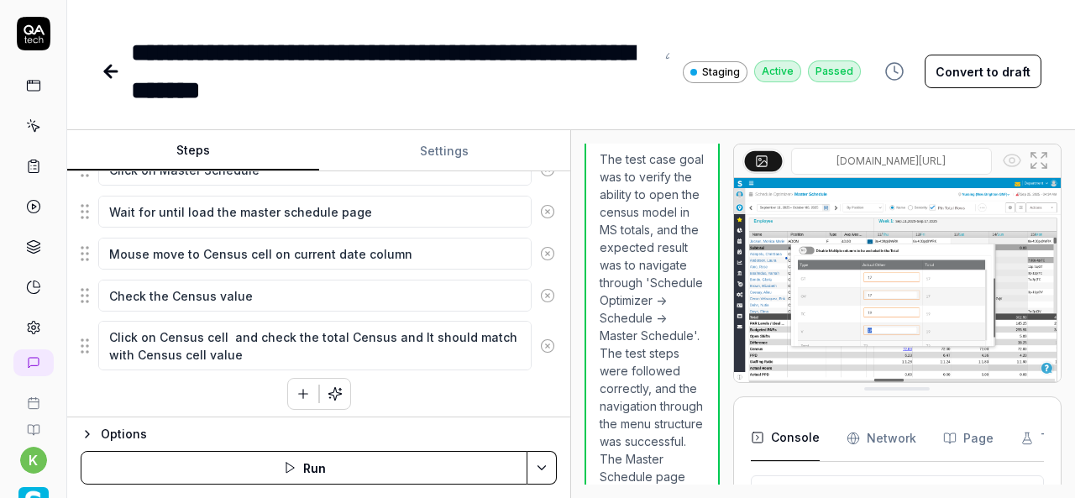
click at [114, 65] on icon at bounding box center [111, 71] width 20 height 20
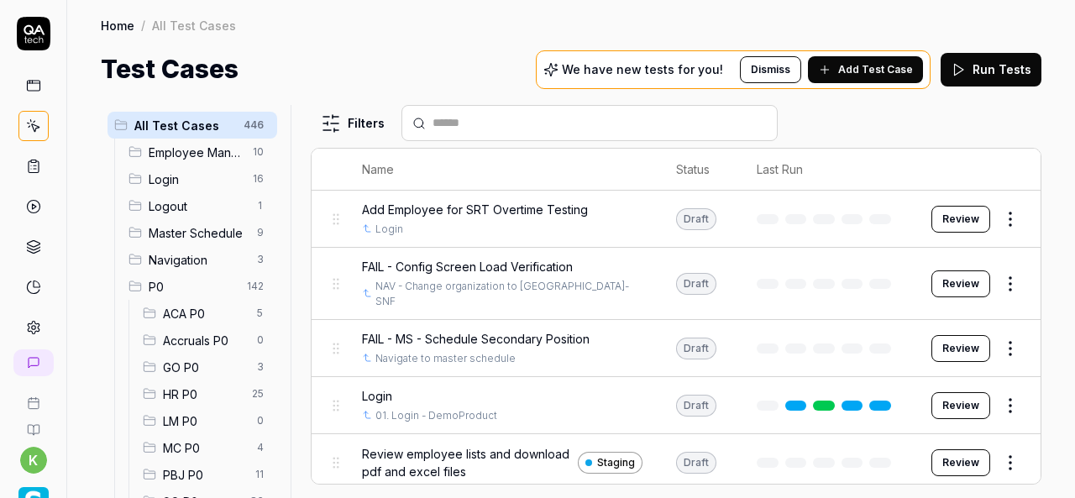
click at [531, 111] on div at bounding box center [589, 123] width 376 height 36
click at [534, 123] on input "text" at bounding box center [599, 123] width 334 height 18
paste input "**********"
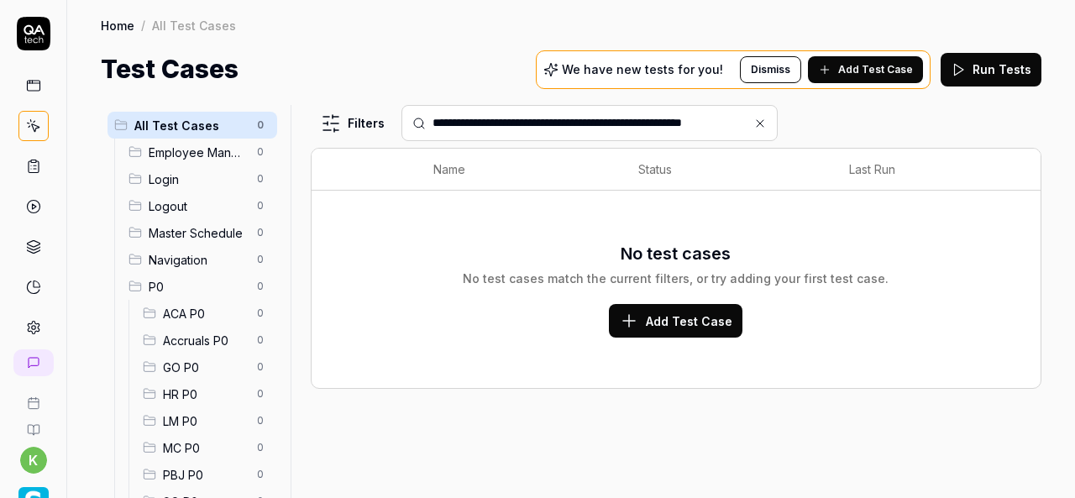
click at [548, 129] on input "**********" at bounding box center [599, 123] width 334 height 18
paste input "**********"
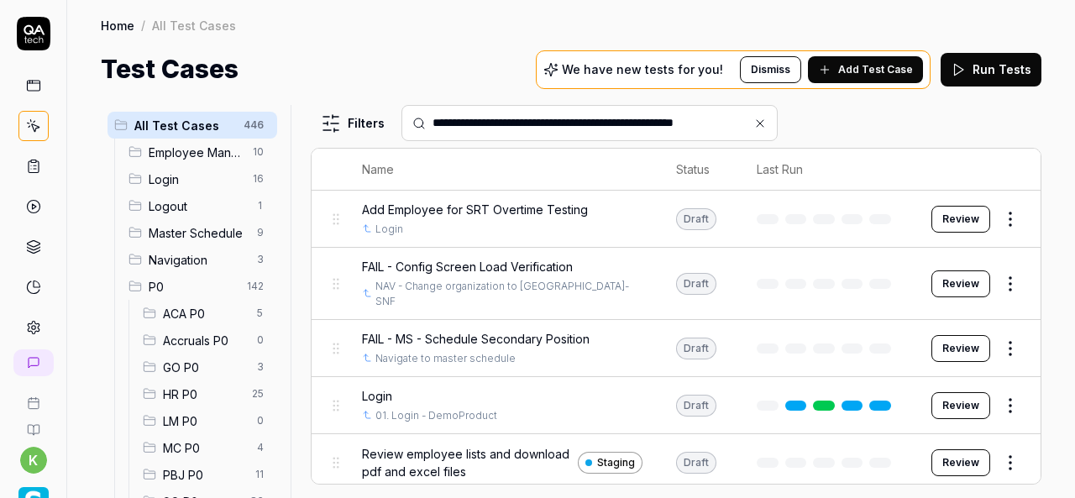
click at [547, 119] on input "**********" at bounding box center [599, 123] width 334 height 18
paste input "**********"
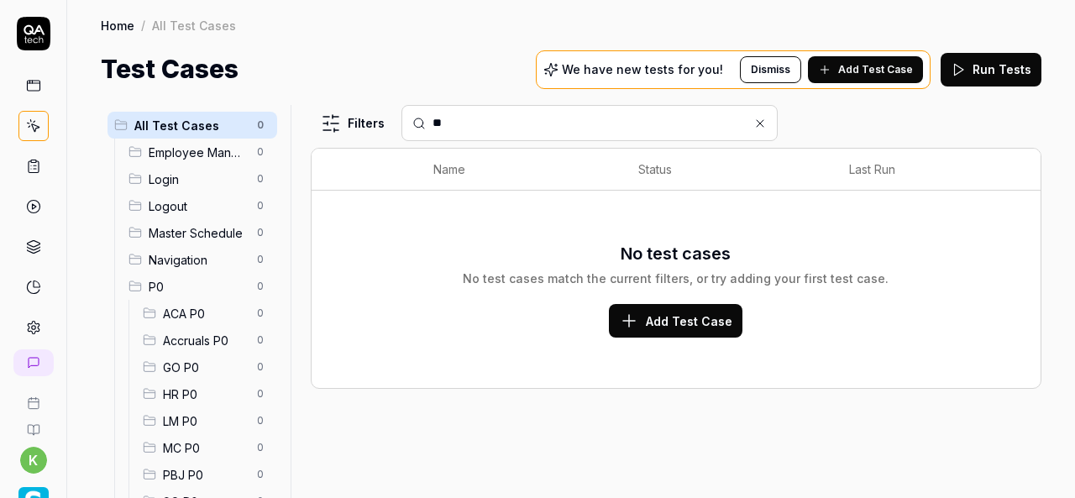
type input "*"
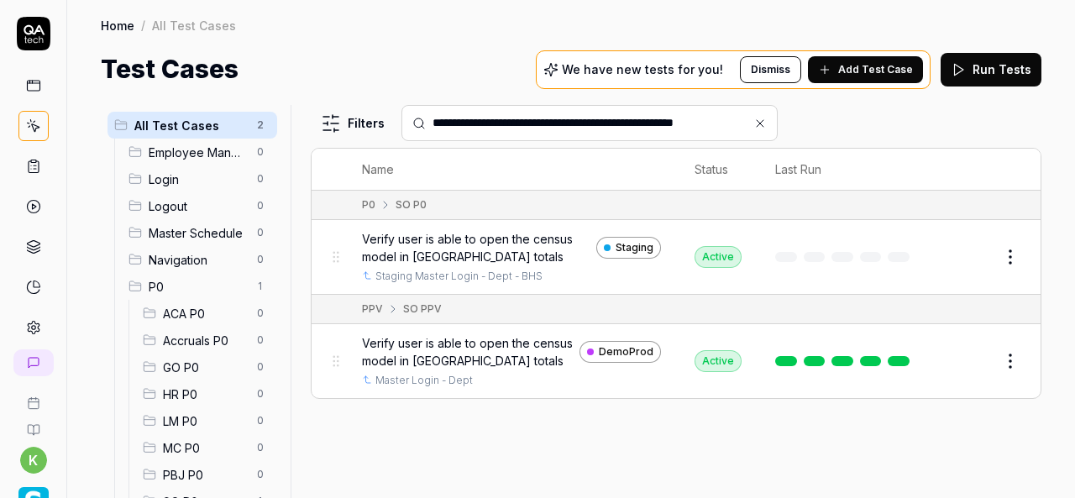
type input "**********"
click at [1009, 258] on html "**********" at bounding box center [537, 249] width 1075 height 498
click at [771, 273] on html "**********" at bounding box center [537, 249] width 1075 height 498
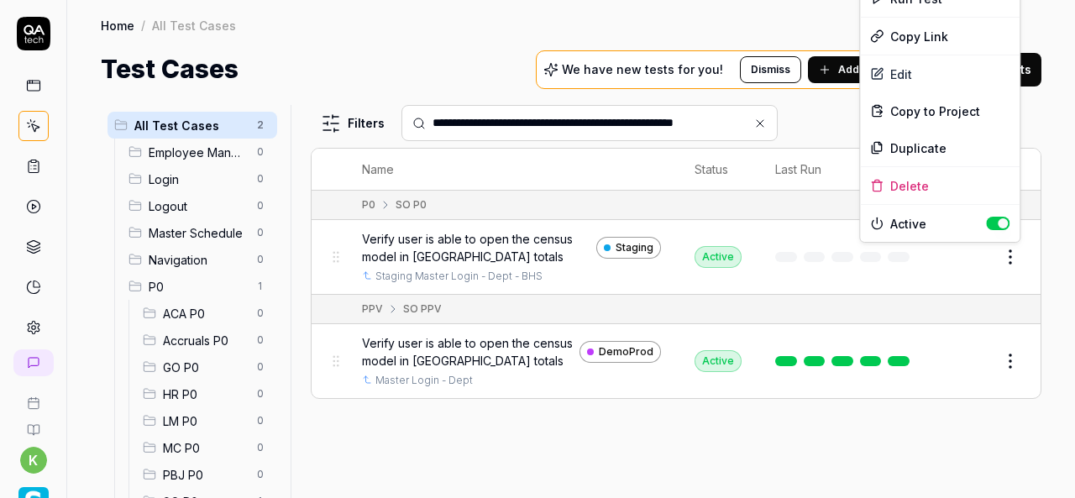
click at [1019, 259] on html "**********" at bounding box center [537, 249] width 1075 height 498
click at [927, 144] on div "Duplicate" at bounding box center [940, 147] width 160 height 37
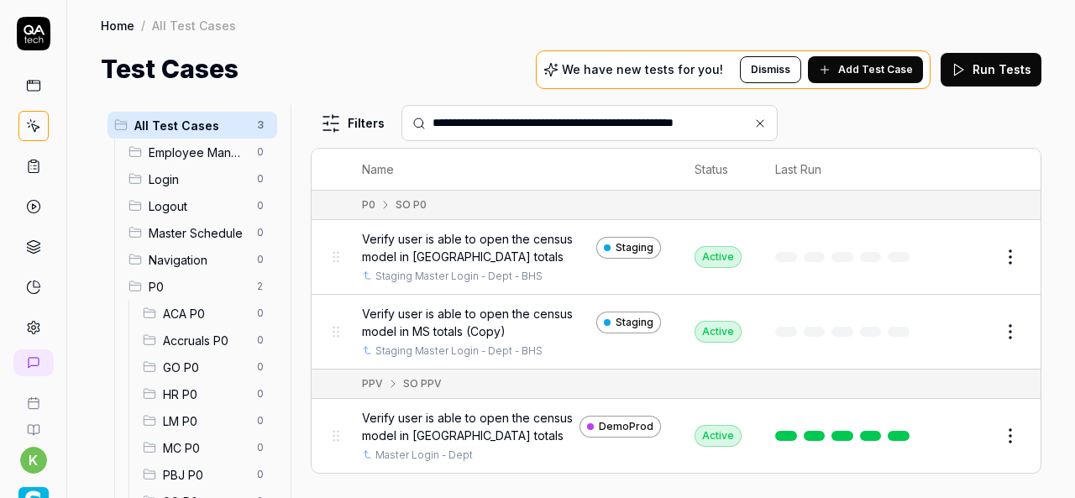
click at [971, 331] on button "Edit" at bounding box center [969, 331] width 40 height 27
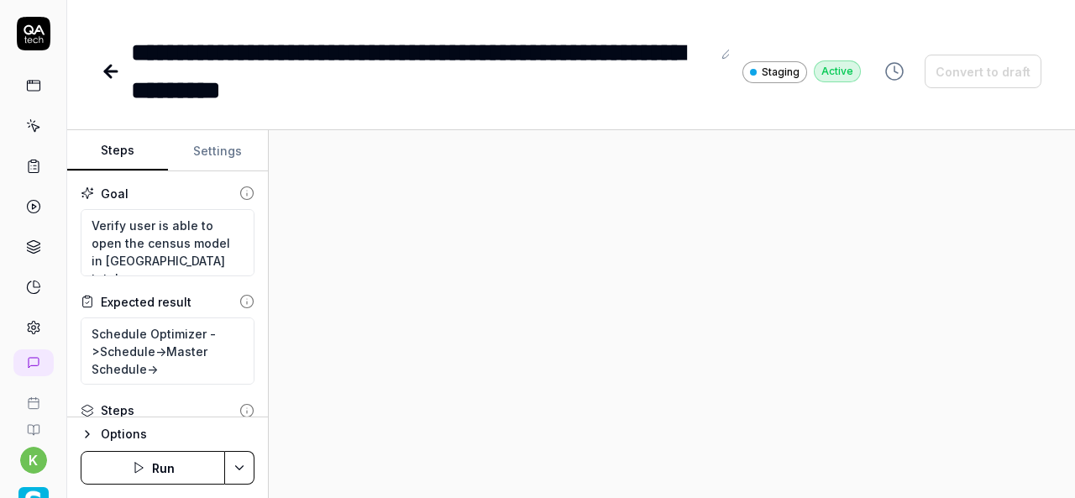
type textarea "*"
click at [334, 91] on div "**********" at bounding box center [421, 72] width 580 height 76
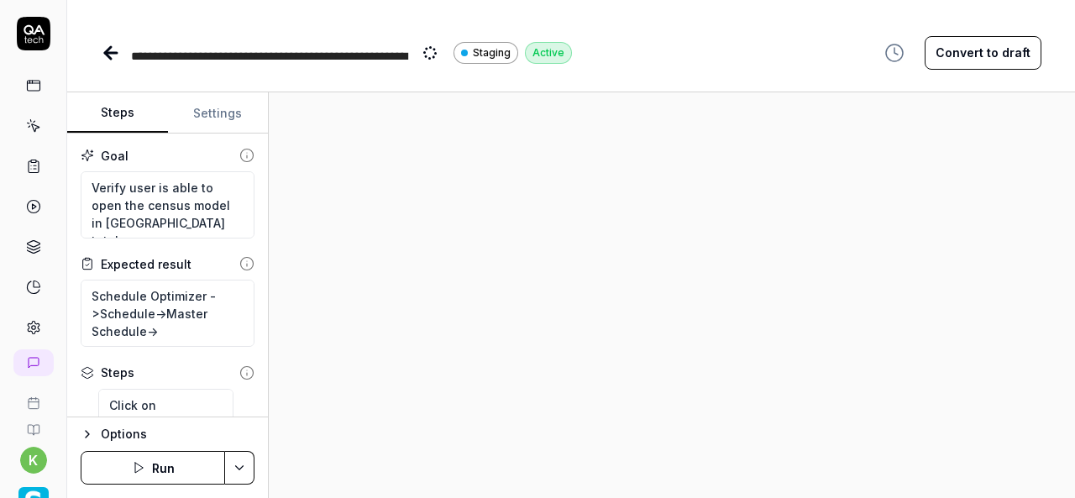
click at [429, 187] on div at bounding box center [672, 294] width 806 height 405
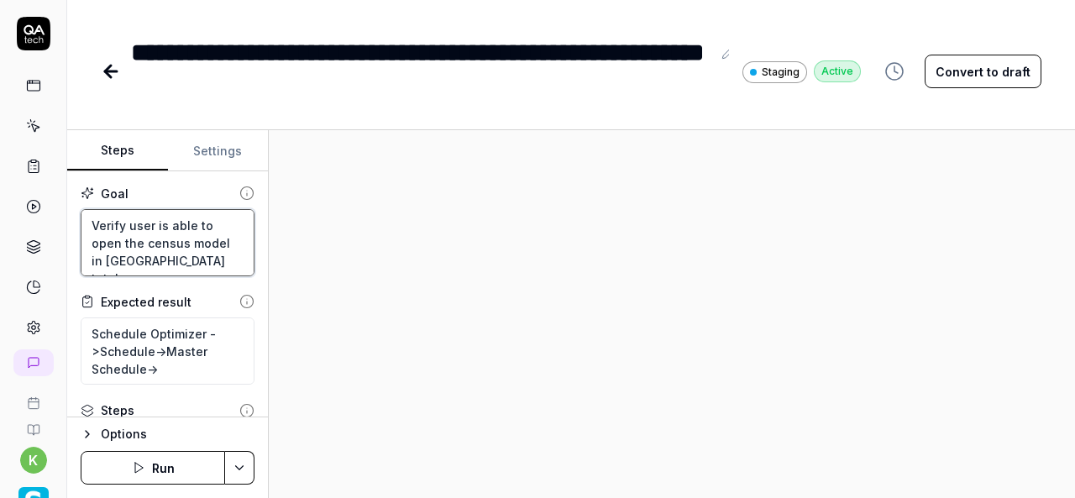
click at [196, 259] on textarea "Verify user is able to open the census model in [GEOGRAPHIC_DATA] totals" at bounding box center [168, 242] width 174 height 67
click at [406, 283] on div at bounding box center [672, 314] width 806 height 368
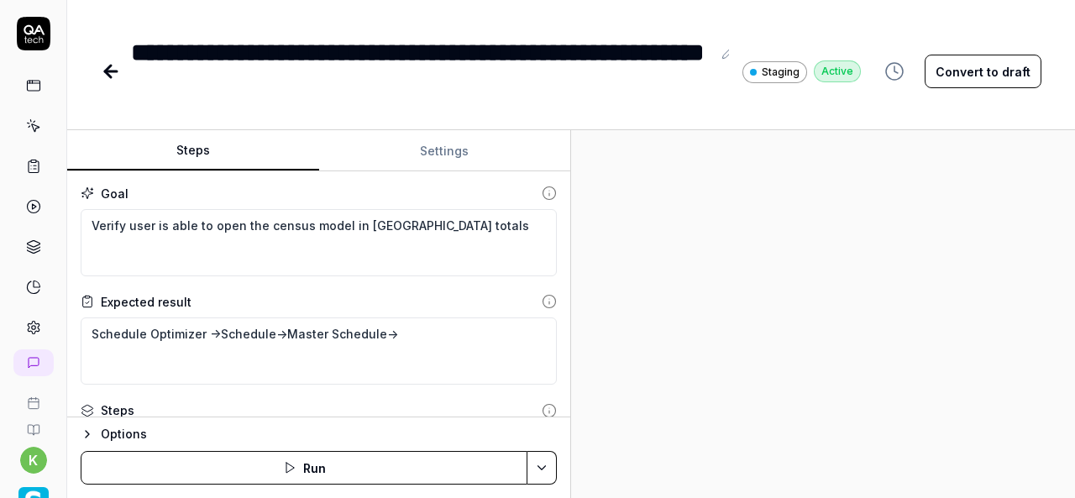
click at [674, 390] on div "Steps Settings Goal Verify user is able to open the census model in MS totals E…" at bounding box center [570, 314] width 1007 height 368
click at [326, 374] on textarea "Schedule Optimizer ->Schedule->Master Schedule->" at bounding box center [319, 350] width 476 height 67
click at [233, 351] on textarea "Schedule Optimizer ->Schedule->Master Schedule->" at bounding box center [319, 350] width 476 height 67
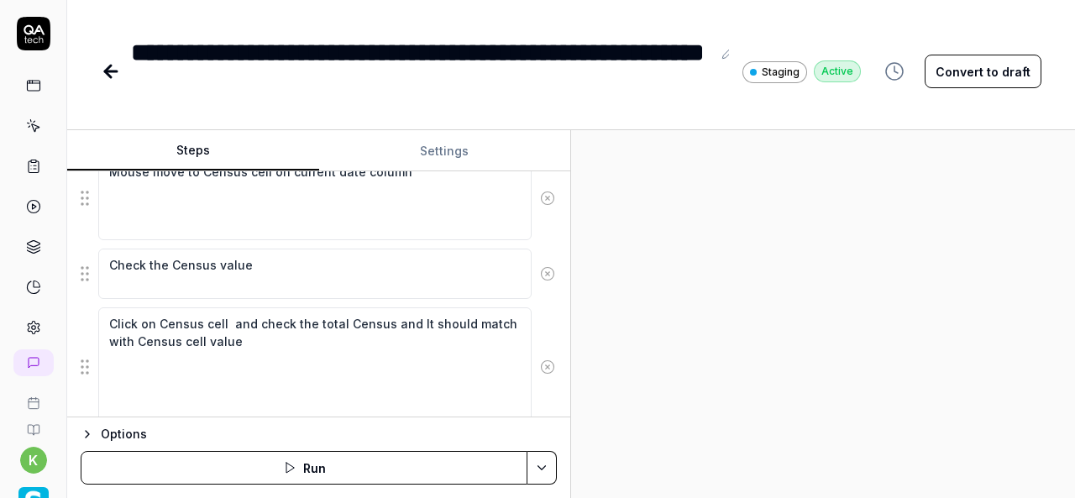
scroll to position [824, 0]
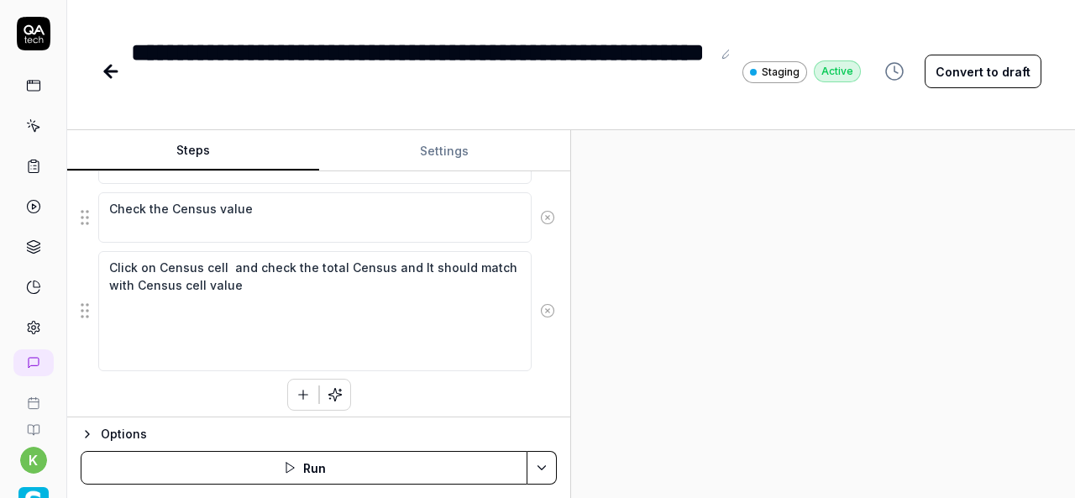
click at [288, 396] on button "button" at bounding box center [303, 394] width 30 height 30
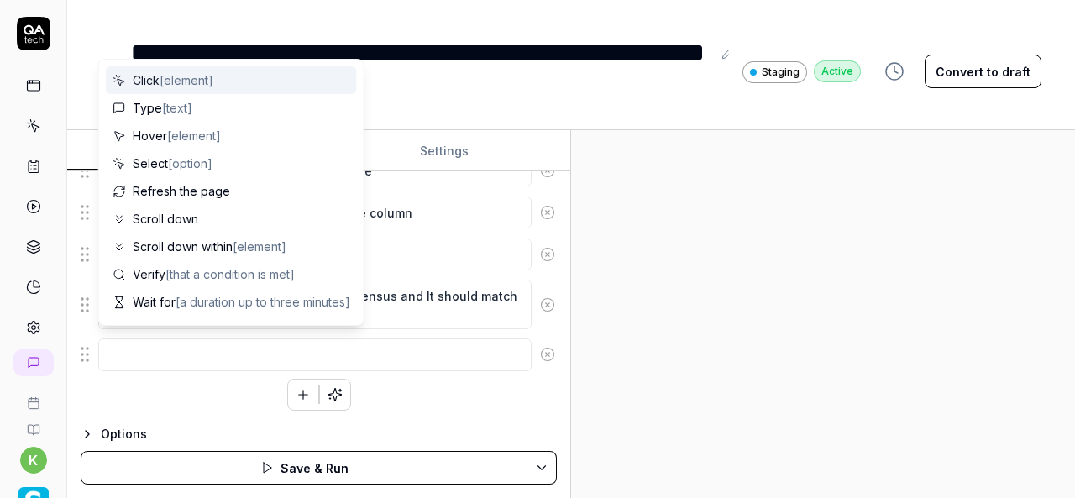
click at [443, 348] on textarea at bounding box center [314, 354] width 433 height 32
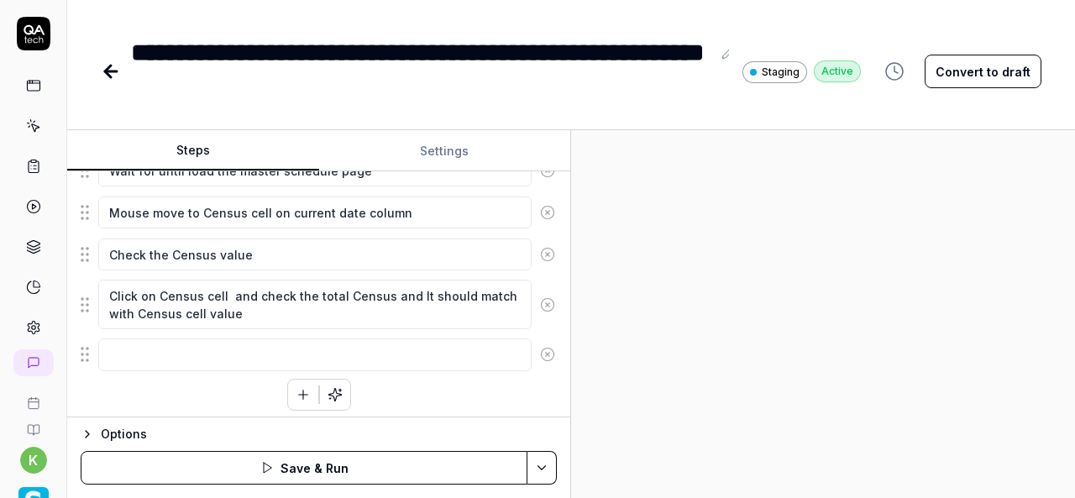
click at [763, 276] on div at bounding box center [823, 314] width 504 height 368
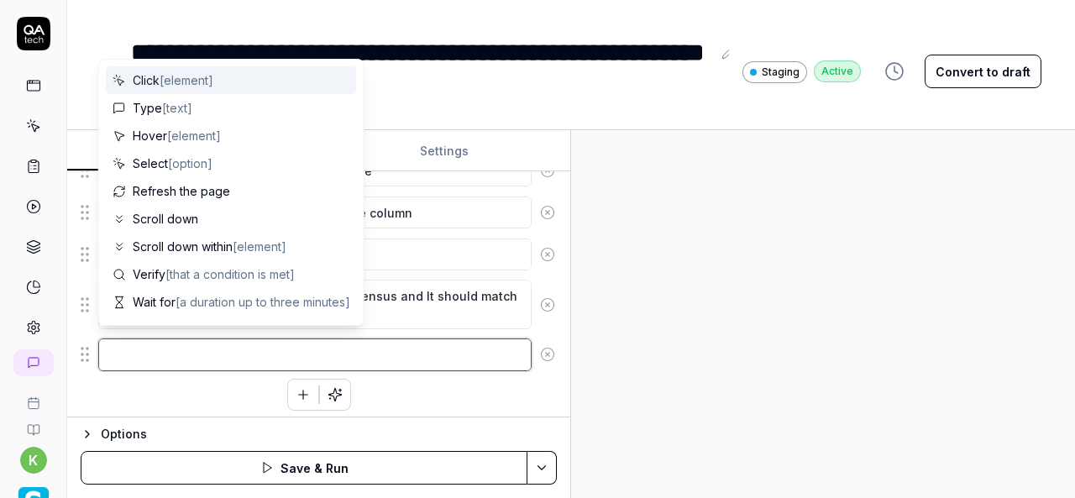
click at [327, 353] on textarea at bounding box center [314, 354] width 433 height 32
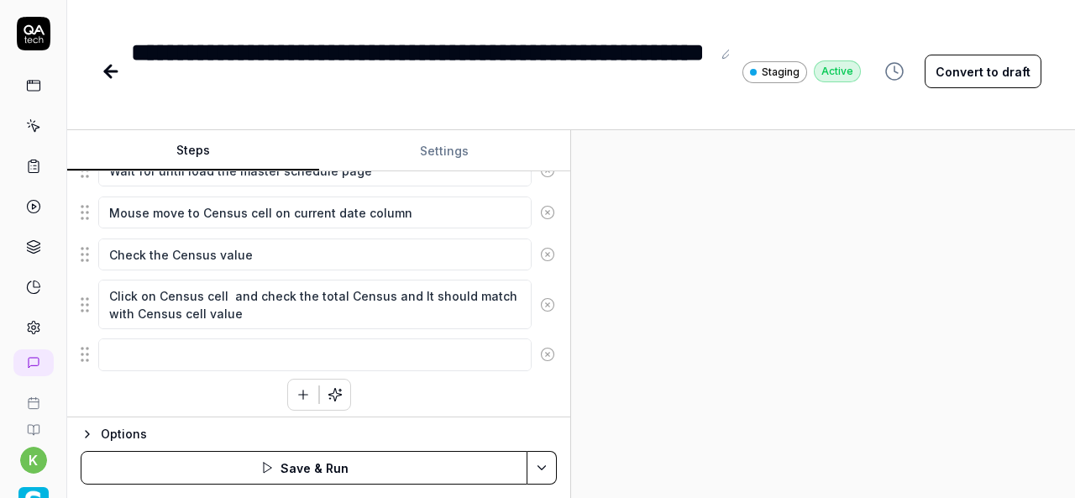
click at [882, 251] on div at bounding box center [823, 314] width 504 height 368
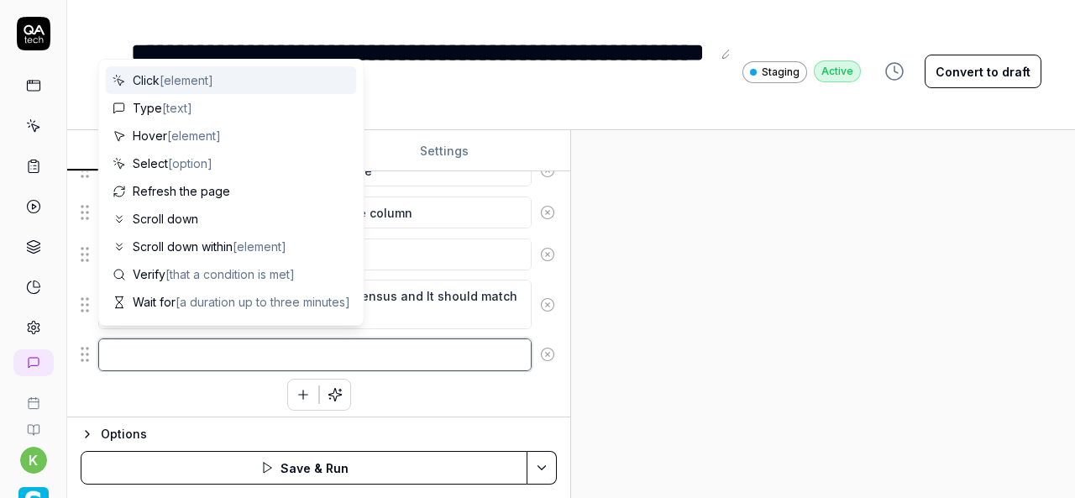
click at [496, 346] on textarea at bounding box center [314, 354] width 433 height 32
paste textarea "Verify user is able to open the census model in [GEOGRAPHIC_DATA] totals"
type textarea "*"
type textarea "Verify user is able to open the census model in [GEOGRAPHIC_DATA] totals"
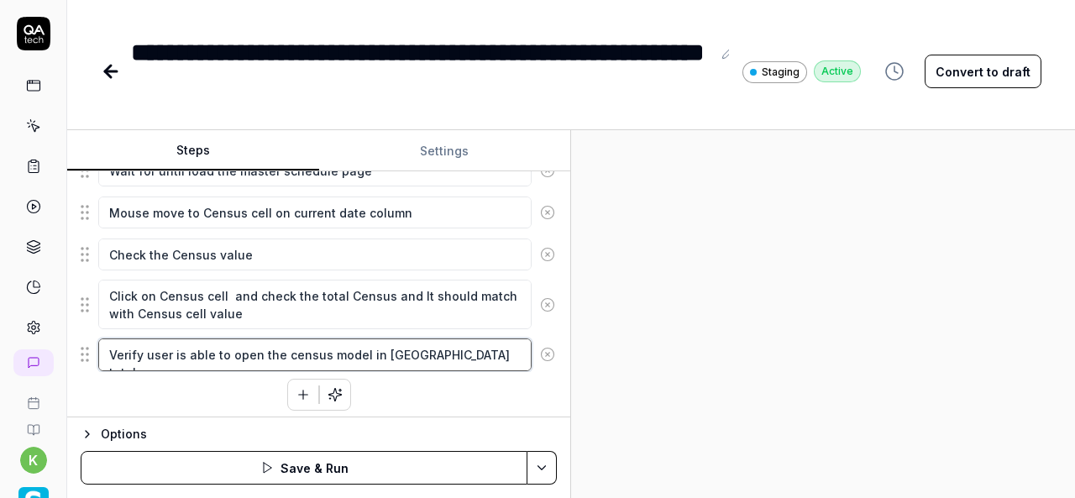
click at [163, 344] on textarea "Verify user is able to open the census model in [GEOGRAPHIC_DATA] totals" at bounding box center [314, 354] width 433 height 32
type textarea "*"
type textarea "Verify use"
type textarea "*"
type textarea "Verify us"
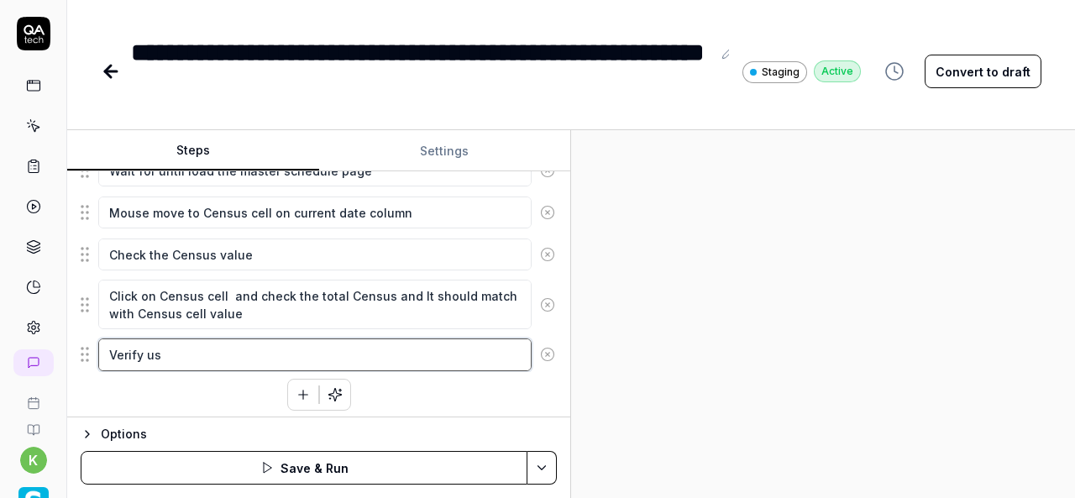
type textarea "*"
type textarea "Verify u"
type textarea "*"
type textarea "Verify"
type textarea "*"
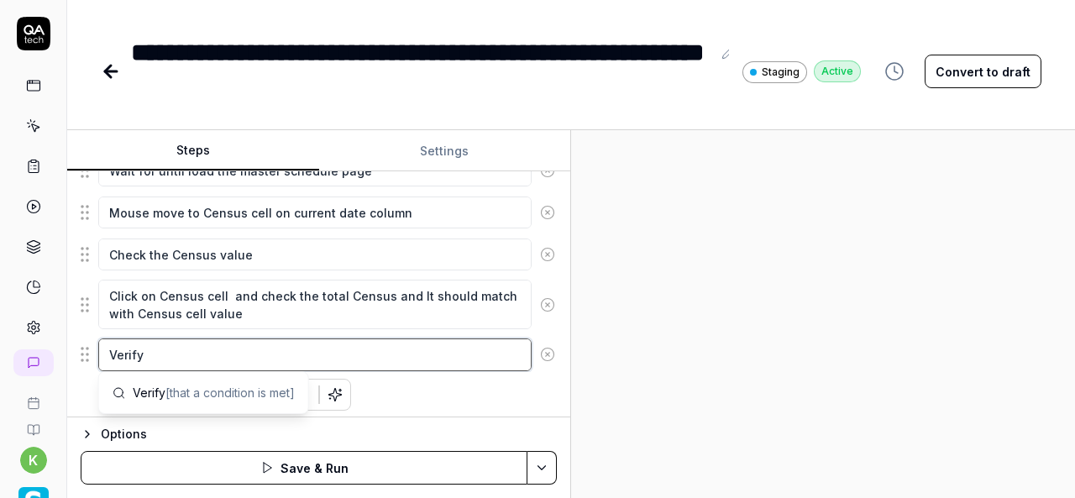
type textarea "Verify"
type textarea "*"
type textarea "Verif"
type textarea "*"
type textarea "Veri"
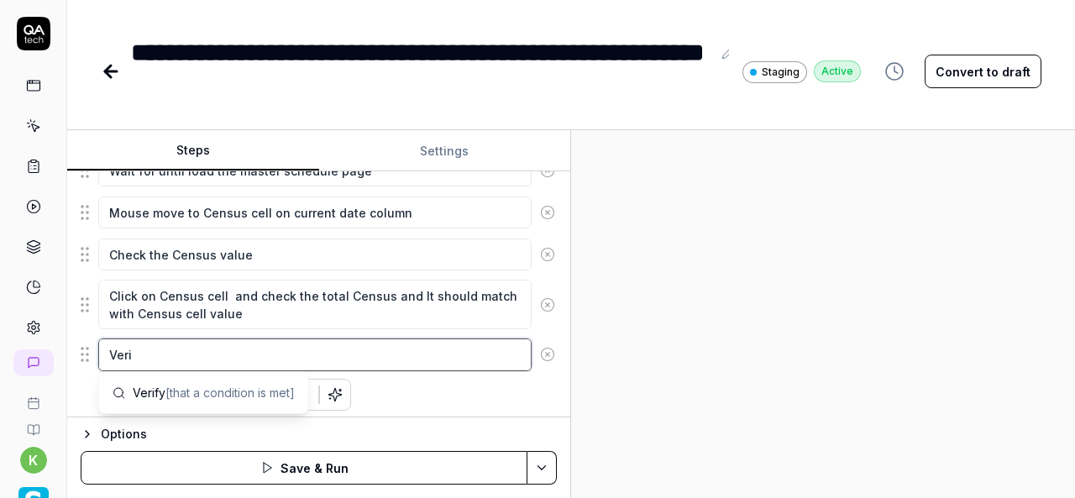
type textarea "*"
type textarea "Ver"
type textarea "*"
type textarea "Ve"
type textarea "*"
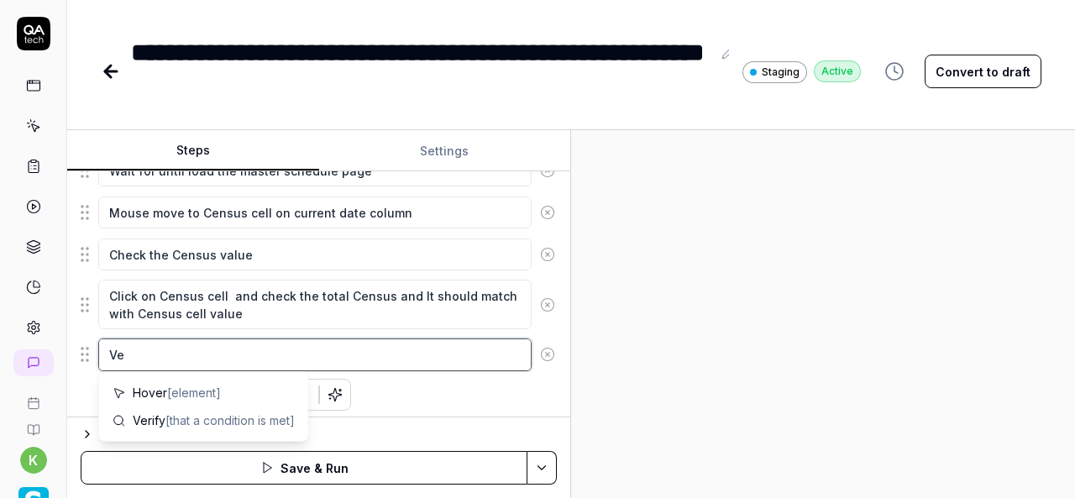
type textarea "V"
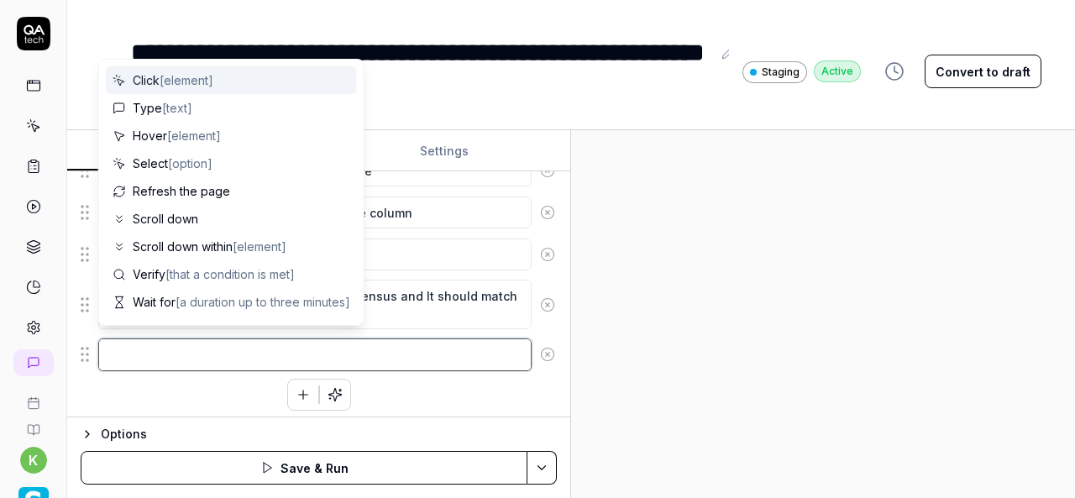
type textarea "*"
type textarea "U"
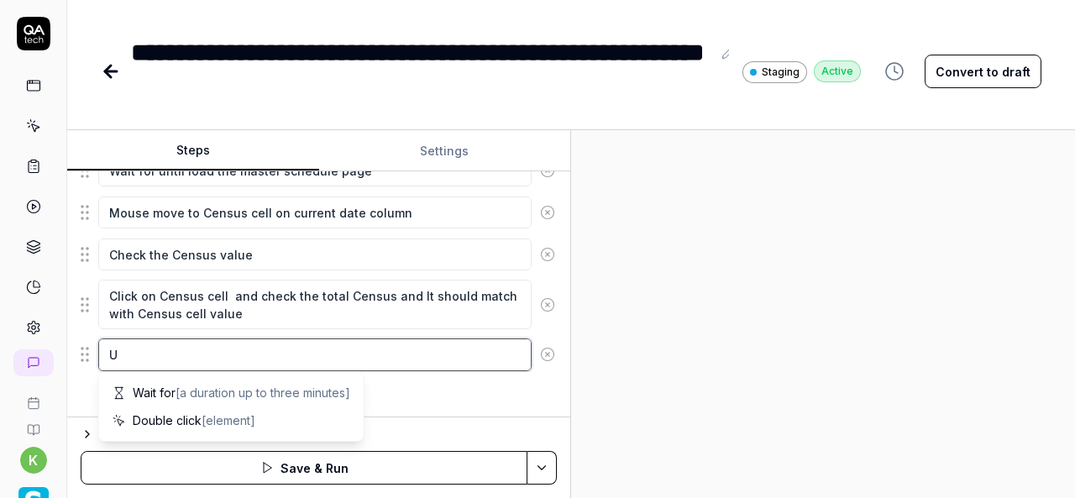
type textarea "*"
type textarea "Up"
type textarea "*"
type textarea "Upd"
type textarea "*"
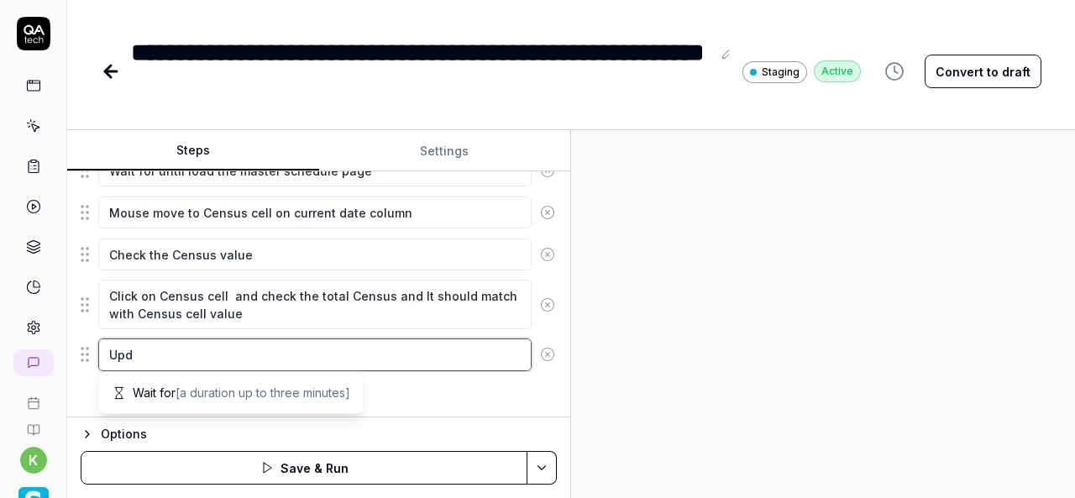
type textarea "Upda"
type textarea "*"
type textarea "Updat"
type textarea "*"
type textarea "Update"
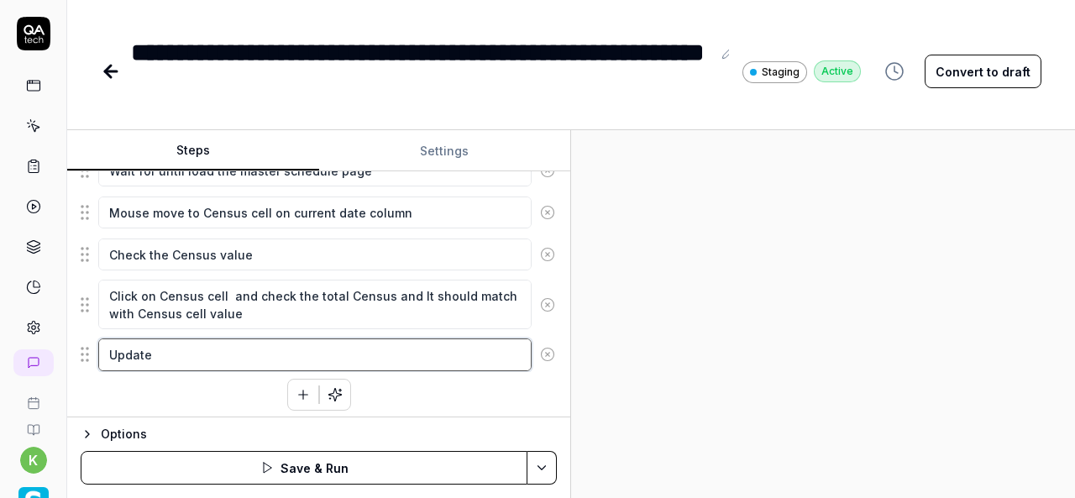
type textarea "*"
type textarea "Update"
type textarea "*"
type textarea "Update t"
type textarea "*"
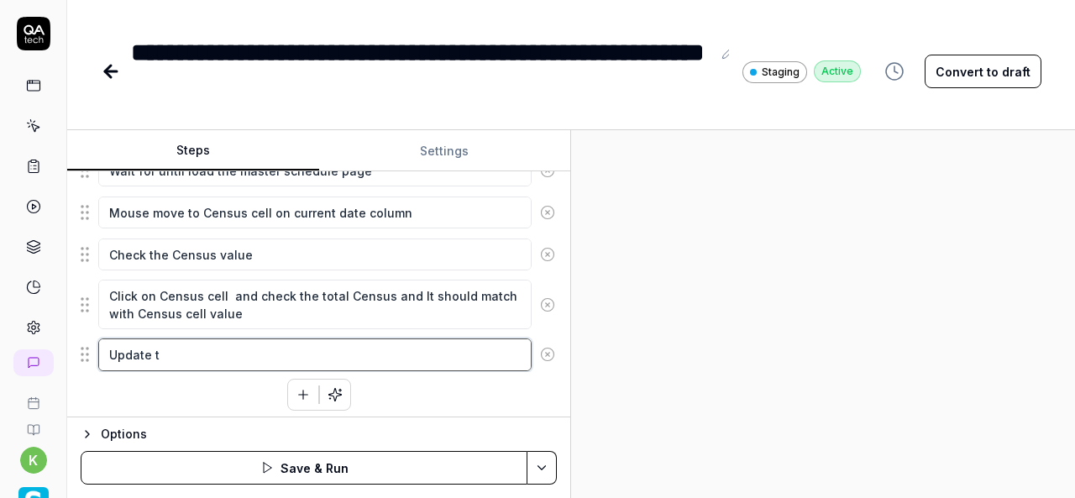
type textarea "Update th"
type textarea "*"
type textarea "Update the"
type textarea "*"
type textarea "Update the"
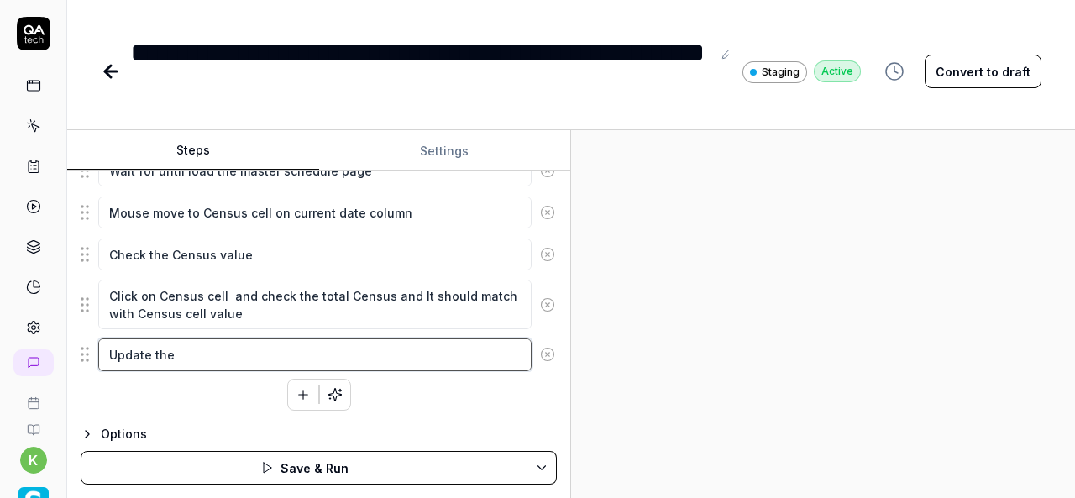
type textarea "*"
type textarea "Update the v"
type textarea "*"
type textarea "Update the va"
type textarea "*"
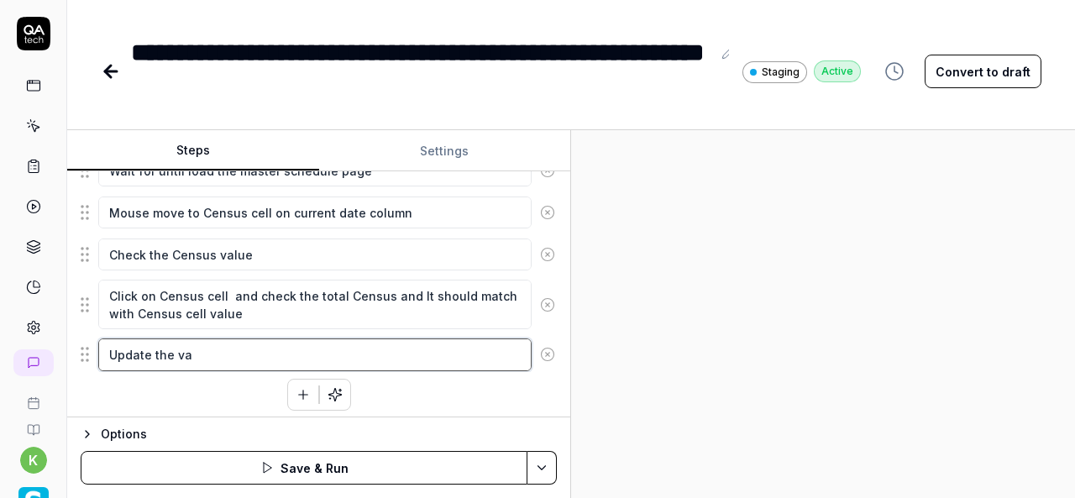
type textarea "Update the val"
type textarea "*"
type textarea "Update the valu"
type textarea "*"
type textarea "Update the value"
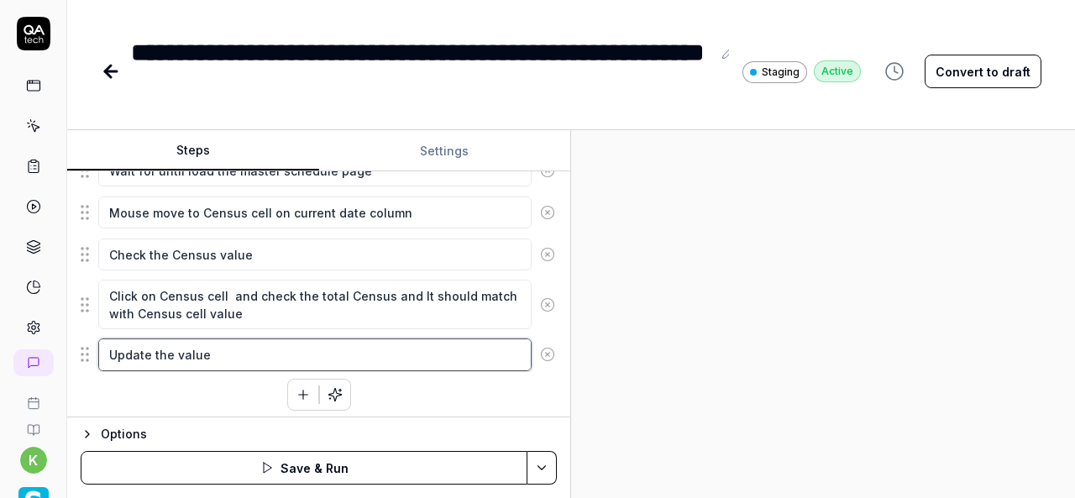
type textarea "*"
type textarea "Update the value"
type textarea "*"
type textarea "Update the value"
type textarea "*"
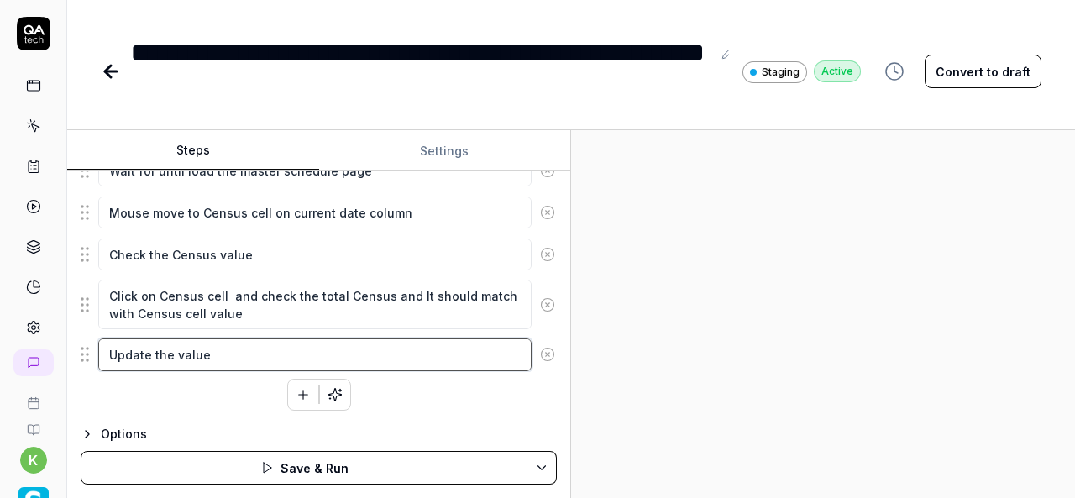
type textarea "Update the values"
type textarea "*"
type textarea "Update the values"
type textarea "*"
type textarea "Update the values f"
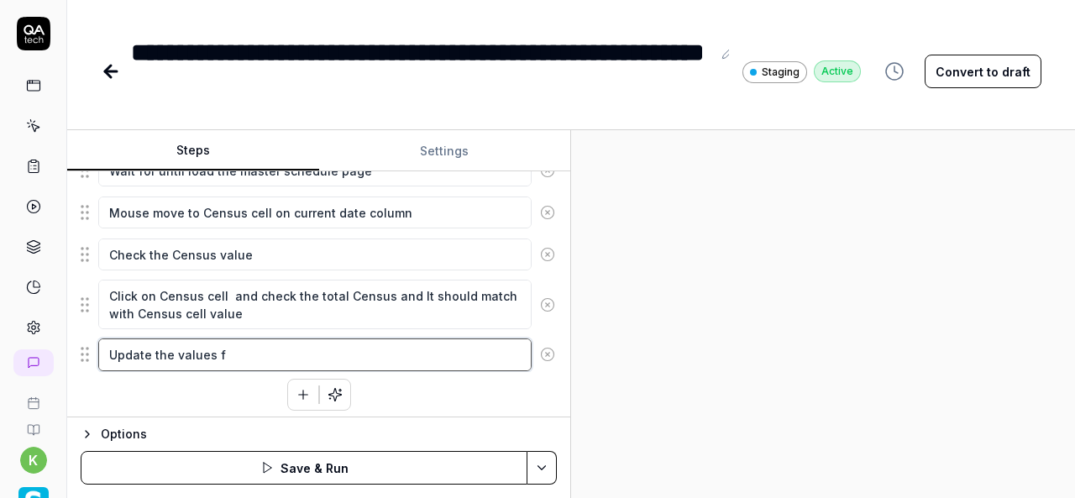
type textarea "*"
type textarea "Update the values fi"
type textarea "*"
type textarea "Update the values fie"
type textarea "*"
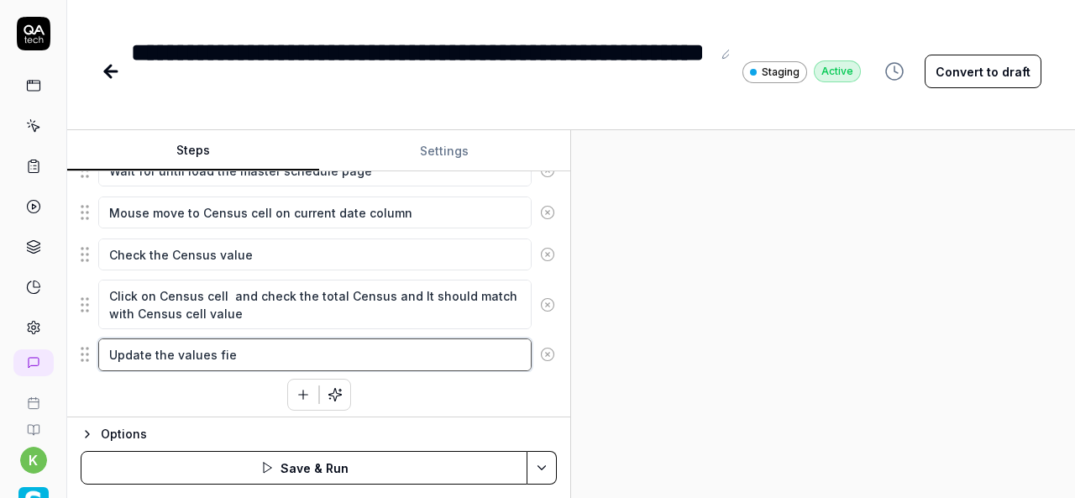
type textarea "Update the values fiel"
type textarea "*"
type textarea "Update the values field"
type textarea "*"
type textarea "Update the values fields"
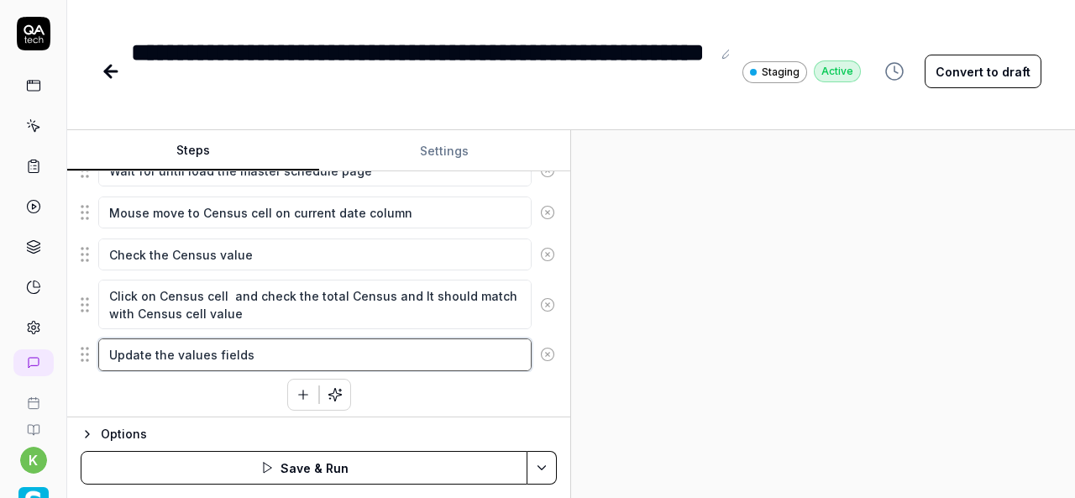
type textarea "*"
type textarea "Update the values fields"
click at [312, 347] on textarea "Update the values fields" at bounding box center [314, 354] width 433 height 32
click at [927, 265] on div at bounding box center [823, 314] width 504 height 368
click at [267, 348] on textarea "Update the values fields" at bounding box center [314, 354] width 433 height 32
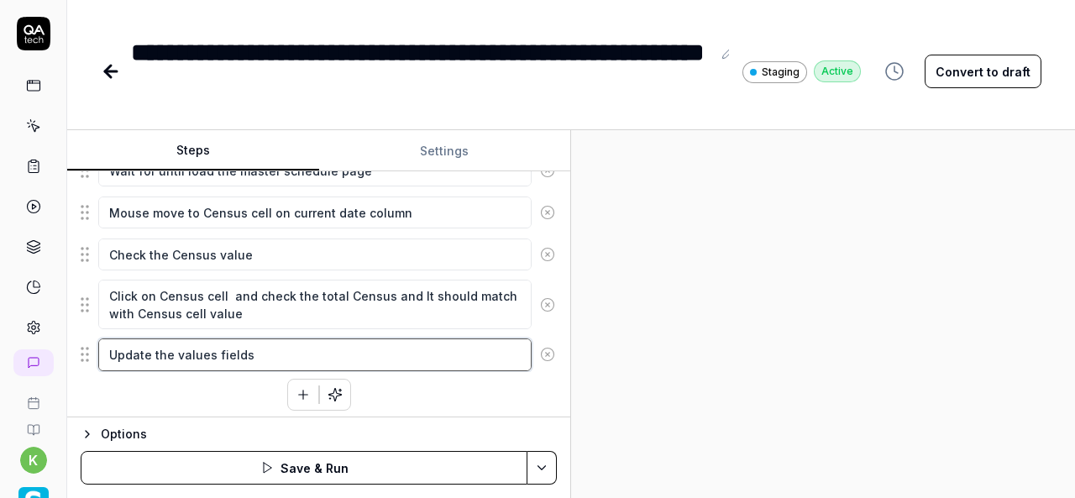
drag, startPoint x: 267, startPoint y: 348, endPoint x: 126, endPoint y: 342, distance: 141.2
click at [126, 342] on textarea "Update the values fields" at bounding box center [314, 354] width 433 height 32
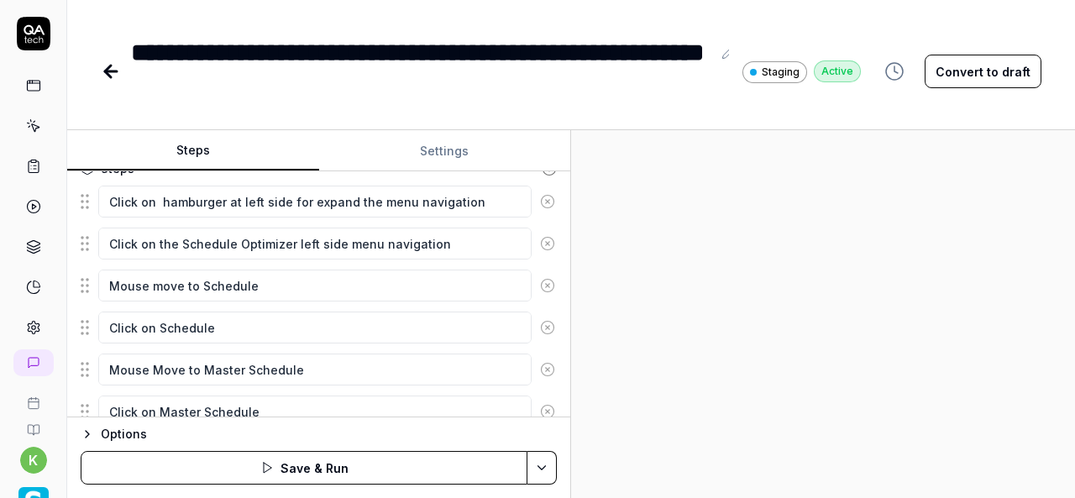
scroll to position [0, 0]
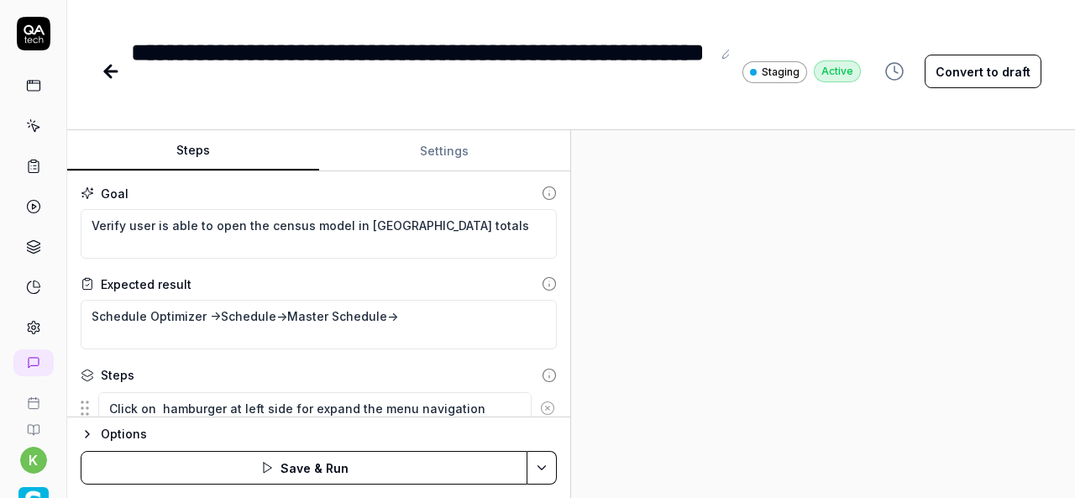
type textarea "*"
click at [107, 75] on icon at bounding box center [111, 71] width 20 height 20
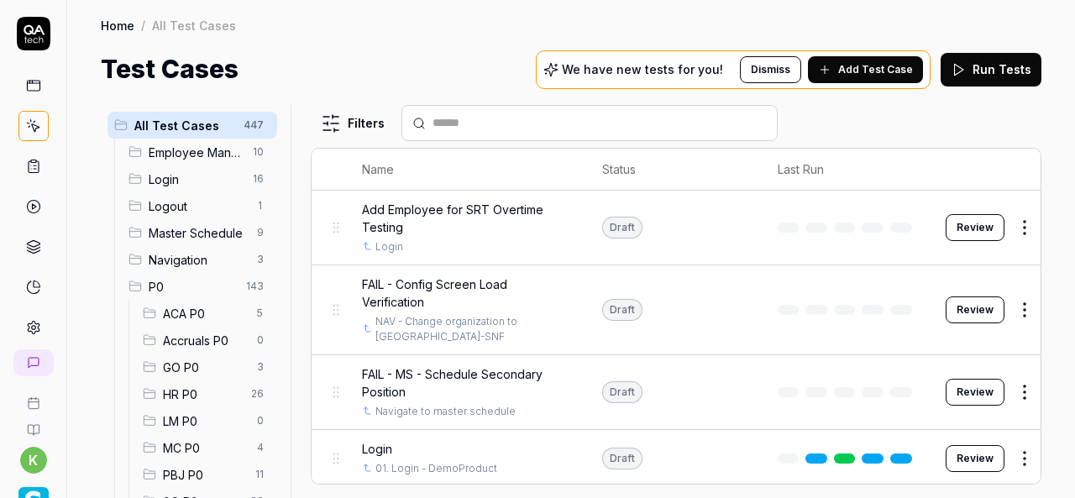
click at [636, 122] on input "text" at bounding box center [599, 123] width 334 height 18
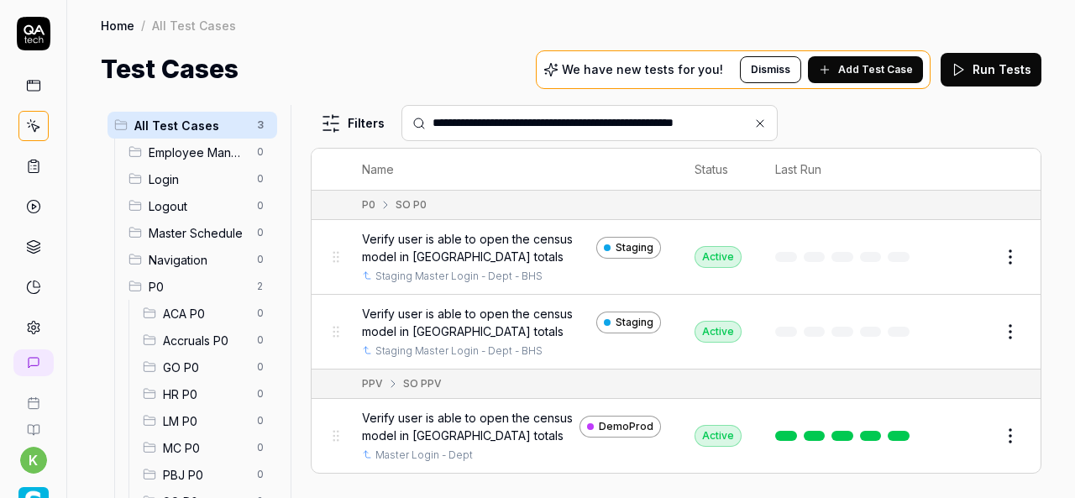
type input "**********"
click at [965, 255] on button "Edit" at bounding box center [969, 256] width 40 height 27
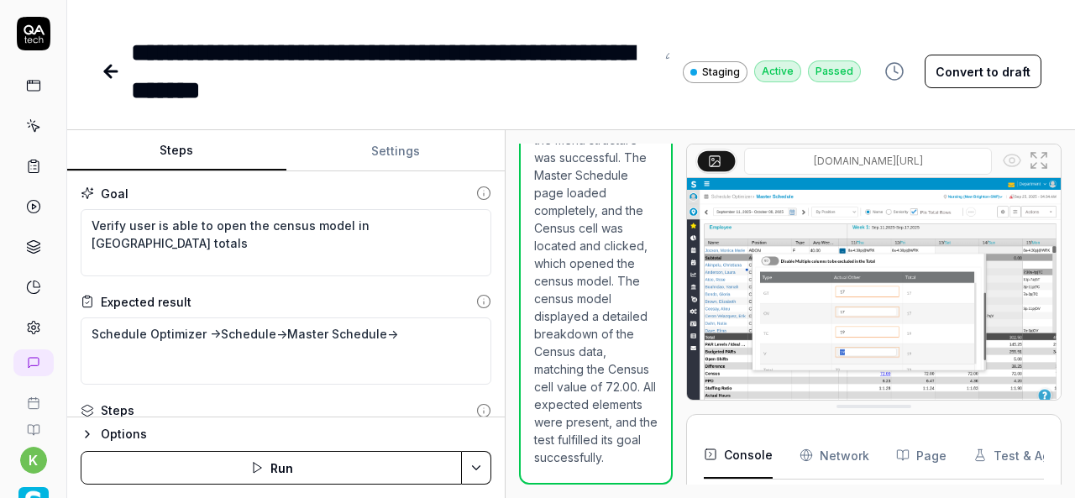
scroll to position [1837, 0]
click at [506, 347] on div "Steps Settings Goal Verify user is able to open the census model in MS totals E…" at bounding box center [570, 314] width 1007 height 368
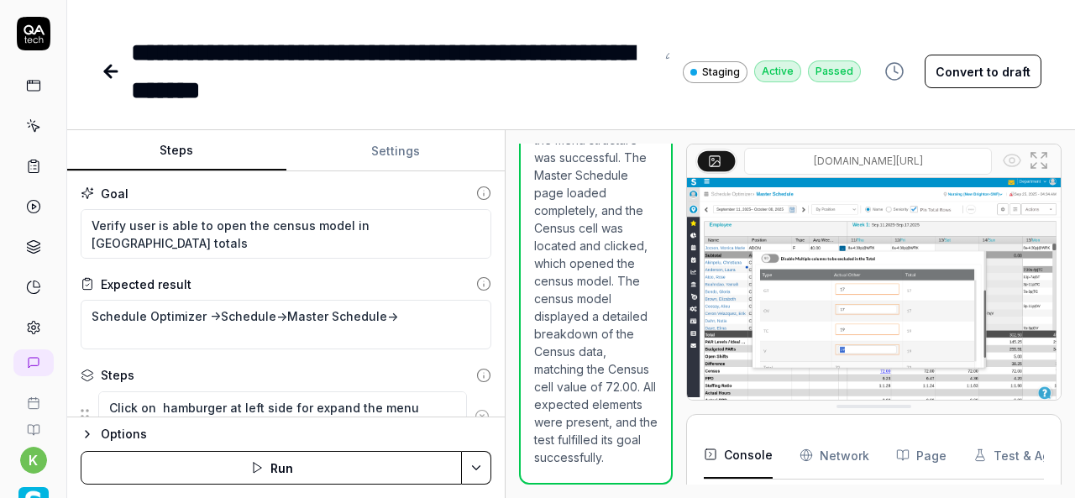
scroll to position [464, 0]
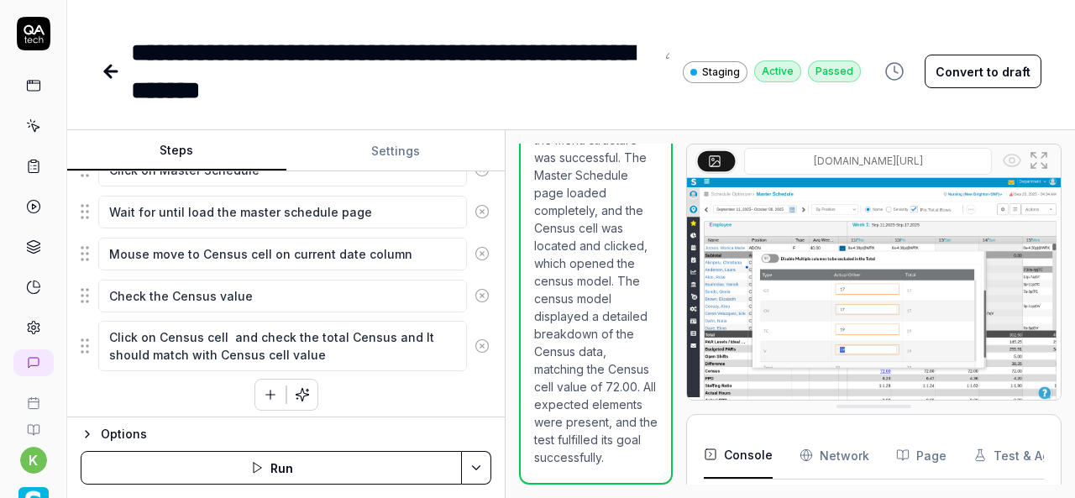
click at [263, 387] on icon "button" at bounding box center [270, 394] width 15 height 15
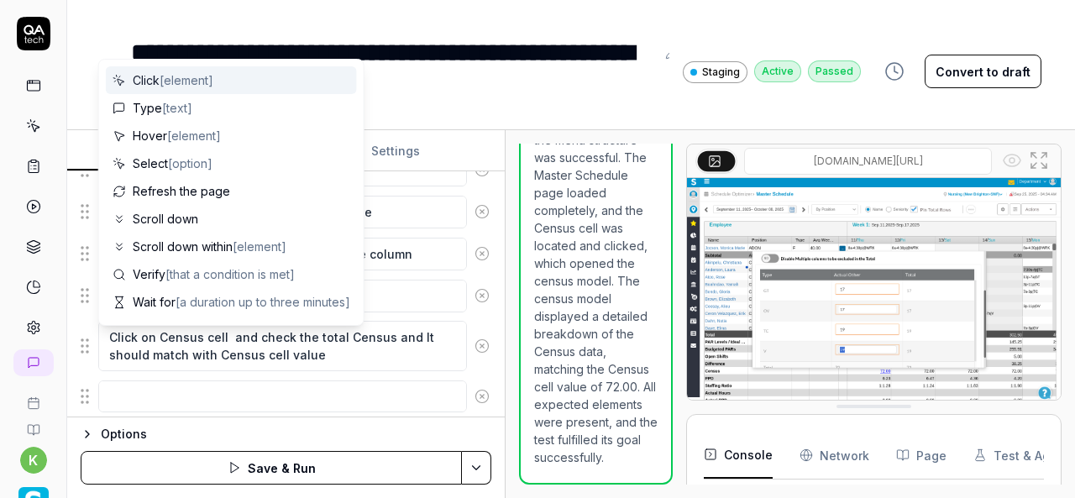
scroll to position [505, 0]
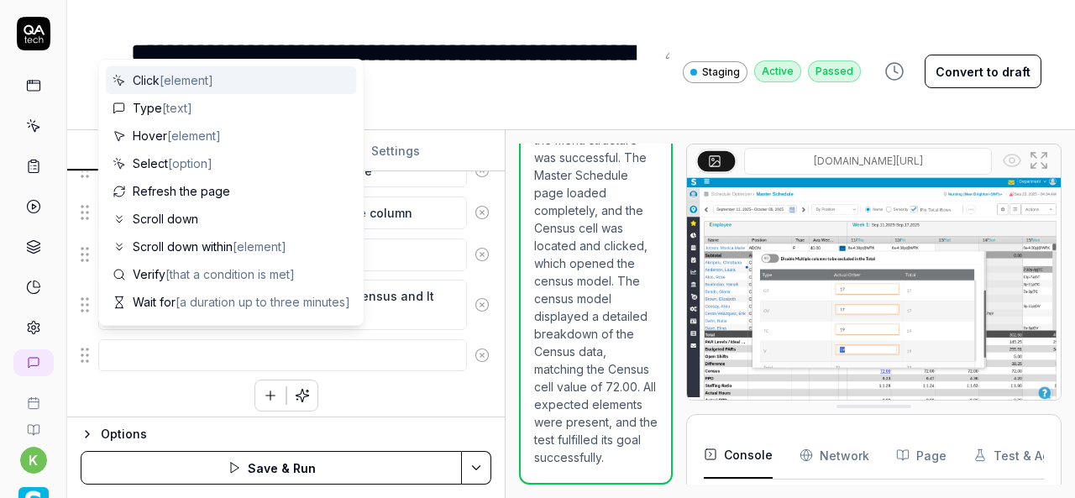
type textarea "*"
type textarea "S"
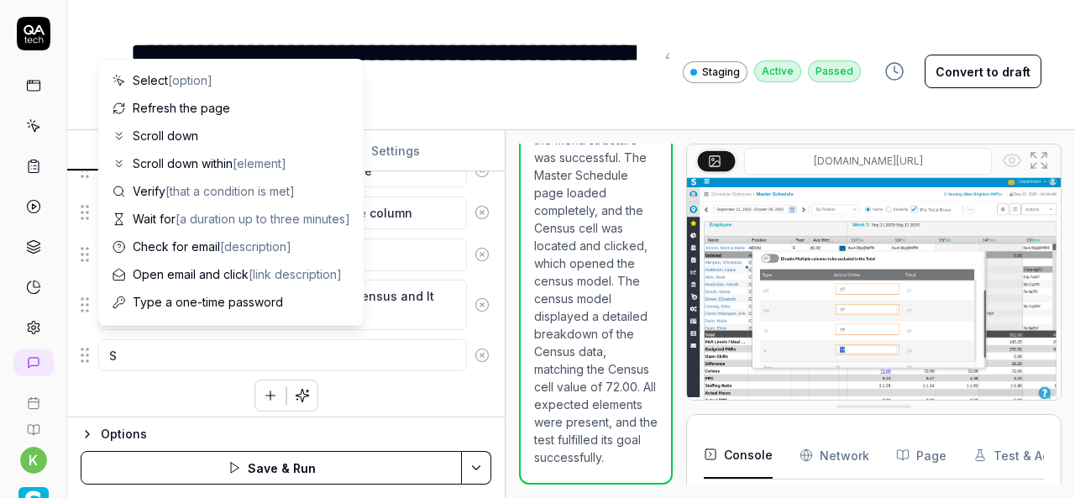
type textarea "*"
type textarea "Sc"
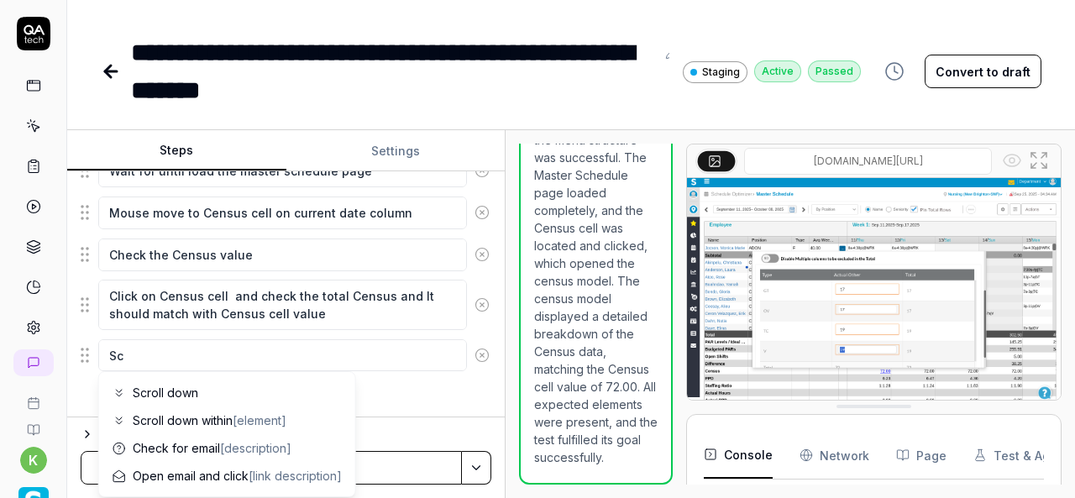
type textarea "*"
type textarea "Scr"
type textarea "*"
type textarea "Scro"
type textarea "*"
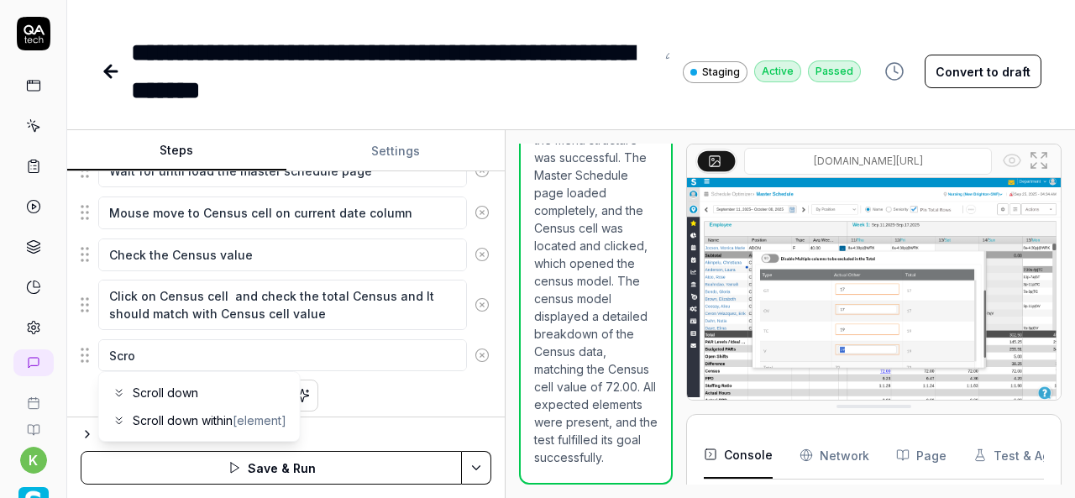
type textarea "Scrol"
type textarea "*"
type textarea "Scroll"
type textarea "*"
type textarea "Scroll"
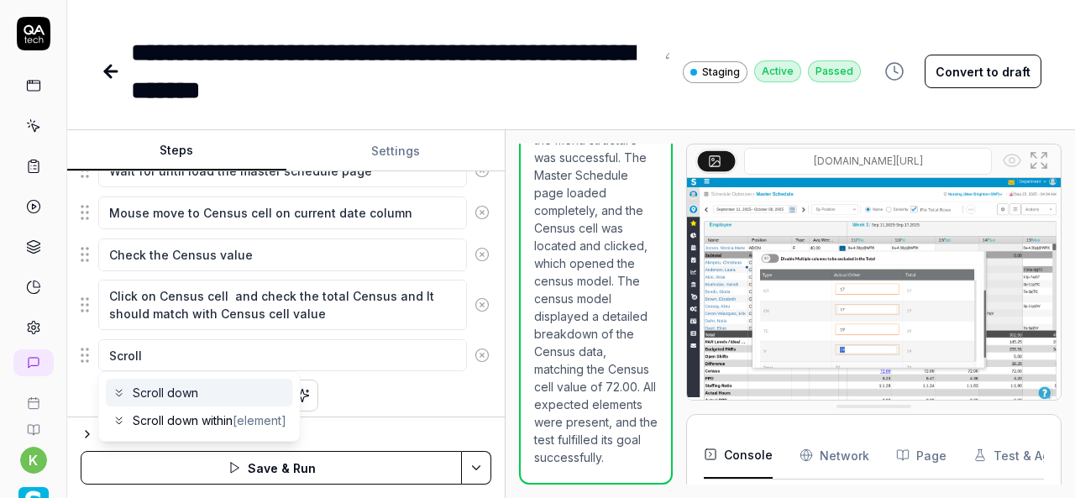
click at [180, 397] on span "Scroll down" at bounding box center [165, 393] width 65 height 18
type textarea "*"
type textarea "Scroll down"
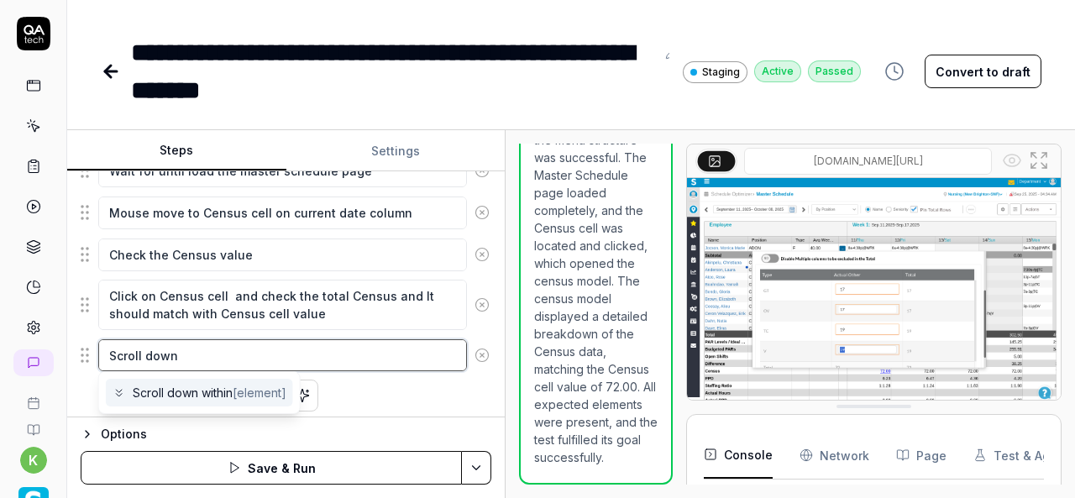
type textarea "*"
type textarea "Scroll down t"
type textarea "*"
type textarea "Scroll down th"
type textarea "*"
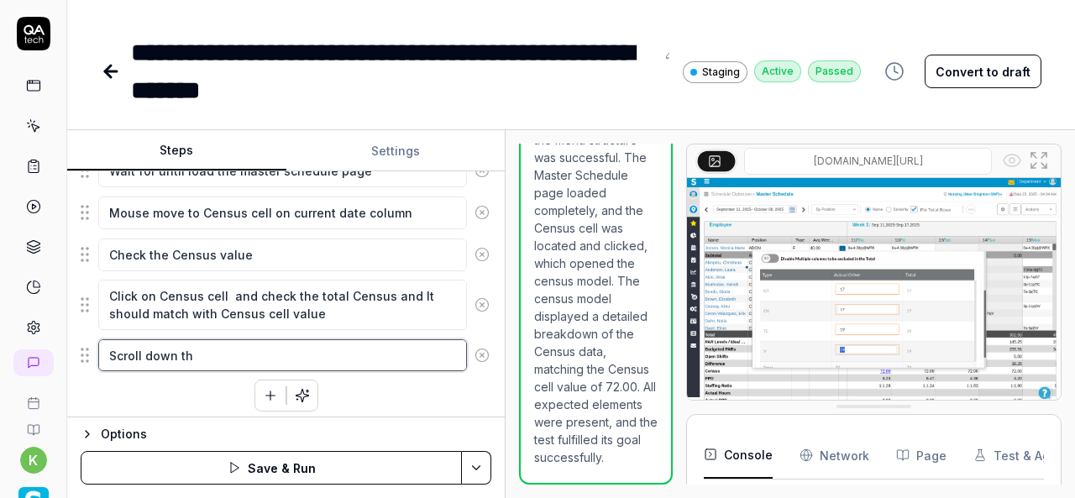
type textarea "Scroll down the"
type textarea "*"
type textarea "Scroll down the"
type textarea "*"
type textarea "Scroll down the a"
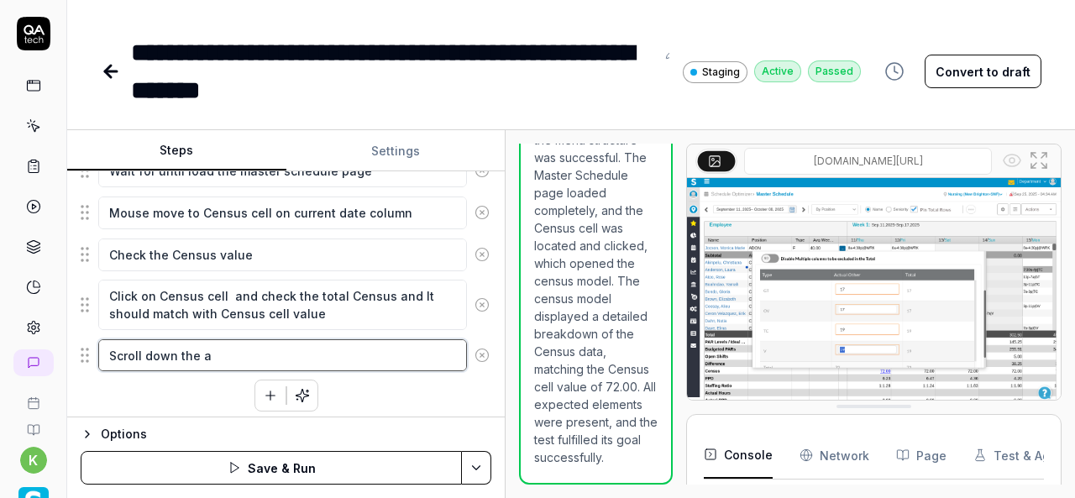
type textarea "*"
type textarea "Scroll down the an"
type textarea "*"
type textarea "Scroll down the and"
type textarea "*"
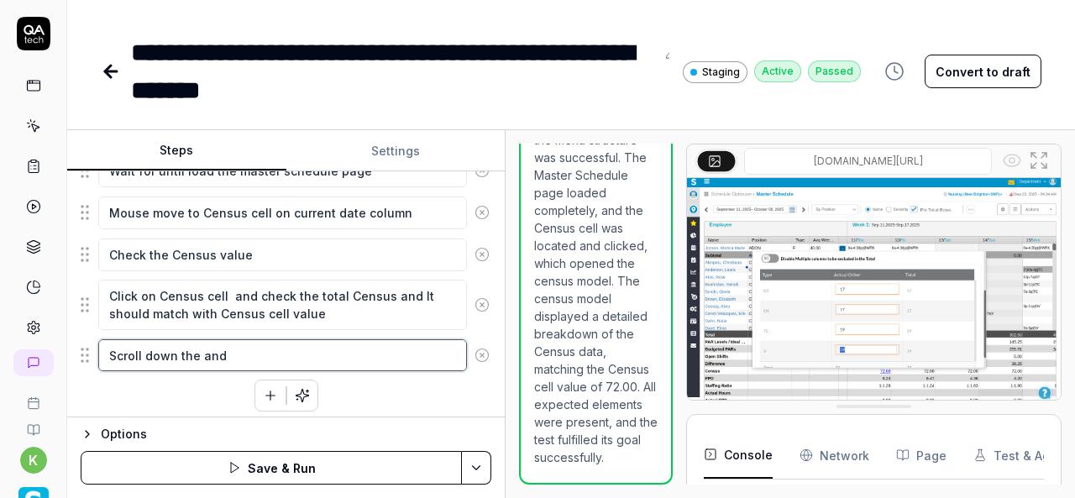
type textarea "Scroll down the and"
type textarea "*"
type textarea "Scroll down the and"
type textarea "*"
type textarea "Scroll down the an"
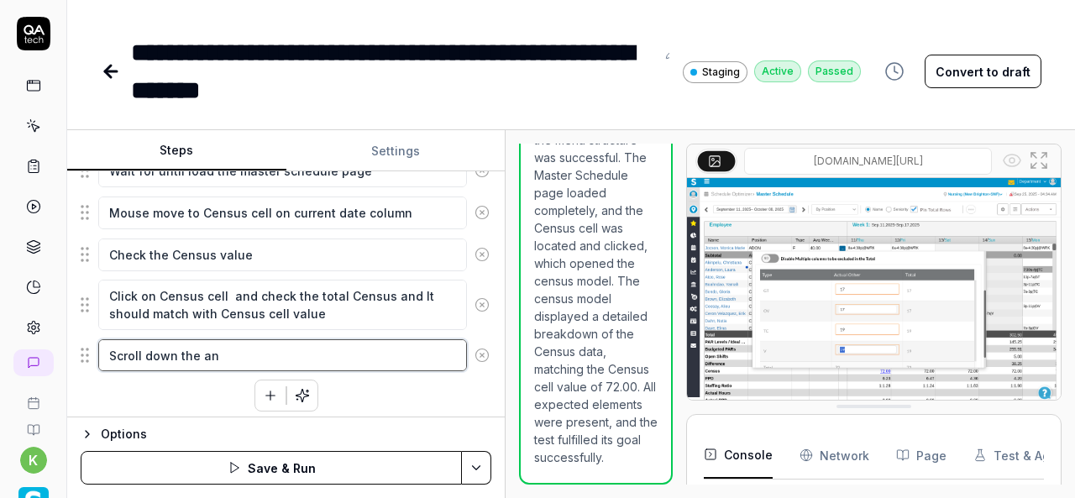
type textarea "*"
type textarea "Scroll down the a"
type textarea "*"
type textarea "Scroll down the"
type textarea "*"
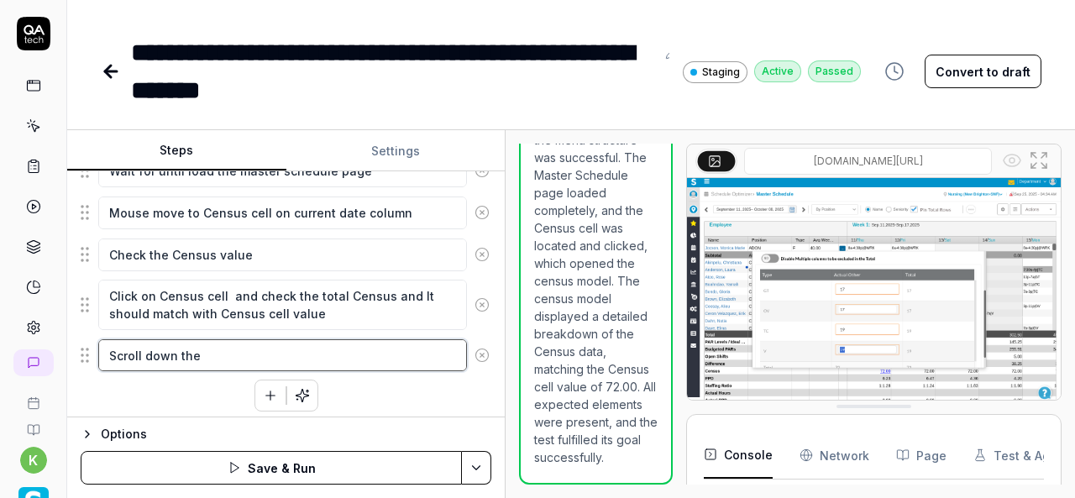
type textarea "Scroll down the"
type textarea "*"
type textarea "Scroll down th"
type textarea "*"
type textarea "Scroll down t"
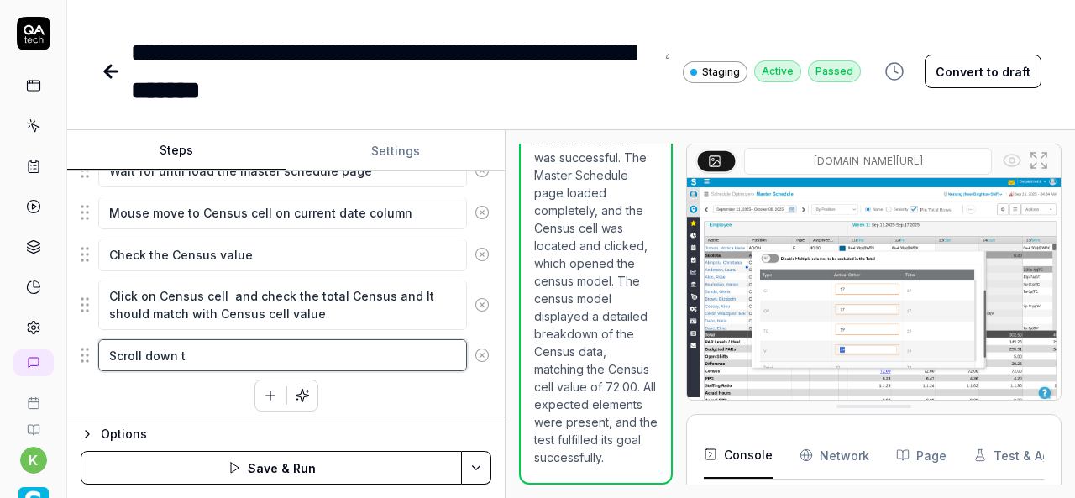
type textarea "*"
type textarea "Scroll down"
type textarea "*"
type textarea "Scroll down a"
type textarea "*"
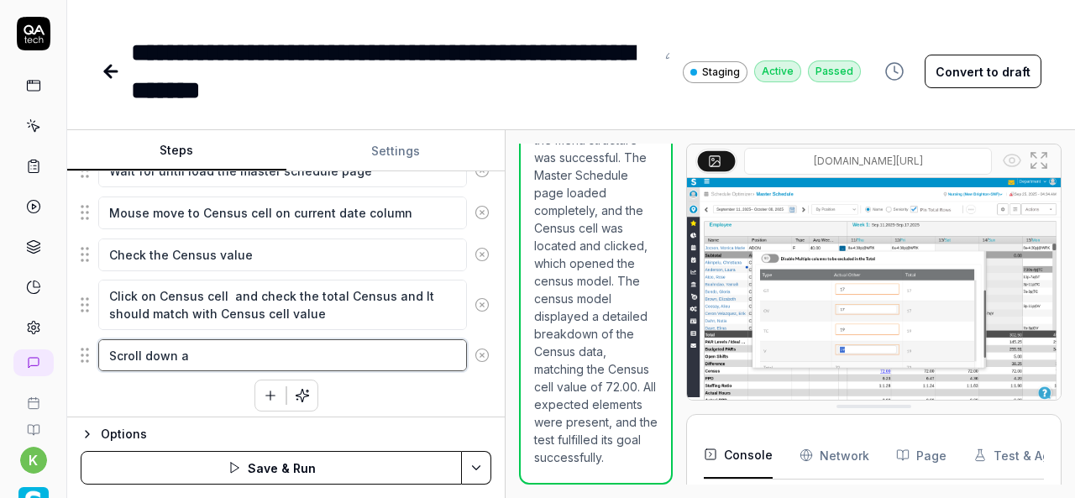
type textarea "Scroll down an"
type textarea "*"
type textarea "Scroll down and"
type textarea "*"
type textarea "Scroll down and"
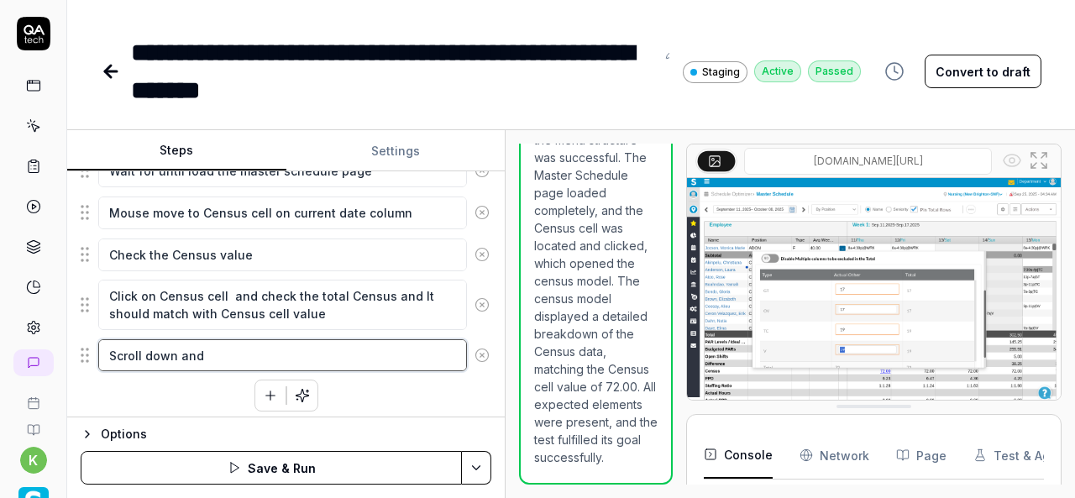
type textarea "*"
type textarea "Scroll down and C"
type textarea "*"
type textarea "Scroll down and Cl"
type textarea "*"
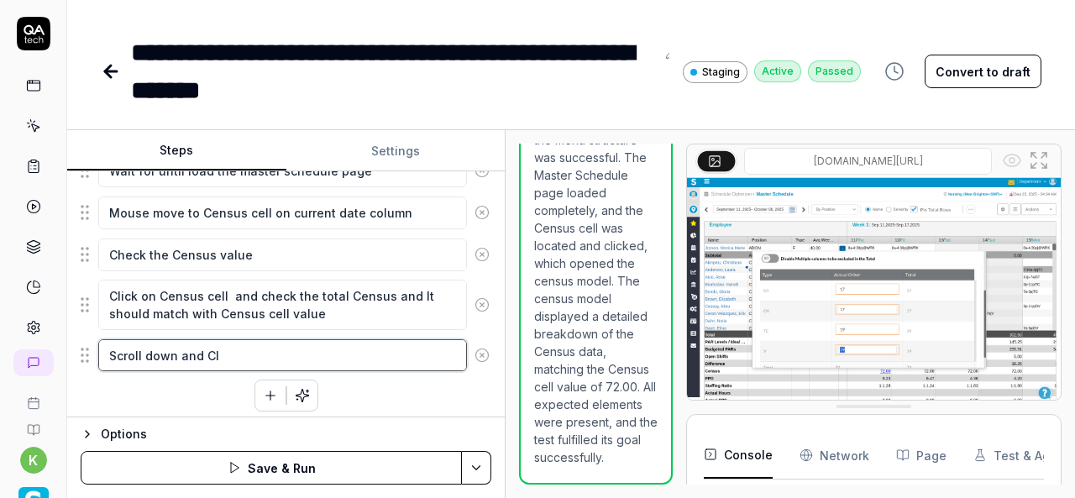
type textarea "Scroll down and Cli"
type textarea "*"
type textarea "Scroll down and Clic"
type textarea "*"
type textarea "Scroll down and Click"
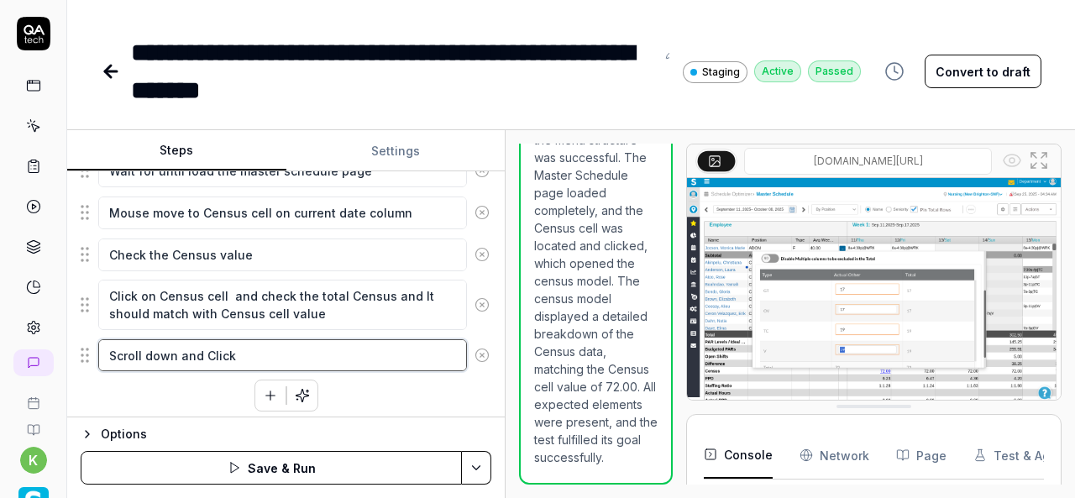
type textarea "*"
type textarea "Scroll down and Click"
type textarea "*"
type textarea "Scroll down and Click o"
type textarea "*"
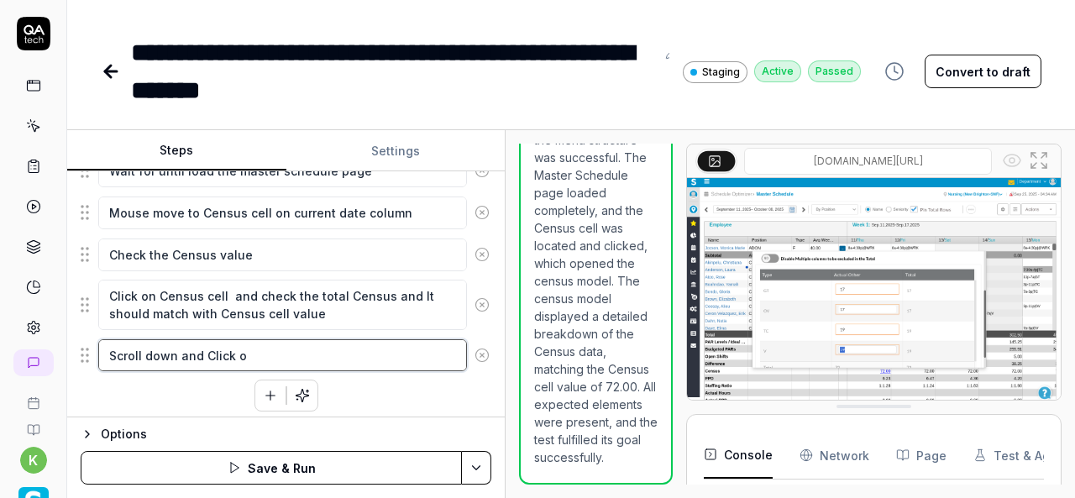
type textarea "Scroll down and Click on"
type textarea "*"
type textarea "Scroll down and Click on"
type textarea "*"
type textarea "Scroll down and Click on C"
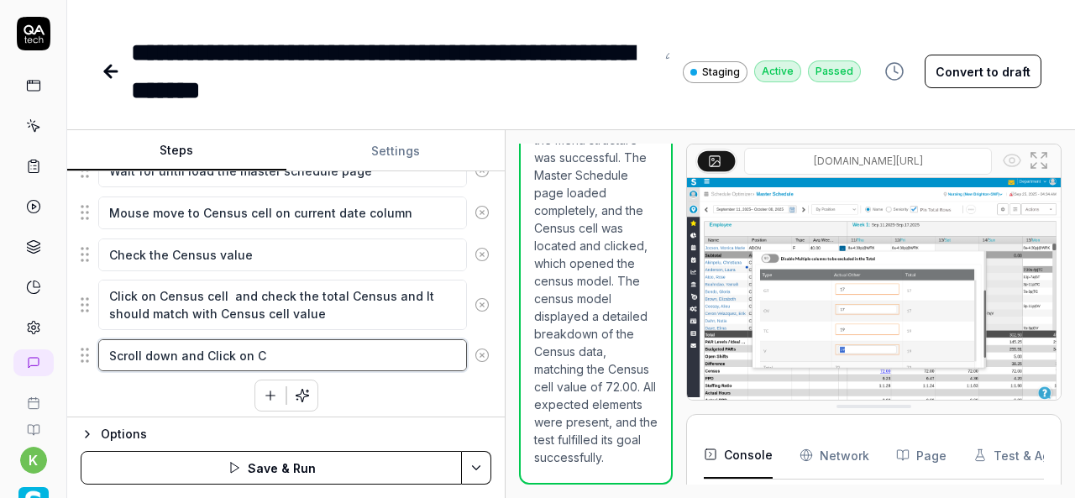
type textarea "*"
type textarea "Scroll down and Click on Ca"
type textarea "*"
type textarea "Scroll down and Click on Can"
type textarea "*"
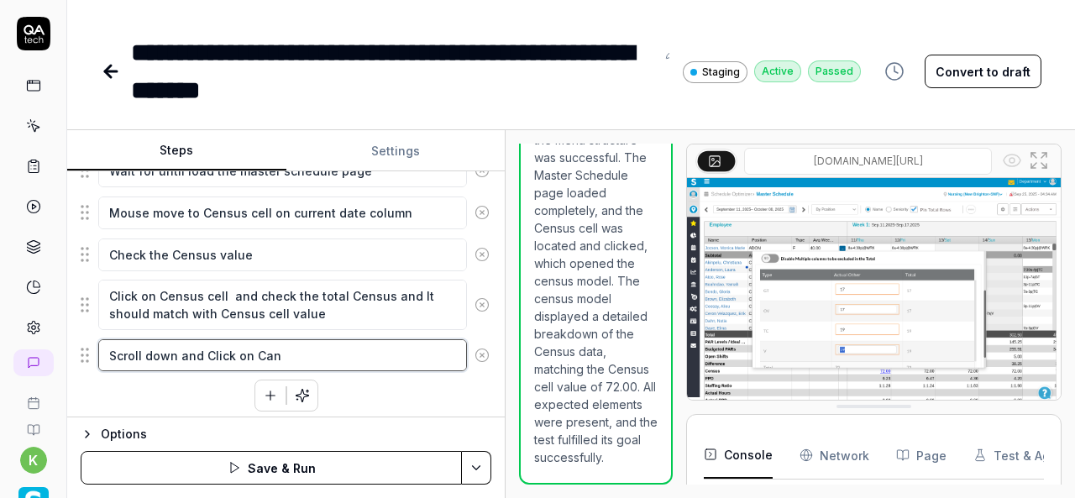
type textarea "Scroll down and Click on Canc"
type textarea "*"
type textarea "Scroll down and Click on Cancl"
type textarea "*"
type textarea "Scroll down and Click on Cancle"
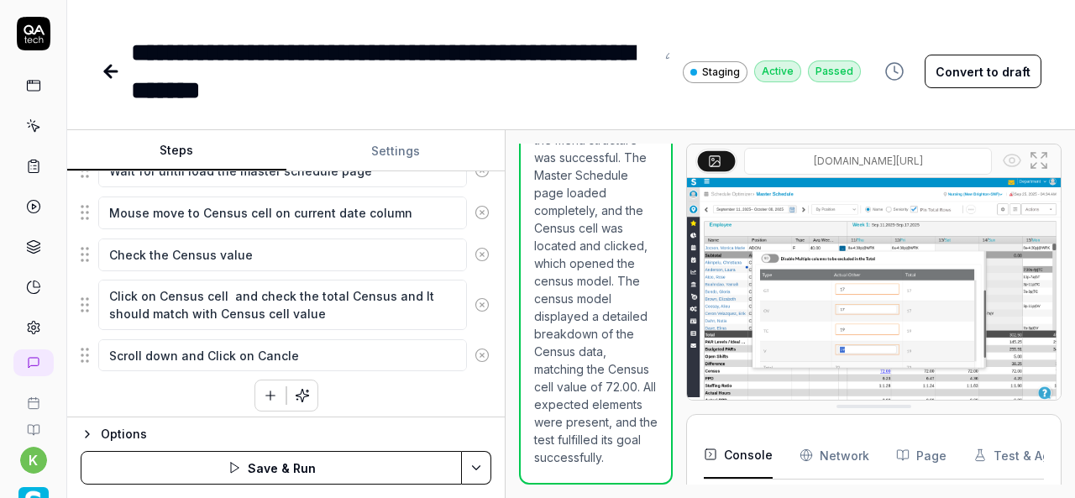
click at [205, 387] on div "Click on hamburger at left side for expand the menu navigation Click on the Sch…" at bounding box center [286, 148] width 411 height 526
click at [429, 400] on div "Click on hamburger at left side for expand the menu navigation Click on the Sch…" at bounding box center [286, 148] width 411 height 526
click at [474, 476] on html "**********" at bounding box center [537, 249] width 1075 height 498
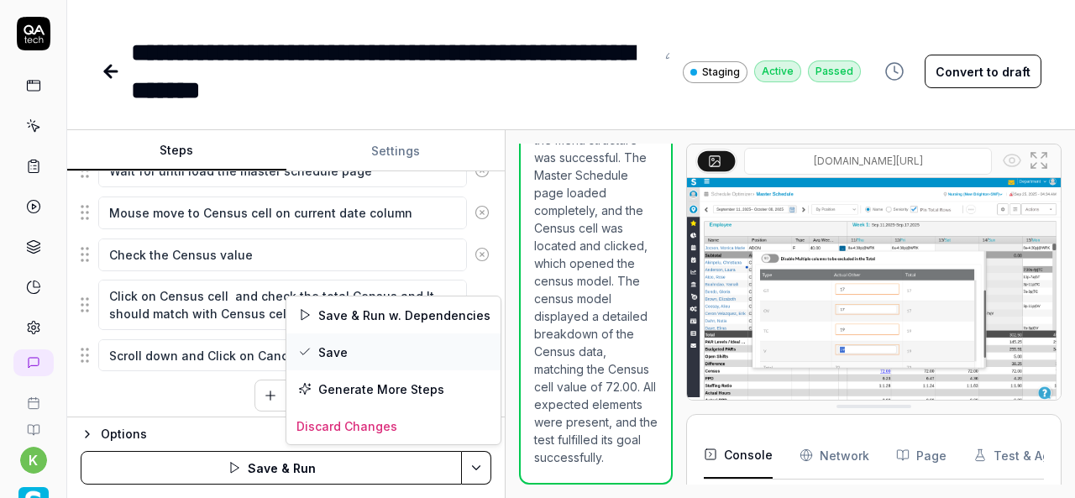
click at [338, 355] on div "Save" at bounding box center [393, 351] width 214 height 37
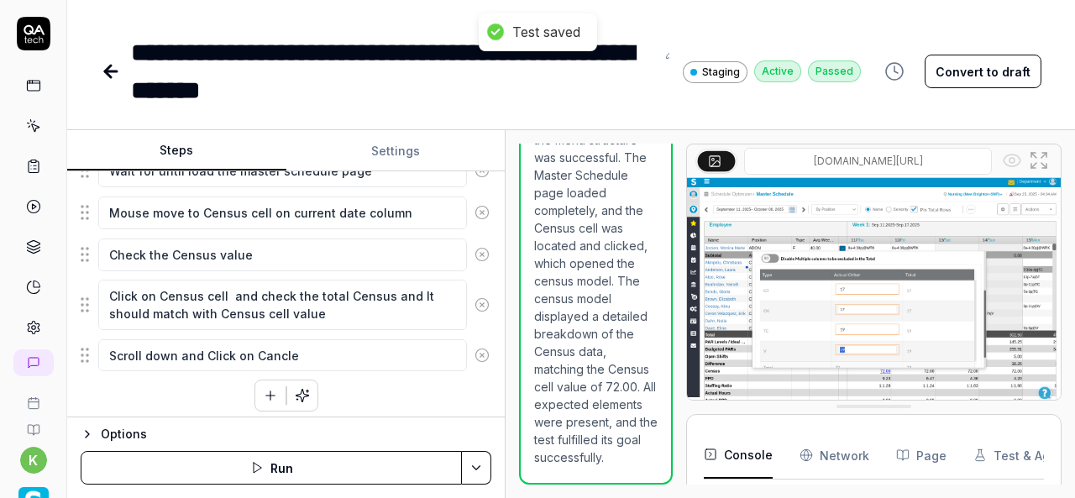
type textarea "*"
click at [121, 70] on link at bounding box center [113, 72] width 24 height 34
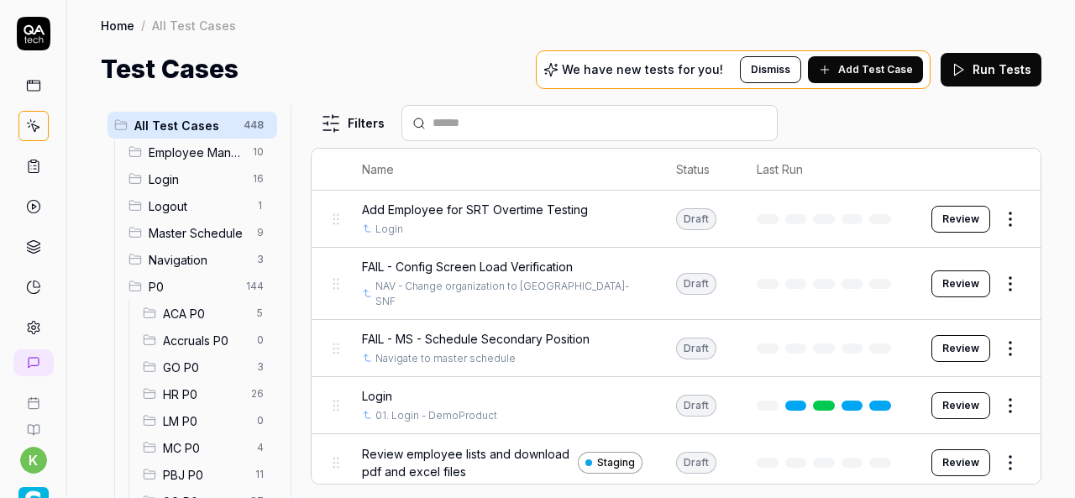
click at [515, 123] on input "text" at bounding box center [599, 123] width 334 height 18
paste input "**********"
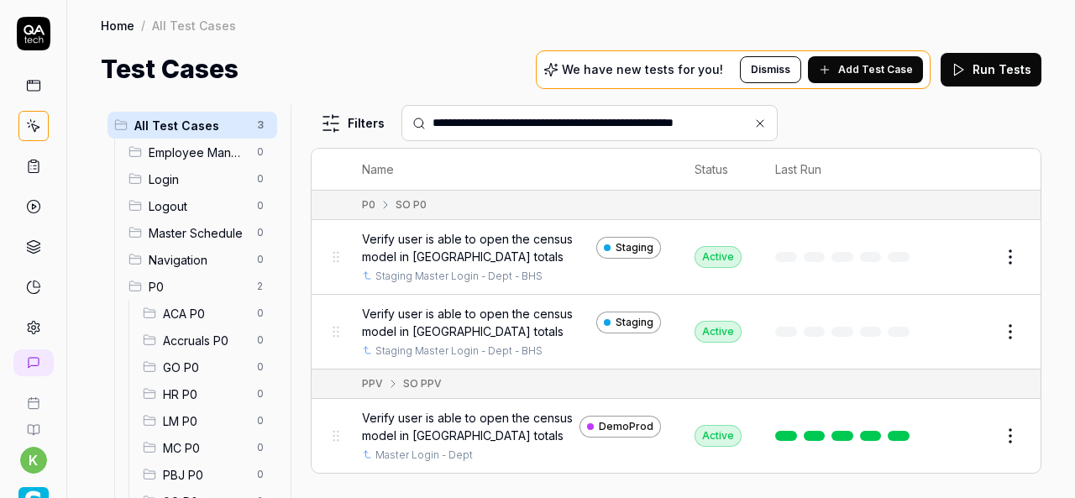
type input "**********"
click at [970, 335] on button "Edit" at bounding box center [969, 331] width 40 height 27
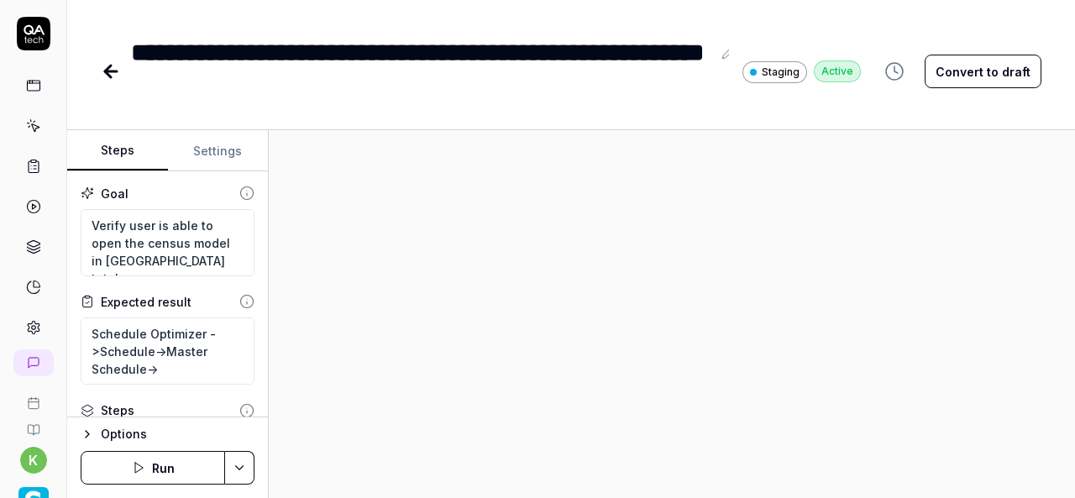
type textarea "*"
click at [734, 55] on icon at bounding box center [727, 52] width 13 height 13
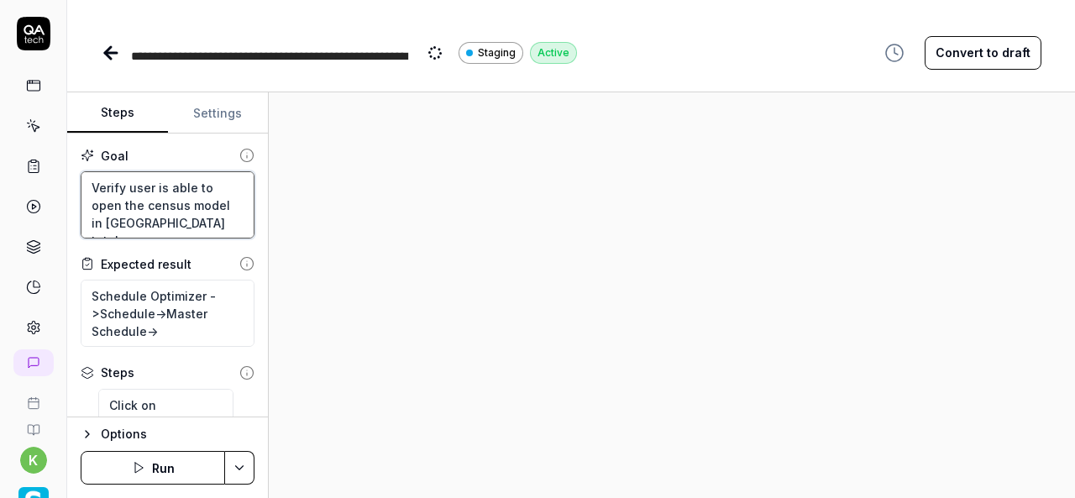
click at [176, 201] on textarea "Verify user is able to open the census model in [GEOGRAPHIC_DATA] totals" at bounding box center [168, 204] width 174 height 67
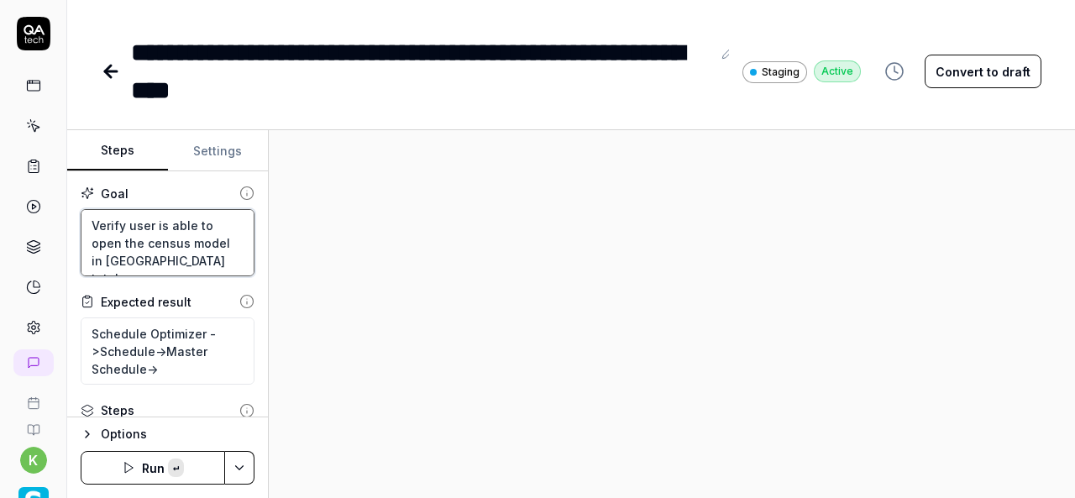
paste textarea "update the census value"
type textarea "*"
type textarea "Verify user is able to update the census value in MS totals"
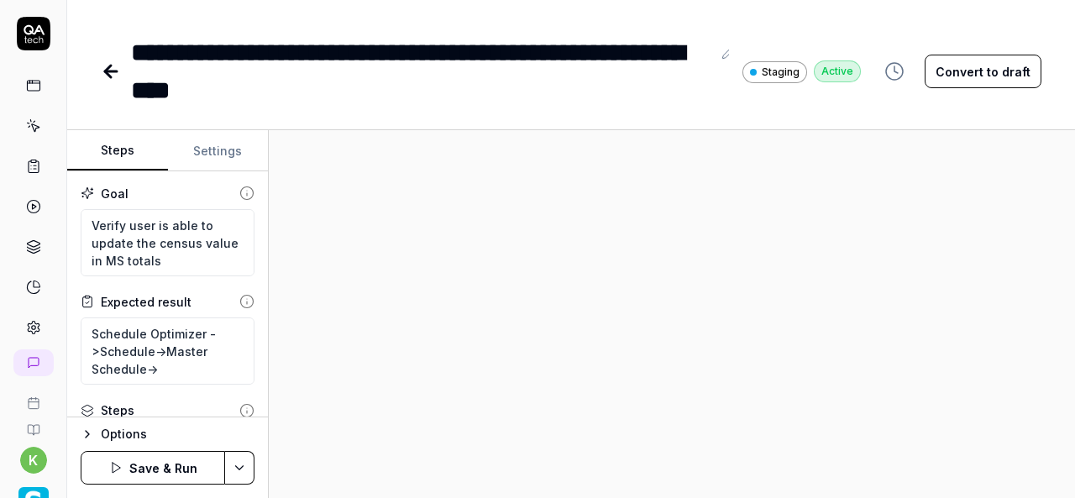
click at [588, 258] on div at bounding box center [672, 314] width 806 height 368
click at [965, 76] on button "Convert to draft" at bounding box center [982, 72] width 117 height 34
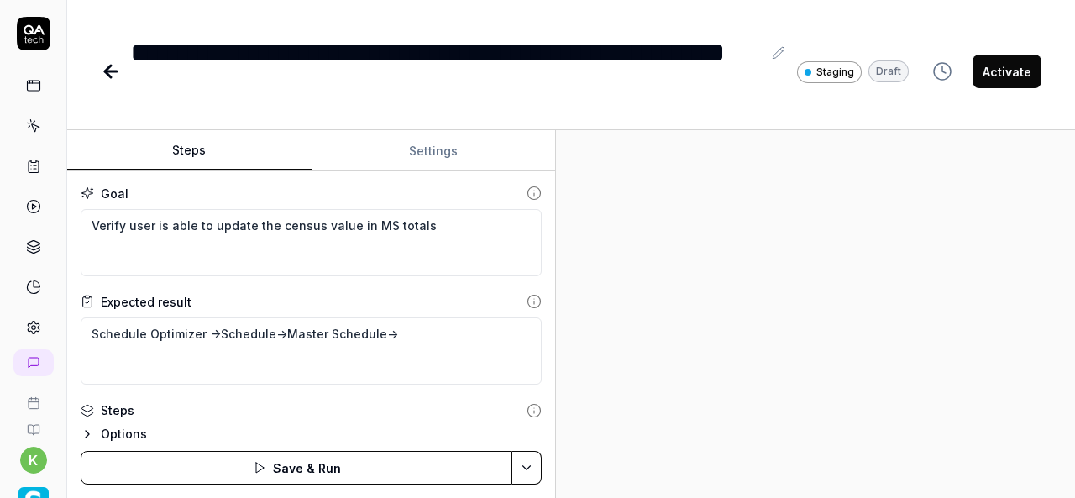
click at [560, 400] on div "Steps Settings Goal Verify user is able to update the census value in MS totals…" at bounding box center [570, 314] width 1007 height 368
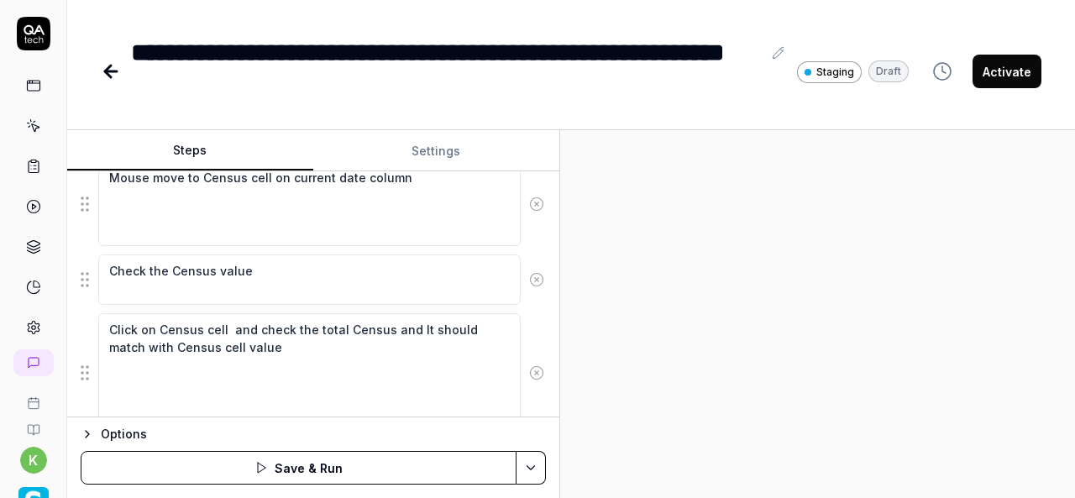
scroll to position [824, 0]
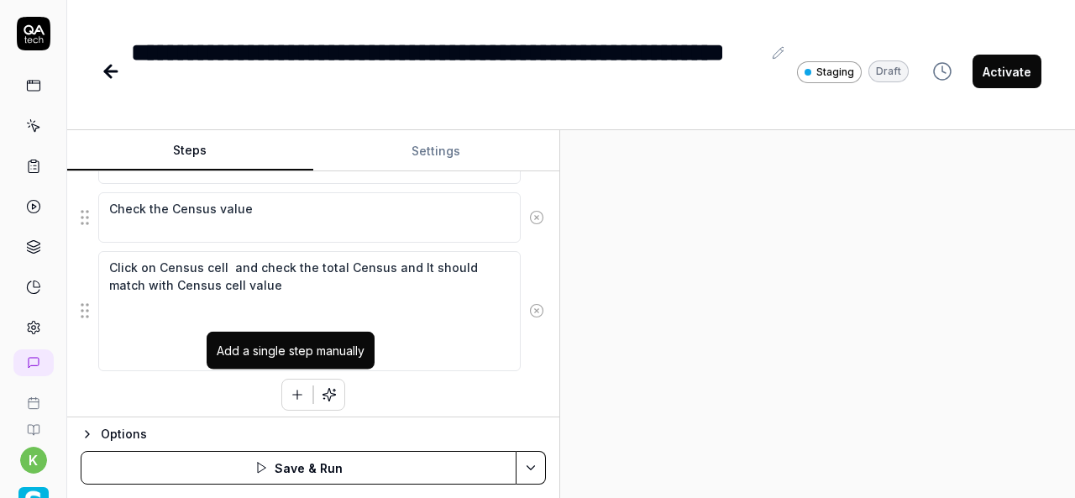
click at [290, 387] on icon "button" at bounding box center [297, 394] width 15 height 15
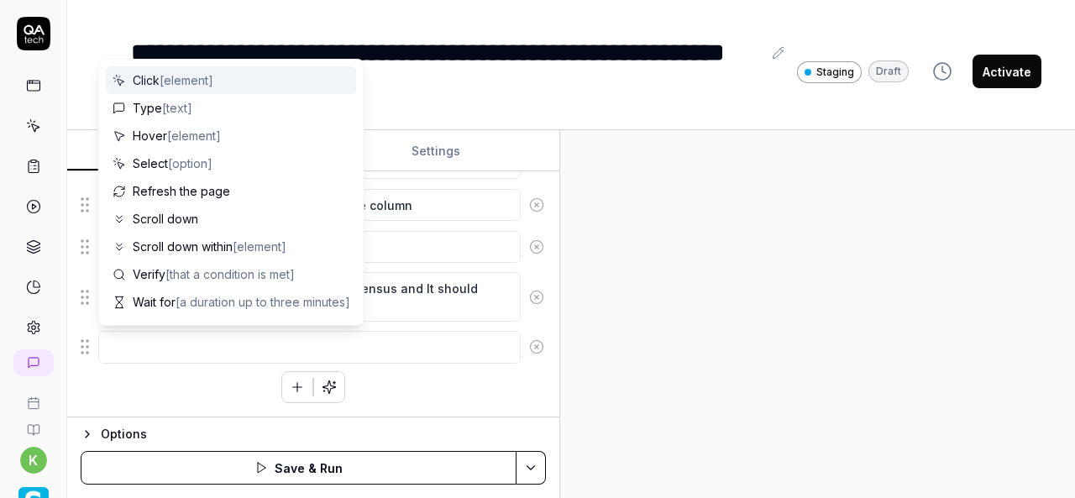
scroll to position [489, 0]
click at [223, 350] on textarea at bounding box center [309, 354] width 422 height 32
type textarea "*"
type textarea "U"
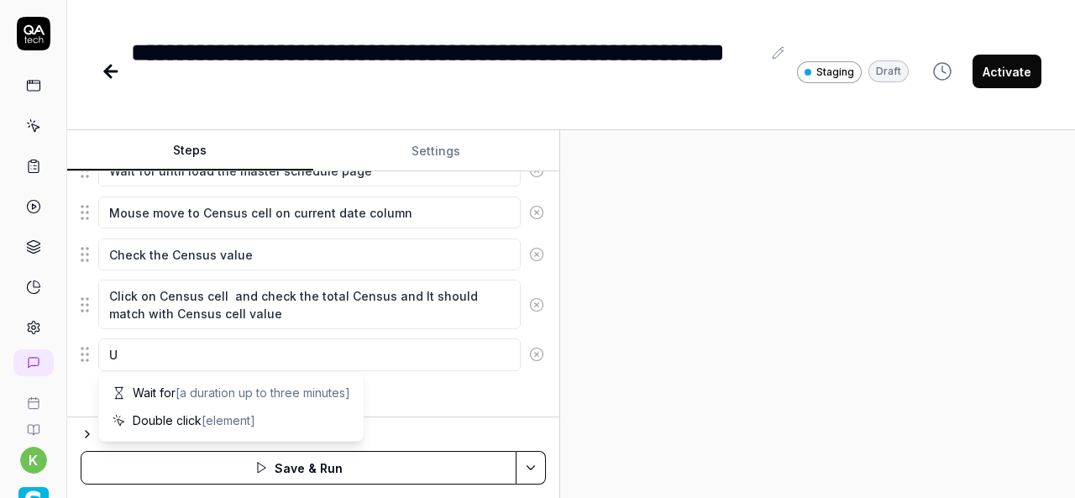
type textarea "*"
type textarea "Up"
type textarea "*"
type textarea "Upd"
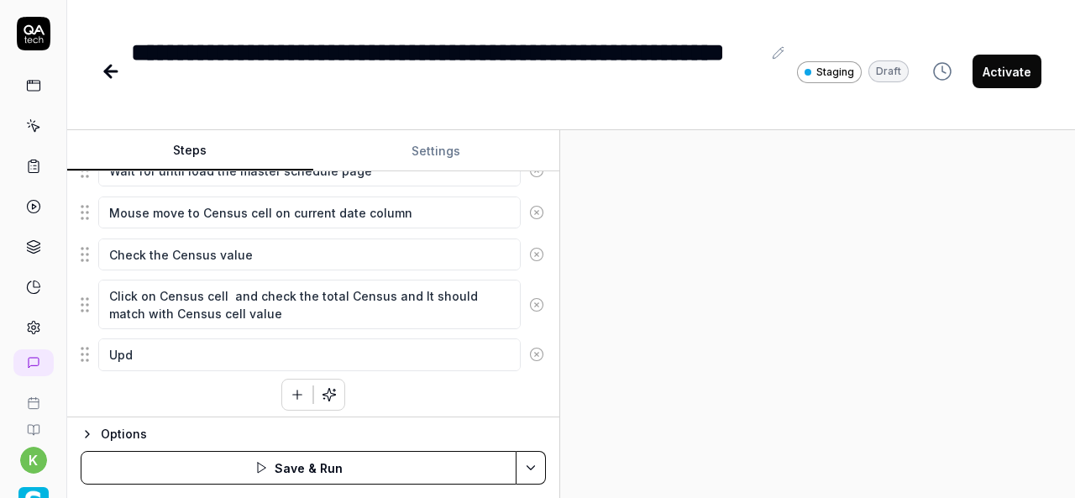
type textarea "*"
type textarea "Upda"
type textarea "*"
type textarea "Updat"
type textarea "*"
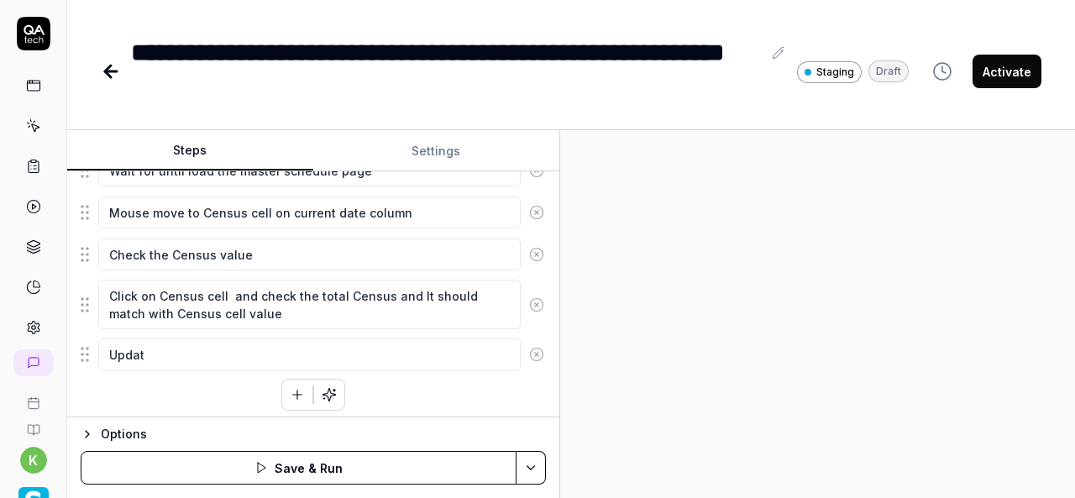
type textarea "Updatd"
type textarea "*"
type textarea "Updatde"
type textarea "*"
type textarea "Updatde"
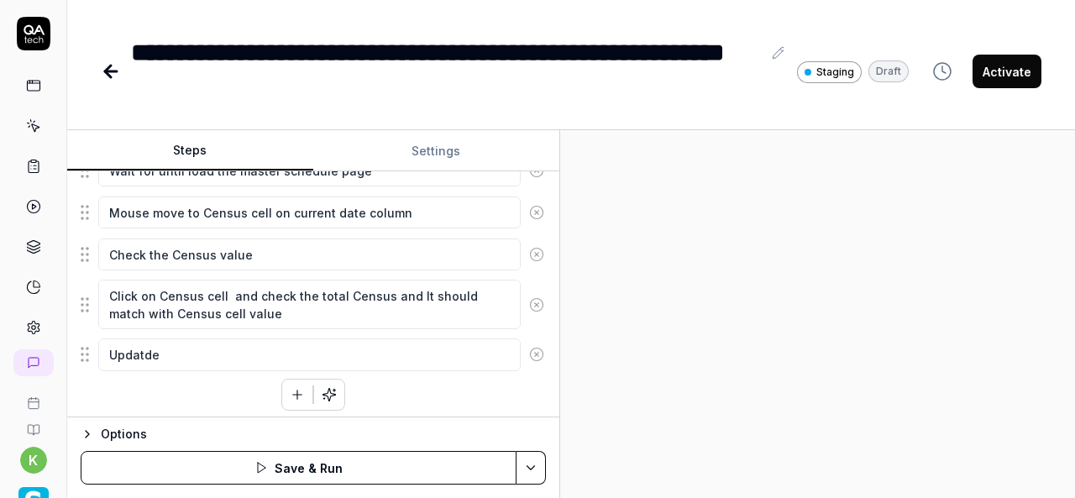
type textarea "*"
type textarea "Updatde t"
type textarea "*"
type textarea "Updatde th"
type textarea "*"
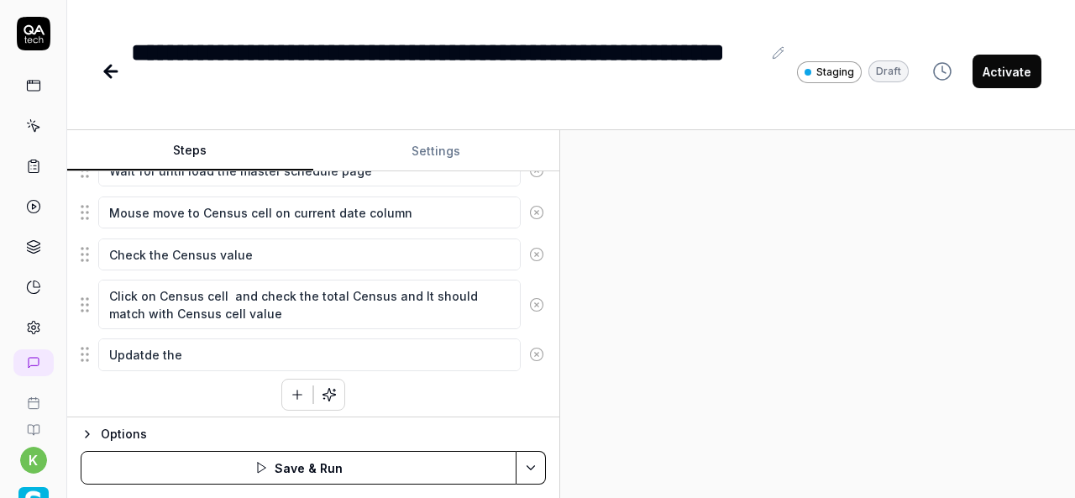
type textarea "Updatde the"
type textarea "*"
type textarea "Updatde the"
type textarea "*"
click at [433, 385] on div "Click on hamburger at left side for expand the menu navigation Click on the Sch…" at bounding box center [313, 156] width 465 height 510
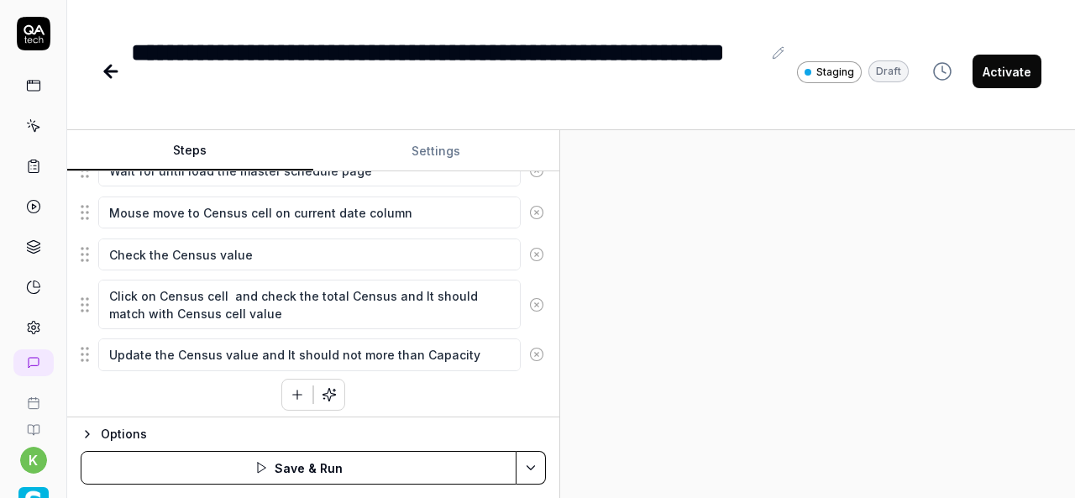
click at [297, 379] on button "button" at bounding box center [297, 394] width 30 height 30
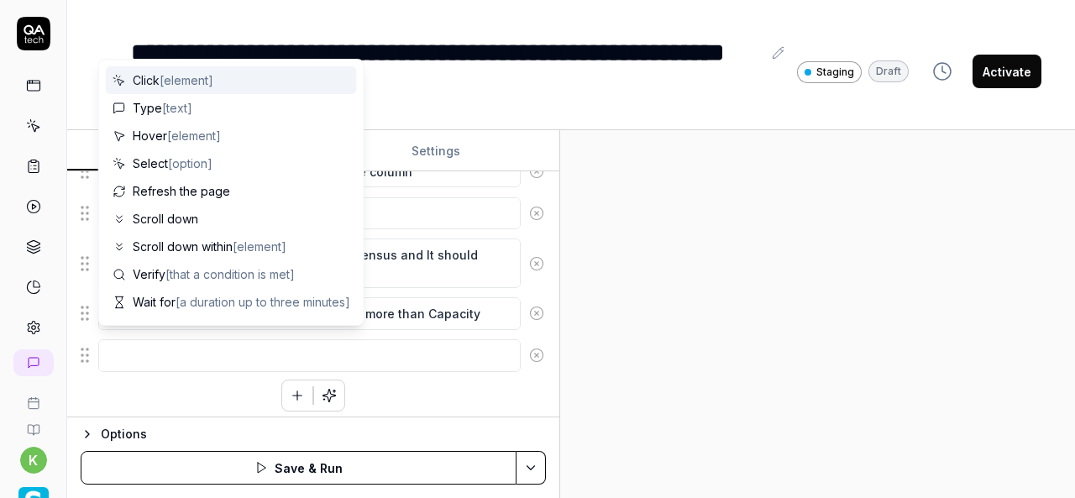
click at [134, 343] on textarea at bounding box center [309, 355] width 422 height 32
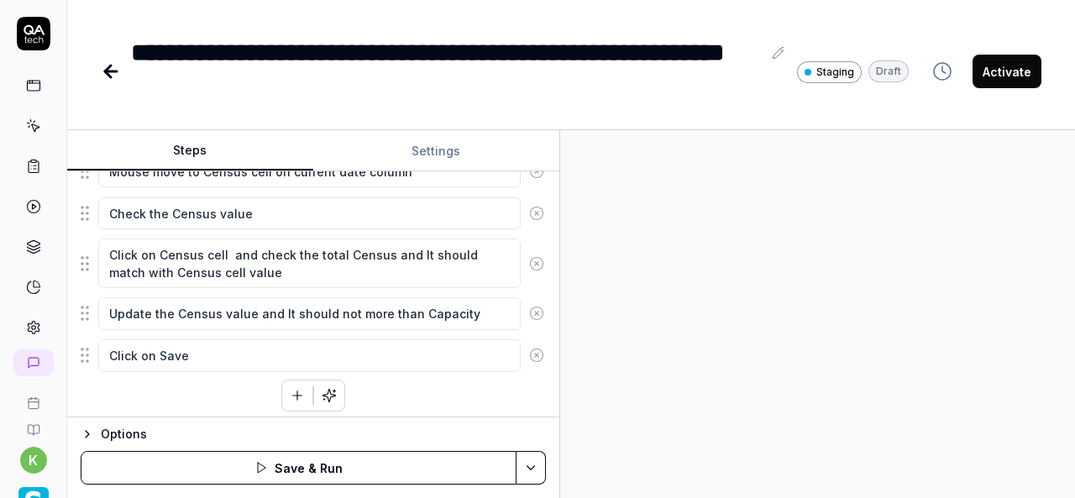
click at [641, 299] on div at bounding box center [817, 314] width 515 height 368
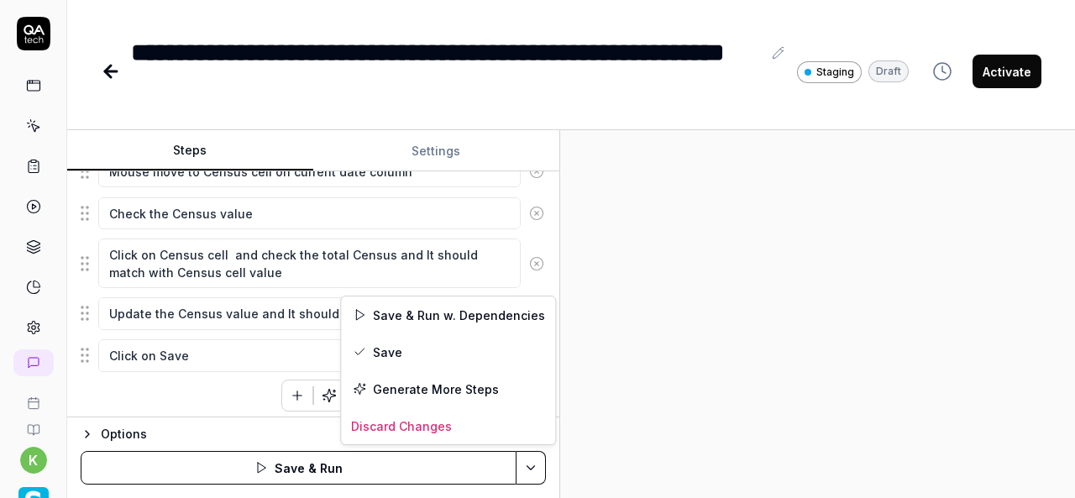
click at [531, 468] on html "**********" at bounding box center [537, 249] width 1075 height 498
click at [421, 320] on div "Save & Run w. Dependencies" at bounding box center [448, 314] width 214 height 37
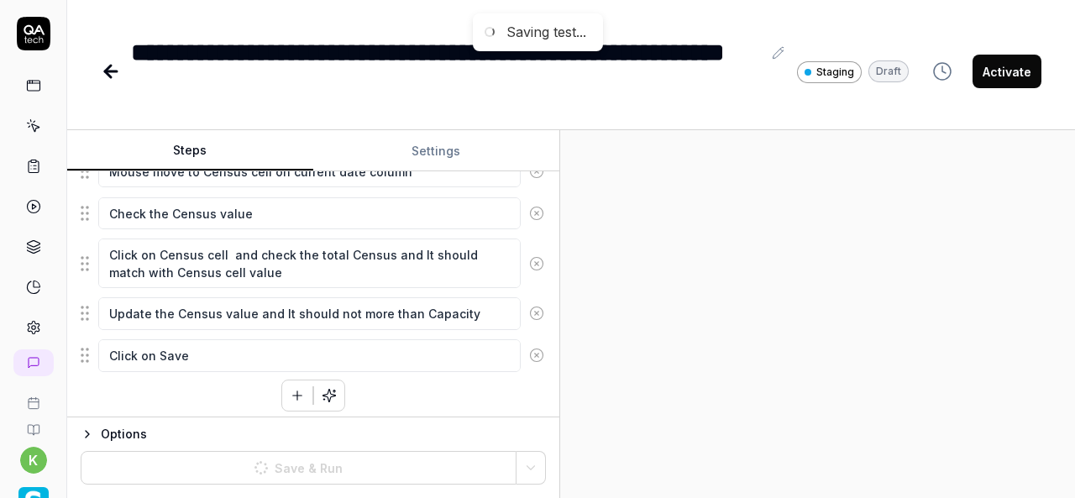
click at [826, 315] on div at bounding box center [817, 314] width 515 height 368
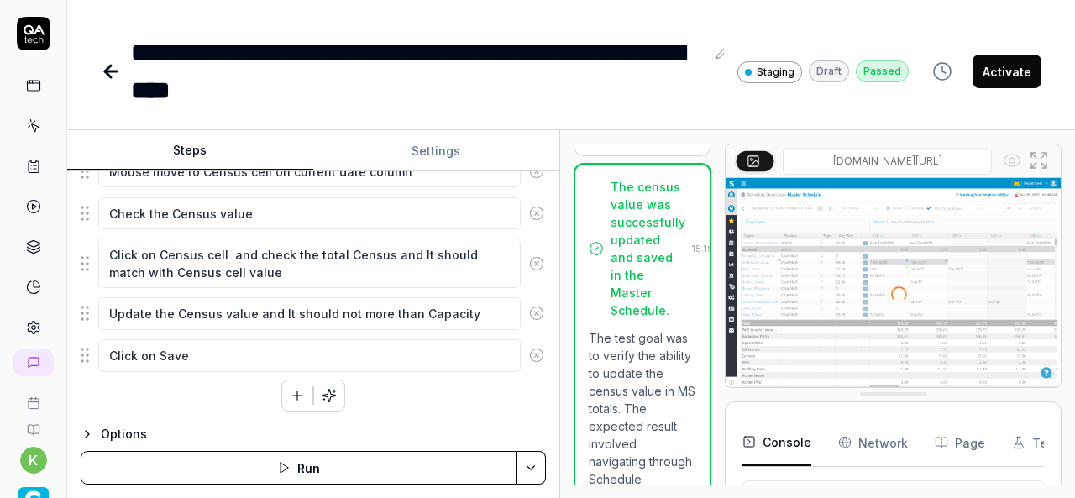
scroll to position [348, 0]
click at [398, 53] on div "**********" at bounding box center [418, 72] width 574 height 76
click at [284, 397] on button "button" at bounding box center [297, 395] width 30 height 30
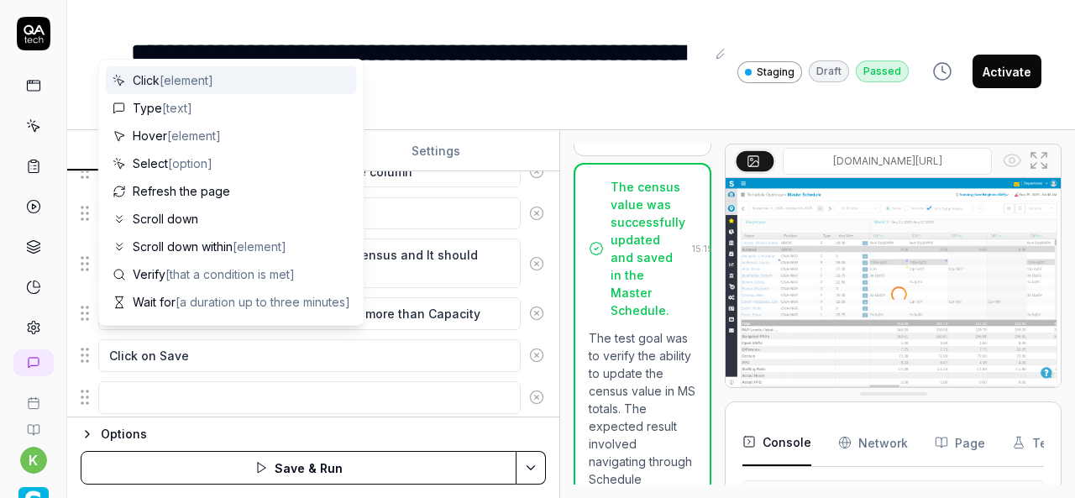
scroll to position [573, 0]
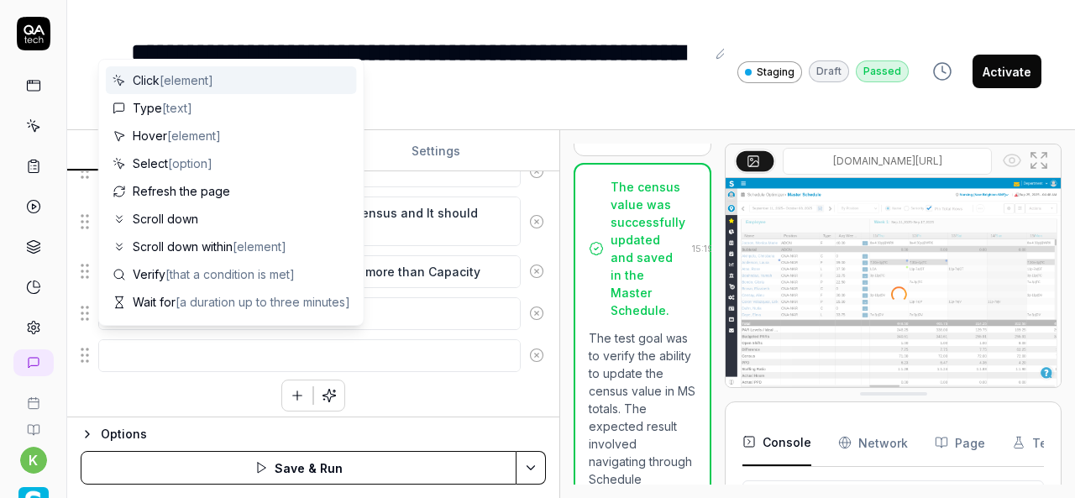
click at [185, 339] on textarea at bounding box center [309, 355] width 422 height 32
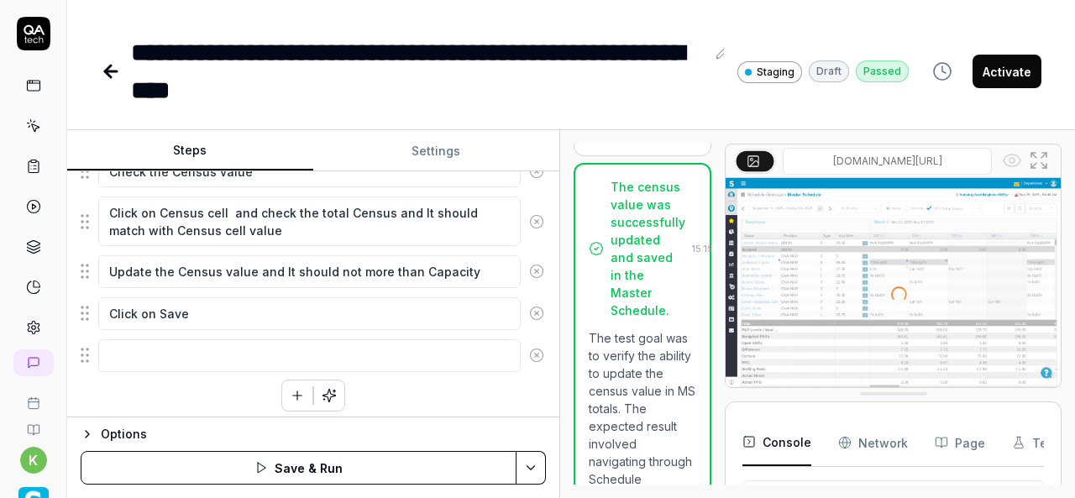
click at [238, 381] on div "Click on hamburger at left side for expand the menu navigation Click on the Sch…" at bounding box center [313, 115] width 465 height 594
drag, startPoint x: 84, startPoint y: 352, endPoint x: 80, endPoint y: 301, distance: 51.4
click at [81, 301] on fieldset "Click on hamburger at left side for expand the menu navigation Click on the Sch…" at bounding box center [313, 95] width 465 height 555
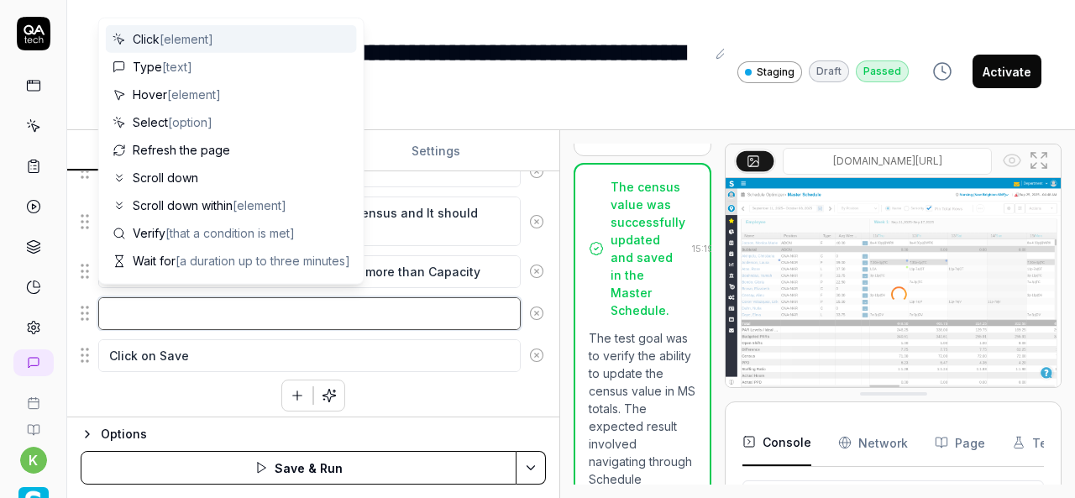
click at [136, 301] on textarea at bounding box center [309, 313] width 422 height 32
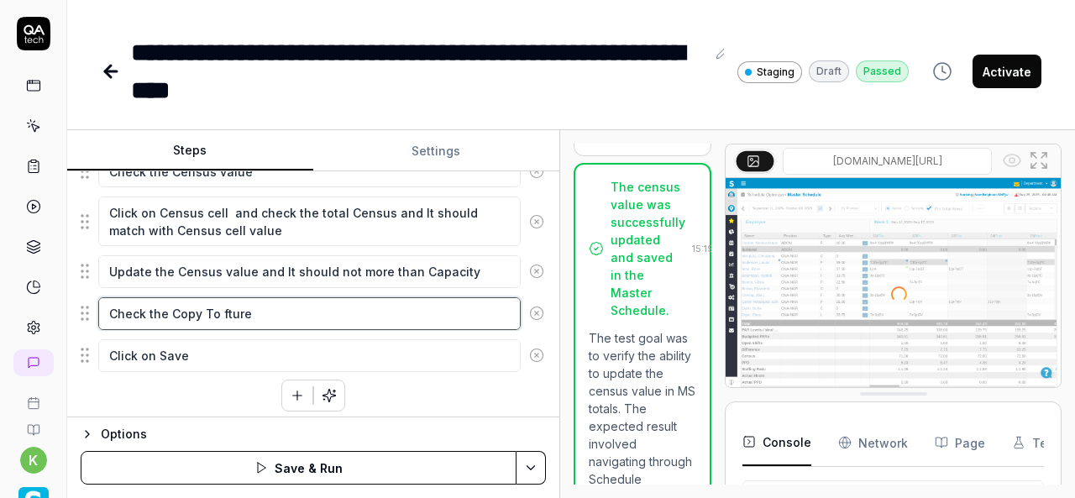
click at [233, 307] on textarea "Check the Copy To fture" at bounding box center [309, 313] width 422 height 32
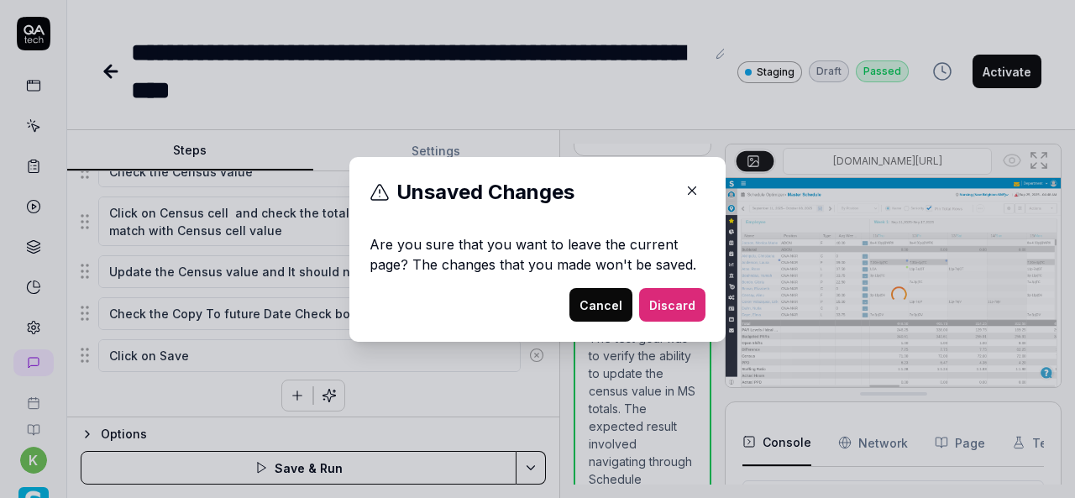
click at [688, 191] on icon "button" at bounding box center [692, 190] width 8 height 8
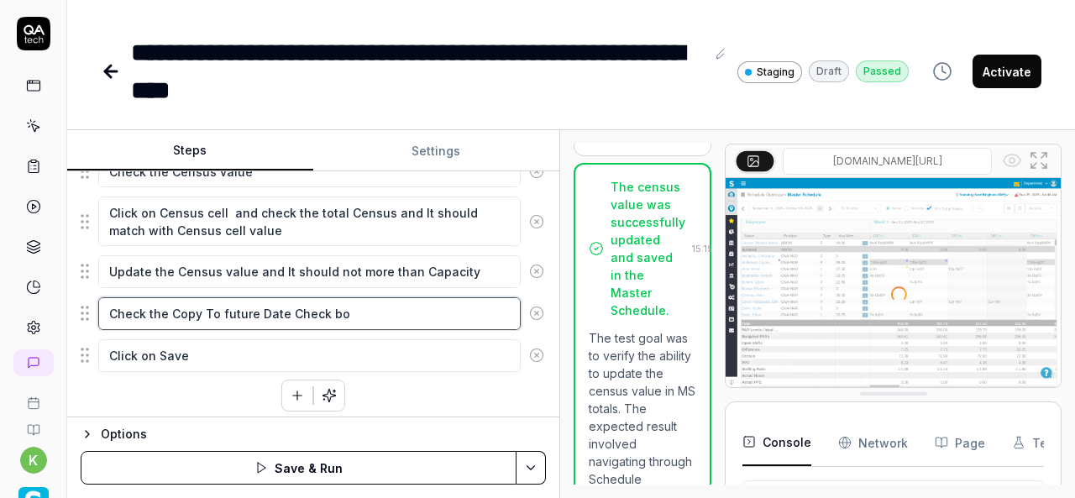
click at [395, 316] on textarea "Check the Copy To future Date Check bo" at bounding box center [309, 313] width 422 height 32
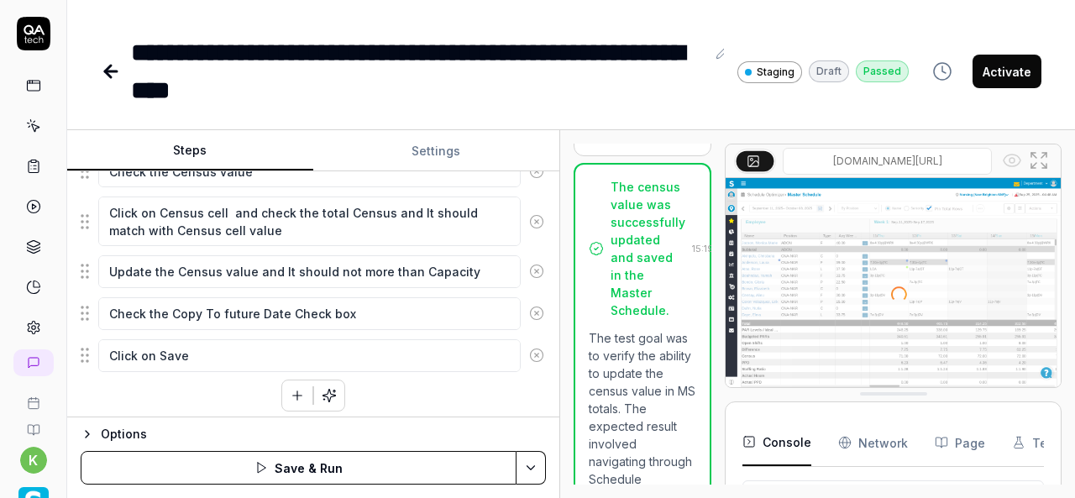
click at [163, 387] on div "Click on hamburger at left side for expand the menu navigation Click on the Sch…" at bounding box center [313, 115] width 465 height 594
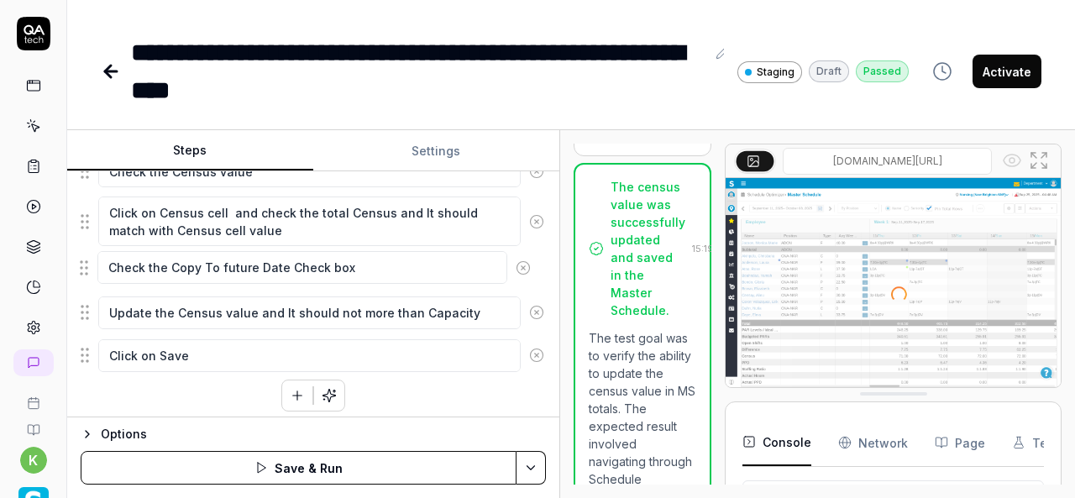
drag, startPoint x: 81, startPoint y: 306, endPoint x: 78, endPoint y: 268, distance: 38.7
click at [81, 268] on fieldset "Click on hamburger at left side for expand the menu navigation Click on the Sch…" at bounding box center [313, 95] width 465 height 555
click at [186, 392] on div "Click on hamburger at left side for expand the menu navigation Click on the Sch…" at bounding box center [313, 115] width 465 height 594
click at [443, 396] on div "Click on hamburger at left side for expand the menu navigation Click on the Sch…" at bounding box center [313, 115] width 465 height 594
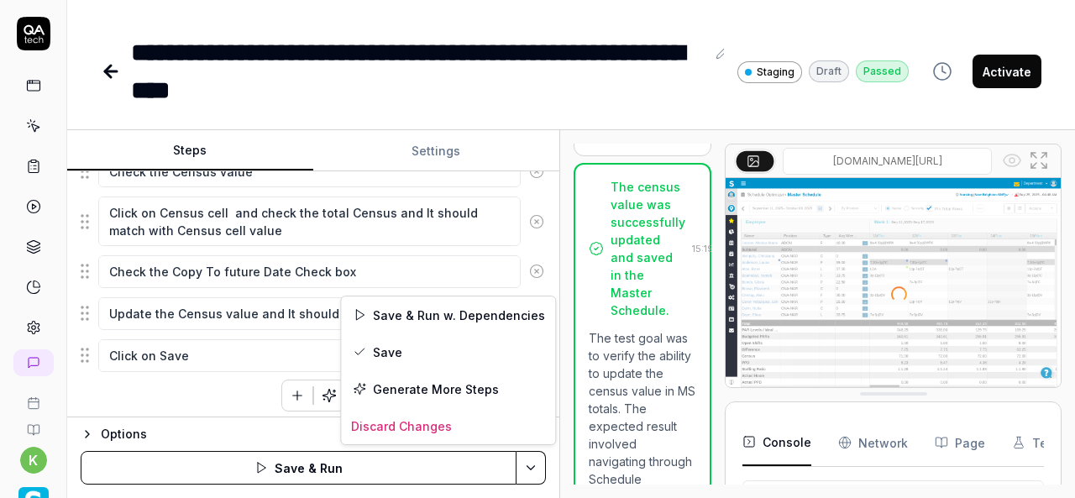
click at [529, 457] on html "**********" at bounding box center [537, 249] width 1075 height 498
click at [439, 318] on div "Save & Run w. Dependencies" at bounding box center [448, 314] width 214 height 37
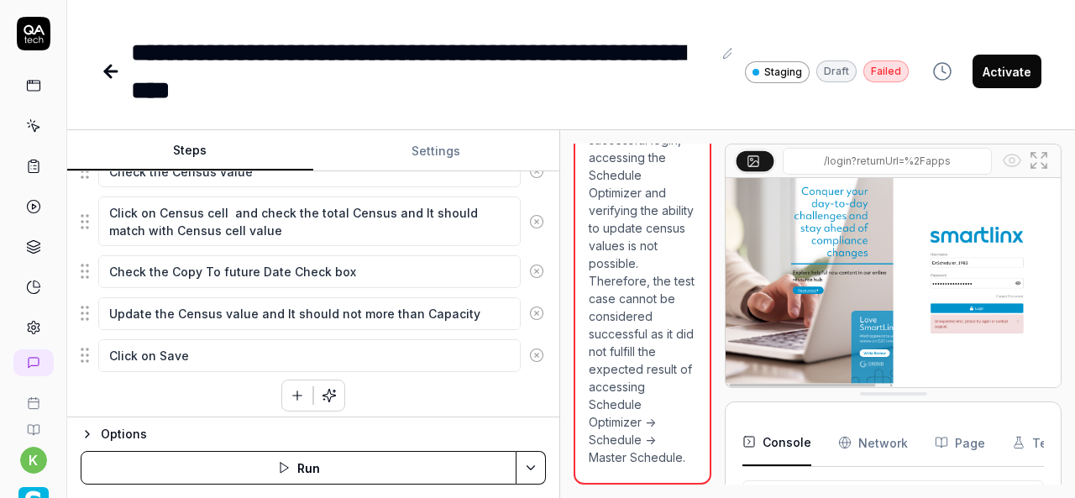
scroll to position [575, 0]
click at [631, 362] on p "The test case goal was to verify if the user is able to update the census value…" at bounding box center [641, 78] width 107 height 776
click at [890, 311] on img at bounding box center [892, 282] width 335 height 209
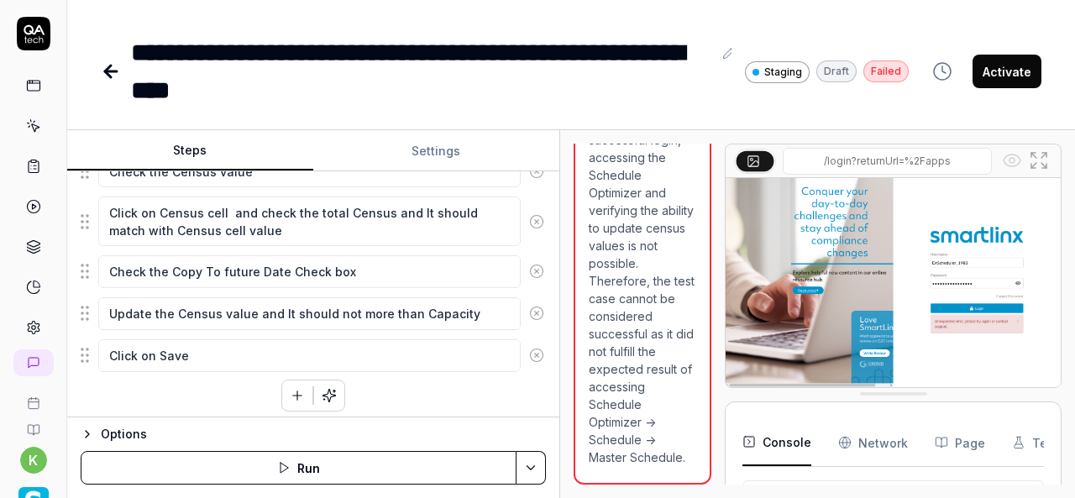
click at [912, 295] on img at bounding box center [892, 282] width 335 height 209
click at [856, 278] on img at bounding box center [892, 282] width 335 height 209
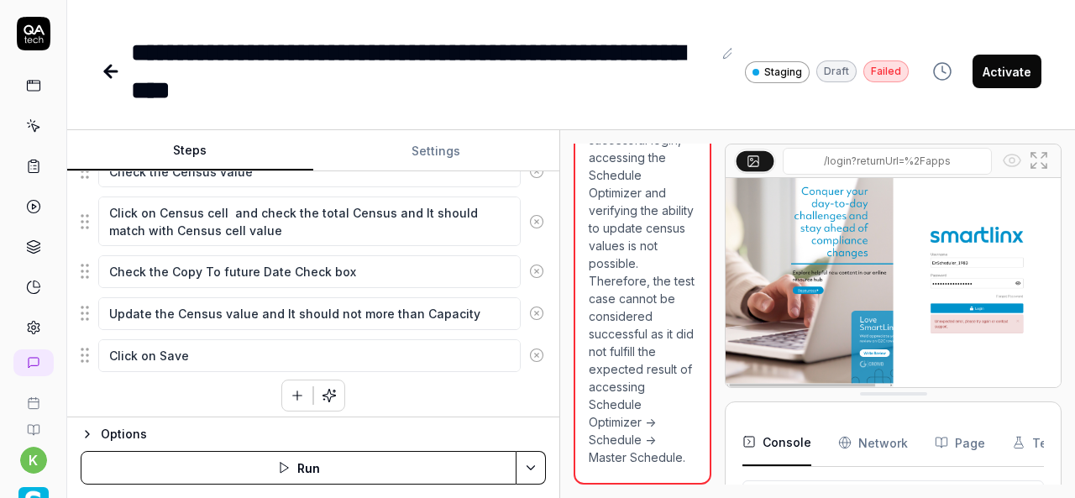
click at [856, 278] on img at bounding box center [892, 282] width 335 height 209
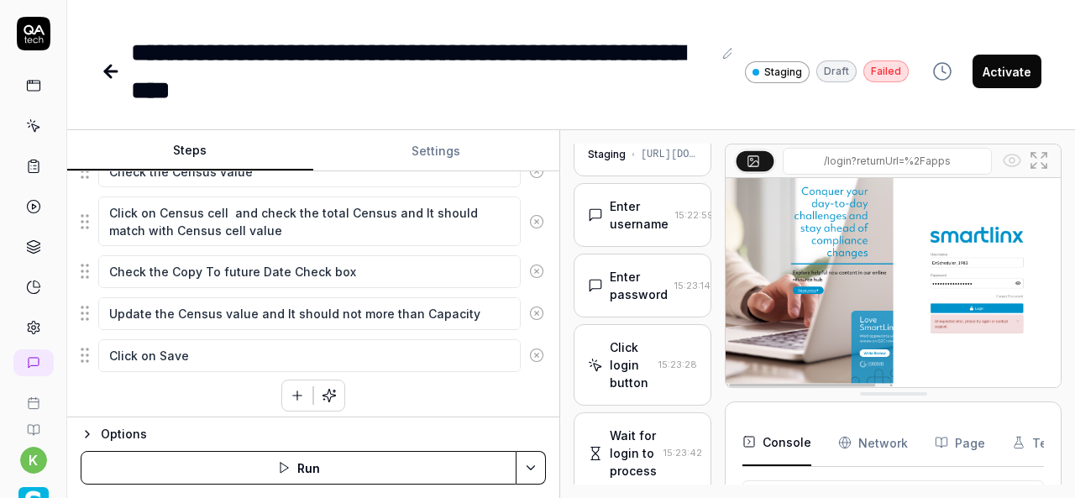
scroll to position [0, 0]
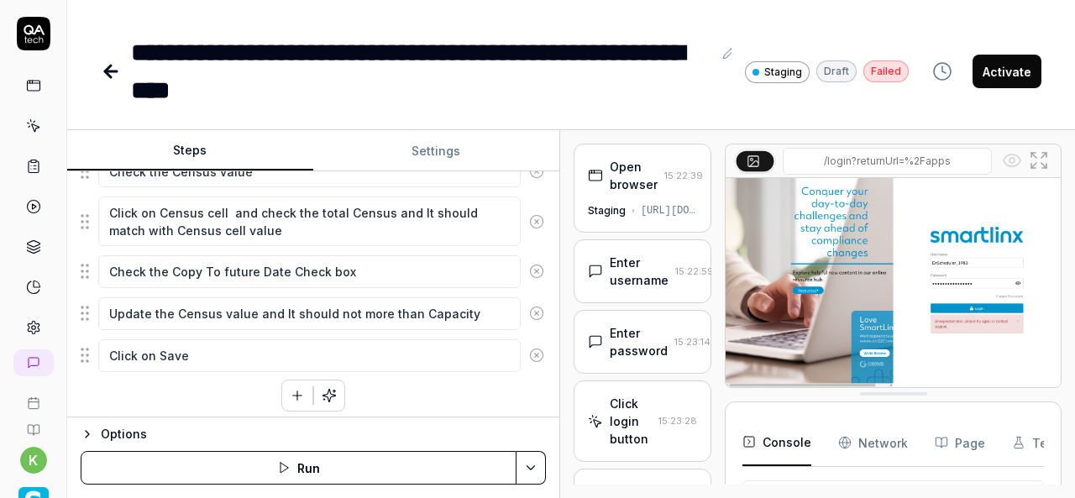
click at [628, 285] on div "Enter username" at bounding box center [638, 271] width 59 height 35
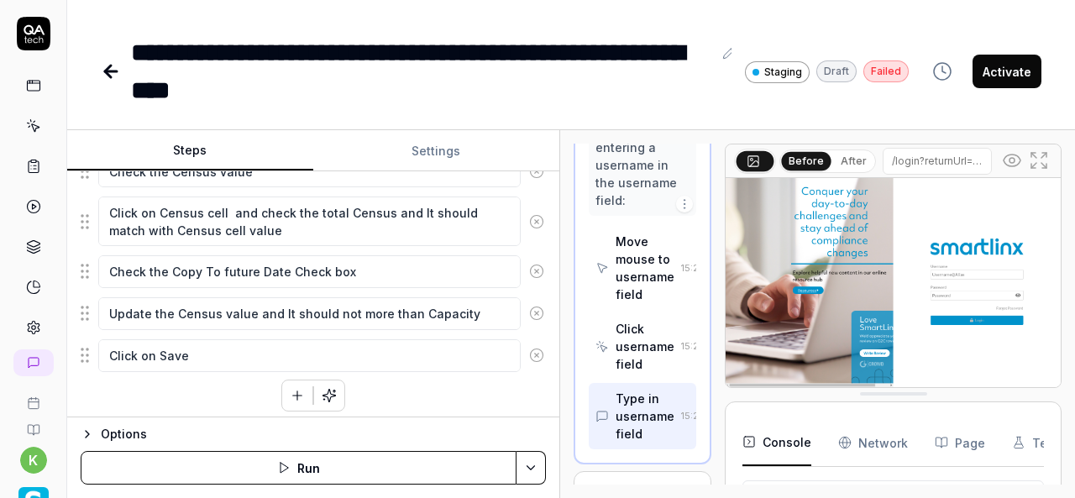
scroll to position [640, 0]
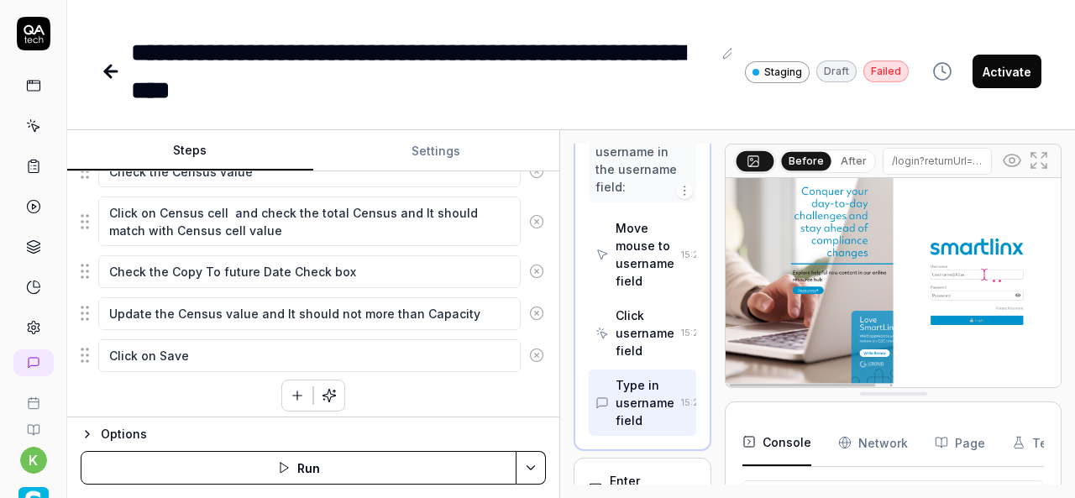
click at [322, 468] on button "Run" at bounding box center [299, 468] width 436 height 34
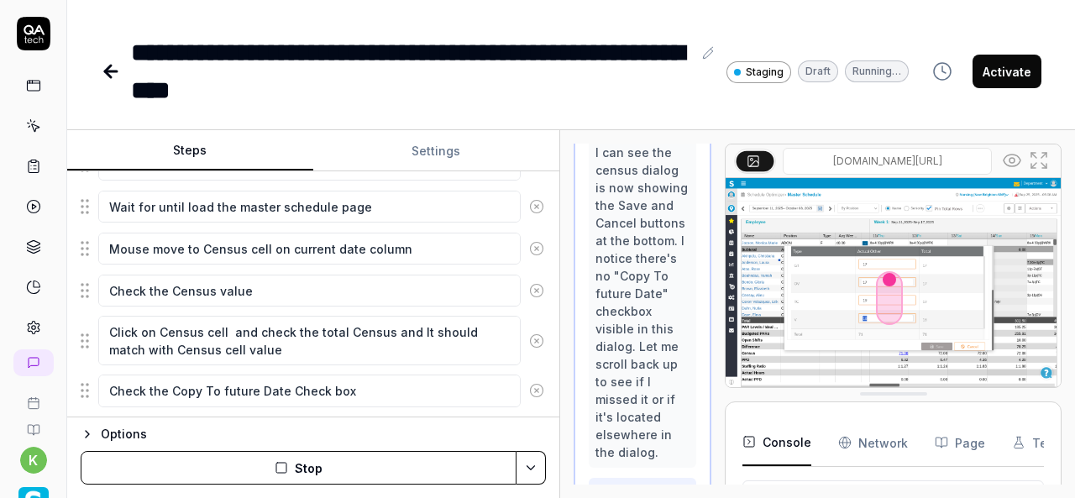
scroll to position [503, 0]
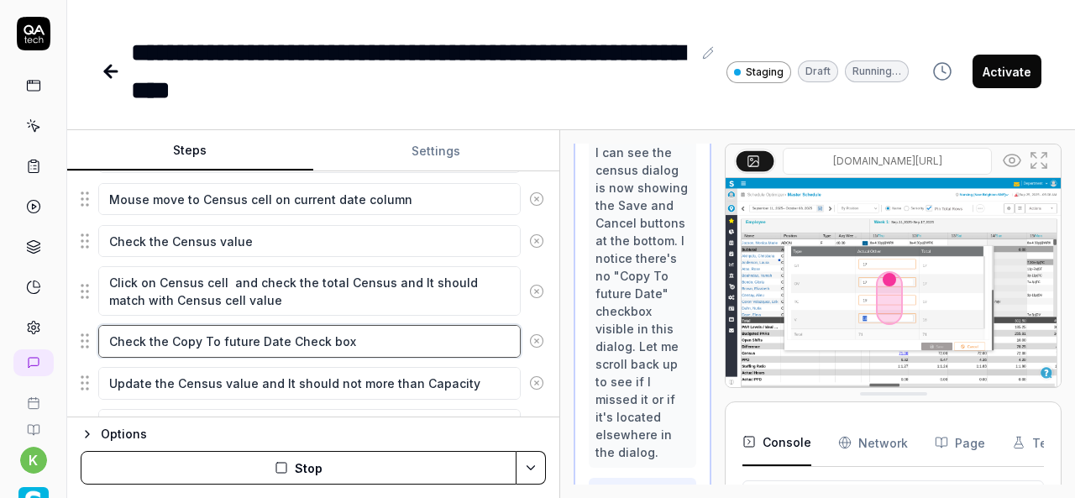
click at [366, 342] on textarea "Check the Copy To future Date Check box" at bounding box center [309, 341] width 422 height 32
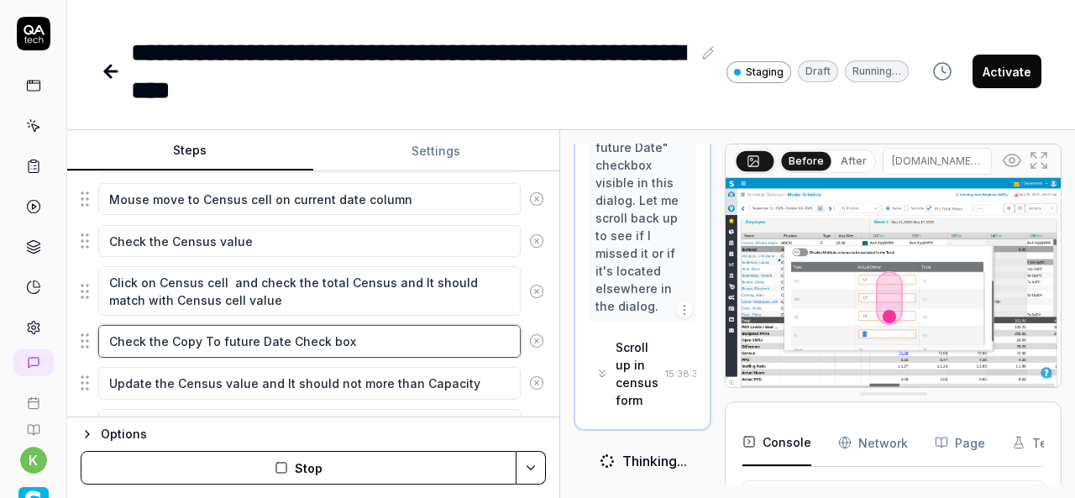
scroll to position [3113, 0]
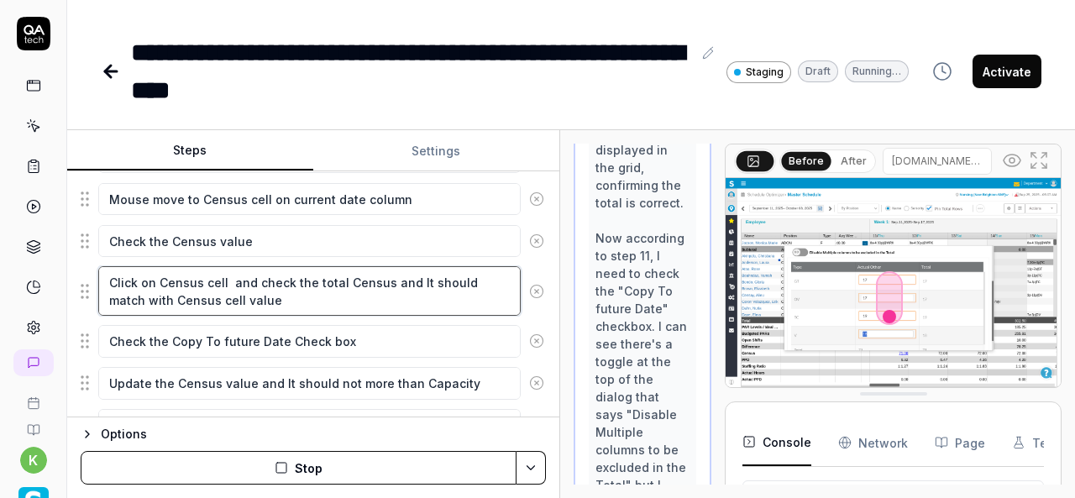
click at [301, 294] on textarea "Click on Census cell and check the total Census and It should match with Census…" at bounding box center [309, 291] width 422 height 50
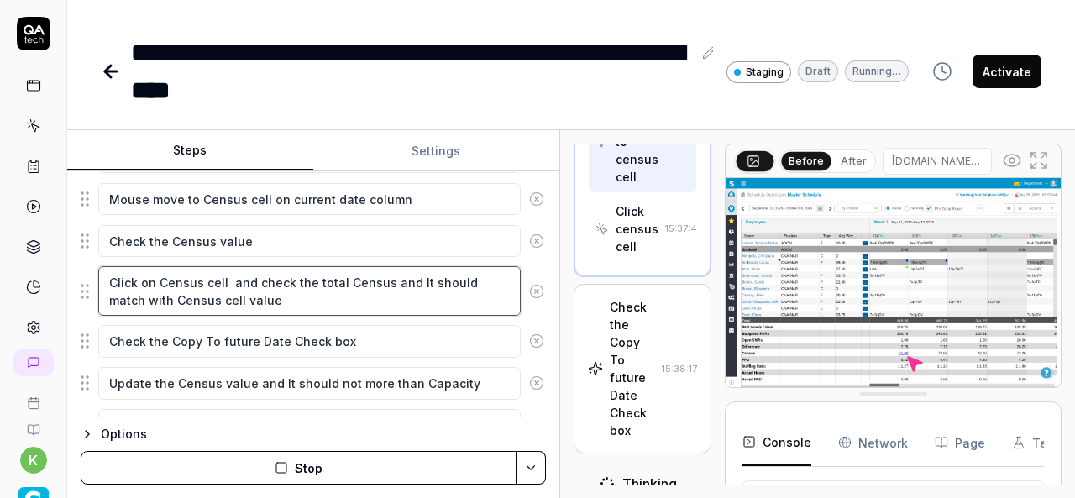
scroll to position [1906, 0]
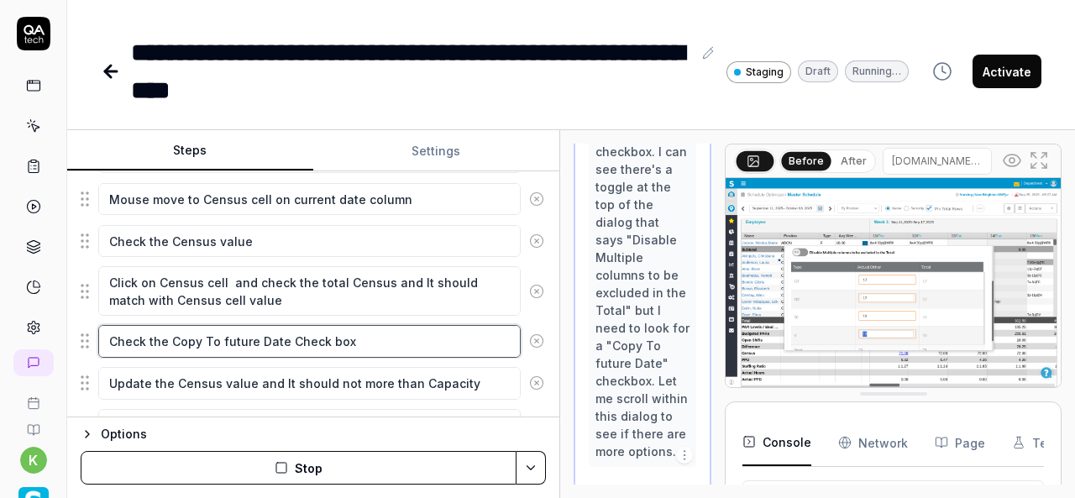
click at [267, 338] on textarea "Check the Copy To future Date Check box" at bounding box center [309, 341] width 422 height 32
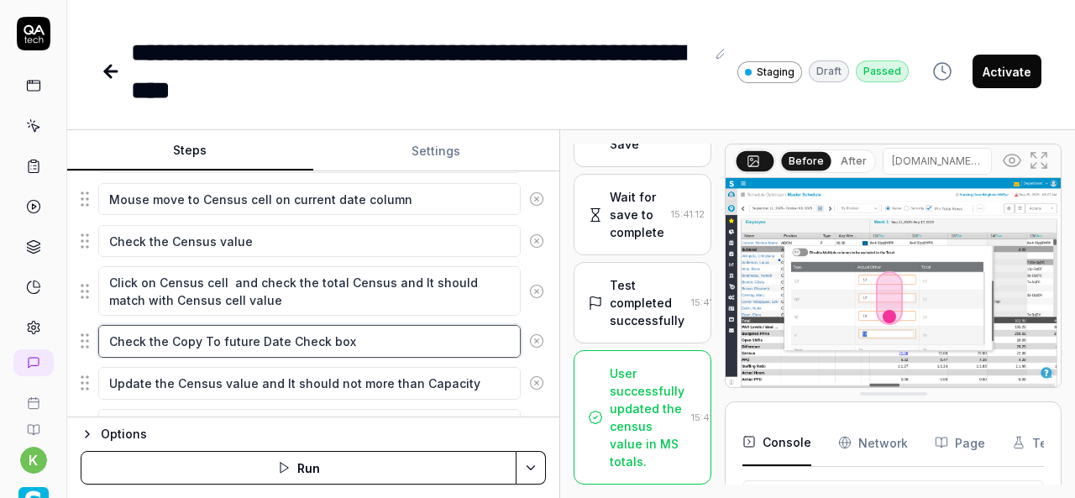
scroll to position [4443, 0]
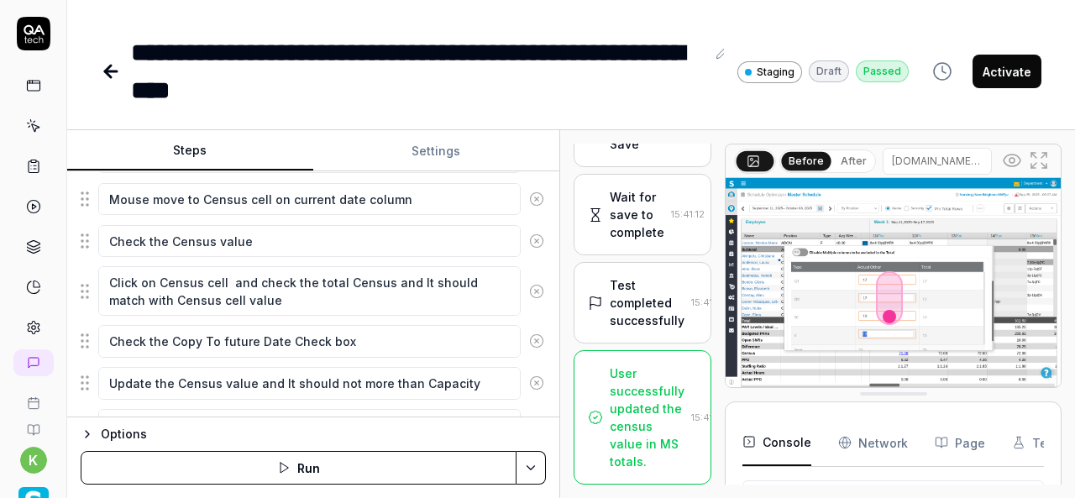
click at [630, 394] on div "User successfully updated the census value in MS totals." at bounding box center [646, 417] width 75 height 106
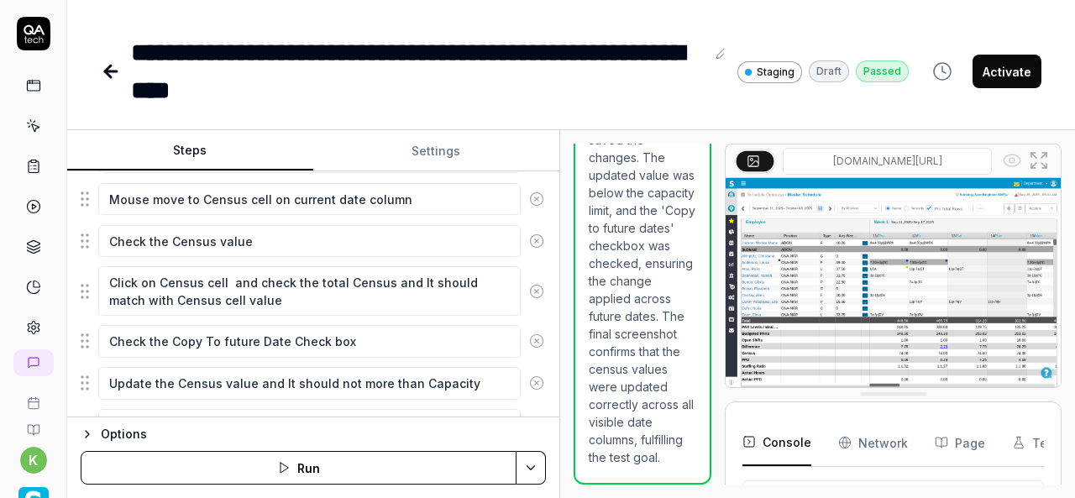
scroll to position [2578, 0]
click at [646, 331] on p "The test goal was to verify the user's ability to update the census value in MS…" at bounding box center [641, 131] width 107 height 670
click at [636, 350] on p "The test goal was to verify the user's ability to update the census value in MS…" at bounding box center [641, 131] width 107 height 670
click at [637, 390] on p "The test goal was to verify the user's ability to update the census value in MS…" at bounding box center [641, 131] width 107 height 670
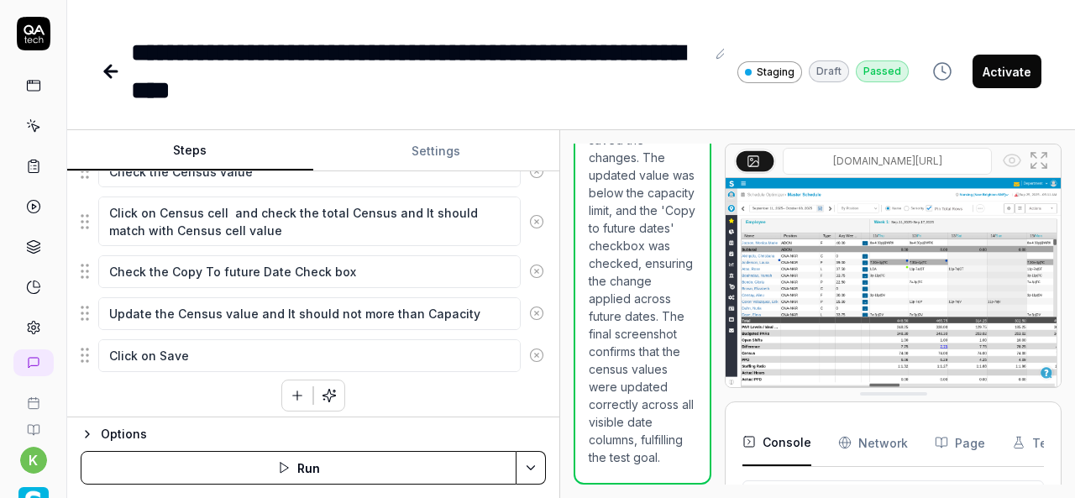
click at [920, 248] on img at bounding box center [892, 282] width 335 height 209
click at [282, 388] on button "button" at bounding box center [297, 395] width 30 height 30
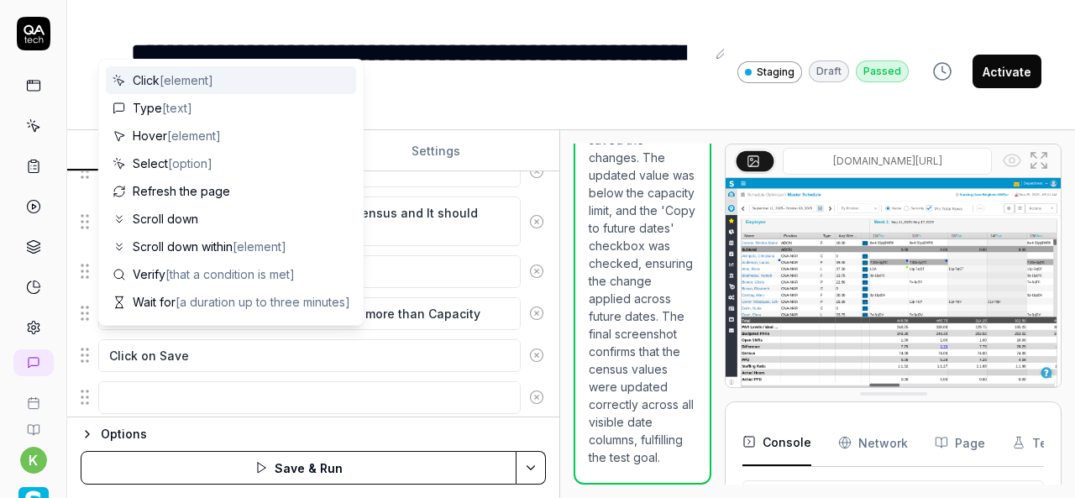
scroll to position [614, 0]
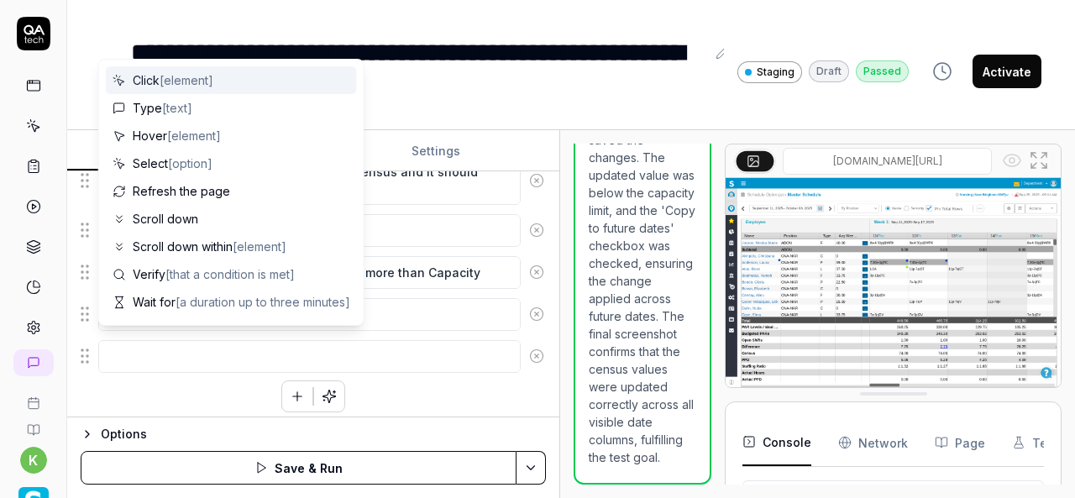
click at [460, 355] on textarea at bounding box center [309, 356] width 422 height 32
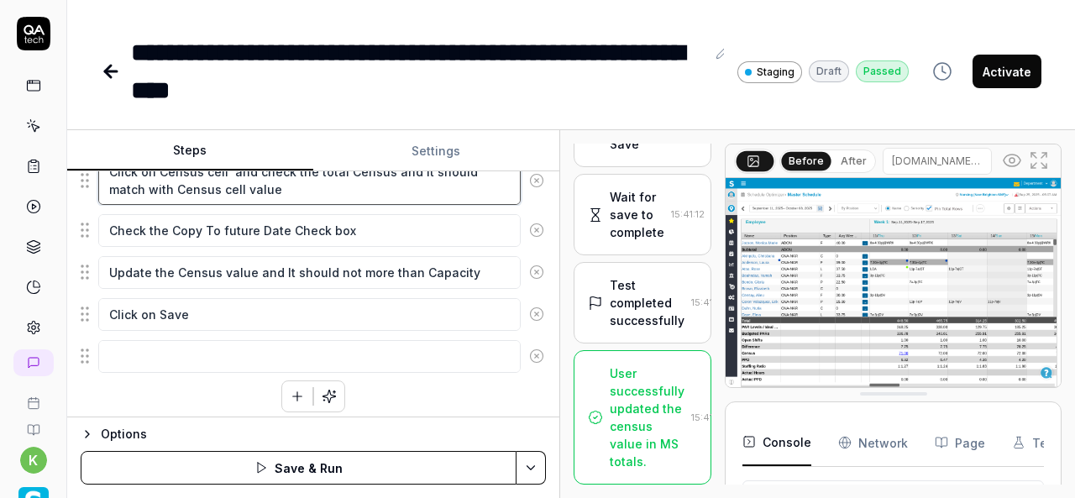
click at [453, 191] on textarea "Click on Census cell and check the total Census and It should match with Census…" at bounding box center [309, 180] width 422 height 50
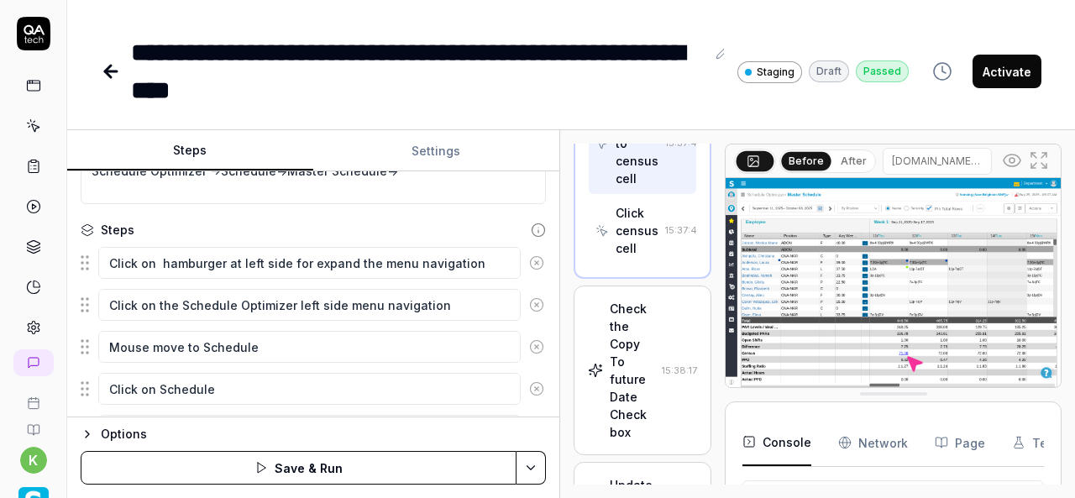
scroll to position [157, 0]
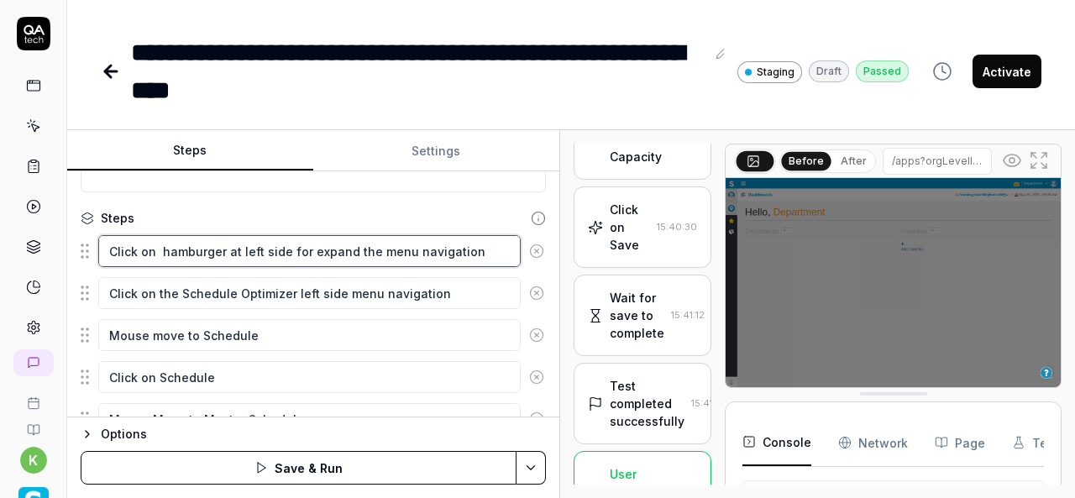
click at [477, 251] on textarea "Click on hamburger at left side for expand the menu navigation" at bounding box center [309, 251] width 422 height 32
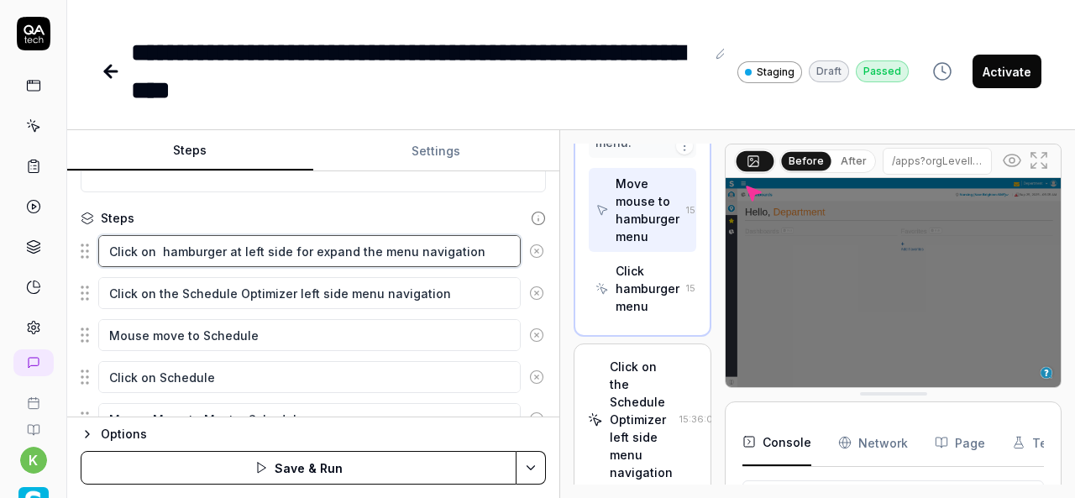
scroll to position [517, 0]
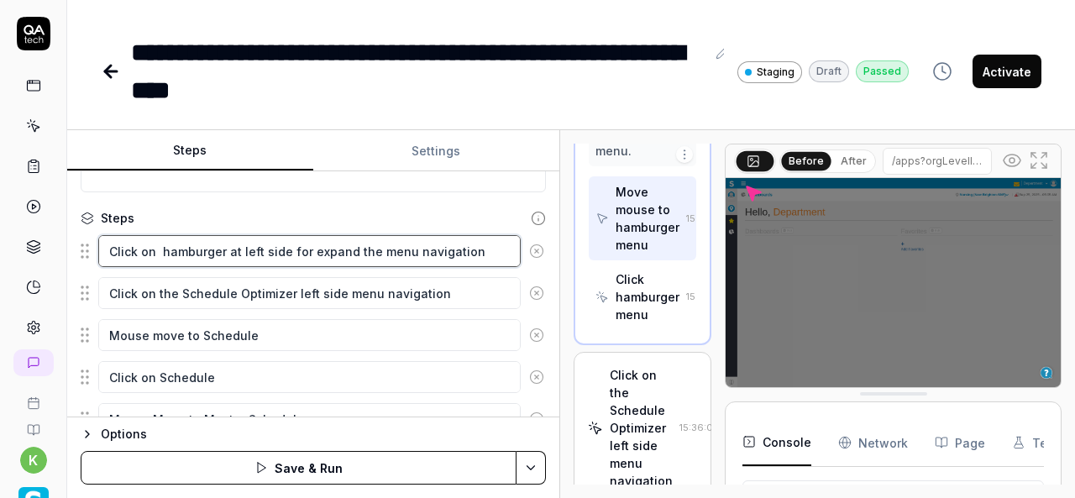
drag, startPoint x: 477, startPoint y: 251, endPoint x: 97, endPoint y: 254, distance: 379.5
click at [97, 254] on div "Click on hamburger at left side for expand the menu navigation" at bounding box center [313, 250] width 465 height 35
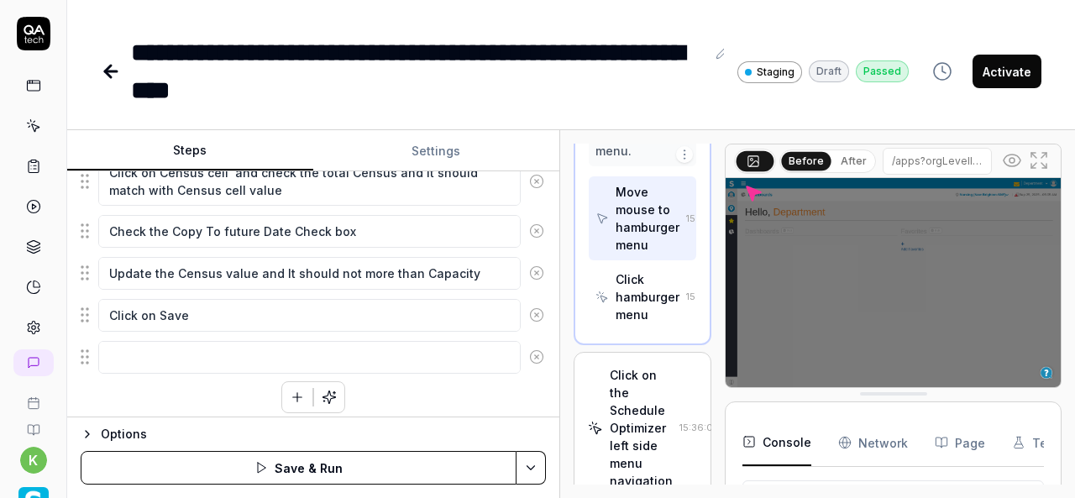
scroll to position [614, 0]
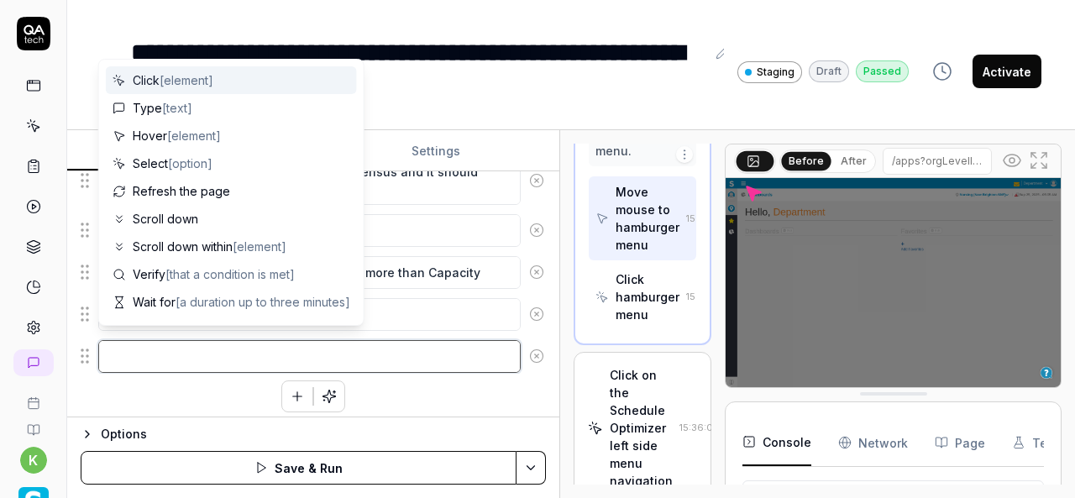
click at [206, 355] on textarea at bounding box center [309, 356] width 422 height 32
paste textarea "Click on hamburger at left side for expand the menu navigation"
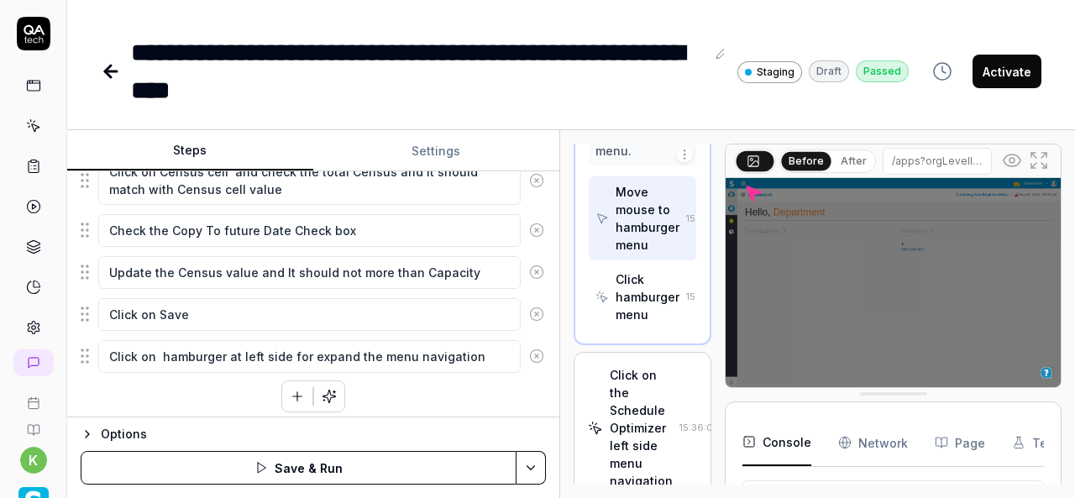
click at [185, 392] on div "Click on hamburger at left side for expand the menu navigation Click on the Sch…" at bounding box center [313, 94] width 465 height 635
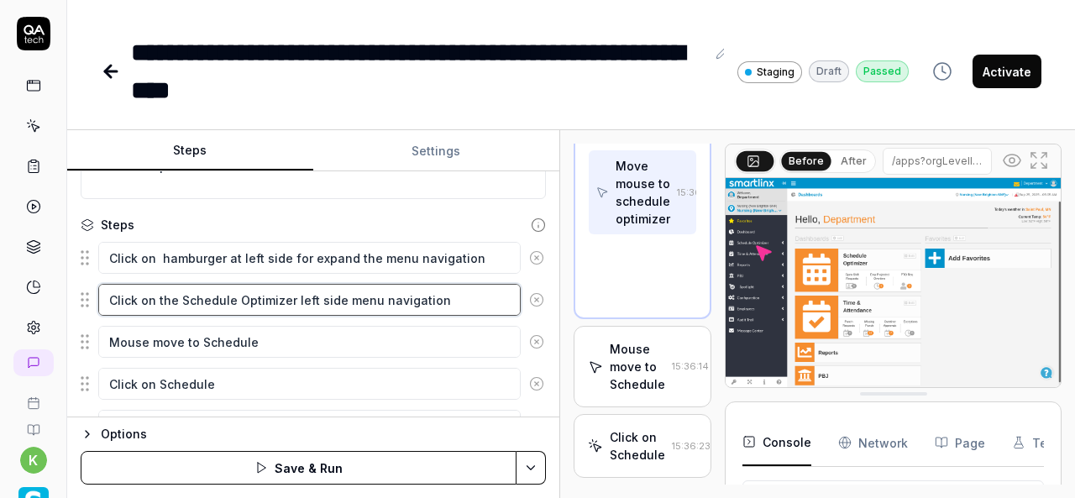
scroll to position [746, 0]
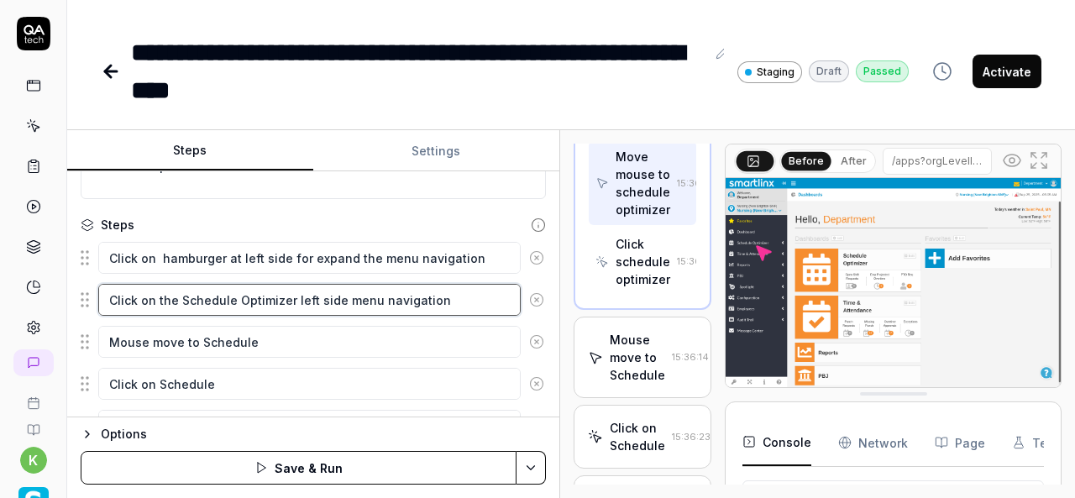
drag, startPoint x: 451, startPoint y: 298, endPoint x: 107, endPoint y: 310, distance: 343.6
click at [107, 310] on textarea "Click on the Schedule Optimizer left side menu navigation" at bounding box center [309, 300] width 422 height 32
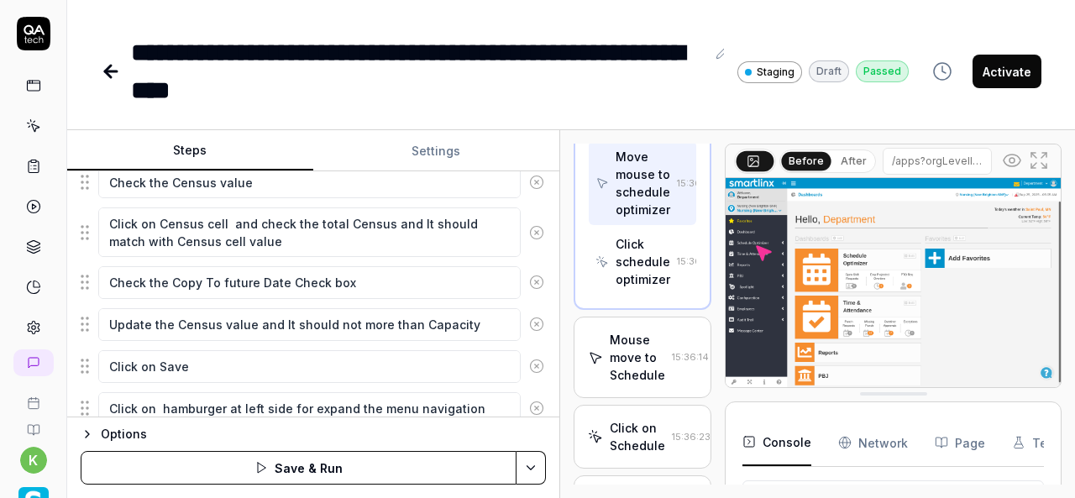
scroll to position [614, 0]
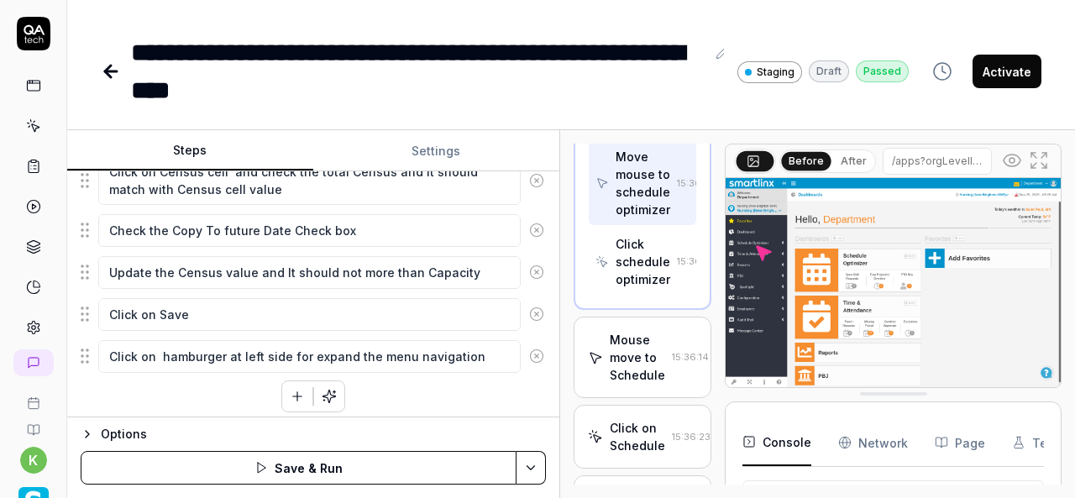
click at [290, 389] on icon "button" at bounding box center [297, 396] width 15 height 15
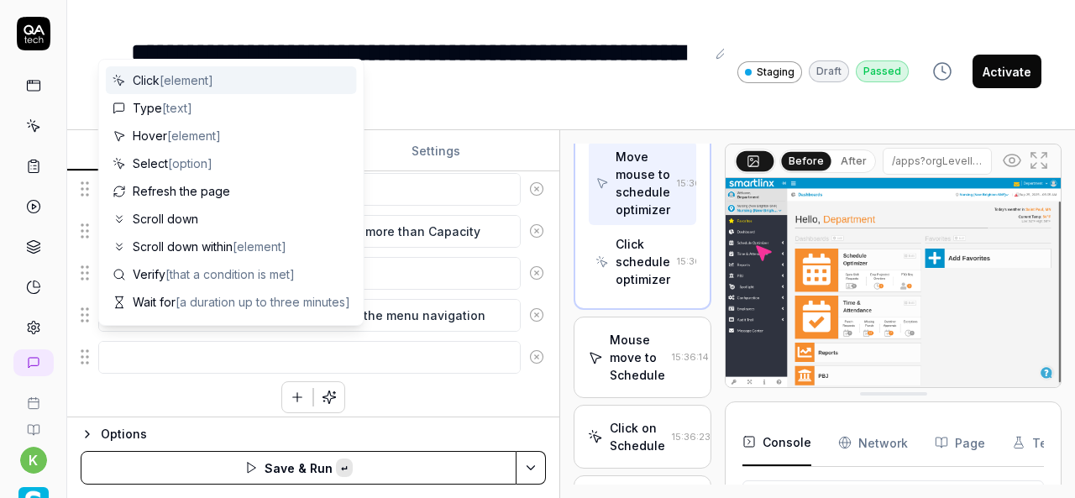
click at [218, 347] on textarea at bounding box center [309, 357] width 422 height 32
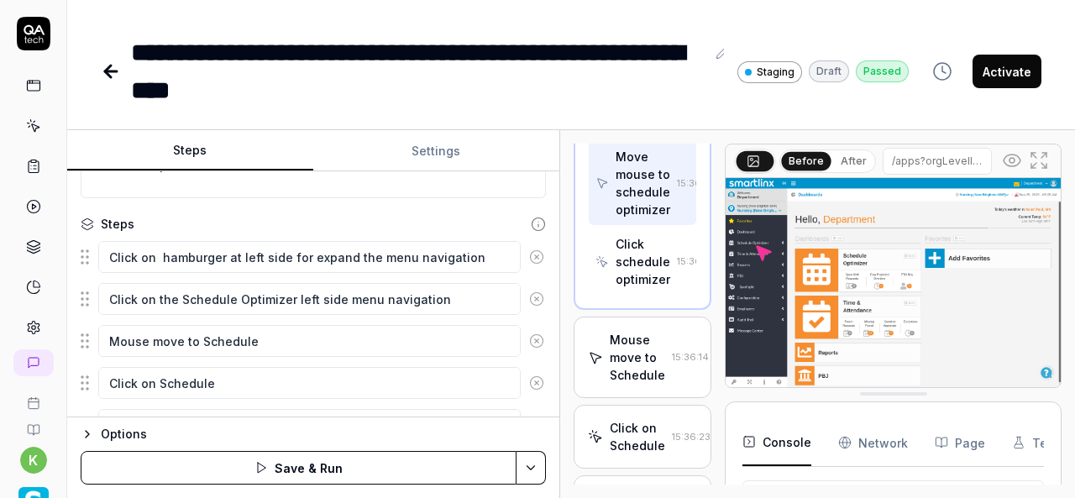
scroll to position [191, 0]
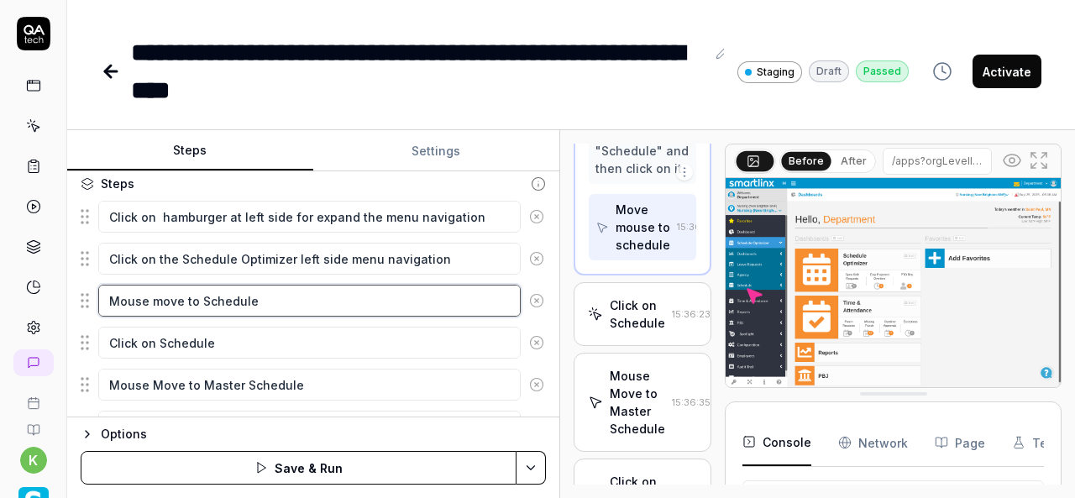
drag, startPoint x: 272, startPoint y: 292, endPoint x: 79, endPoint y: 328, distance: 196.4
click at [79, 328] on div "Goal Verify user is able to update the census value in MS totals Expected resul…" at bounding box center [313, 294] width 492 height 246
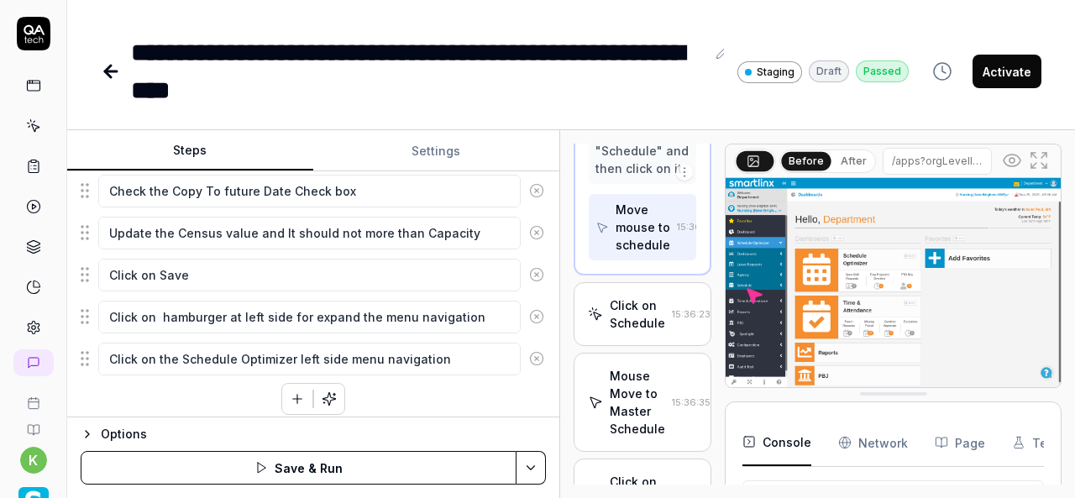
scroll to position [655, 0]
click at [282, 384] on button "button" at bounding box center [297, 397] width 30 height 30
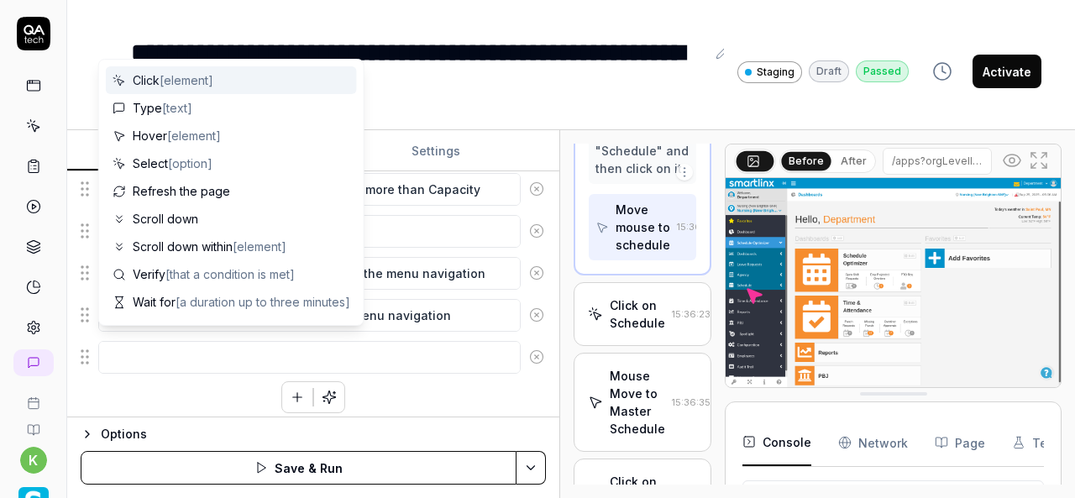
click at [211, 341] on textarea at bounding box center [309, 357] width 422 height 32
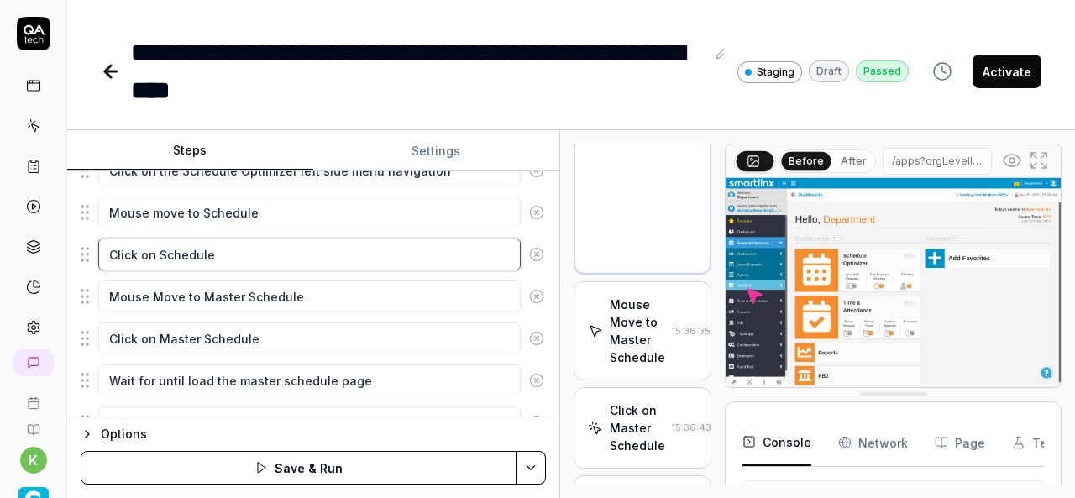
scroll to position [692, 0]
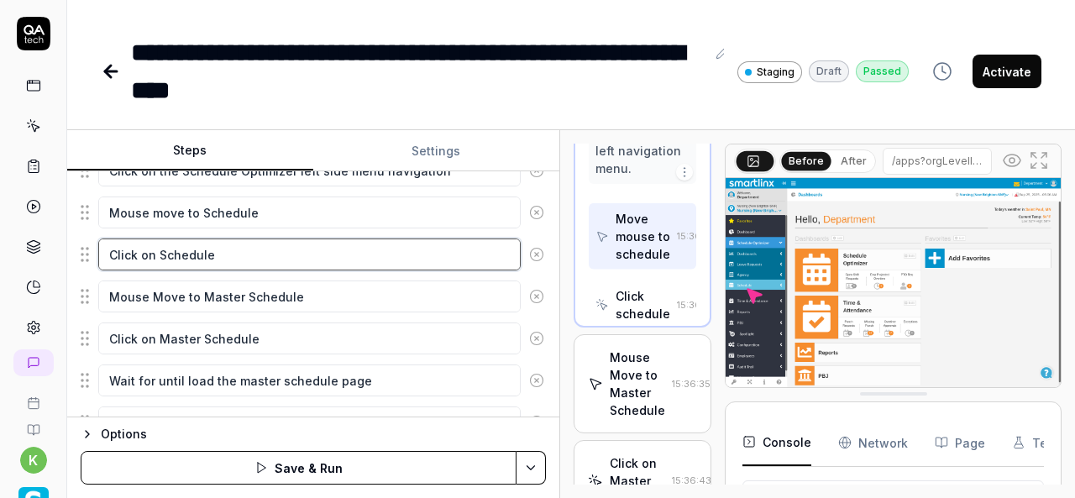
click at [218, 248] on textarea "Click on Schedule" at bounding box center [309, 254] width 422 height 32
drag, startPoint x: 218, startPoint y: 248, endPoint x: 89, endPoint y: 272, distance: 131.6
click at [89, 272] on fieldset "Click on hamburger at left side for expand the menu navigation Click on the Sch…" at bounding box center [313, 451] width 465 height 681
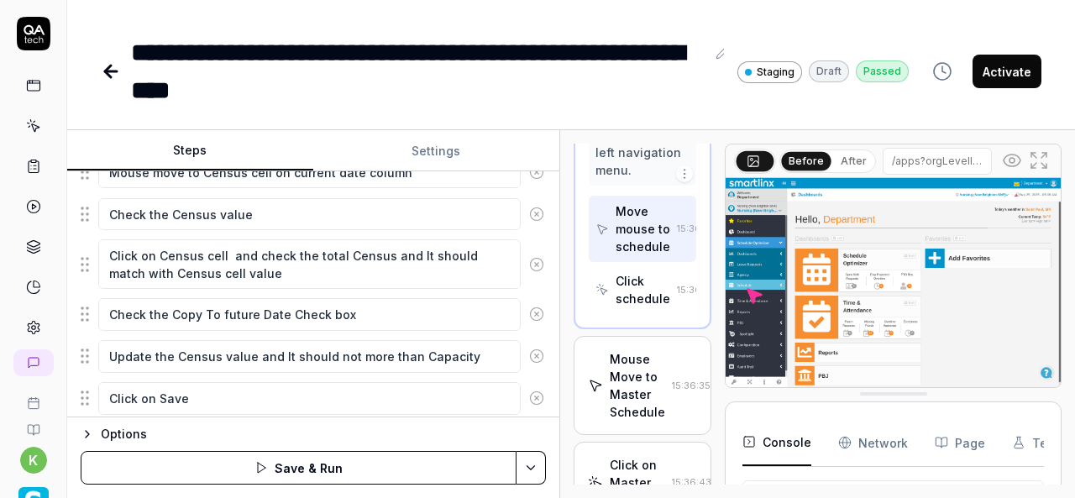
scroll to position [697, 0]
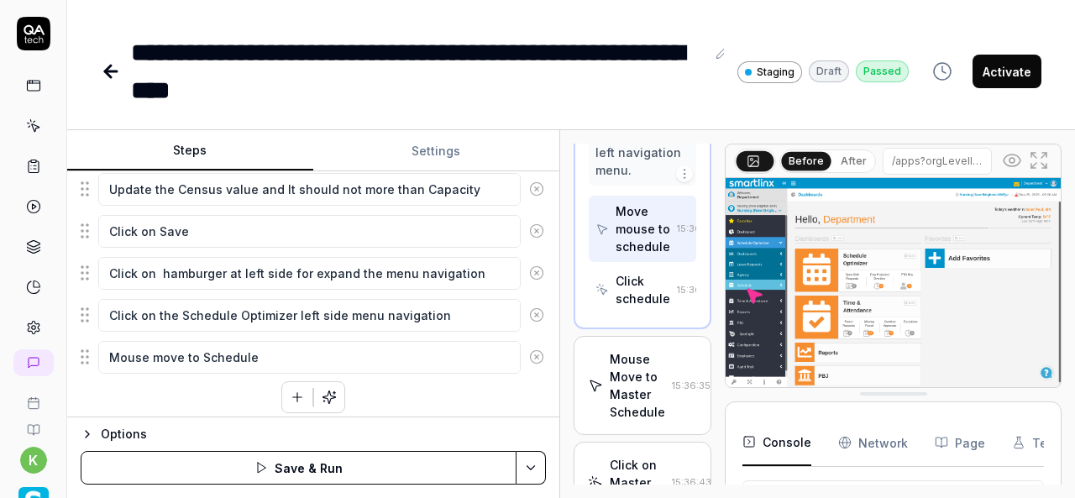
click at [290, 390] on icon "button" at bounding box center [297, 397] width 15 height 15
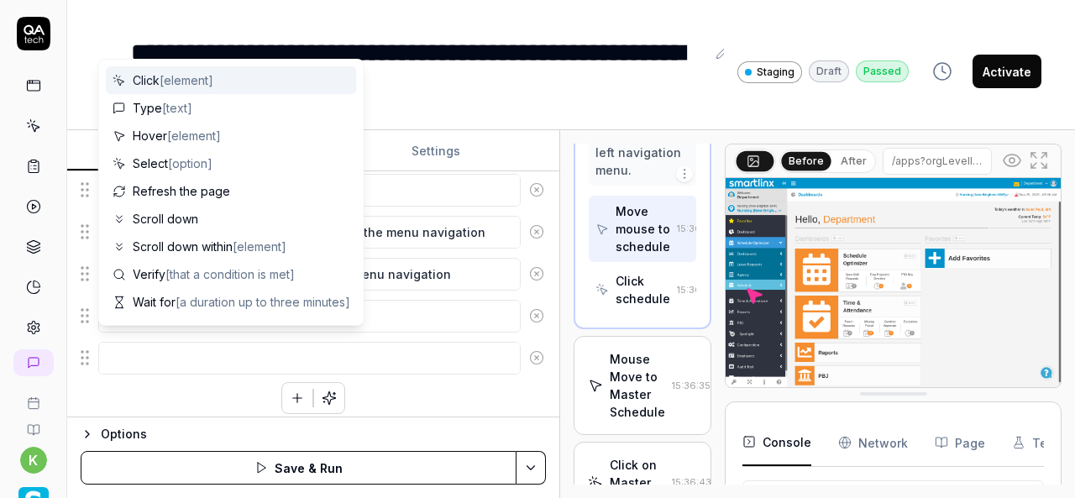
click at [224, 345] on textarea at bounding box center [309, 358] width 422 height 32
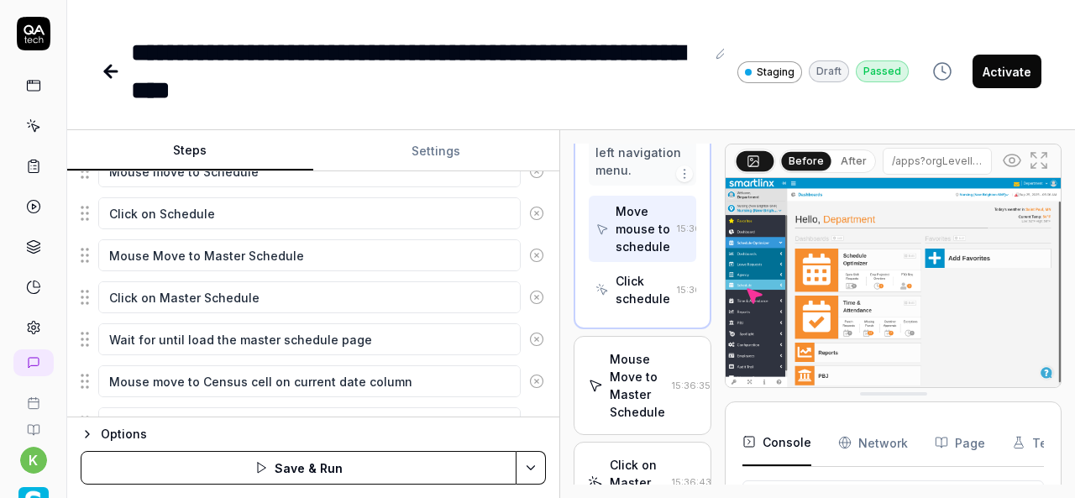
scroll to position [320, 0]
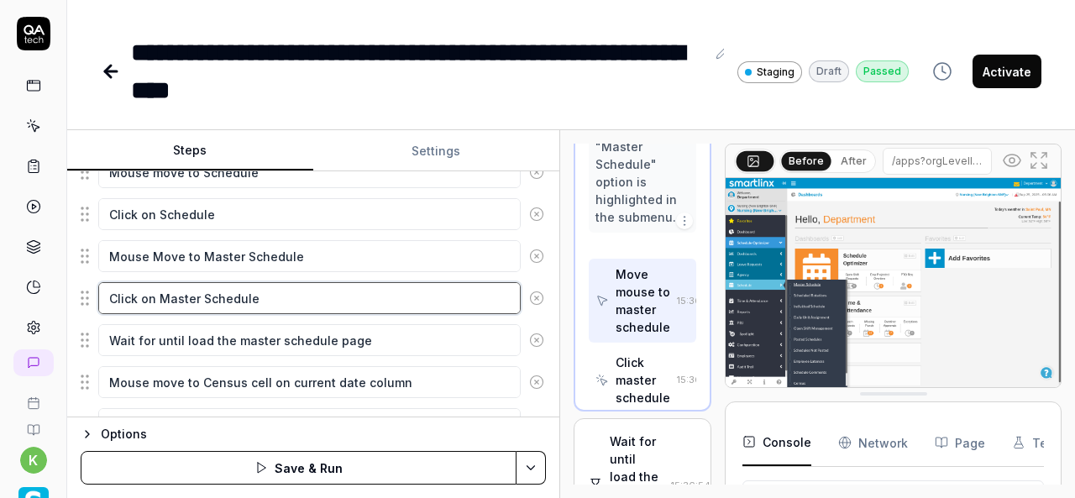
click at [275, 295] on textarea "Click on Master Schedule" at bounding box center [309, 298] width 422 height 32
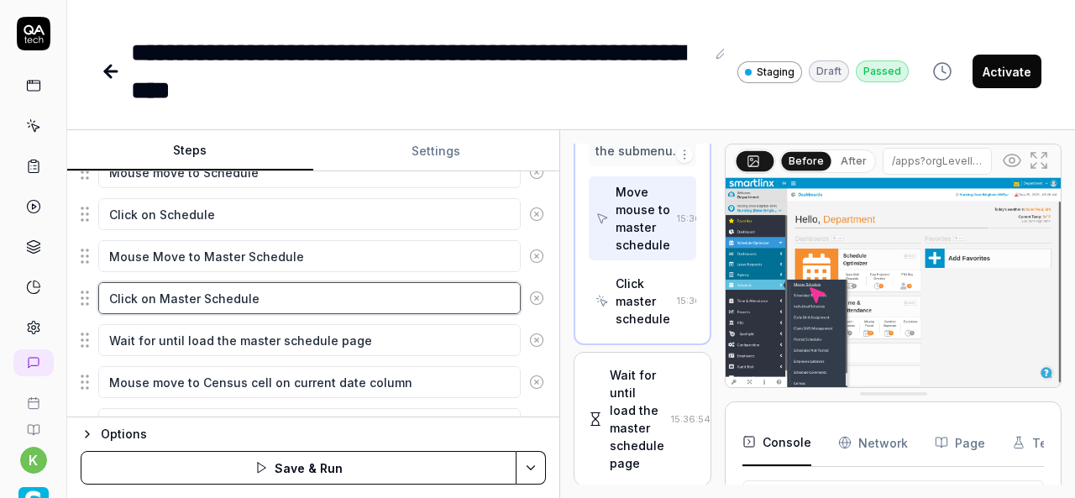
scroll to position [955, 0]
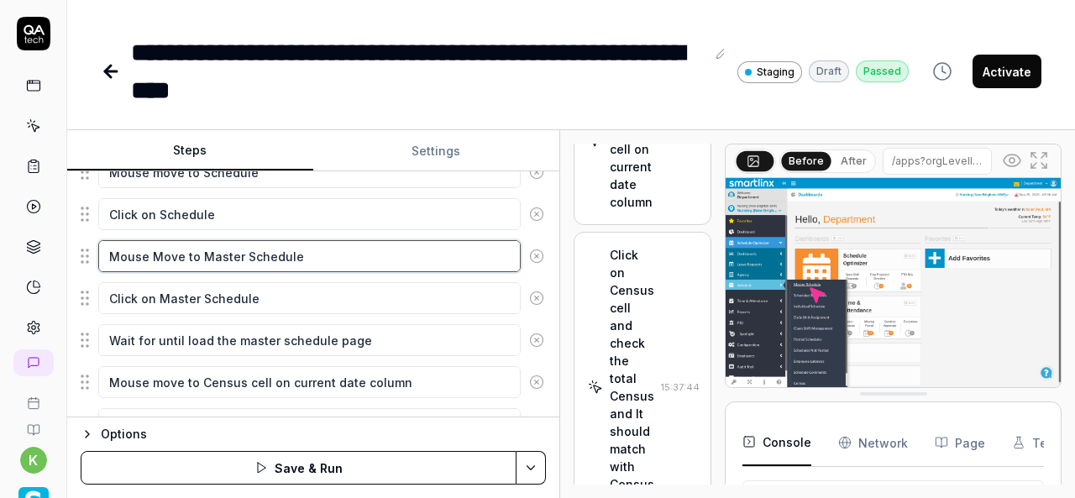
click at [309, 251] on textarea "Mouse Move to Master Schedule" at bounding box center [309, 256] width 422 height 32
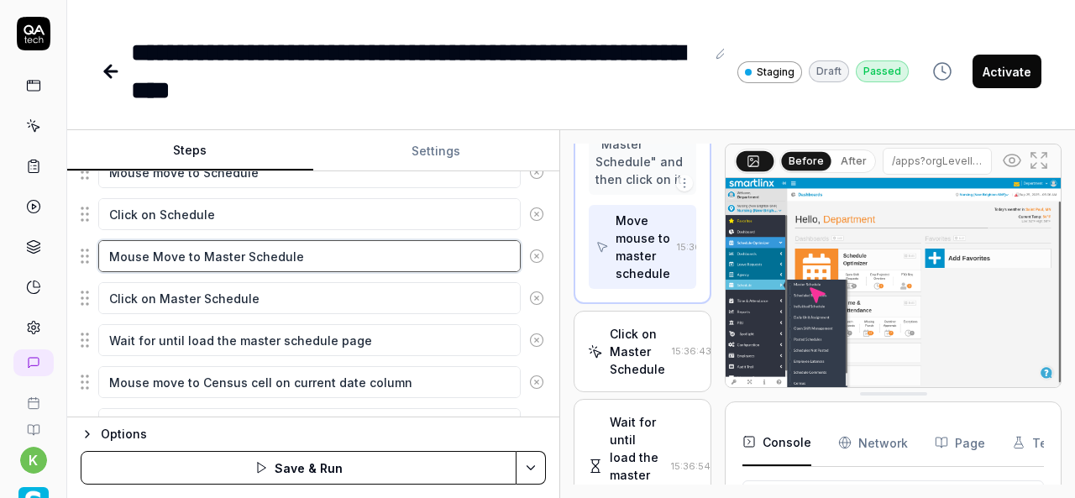
scroll to position [974, 0]
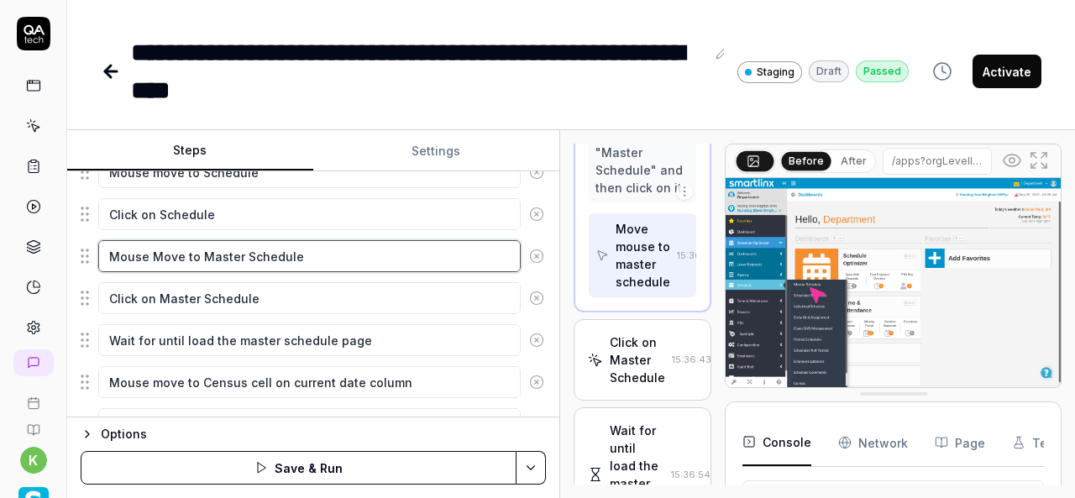
drag, startPoint x: 309, startPoint y: 251, endPoint x: 118, endPoint y: 269, distance: 191.5
click at [118, 269] on div "Mouse Move to Master Schedule" at bounding box center [313, 255] width 465 height 35
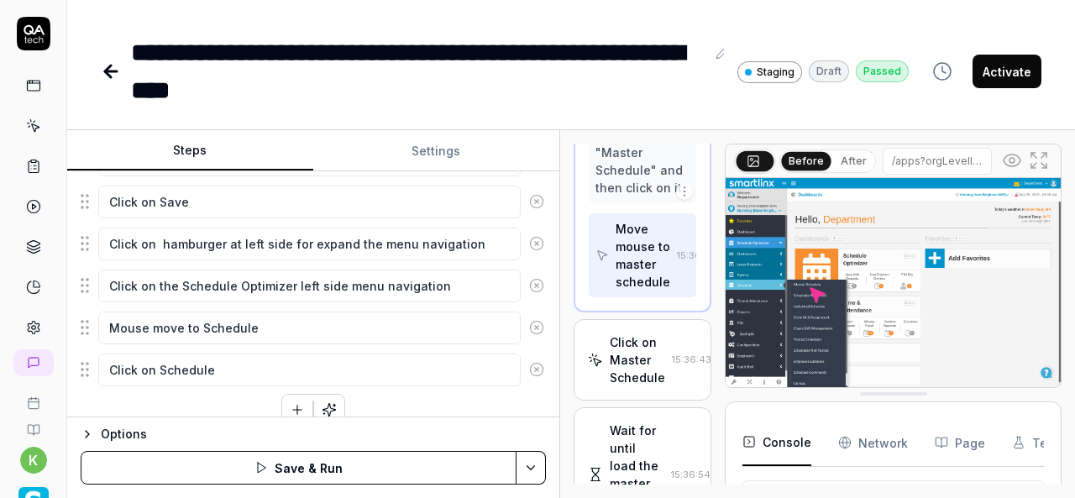
scroll to position [738, 0]
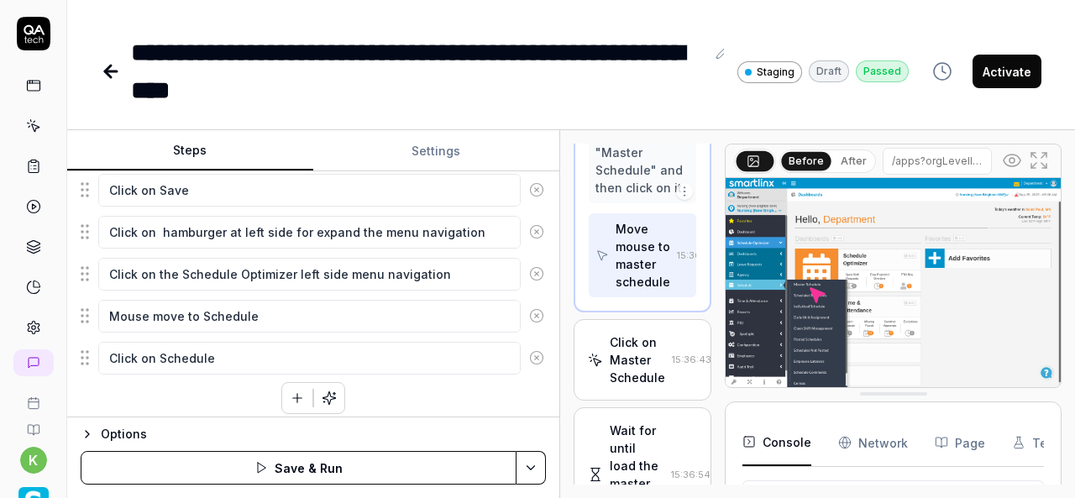
click at [290, 390] on icon "button" at bounding box center [297, 397] width 15 height 15
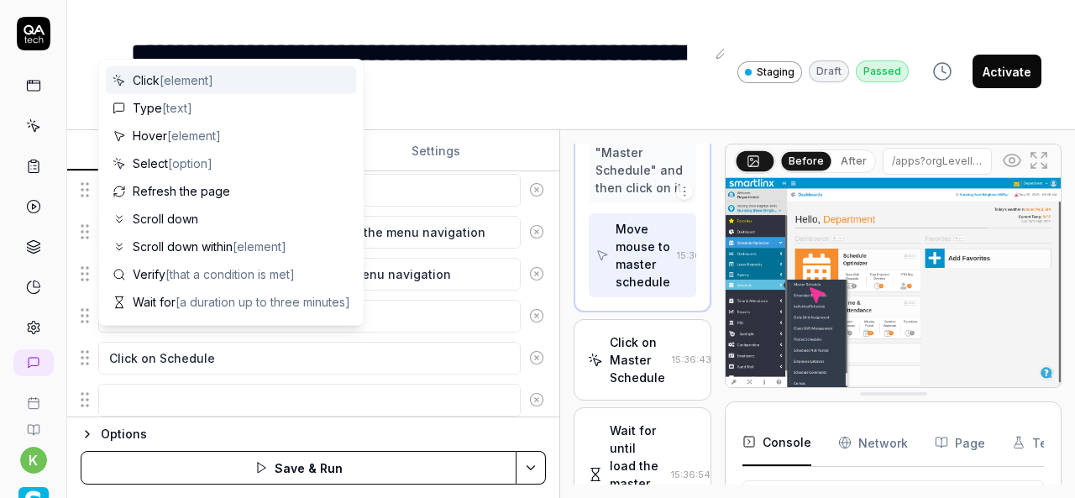
scroll to position [779, 0]
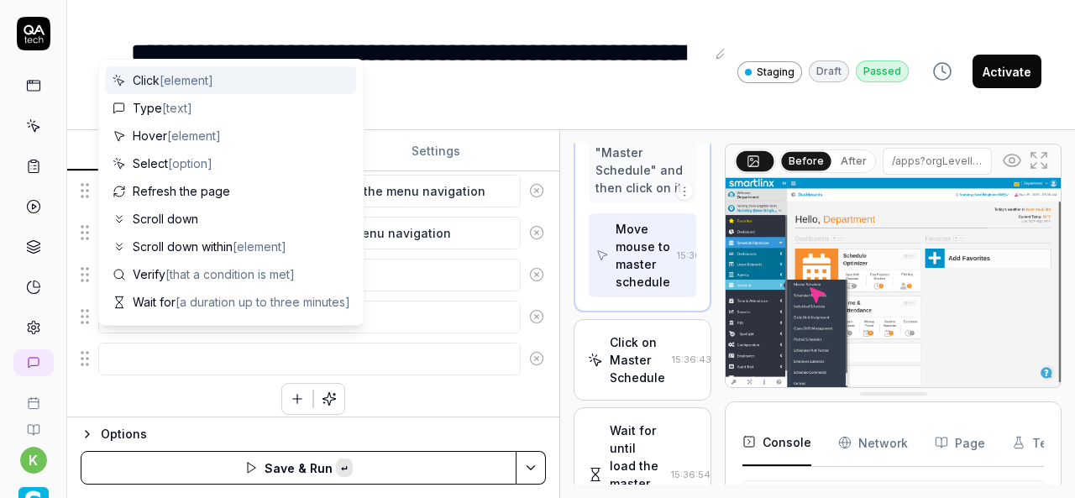
click at [178, 356] on textarea at bounding box center [309, 359] width 422 height 32
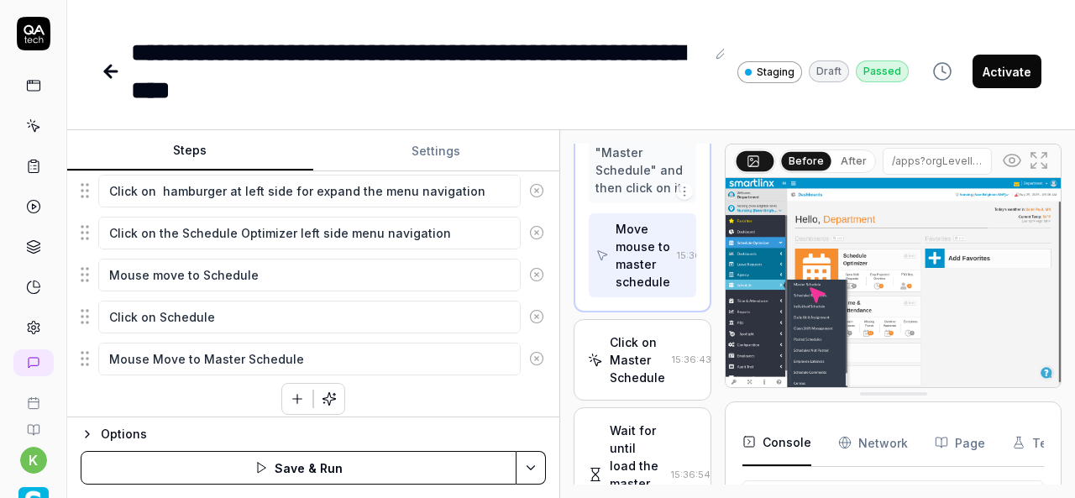
click at [200, 347] on textarea "Mouse Move to Master Schedule" at bounding box center [309, 359] width 422 height 32
click at [190, 395] on div "Click on hamburger at left side for expand the menu navigation Click on the Sch…" at bounding box center [313, 12] width 465 height 803
click at [282, 390] on button "button" at bounding box center [297, 399] width 30 height 30
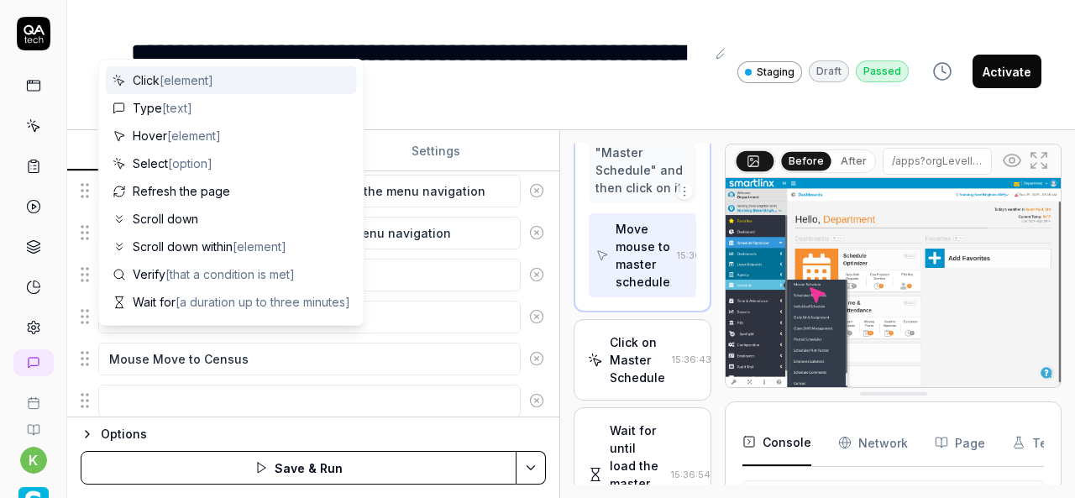
scroll to position [821, 0]
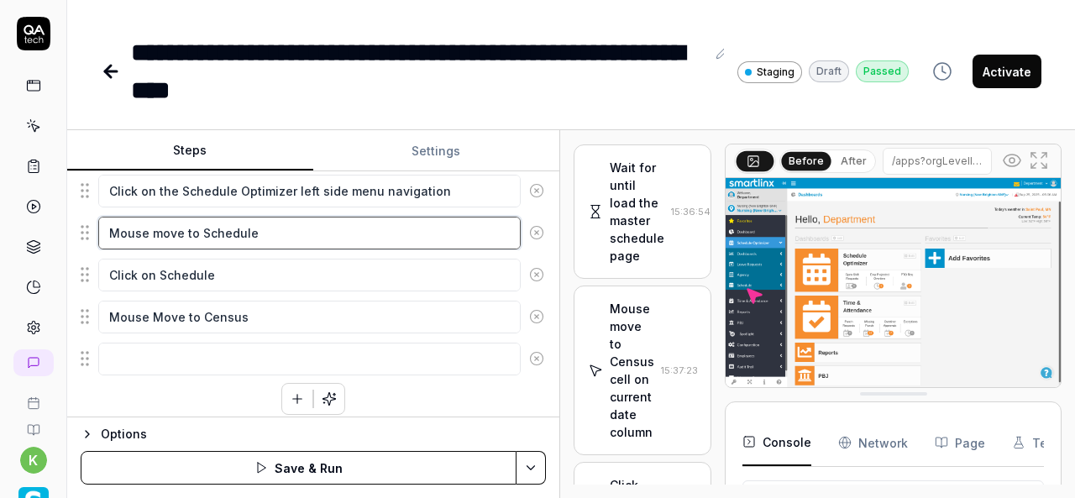
click at [448, 233] on textarea "Mouse move to Schedule" at bounding box center [309, 233] width 422 height 32
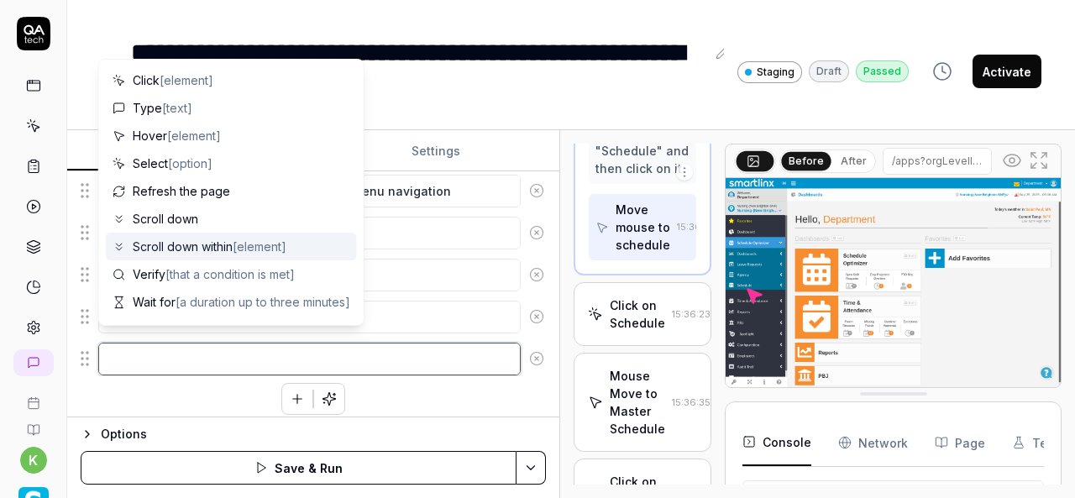
click at [266, 348] on textarea at bounding box center [309, 359] width 422 height 32
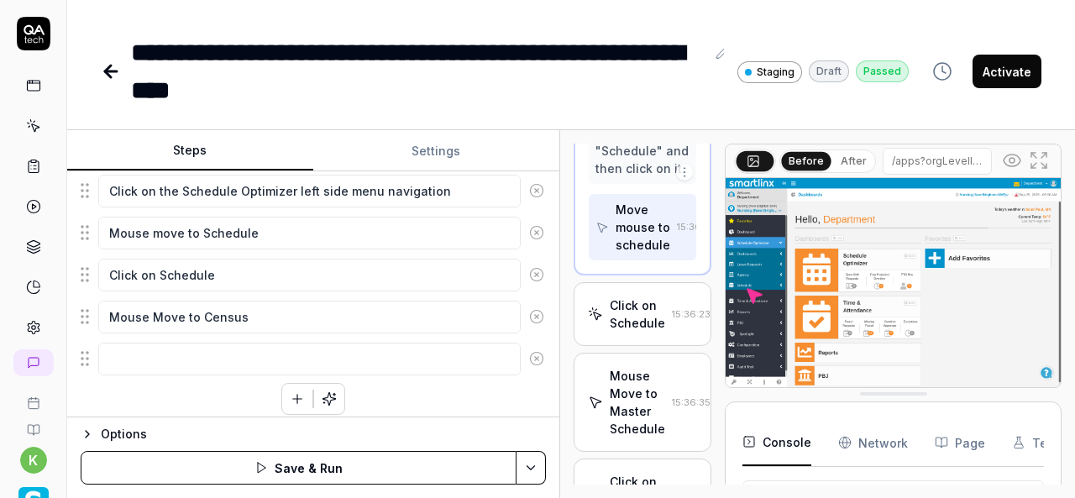
click at [282, 400] on button "button" at bounding box center [297, 399] width 30 height 30
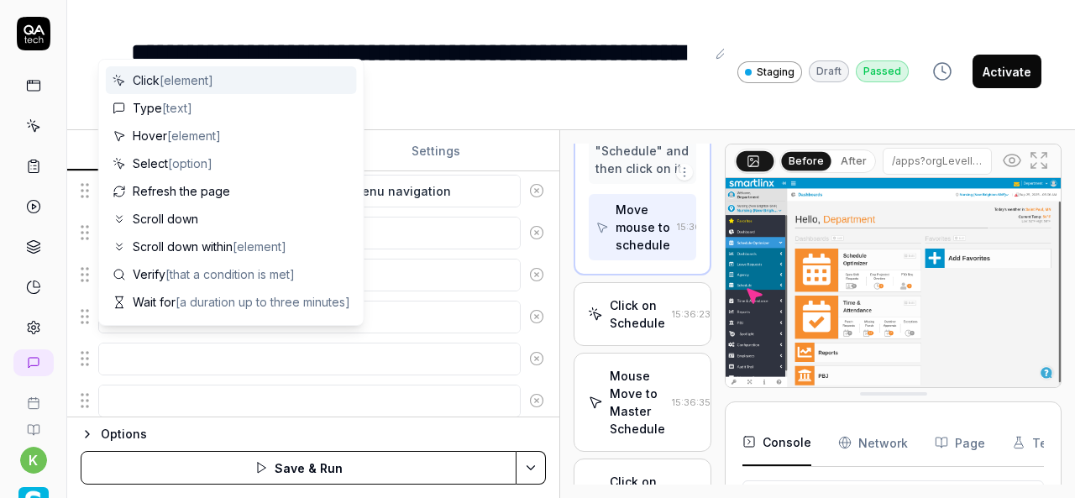
scroll to position [862, 0]
click at [504, 362] on textarea at bounding box center [309, 359] width 422 height 32
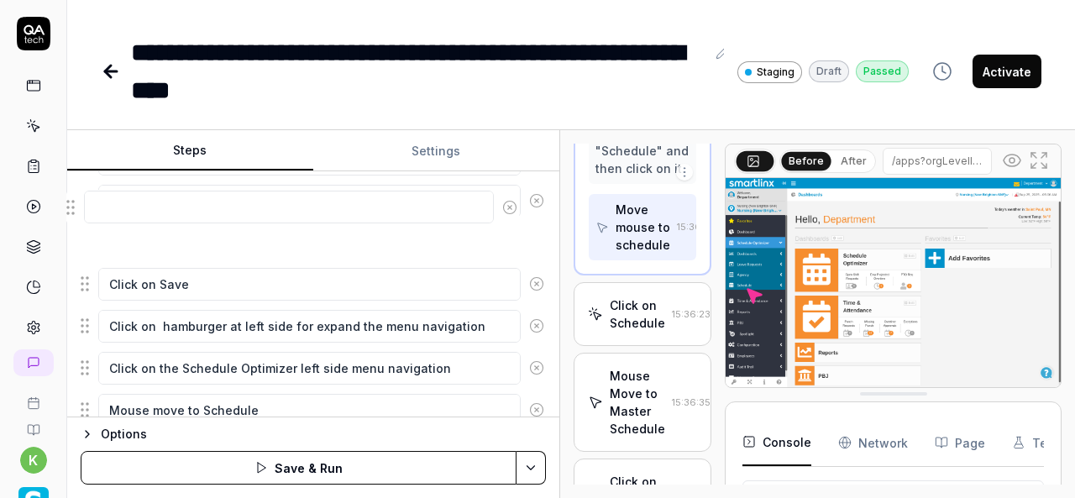
scroll to position [681, 0]
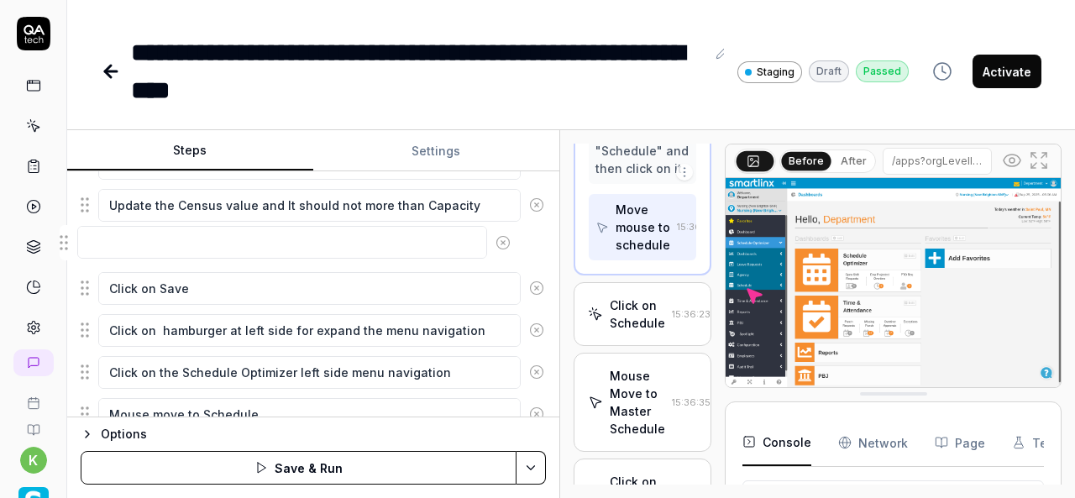
drag, startPoint x: 85, startPoint y: 311, endPoint x: 62, endPoint y: 243, distance: 71.7
click at [81, 243] on fieldset "Click on hamburger at left side for expand the menu navigation Click on the Sch…" at bounding box center [313, 134] width 465 height 849
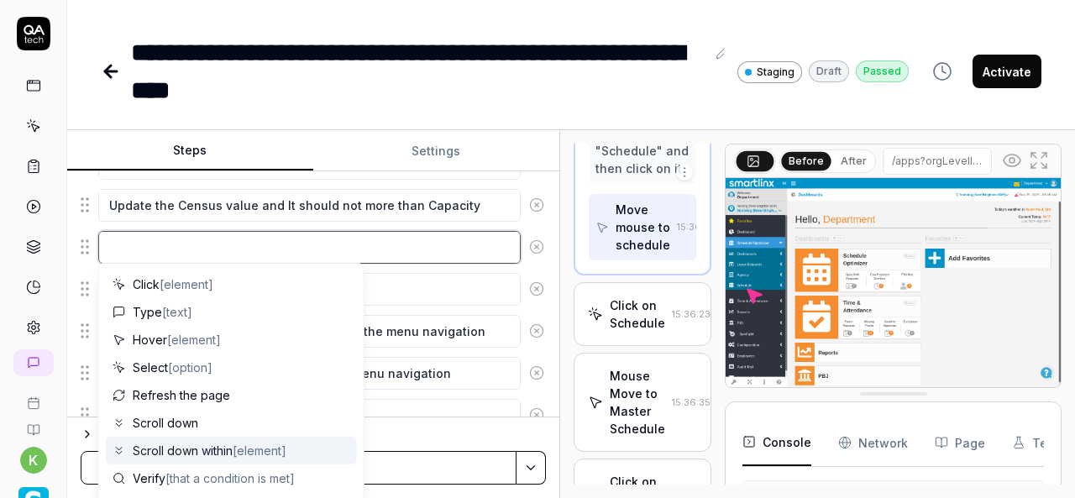
click at [114, 236] on textarea at bounding box center [309, 247] width 422 height 32
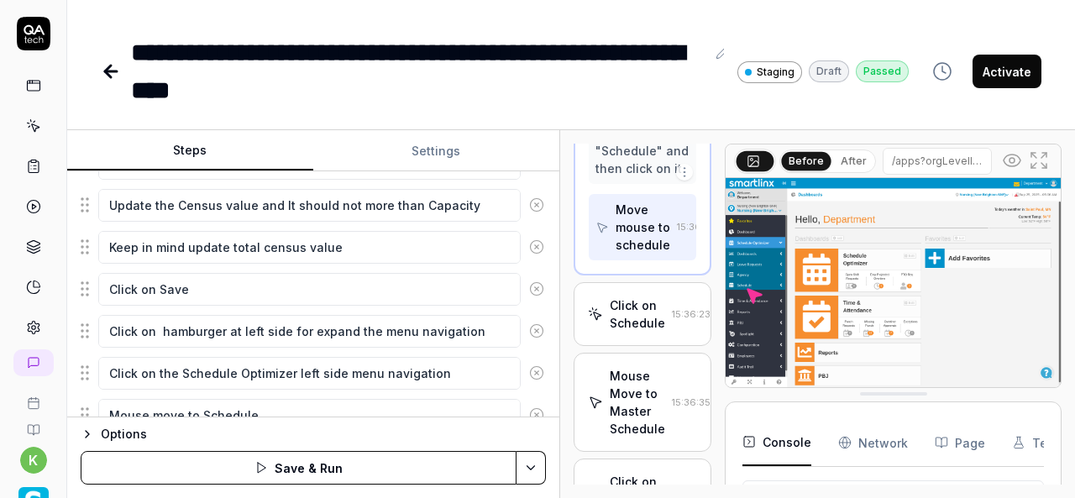
click at [251, 300] on fieldset "Click on hamburger at left side for expand the menu navigation Click on the Sch…" at bounding box center [313, 134] width 465 height 849
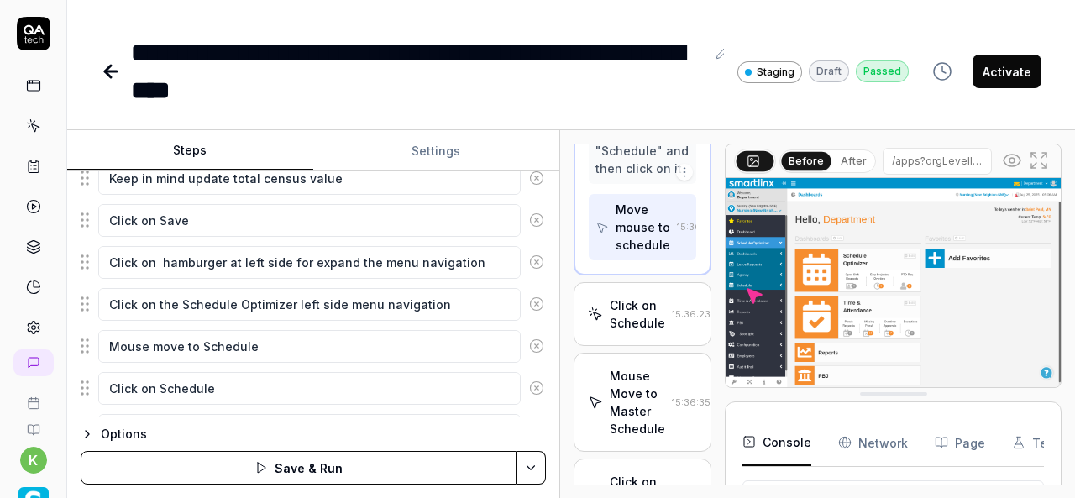
scroll to position [862, 0]
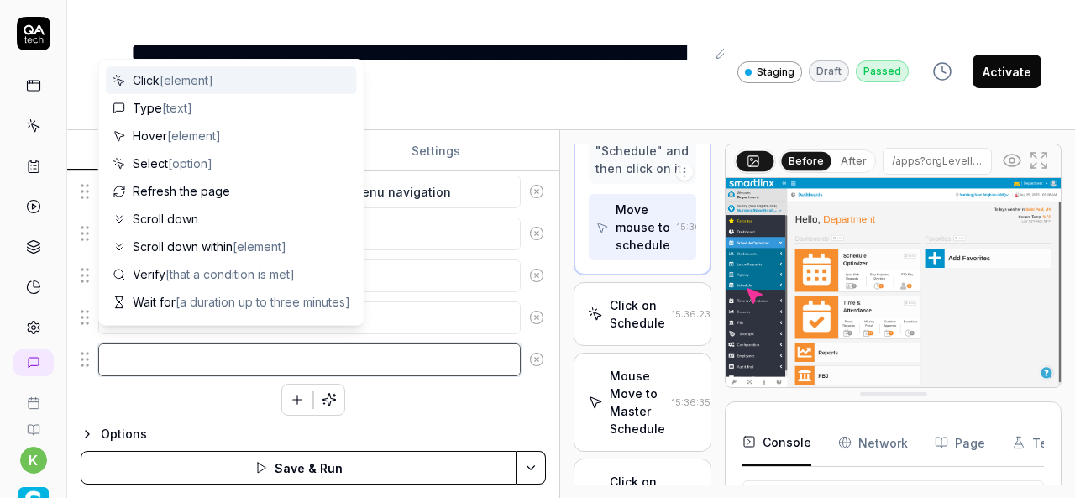
click at [191, 353] on textarea at bounding box center [309, 359] width 422 height 32
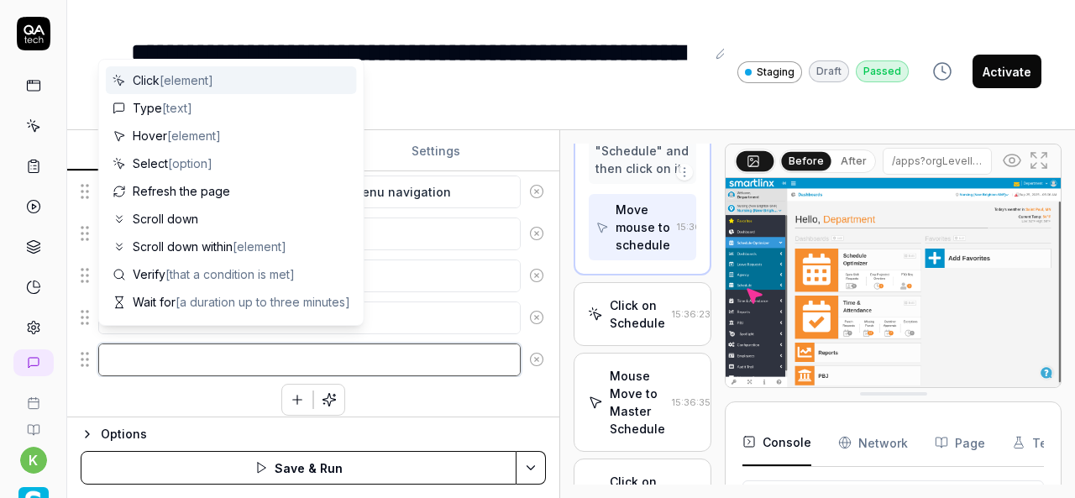
click at [217, 343] on textarea at bounding box center [309, 359] width 422 height 32
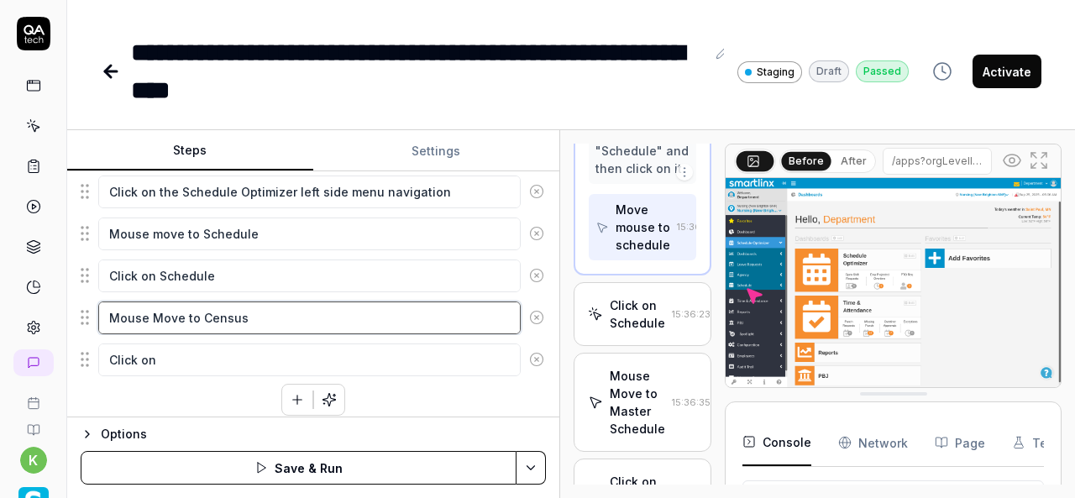
click at [209, 306] on textarea "Mouse Move to Census" at bounding box center [309, 317] width 422 height 32
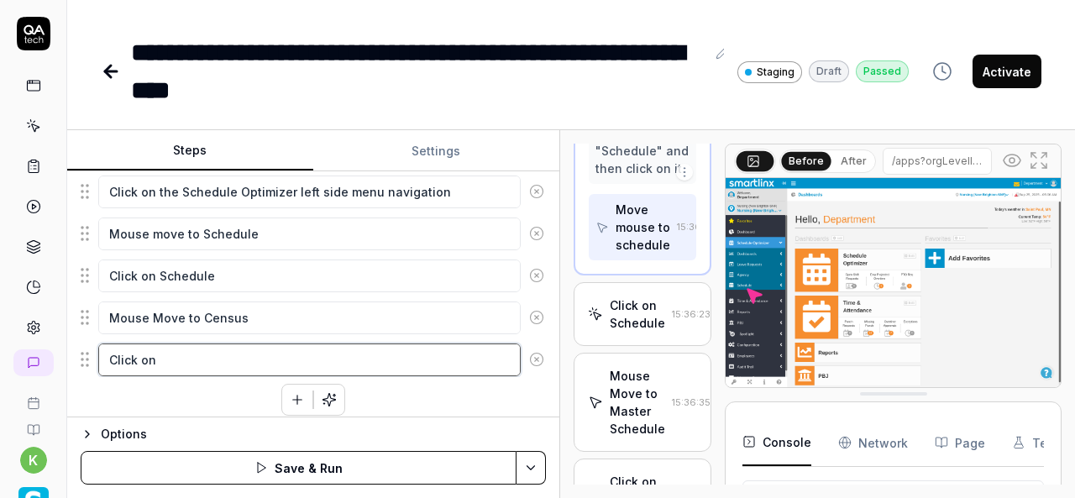
click at [175, 343] on textarea "Click on" at bounding box center [309, 359] width 422 height 32
paste textarea "Census"
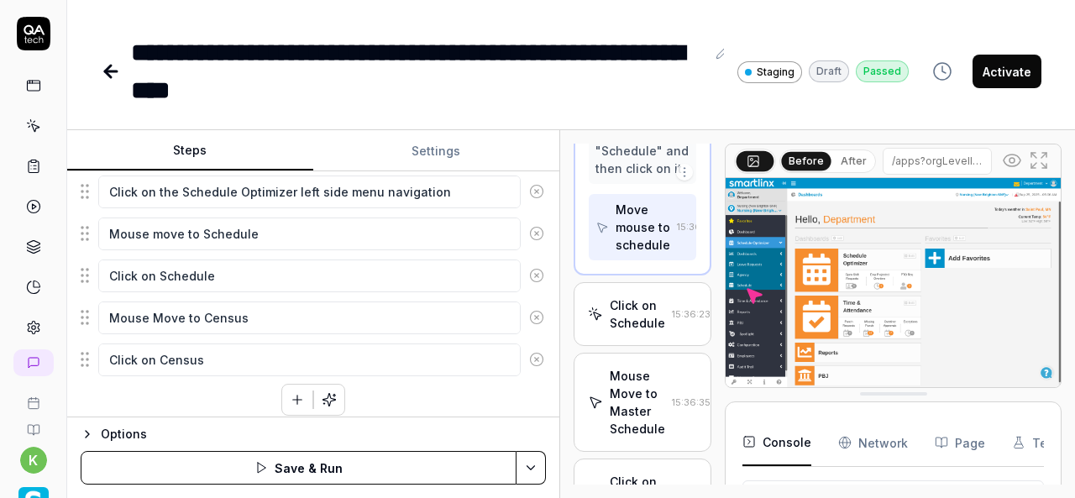
click at [183, 405] on div "Goal Verify user is able to update the census value in MS totals Expected resul…" at bounding box center [313, 294] width 492 height 246
click at [290, 392] on icon "button" at bounding box center [297, 399] width 15 height 15
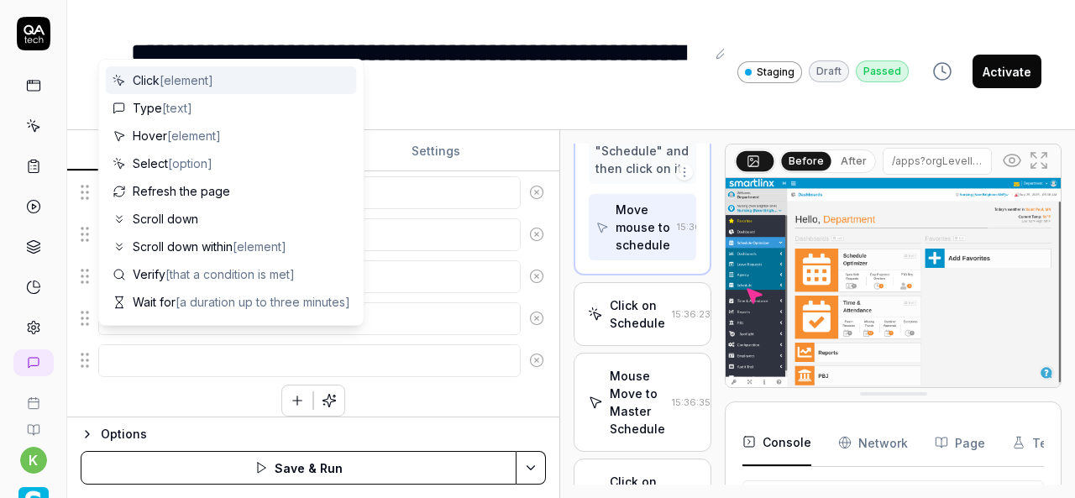
click at [492, 345] on textarea at bounding box center [309, 360] width 422 height 32
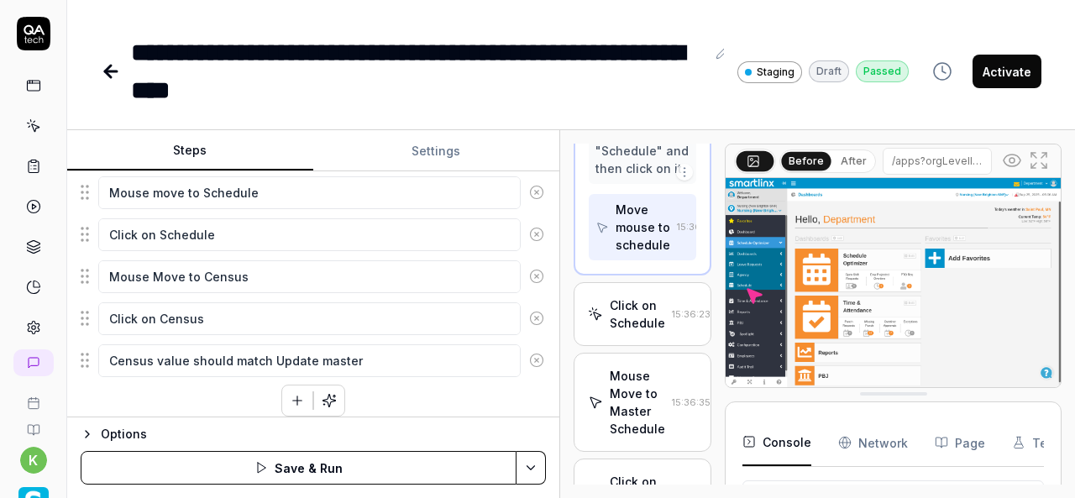
click at [268, 345] on textarea "Census value should match Update master" at bounding box center [309, 360] width 422 height 32
click at [369, 344] on textarea "Census value should match Update master" at bounding box center [309, 360] width 422 height 32
click at [470, 344] on textarea "Census value should match with Master schedule update" at bounding box center [309, 360] width 422 height 32
drag, startPoint x: 470, startPoint y: 340, endPoint x: 121, endPoint y: 357, distance: 349.6
click at [121, 357] on textarea "Census value should match with Master schedule update" at bounding box center [309, 360] width 422 height 32
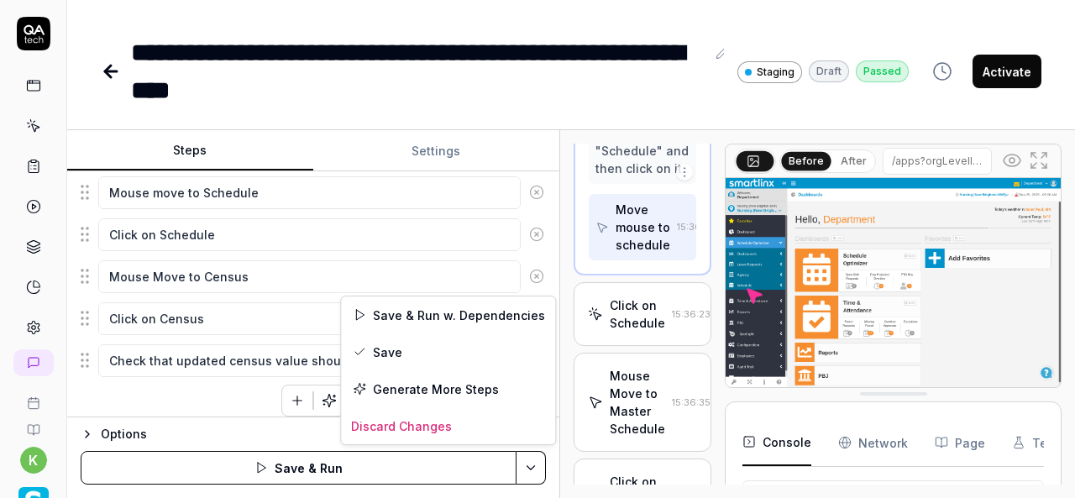
click at [541, 459] on html "**********" at bounding box center [537, 249] width 1075 height 498
click at [410, 315] on div "Save & Run w. Dependencies" at bounding box center [448, 314] width 214 height 37
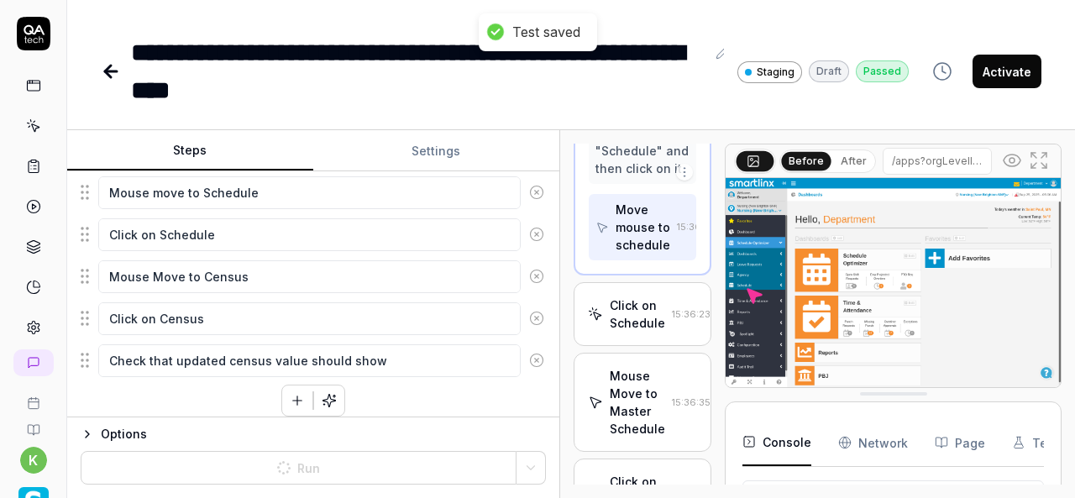
click at [421, 358] on textarea "Check that updated census value should show" at bounding box center [309, 360] width 422 height 32
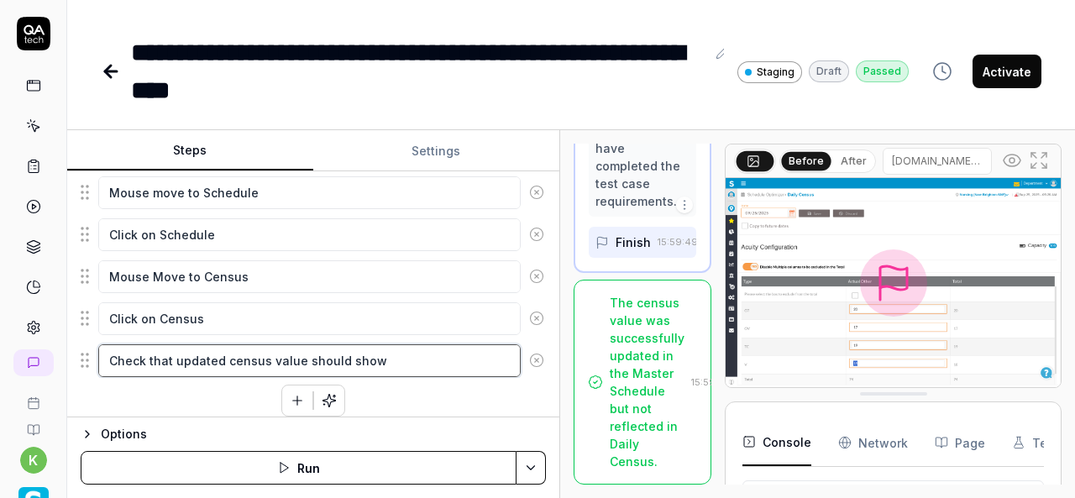
scroll to position [4575, 0]
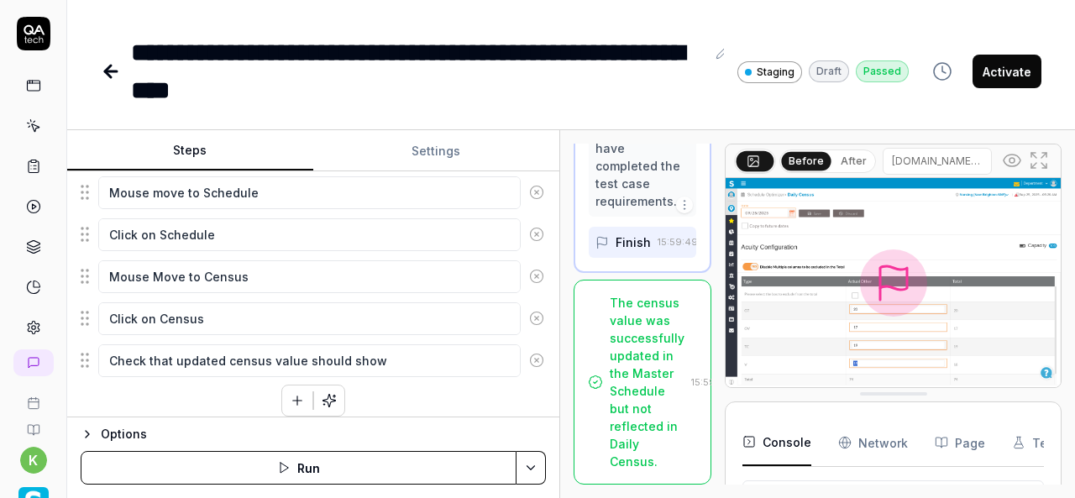
click at [837, 374] on img at bounding box center [892, 282] width 335 height 209
click at [1037, 162] on icon at bounding box center [1038, 160] width 20 height 20
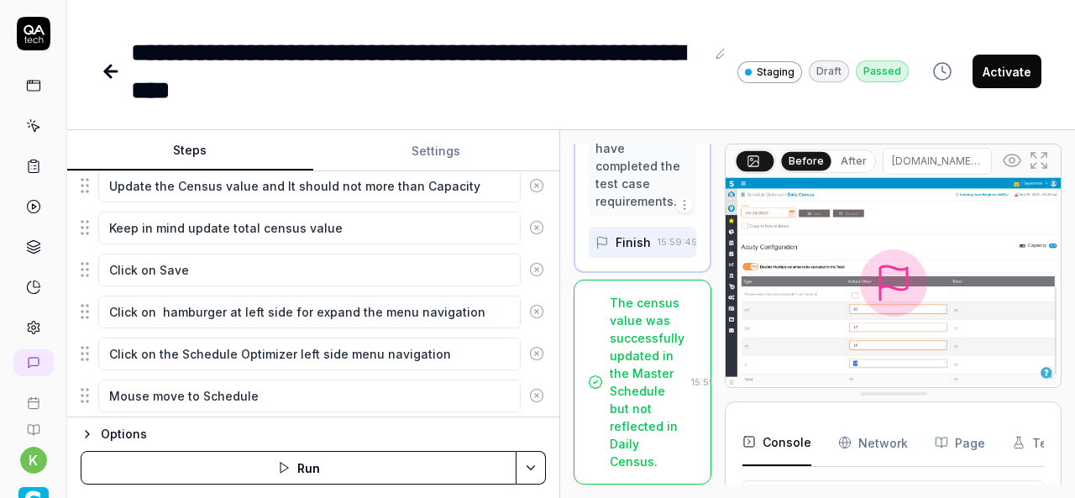
scroll to position [697, 0]
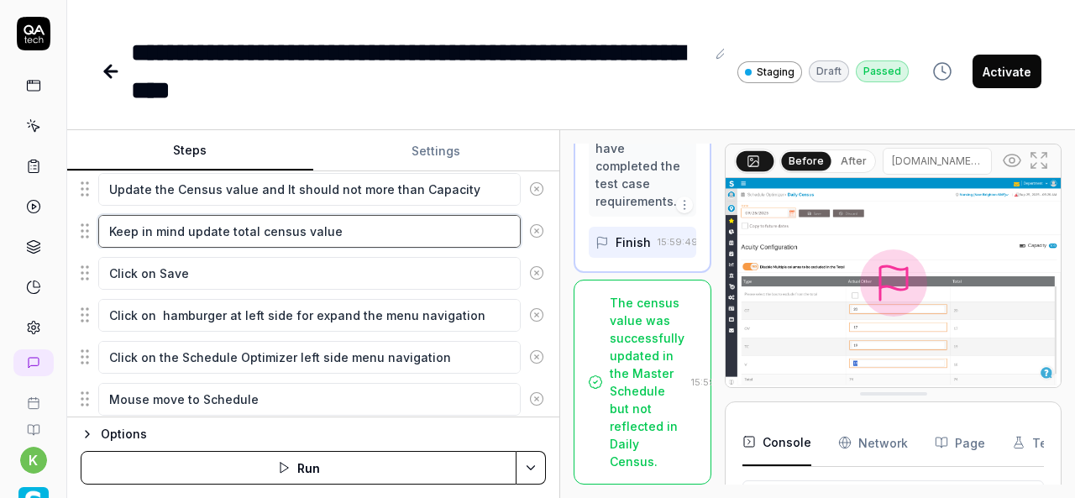
click at [358, 227] on textarea "Keep in mind update total census value" at bounding box center [309, 231] width 422 height 32
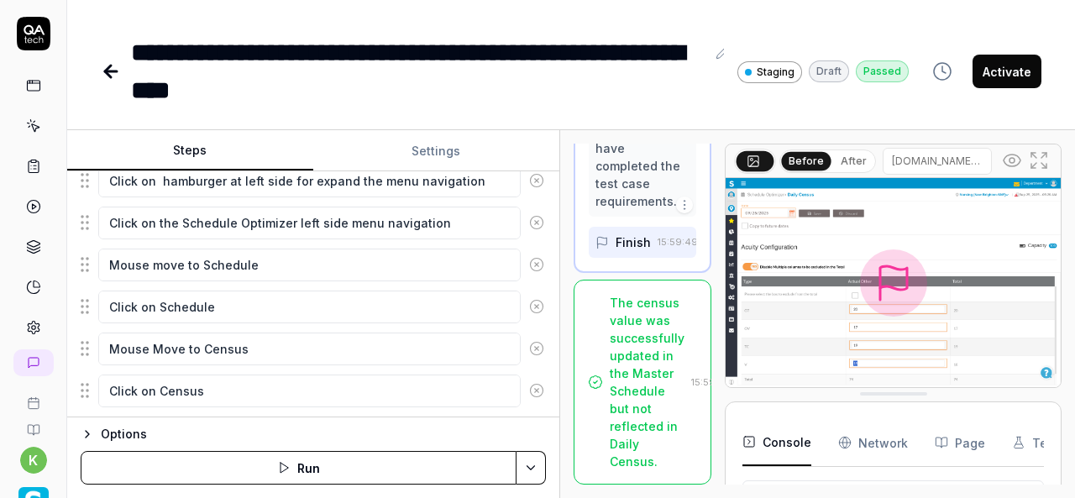
scroll to position [903, 0]
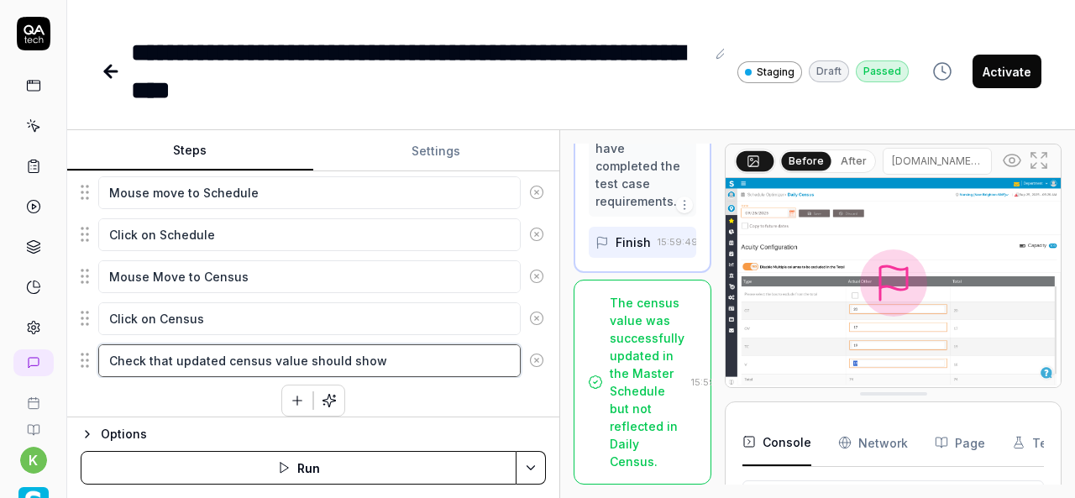
click at [416, 348] on textarea "Check that updated census value should show" at bounding box center [309, 360] width 422 height 32
drag, startPoint x: 416, startPoint y: 348, endPoint x: 176, endPoint y: 347, distance: 240.1
click at [176, 347] on textarea "Check that updated census value should show" at bounding box center [309, 360] width 422 height 32
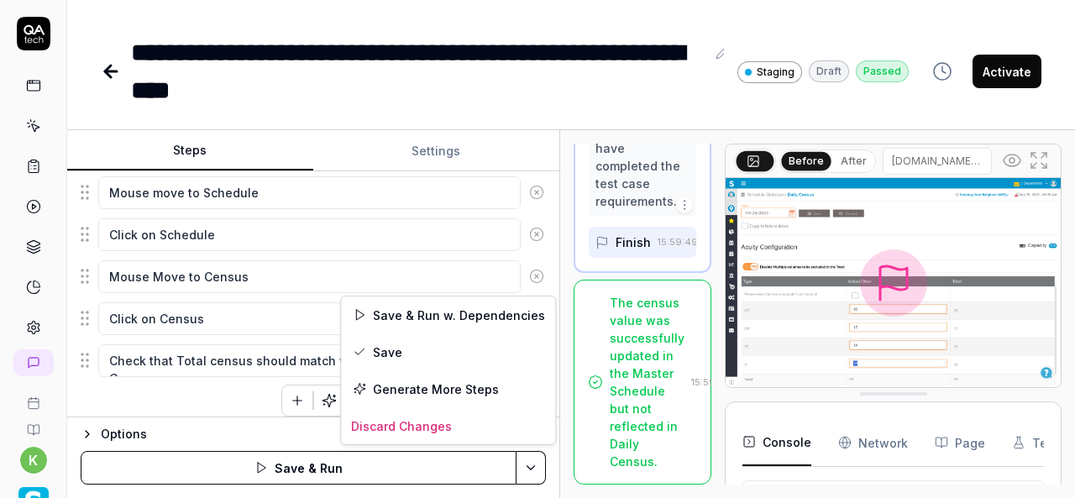
click at [523, 468] on html "**********" at bounding box center [537, 249] width 1075 height 498
click at [398, 316] on div "Save & Run w. Dependencies" at bounding box center [448, 314] width 214 height 37
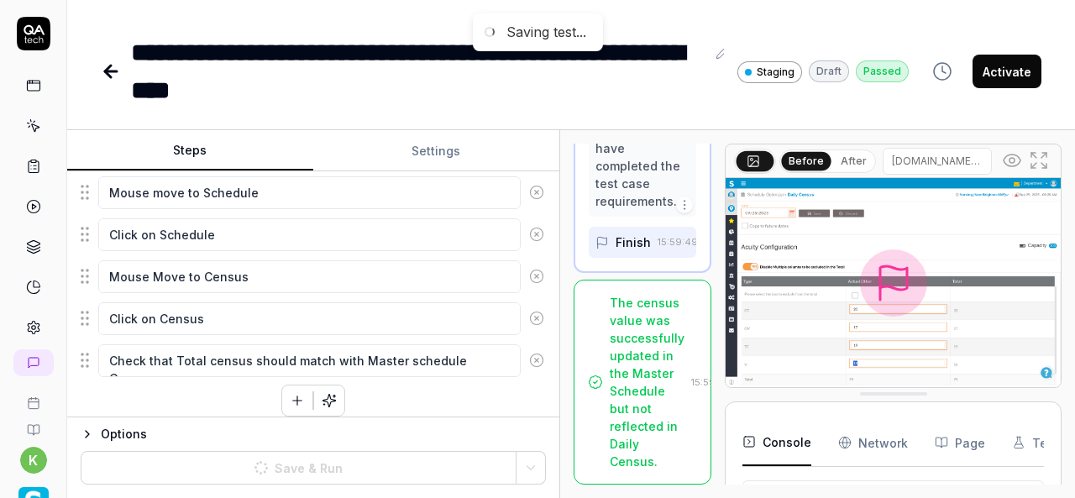
click at [1001, 70] on button "Activate" at bounding box center [1006, 72] width 69 height 34
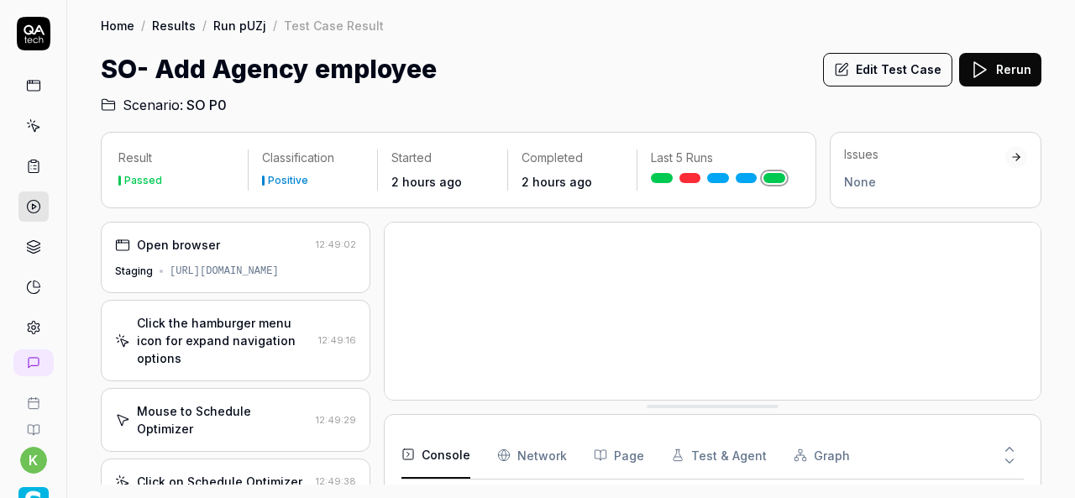
scroll to position [341, 0]
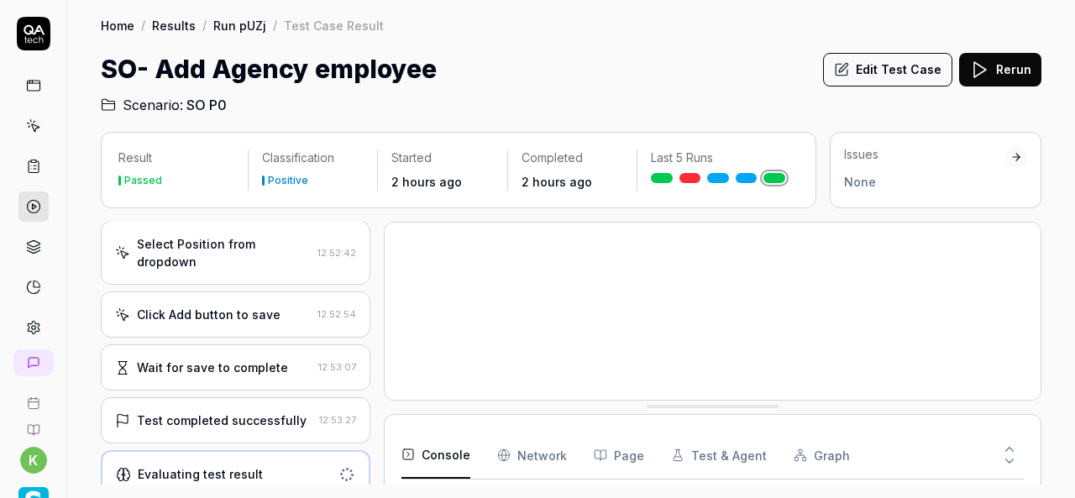
click at [26, 121] on icon at bounding box center [33, 125] width 15 height 15
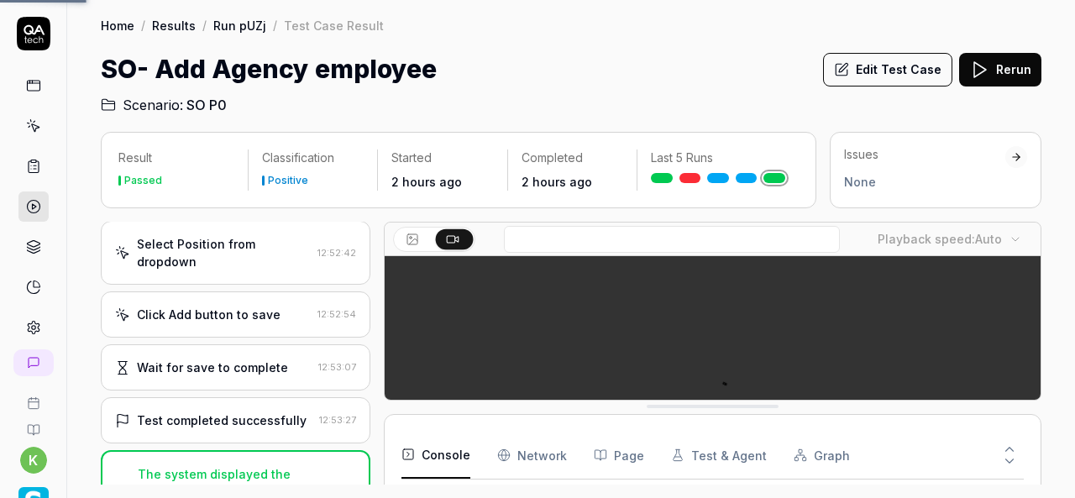
scroll to position [1326, 0]
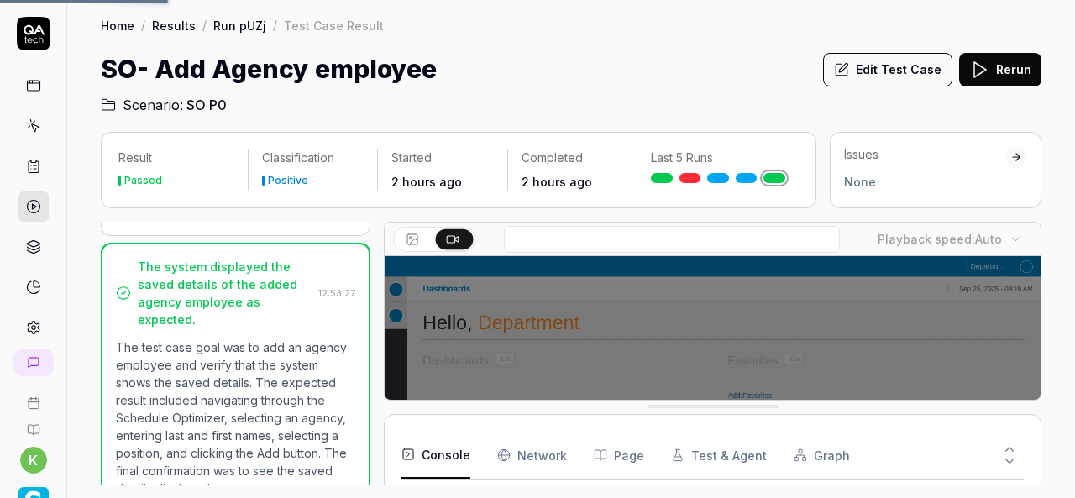
click at [27, 123] on icon at bounding box center [28, 123] width 2 height 1
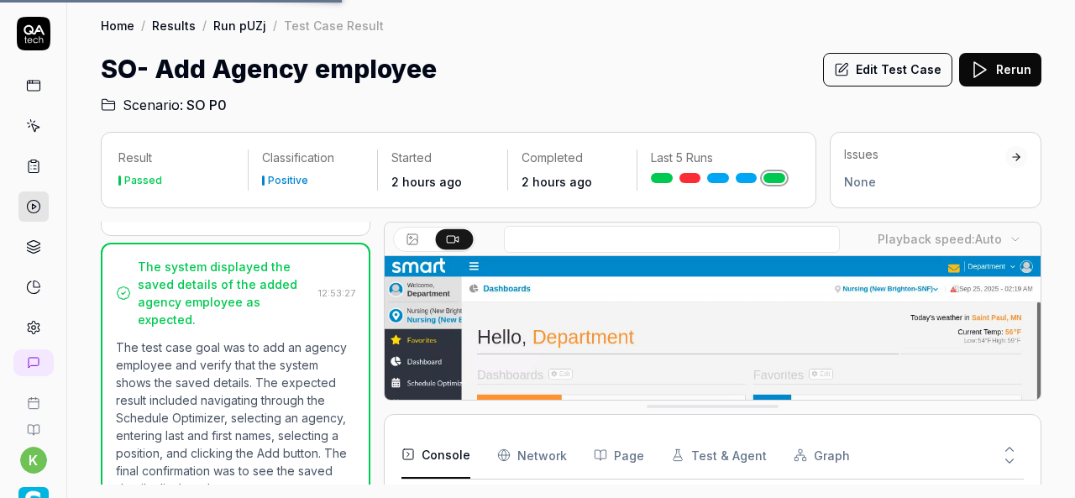
click at [26, 126] on icon at bounding box center [33, 125] width 15 height 15
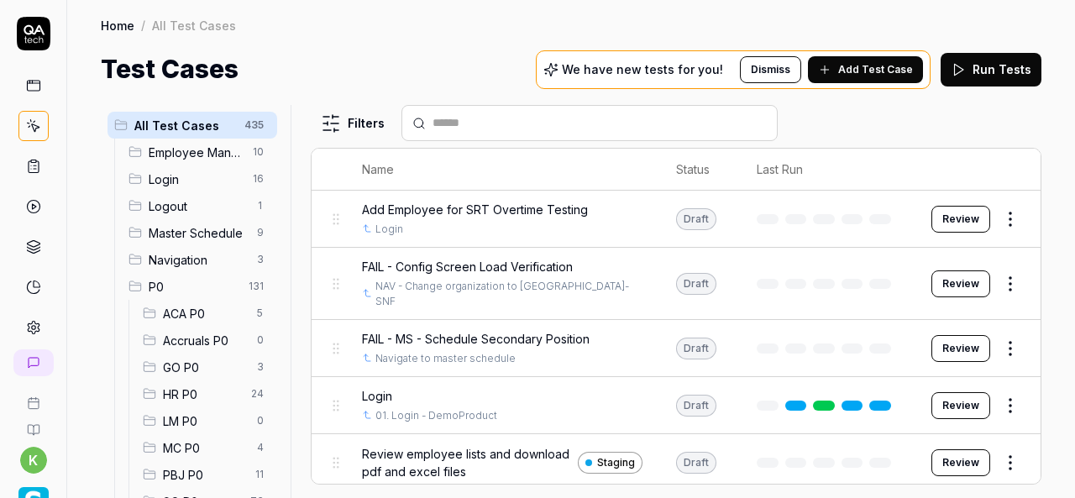
click at [26, 126] on icon at bounding box center [33, 125] width 15 height 15
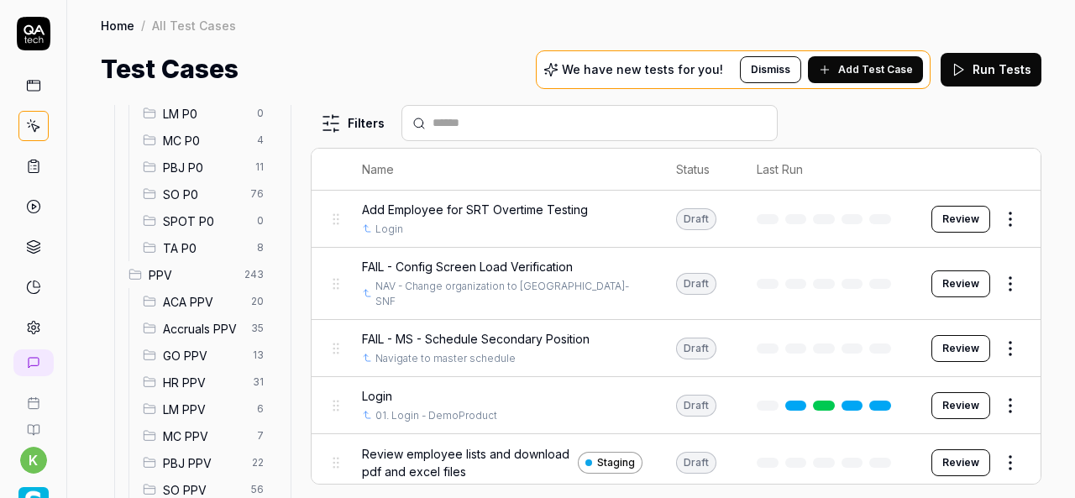
scroll to position [316, 0]
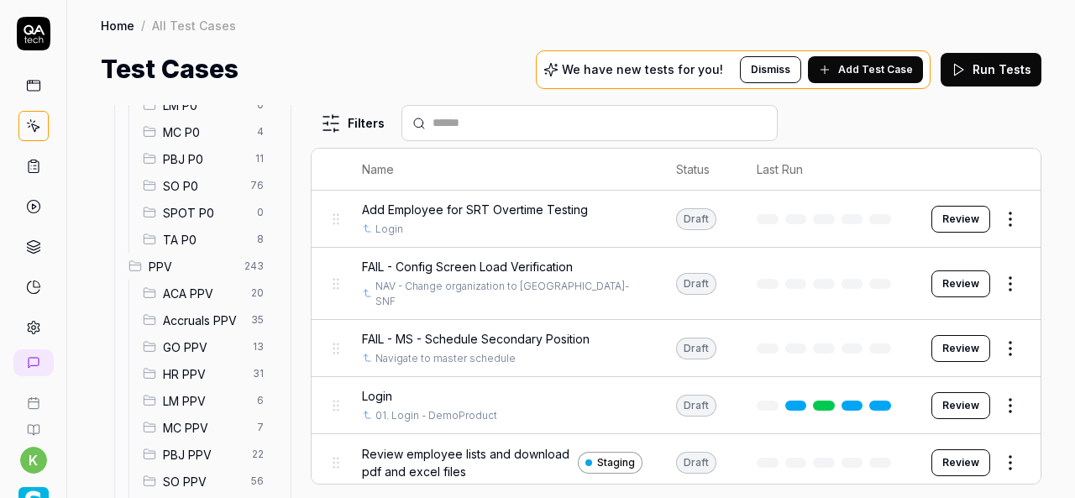
click at [197, 177] on span "SO P0" at bounding box center [201, 186] width 77 height 18
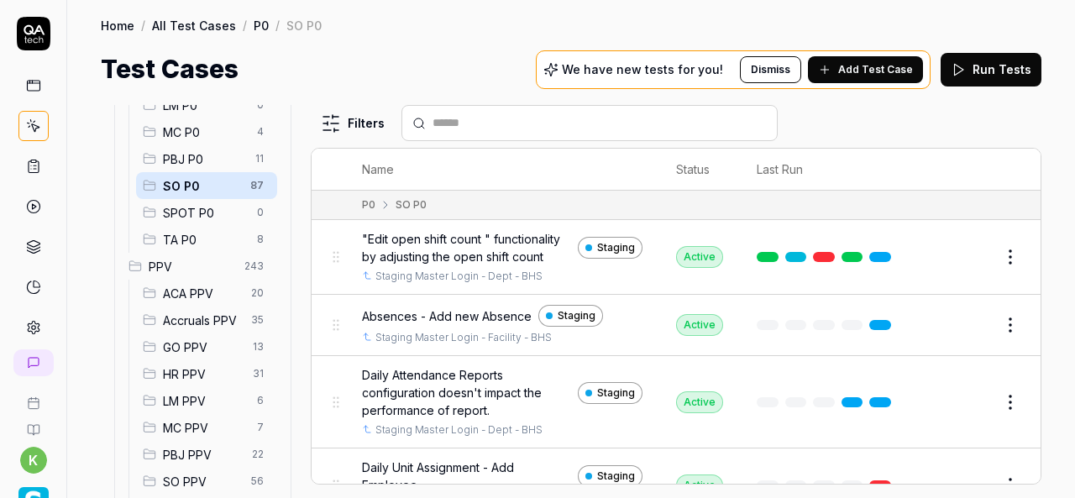
scroll to position [317, 0]
